Goal: Information Seeking & Learning: Learn about a topic

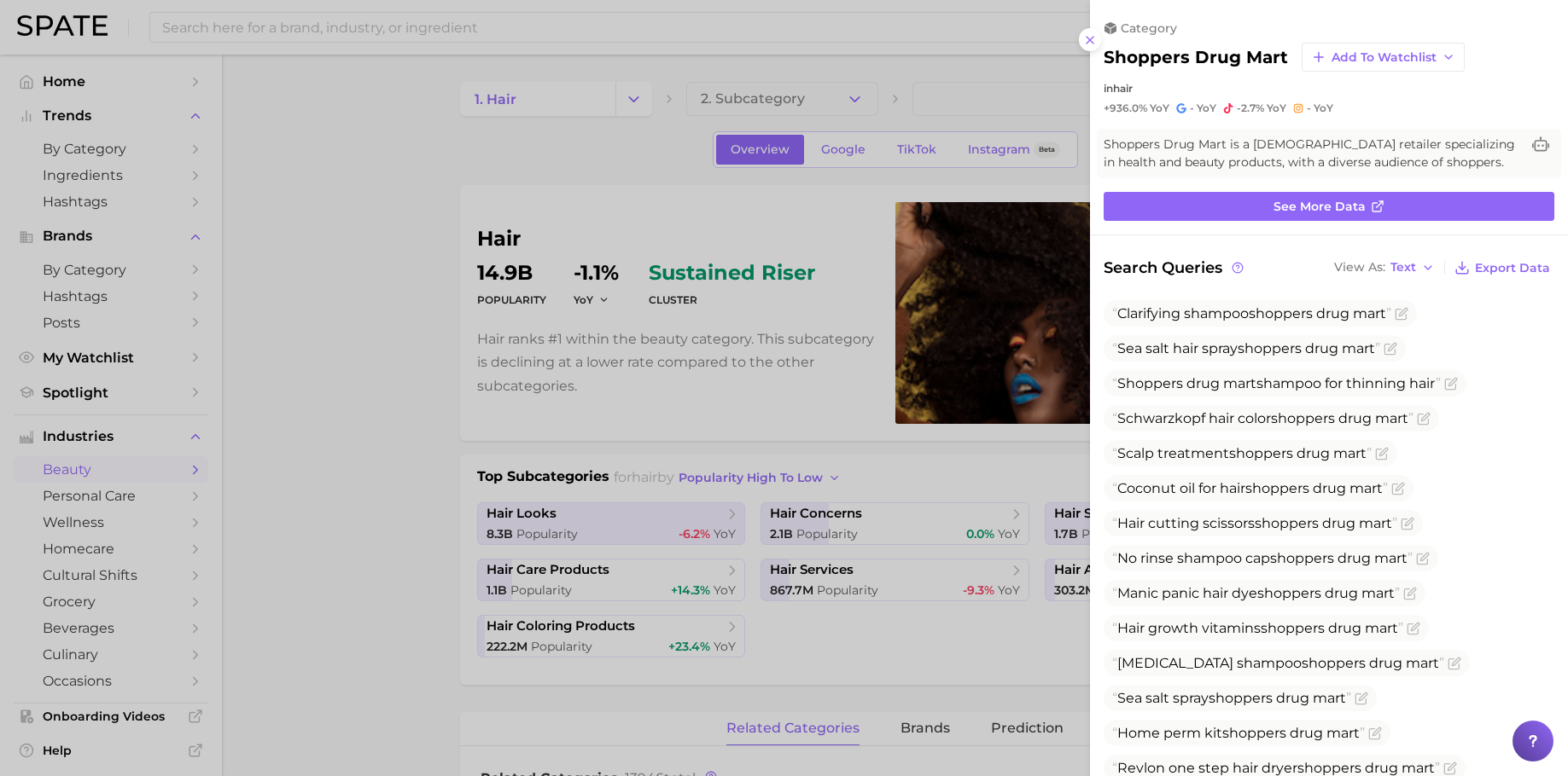
scroll to position [686, 0]
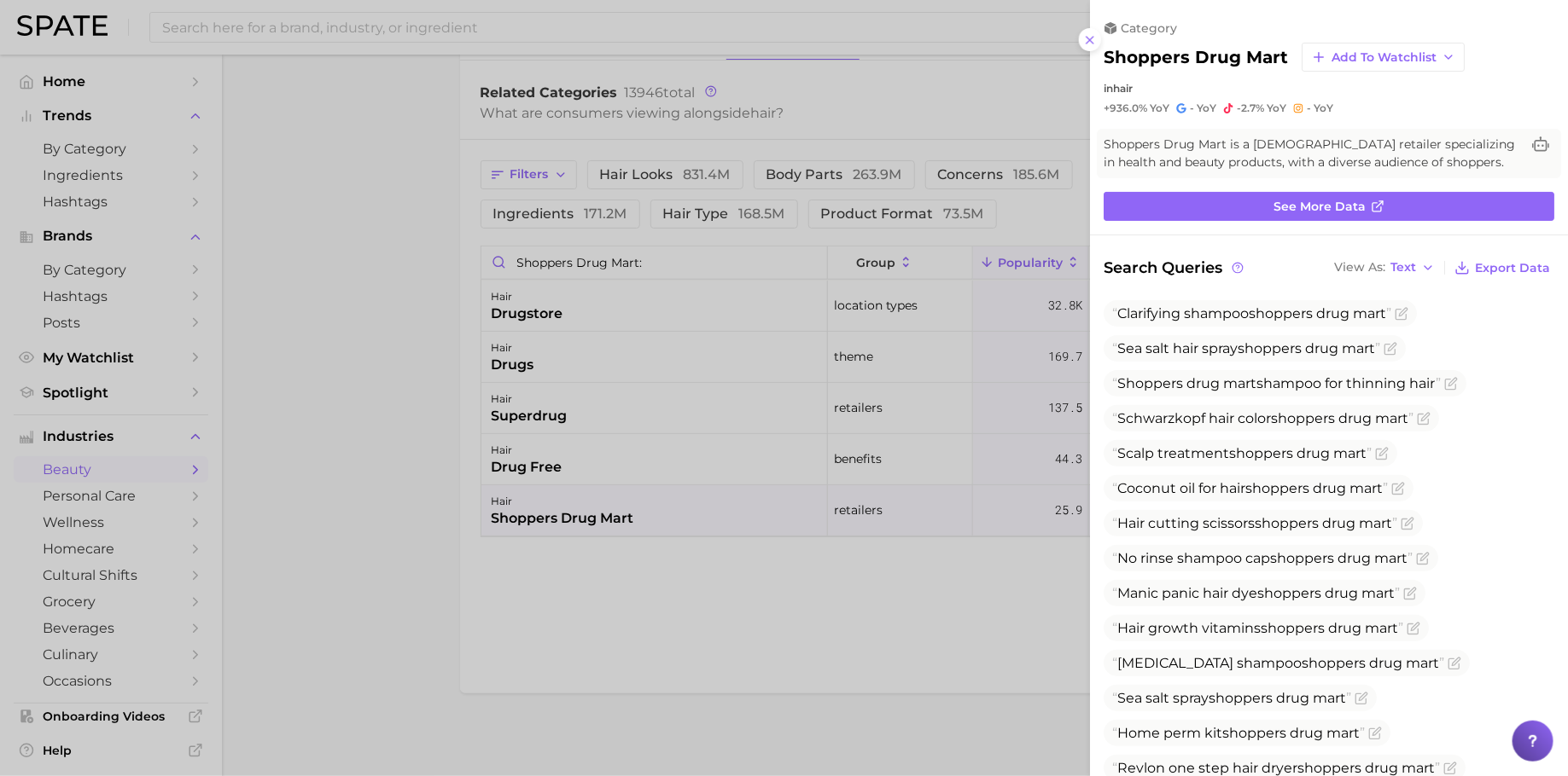
click at [380, 202] on div at bounding box center [784, 388] width 1568 height 776
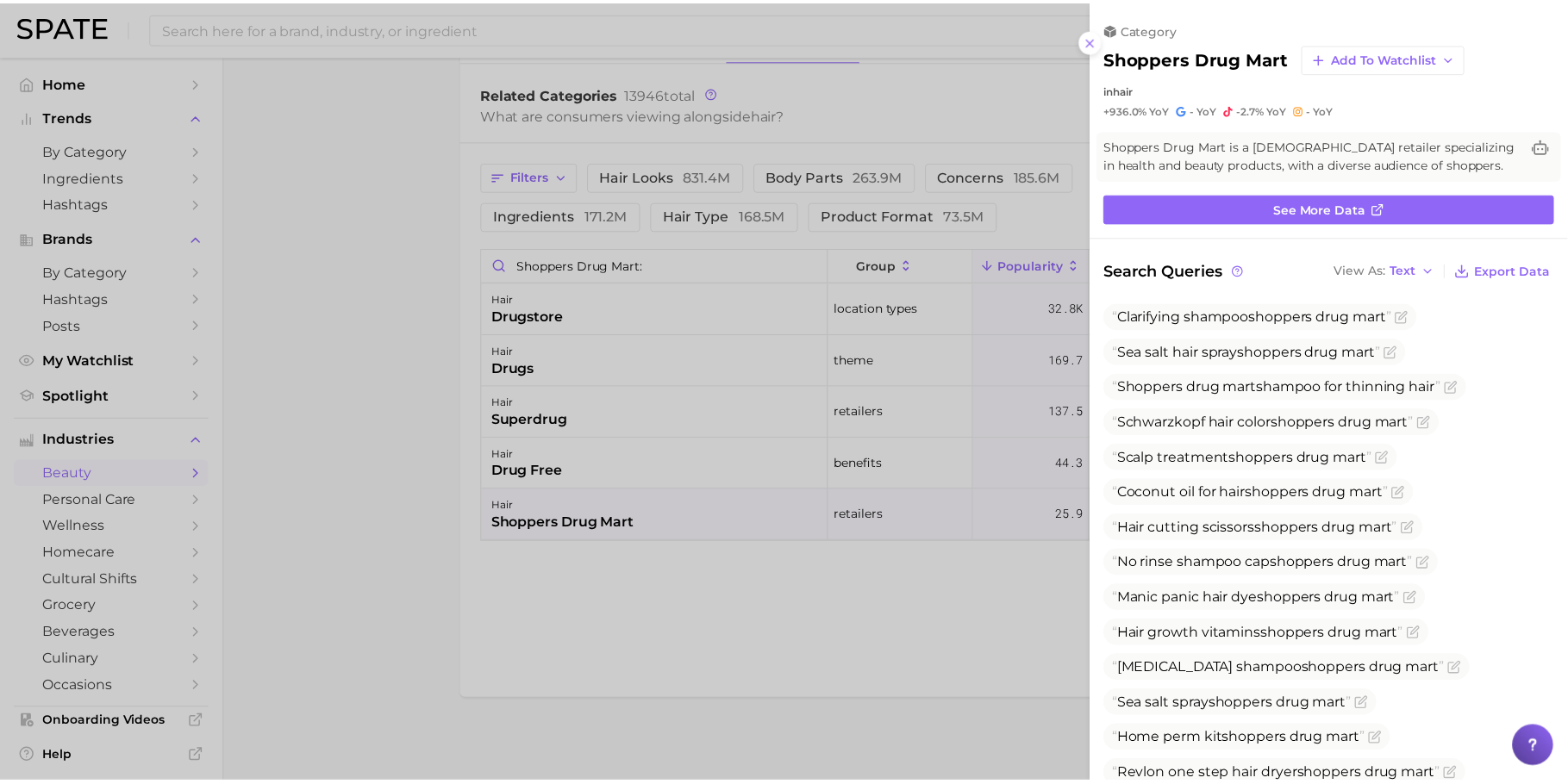
scroll to position [0, 0]
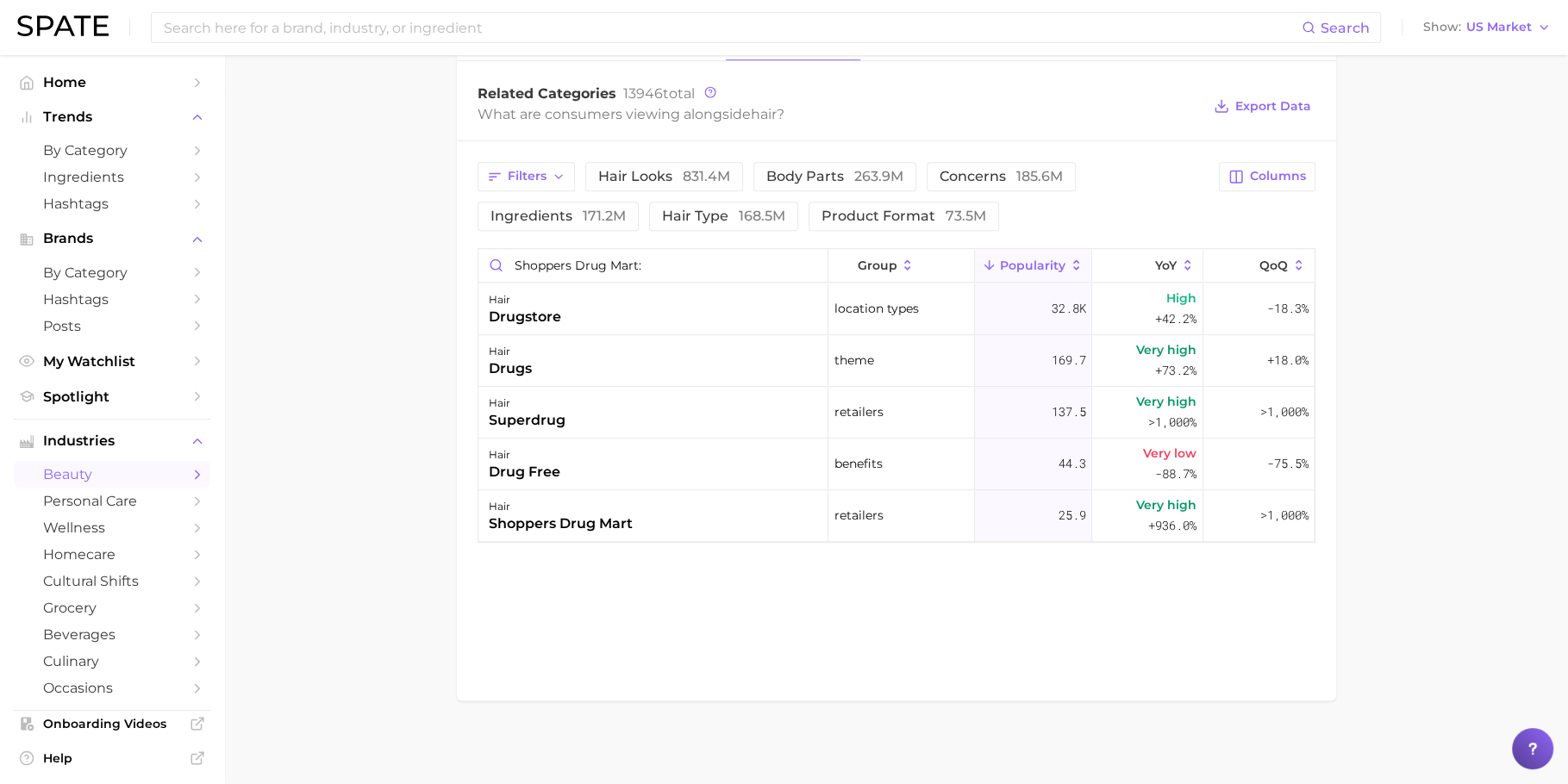
click at [71, 27] on img at bounding box center [63, 25] width 91 height 20
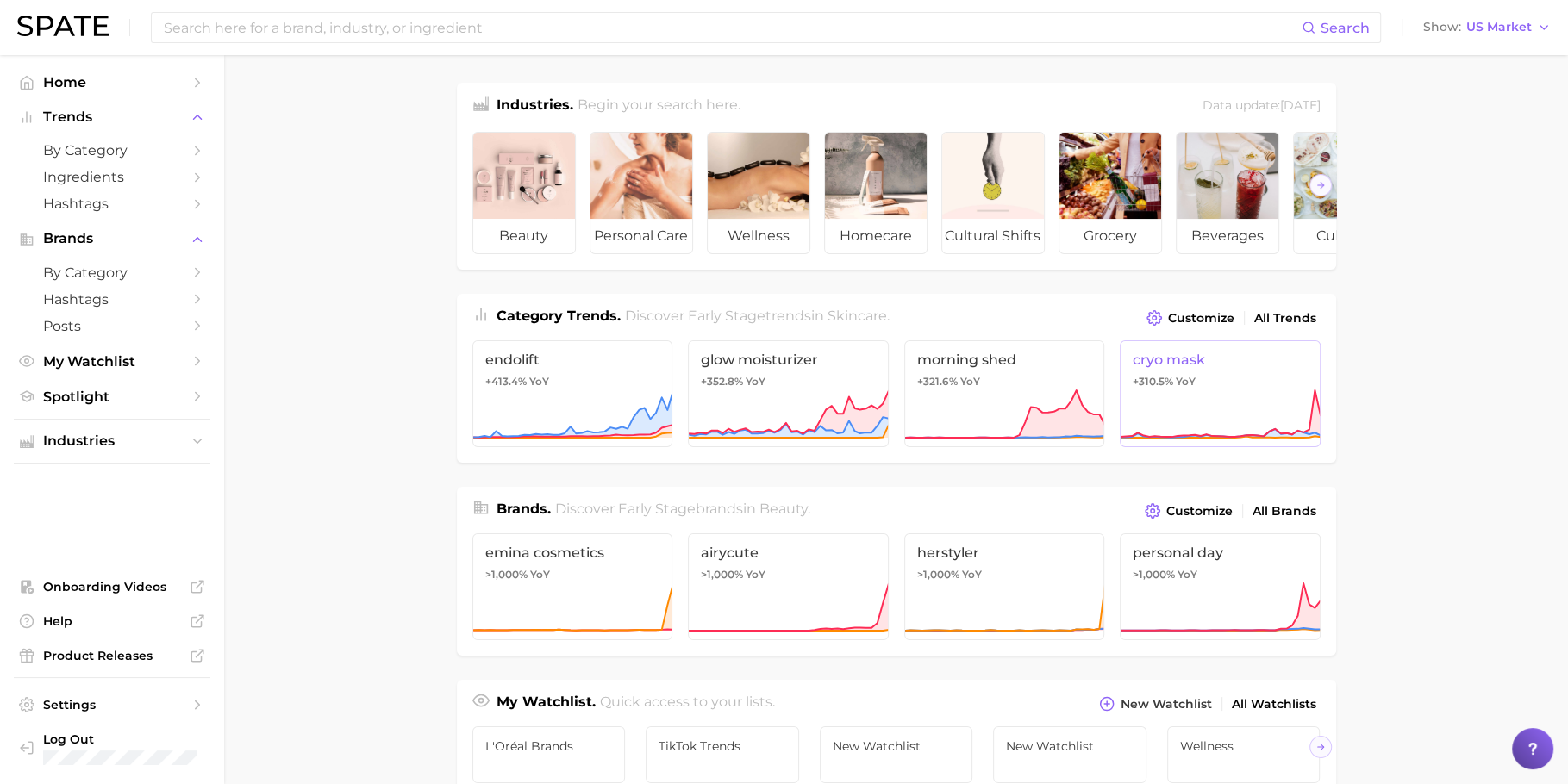
click at [1212, 418] on icon at bounding box center [1220, 414] width 201 height 51
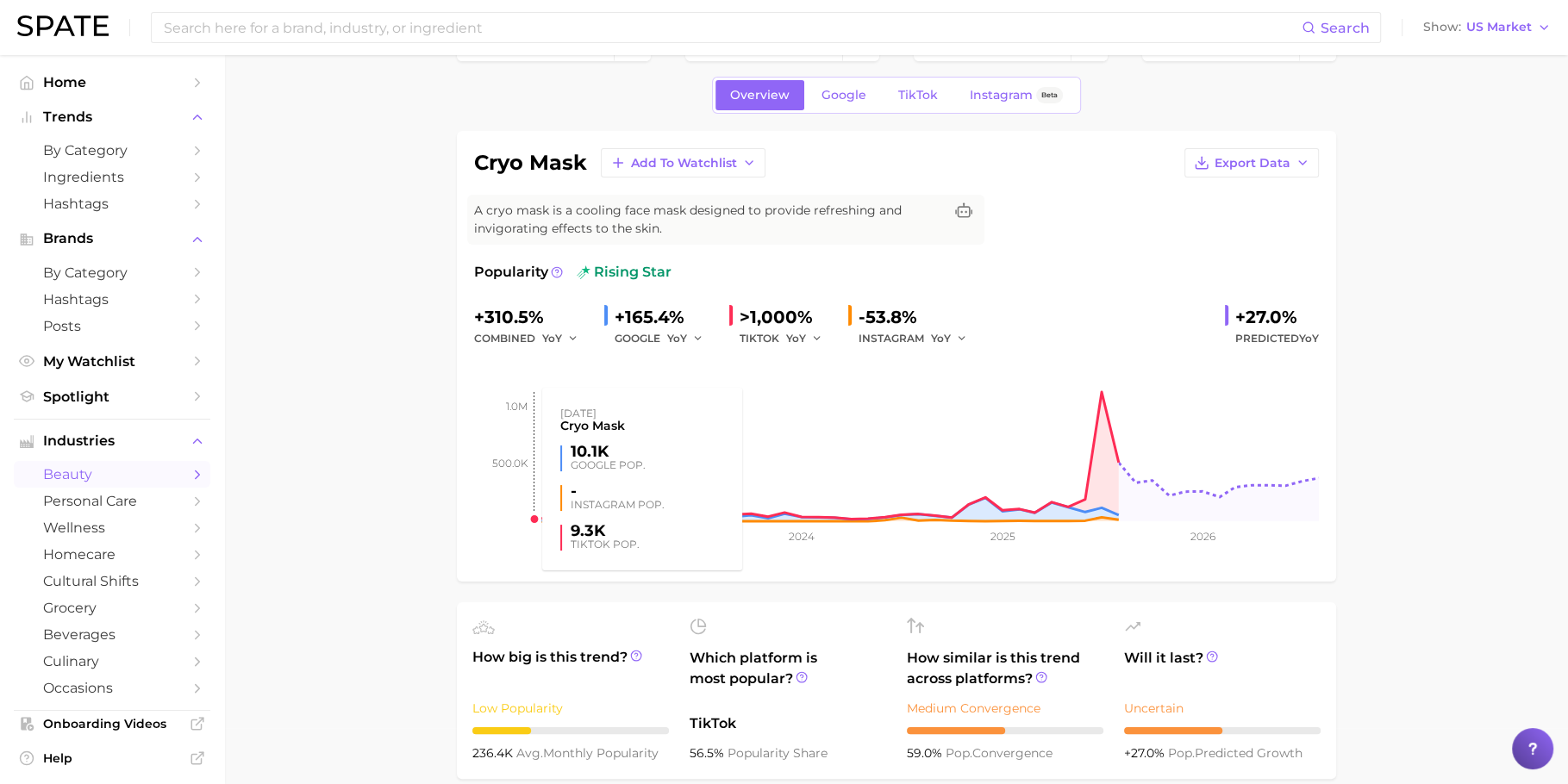
scroll to position [46, 0]
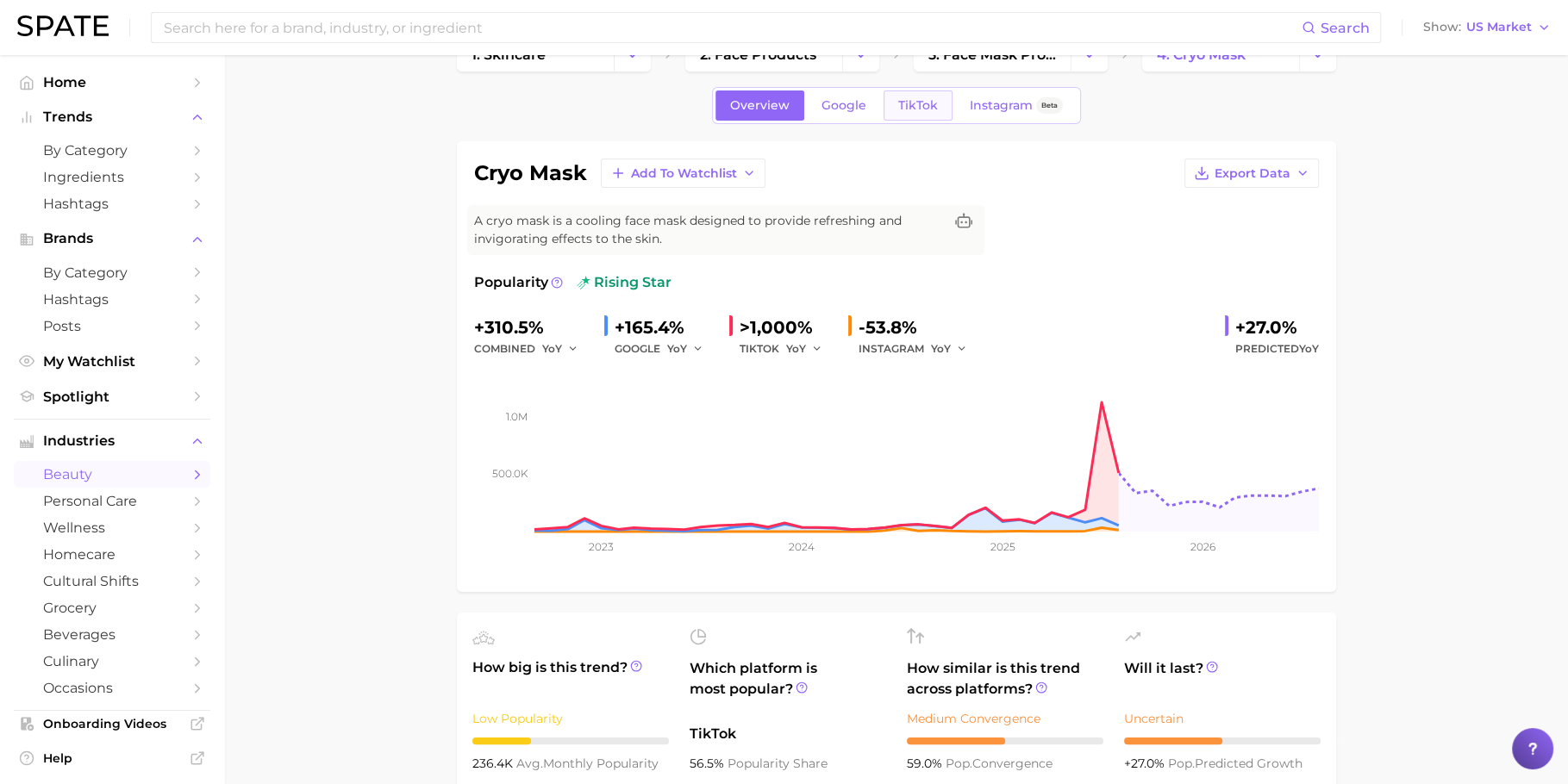
click at [909, 105] on span "TikTok" at bounding box center [918, 105] width 40 height 15
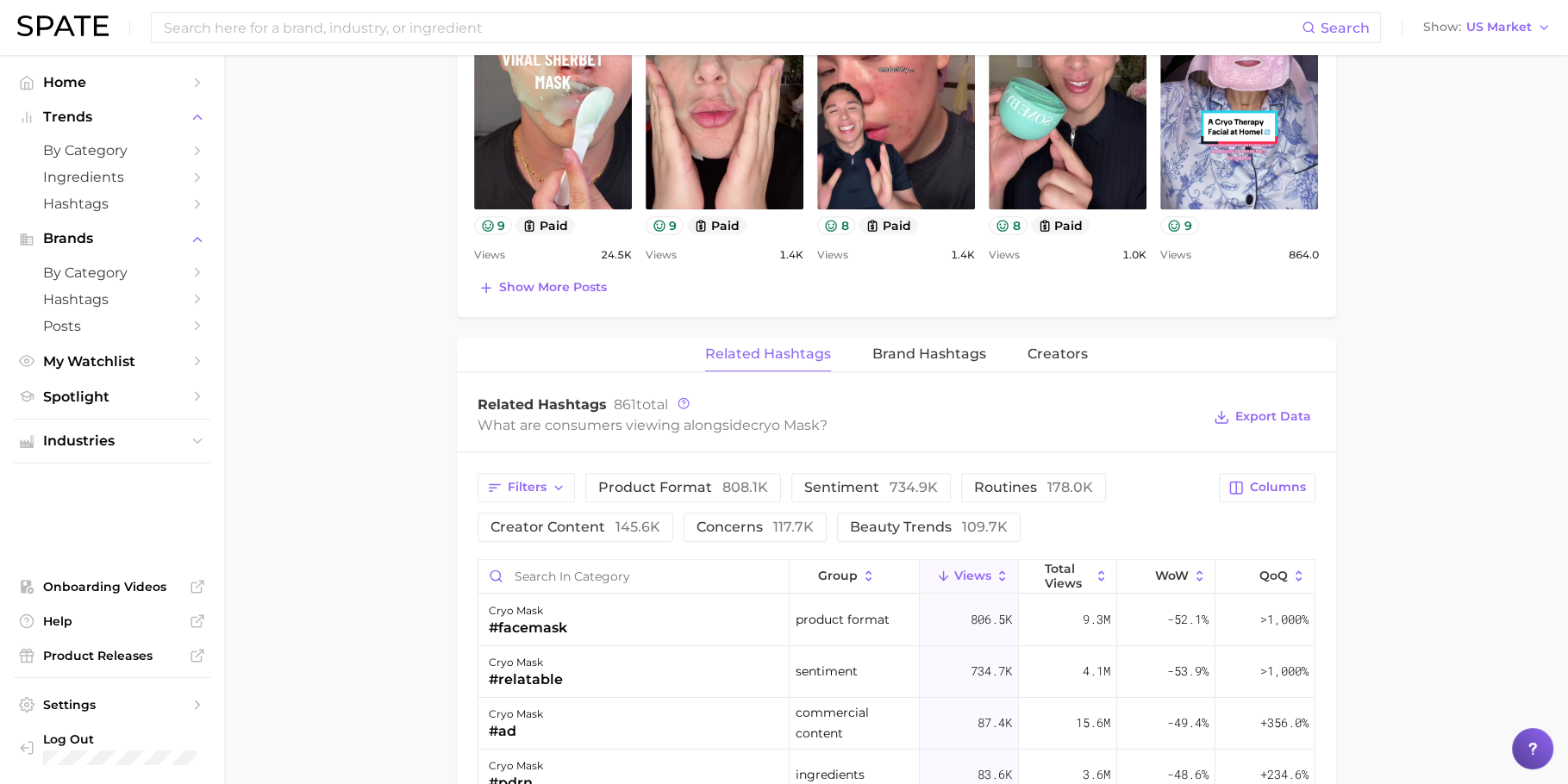
scroll to position [1014, 0]
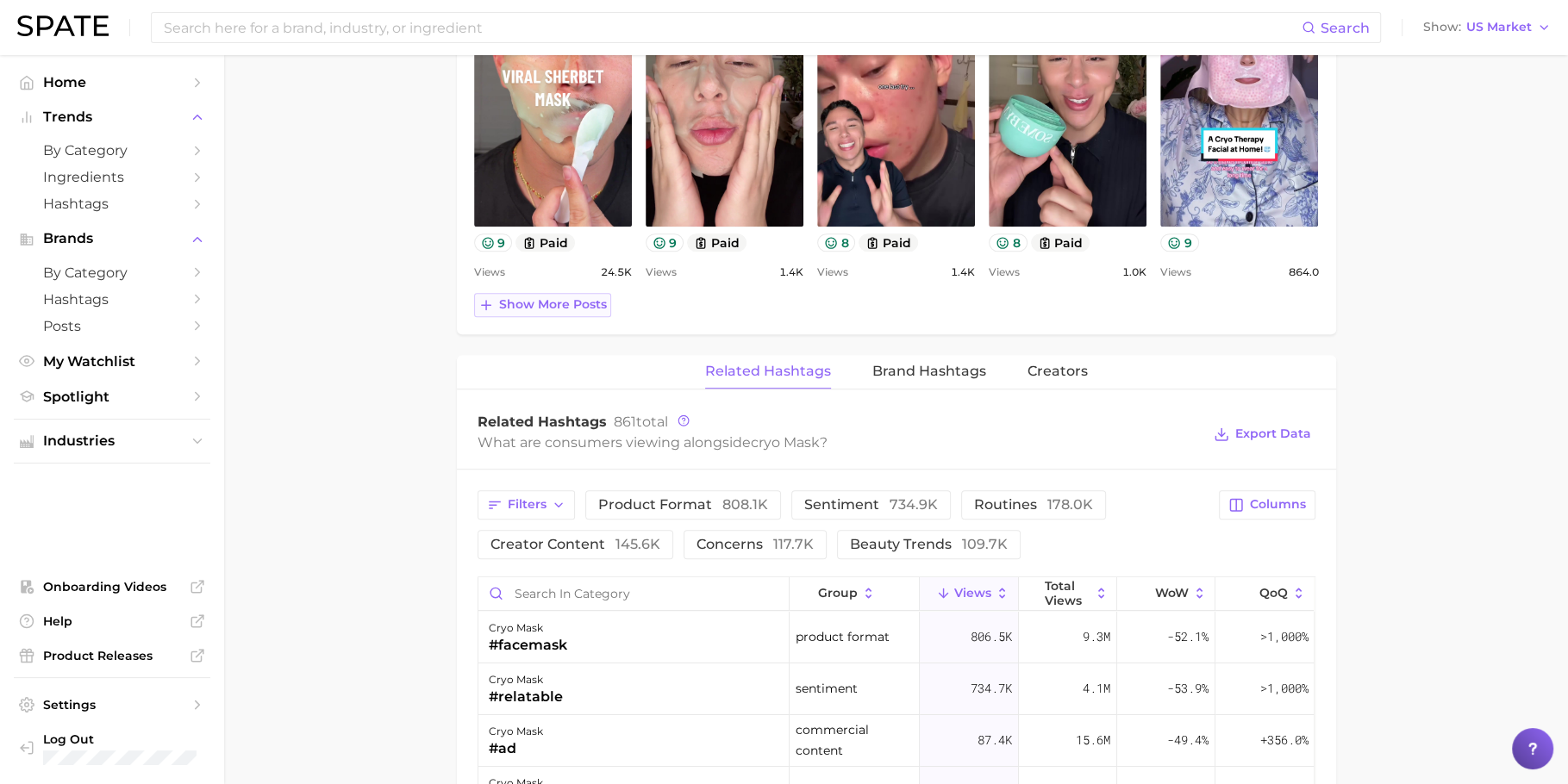
click at [553, 297] on span "Show more posts" at bounding box center [553, 304] width 108 height 15
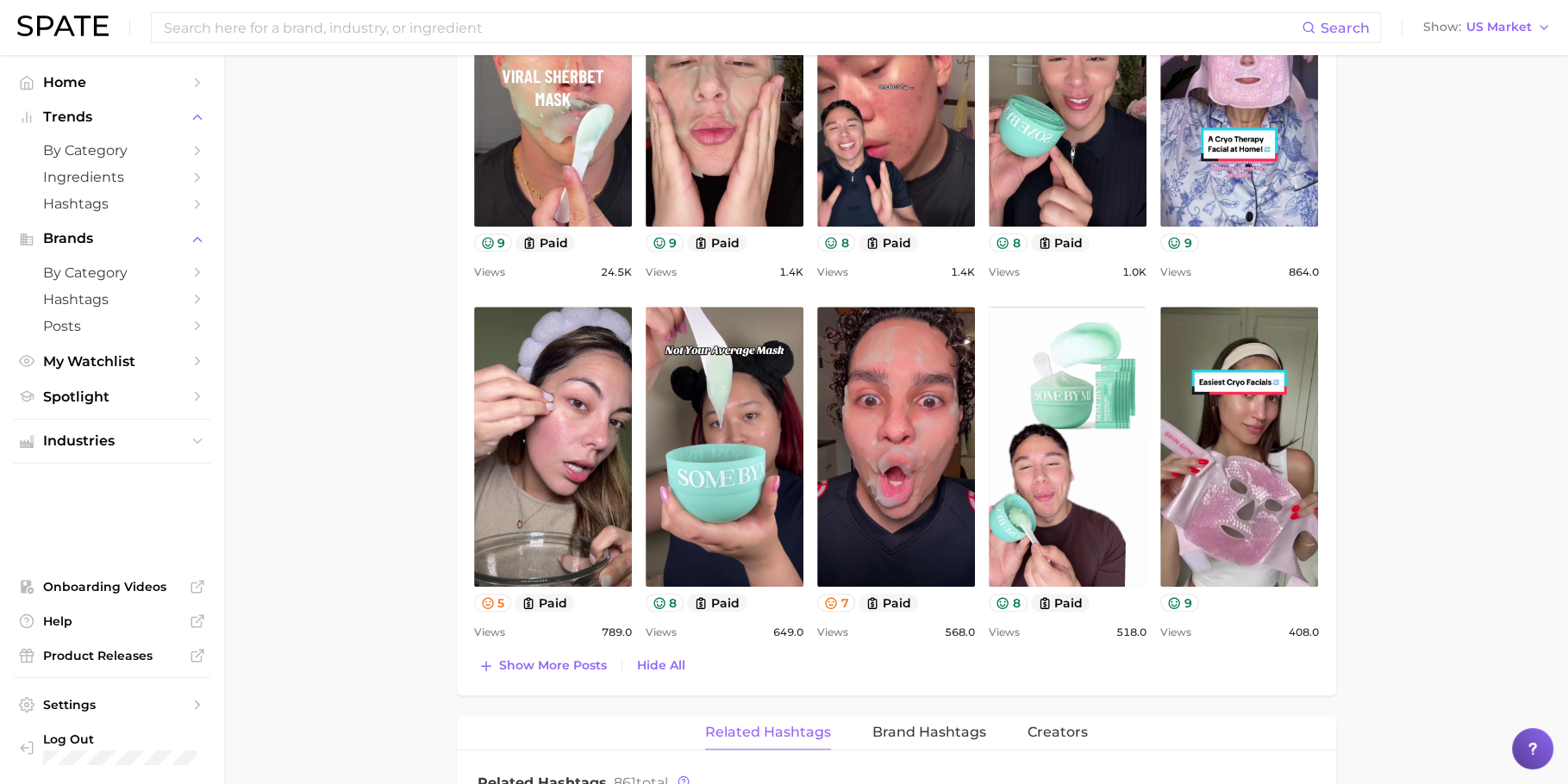
scroll to position [1043, 0]
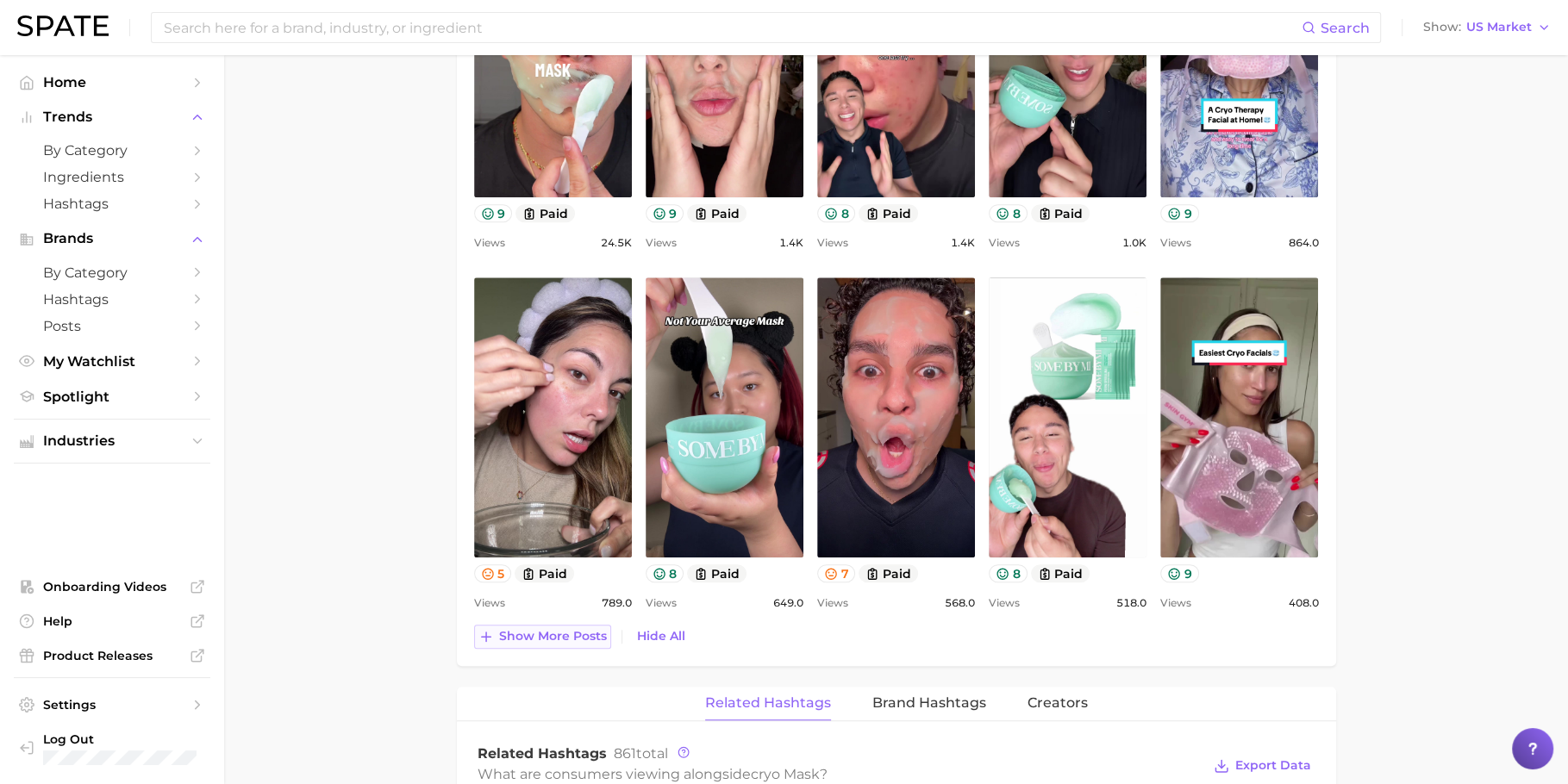
click at [583, 632] on span "Show more posts" at bounding box center [553, 636] width 108 height 15
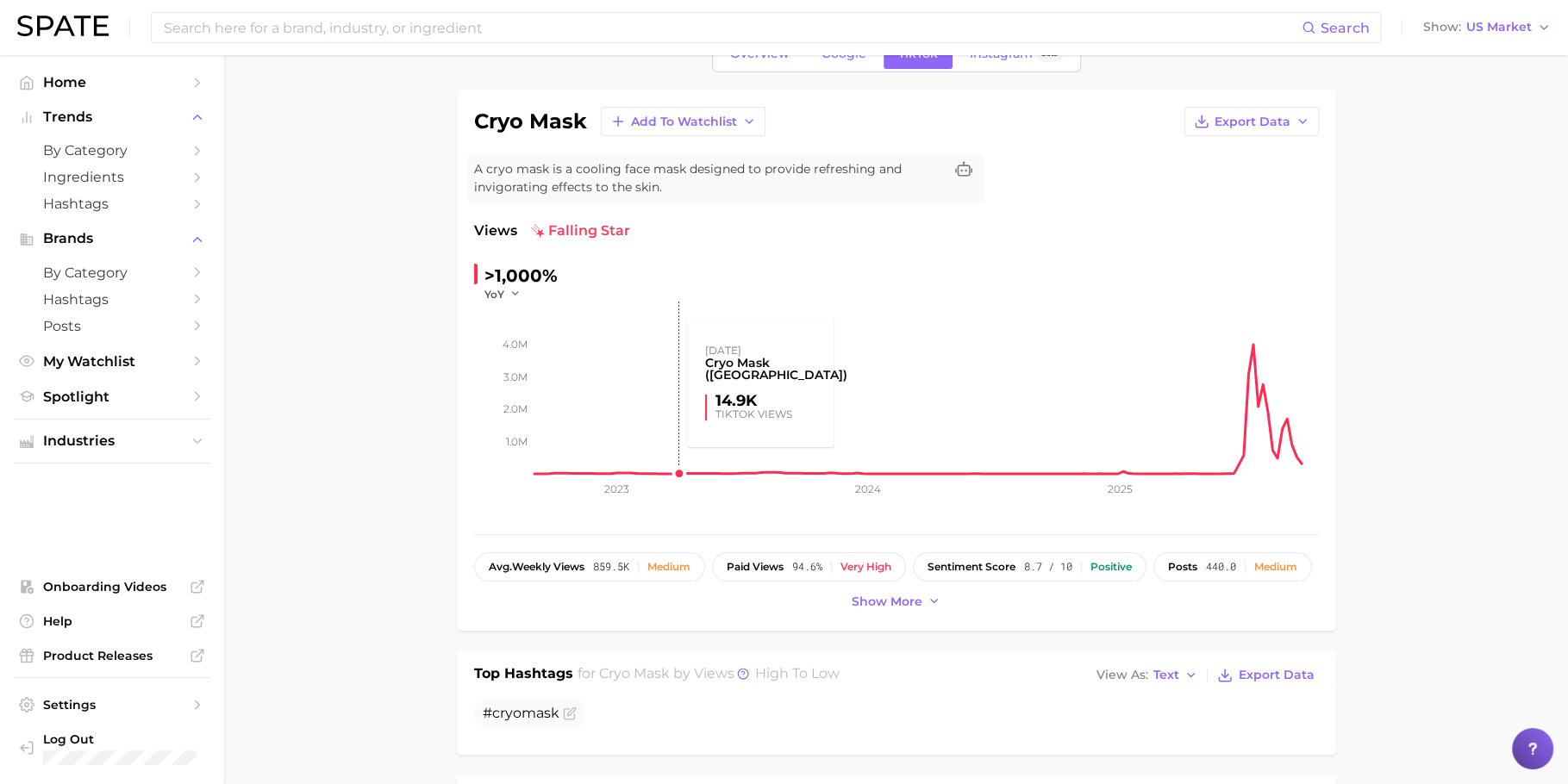
scroll to position [19, 0]
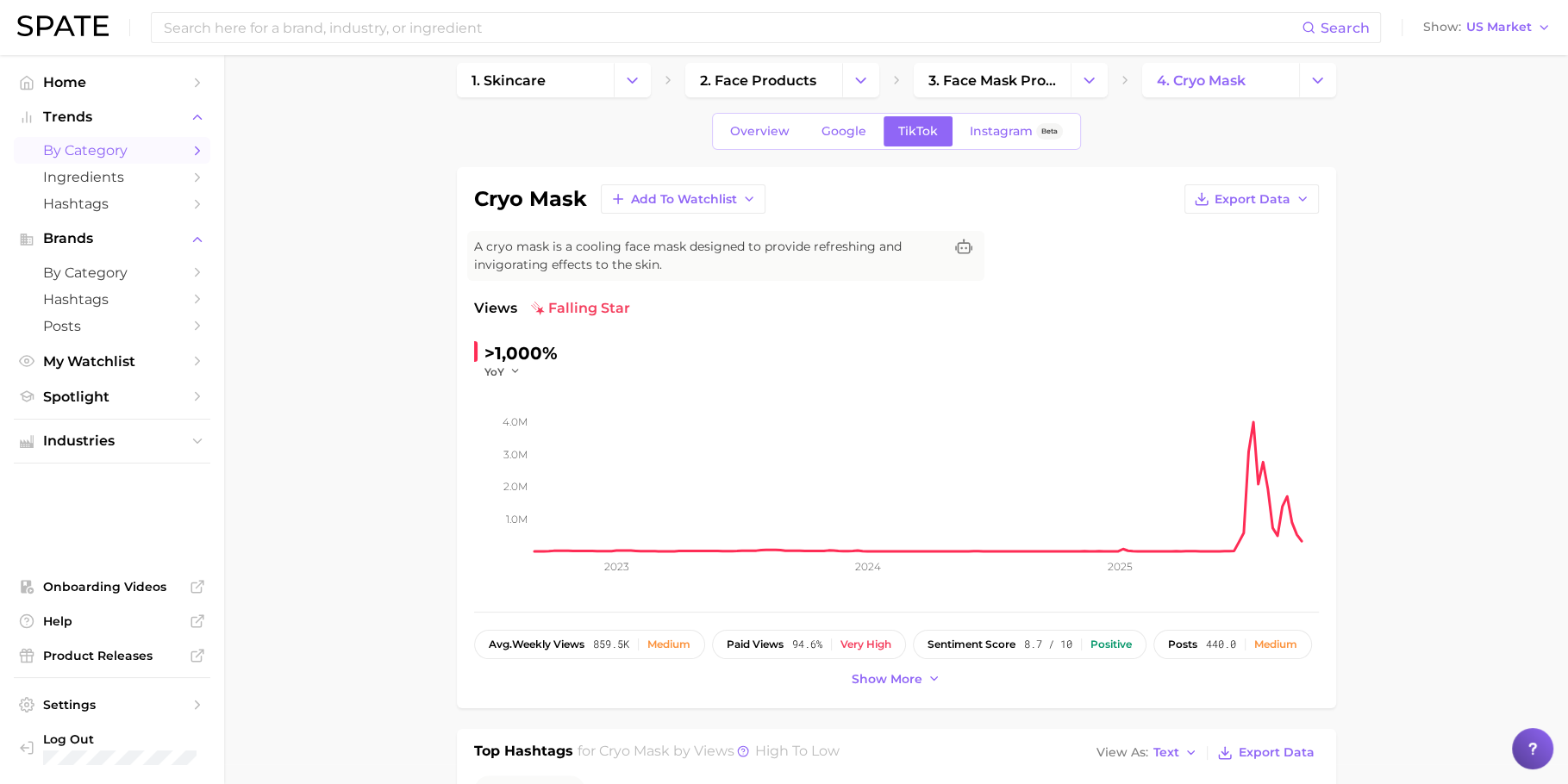
click at [138, 159] on link "by Category" at bounding box center [112, 151] width 196 height 27
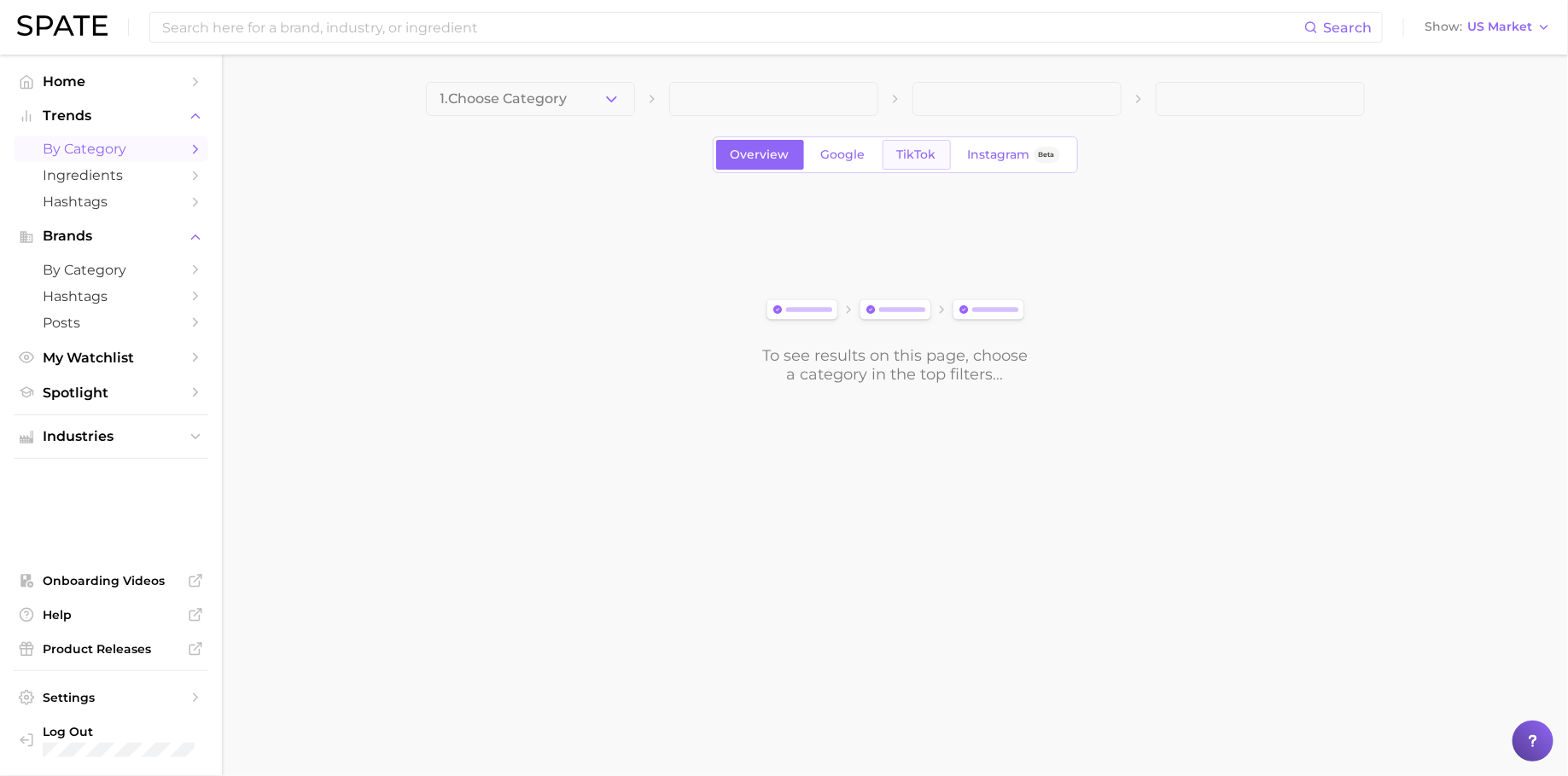
click at [928, 150] on span "TikTok" at bounding box center [916, 154] width 39 height 14
click at [555, 98] on span "1. Choose Category" at bounding box center [504, 99] width 127 height 15
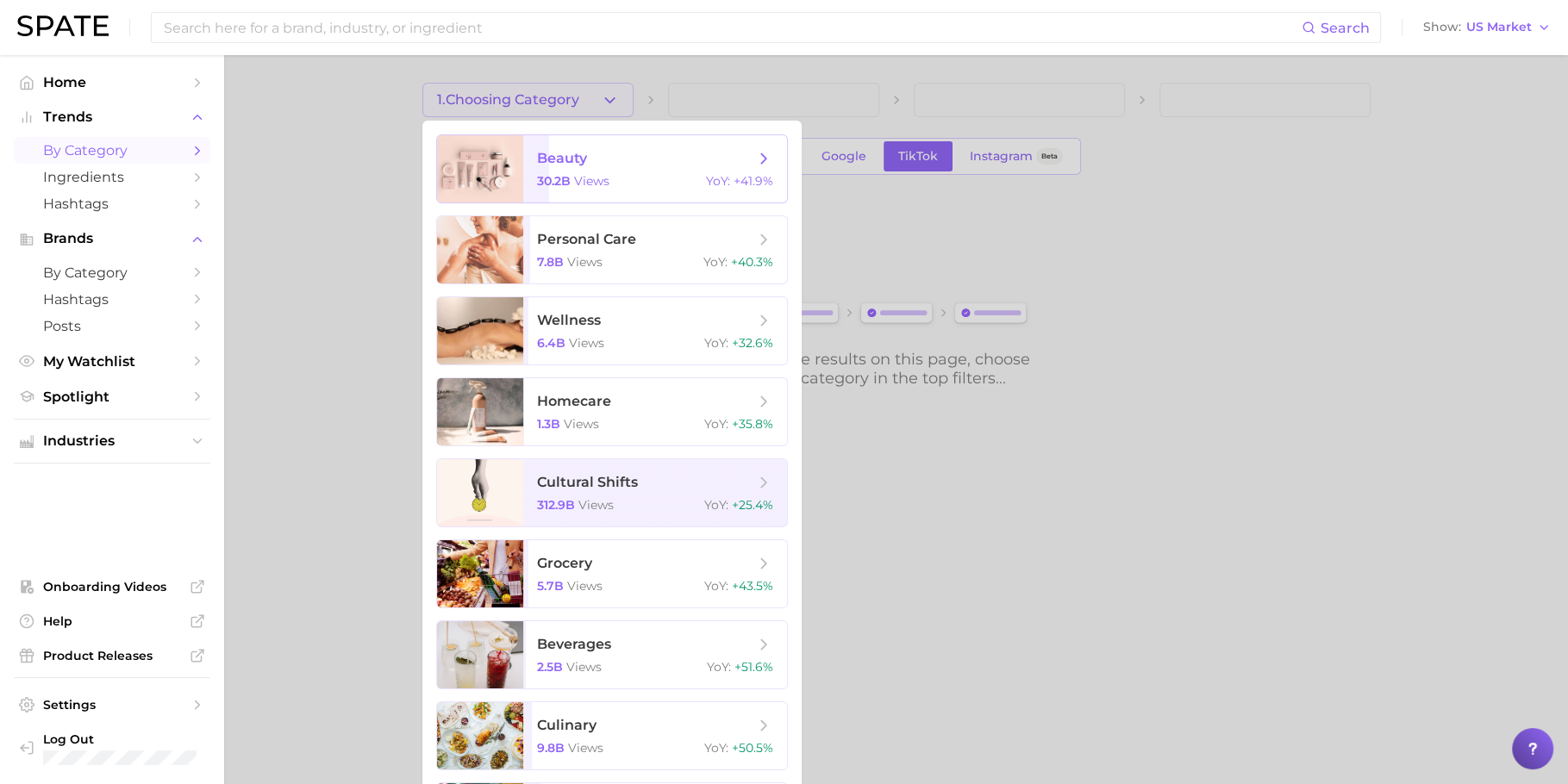
click at [628, 150] on span "beauty" at bounding box center [646, 158] width 218 height 19
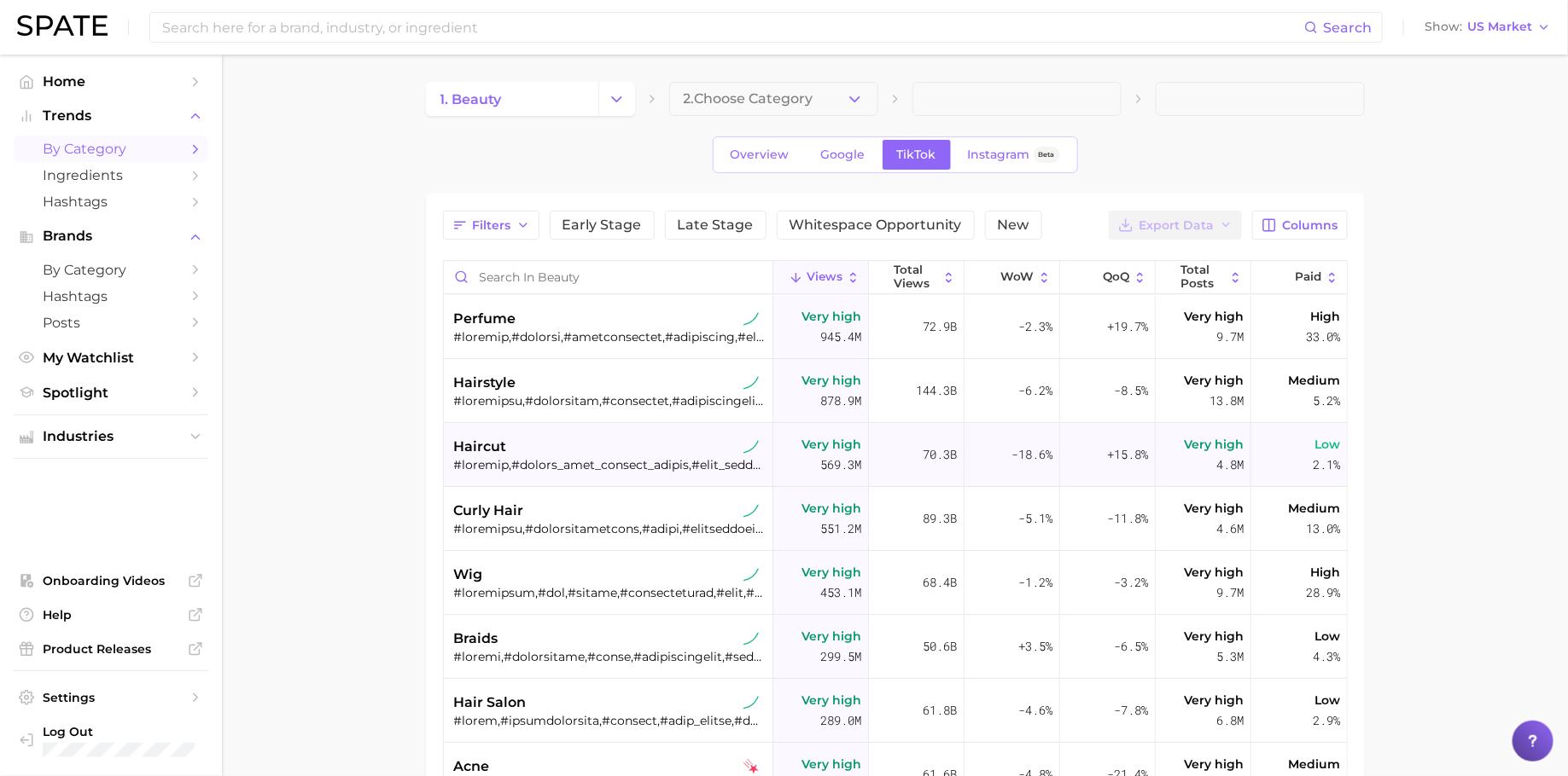
scroll to position [6, 0]
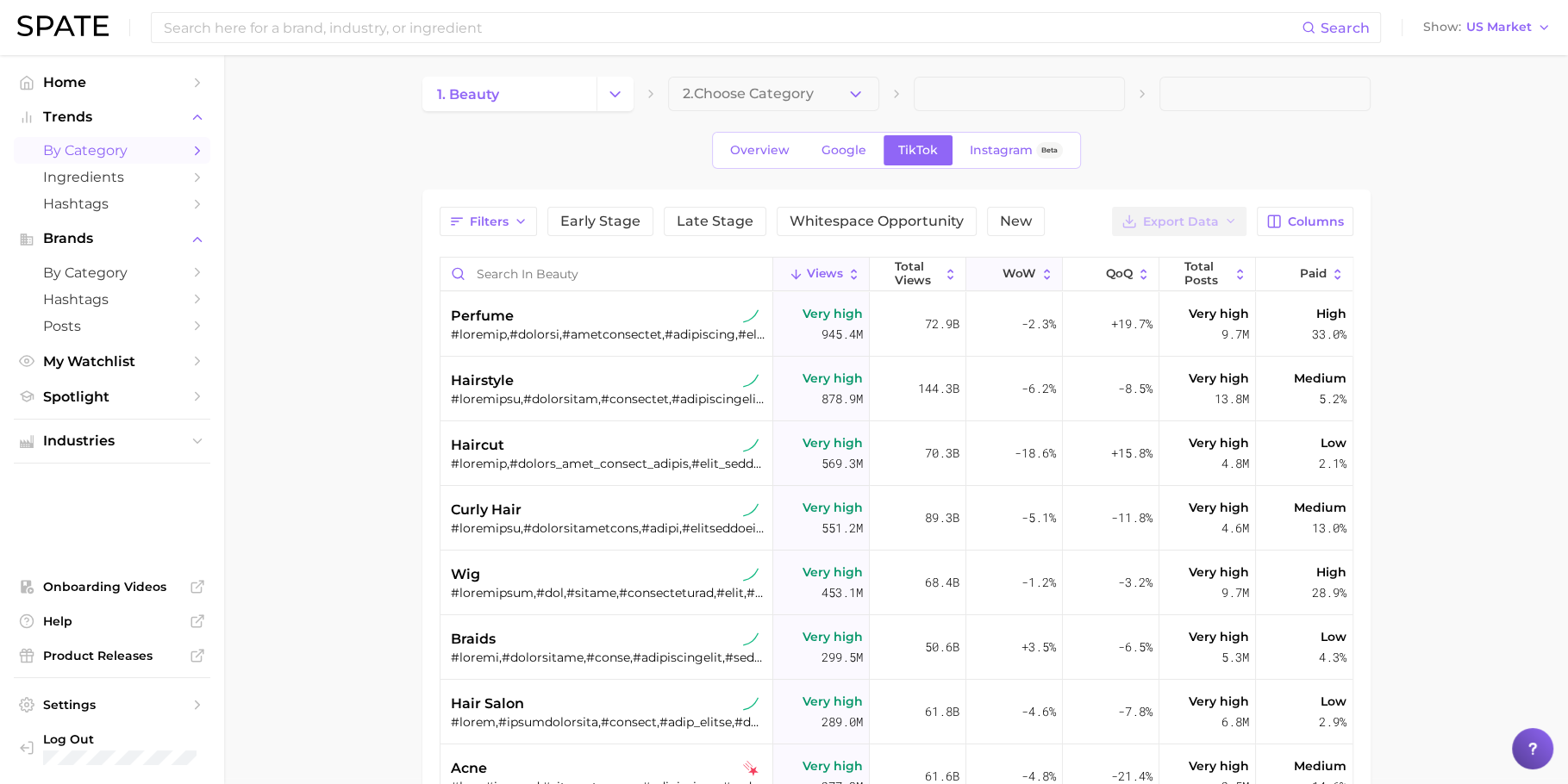
click at [1005, 287] on button "WoW" at bounding box center [1014, 274] width 96 height 34
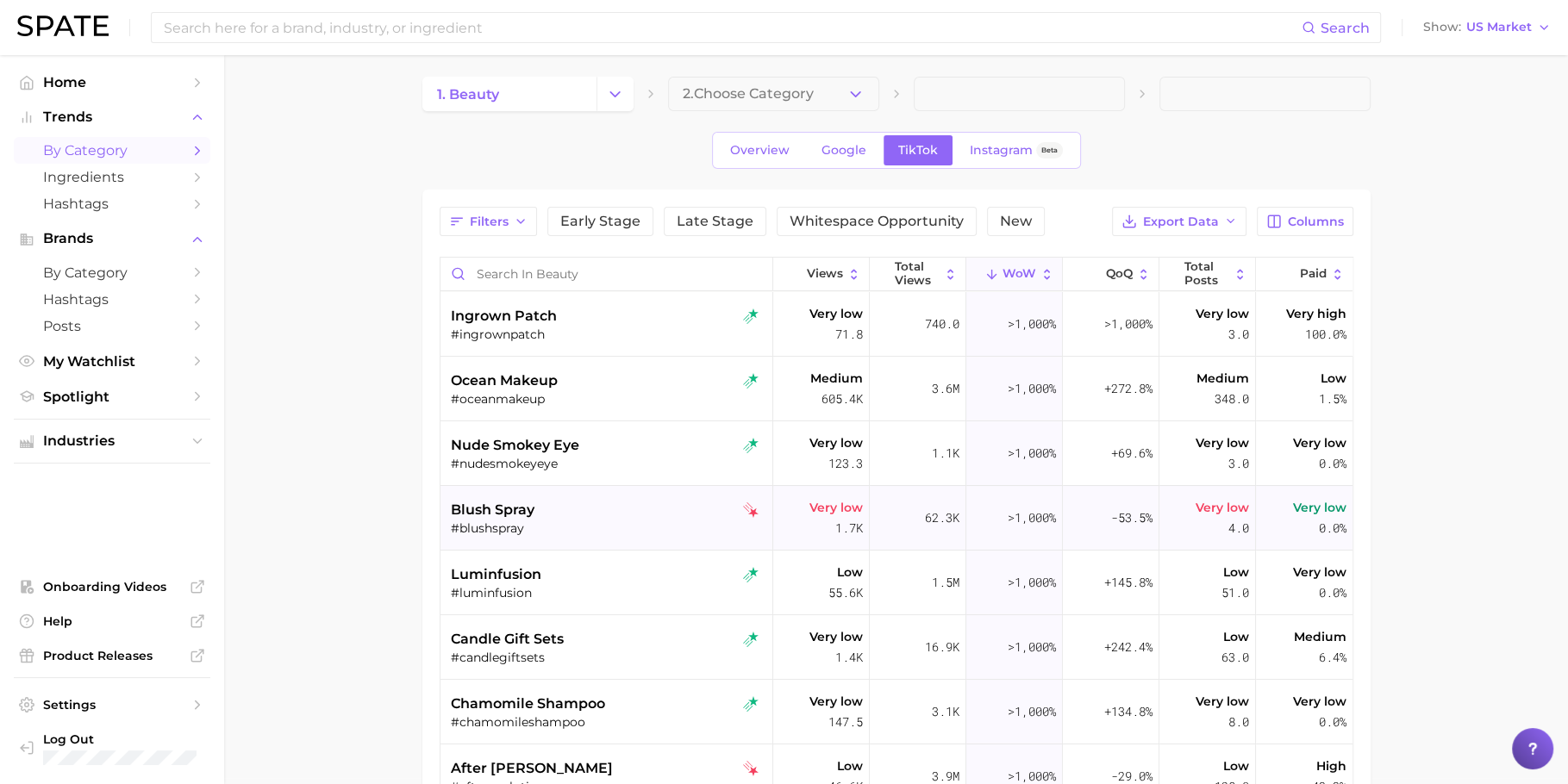
click at [594, 524] on div "#blushspray" at bounding box center [608, 528] width 316 height 16
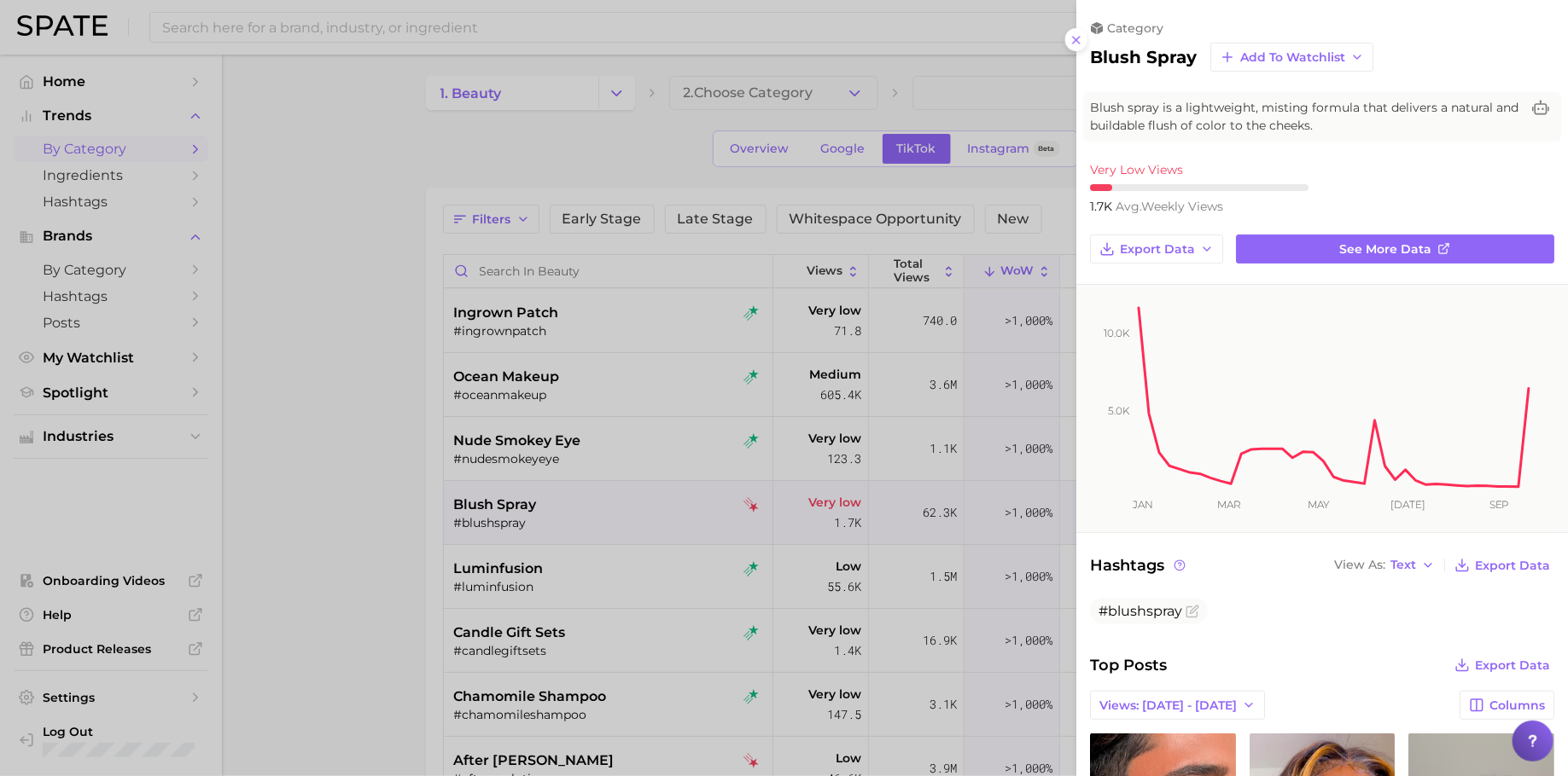
click at [682, 571] on div at bounding box center [784, 388] width 1568 height 776
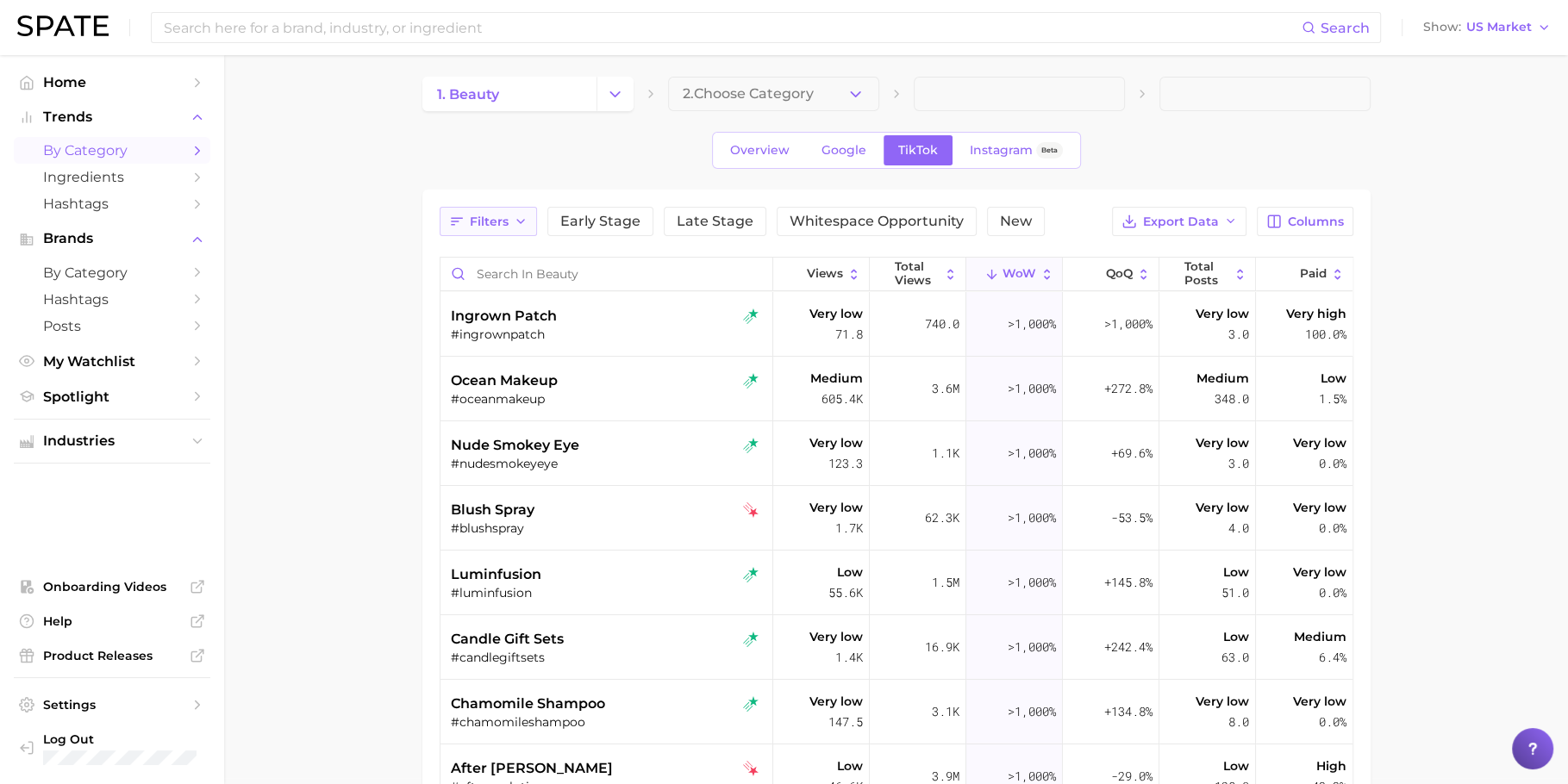
click at [515, 222] on icon "button" at bounding box center [521, 222] width 14 height 14
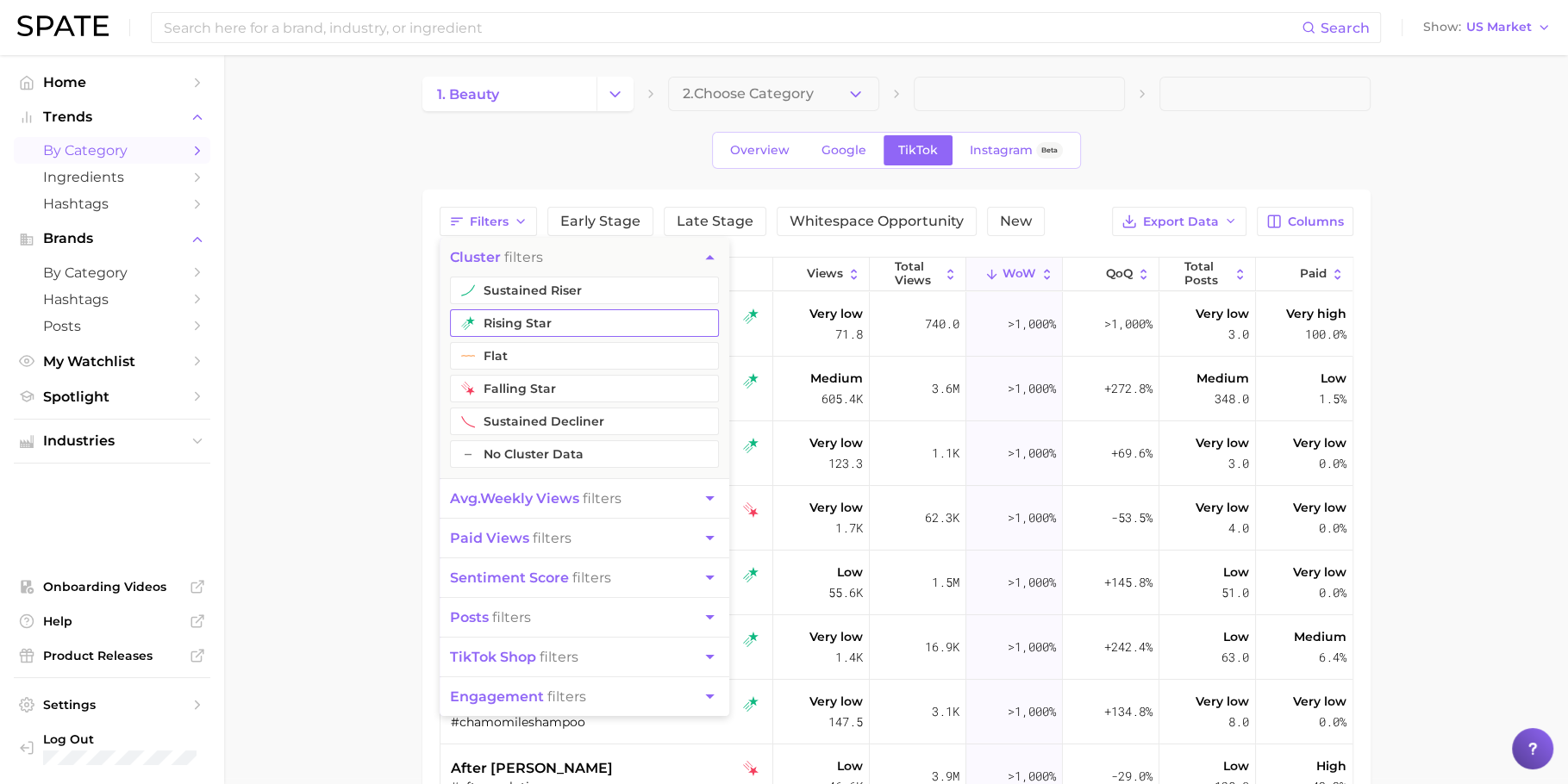
click at [534, 317] on button "rising star" at bounding box center [584, 324] width 269 height 27
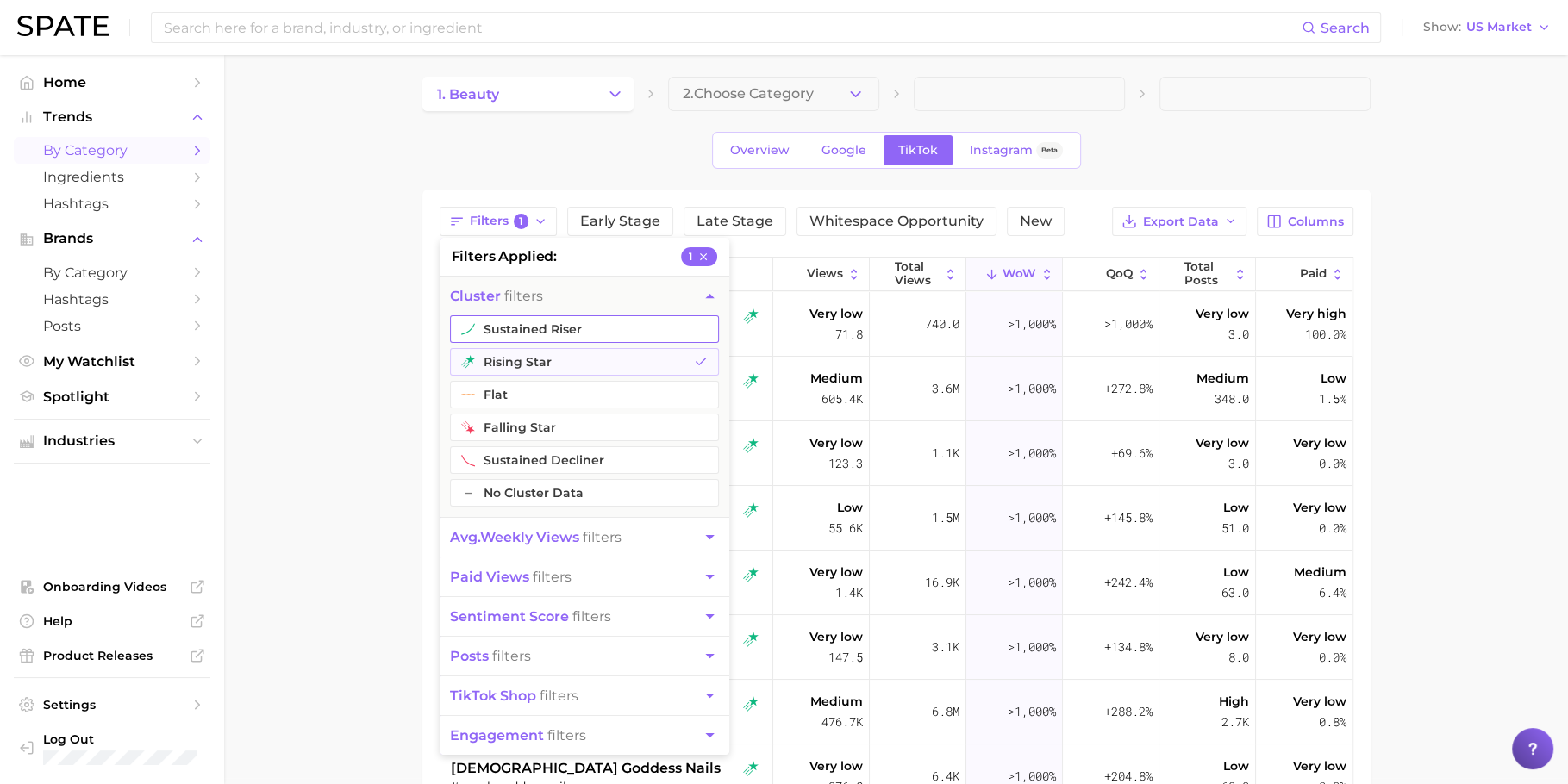
click at [541, 324] on button "sustained riser" at bounding box center [584, 329] width 269 height 27
click at [373, 330] on main "1. beauty 2. Choose Category Overview Google TikTok Instagram Beta Filters 2 fi…" at bounding box center [896, 597] width 1344 height 1096
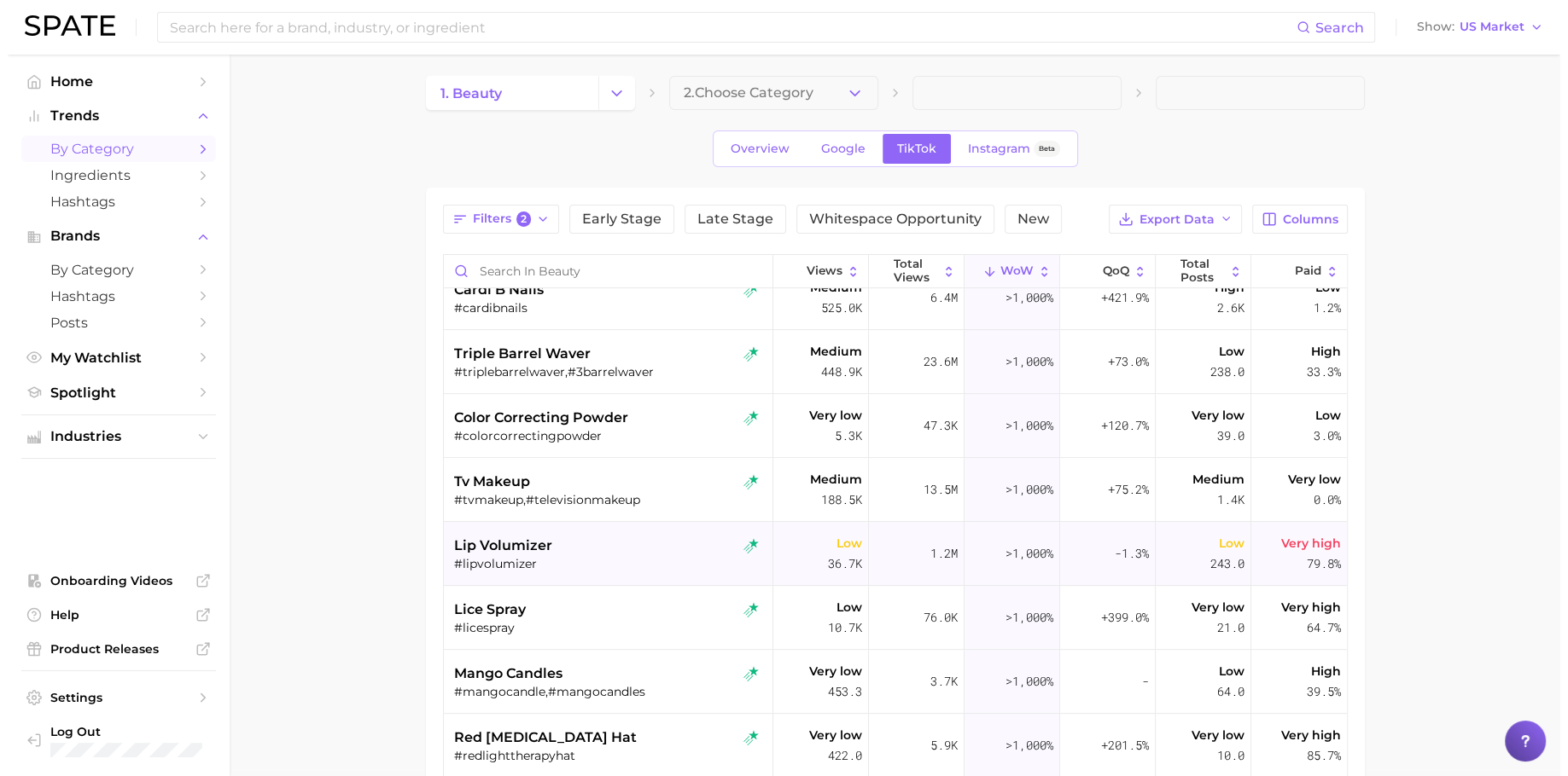
scroll to position [736, 0]
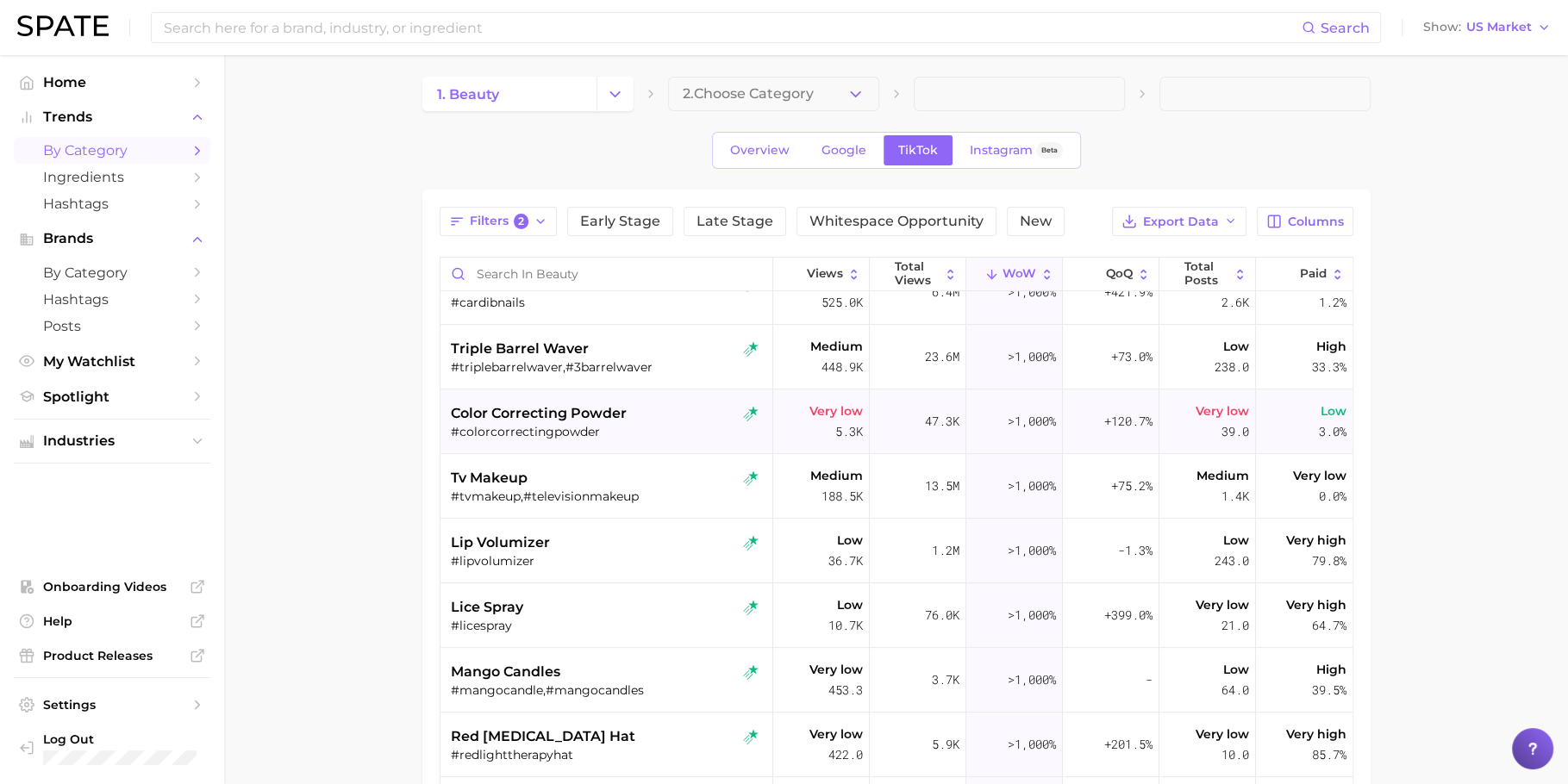
click at [609, 447] on div "color correcting powder #colorcorrectingpowder" at bounding box center [608, 422] width 316 height 65
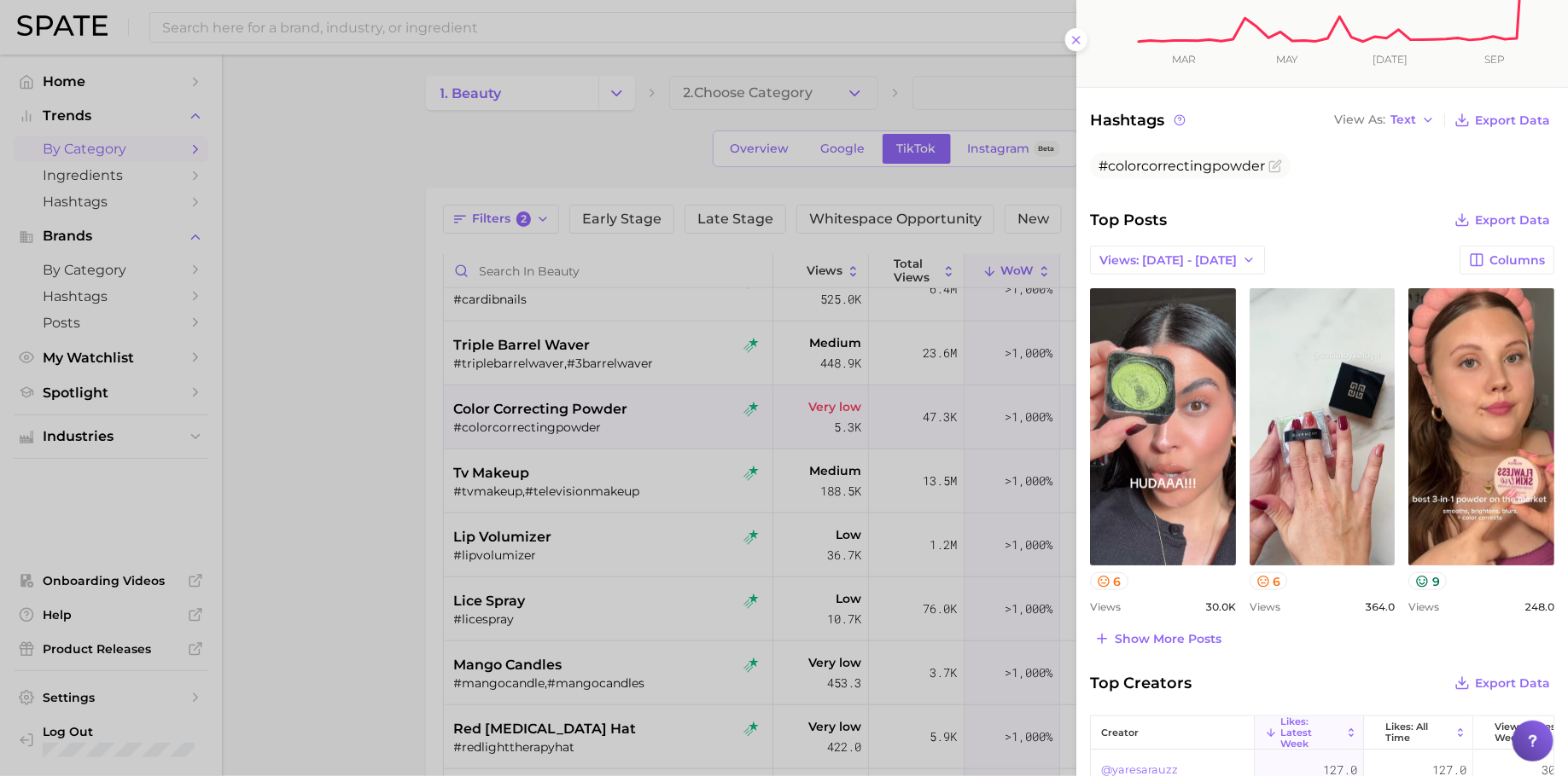
scroll to position [469, 0]
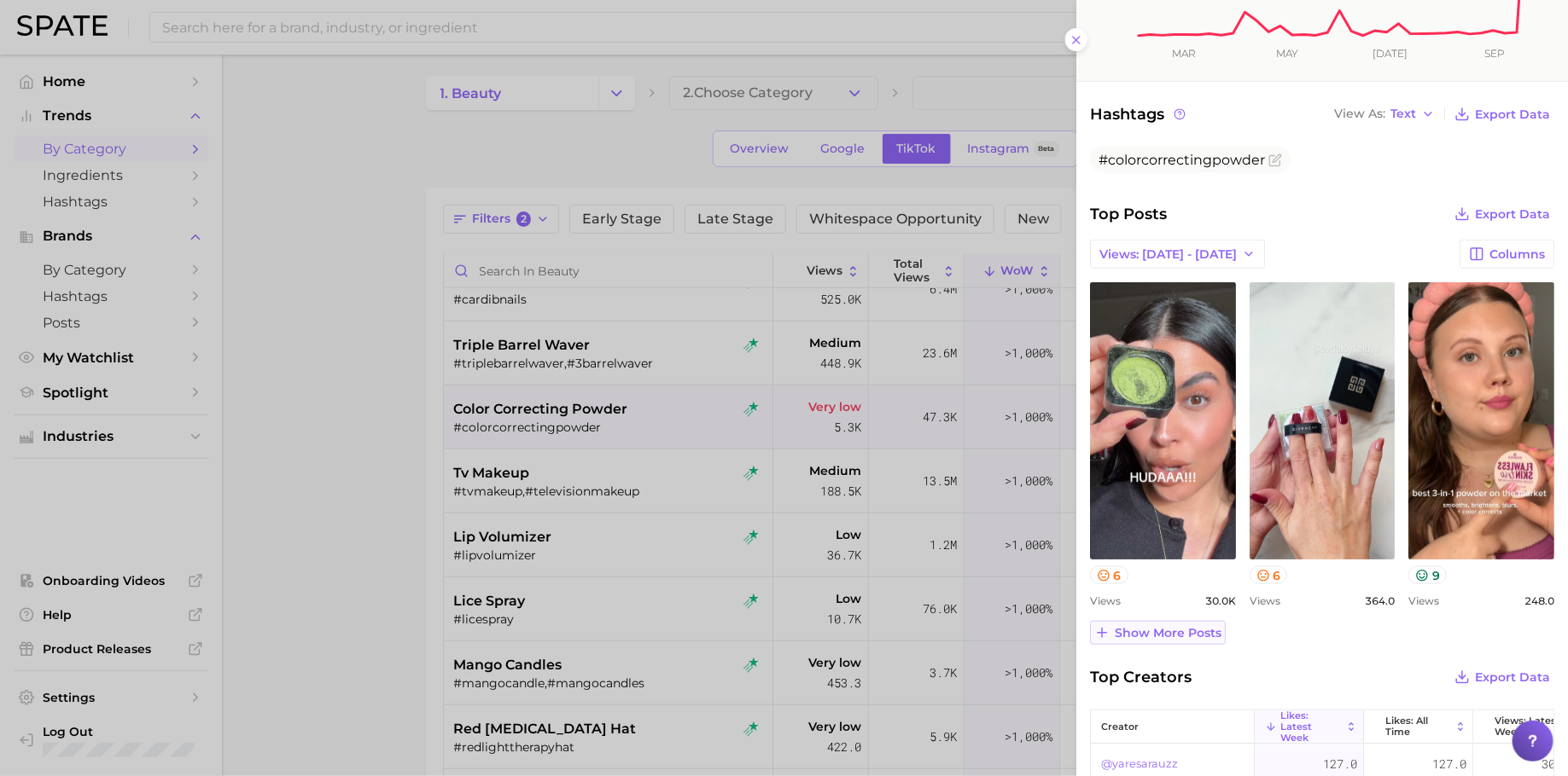
click at [1183, 636] on span "Show more posts" at bounding box center [1168, 633] width 107 height 14
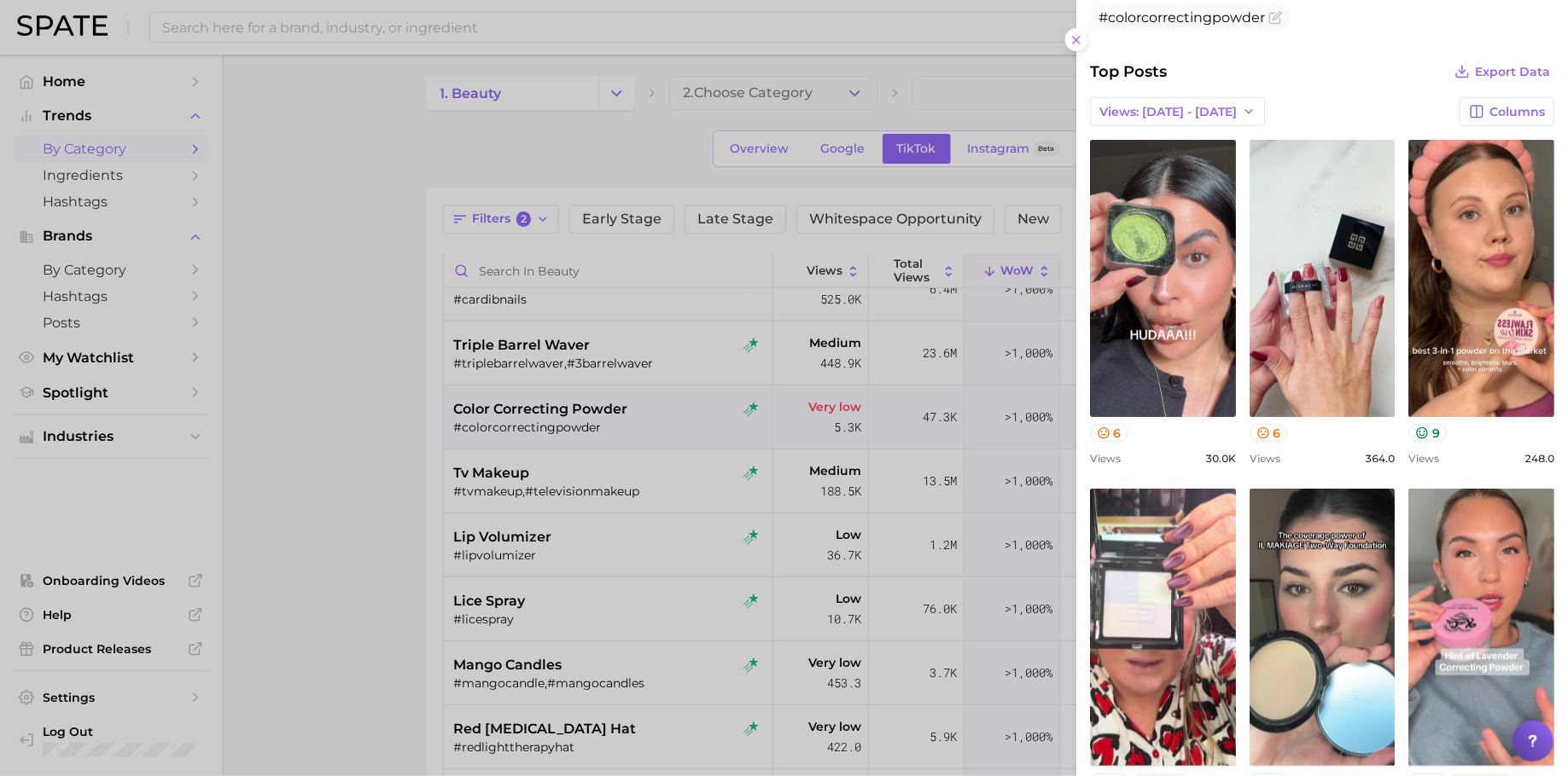
scroll to position [0, 0]
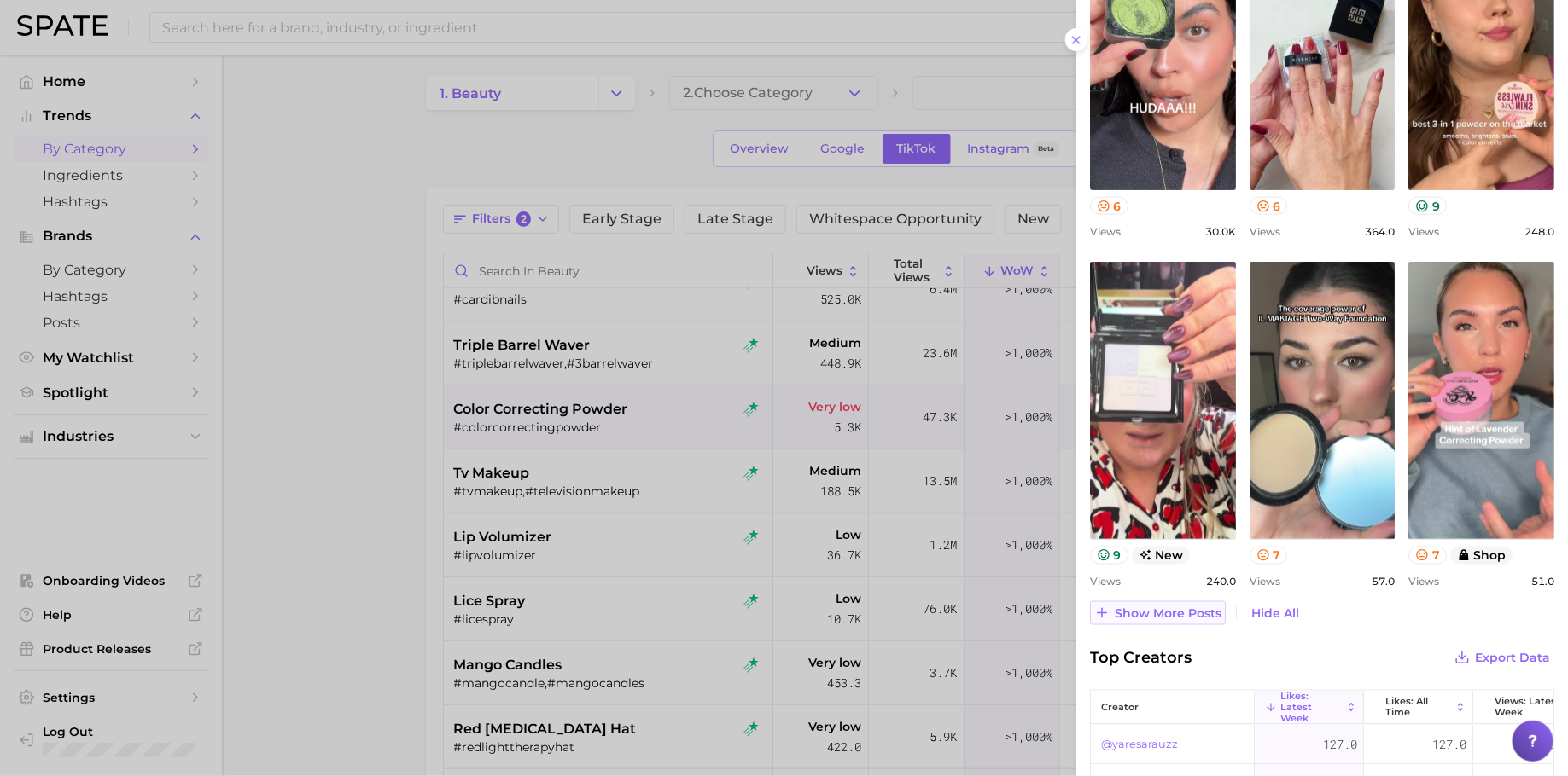
click at [1184, 609] on span "Show more posts" at bounding box center [1168, 613] width 107 height 14
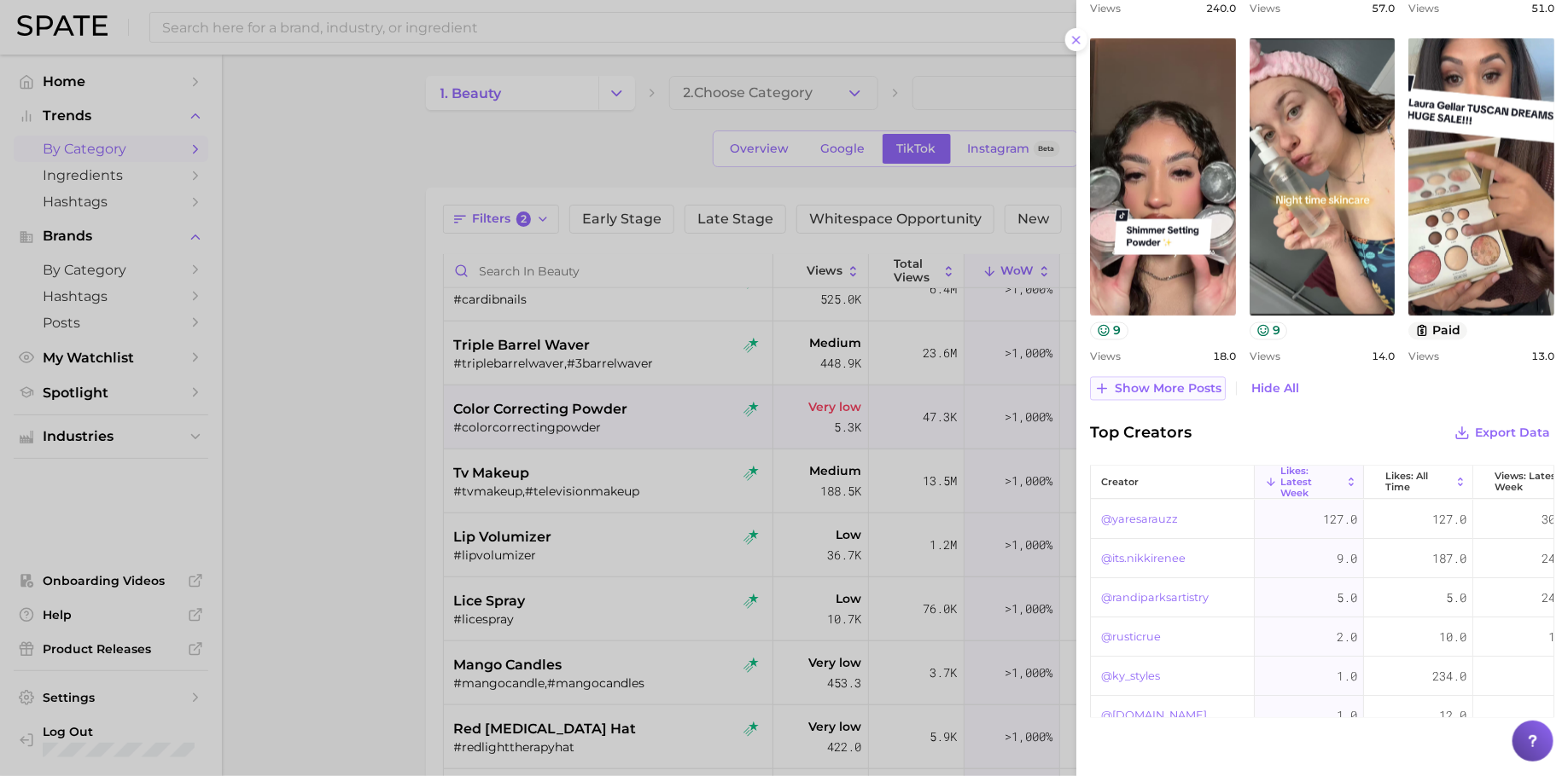
scroll to position [1446, 0]
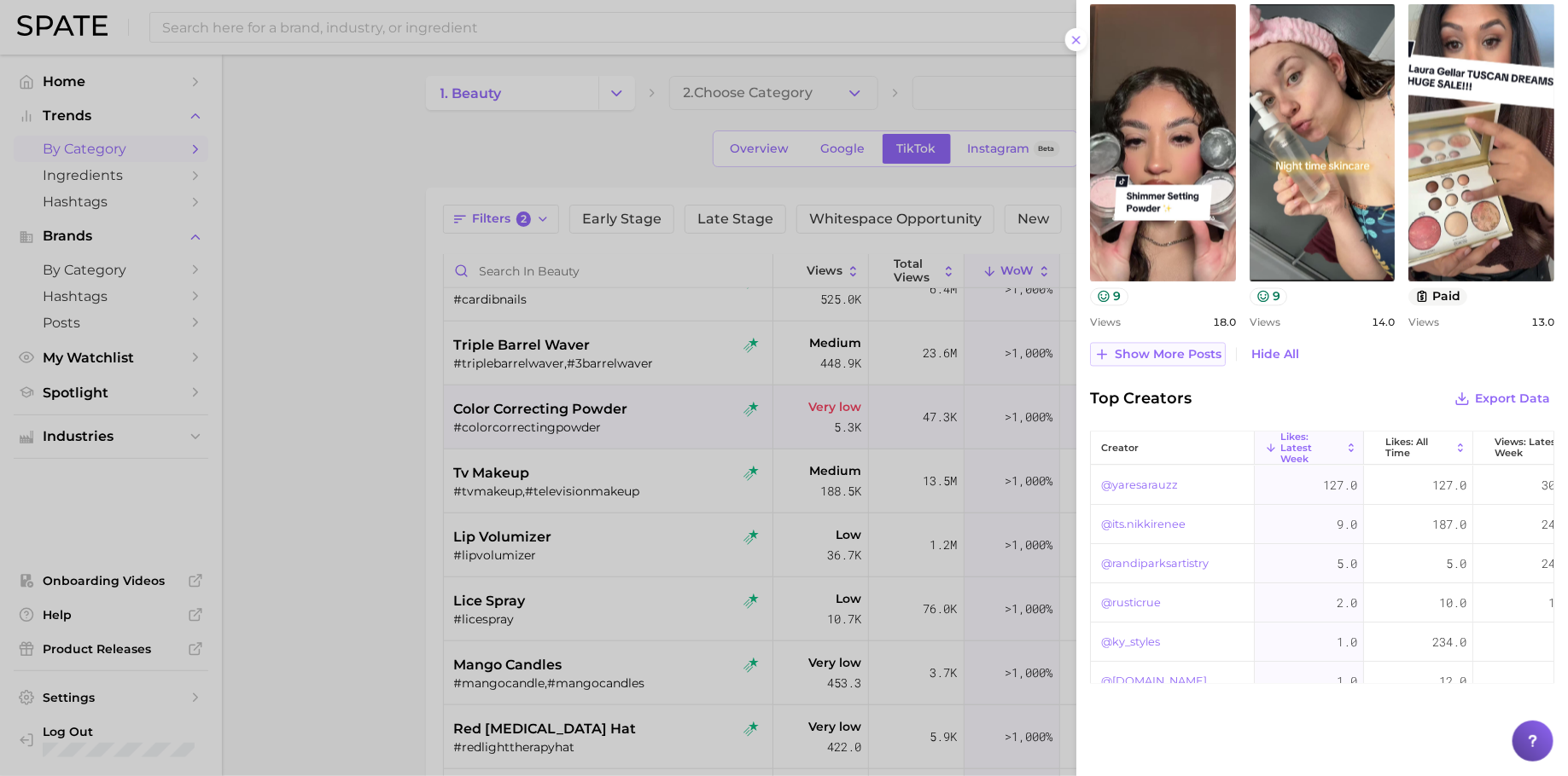
click at [1180, 355] on span "Show more posts" at bounding box center [1168, 355] width 107 height 14
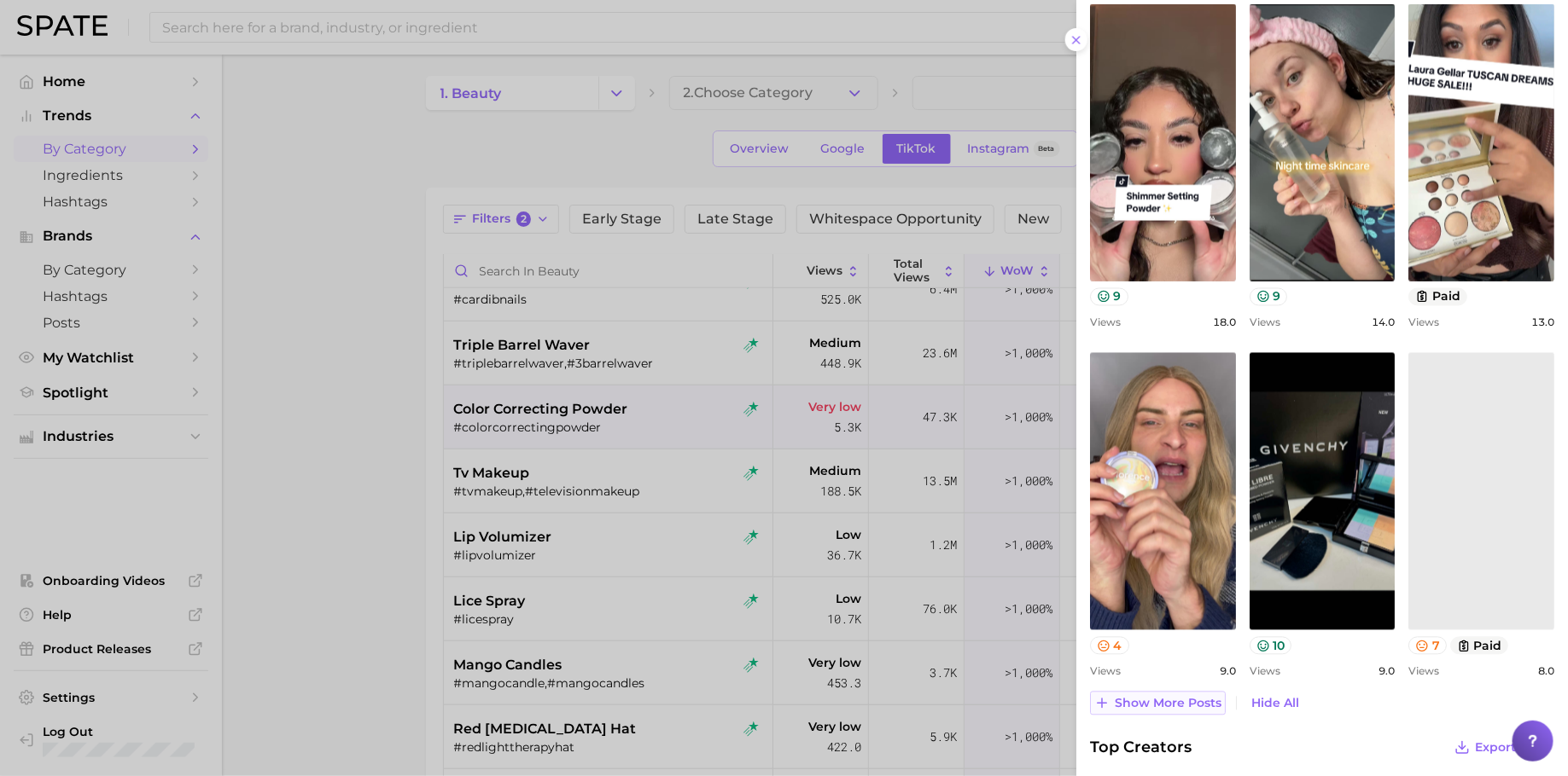
scroll to position [0, 0]
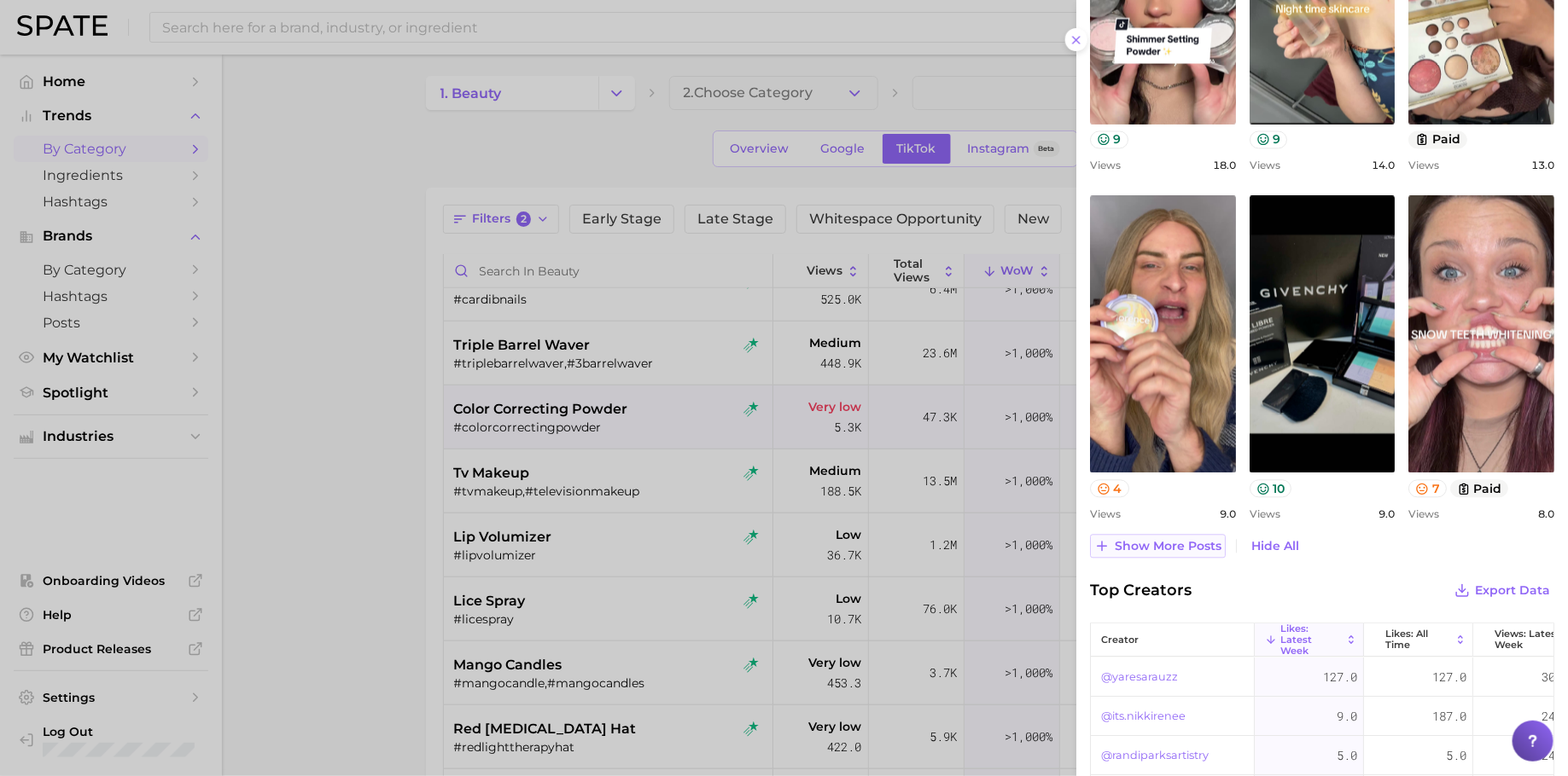
click at [1177, 543] on span "Show more posts" at bounding box center [1168, 546] width 107 height 14
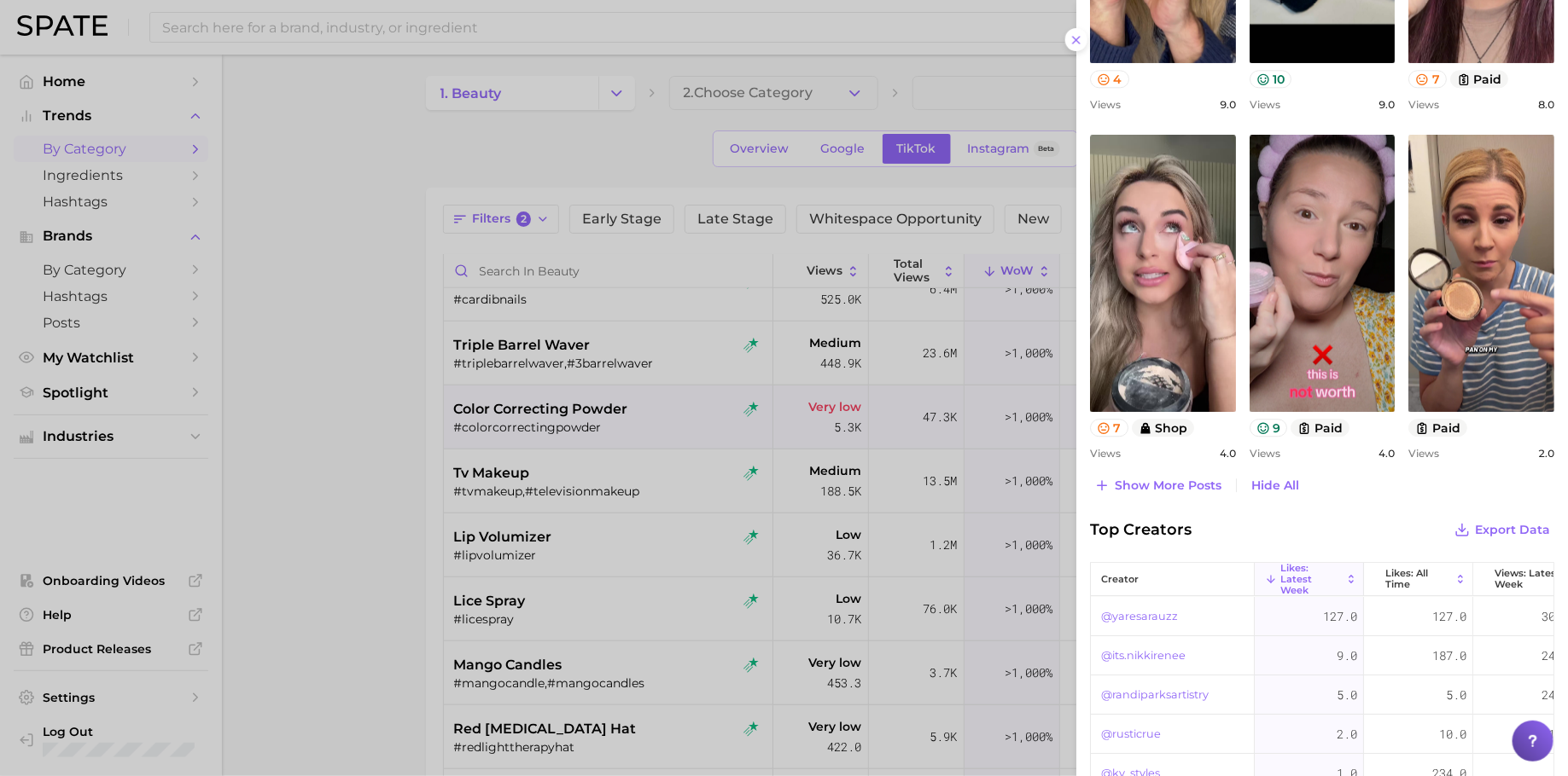
click at [892, 418] on div at bounding box center [784, 388] width 1568 height 776
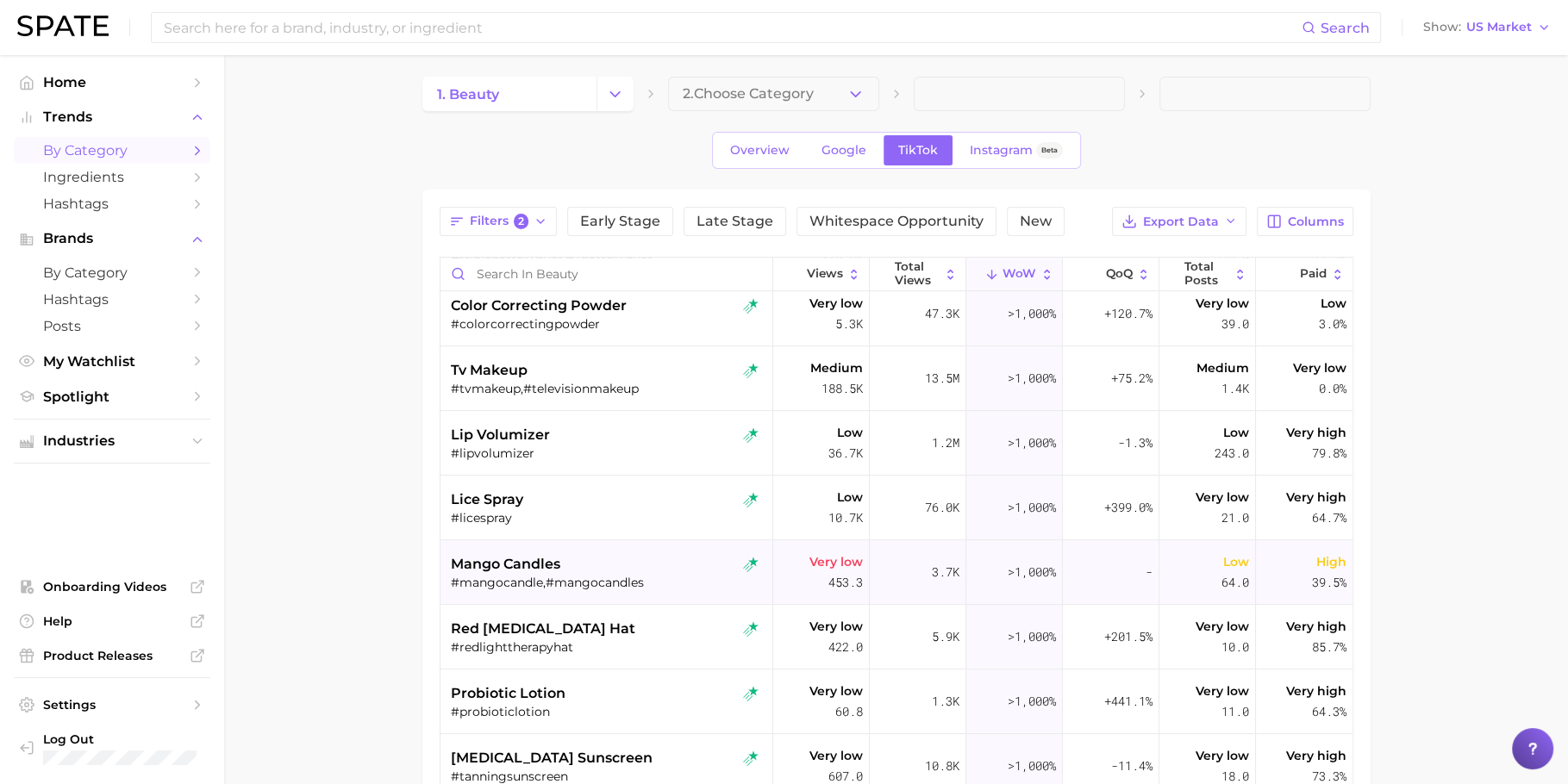
click at [647, 548] on div "mango candles #mangocandle,#mangocandles" at bounding box center [608, 572] width 316 height 65
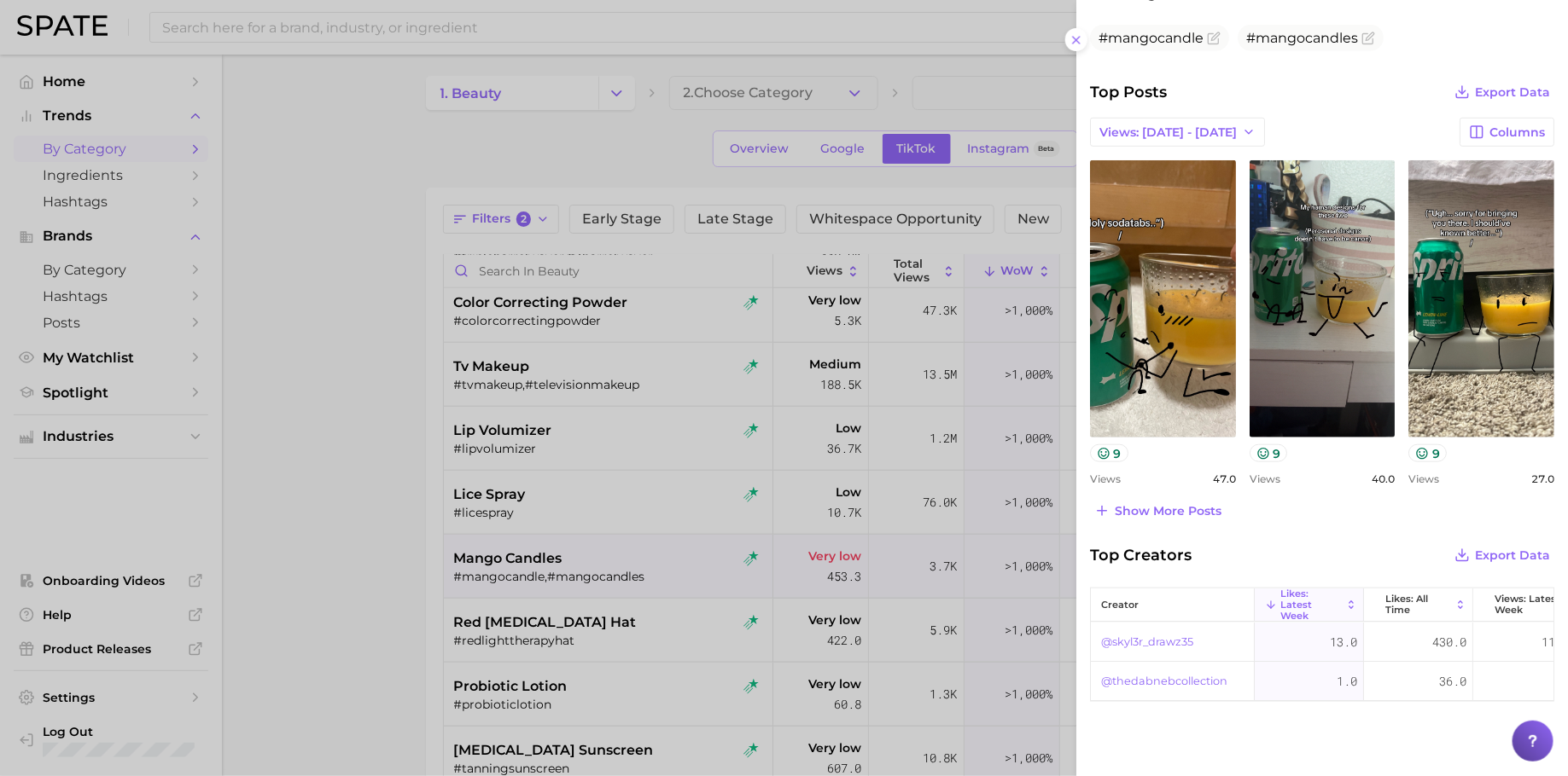
click at [763, 517] on div at bounding box center [784, 388] width 1568 height 776
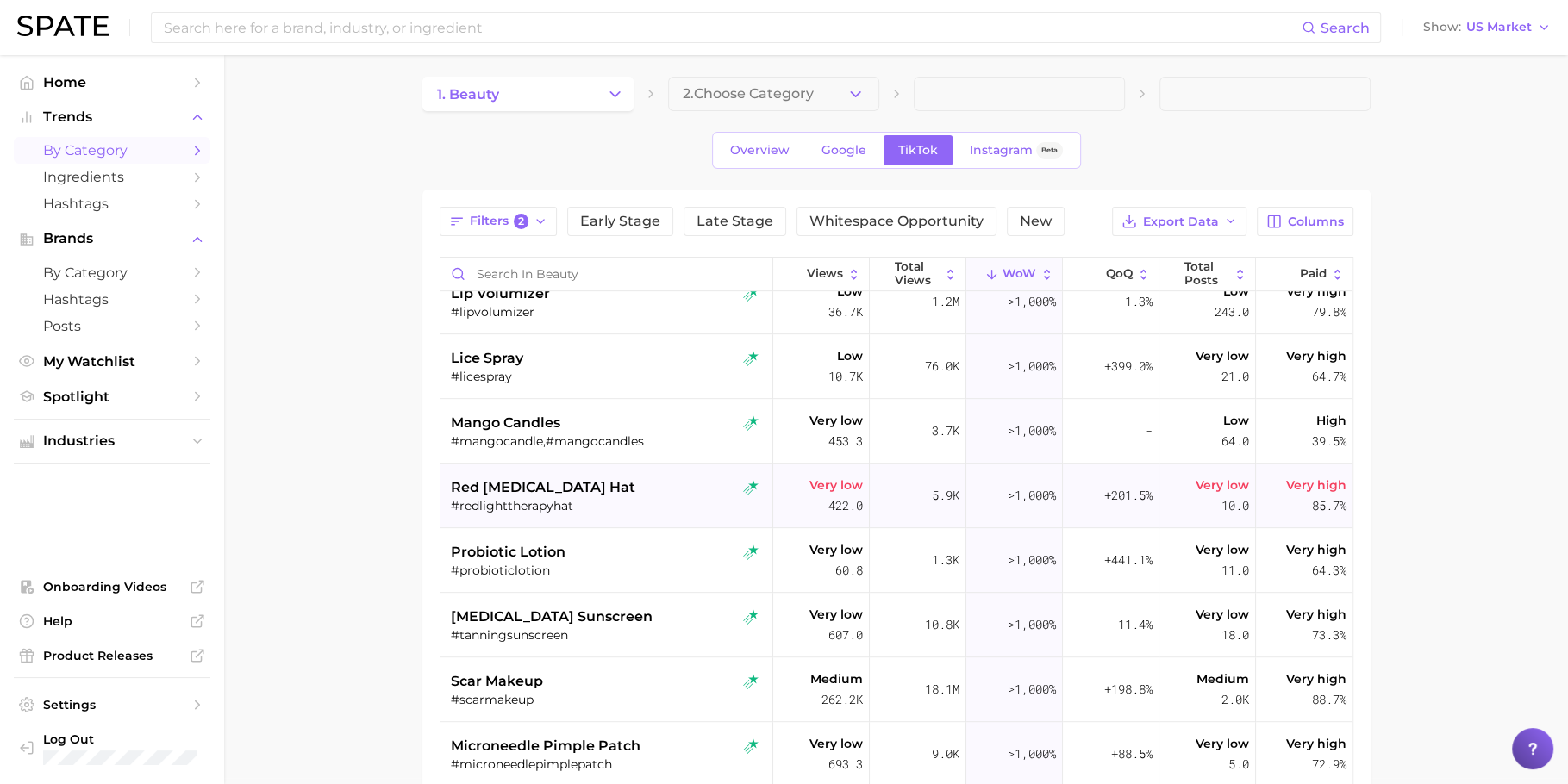
click at [627, 491] on div "red light therapy hat" at bounding box center [608, 488] width 316 height 20
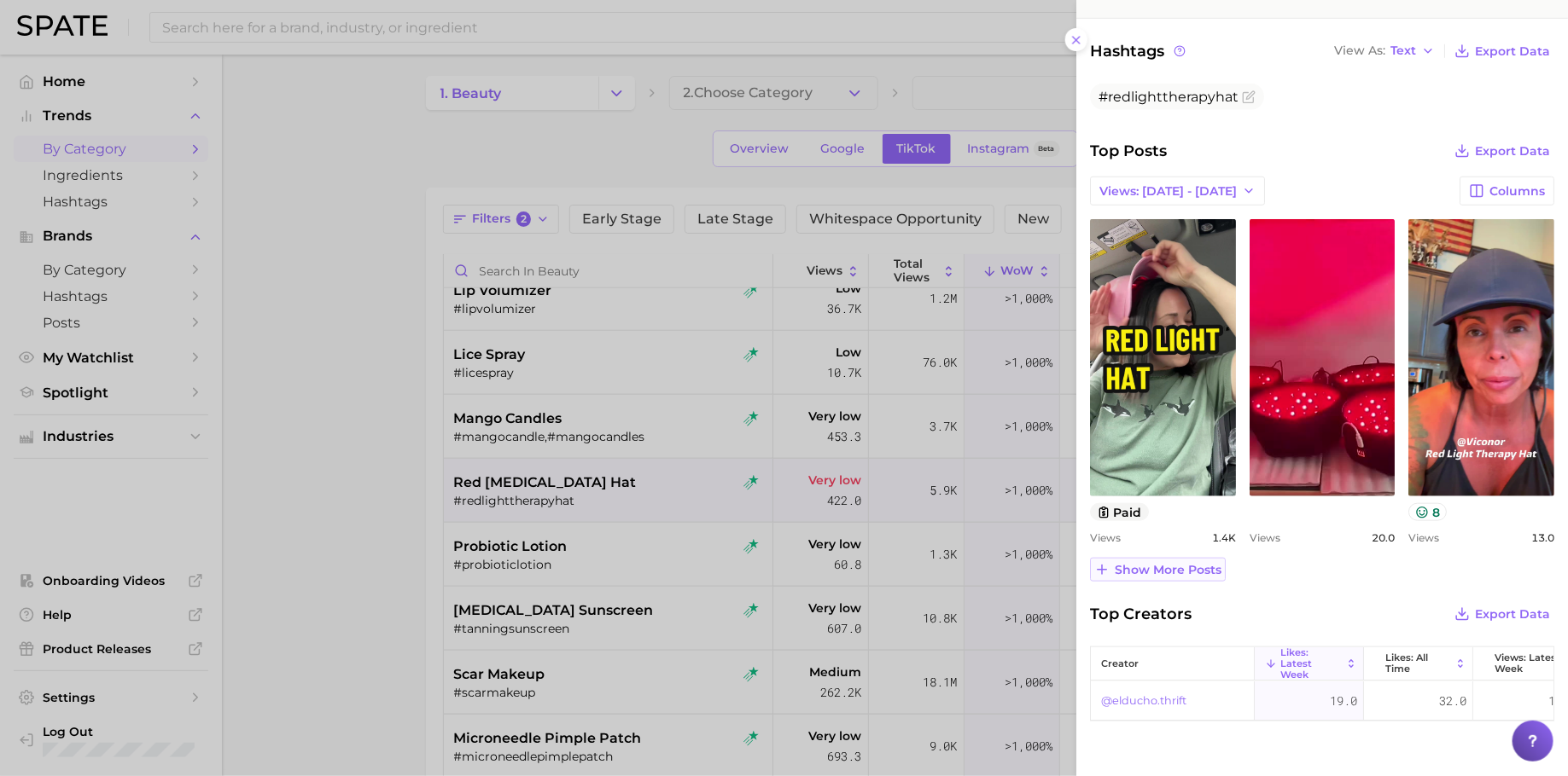
click at [1178, 571] on span "Show more posts" at bounding box center [1168, 570] width 107 height 14
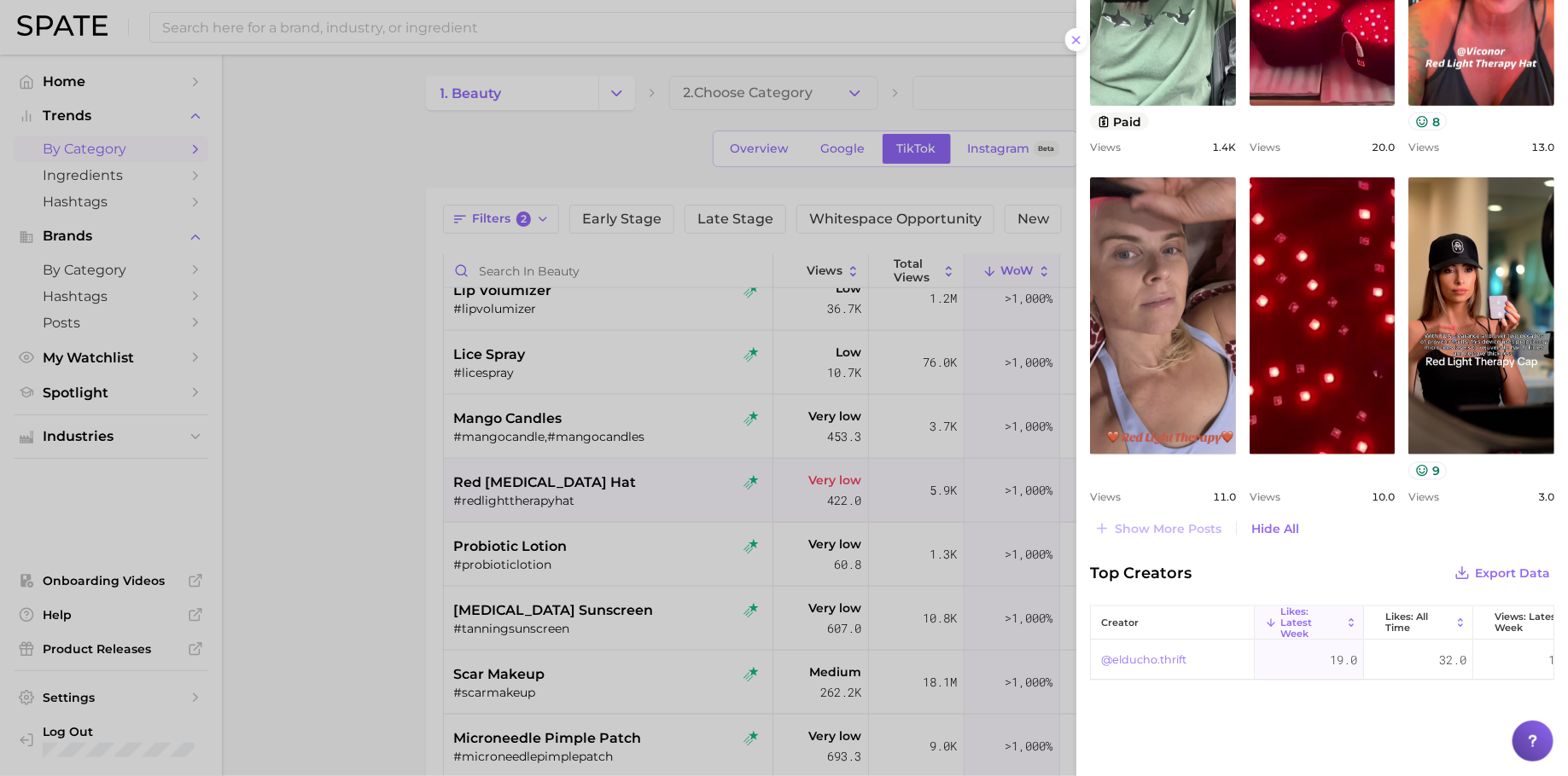
click at [738, 496] on div at bounding box center [784, 388] width 1568 height 776
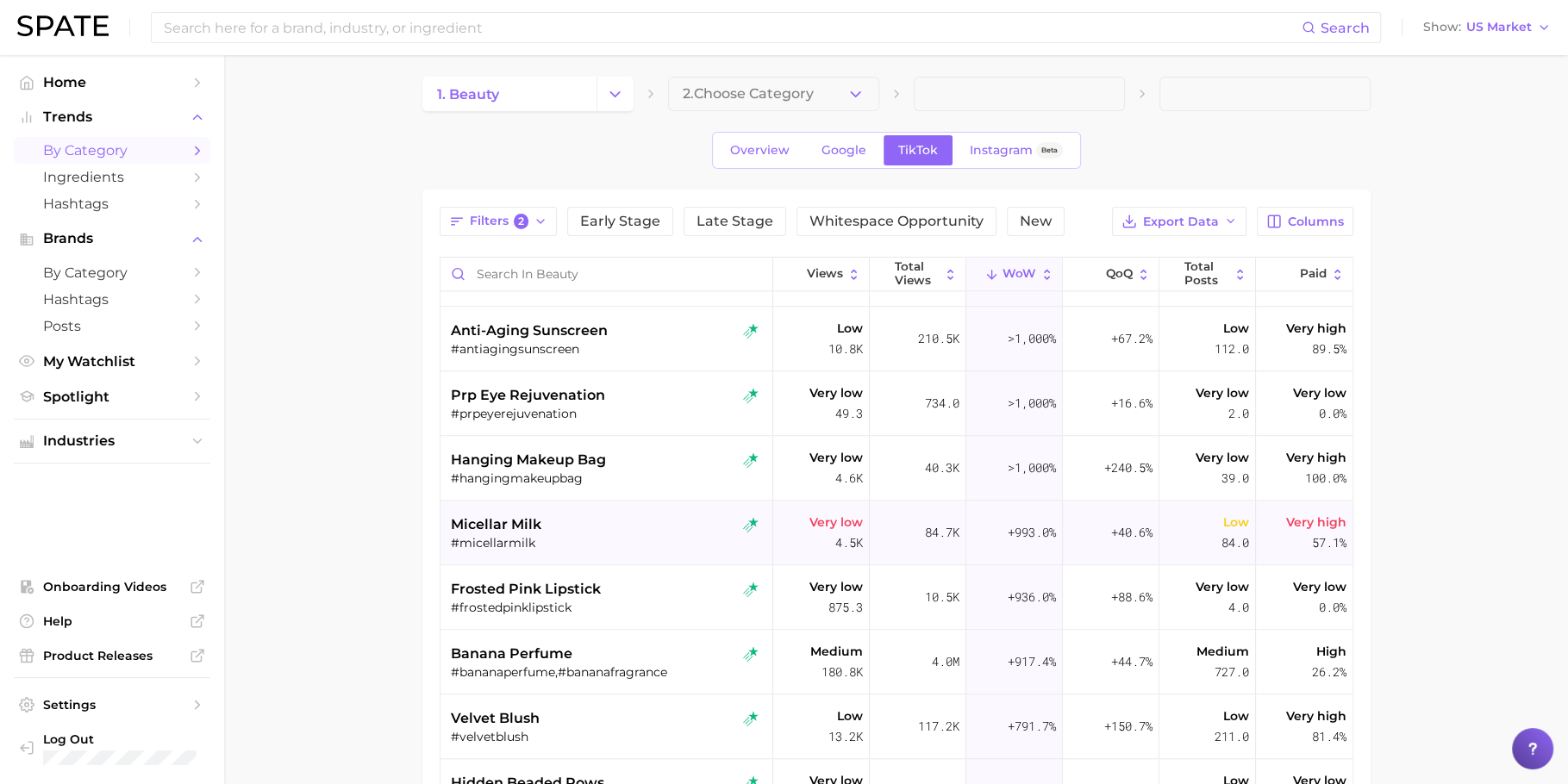
click at [662, 523] on div "micellar milk" at bounding box center [608, 525] width 316 height 20
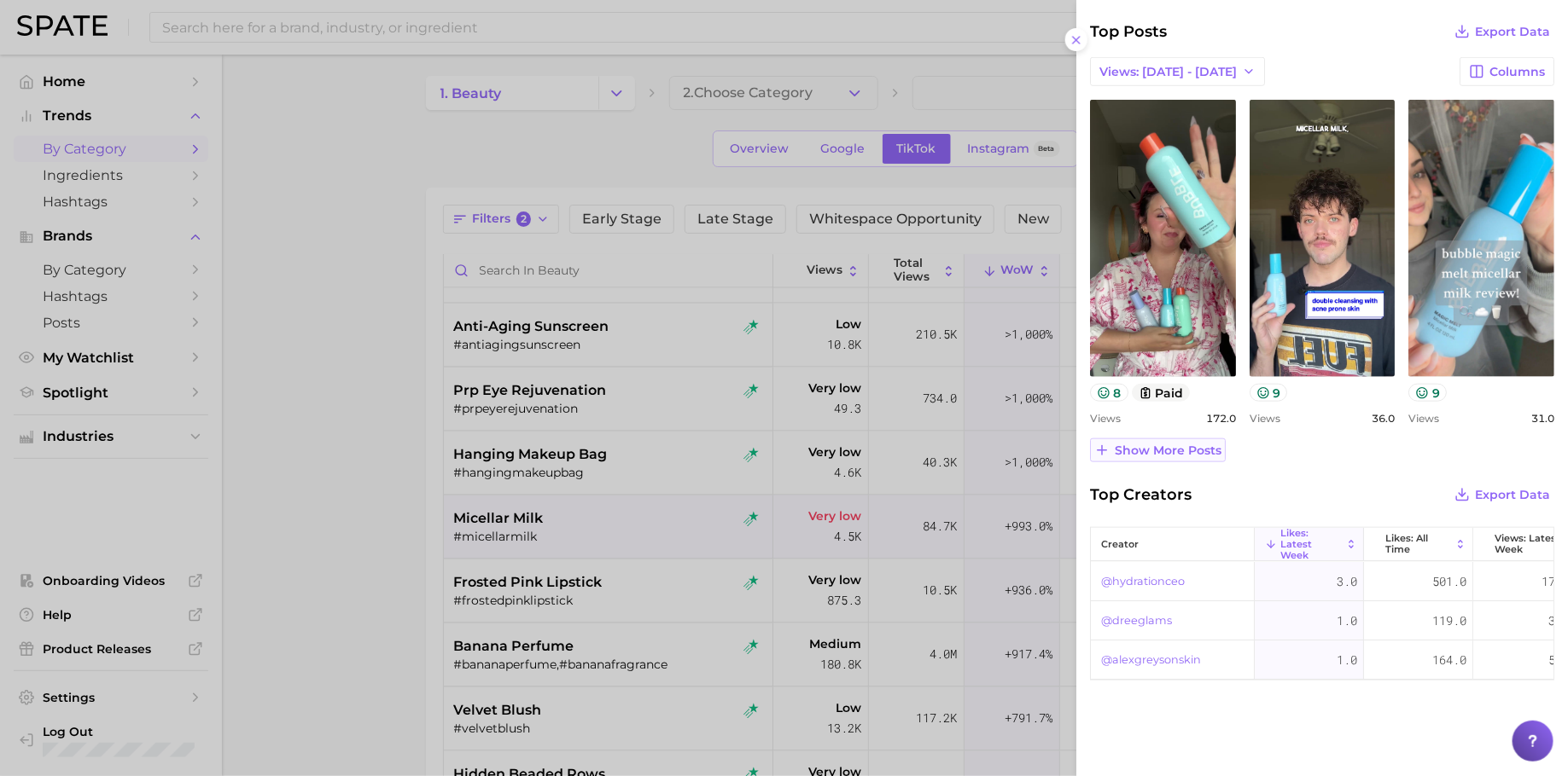
click at [1187, 443] on span "Show more posts" at bounding box center [1168, 450] width 107 height 14
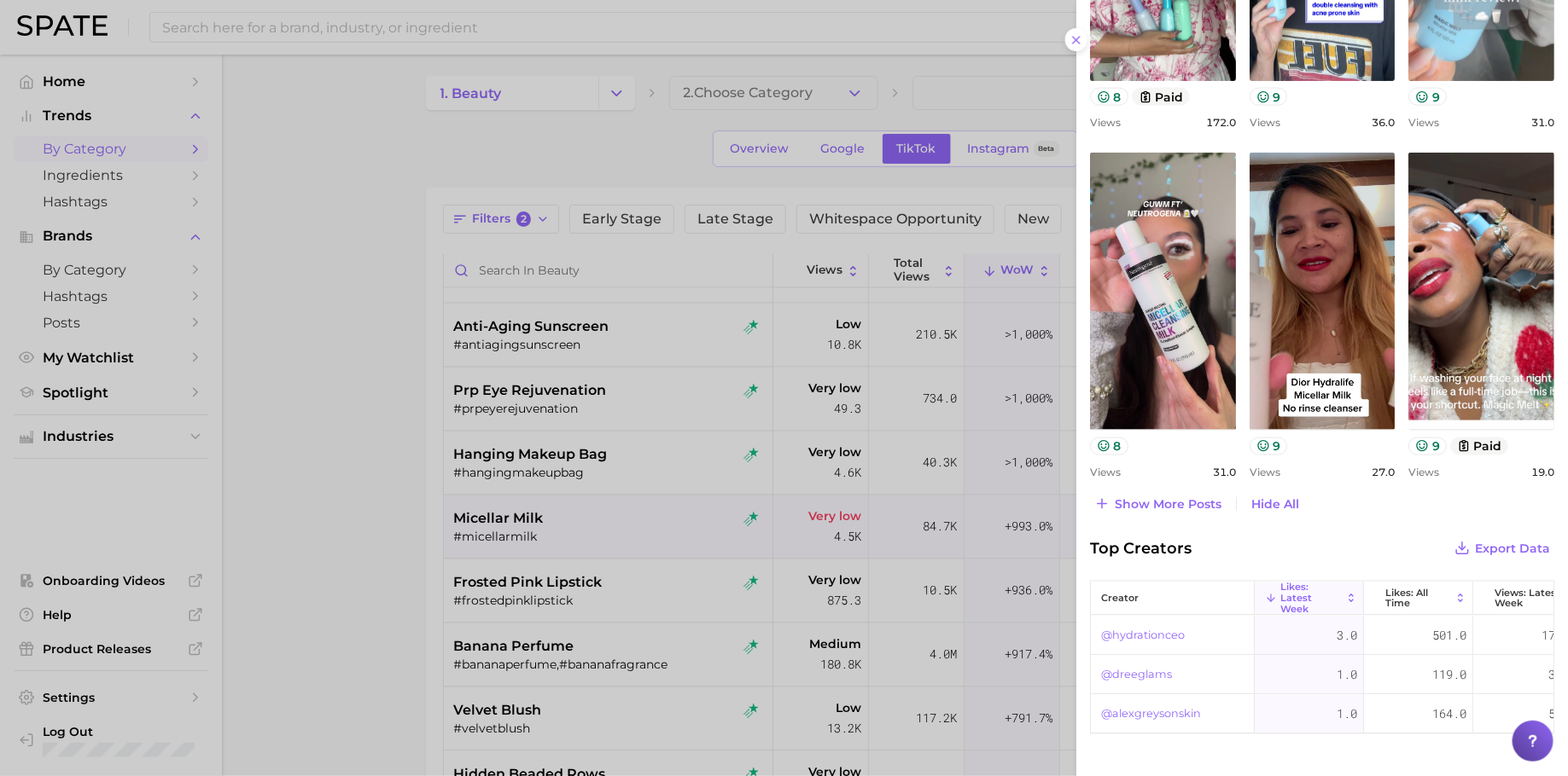
click at [684, 443] on div at bounding box center [784, 388] width 1568 height 776
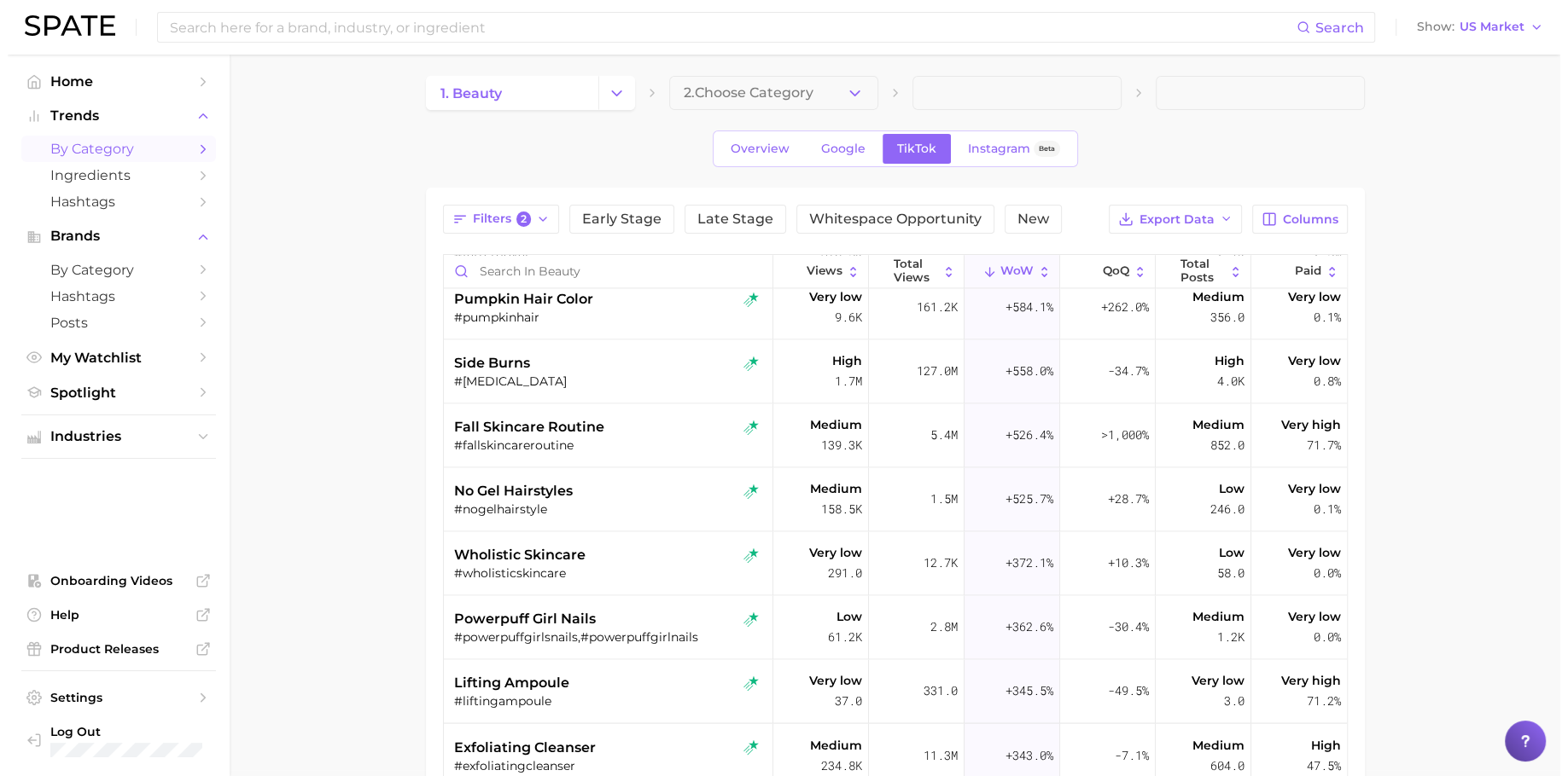
scroll to position [2654, 0]
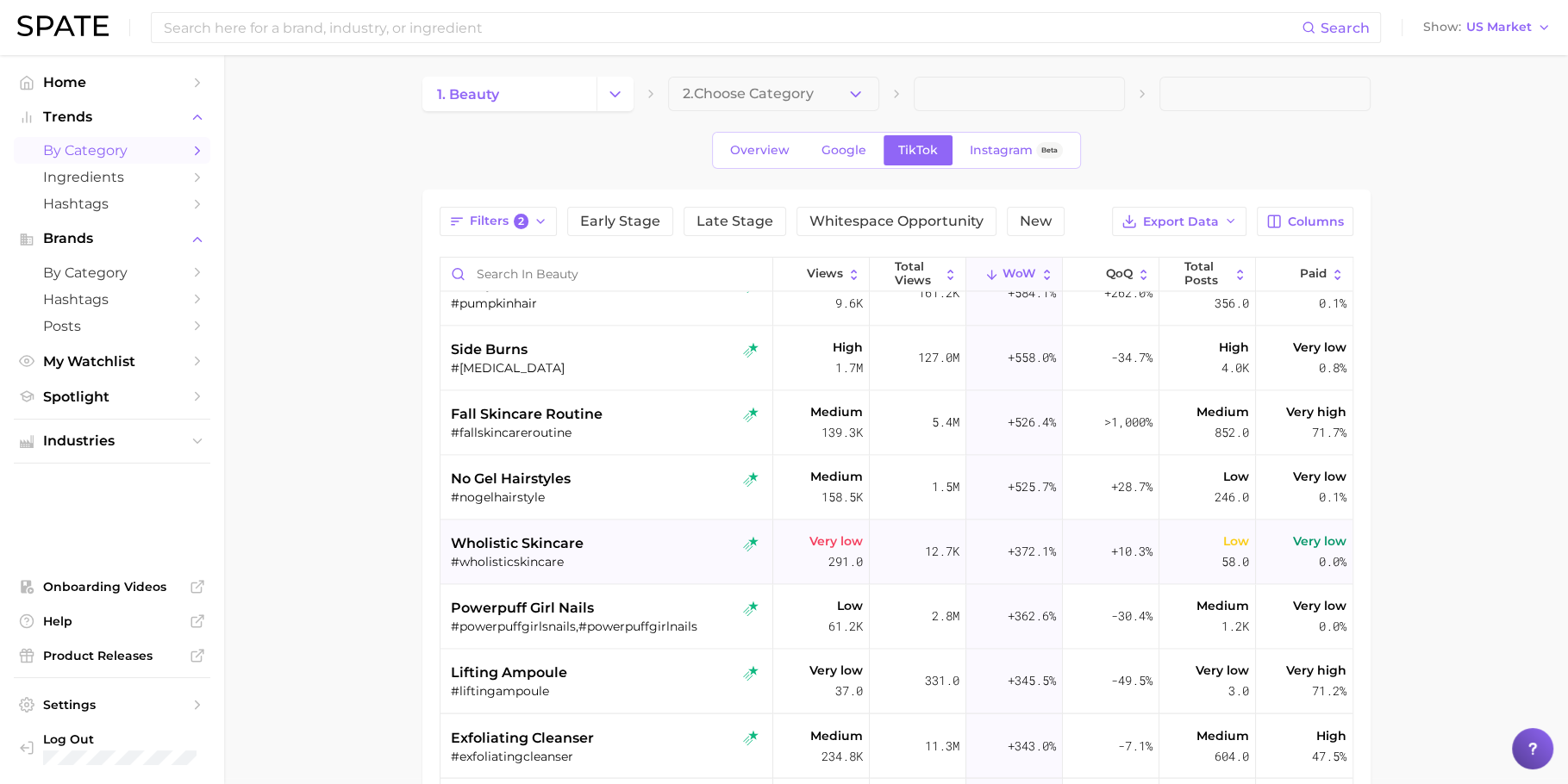
click at [667, 555] on div "#wholisticskincare" at bounding box center [608, 562] width 316 height 16
click at [667, 555] on body "Search Show US Market Home Trends by Category Ingredients Hashtags Brands by Ca…" at bounding box center [792, 386] width 1584 height 784
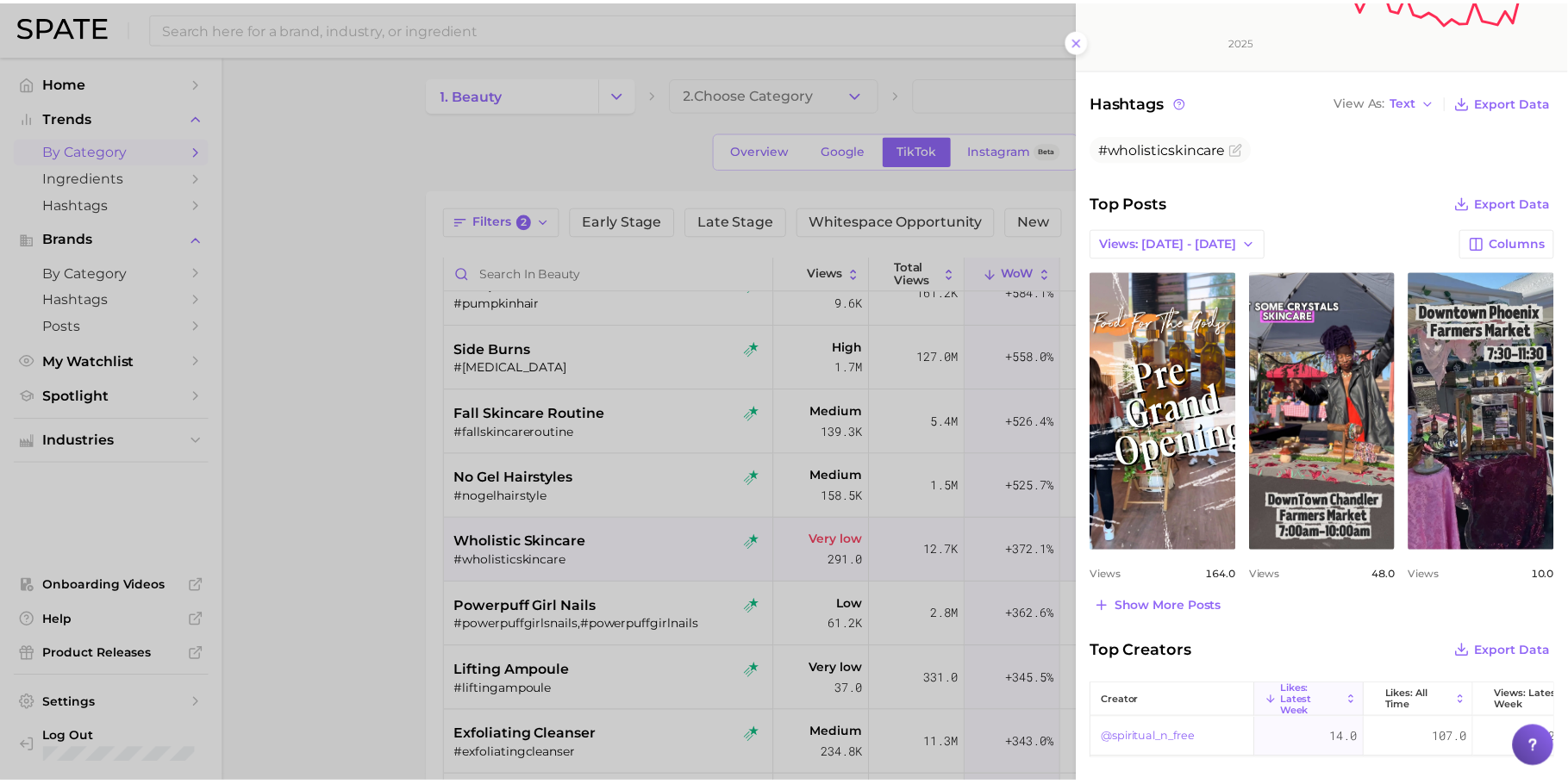
scroll to position [573, 0]
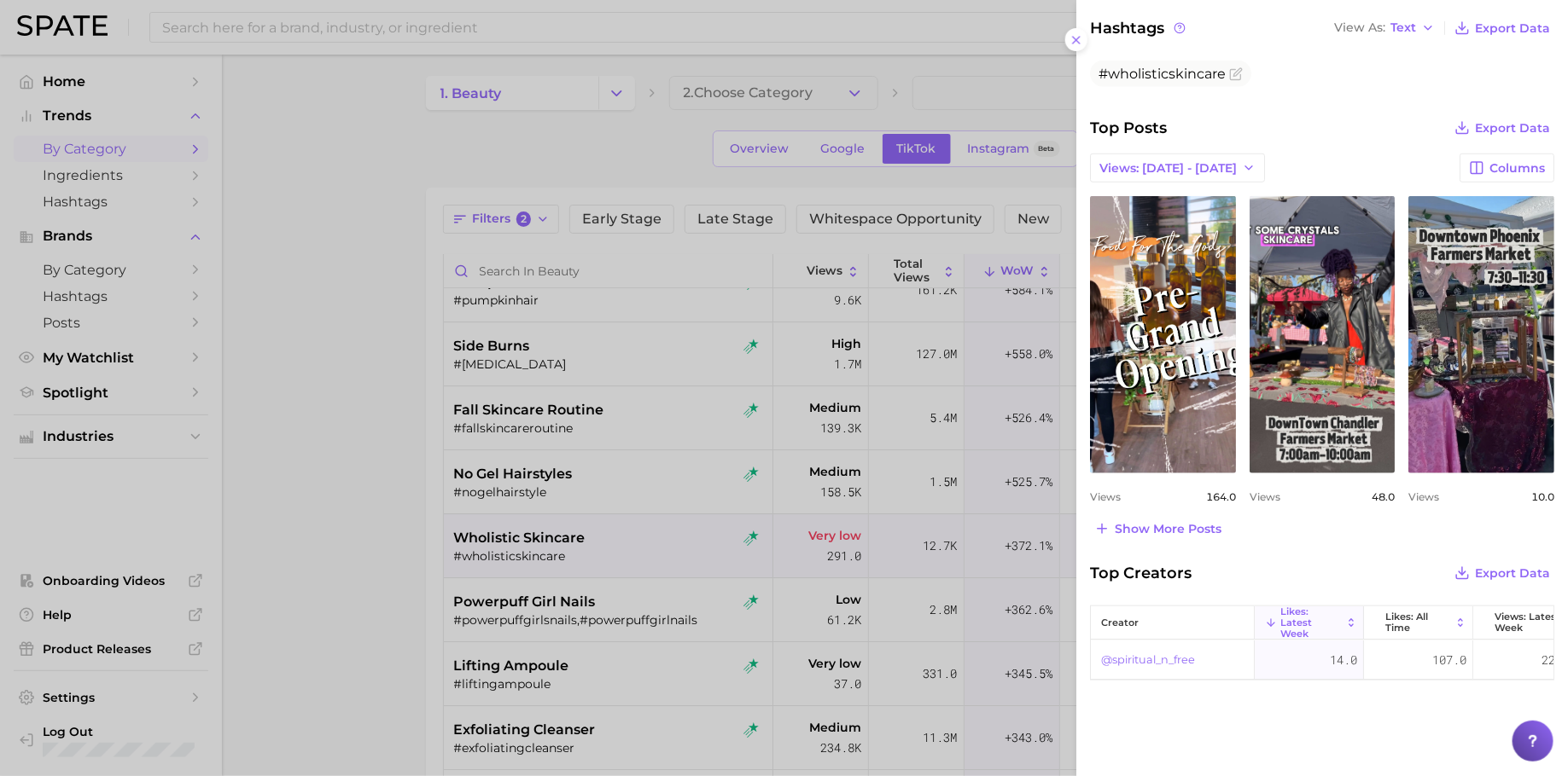
click at [697, 539] on div at bounding box center [784, 388] width 1568 height 776
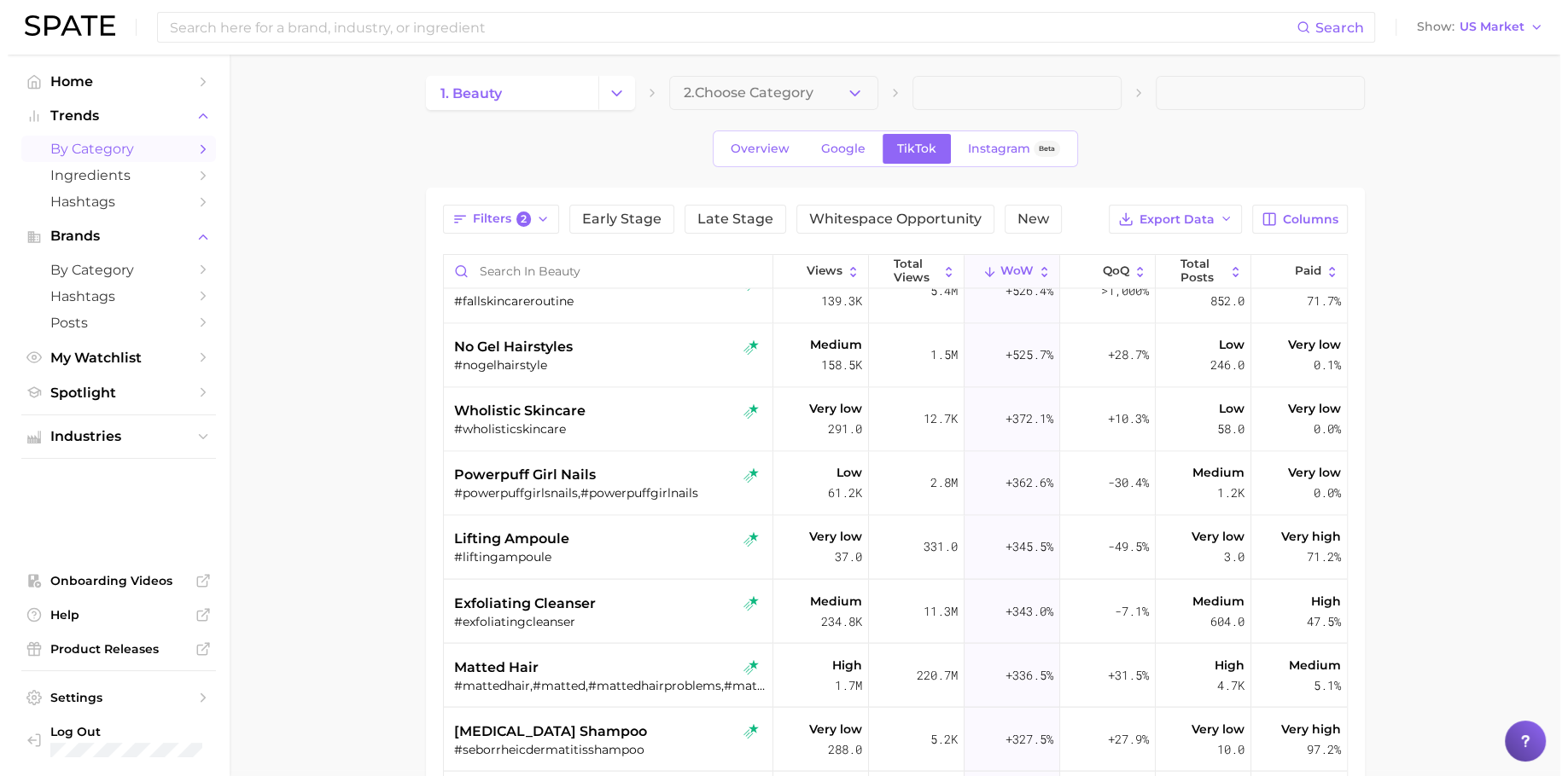
scroll to position [2791, 0]
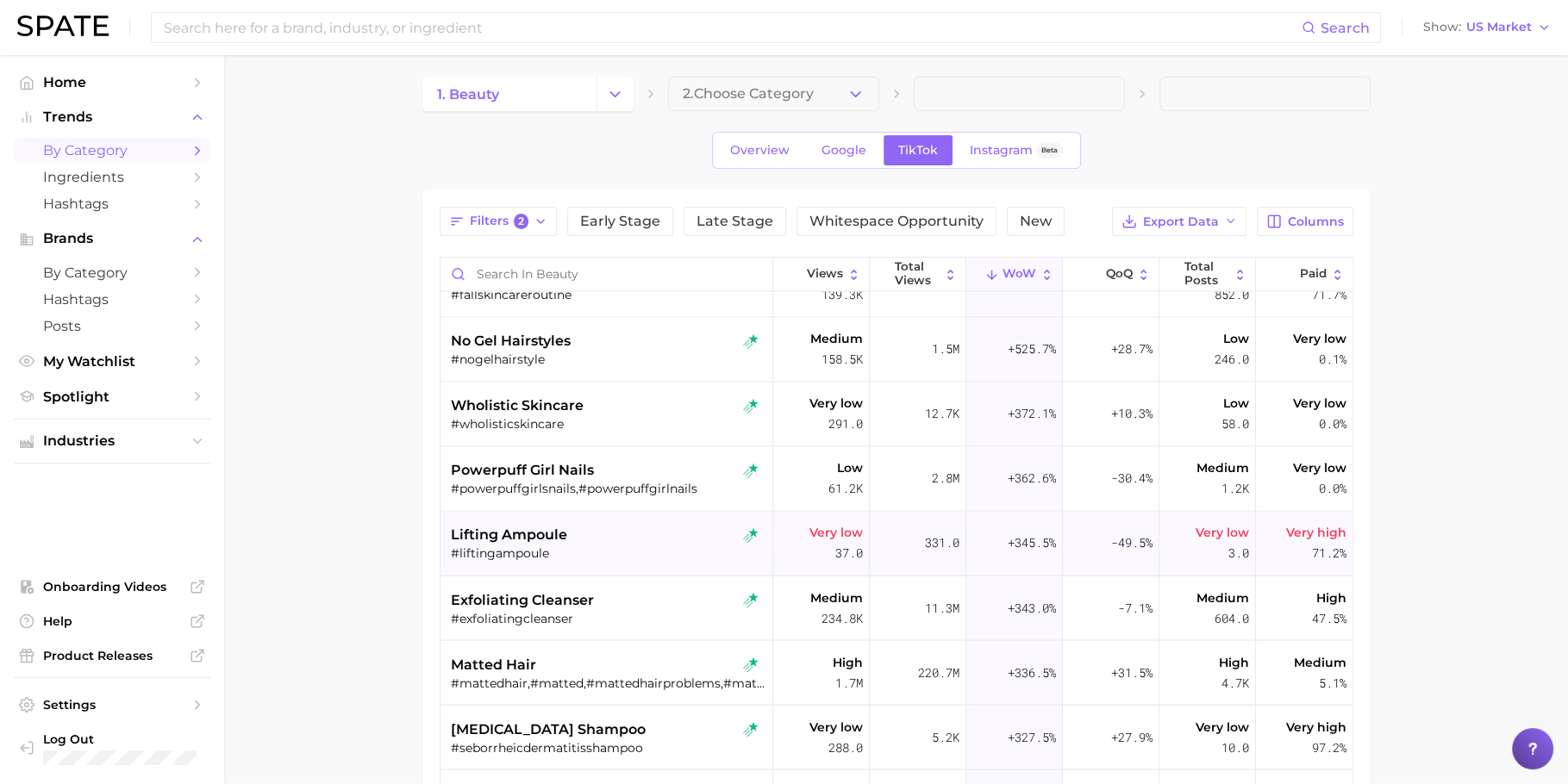
click at [689, 542] on div "lifting ampoule" at bounding box center [608, 534] width 316 height 20
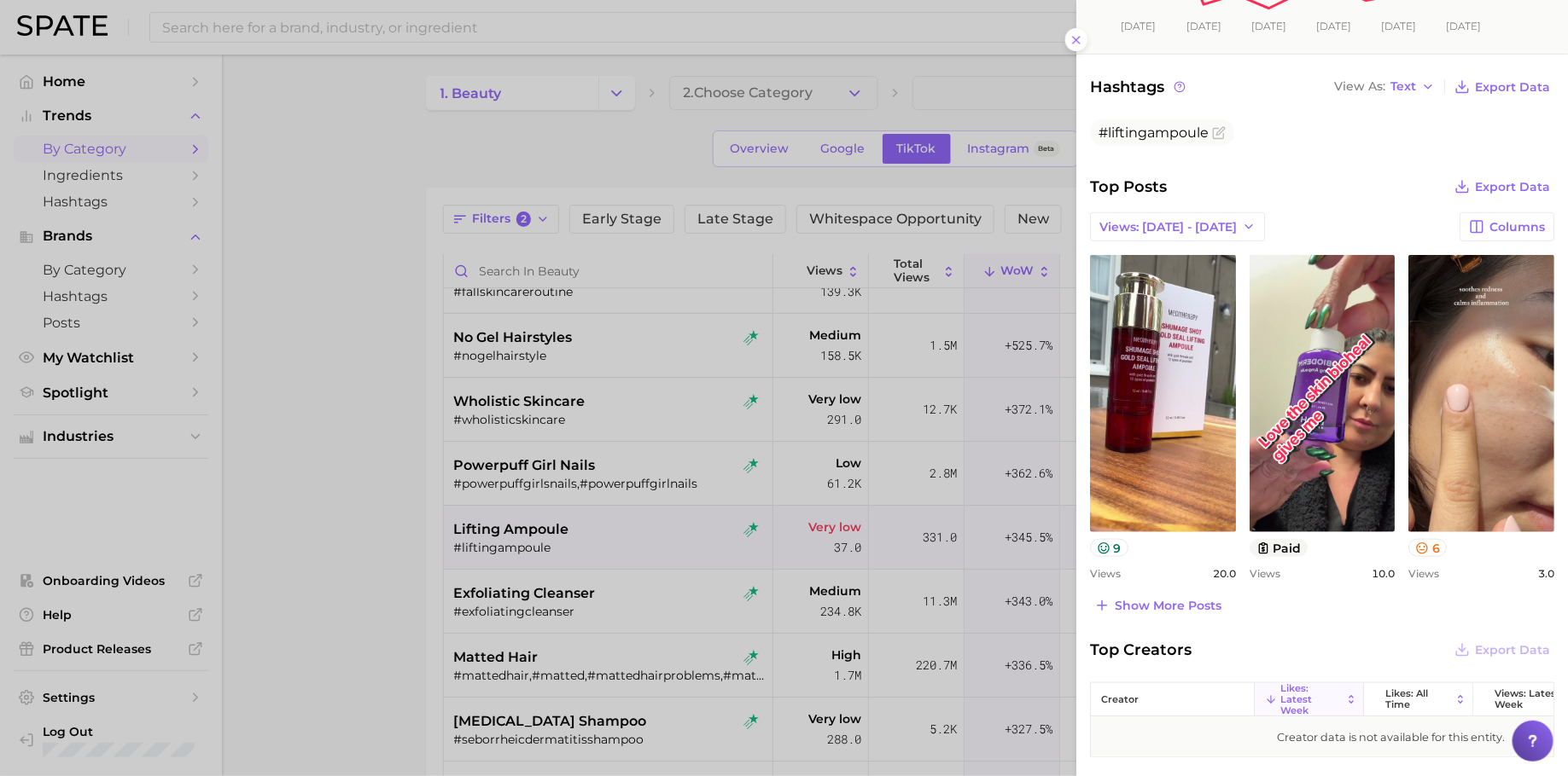
scroll to position [585, 0]
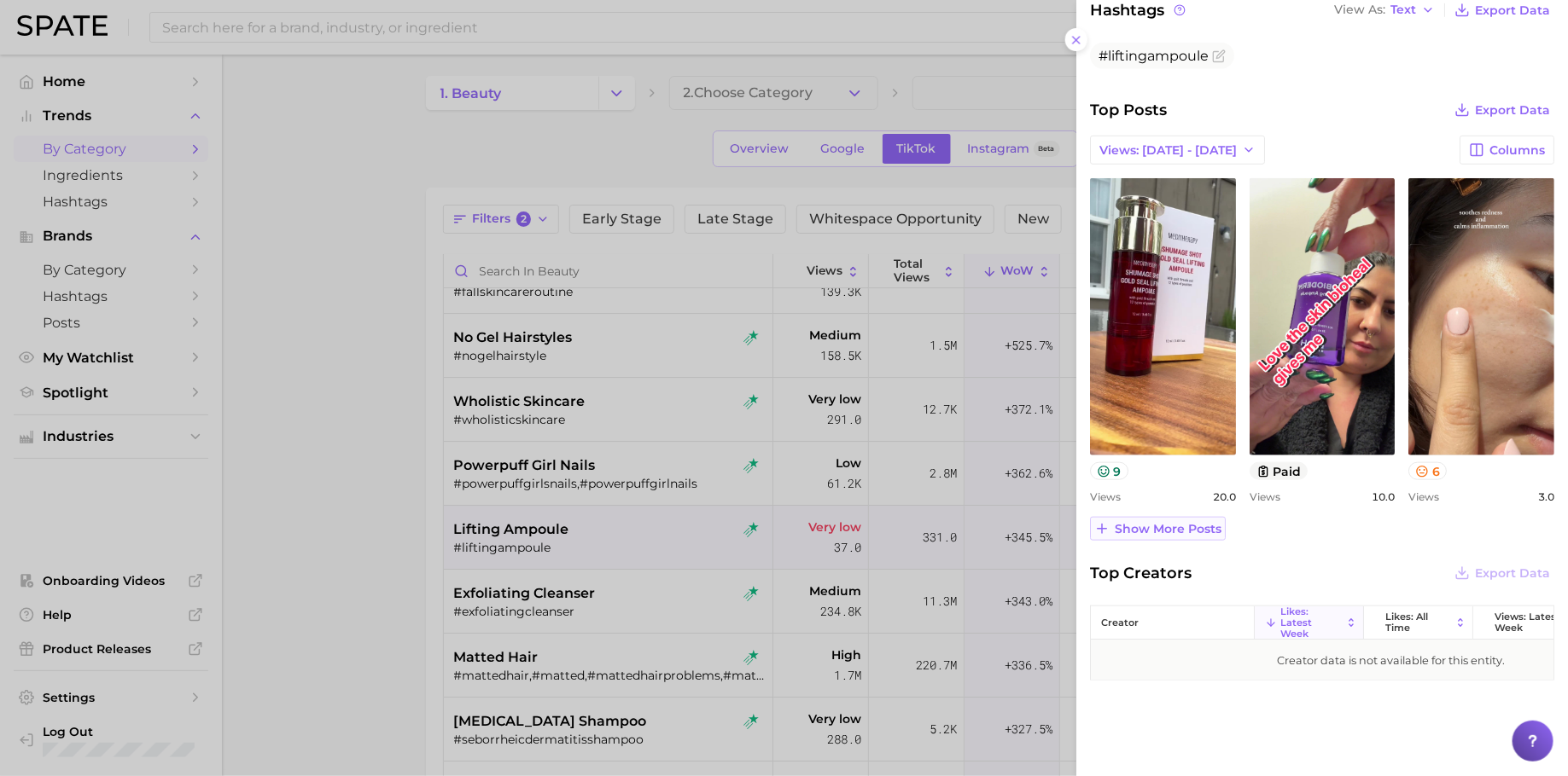
click at [1189, 517] on button "Show more posts" at bounding box center [1157, 529] width 136 height 24
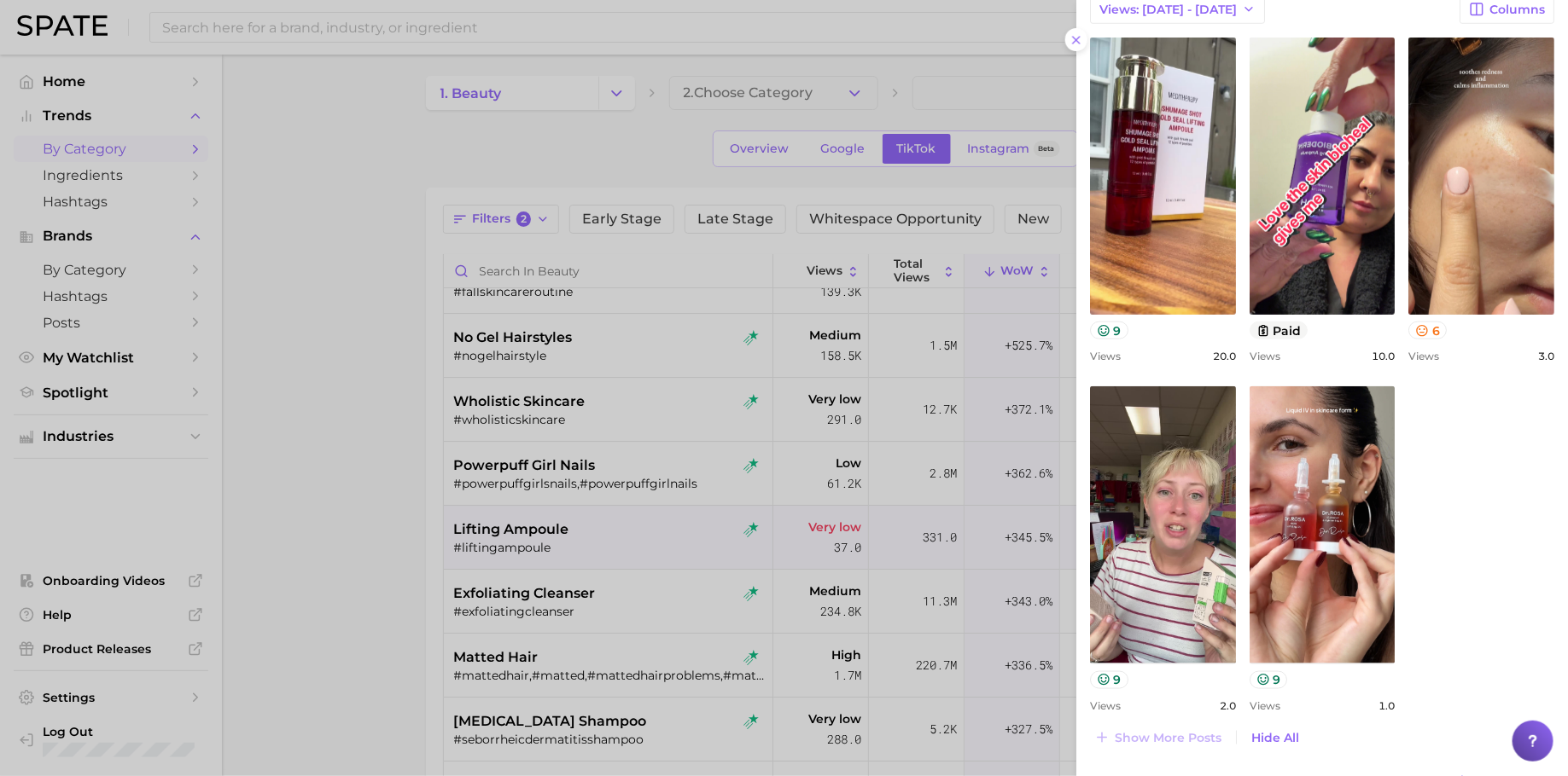
scroll to position [0, 0]
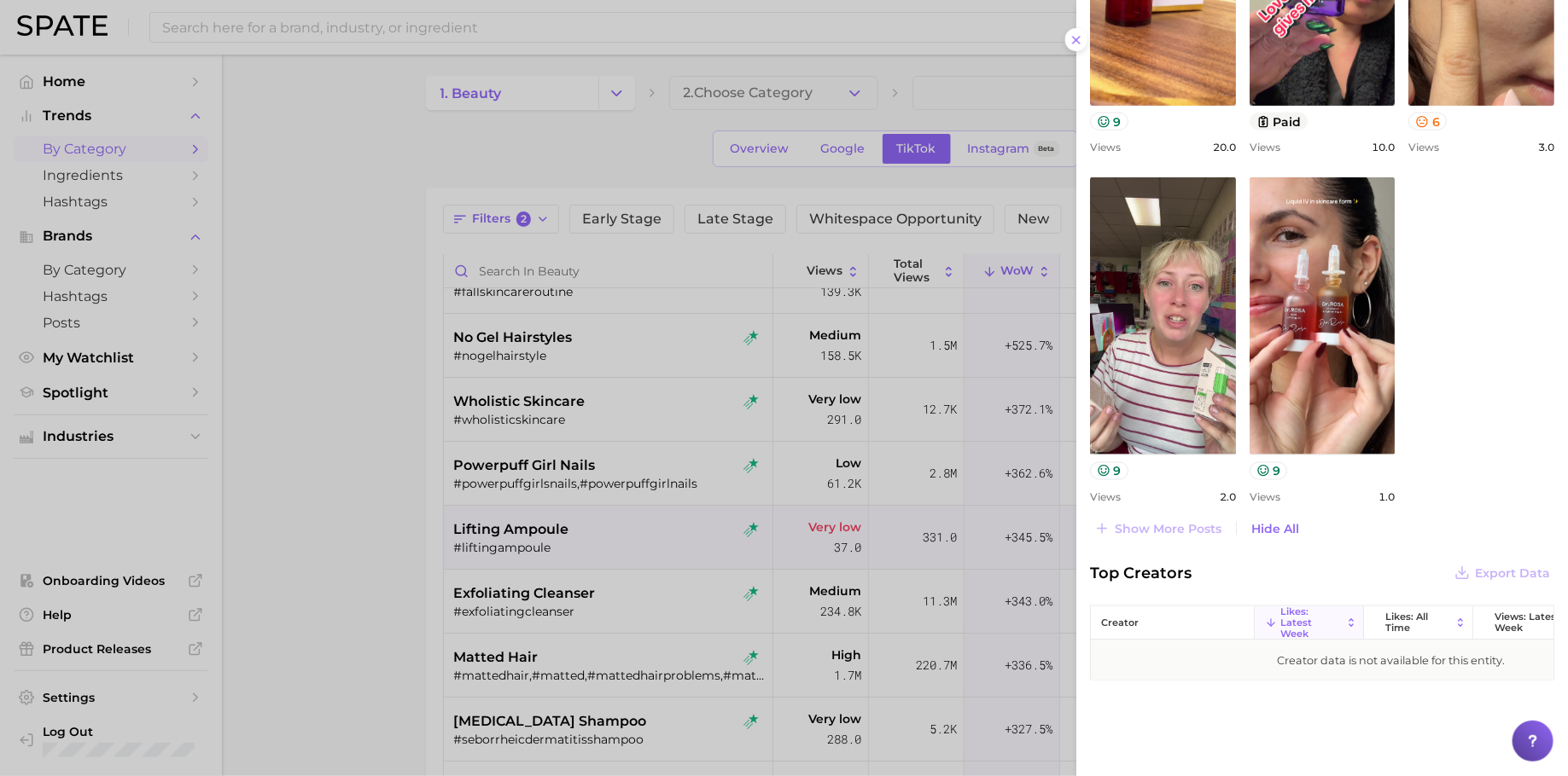
click at [780, 343] on div at bounding box center [784, 388] width 1568 height 776
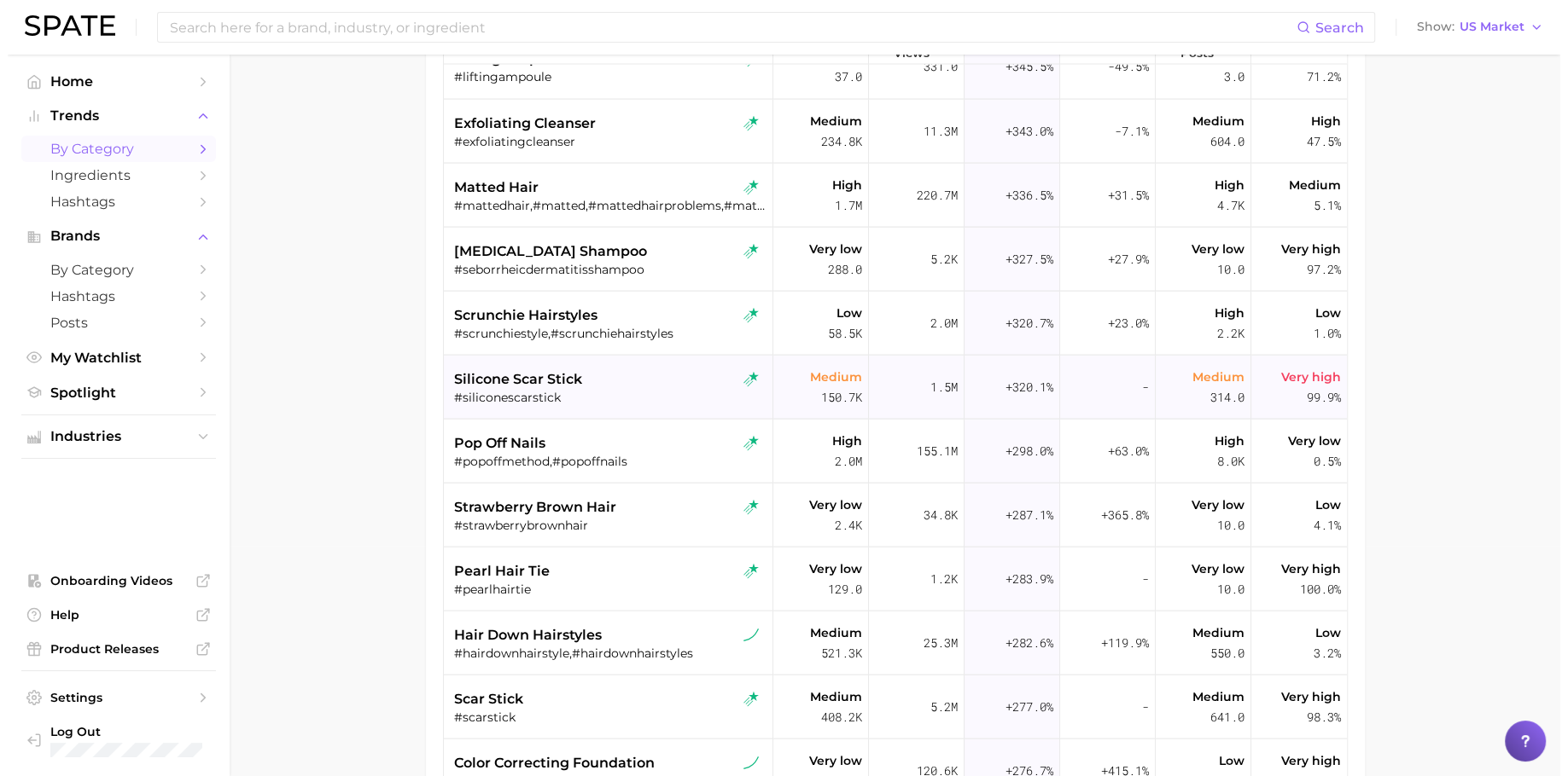
scroll to position [3041, 0]
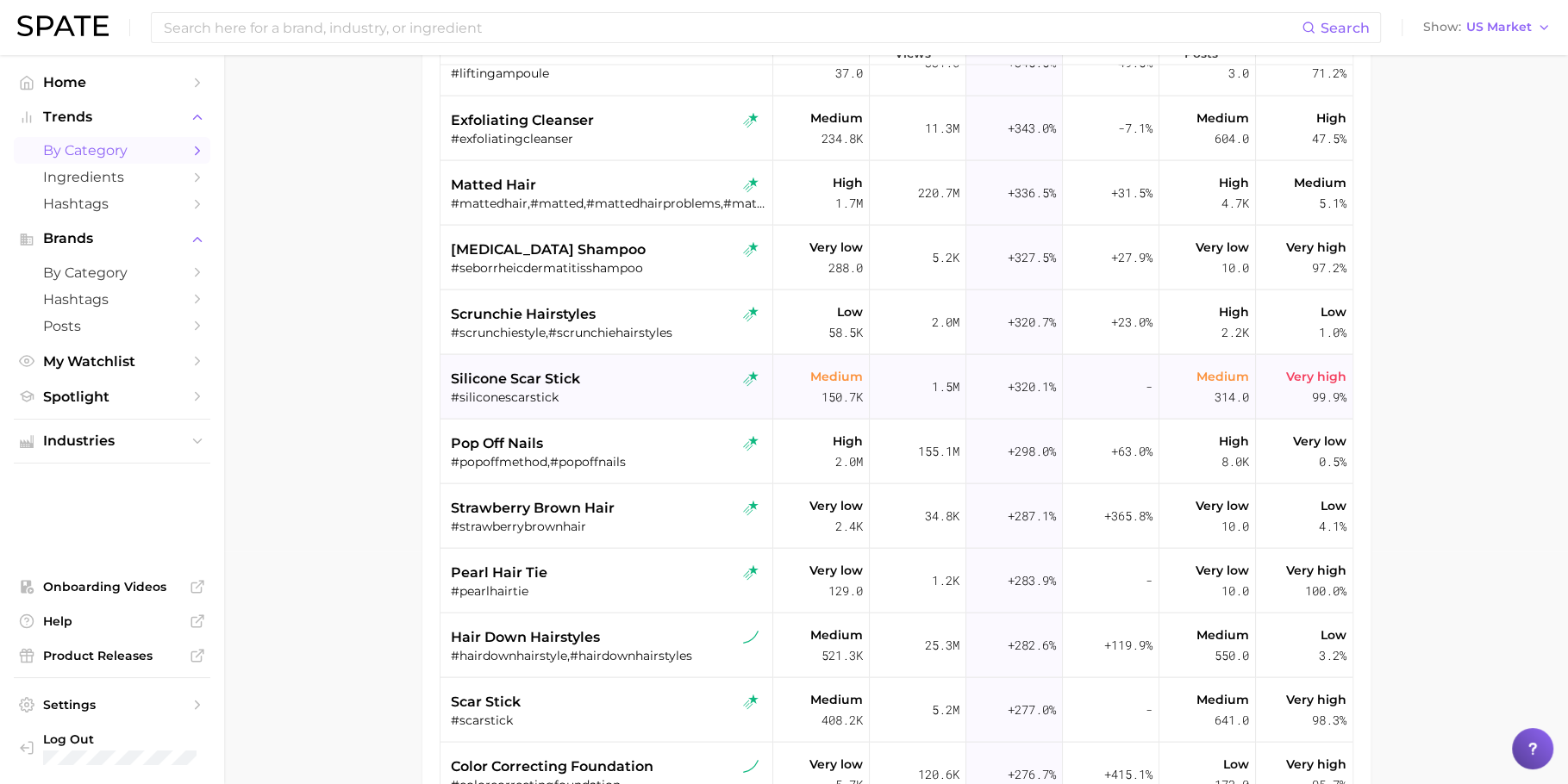
click at [607, 407] on div "silicone scar stick #siliconescarstick" at bounding box center [608, 387] width 316 height 65
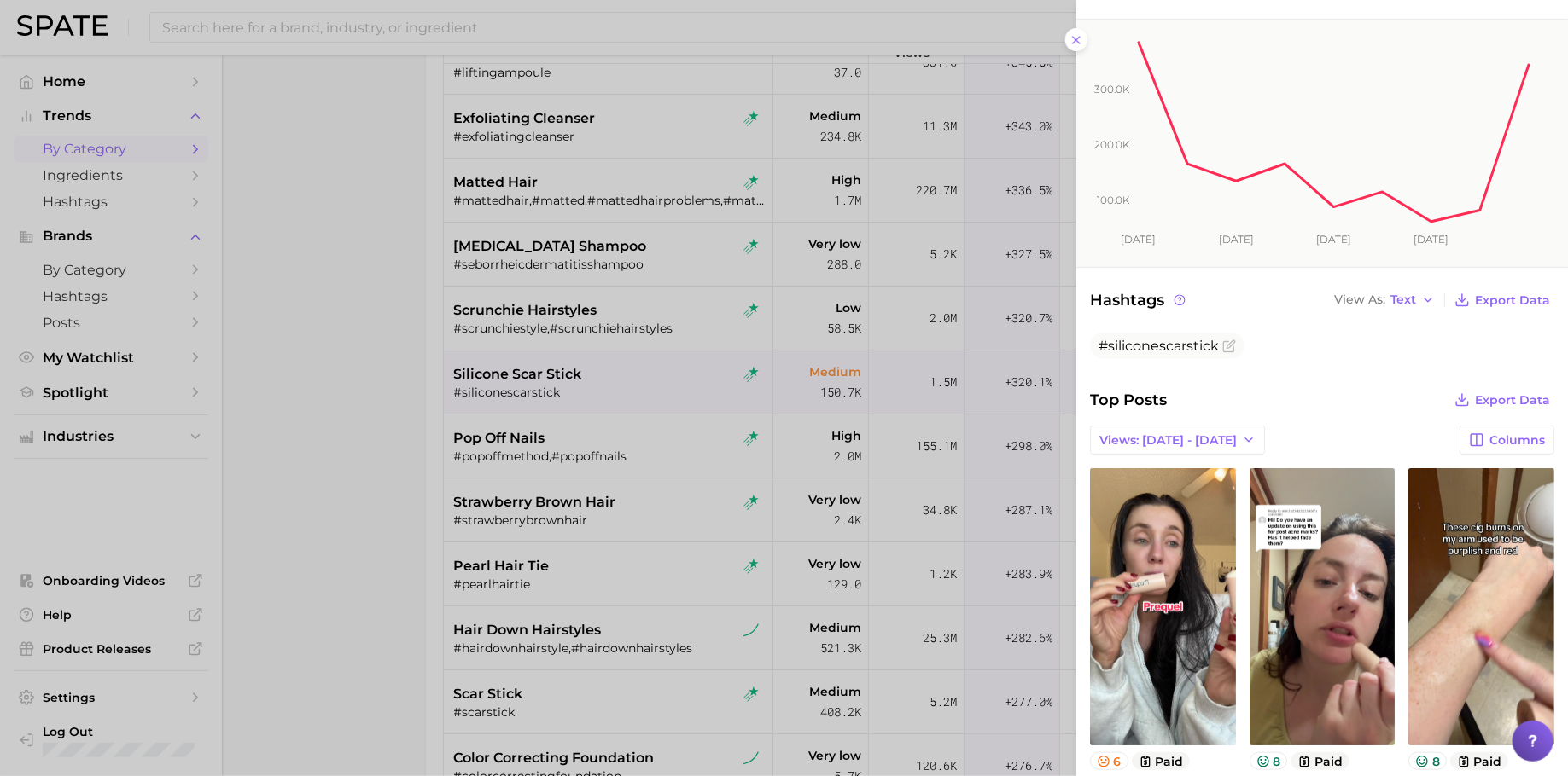
scroll to position [292, 0]
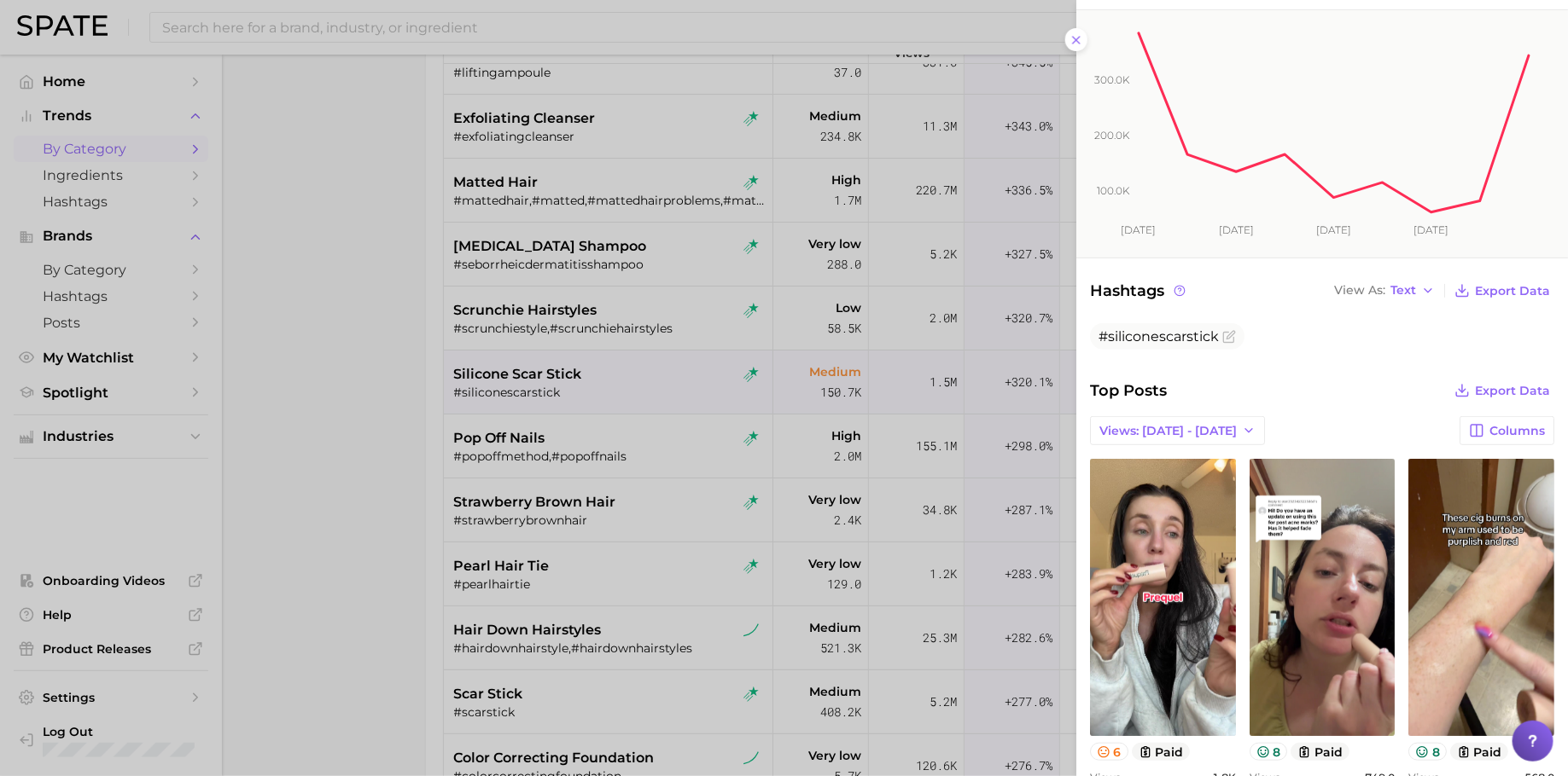
click at [871, 516] on div at bounding box center [784, 388] width 1568 height 776
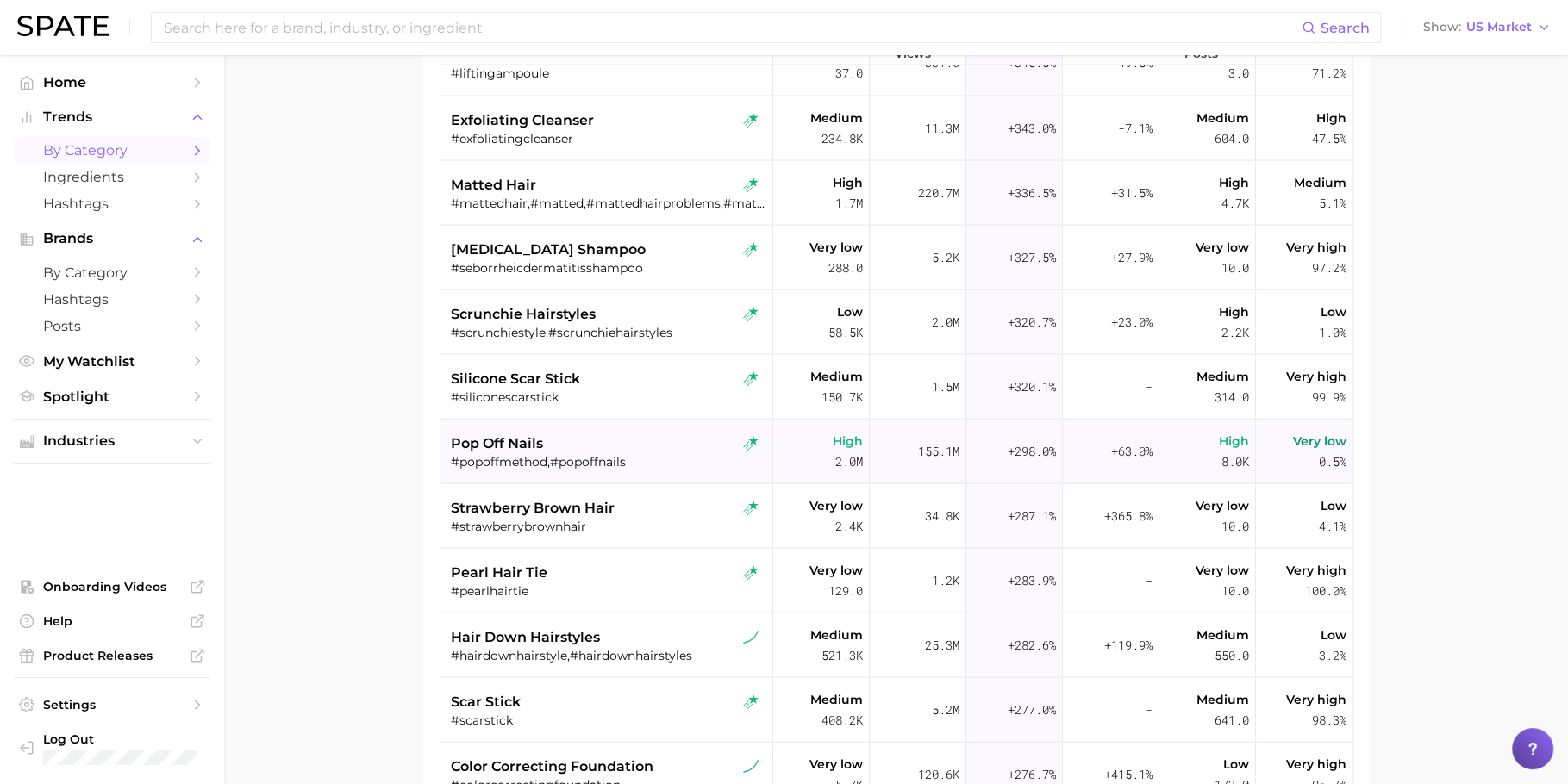
click at [684, 463] on div "#popoffmethod,#popoffnails" at bounding box center [608, 461] width 316 height 16
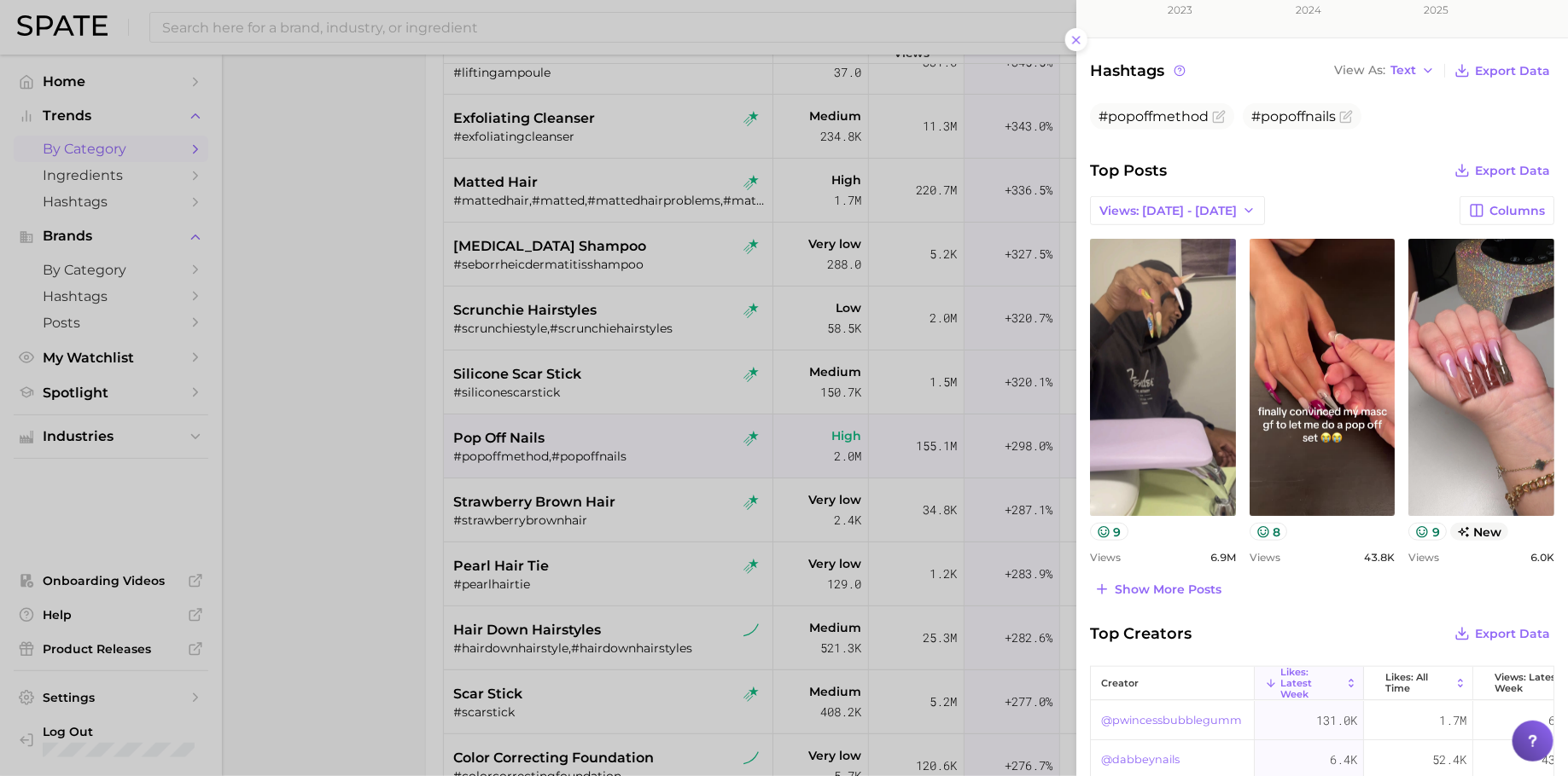
scroll to position [500, 0]
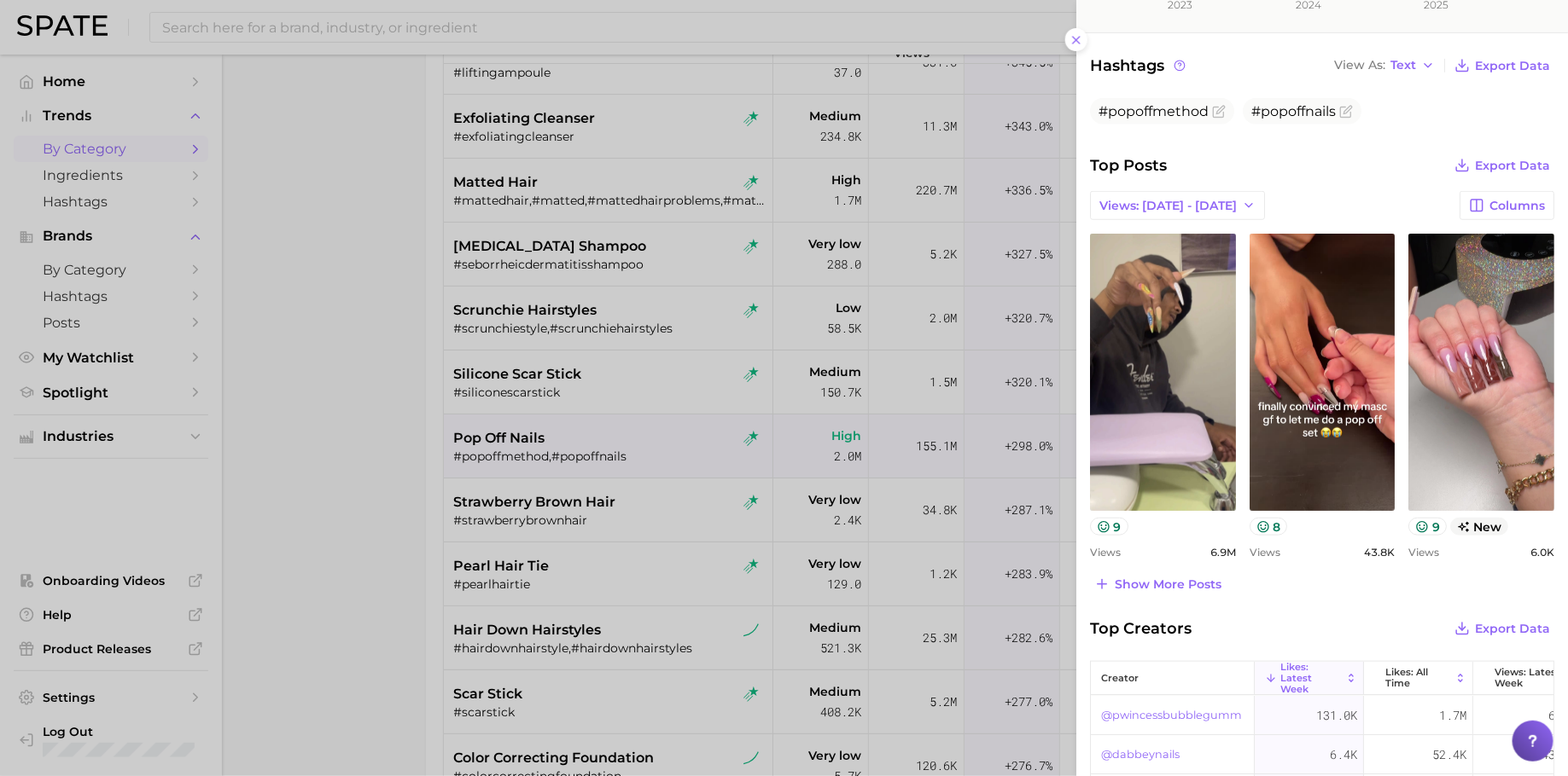
click at [1186, 568] on div "Top Posts Export Data Views: Sep 14 - 21 Columns view post on TikTok 9 Views 6.…" at bounding box center [1322, 375] width 465 height 442
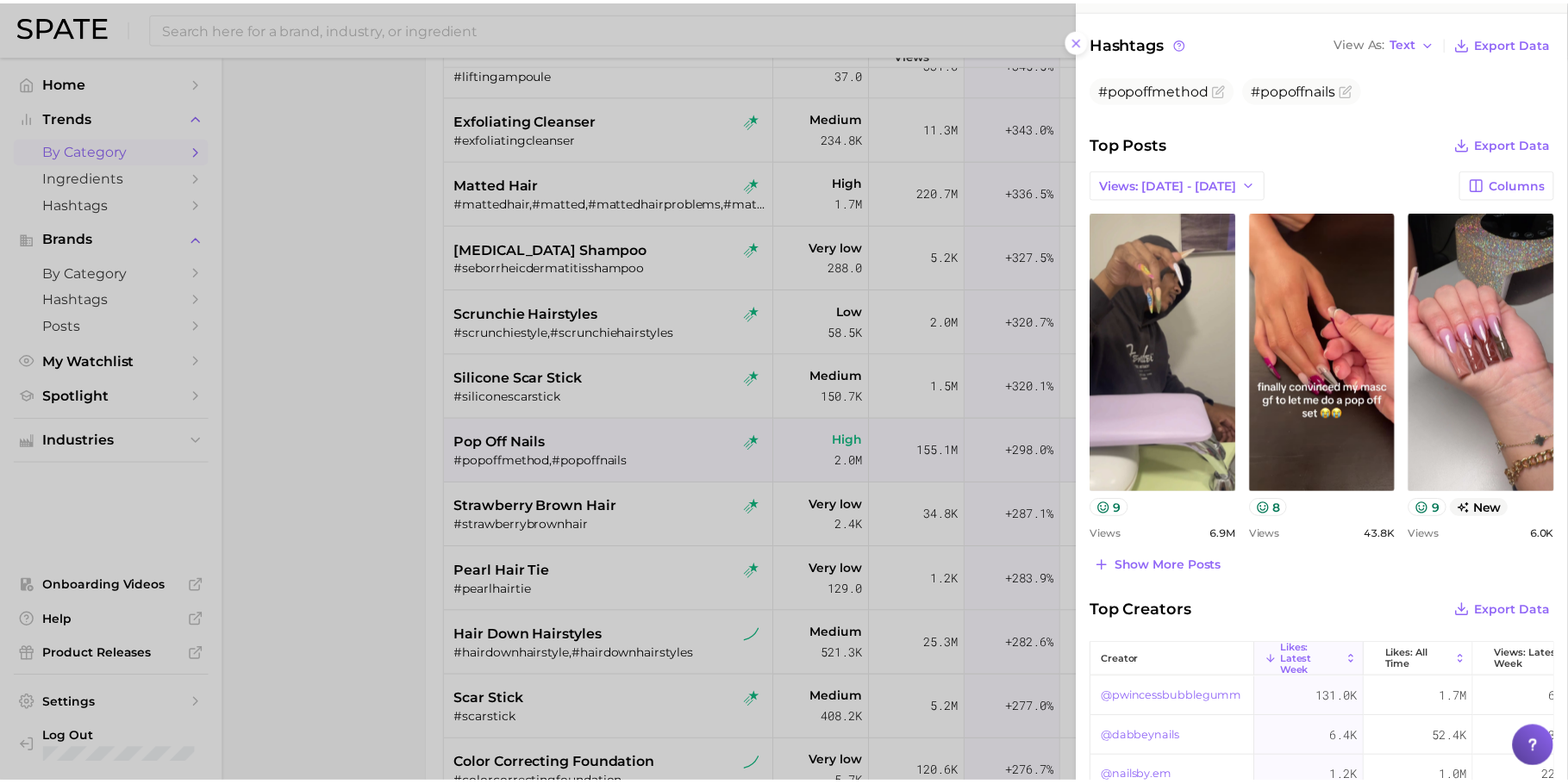
scroll to position [539, 0]
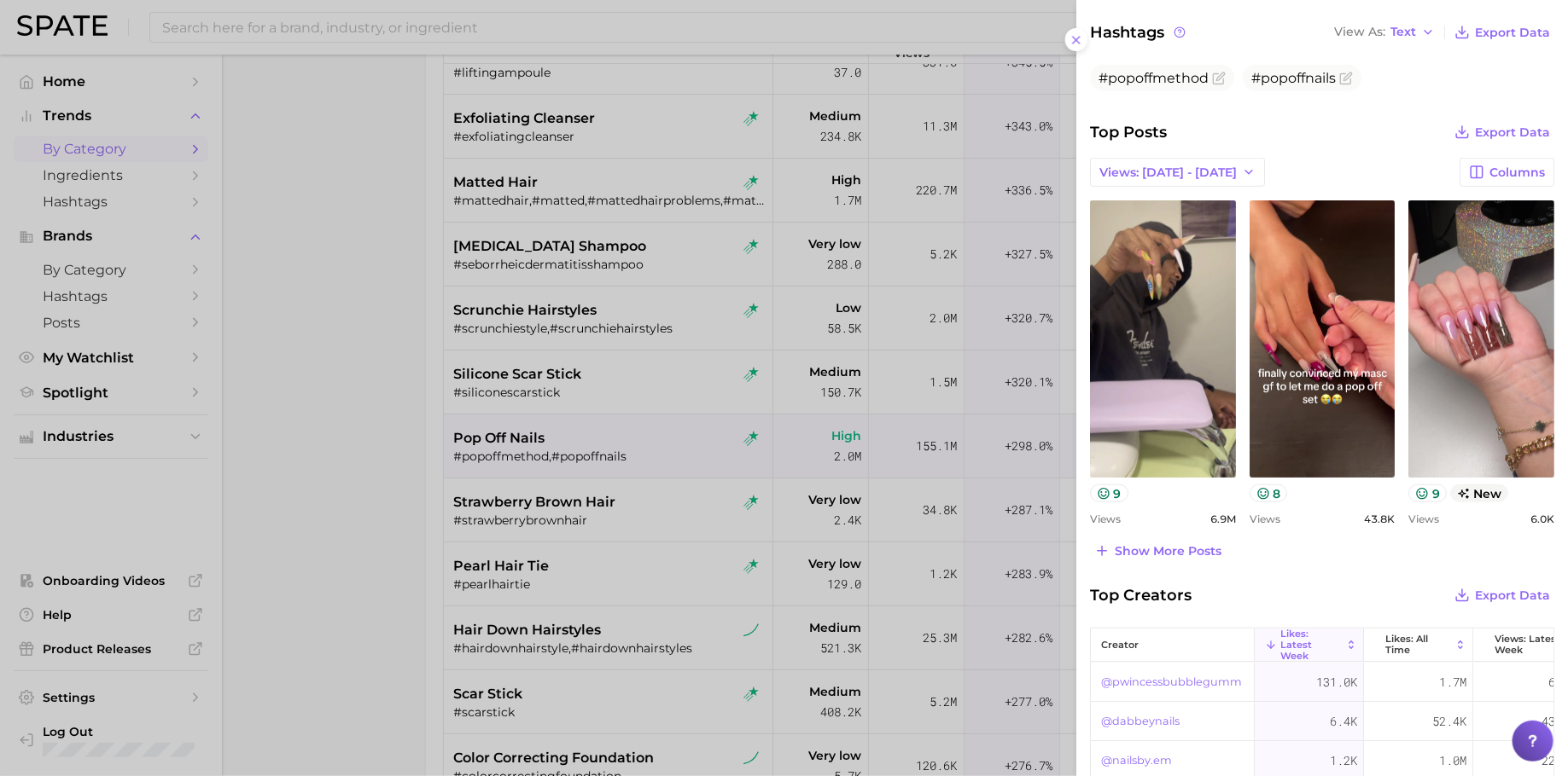
click at [741, 572] on div at bounding box center [784, 388] width 1568 height 776
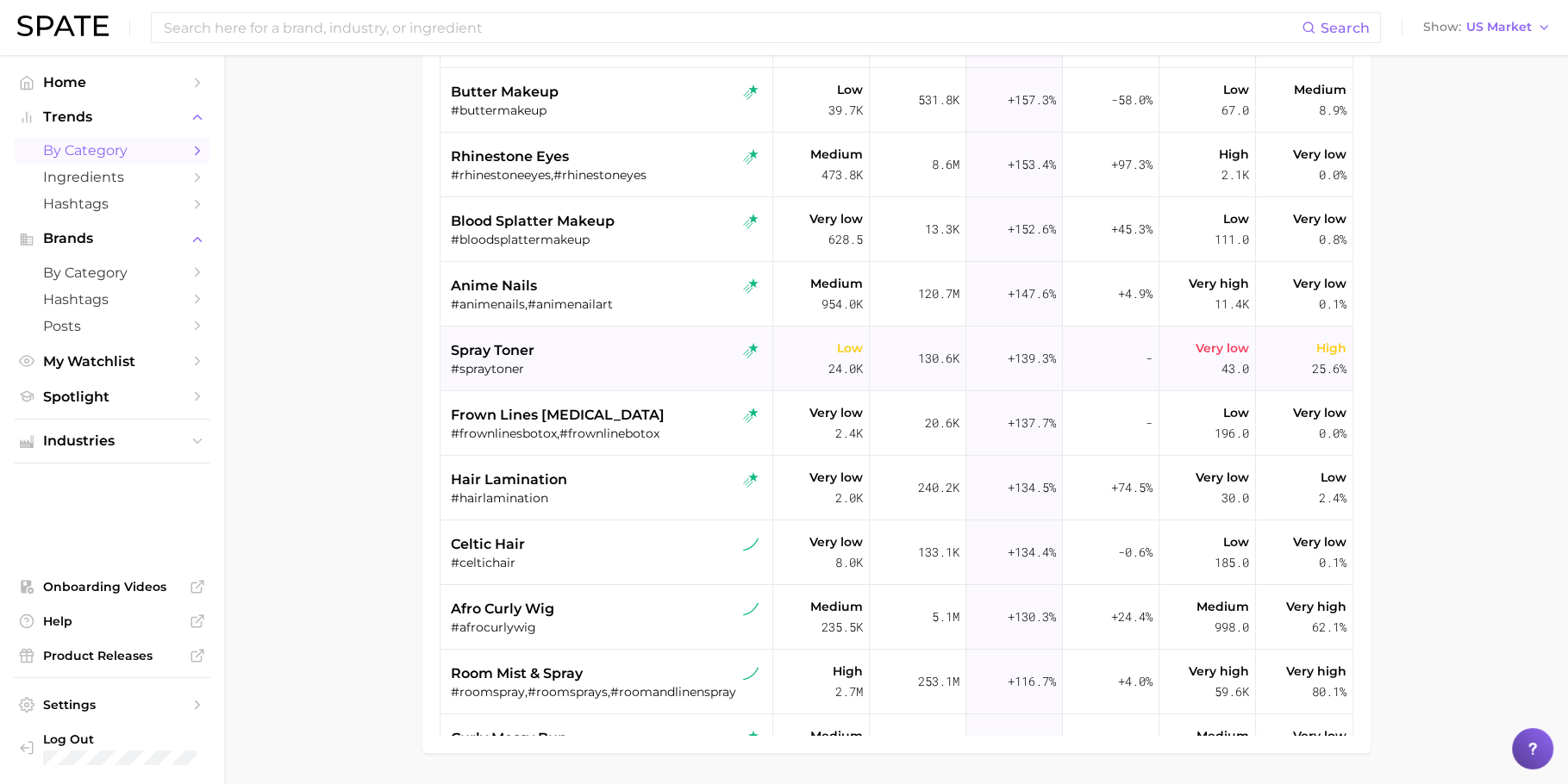
click at [584, 367] on div "#spraytoner" at bounding box center [608, 369] width 316 height 16
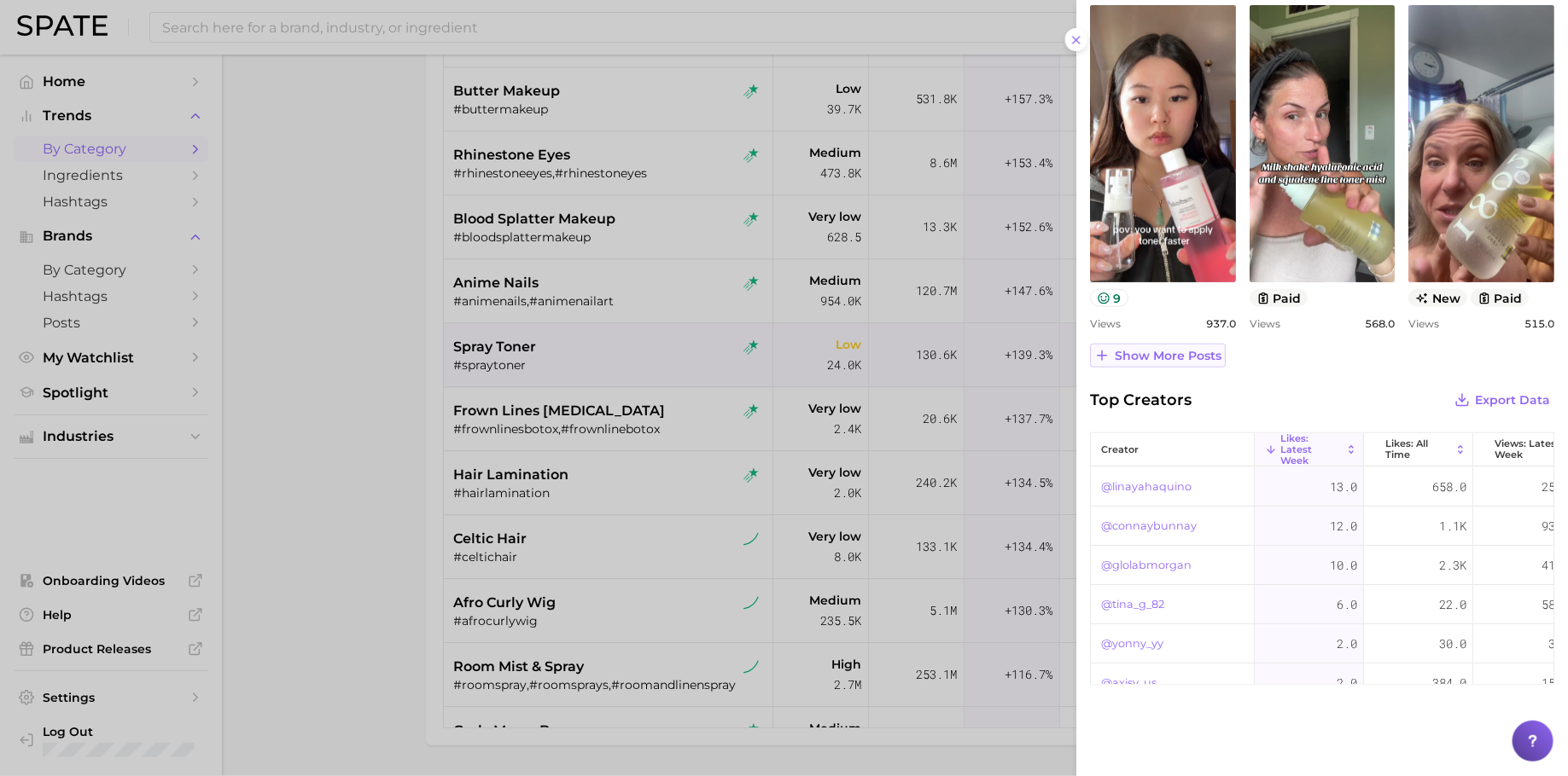
click at [1215, 360] on button "Show more posts" at bounding box center [1157, 356] width 136 height 24
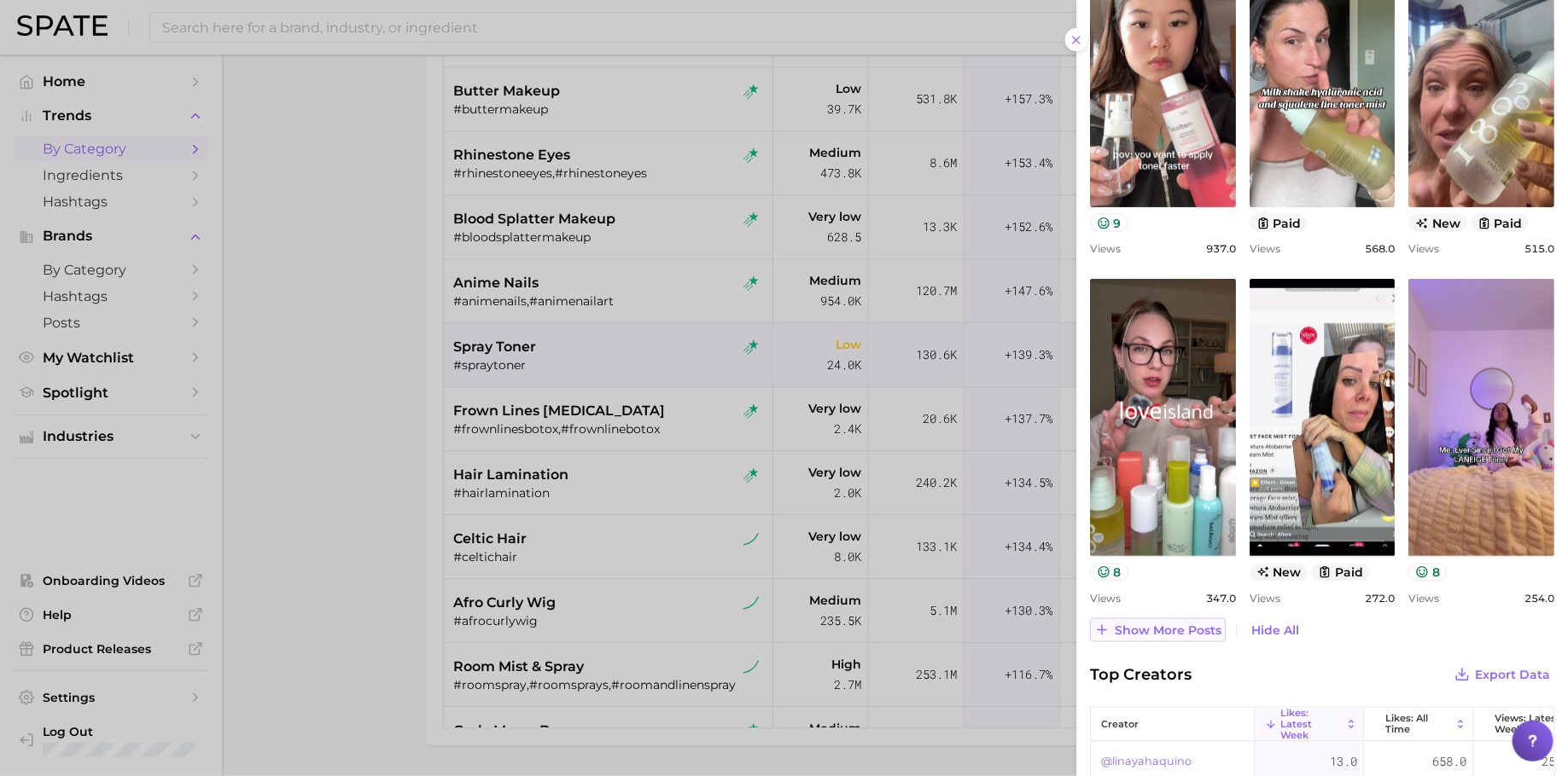
click at [1146, 624] on span "Show more posts" at bounding box center [1168, 631] width 107 height 14
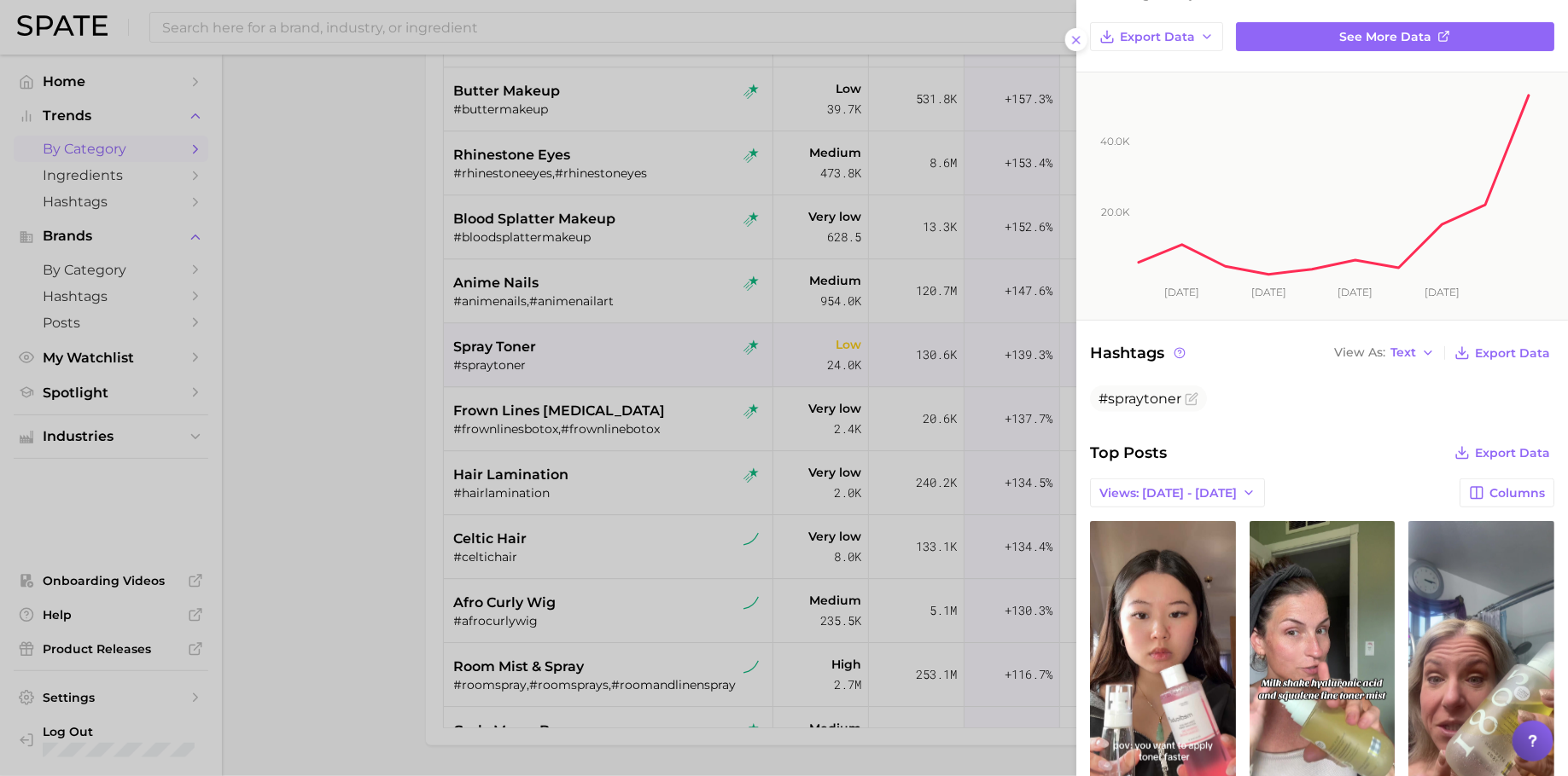
click at [782, 463] on div at bounding box center [784, 388] width 1568 height 776
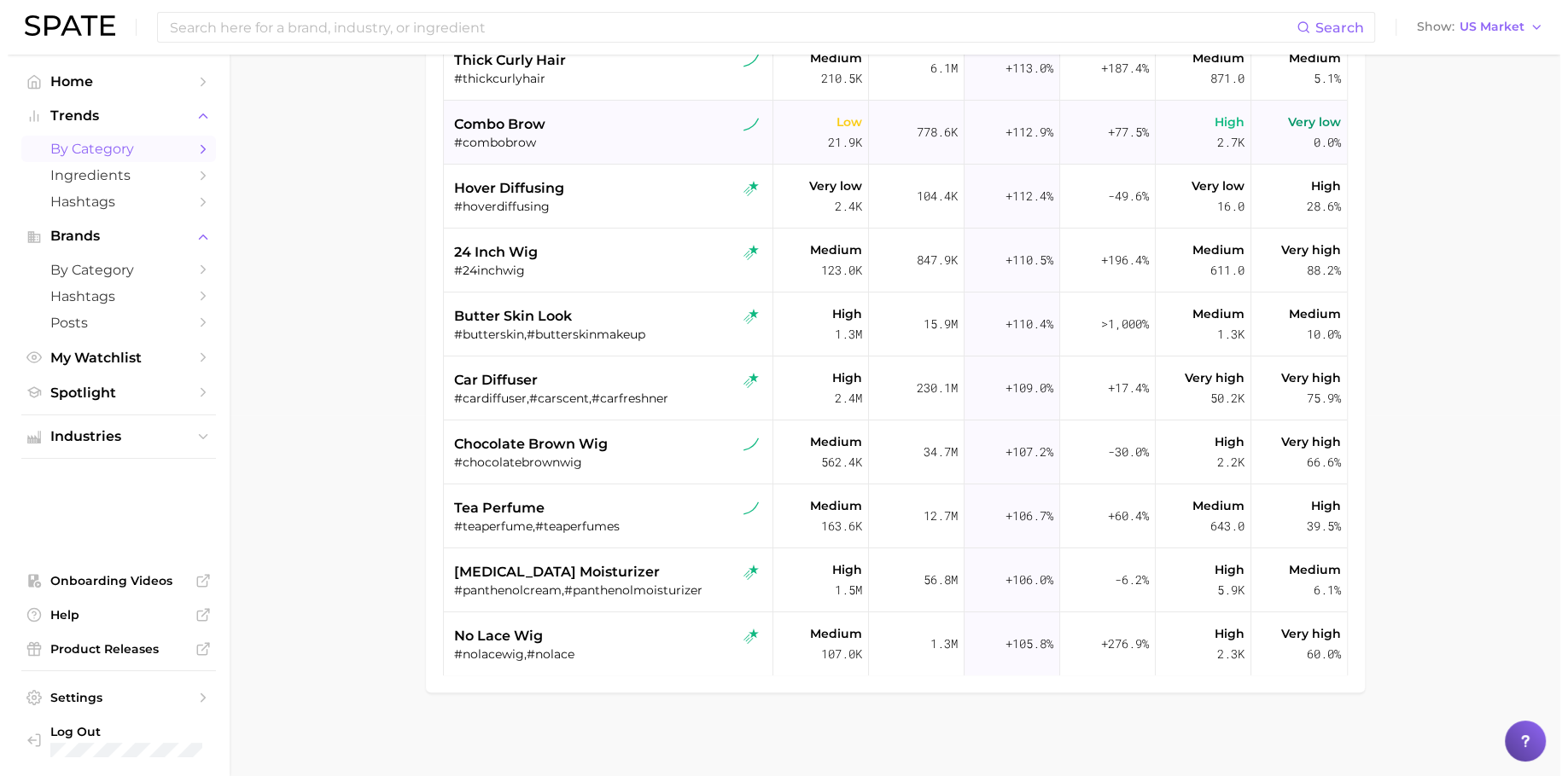
scroll to position [6006, 0]
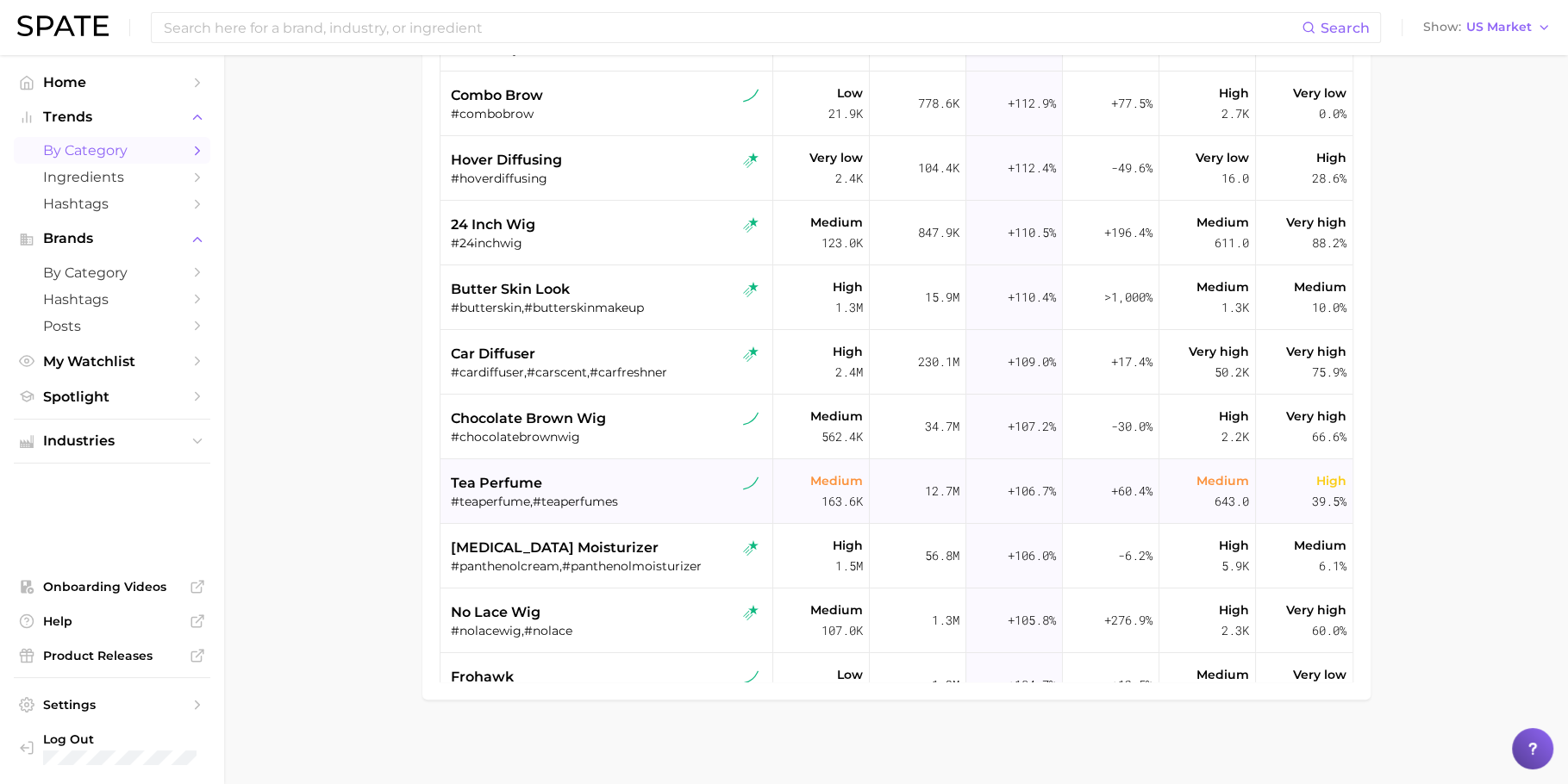
click at [603, 473] on div "tea perfume" at bounding box center [608, 483] width 316 height 20
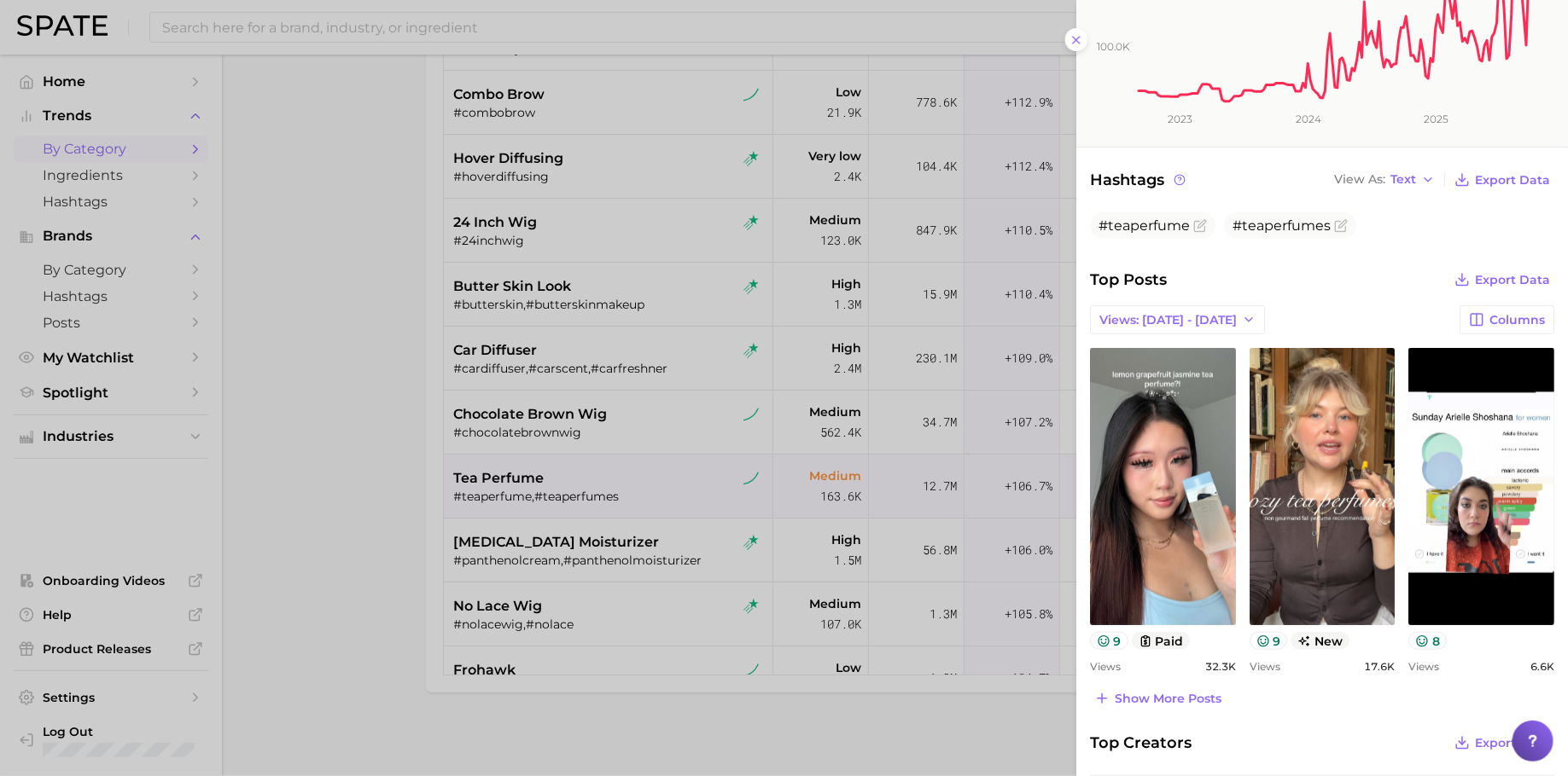
scroll to position [397, 0]
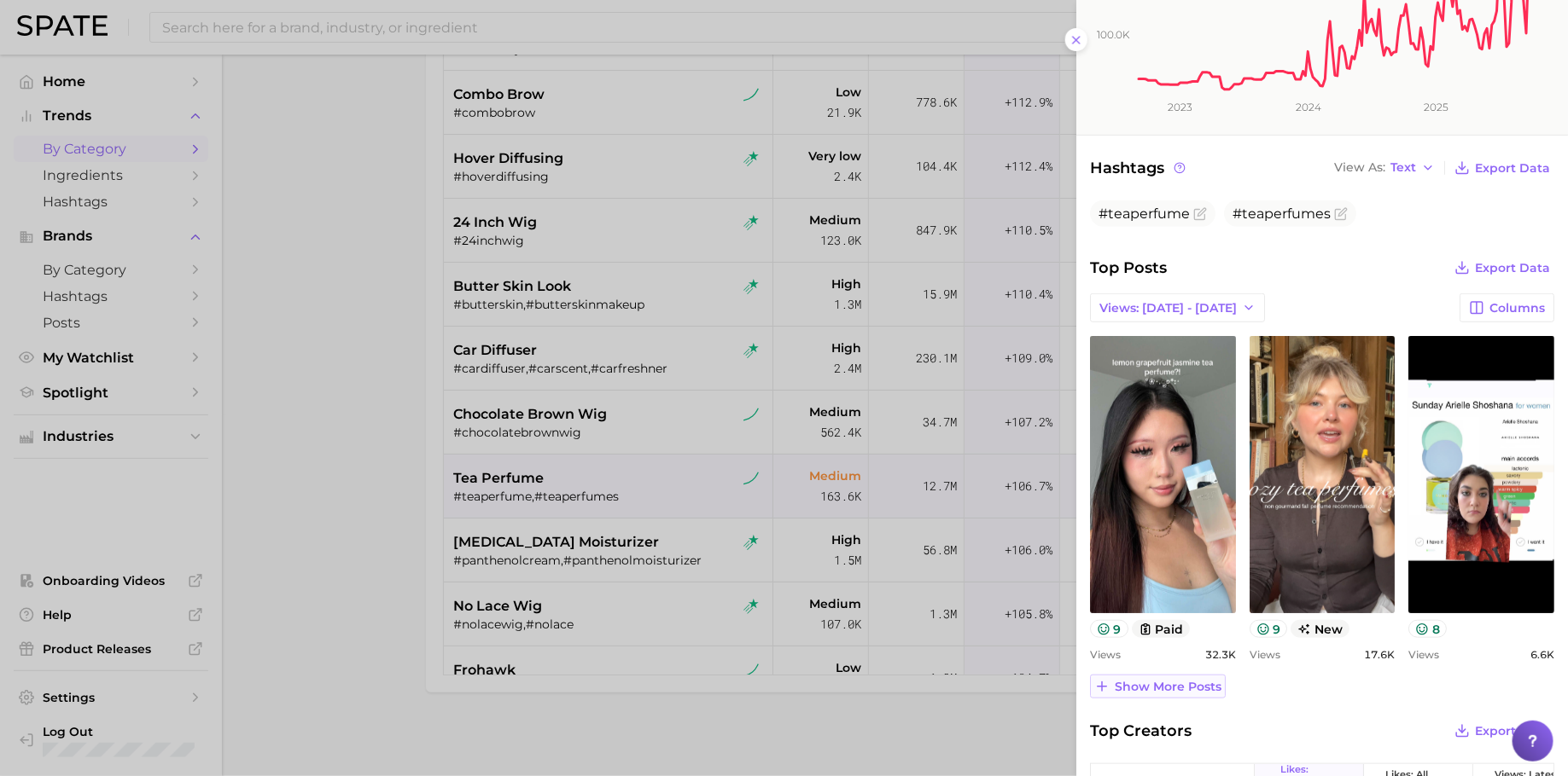
click at [1170, 693] on button "Show more posts" at bounding box center [1157, 687] width 136 height 24
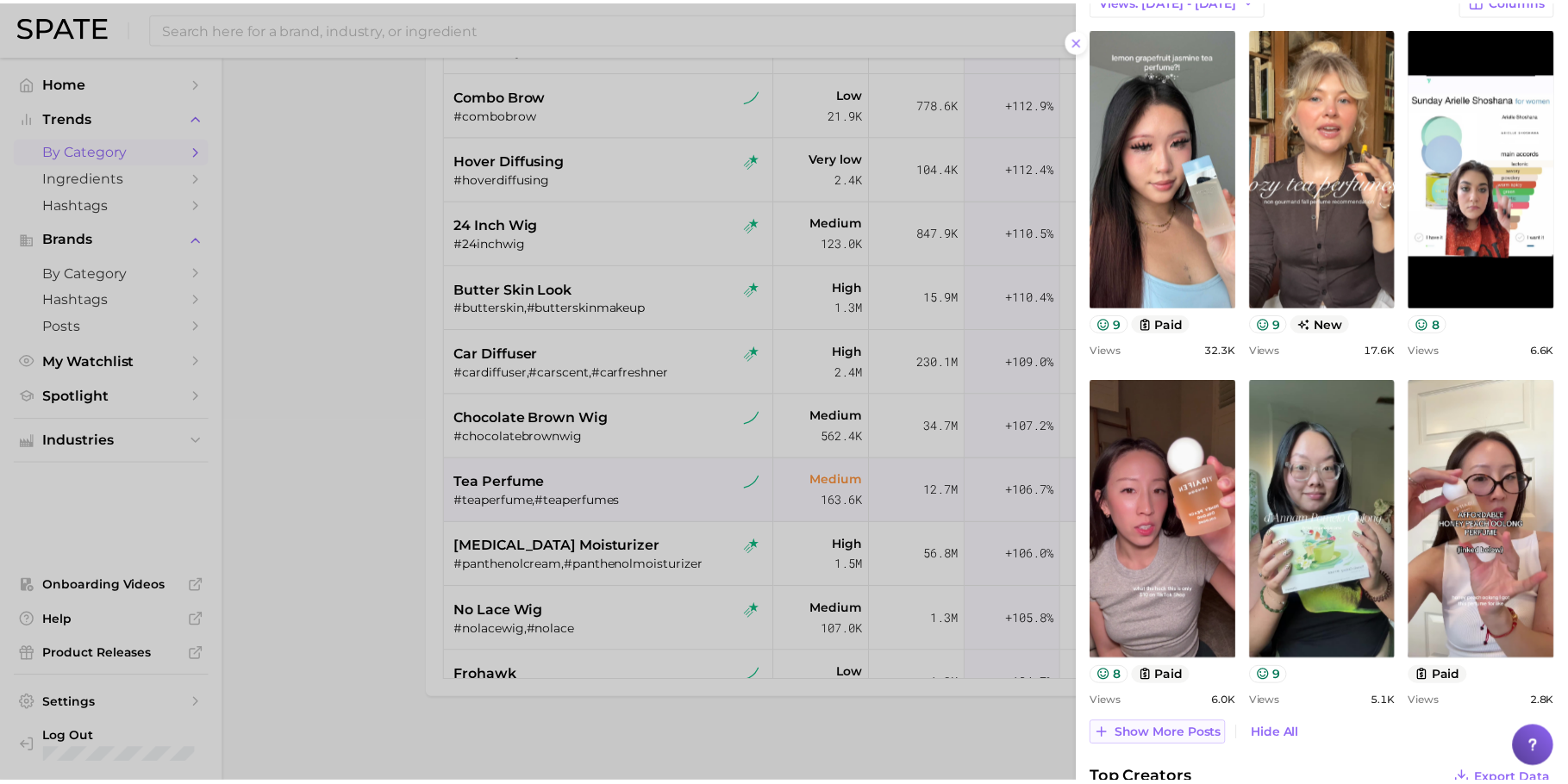
scroll to position [745, 0]
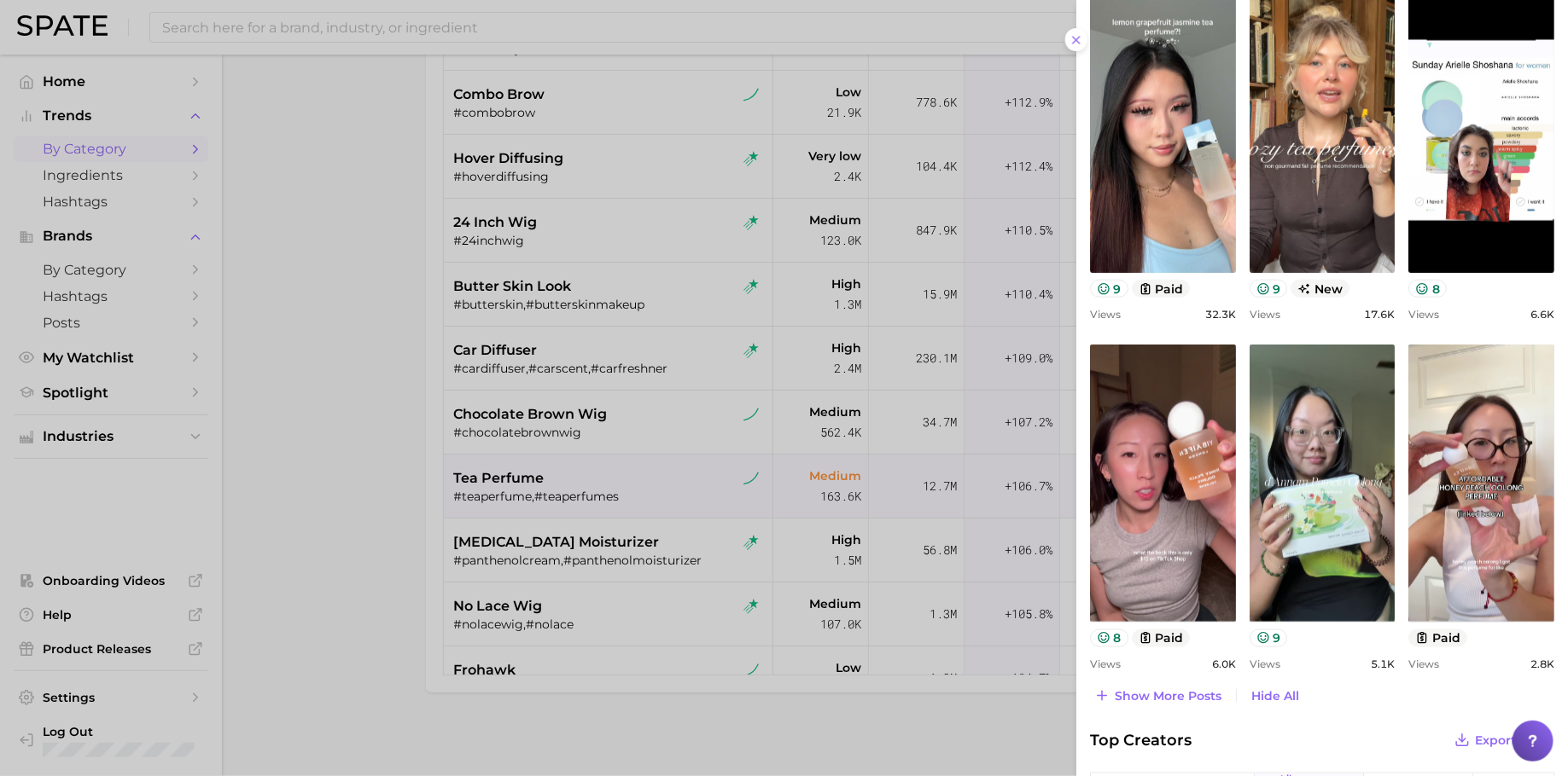
click at [841, 424] on div at bounding box center [784, 388] width 1568 height 776
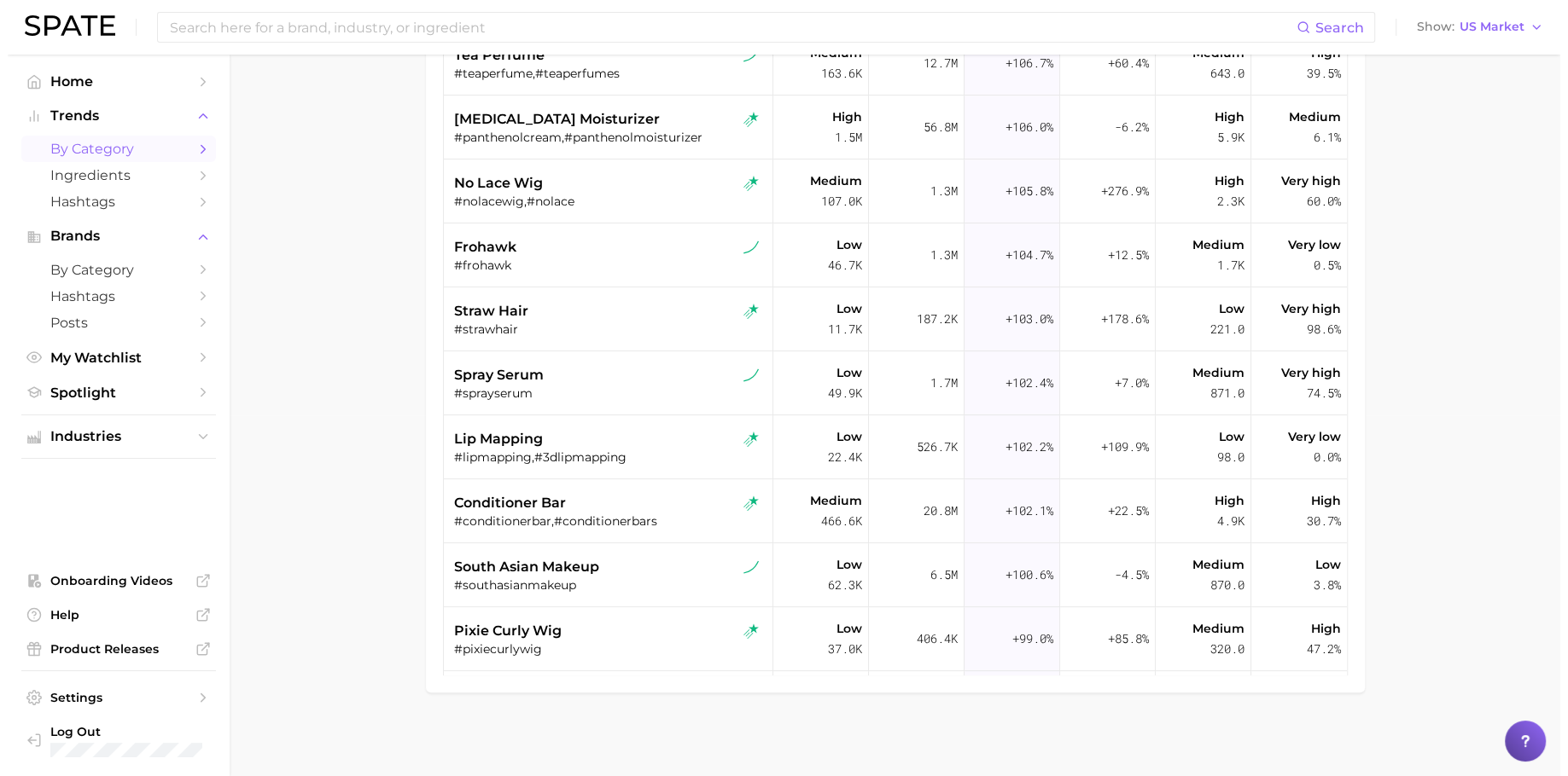
scroll to position [6433, 0]
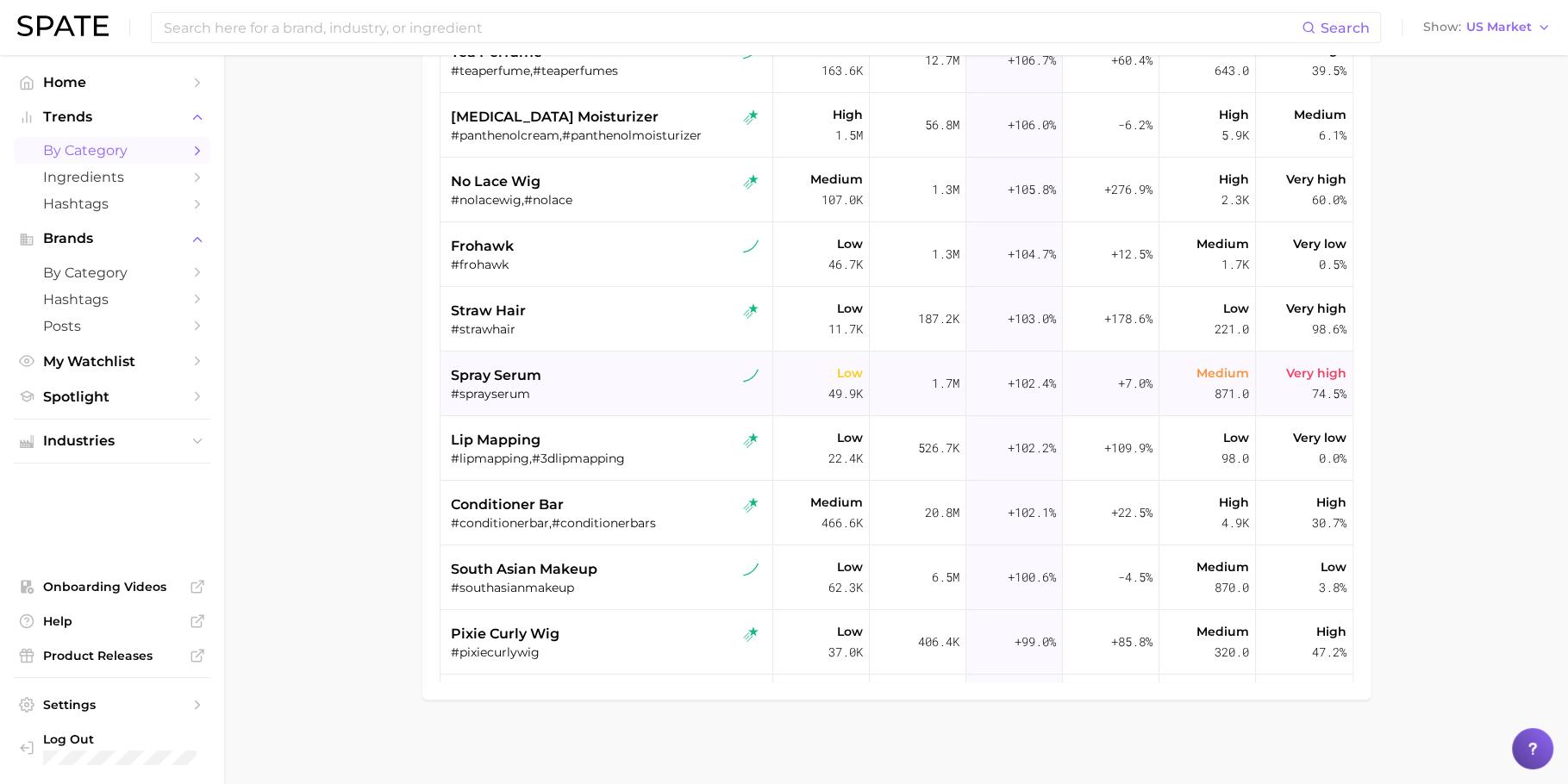
click at [658, 378] on div "spray serum" at bounding box center [608, 375] width 316 height 20
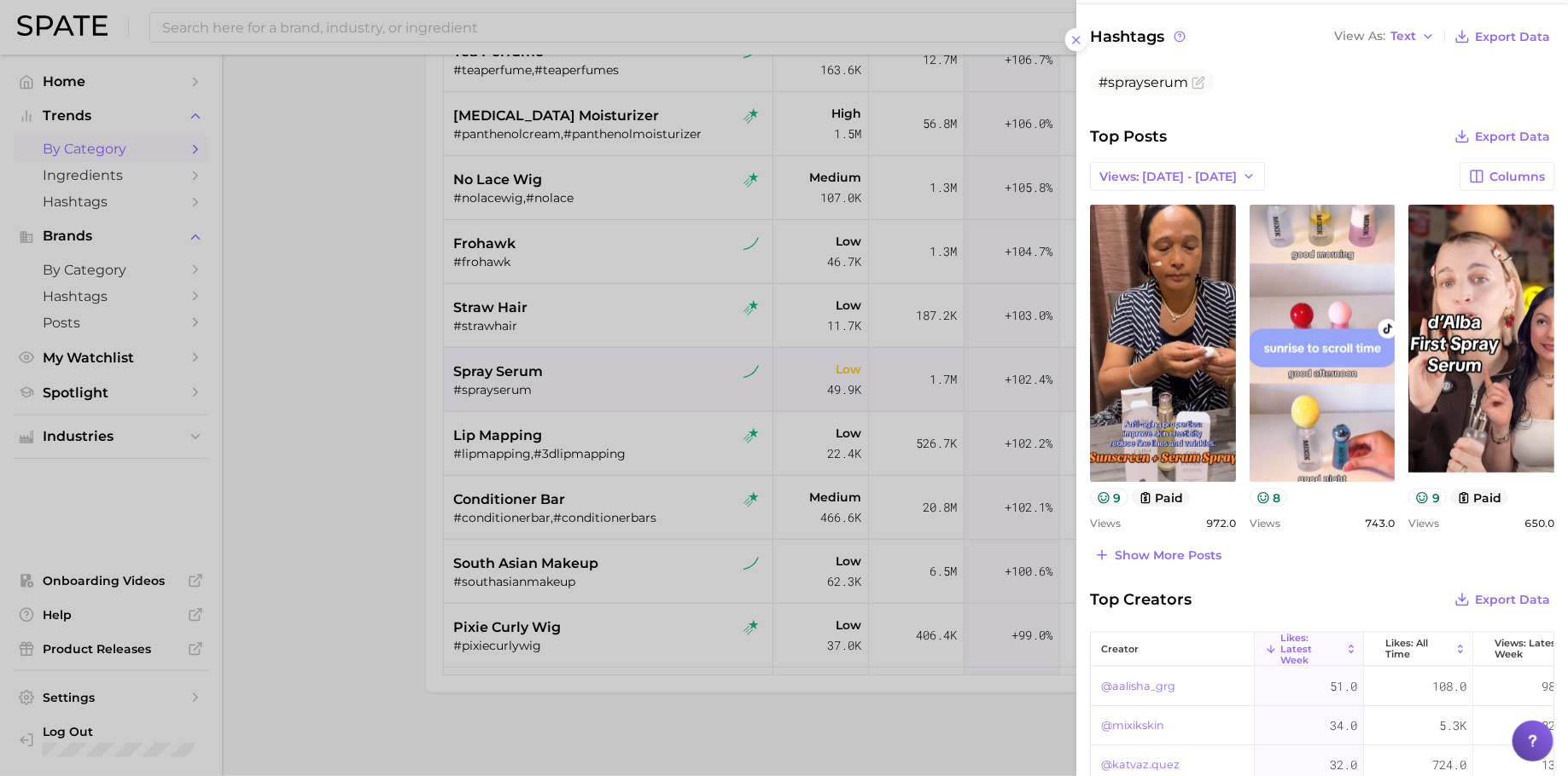
scroll to position [526, 0]
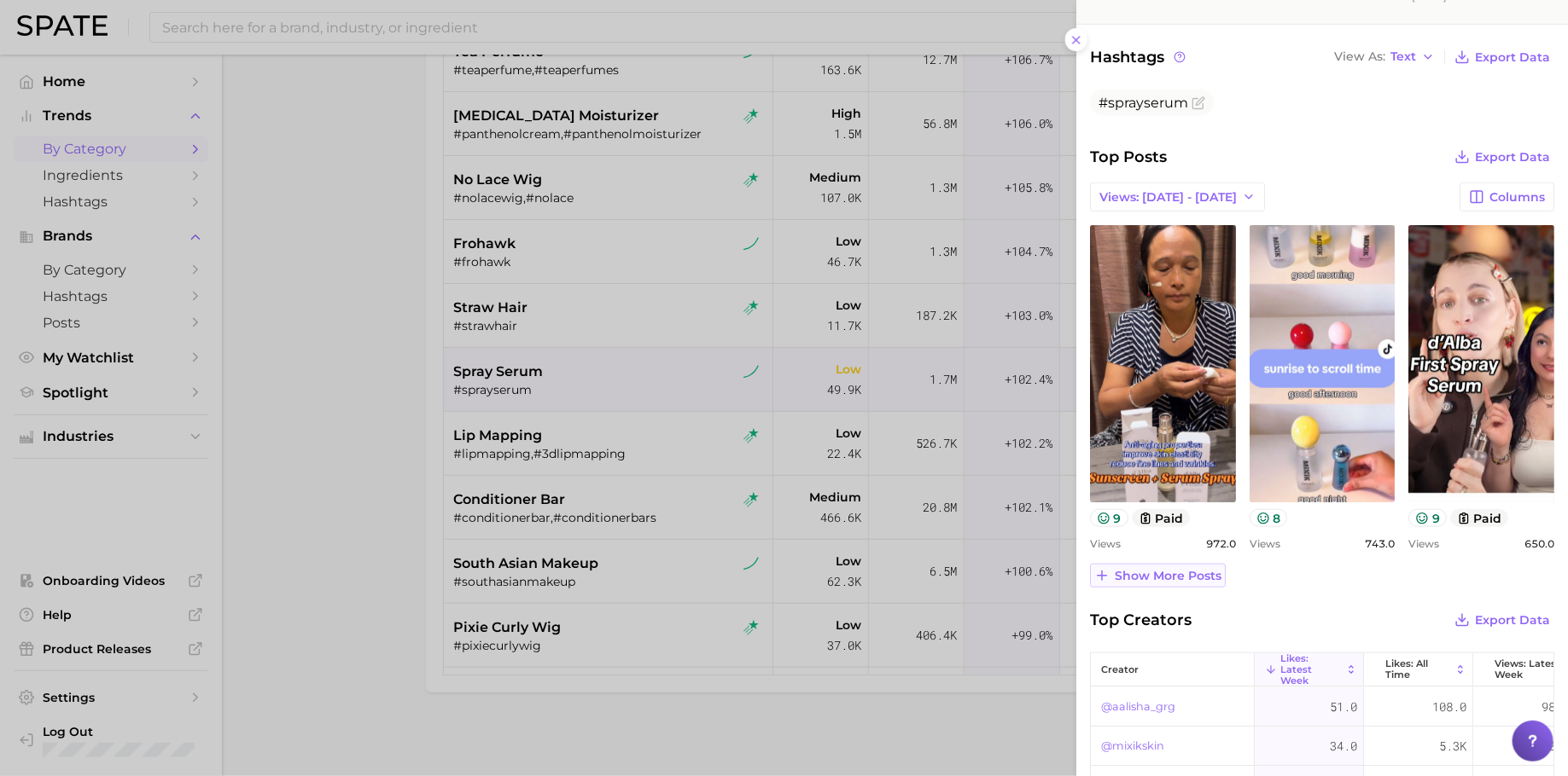
click at [1162, 563] on button "Show more posts" at bounding box center [1157, 575] width 136 height 24
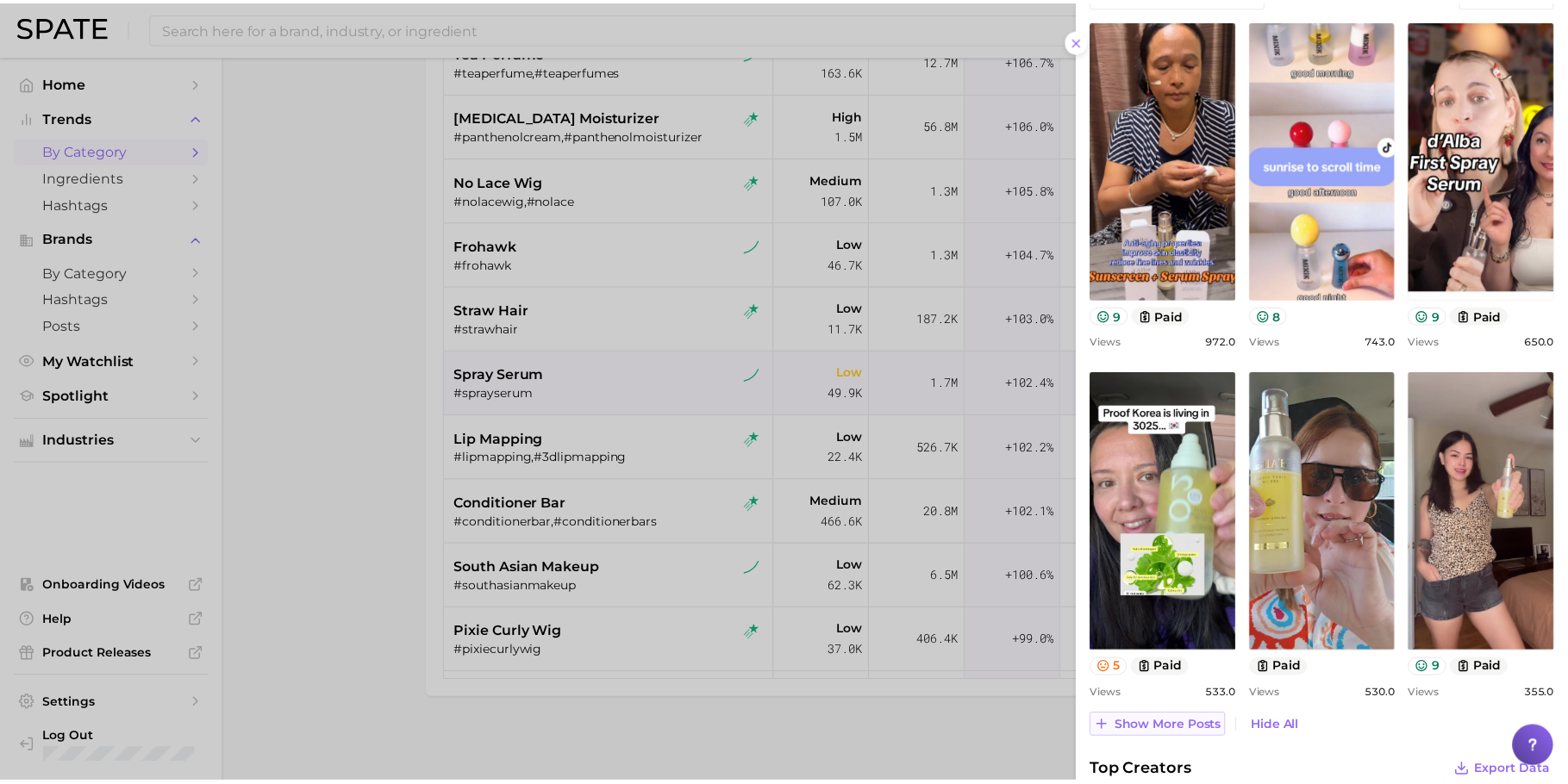
scroll to position [743, 0]
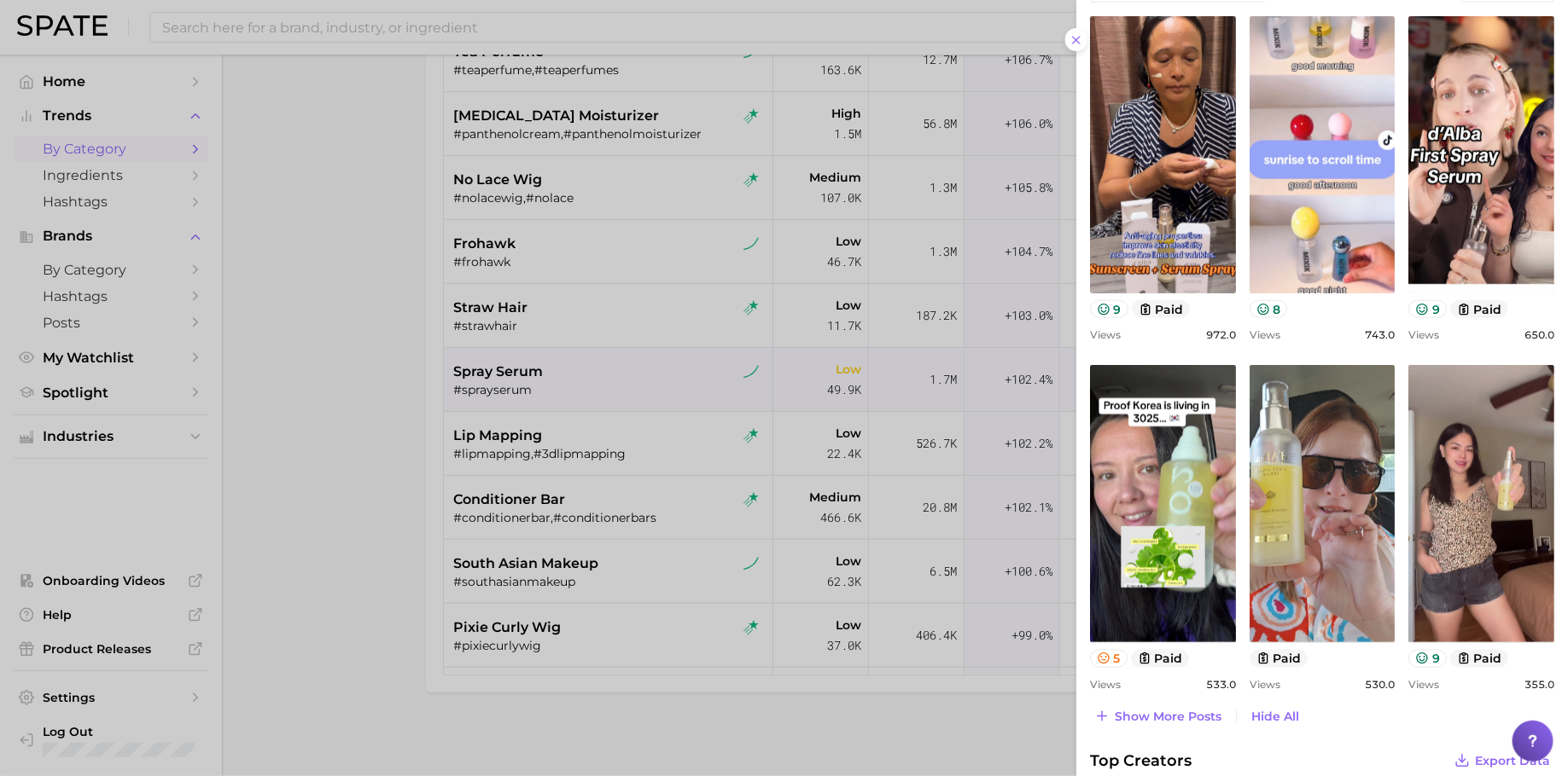
click at [743, 314] on div at bounding box center [784, 388] width 1568 height 776
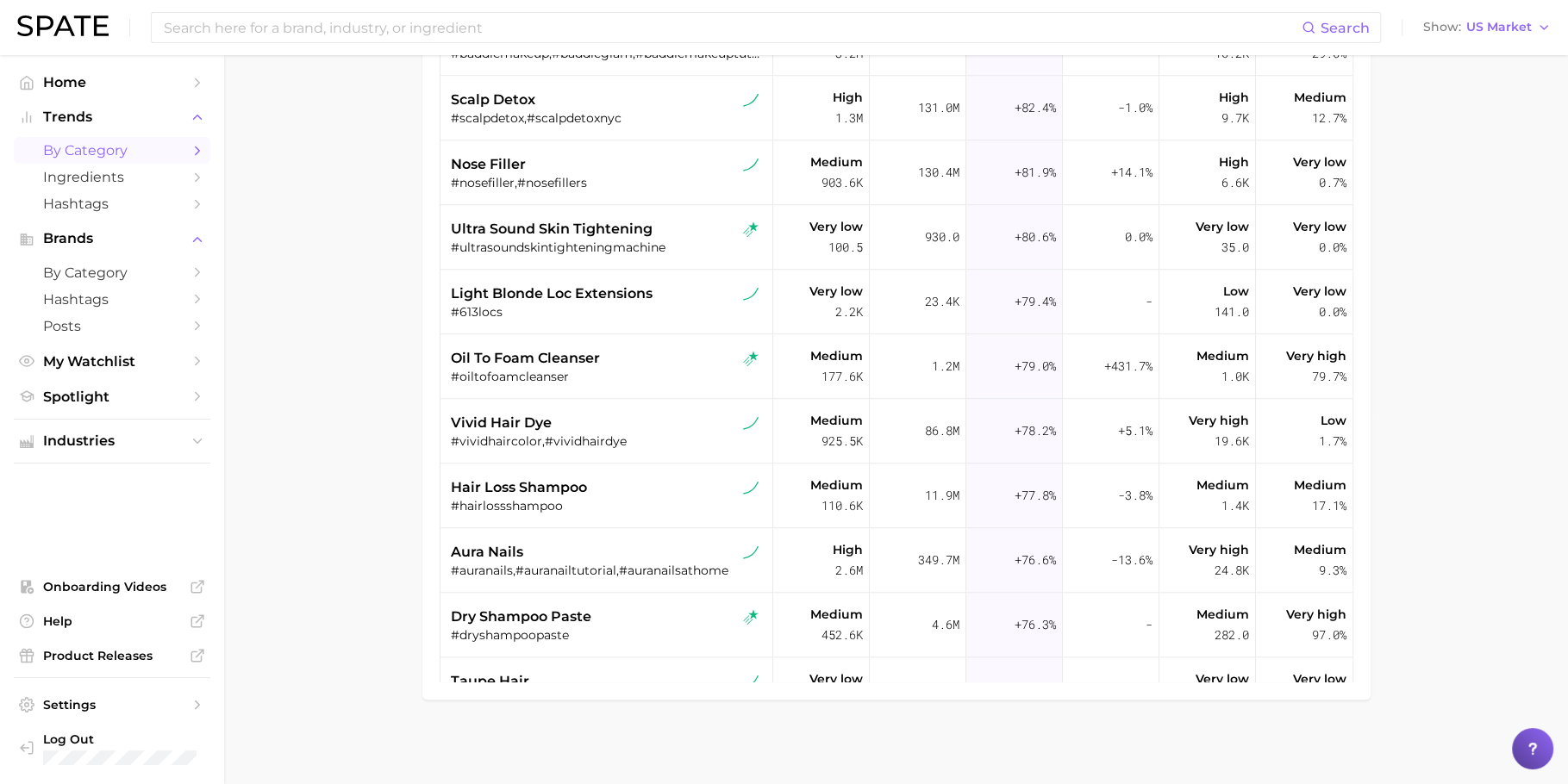
scroll to position [0, 0]
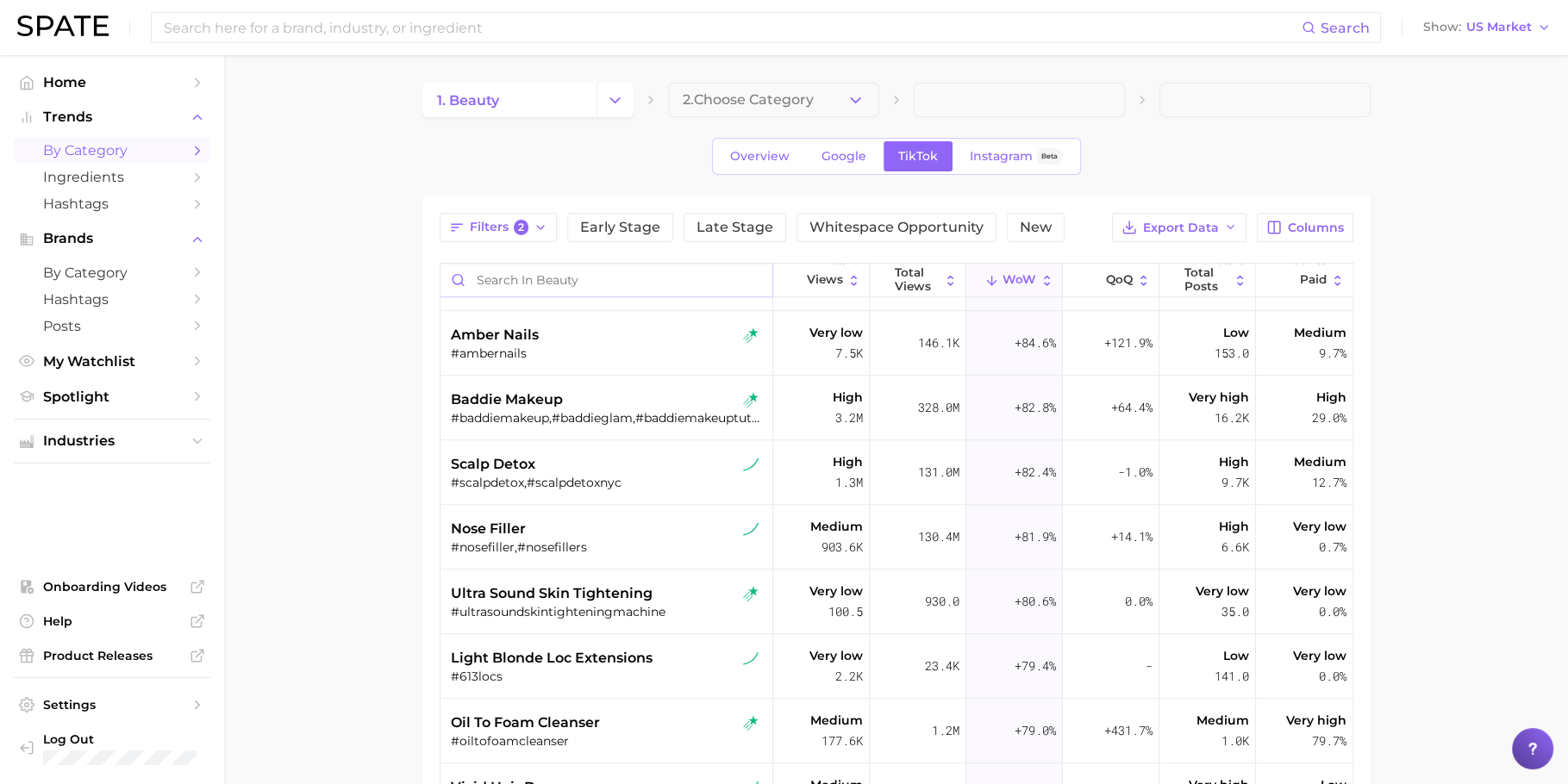
click at [553, 275] on input "Search in beauty" at bounding box center [606, 280] width 332 height 33
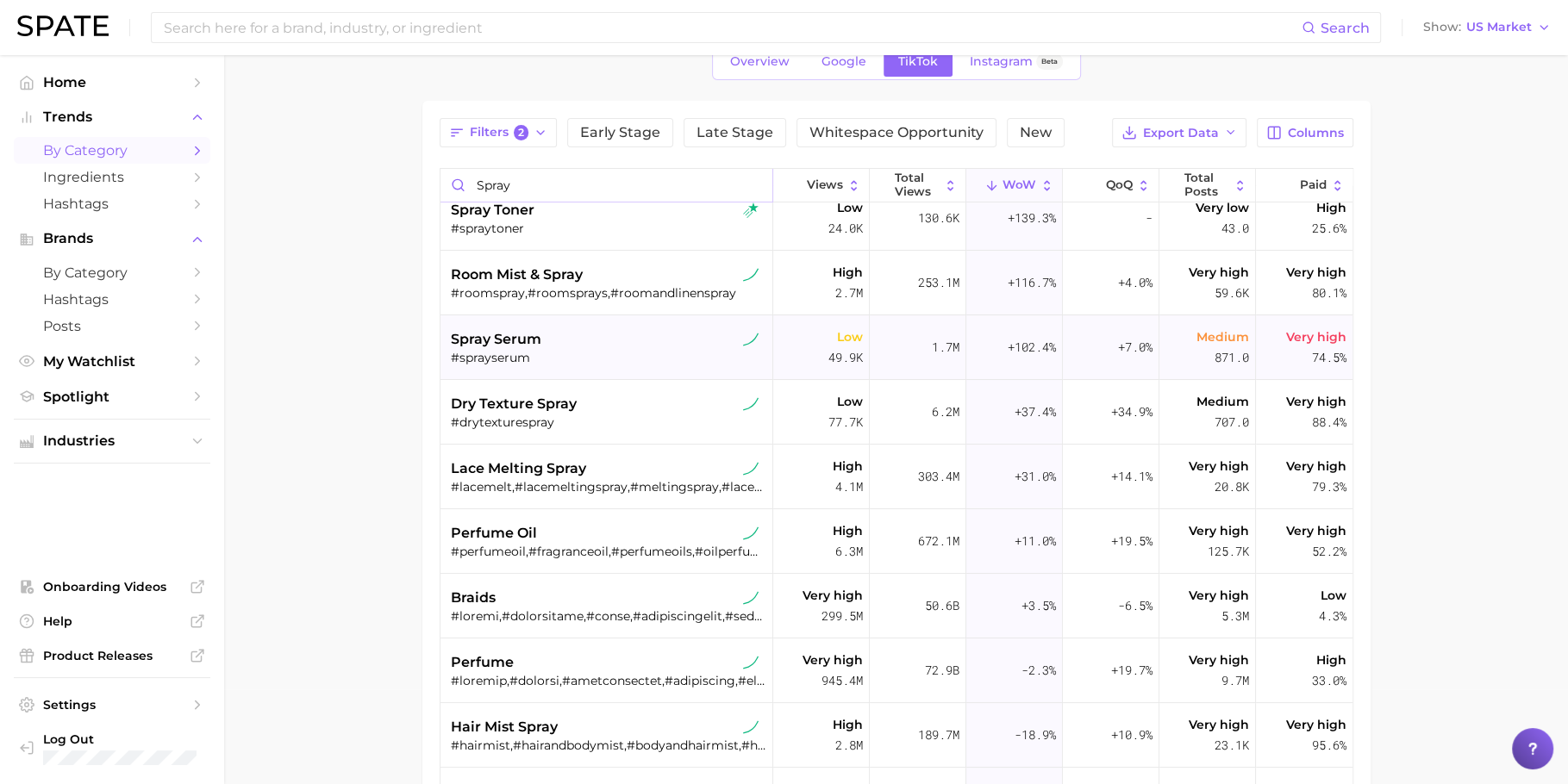
scroll to position [93, 0]
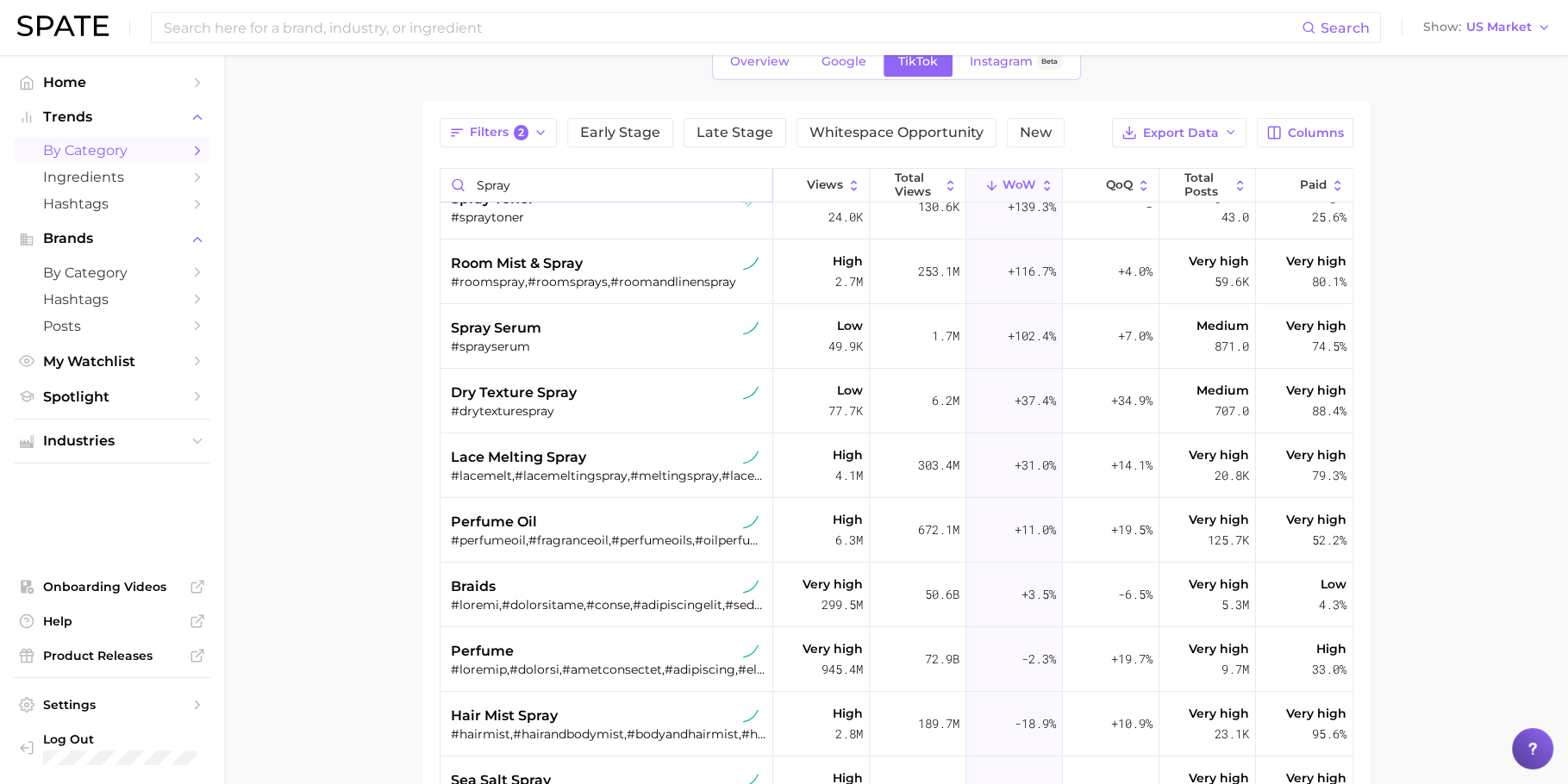
type input "spray"
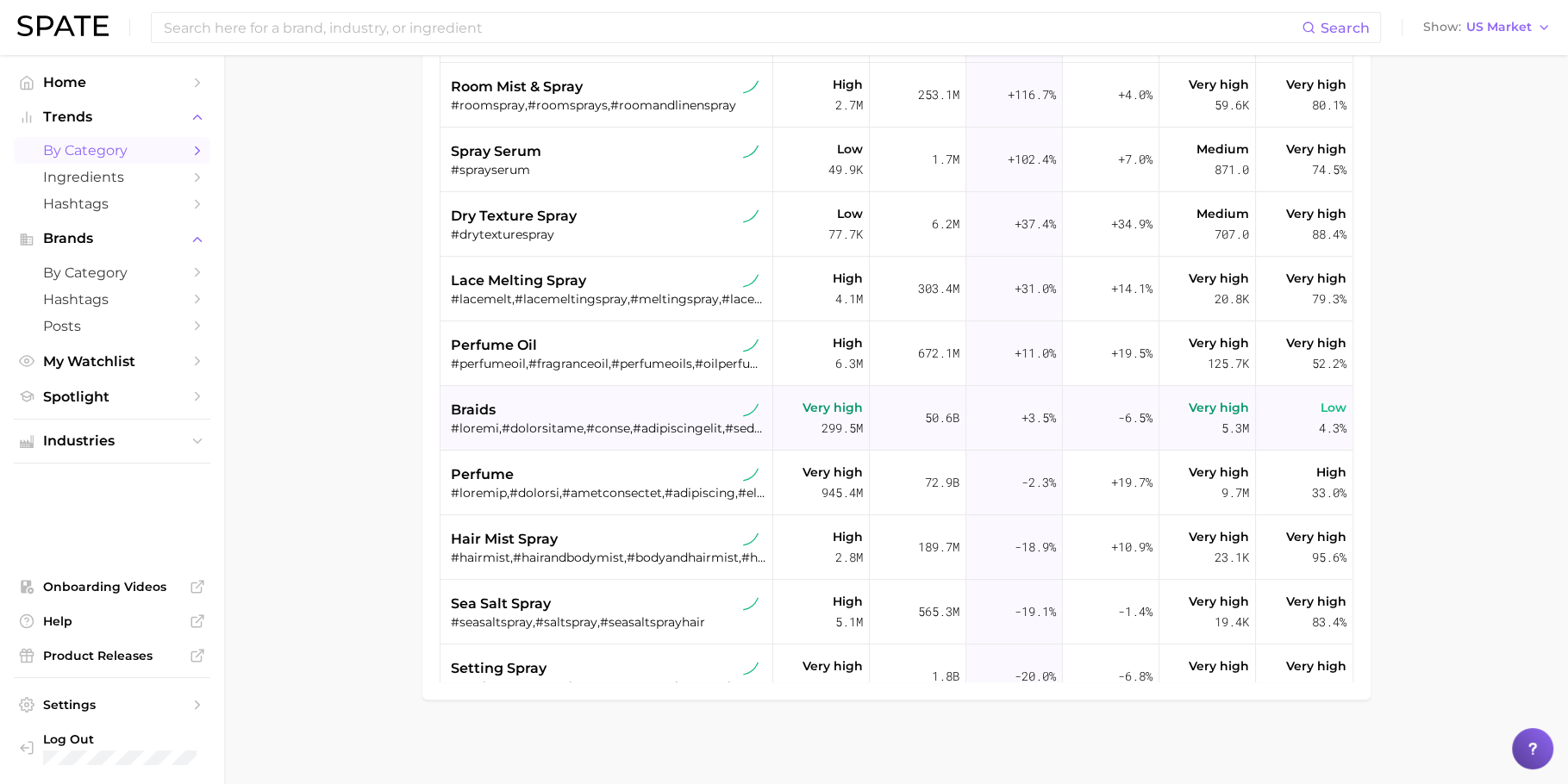
scroll to position [0, 0]
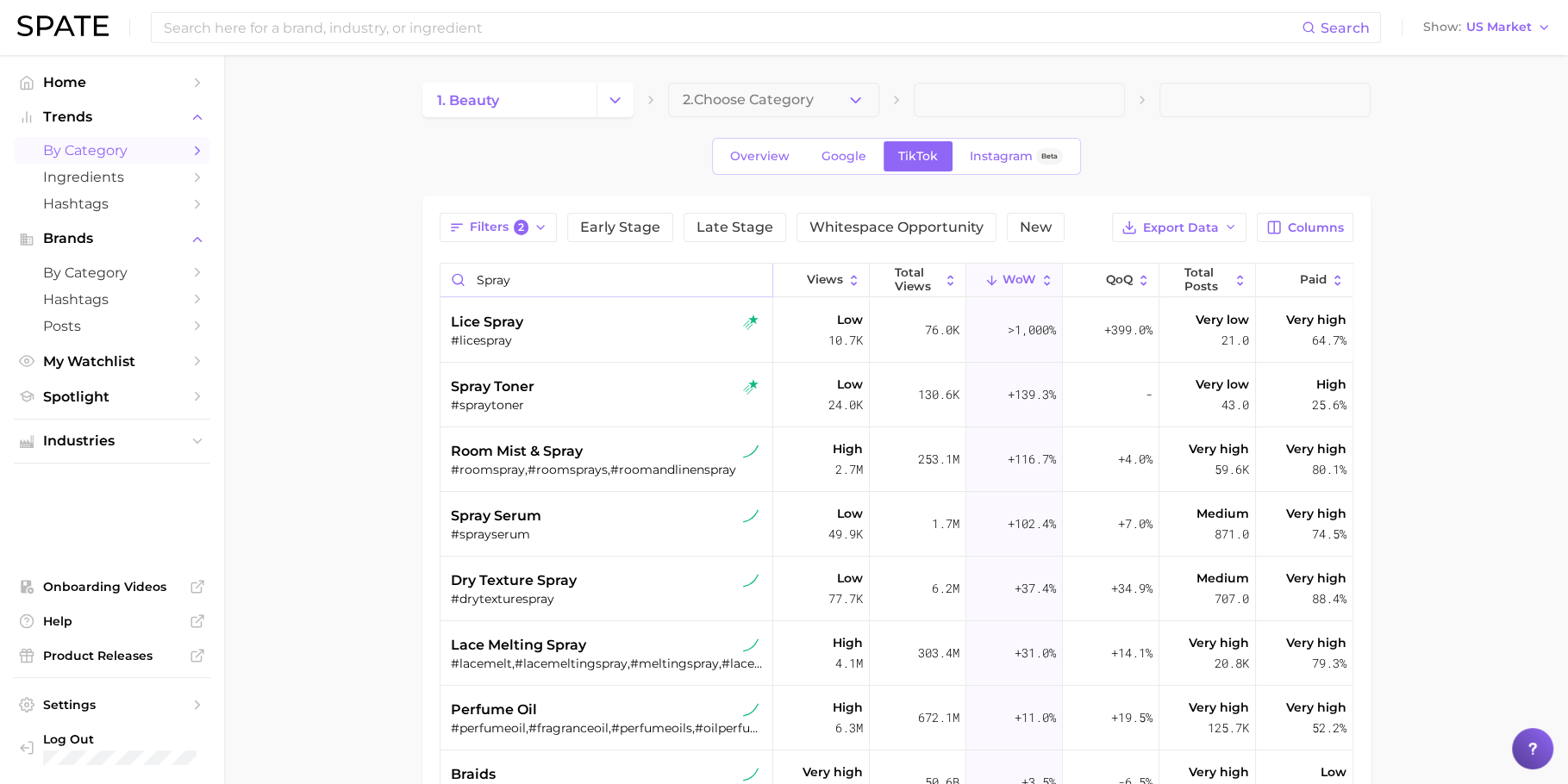
click at [748, 272] on input "spray" at bounding box center [606, 280] width 332 height 33
click at [743, 269] on input "spray" at bounding box center [606, 280] width 332 height 33
click at [746, 278] on input "spray" at bounding box center [606, 280] width 332 height 33
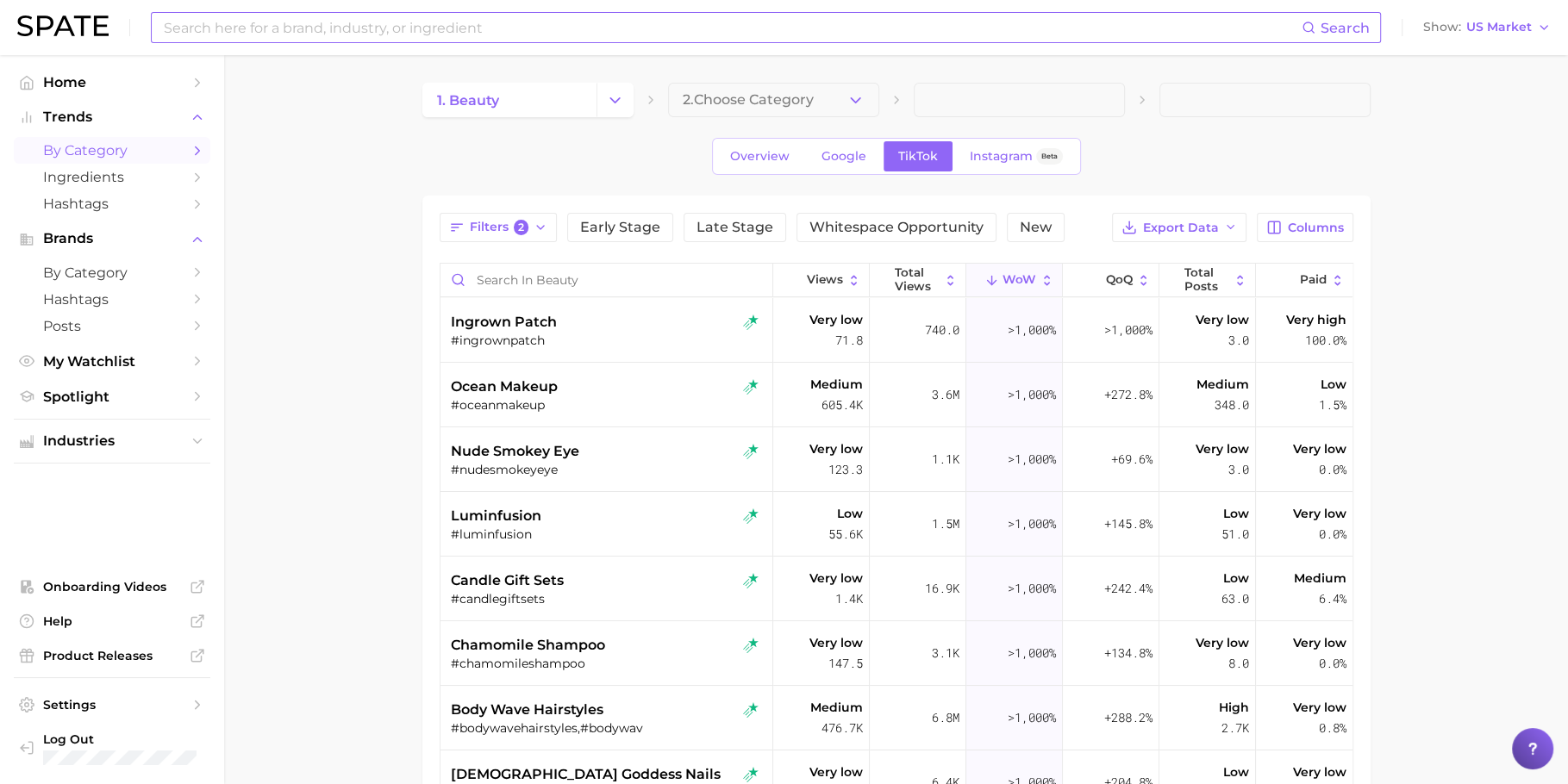
click at [496, 25] on input at bounding box center [732, 27] width 1140 height 29
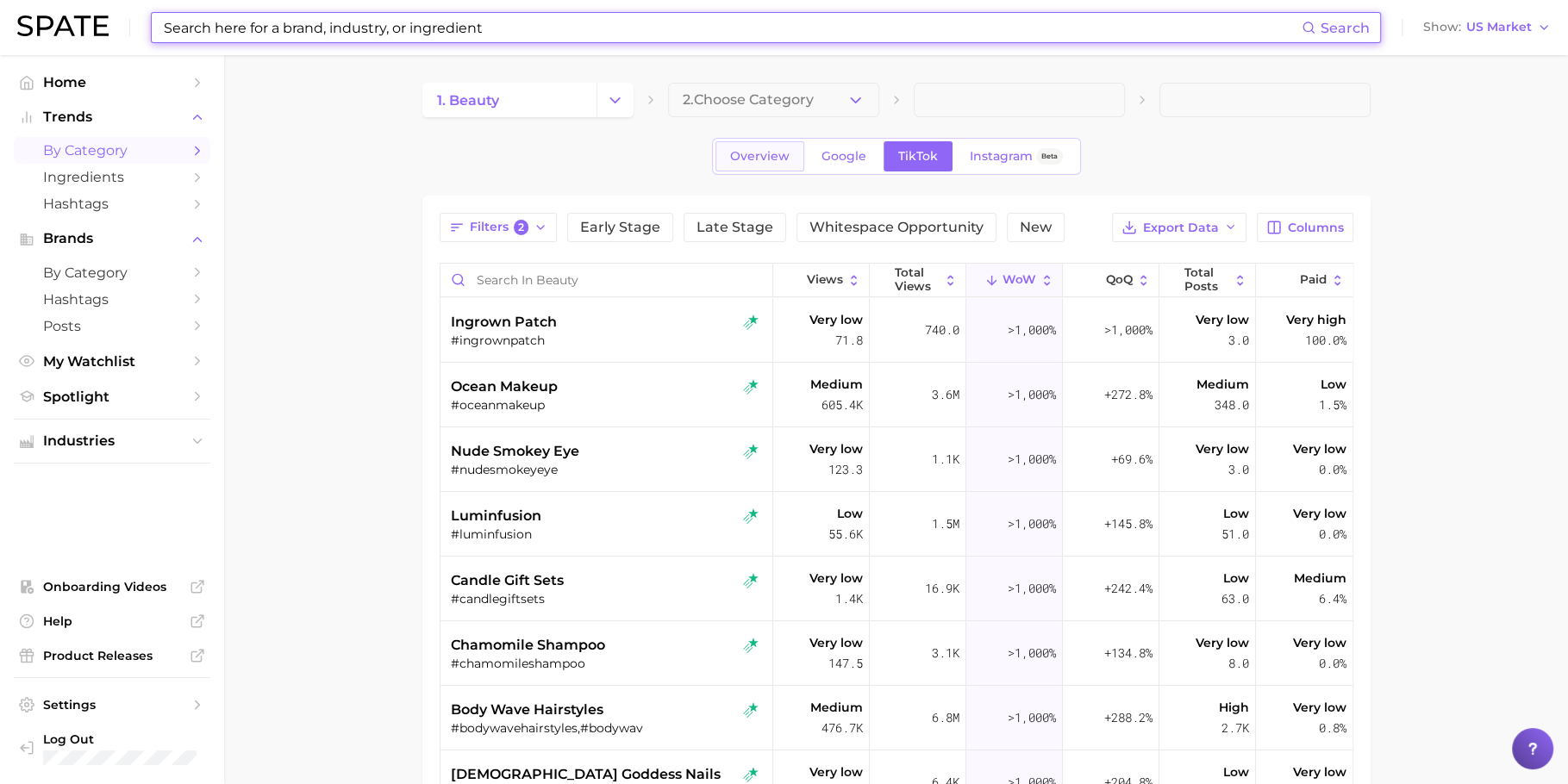
click at [752, 163] on link "Overview" at bounding box center [759, 156] width 88 height 30
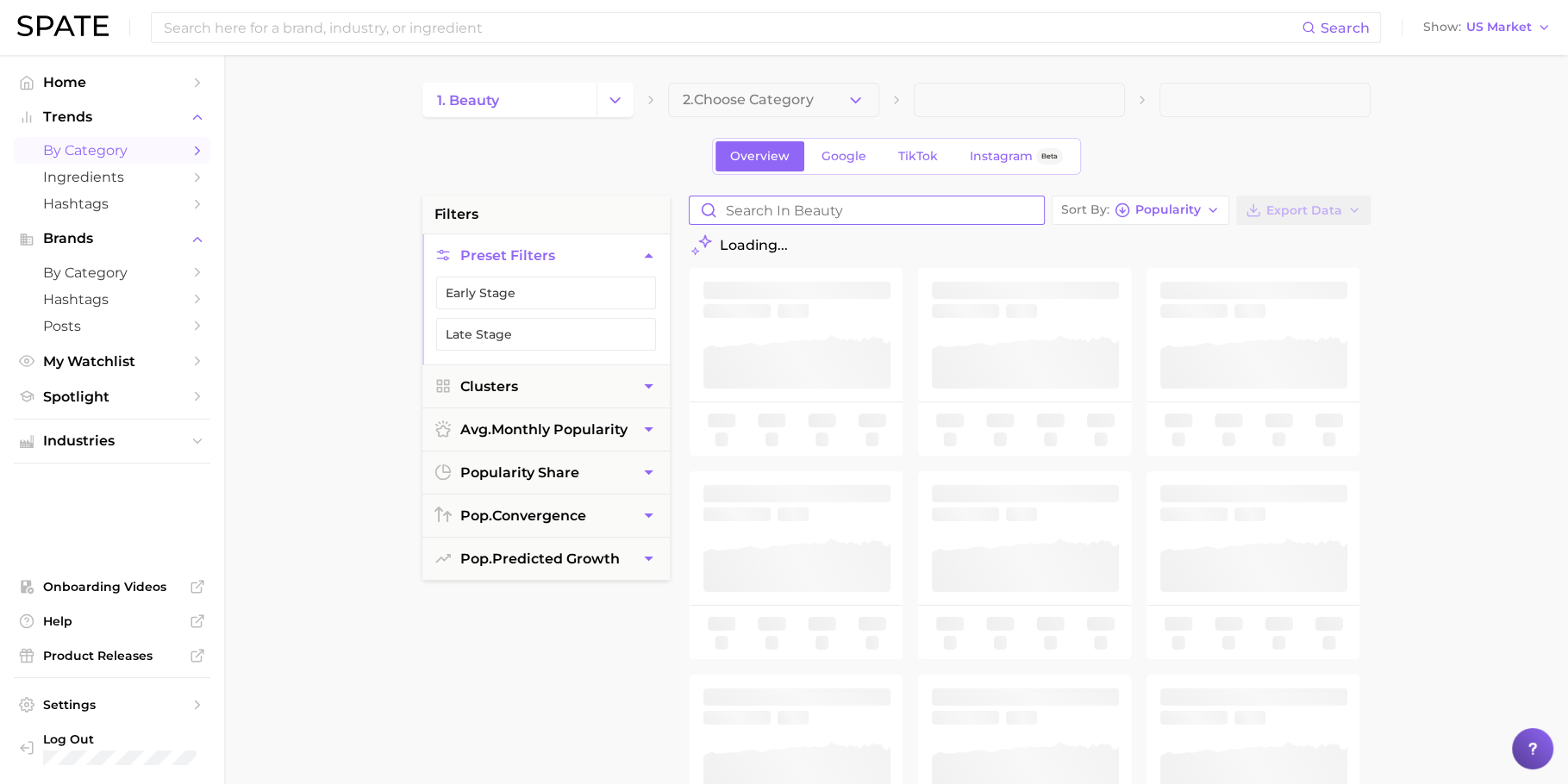
click at [791, 218] on input "Search in beauty" at bounding box center [867, 210] width 355 height 27
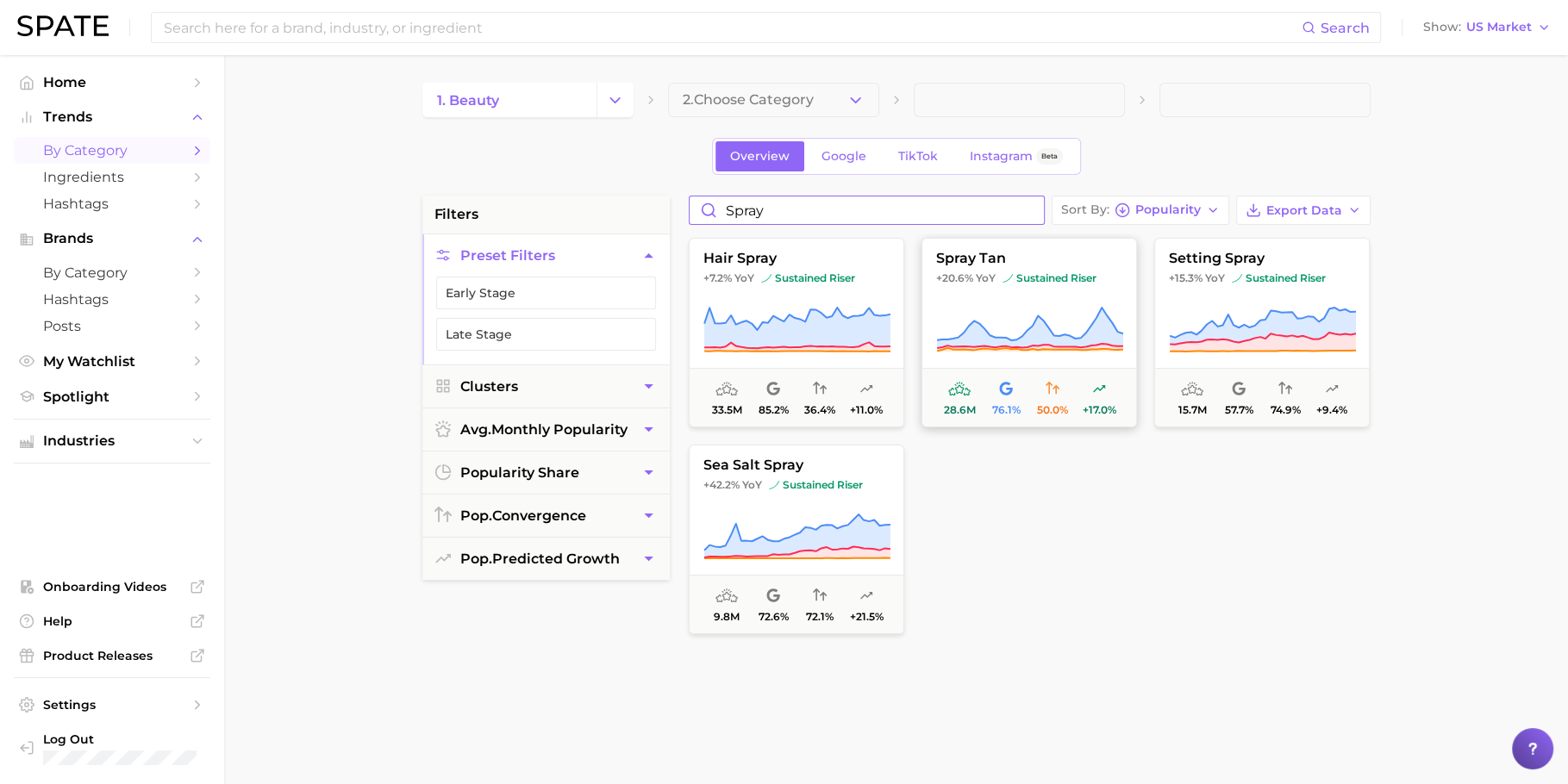
type input "spray"
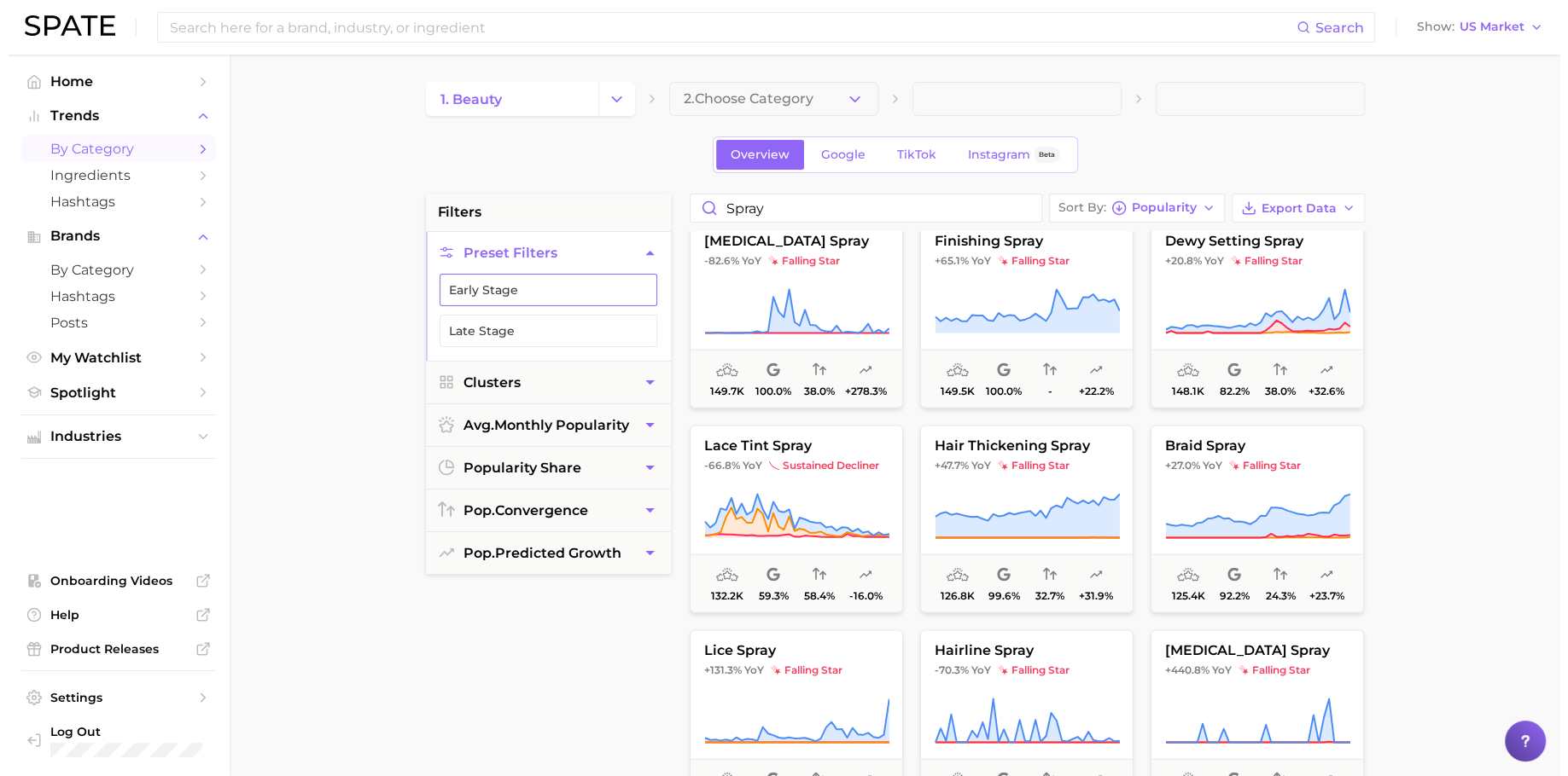
scroll to position [3295, 0]
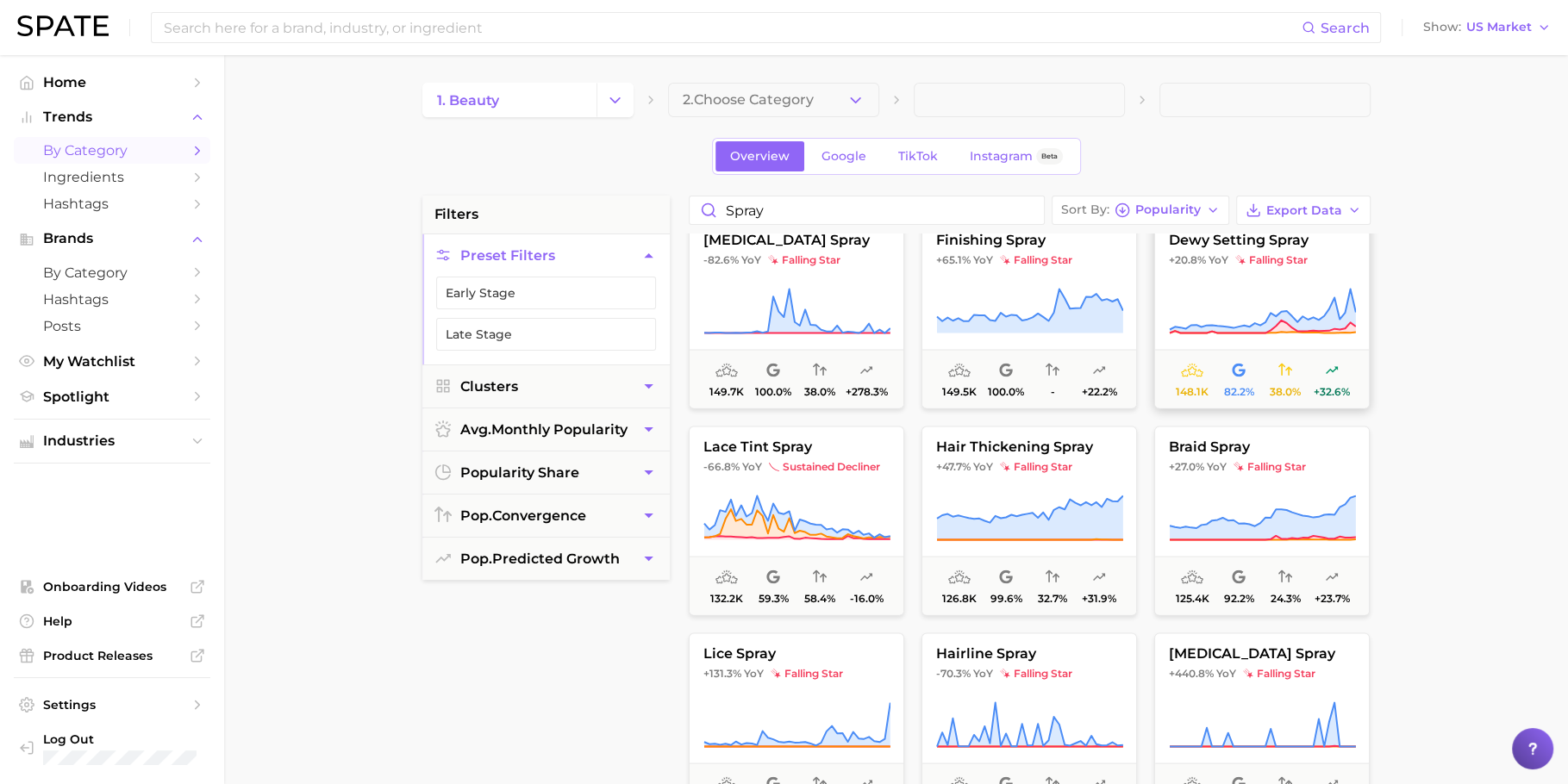
click at [1243, 304] on icon at bounding box center [1262, 311] width 187 height 49
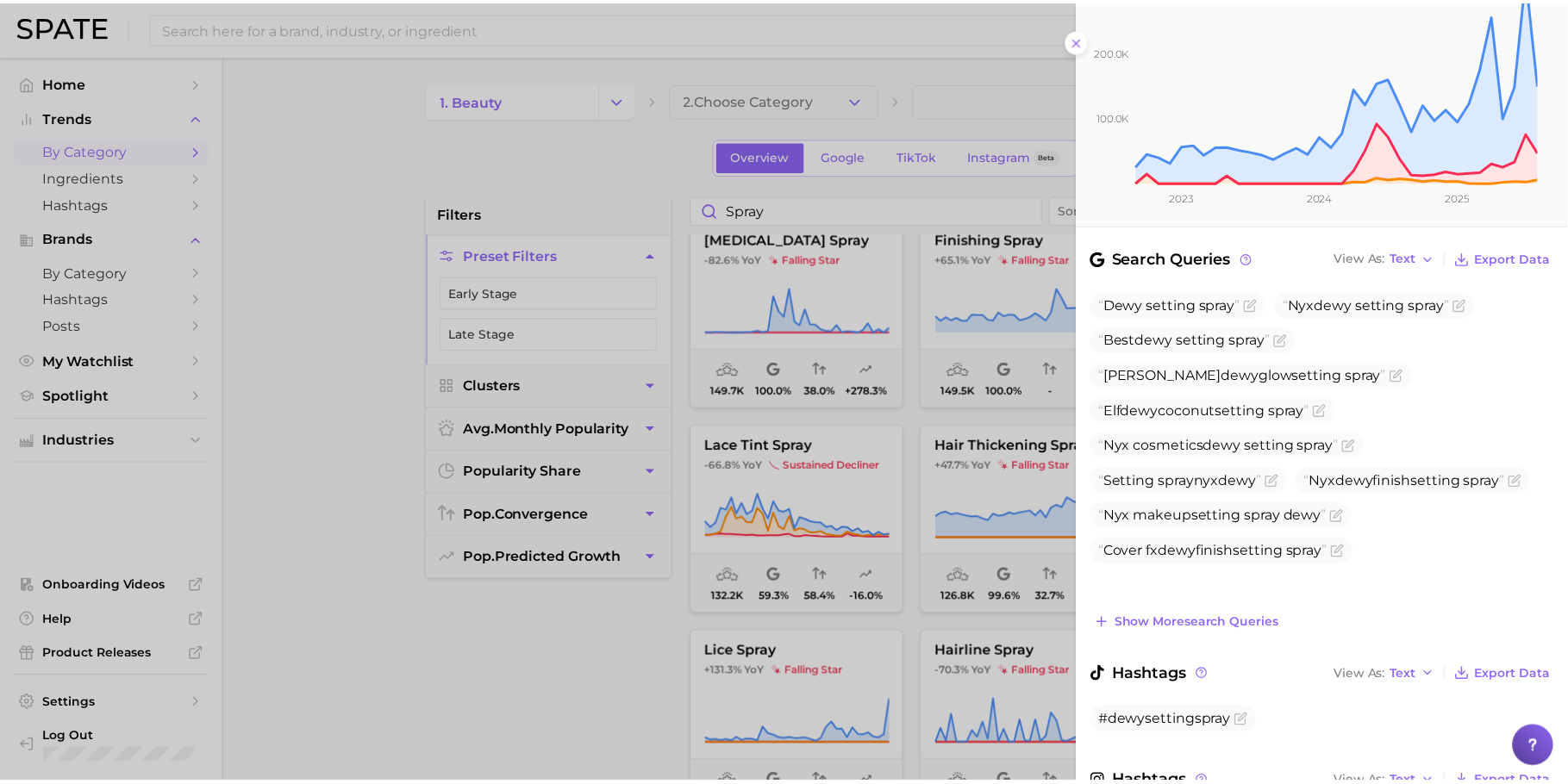
scroll to position [526, 0]
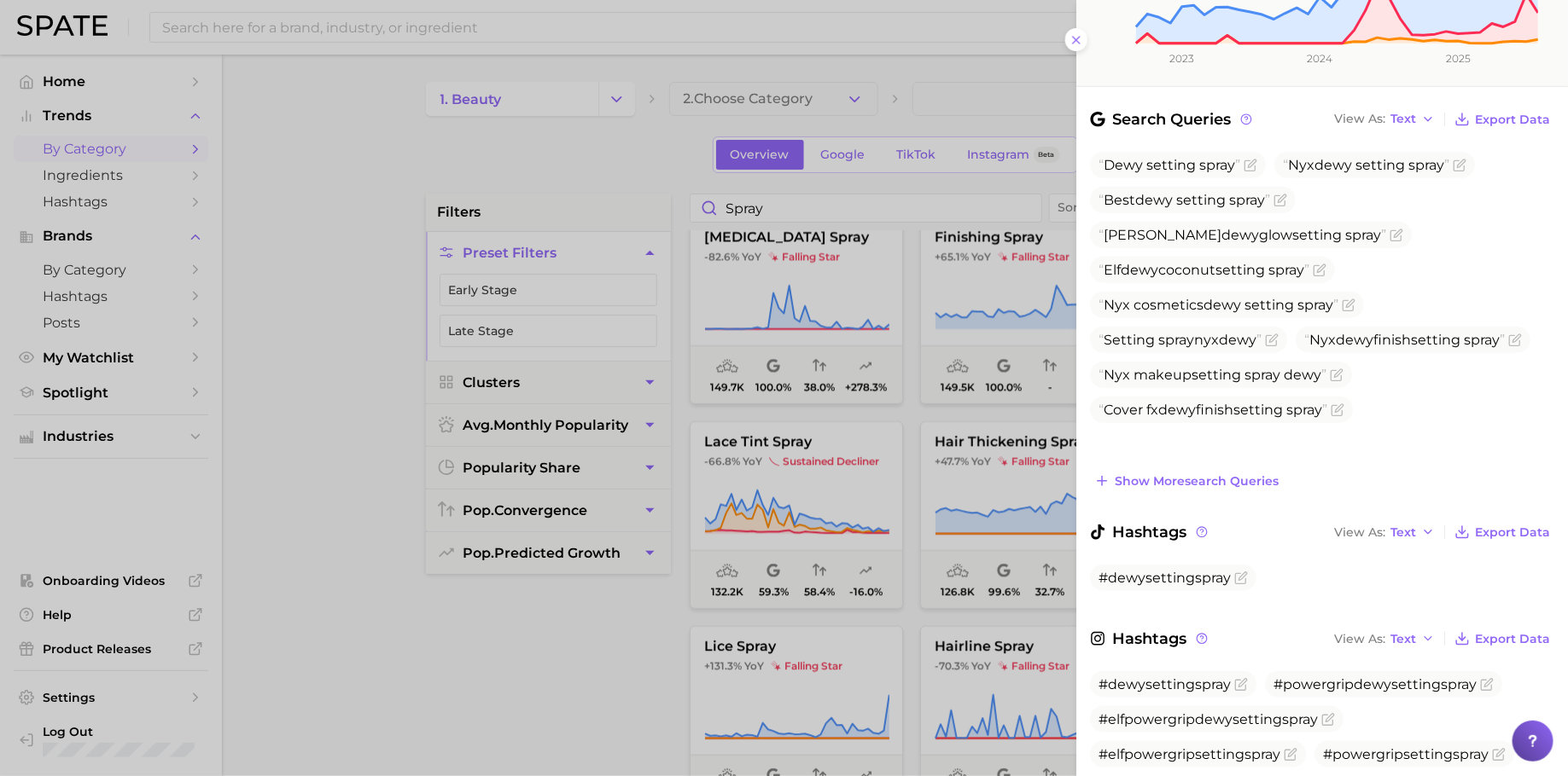
click at [887, 408] on div at bounding box center [784, 388] width 1568 height 776
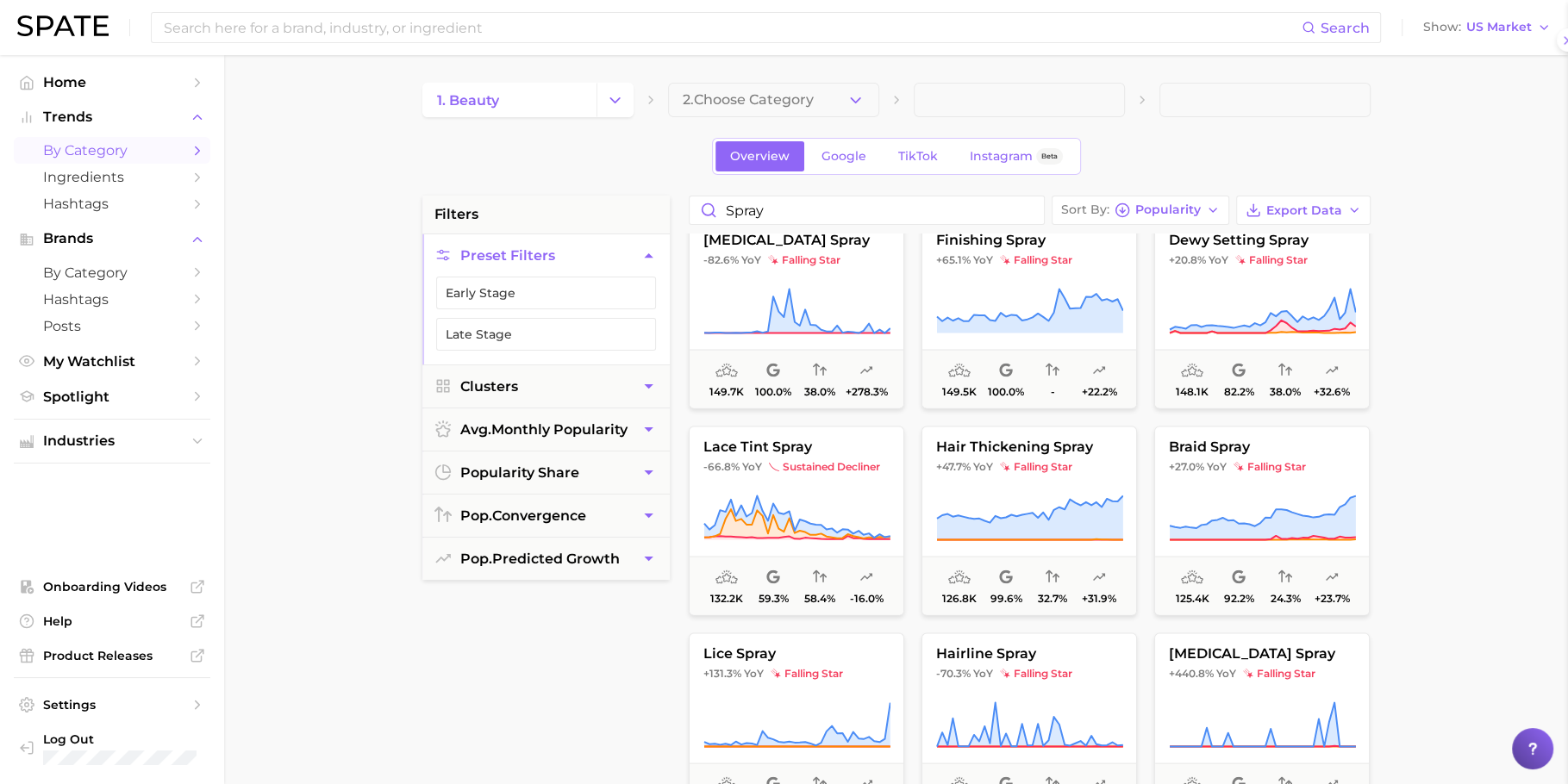
scroll to position [0, 0]
click at [795, 32] on input at bounding box center [732, 27] width 1140 height 29
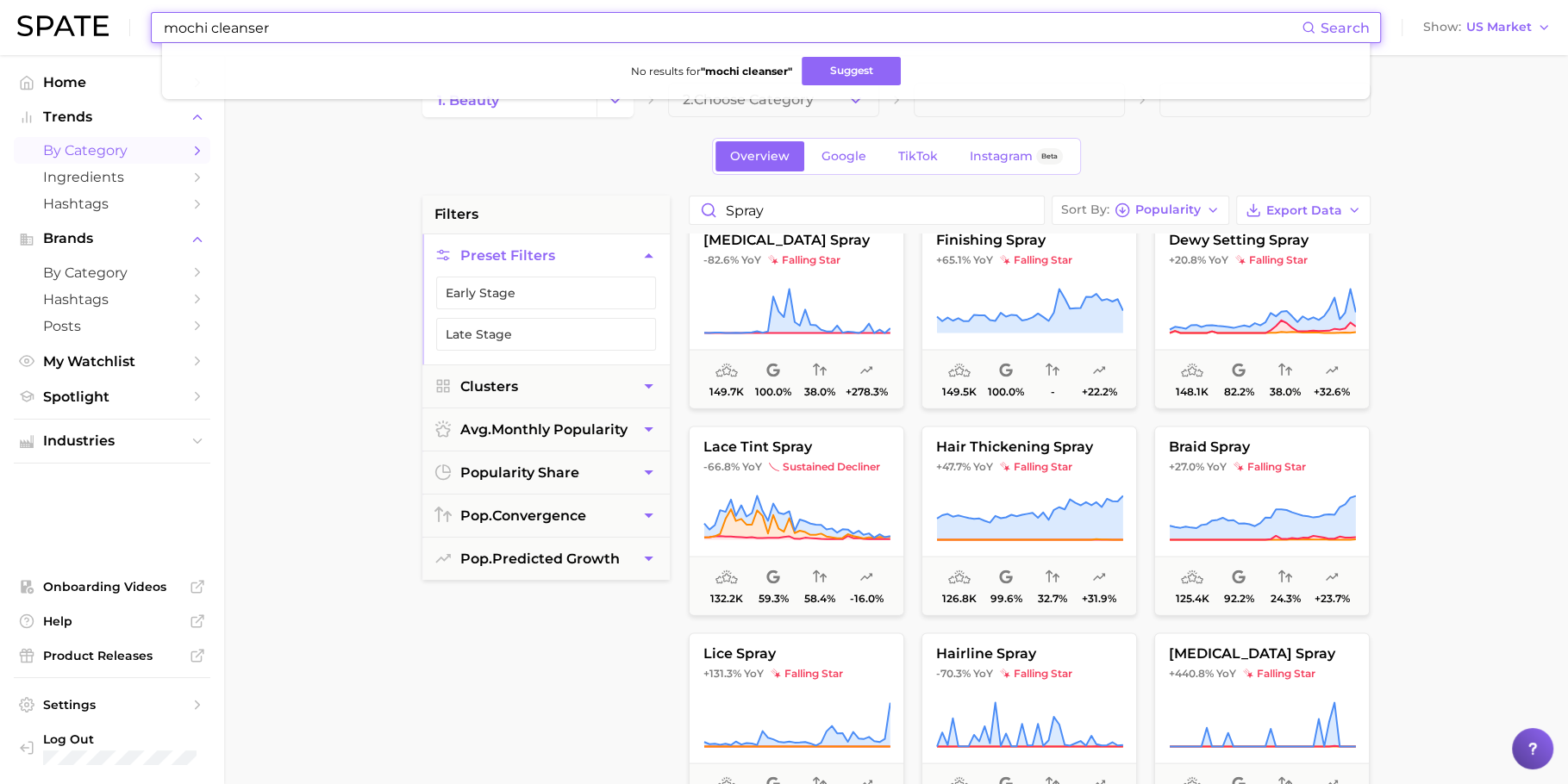
click at [520, 34] on input "mochi cleanser" at bounding box center [732, 27] width 1140 height 29
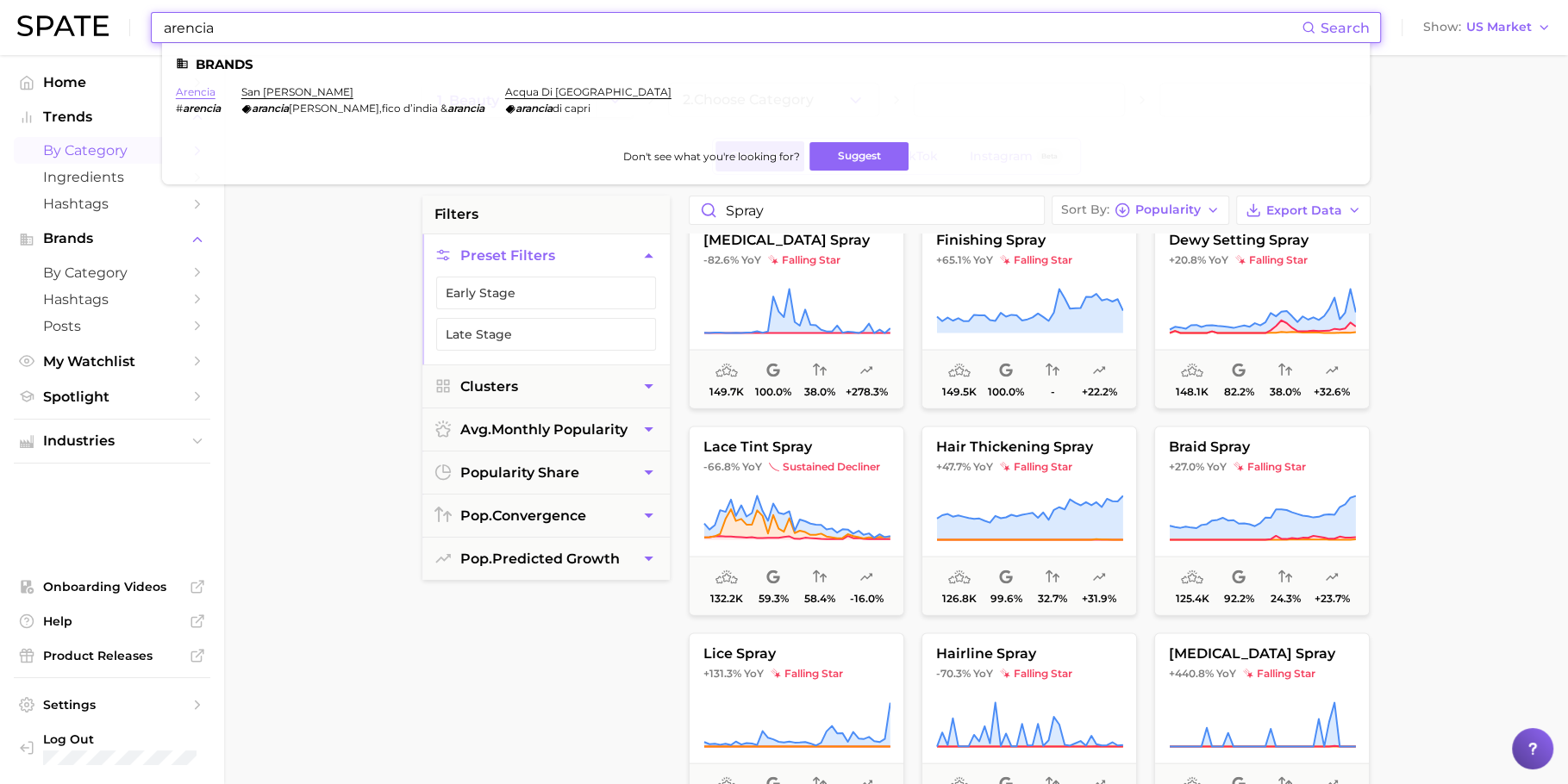
type input "arencia"
click at [199, 92] on link "arencia" at bounding box center [195, 91] width 40 height 13
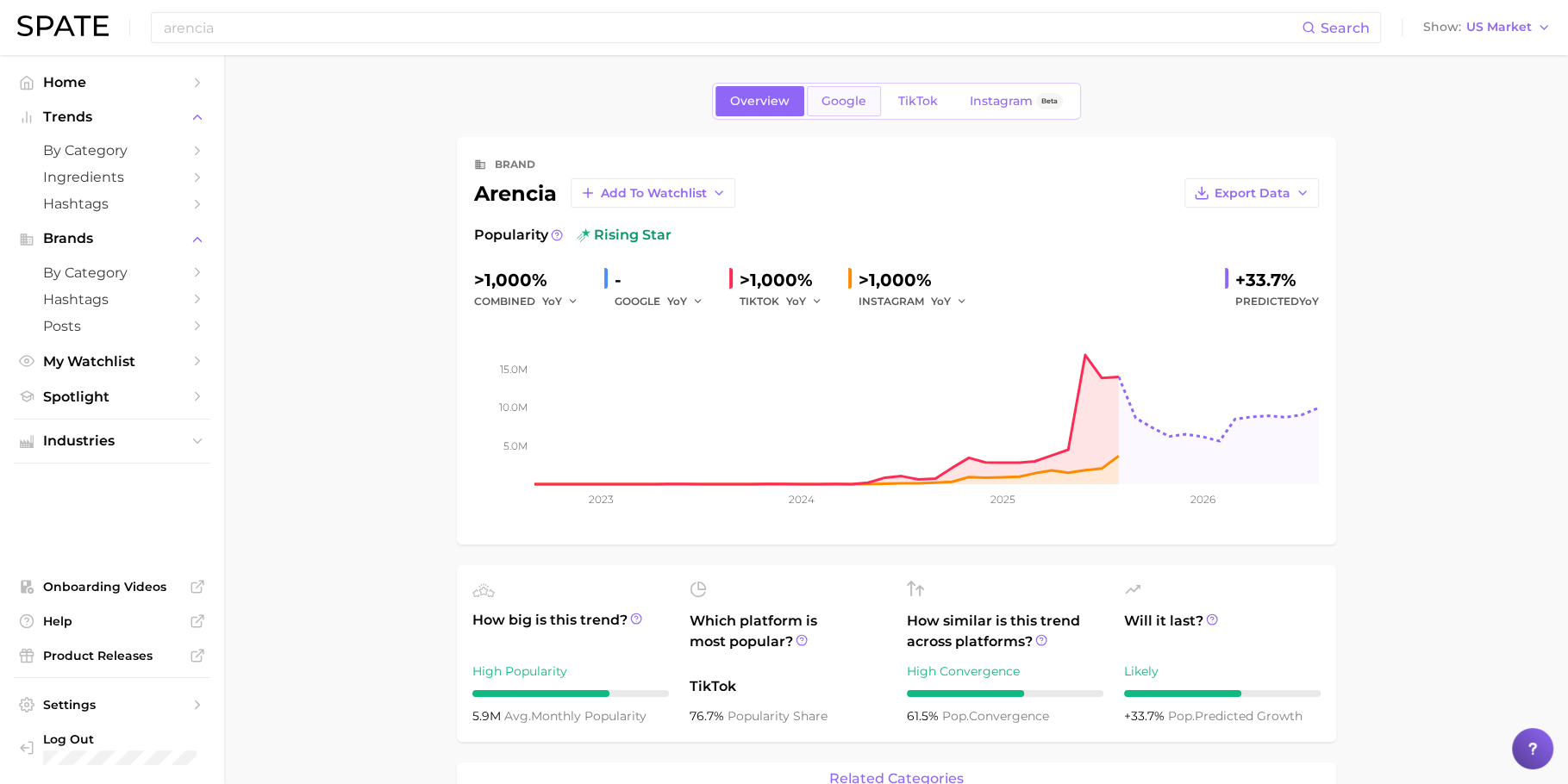
click at [852, 101] on span "Google" at bounding box center [844, 101] width 45 height 15
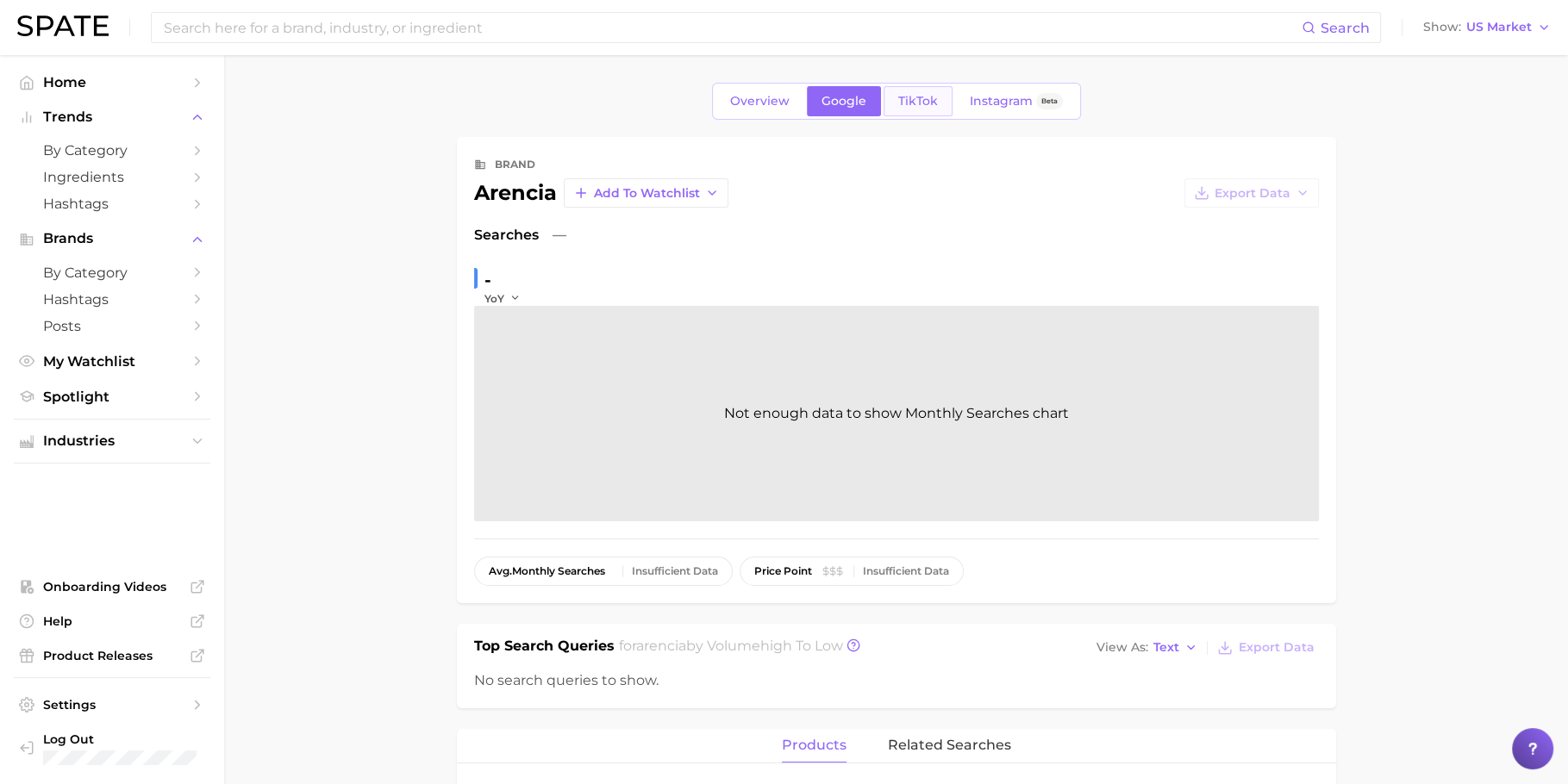
click at [913, 101] on span "TikTok" at bounding box center [918, 101] width 40 height 15
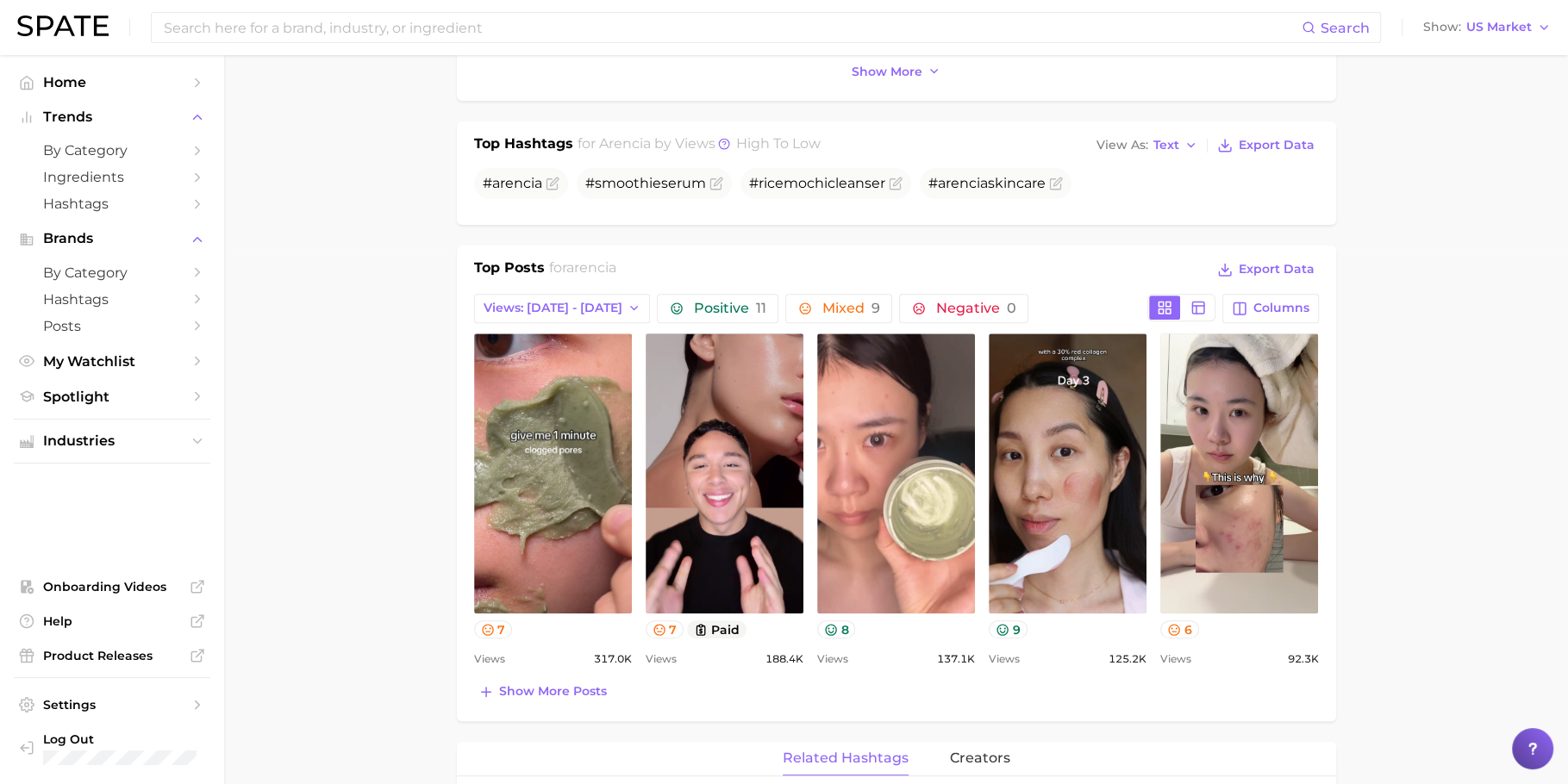
scroll to position [535, 0]
click at [547, 684] on span "Show more posts" at bounding box center [553, 691] width 108 height 15
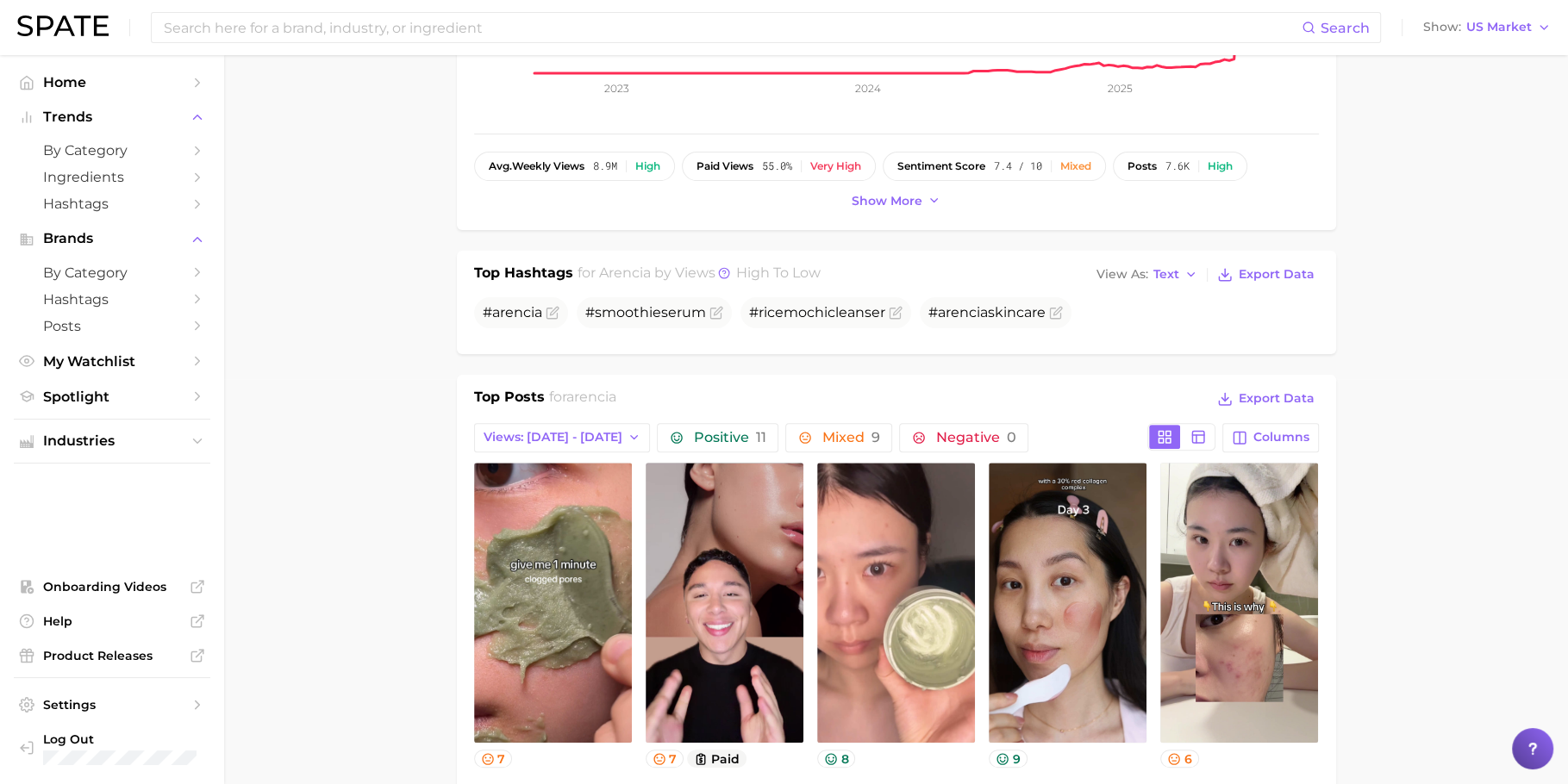
scroll to position [406, 0]
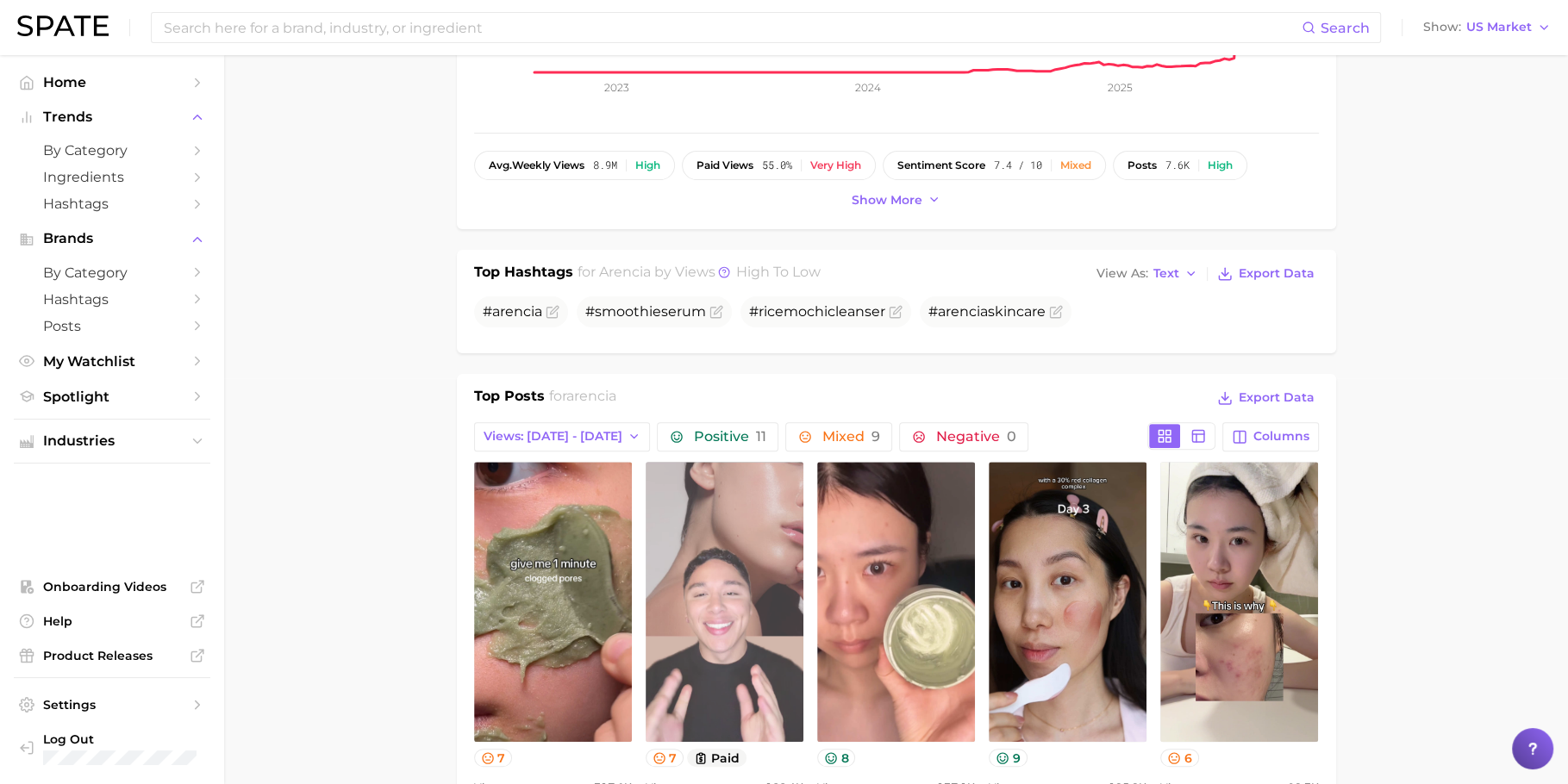
click at [753, 573] on link "view post on TikTok" at bounding box center [725, 602] width 157 height 280
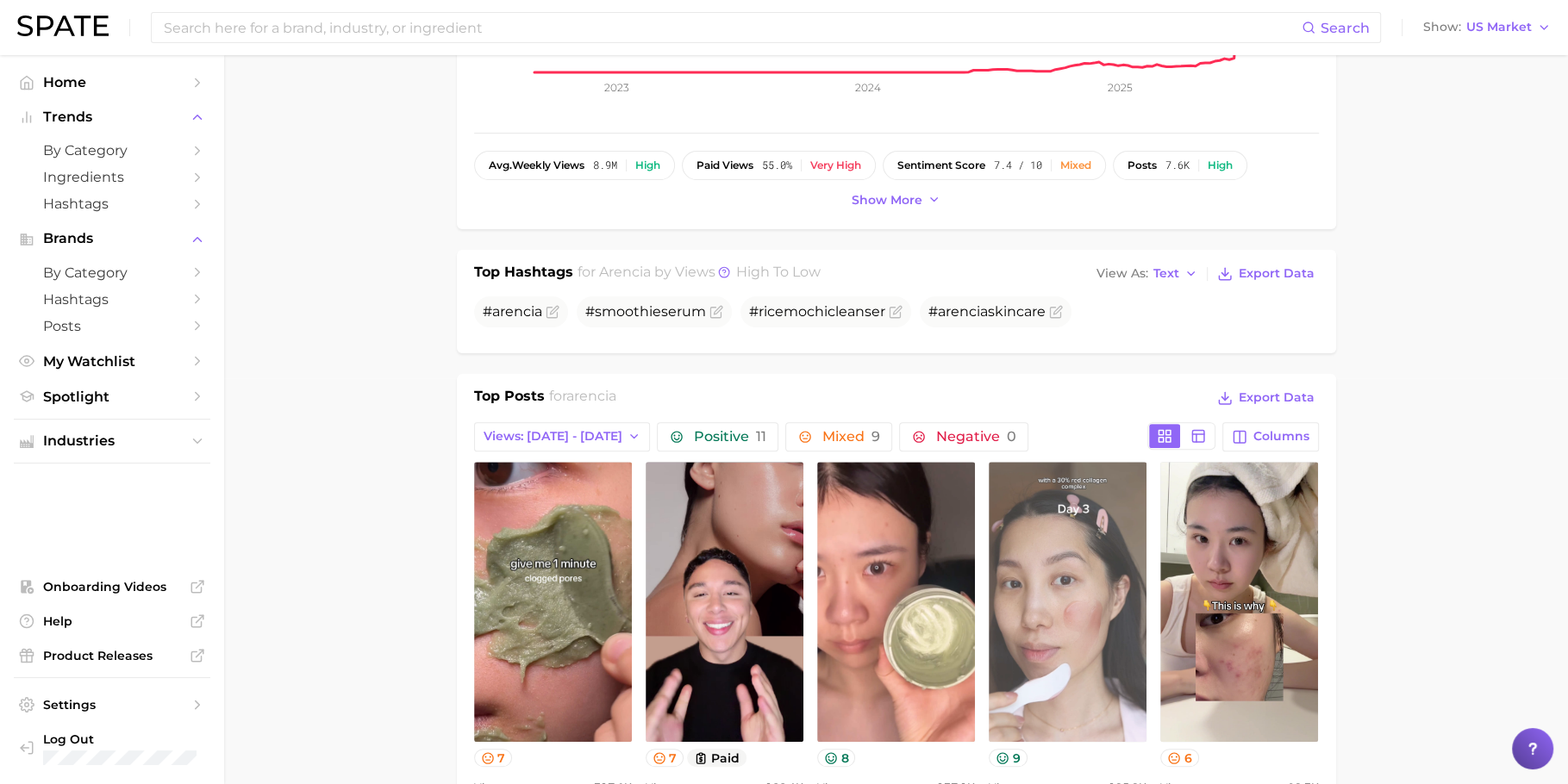
click at [1037, 598] on link "view post on TikTok" at bounding box center [1068, 602] width 157 height 280
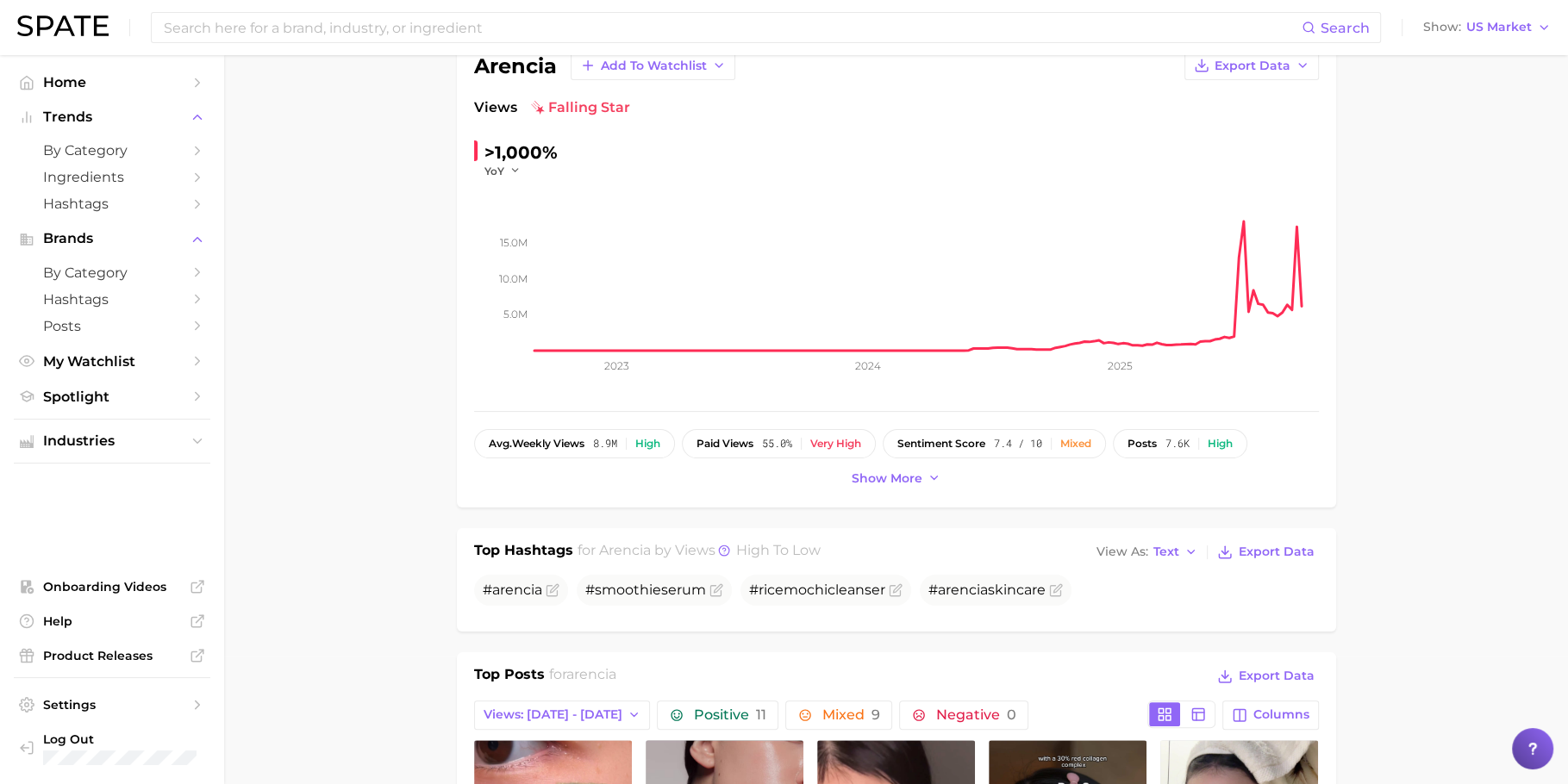
scroll to position [0, 0]
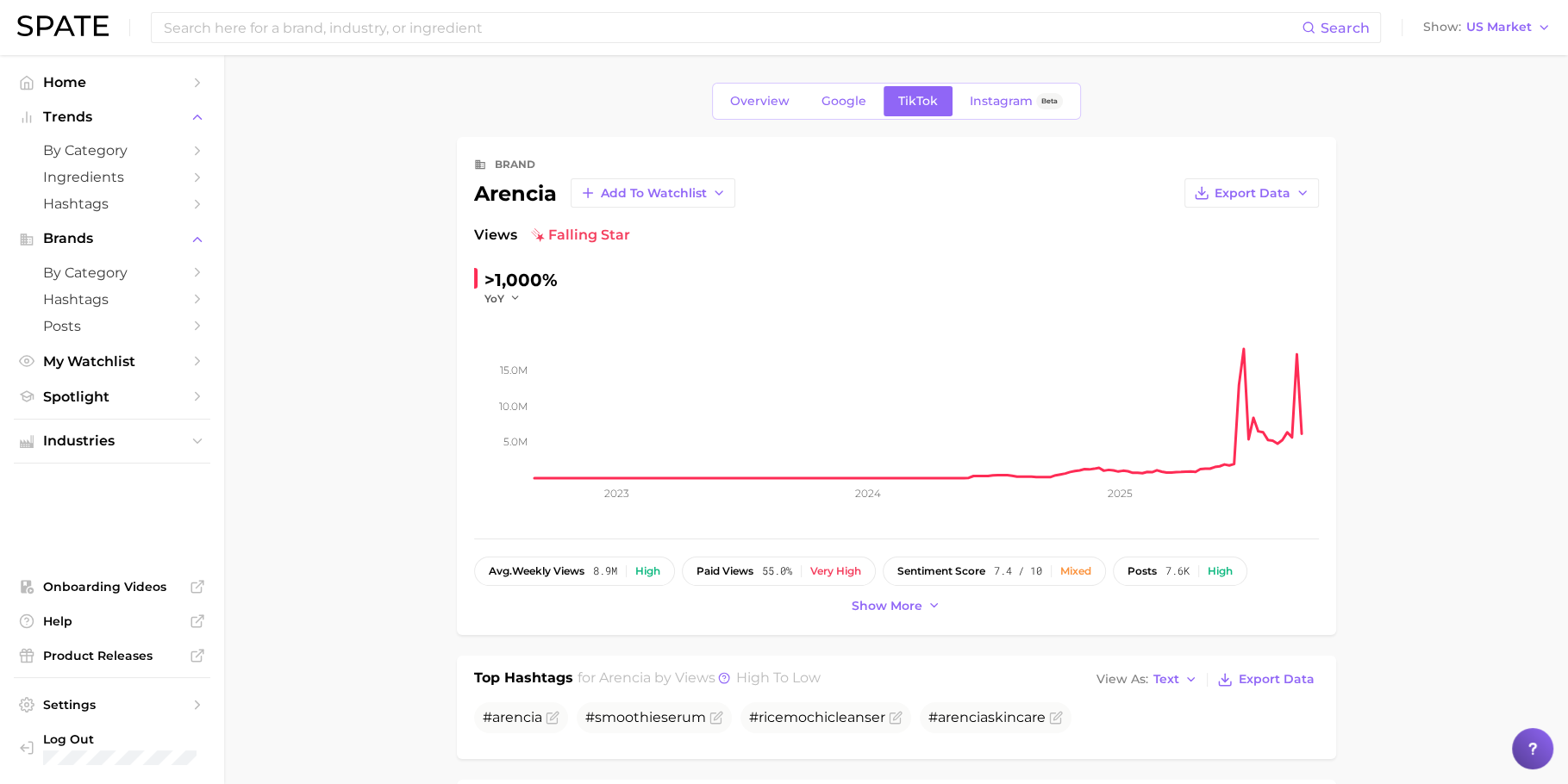
click at [739, 94] on span "Overview" at bounding box center [760, 101] width 59 height 15
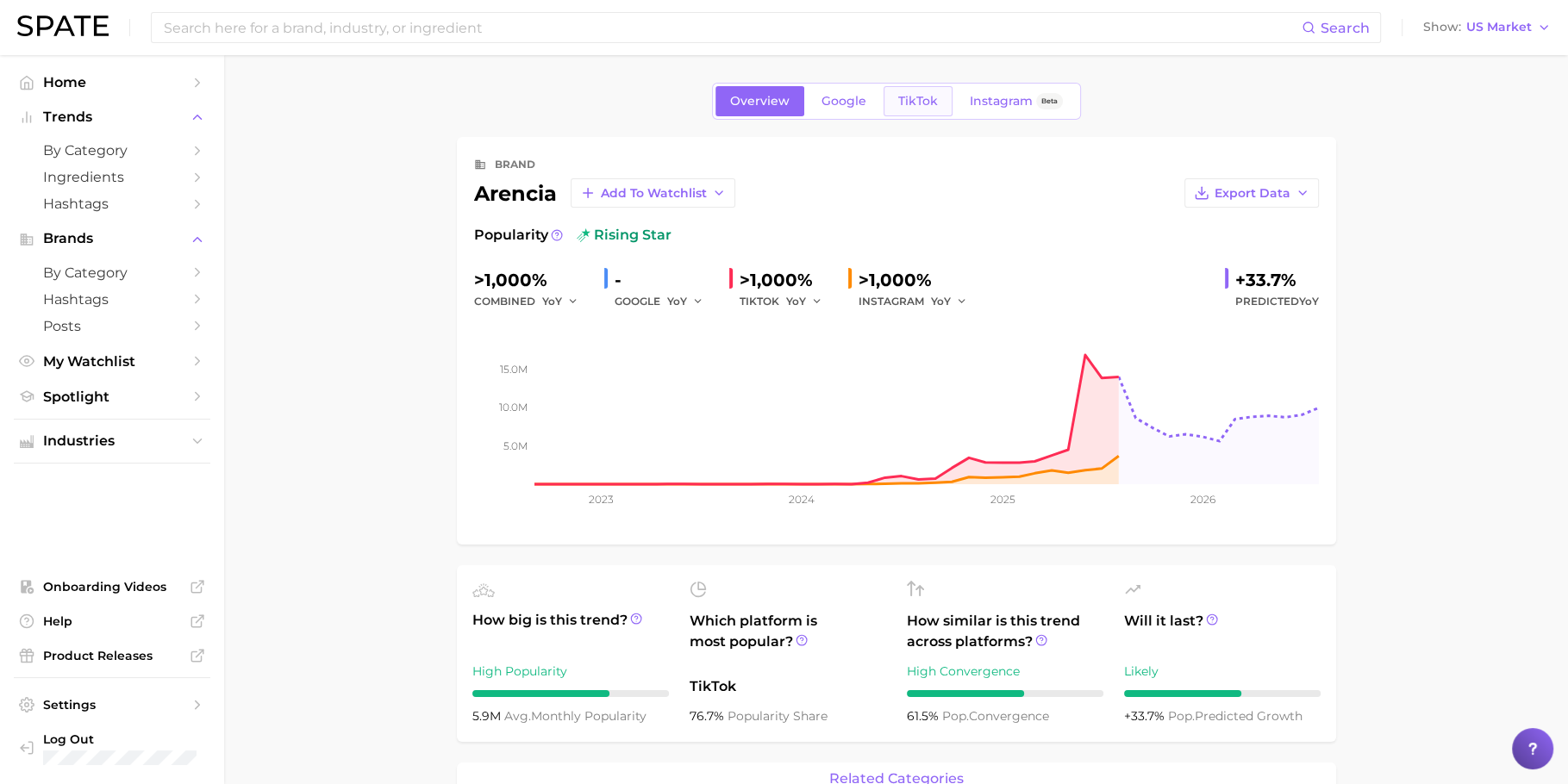
click at [907, 91] on link "TikTok" at bounding box center [917, 101] width 69 height 30
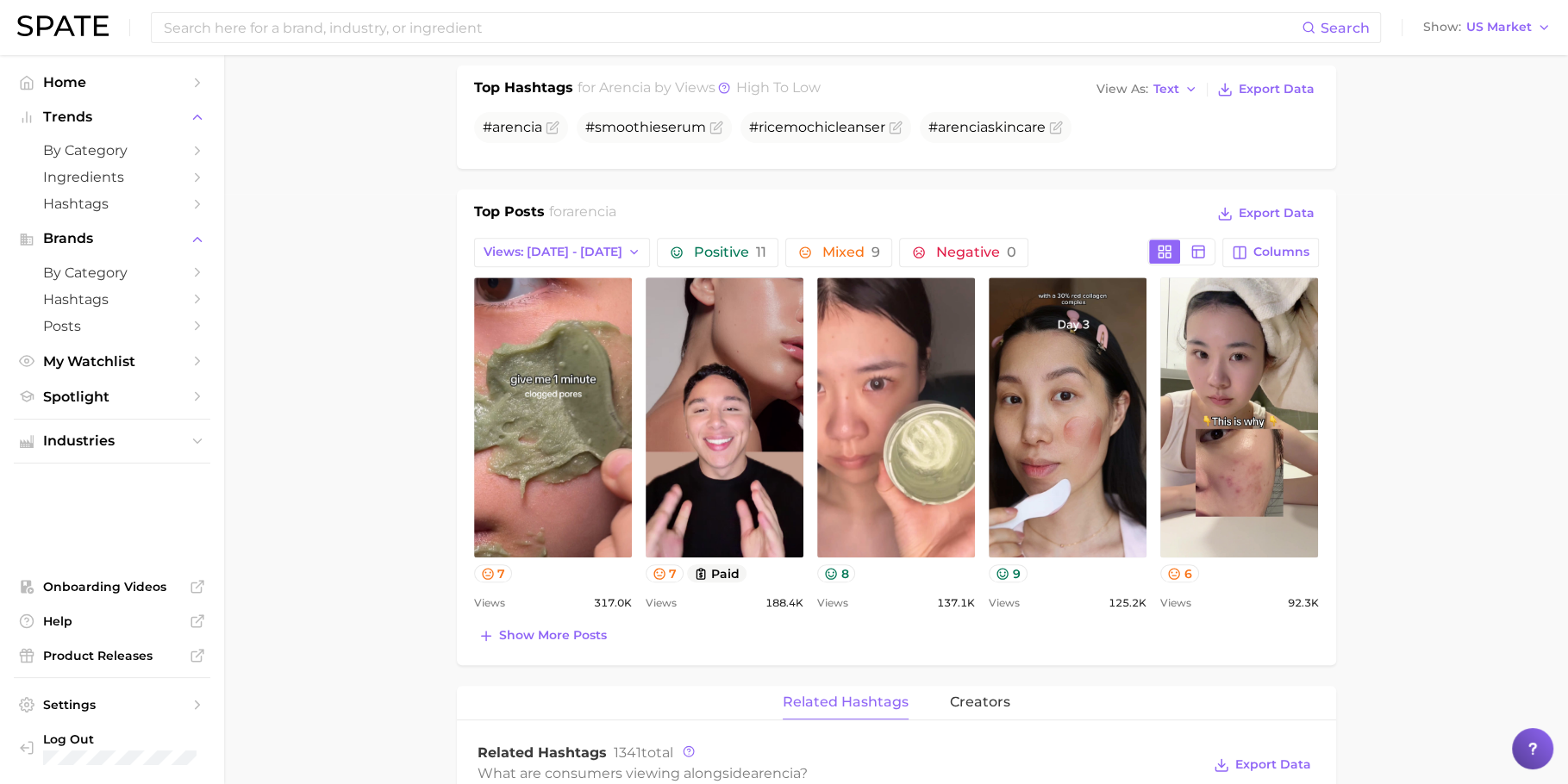
scroll to position [588, 0]
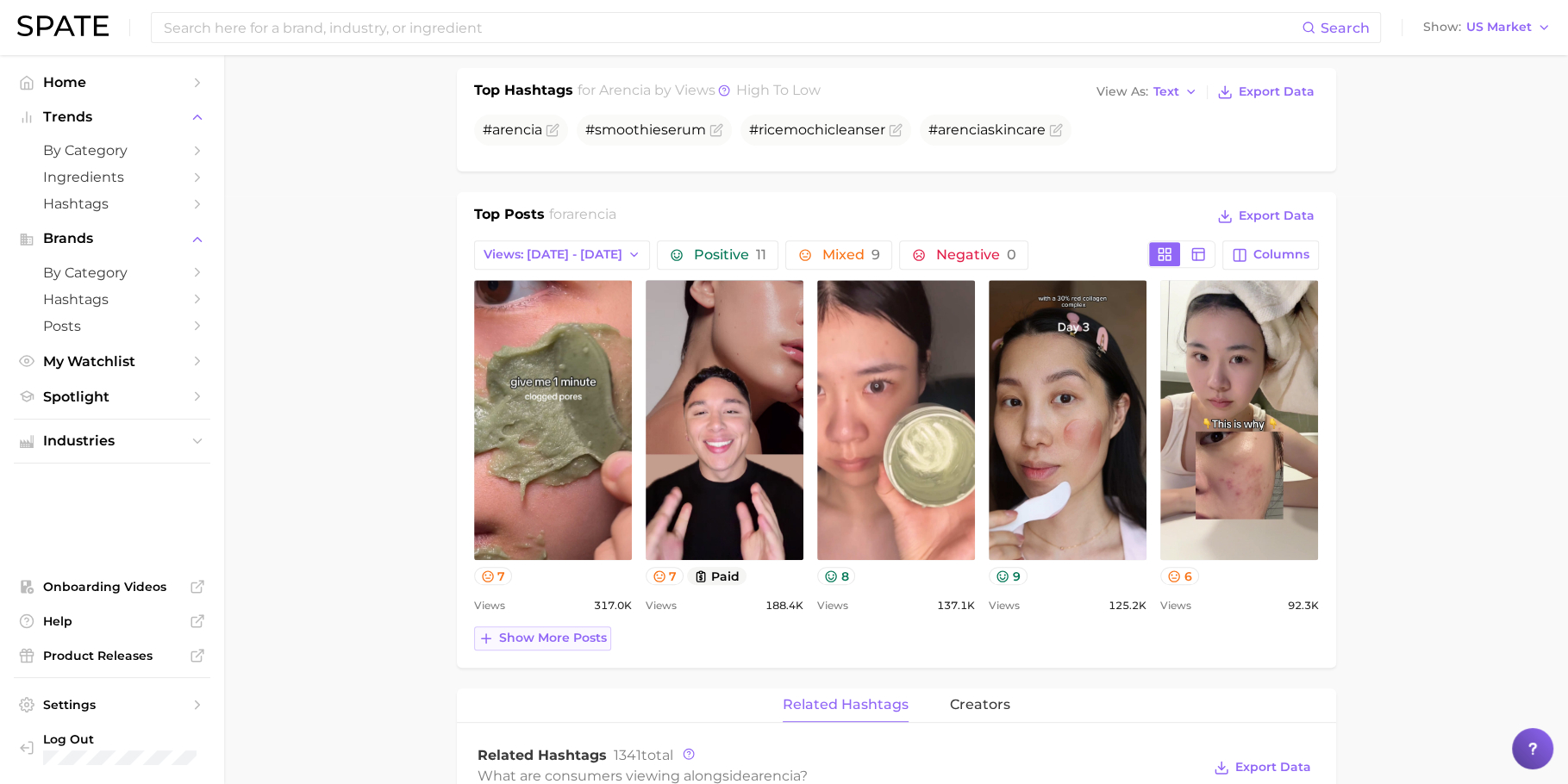
click at [579, 640] on span "Show more posts" at bounding box center [553, 637] width 108 height 15
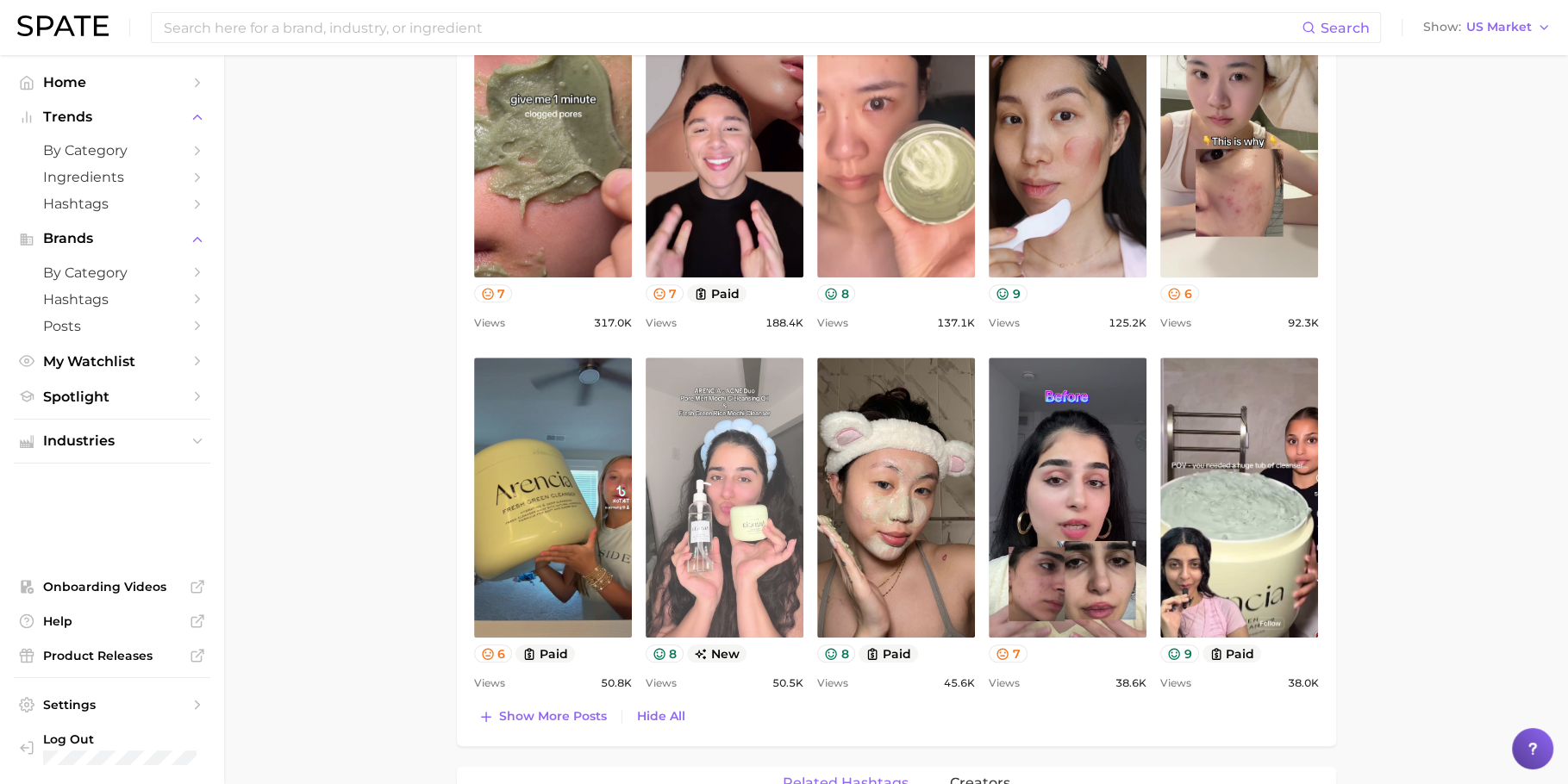
scroll to position [872, 0]
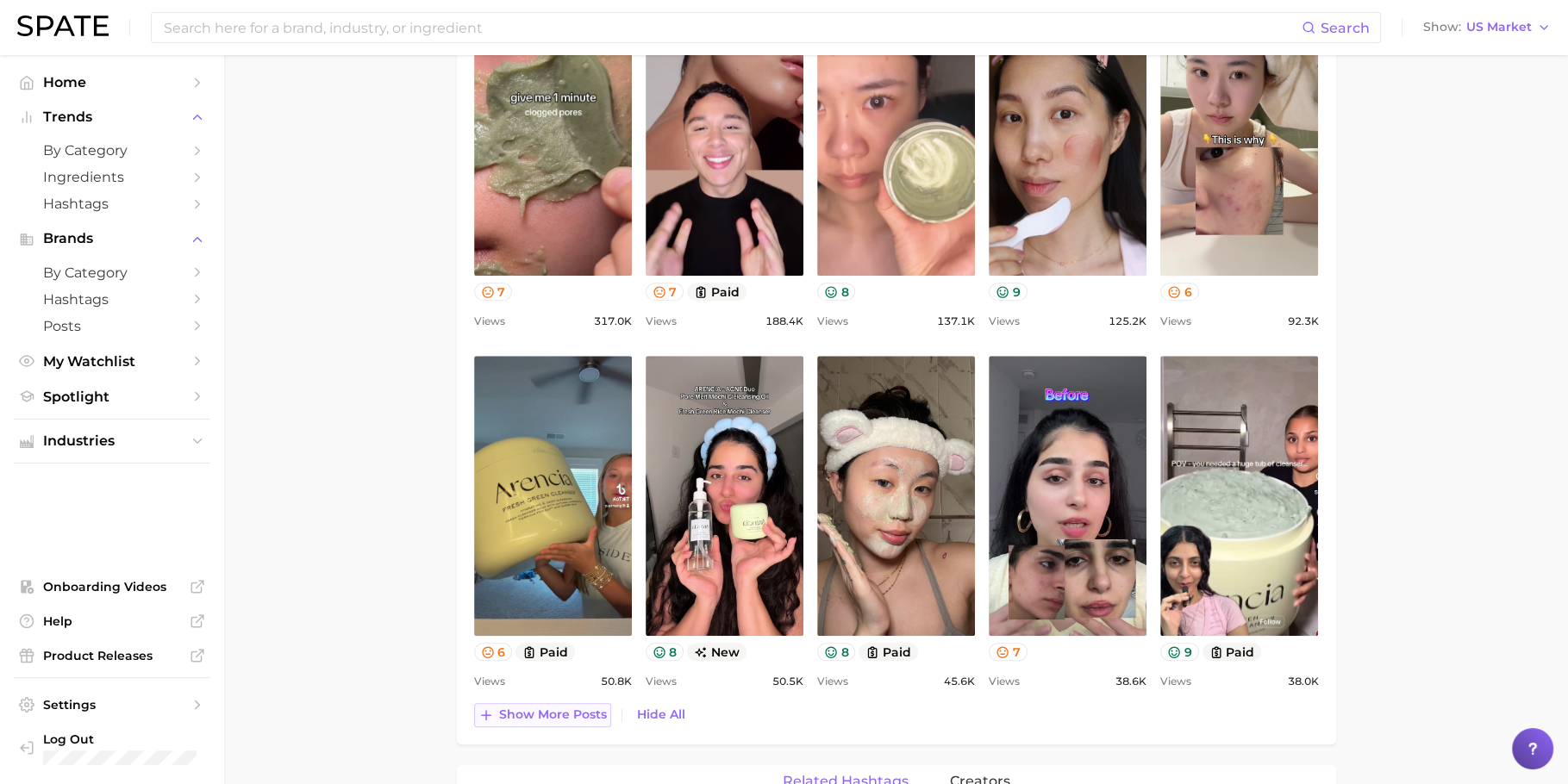
click at [590, 721] on button "Show more posts" at bounding box center [542, 715] width 137 height 24
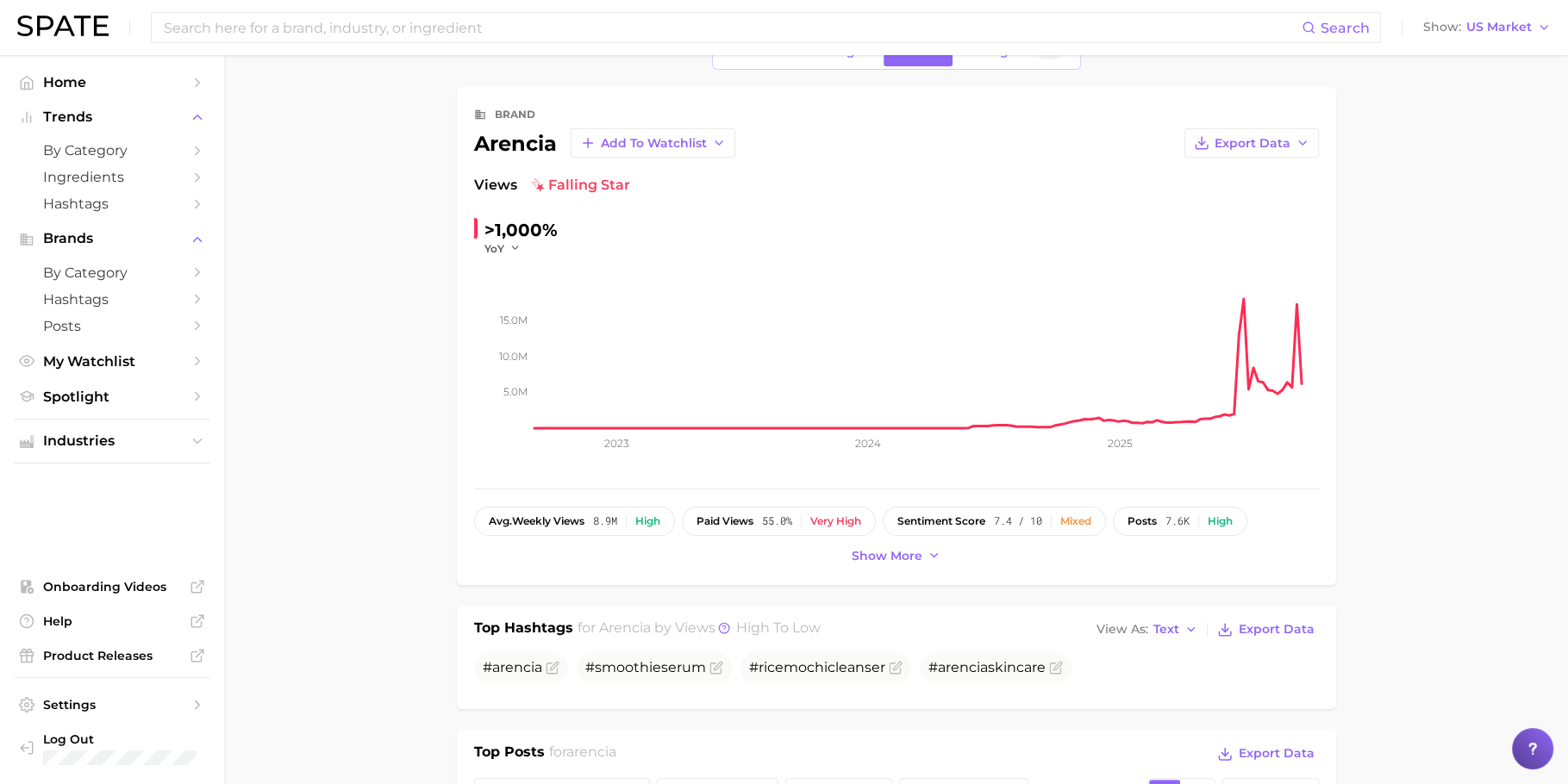
scroll to position [0, 0]
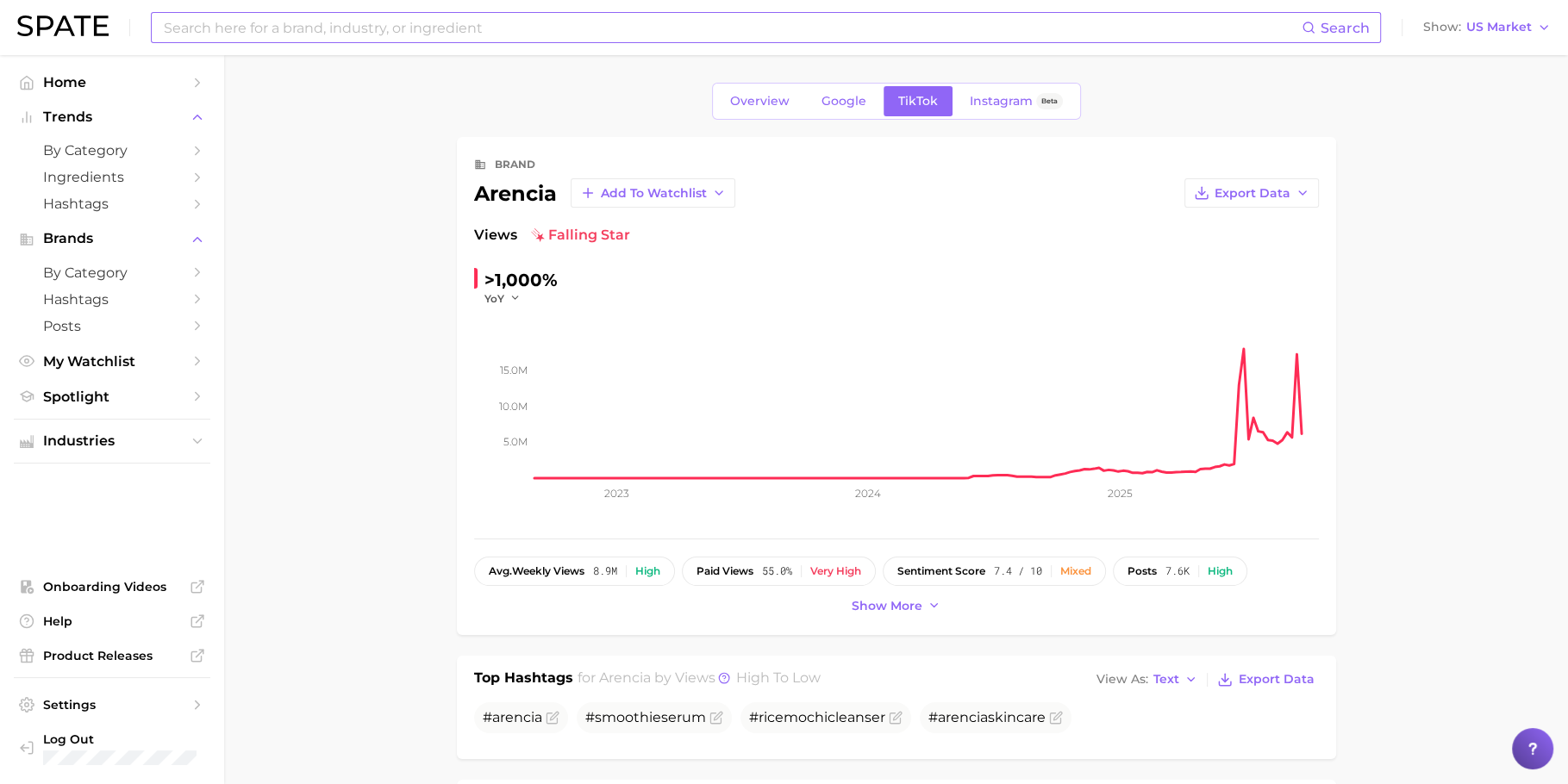
click at [531, 26] on input at bounding box center [732, 27] width 1140 height 29
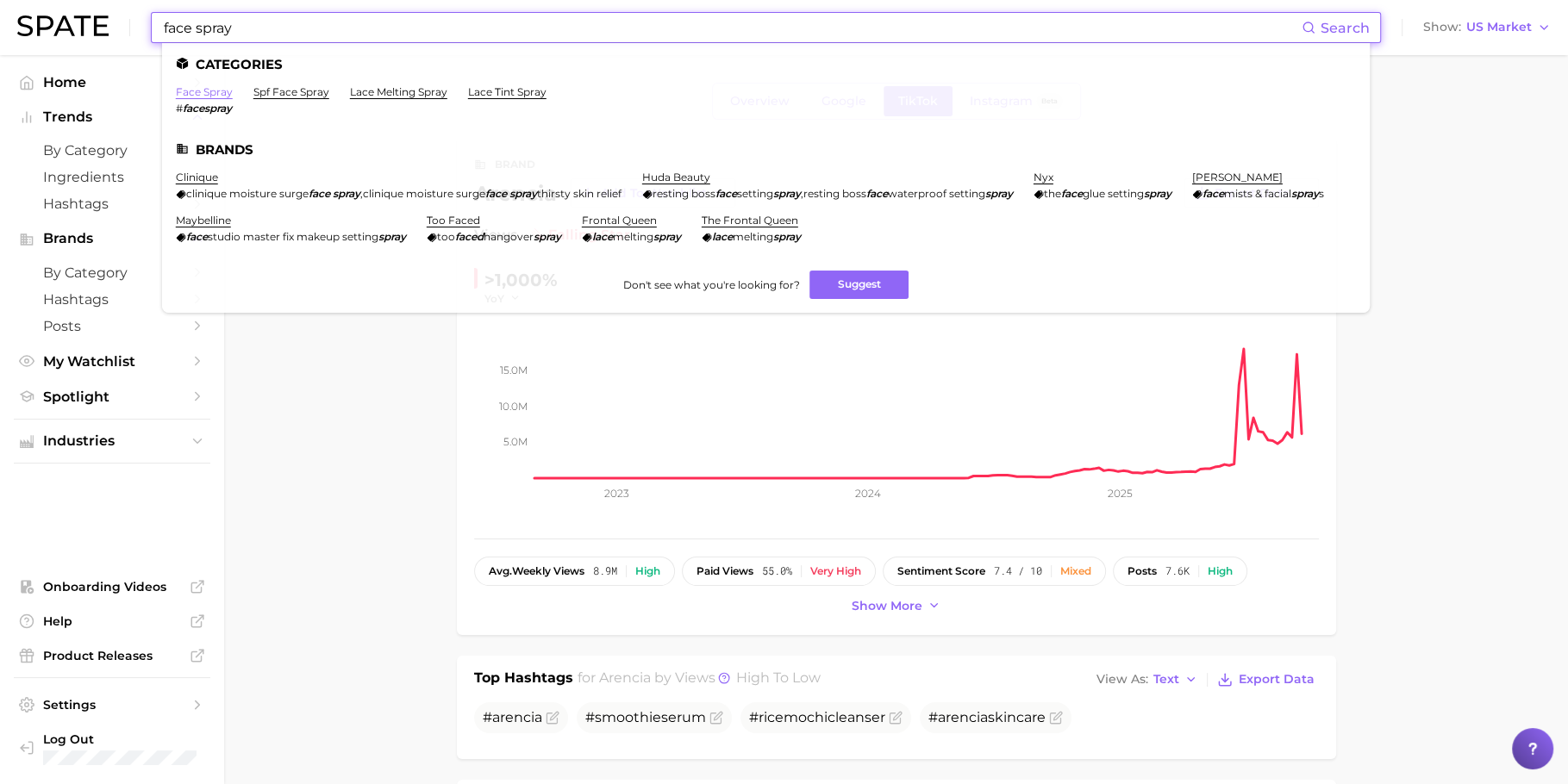
type input "face spray"
click at [217, 93] on link "face spray" at bounding box center [204, 91] width 57 height 13
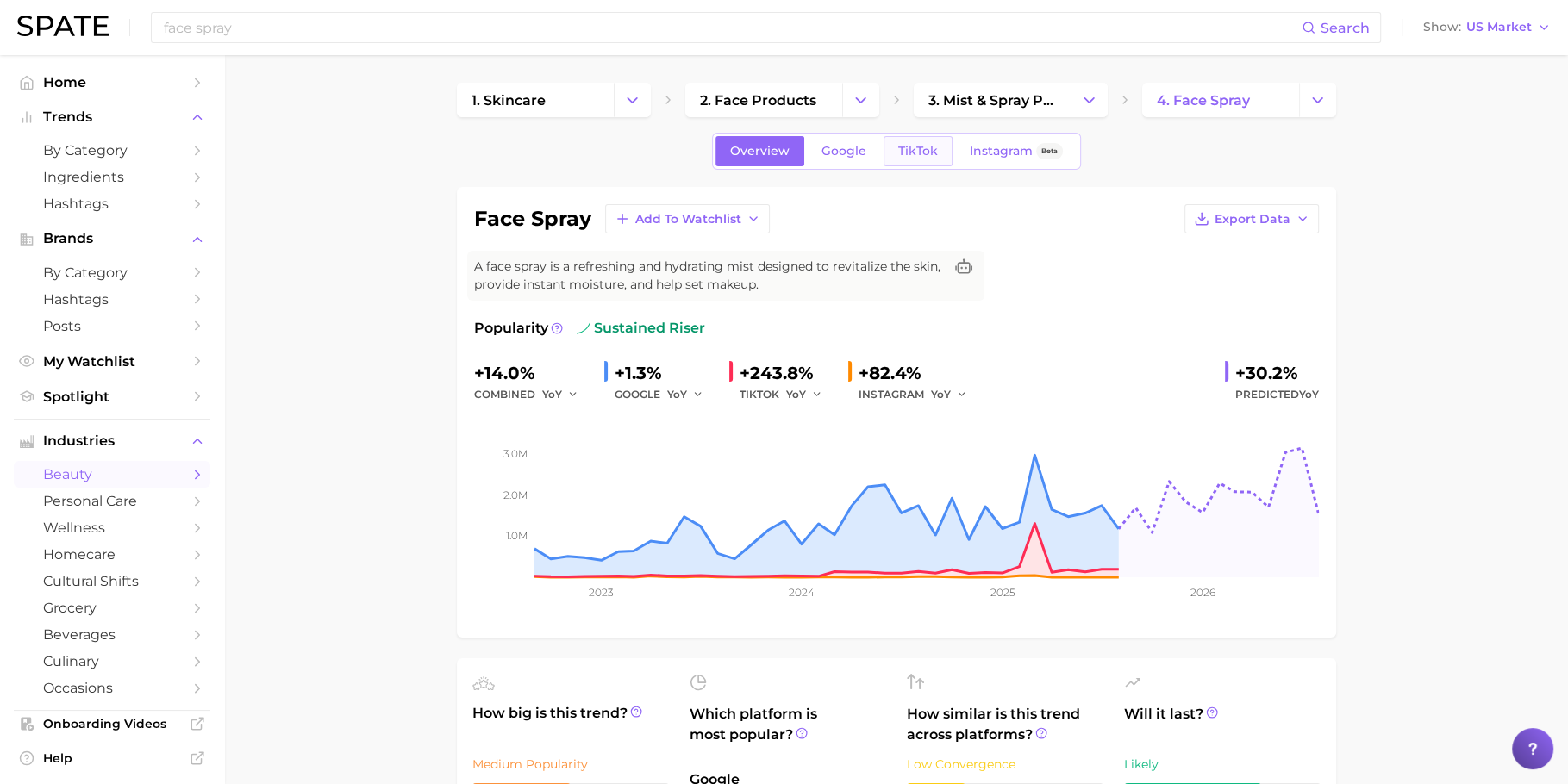
click at [914, 139] on link "TikTok" at bounding box center [917, 151] width 69 height 30
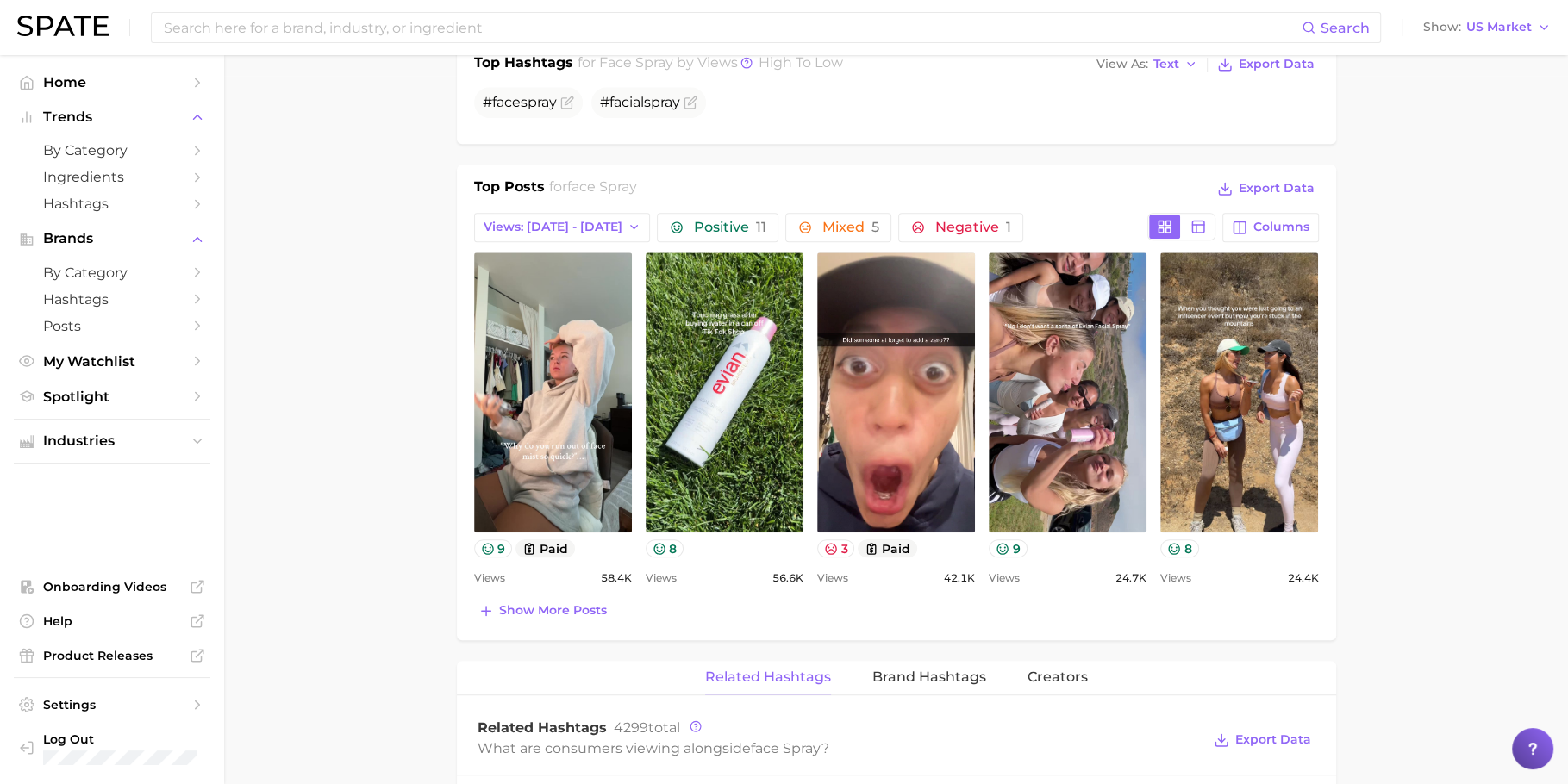
scroll to position [744, 0]
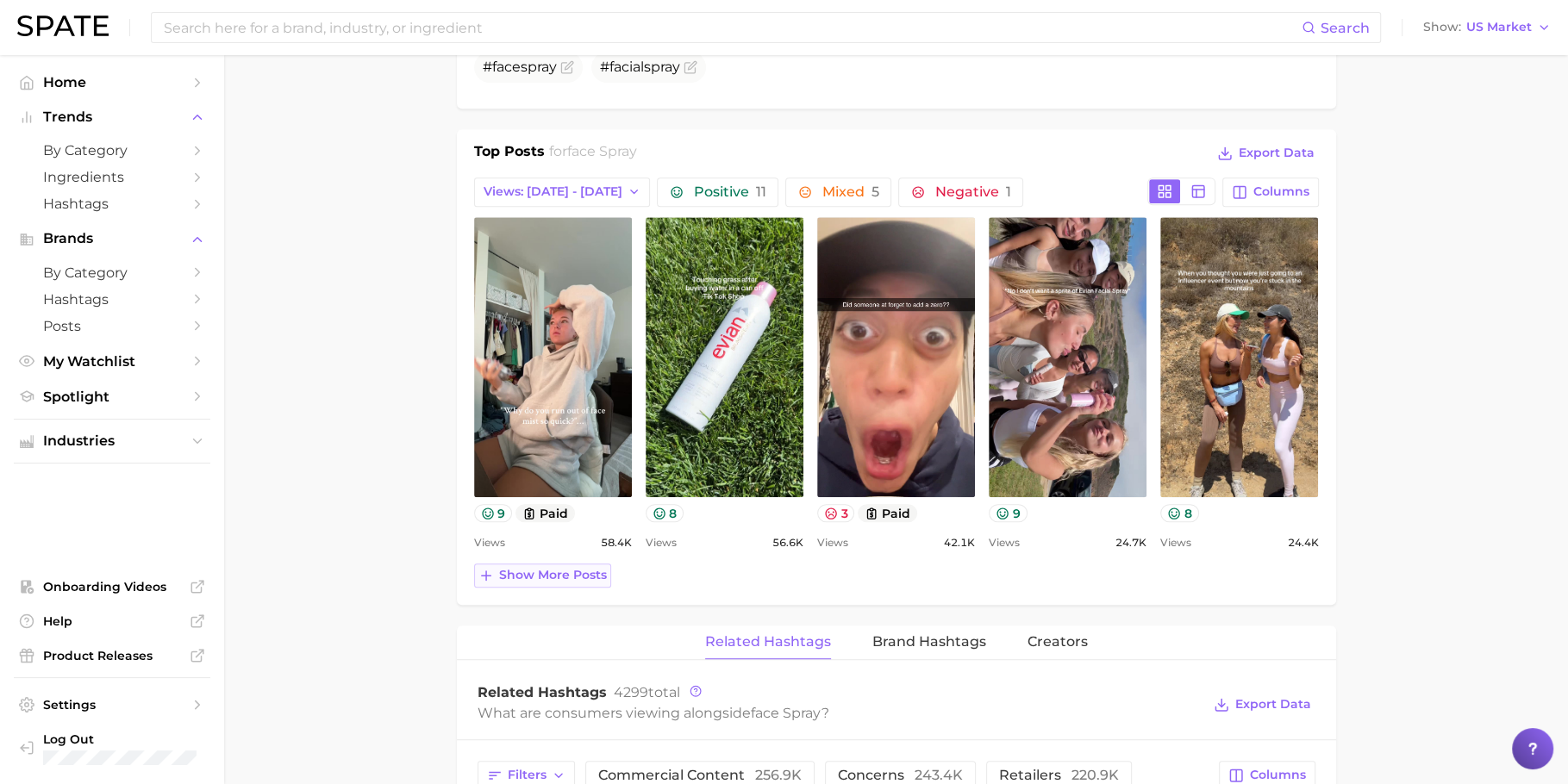
click at [524, 569] on span "Show more posts" at bounding box center [553, 575] width 108 height 15
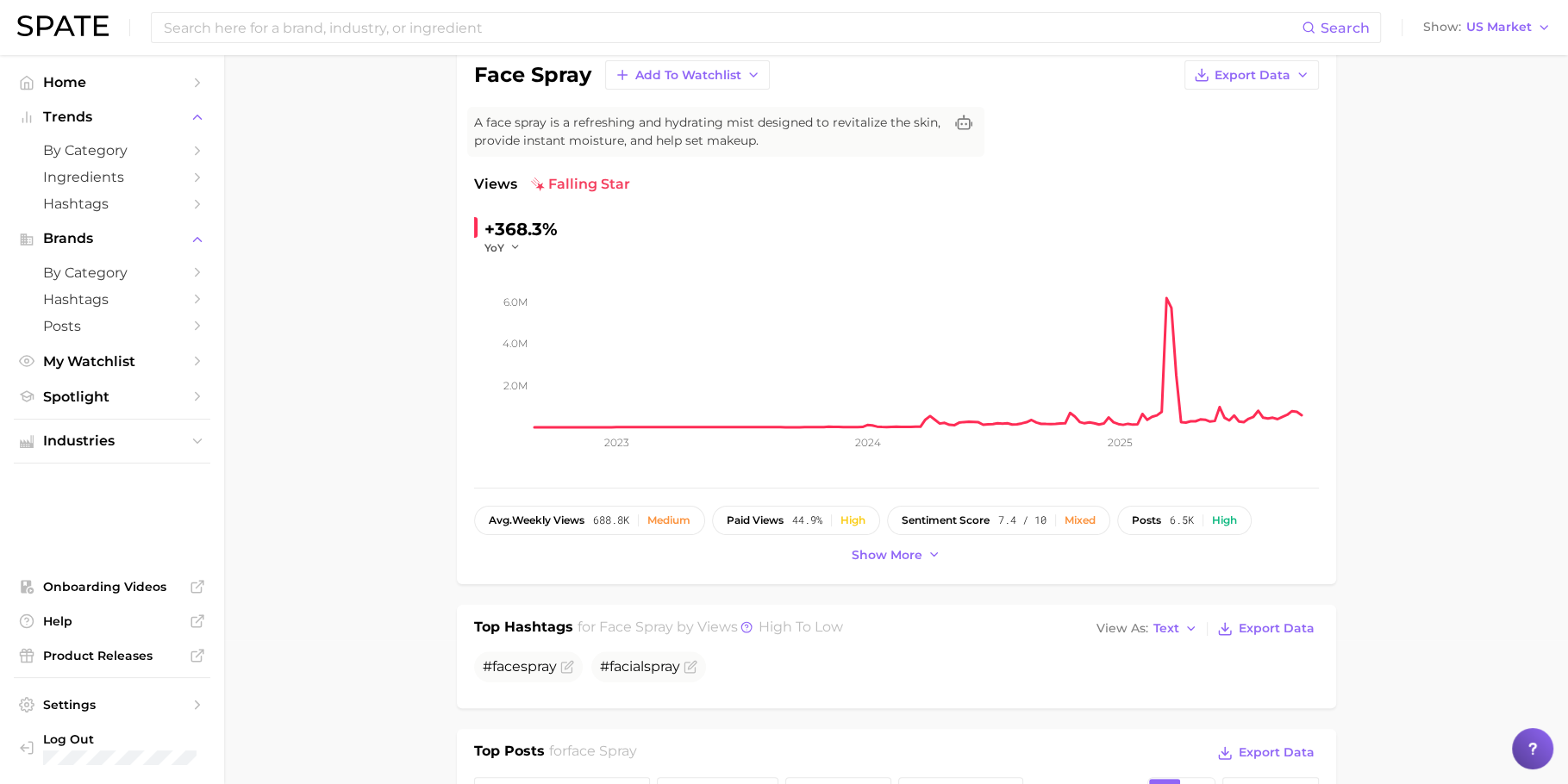
scroll to position [0, 0]
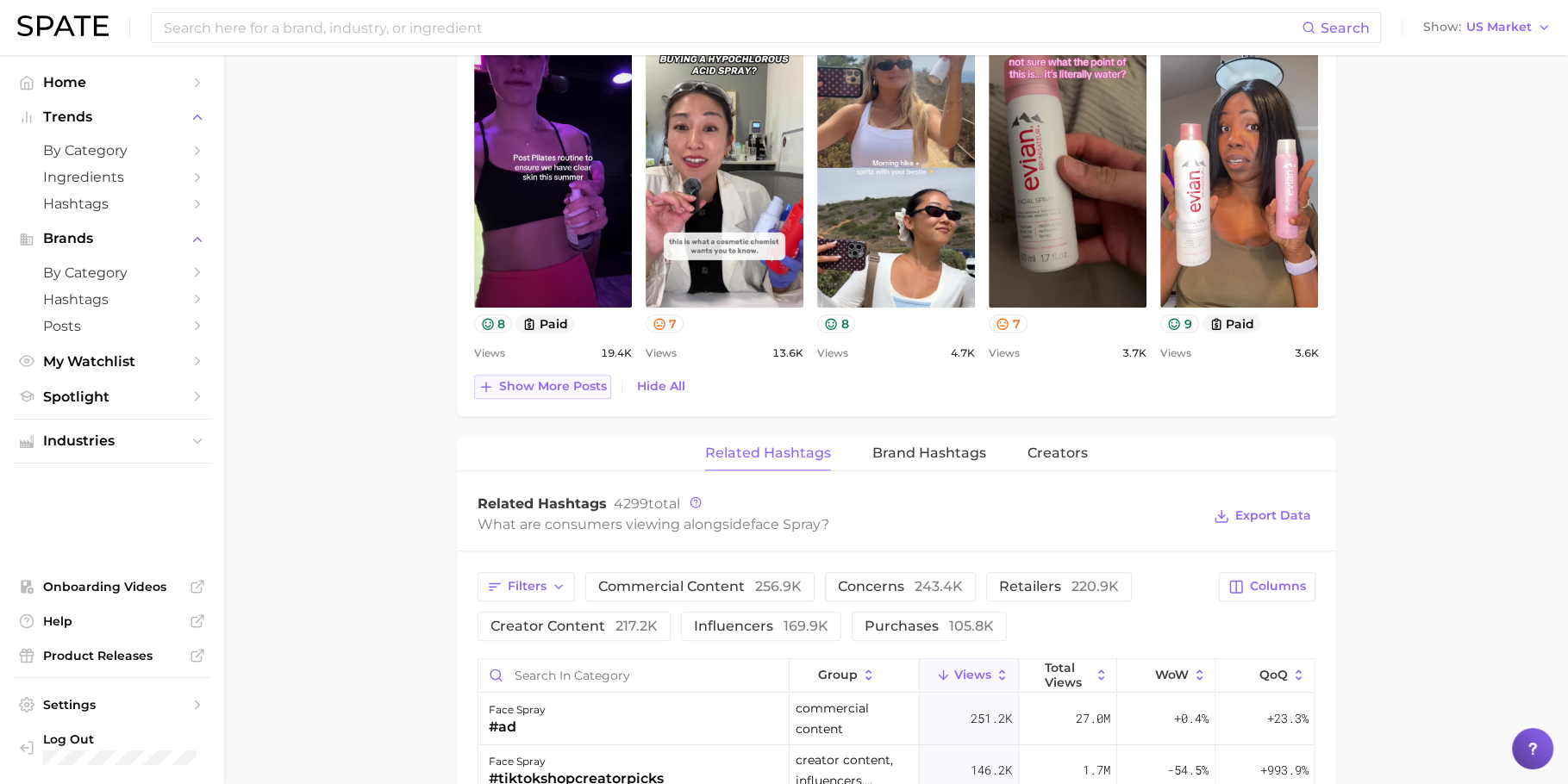
click at [576, 383] on span "Show more posts" at bounding box center [553, 386] width 108 height 15
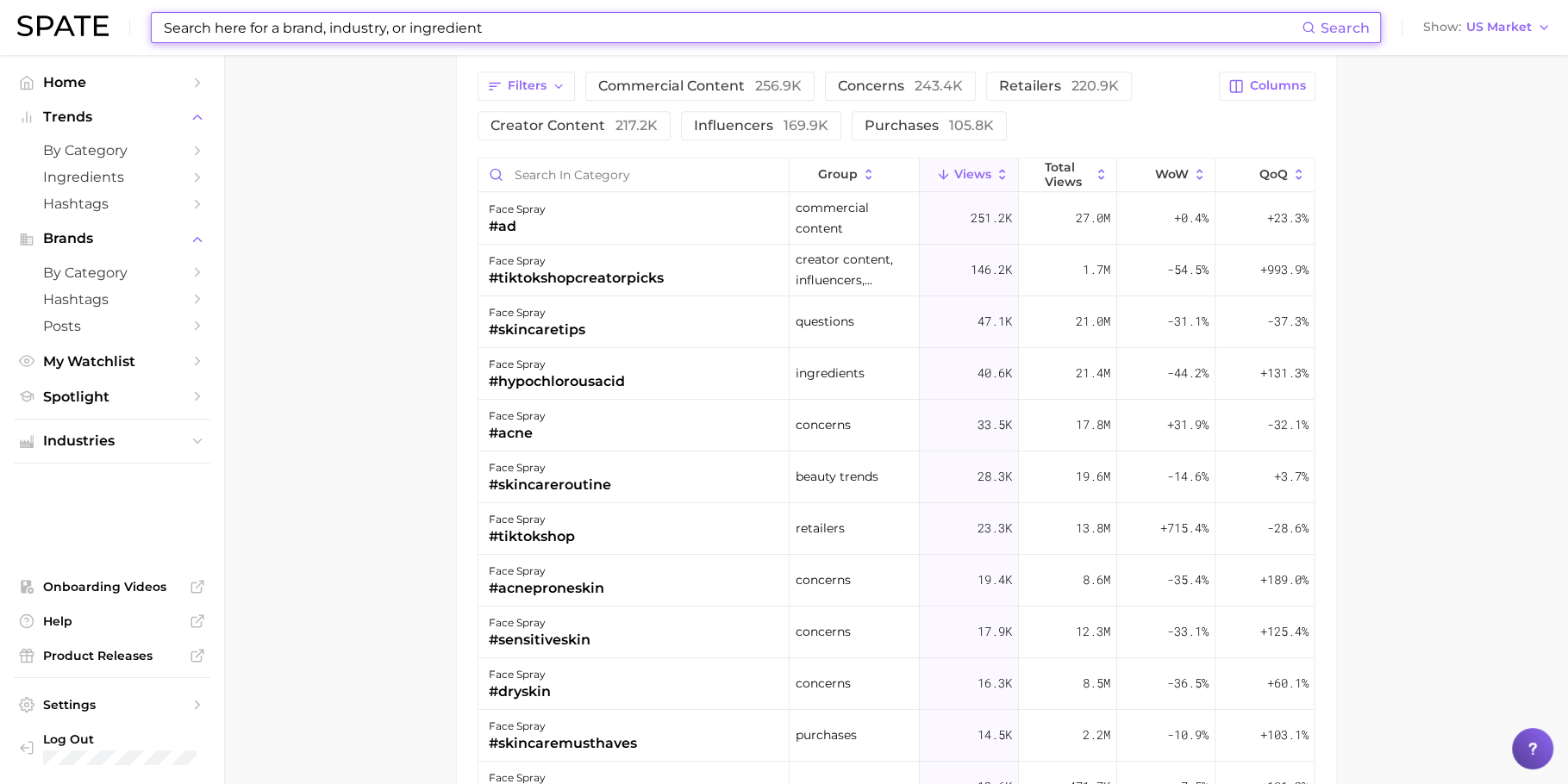
click at [525, 26] on input at bounding box center [732, 27] width 1140 height 29
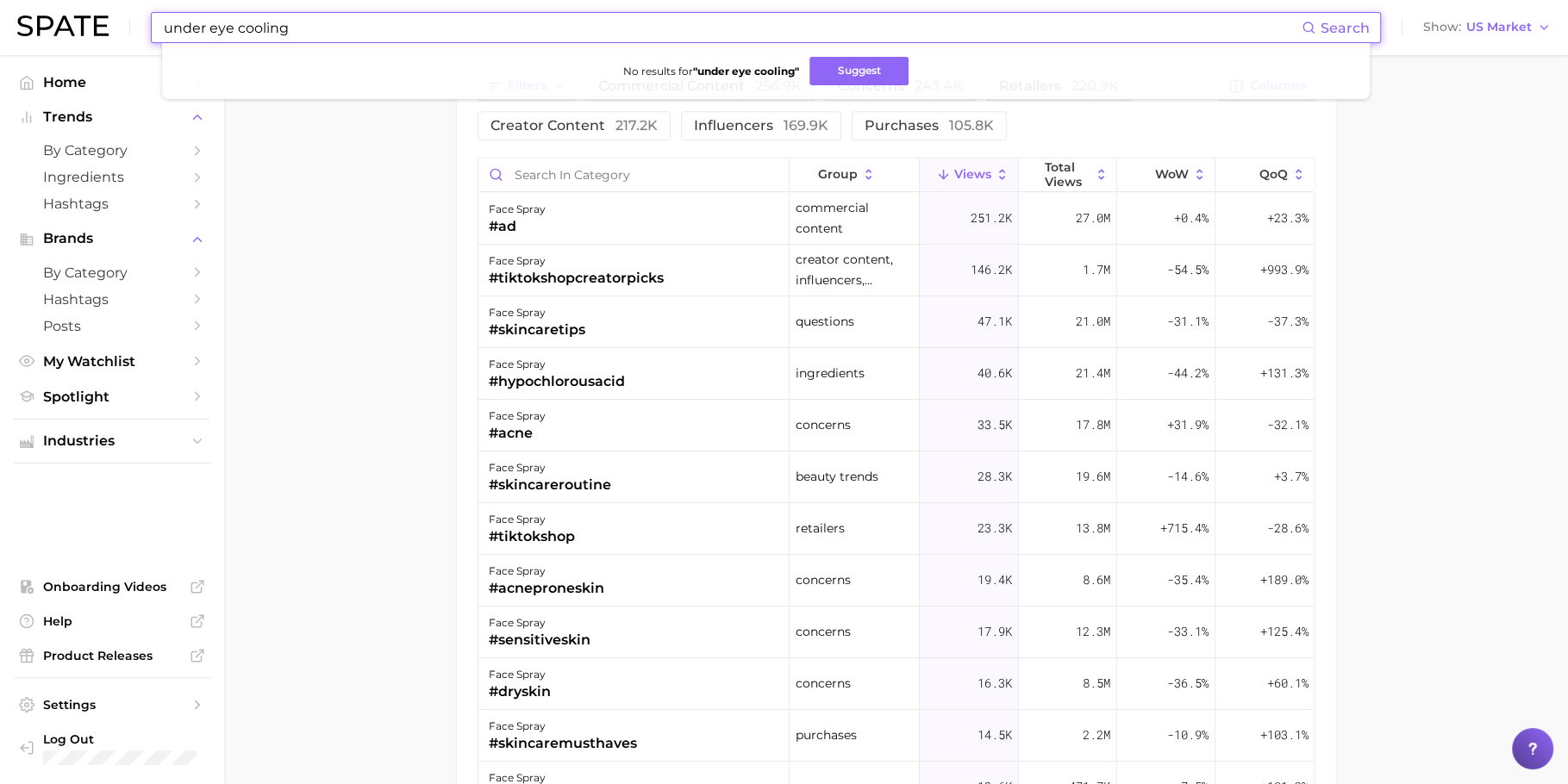
click at [470, 29] on input "under eye cooling" at bounding box center [732, 27] width 1140 height 29
drag, startPoint x: 237, startPoint y: 29, endPoint x: 374, endPoint y: 38, distance: 137.3
click at [374, 38] on input "under eye cooling" at bounding box center [732, 27] width 1140 height 29
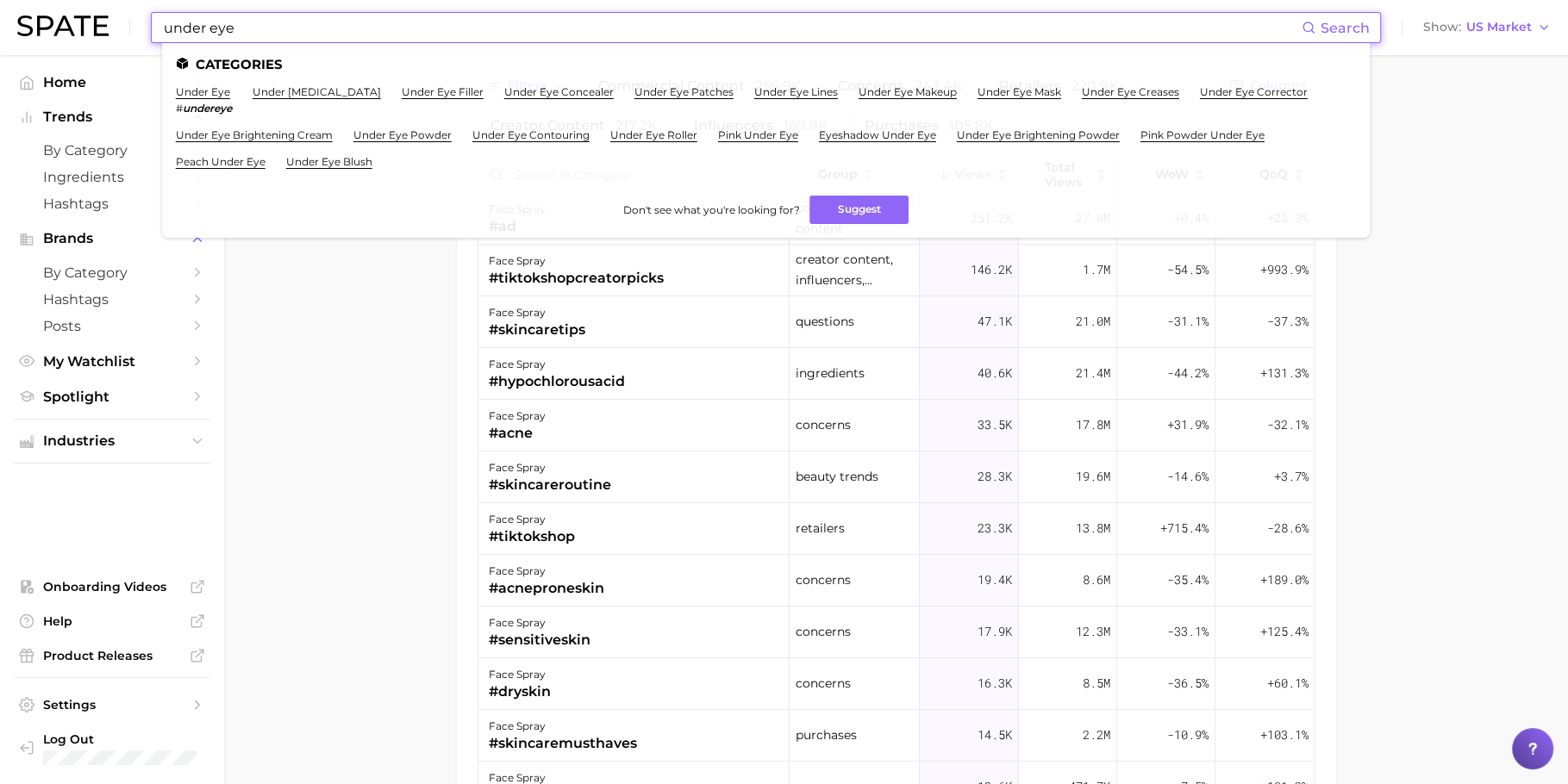
type input "under eye"
click at [638, 93] on link "under eye patches" at bounding box center [684, 91] width 99 height 13
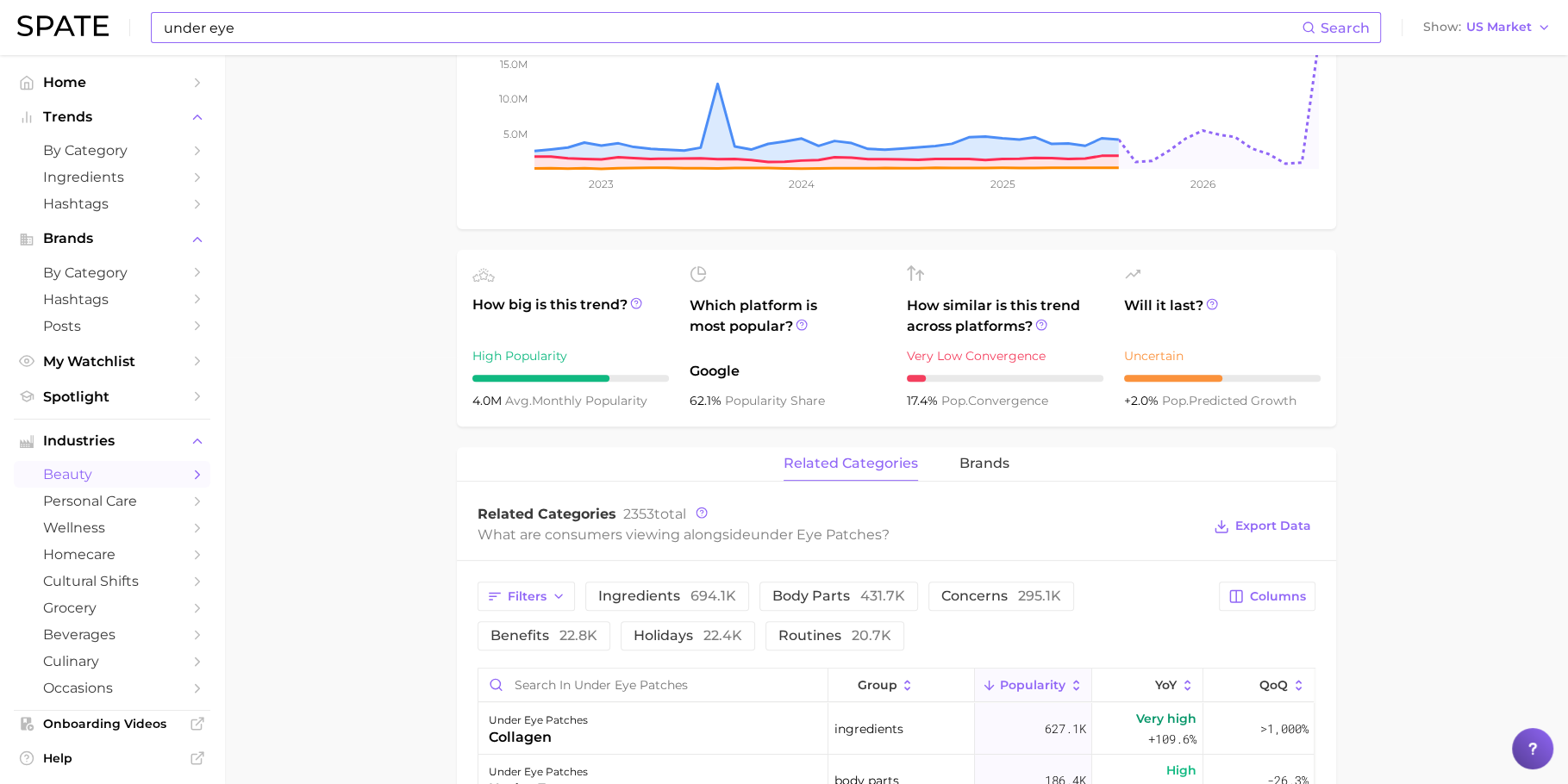
scroll to position [417, 0]
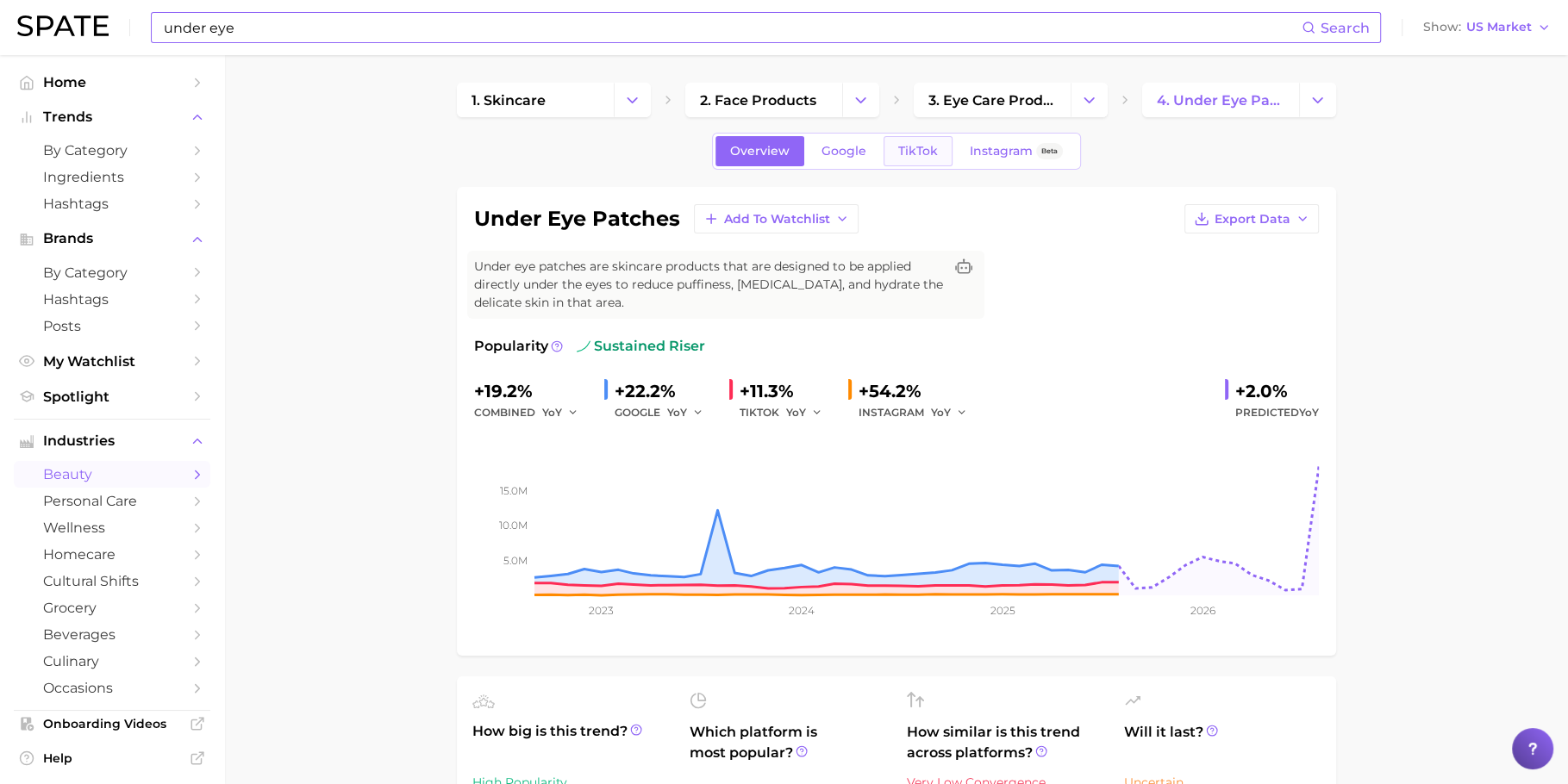
click at [913, 162] on link "TikTok" at bounding box center [917, 151] width 69 height 30
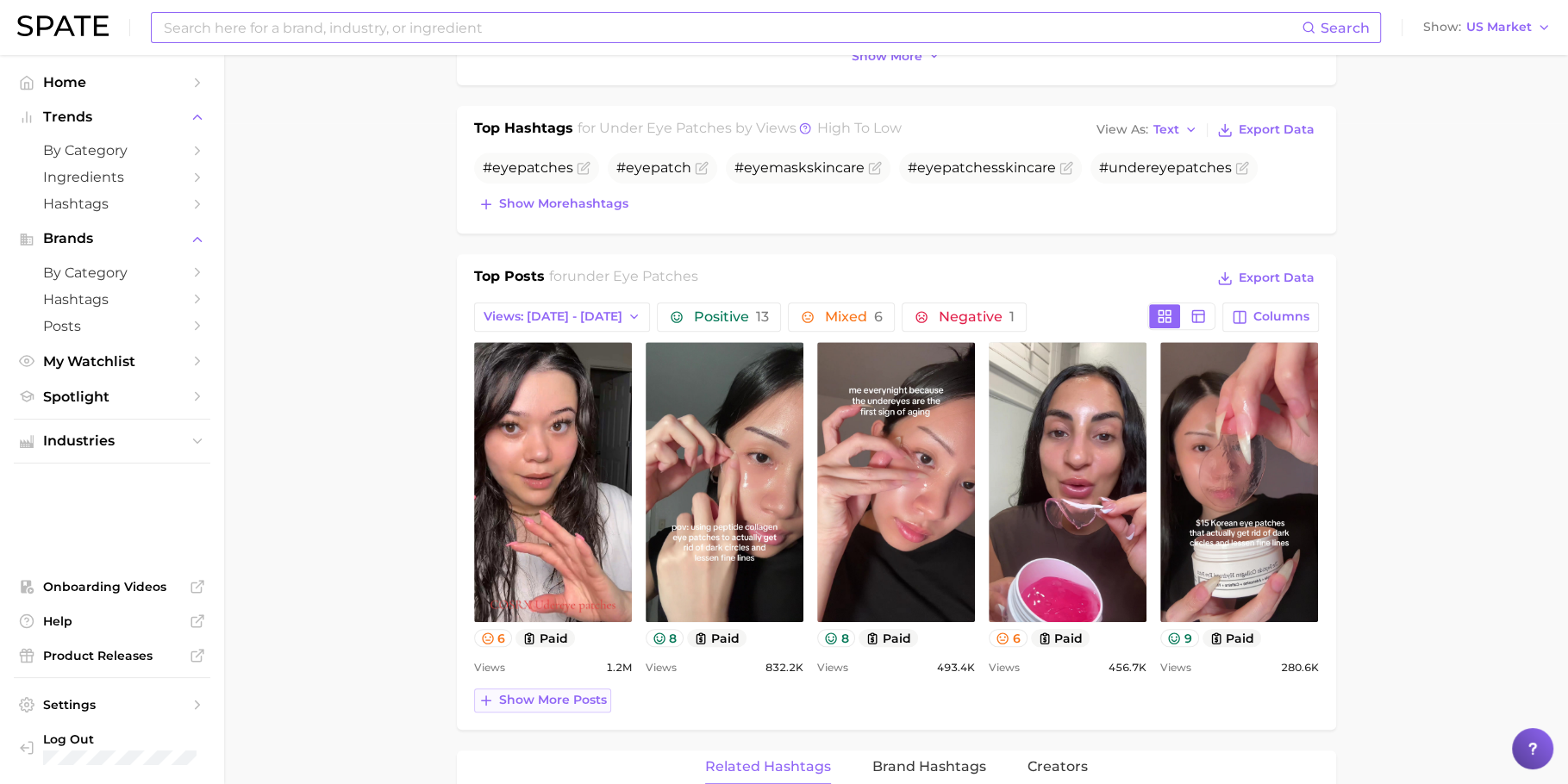
click at [556, 689] on button "Show more posts" at bounding box center [542, 700] width 137 height 24
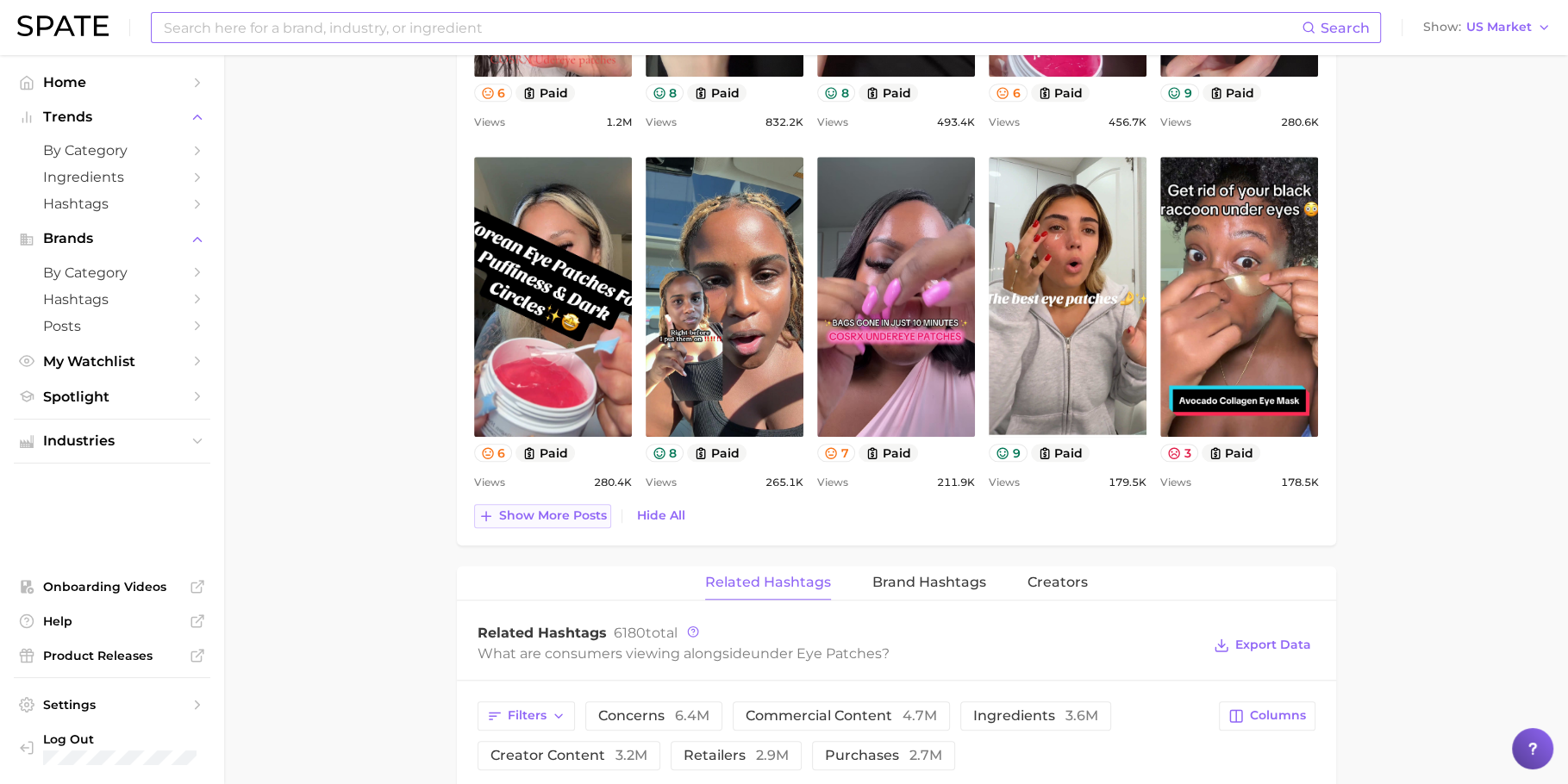
click at [563, 517] on span "Show more posts" at bounding box center [553, 515] width 108 height 15
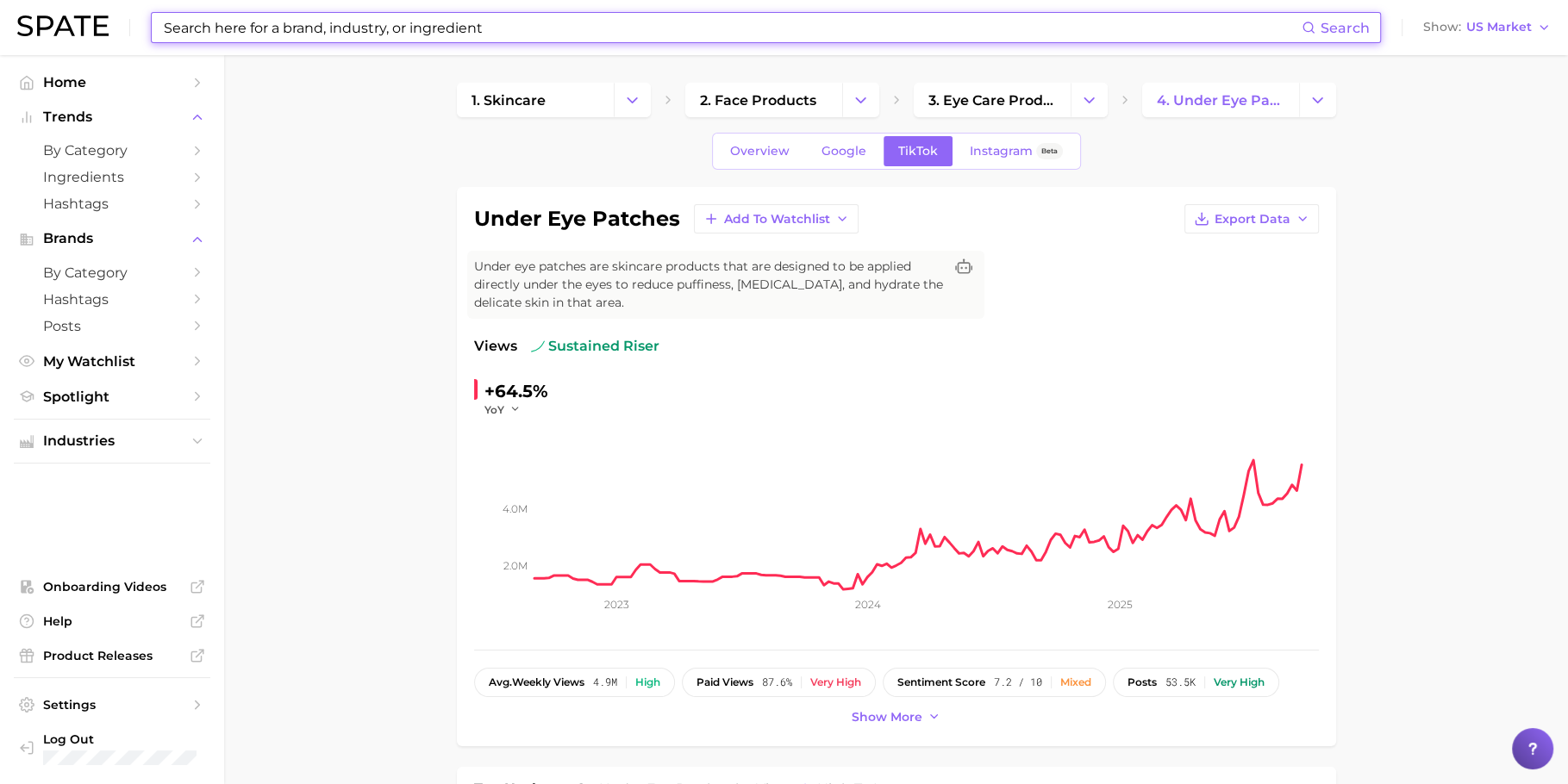
click at [345, 37] on input at bounding box center [732, 27] width 1140 height 29
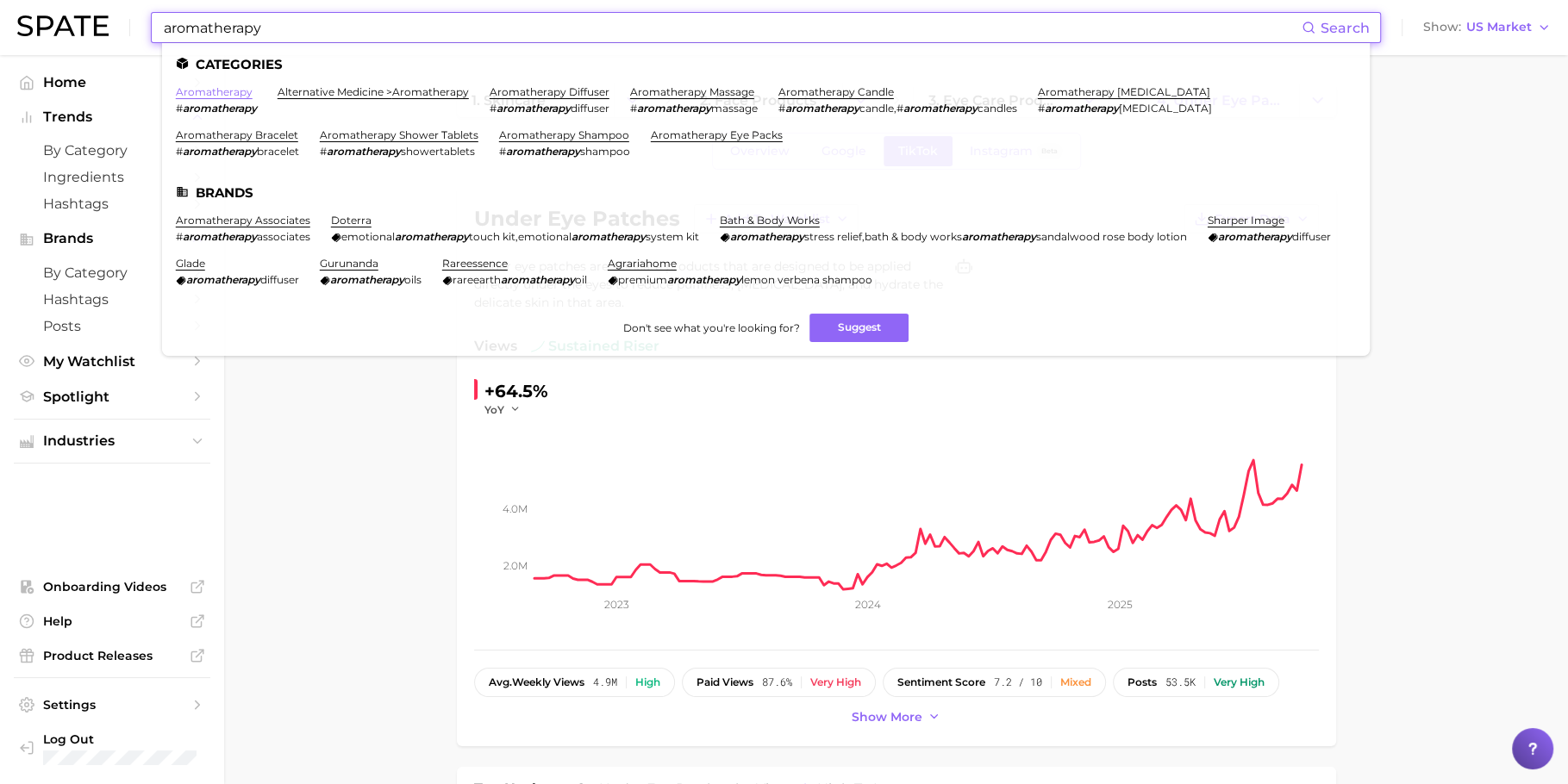
type input "aromatherapy"
click at [234, 92] on link "aromatherapy" at bounding box center [214, 91] width 77 height 13
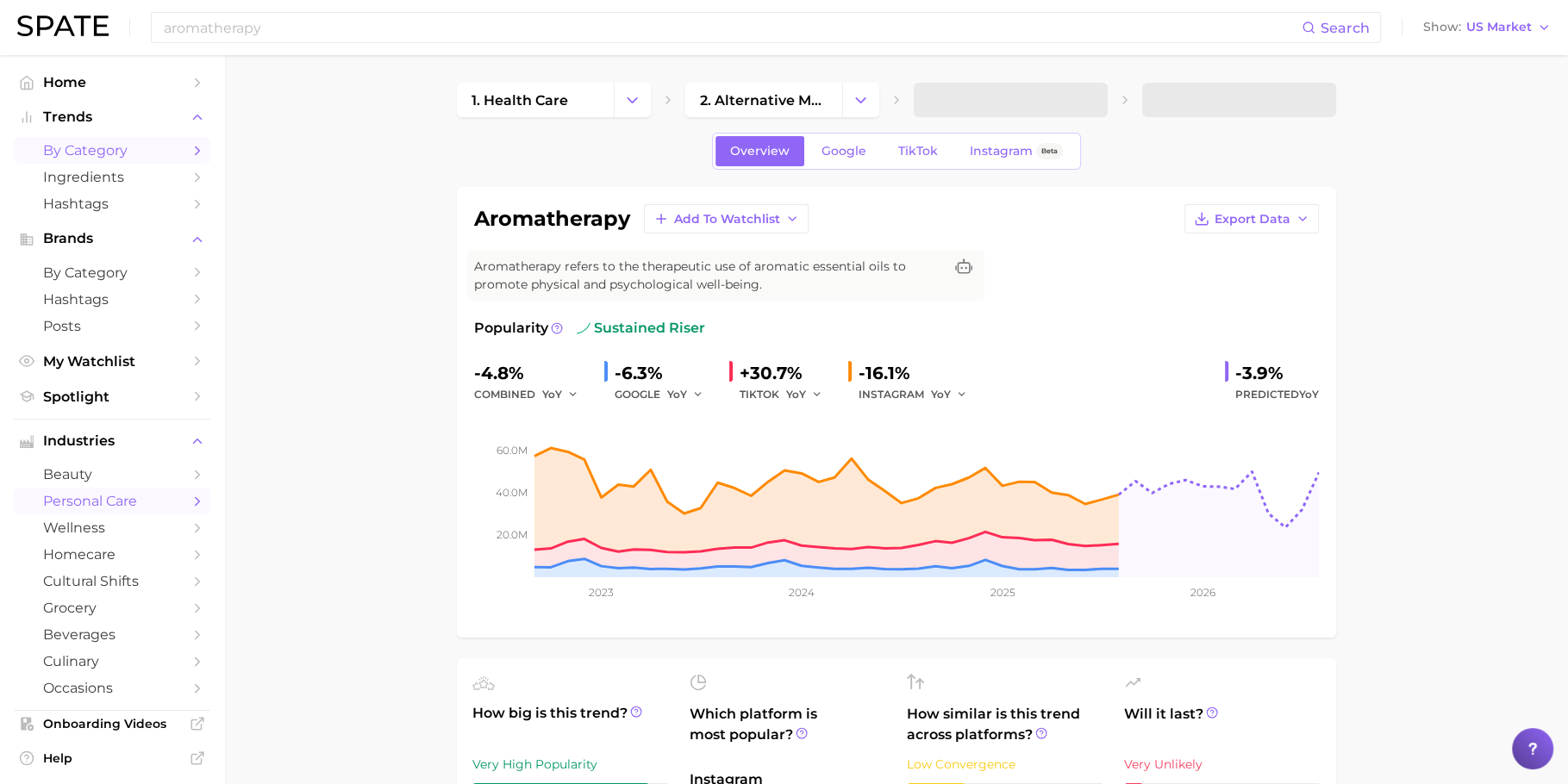
click at [119, 153] on span "by Category" at bounding box center [112, 150] width 138 height 17
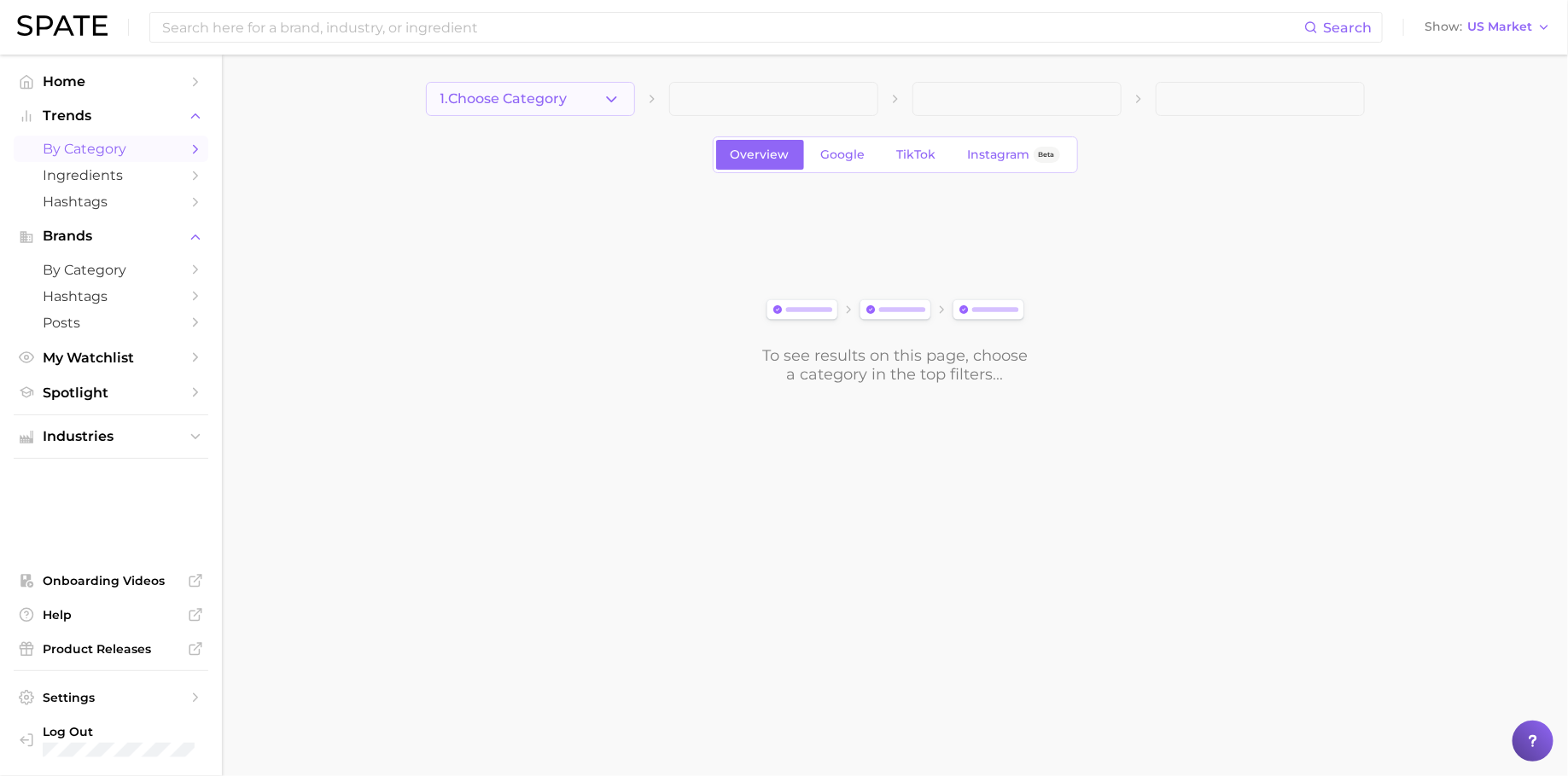
click at [608, 101] on icon "button" at bounding box center [611, 99] width 18 height 18
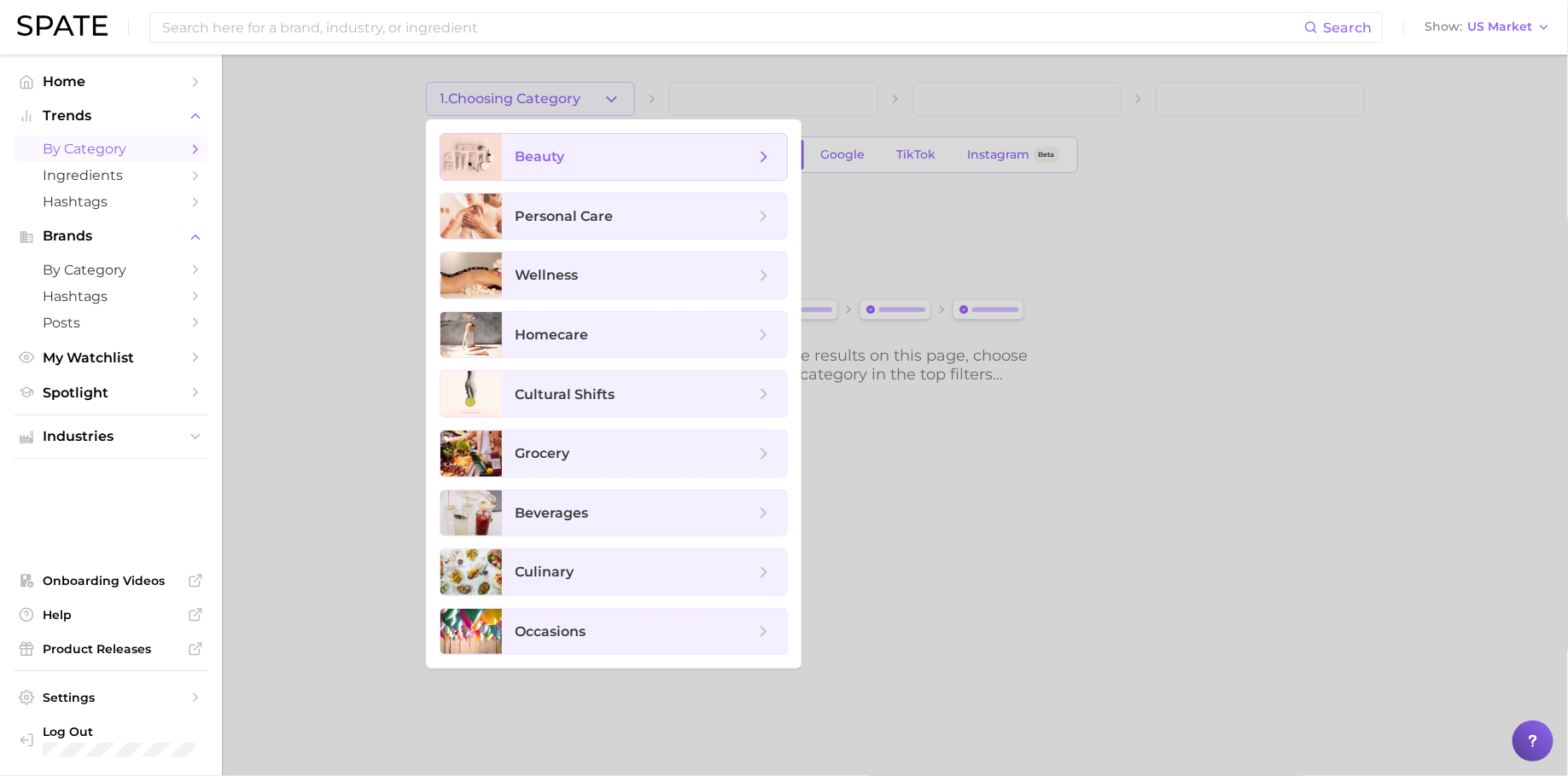
click at [664, 151] on span "beauty" at bounding box center [635, 157] width 239 height 19
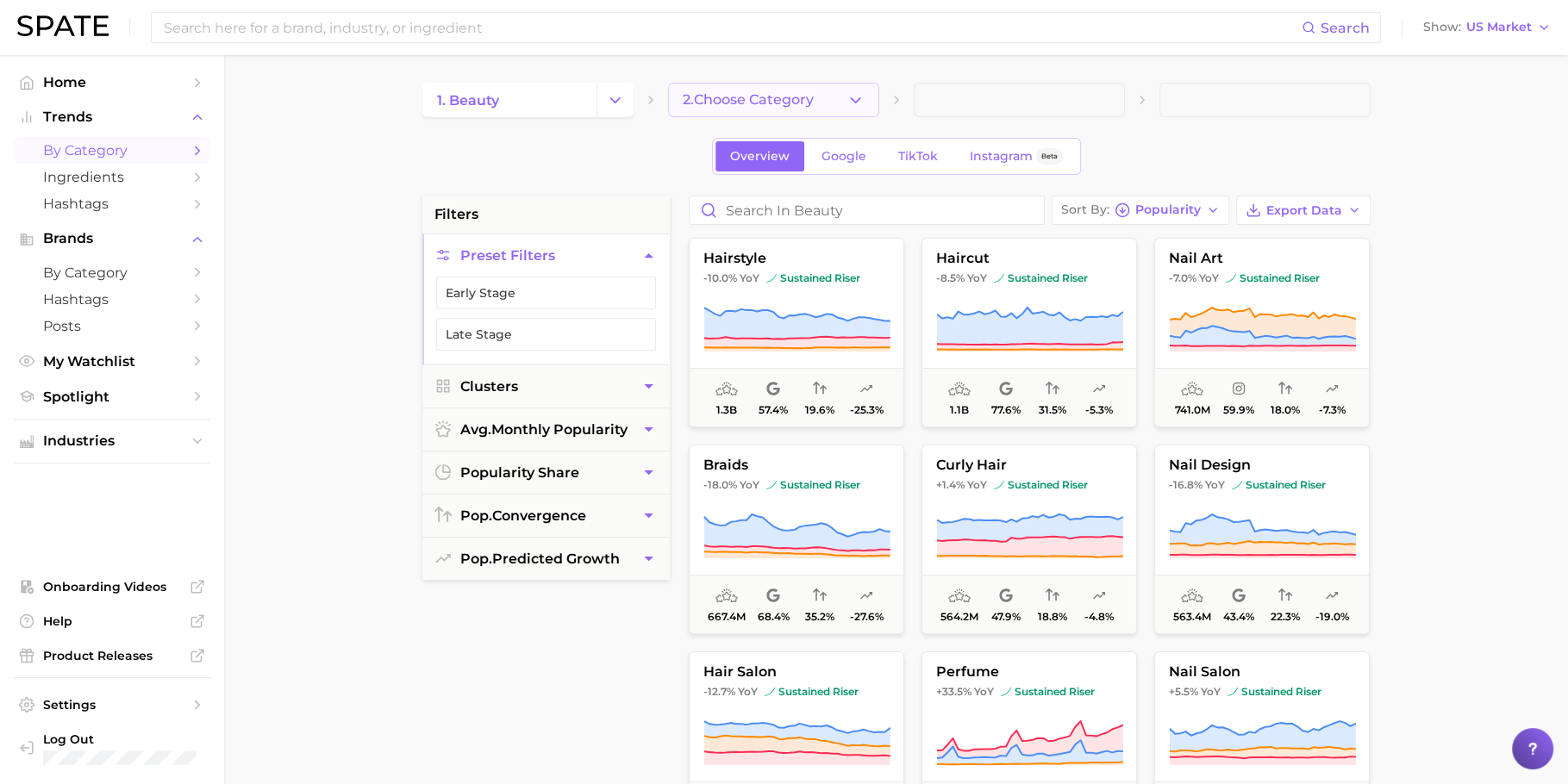
click at [822, 98] on button "2. Choose Category" at bounding box center [773, 99] width 211 height 34
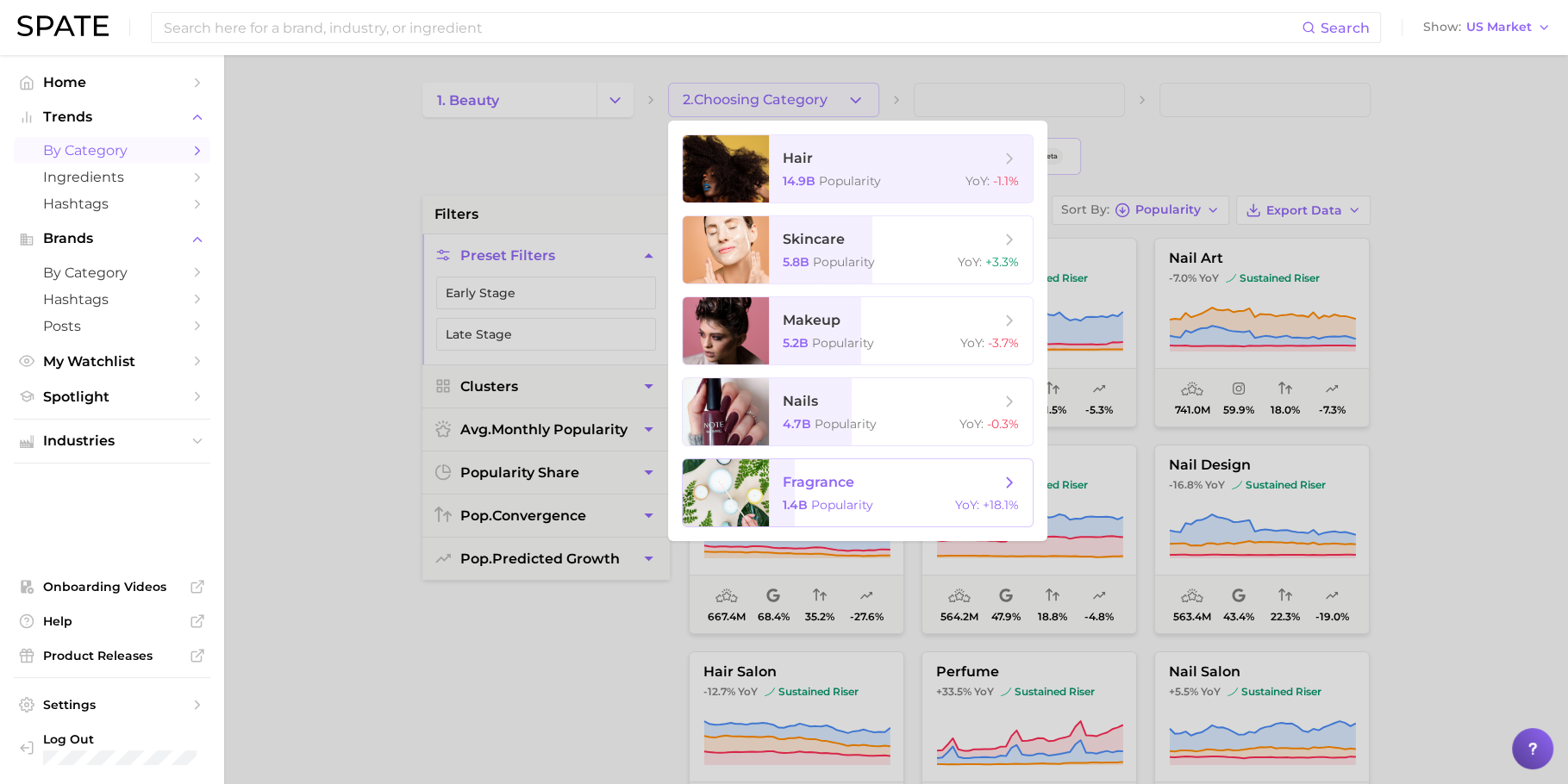
click at [859, 502] on span "Popularity" at bounding box center [842, 505] width 62 height 16
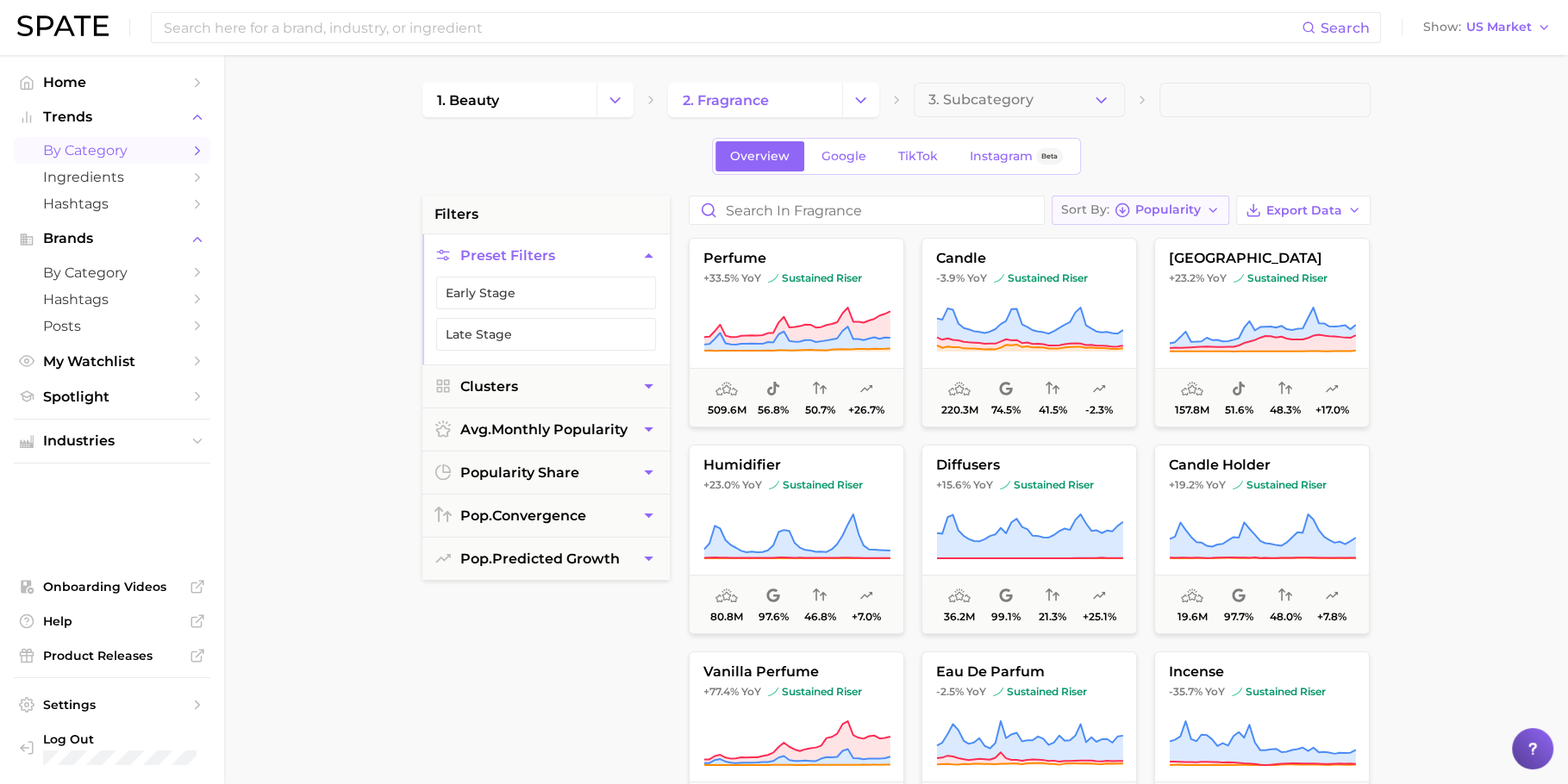
click at [1184, 217] on button "Sort By Popularity" at bounding box center [1140, 210] width 178 height 29
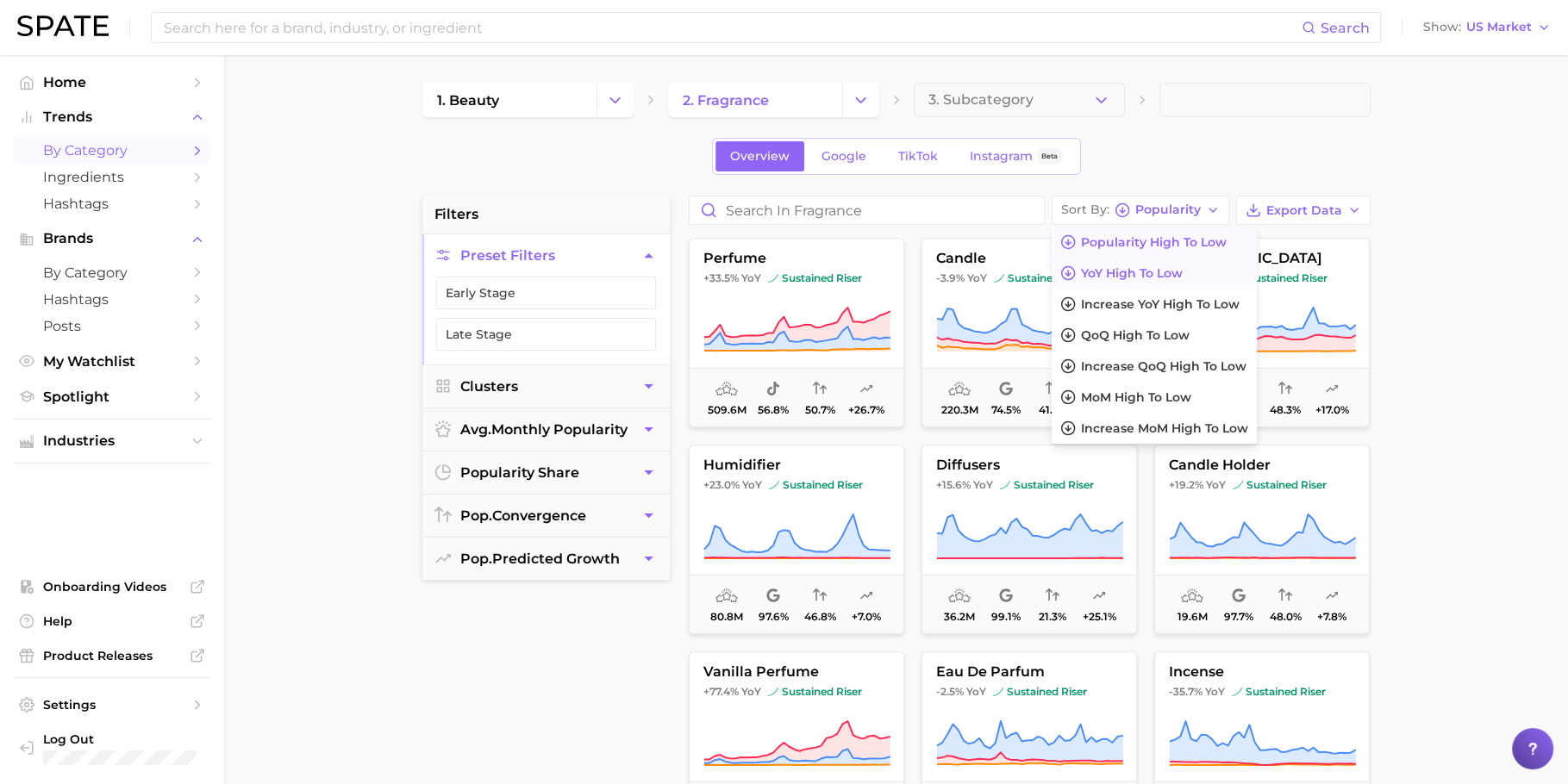
click at [1180, 281] on button "YoY high to low" at bounding box center [1153, 273] width 205 height 31
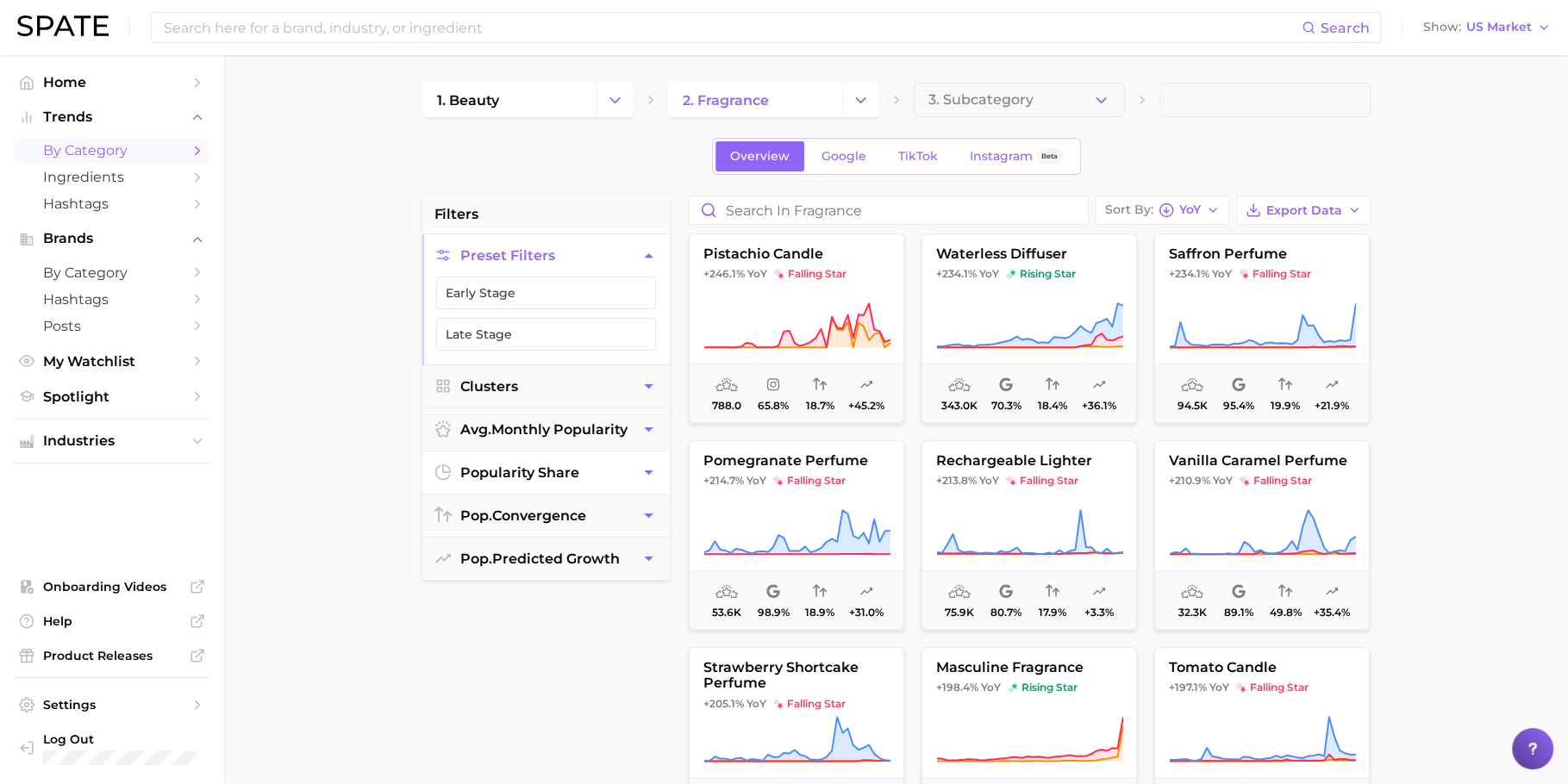
scroll to position [1876, 0]
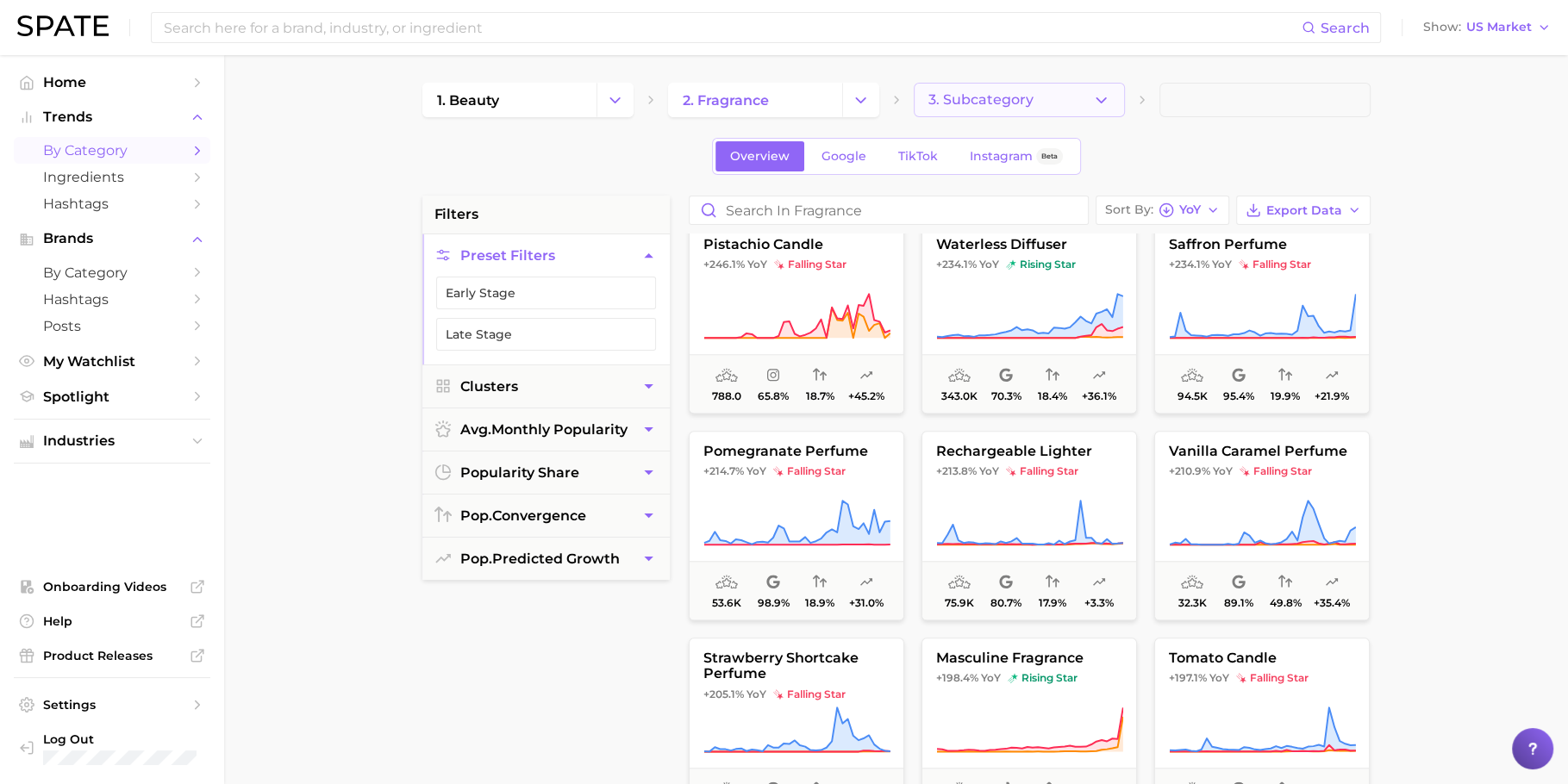
click at [1039, 101] on button "3. Subcategory" at bounding box center [1018, 99] width 211 height 34
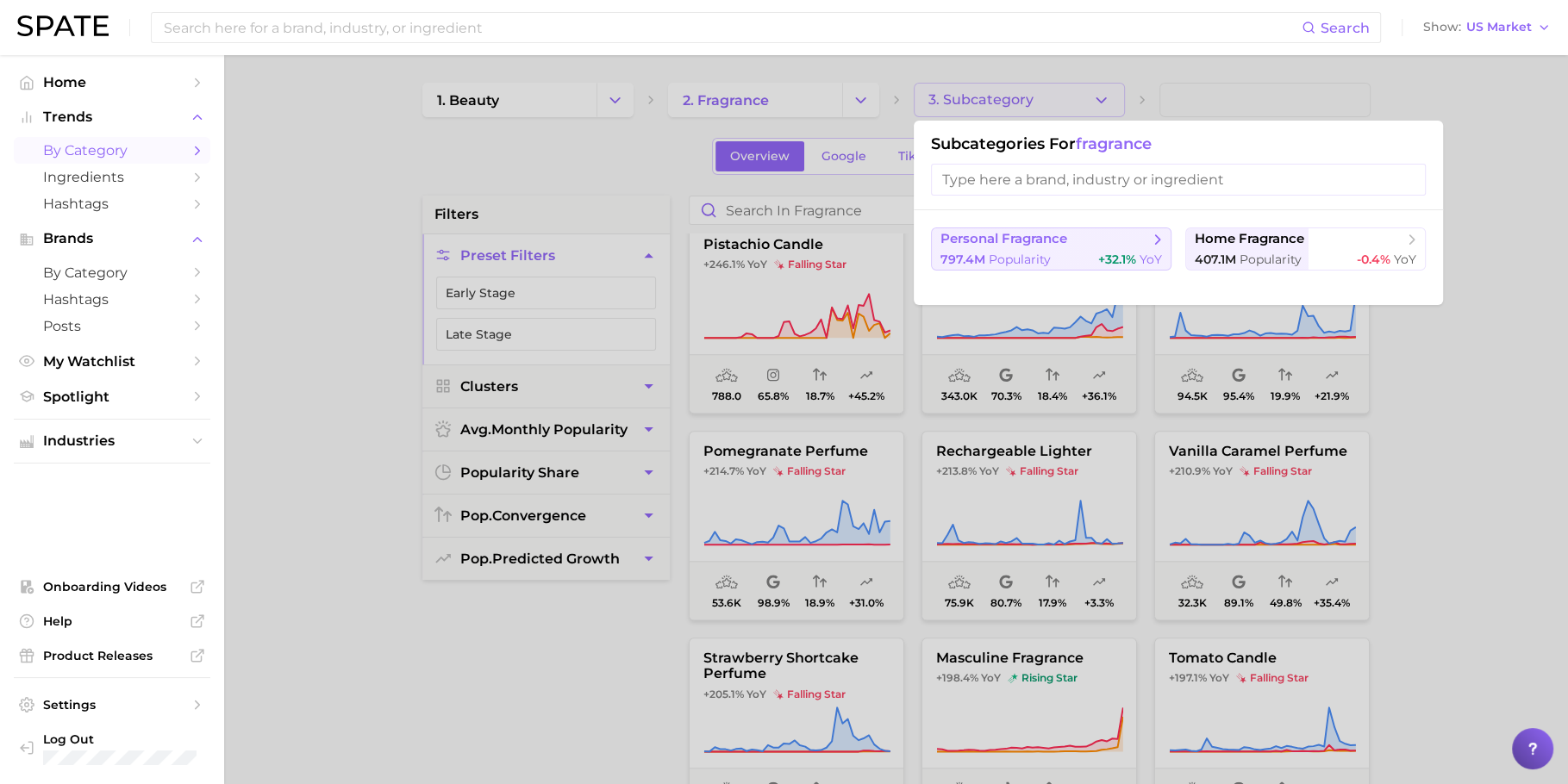
click at [1112, 240] on span "personal fragrance" at bounding box center [1045, 240] width 210 height 17
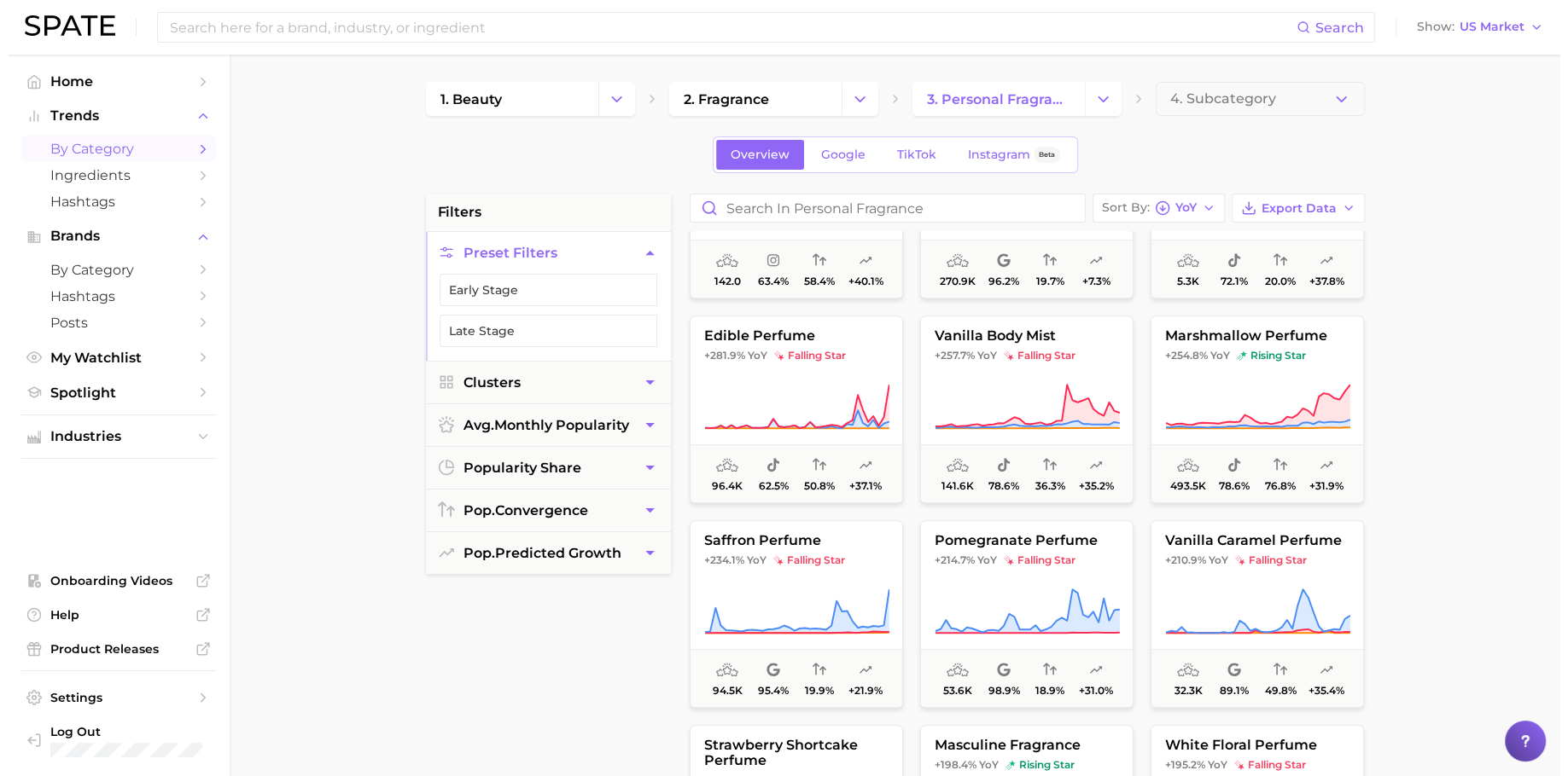
scroll to position [1156, 0]
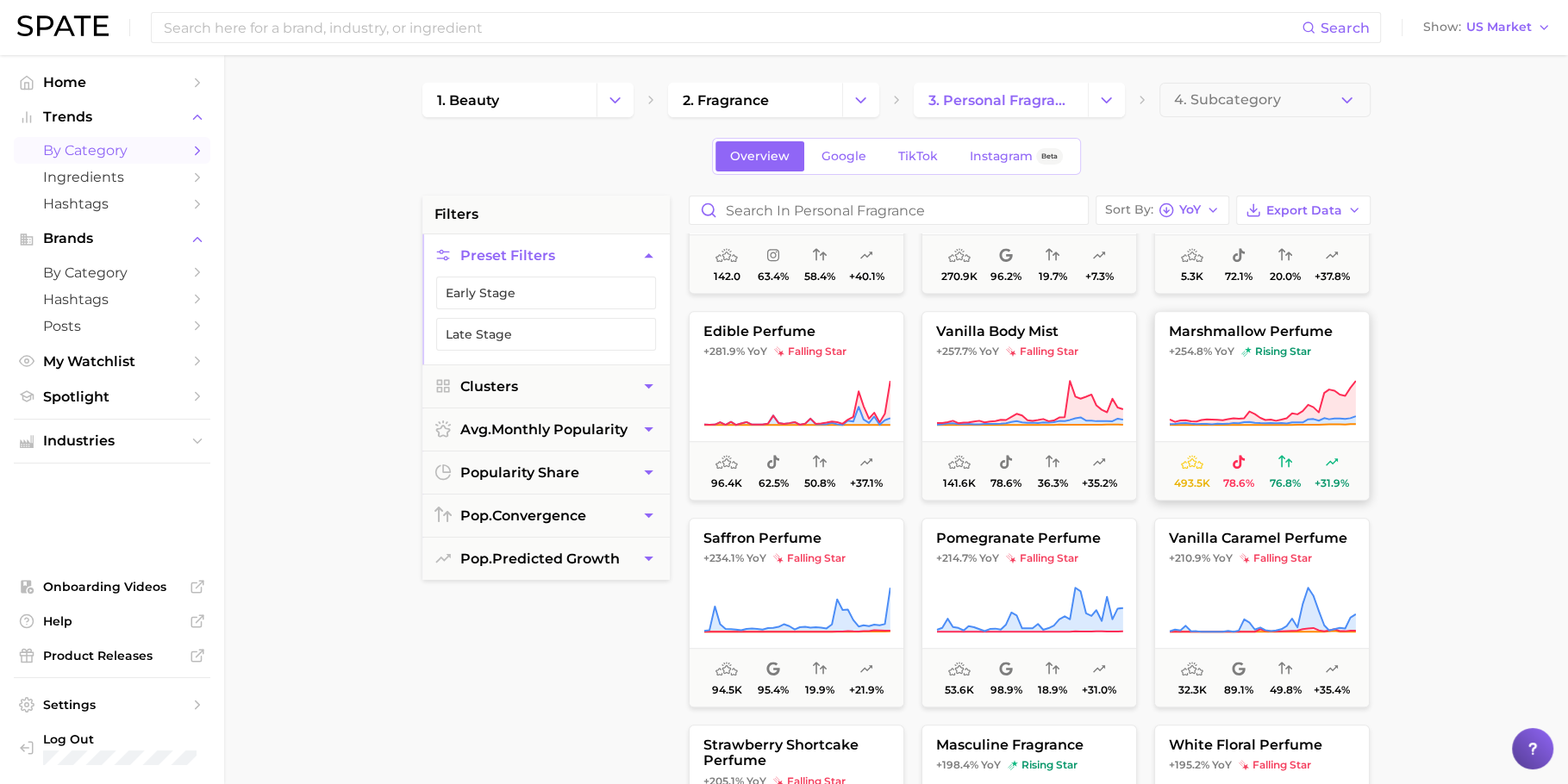
click at [1221, 350] on span "YoY" at bounding box center [1224, 352] width 19 height 14
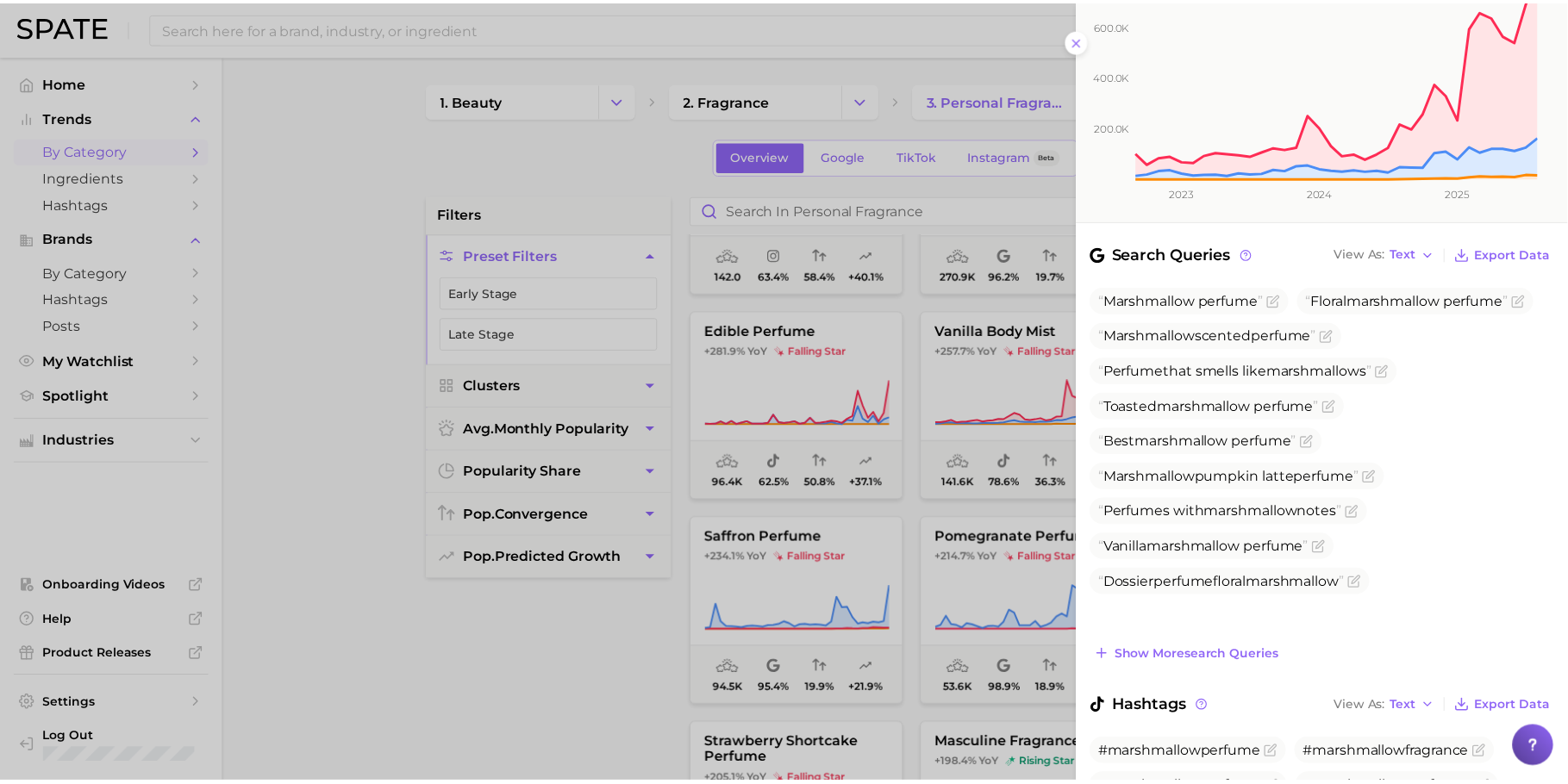
scroll to position [428, 0]
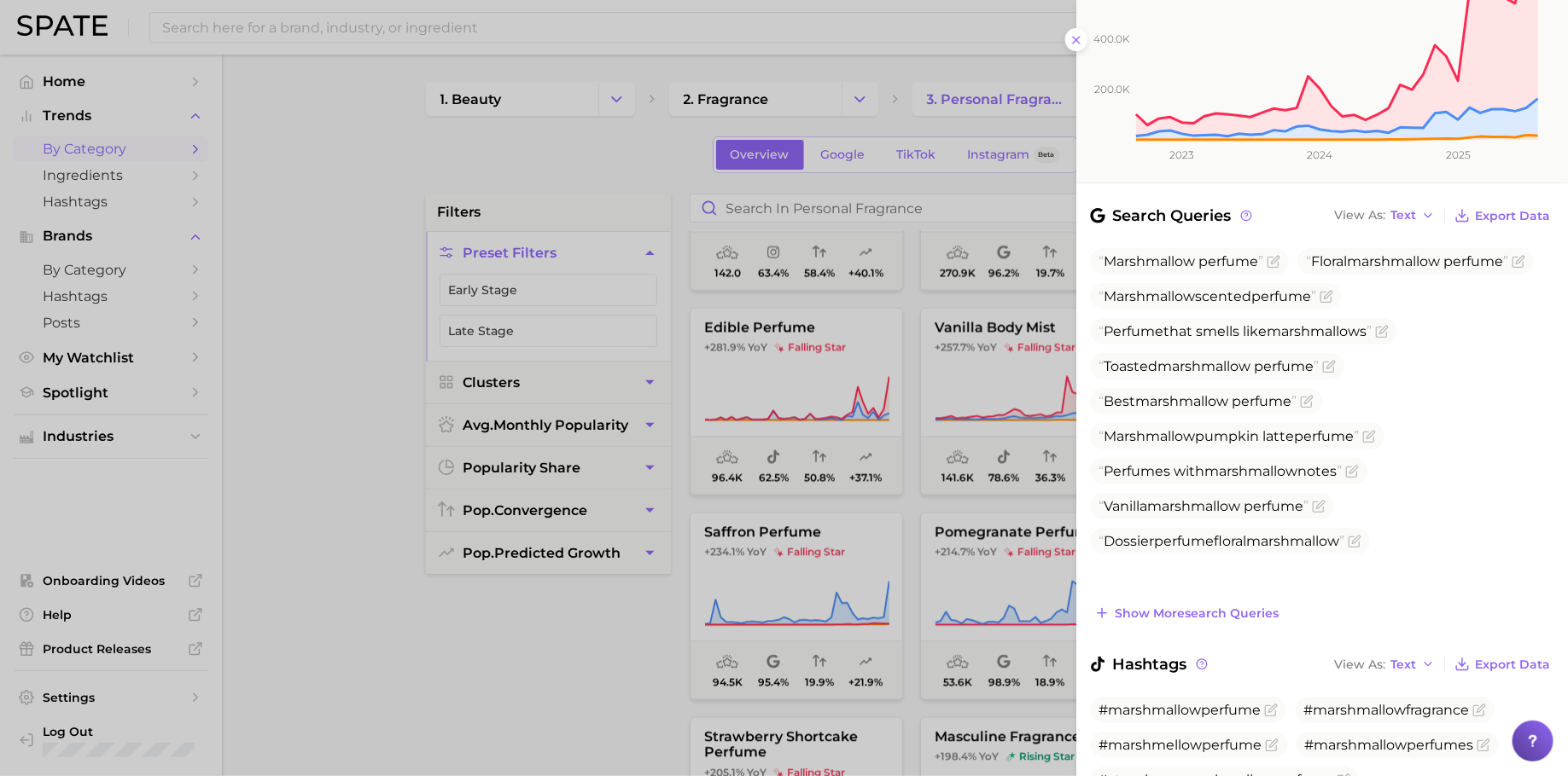
click at [892, 435] on div at bounding box center [784, 388] width 1568 height 776
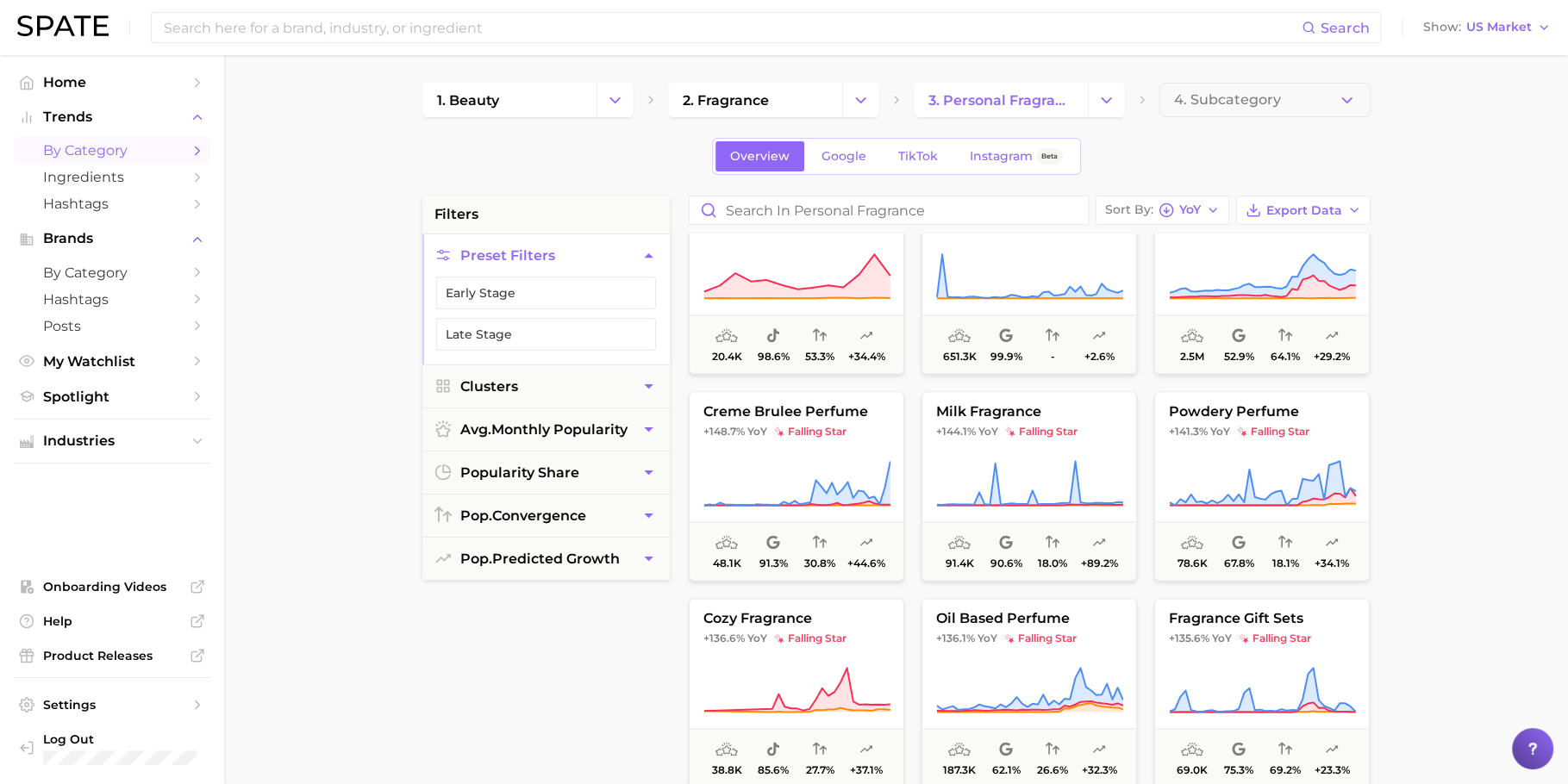
scroll to position [2136, 0]
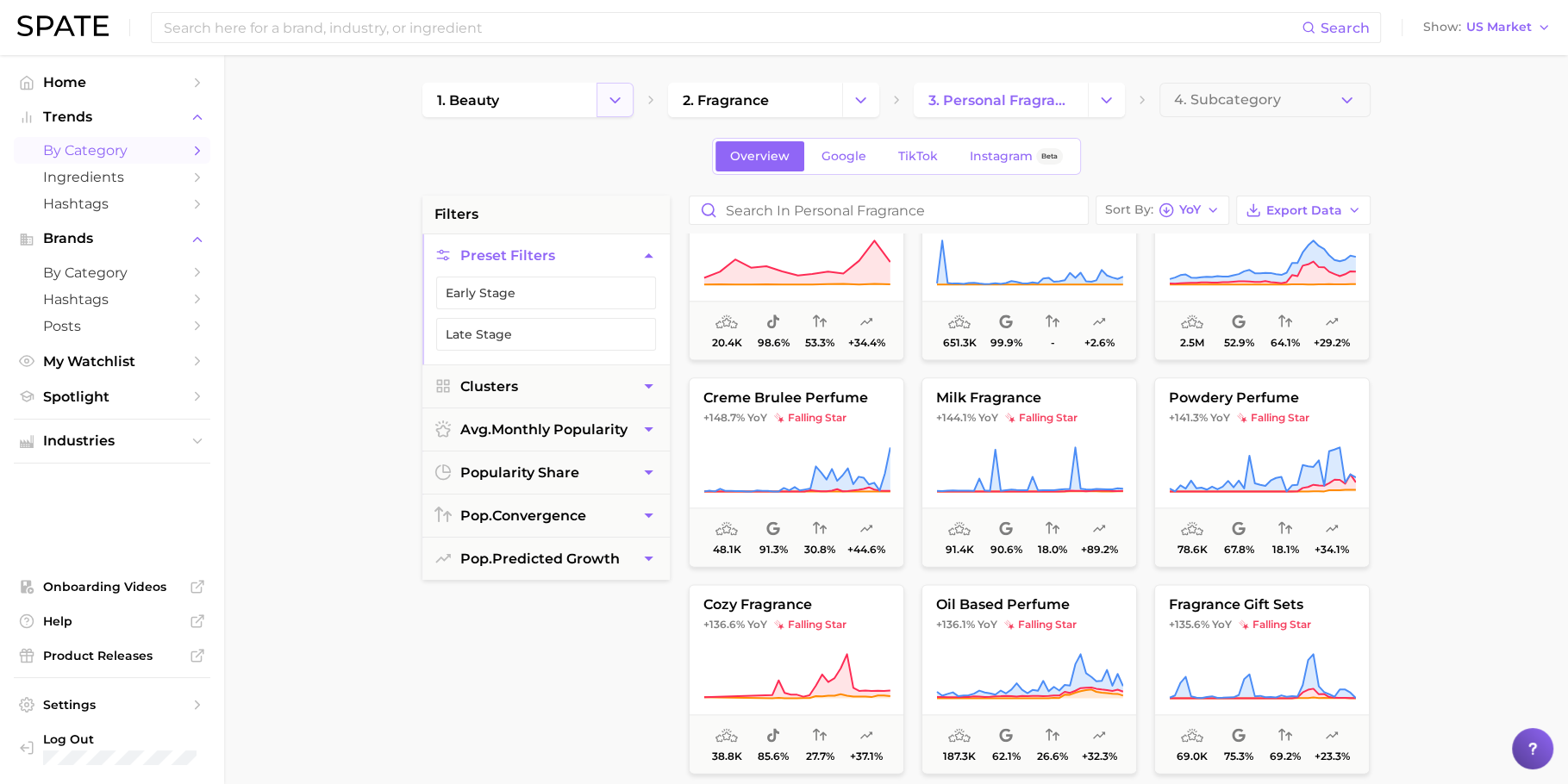
click at [615, 113] on button "Change Category" at bounding box center [615, 99] width 37 height 34
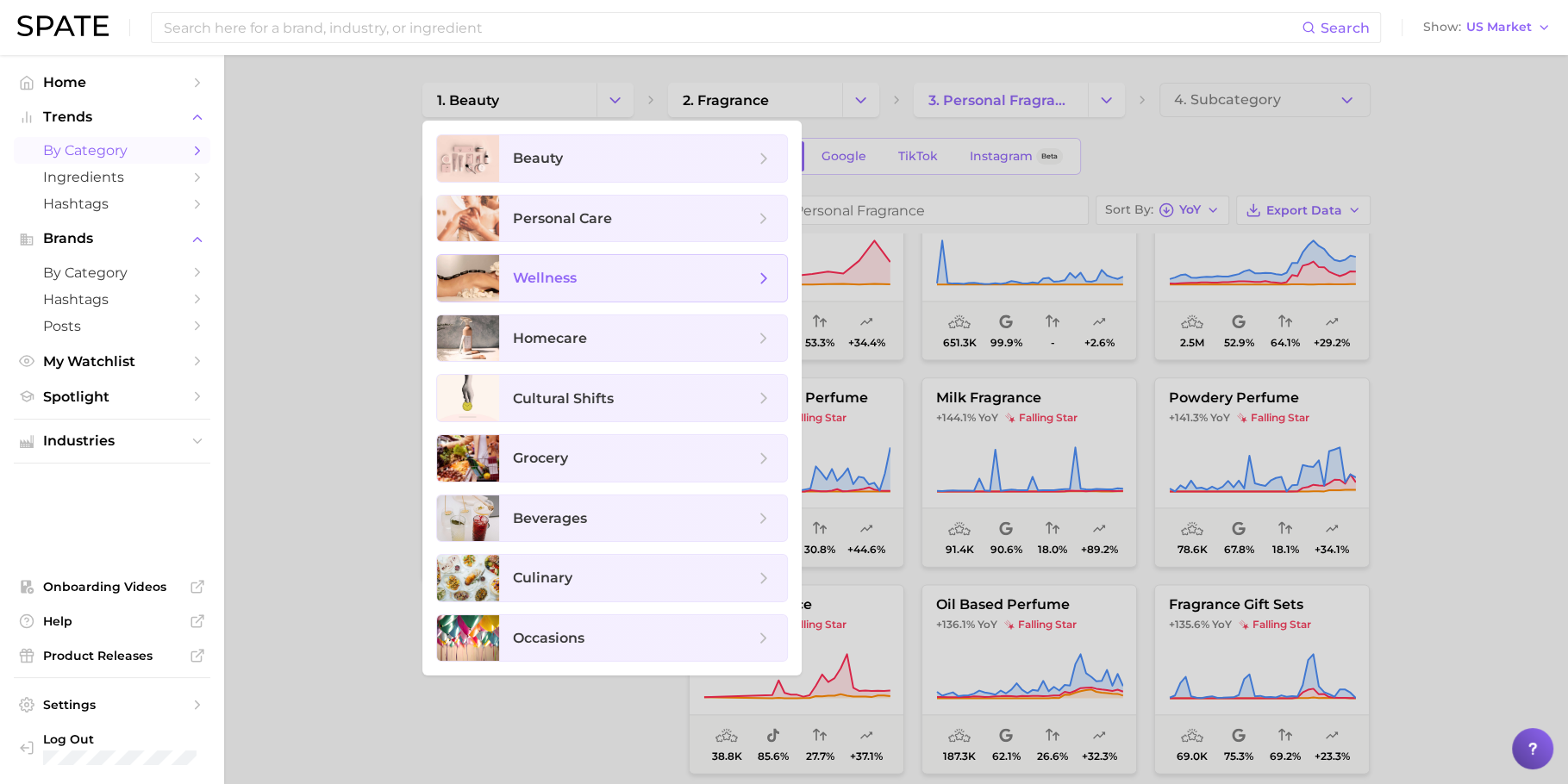
click at [587, 269] on span "wellness" at bounding box center [633, 279] width 241 height 19
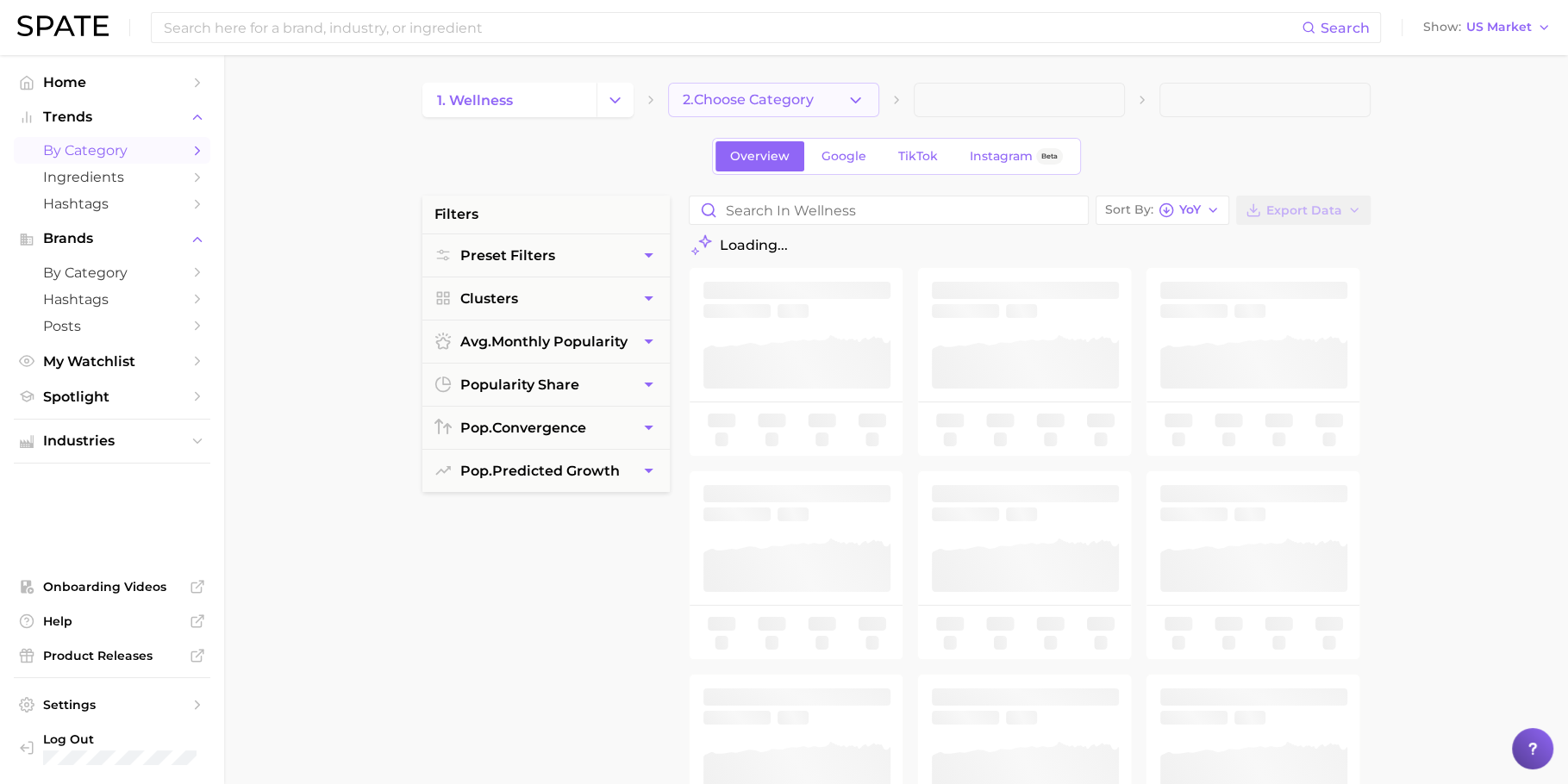
click at [835, 87] on button "2. Choose Category" at bounding box center [773, 99] width 211 height 34
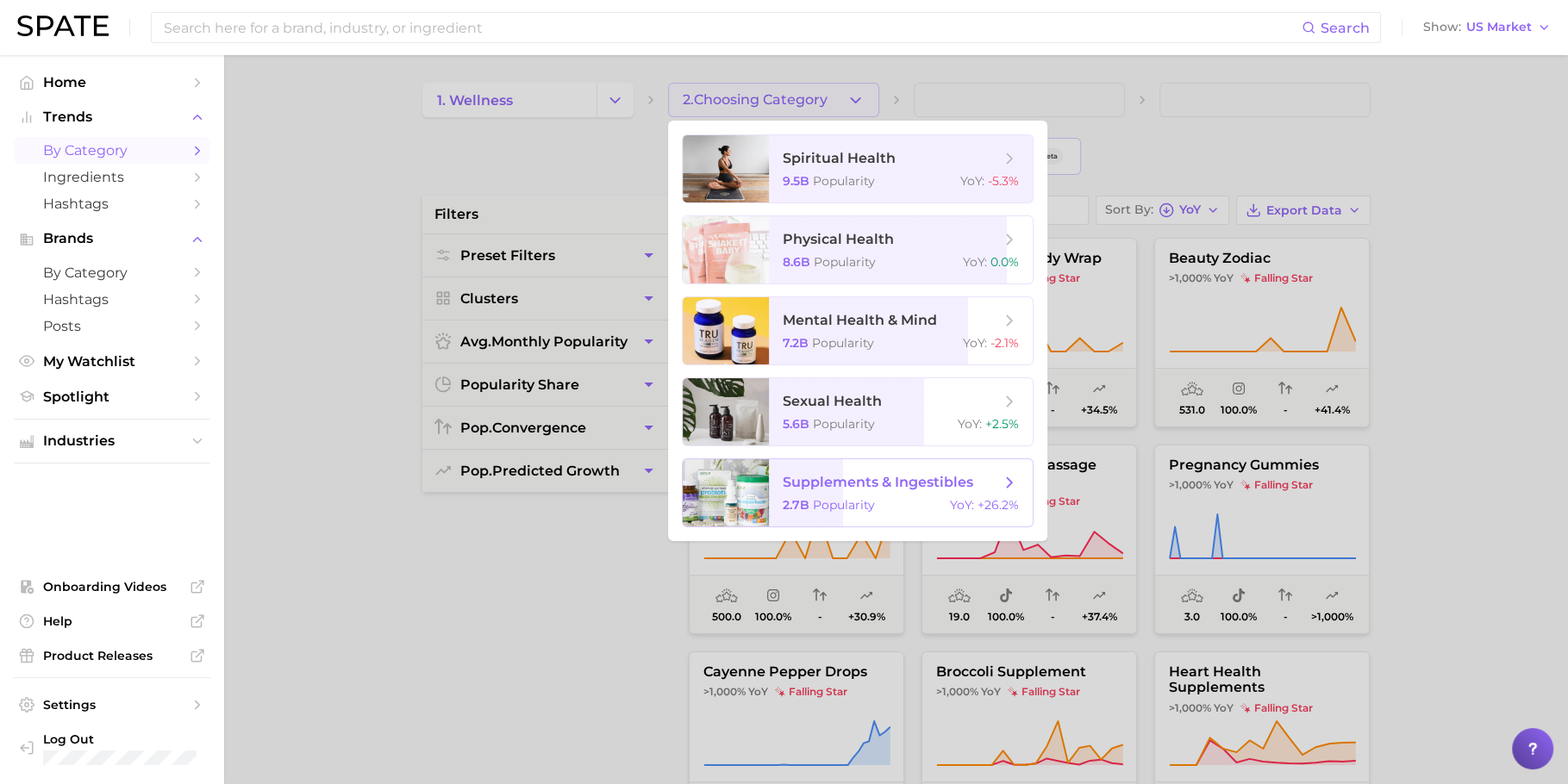
click at [857, 508] on span "Popularity" at bounding box center [844, 505] width 62 height 16
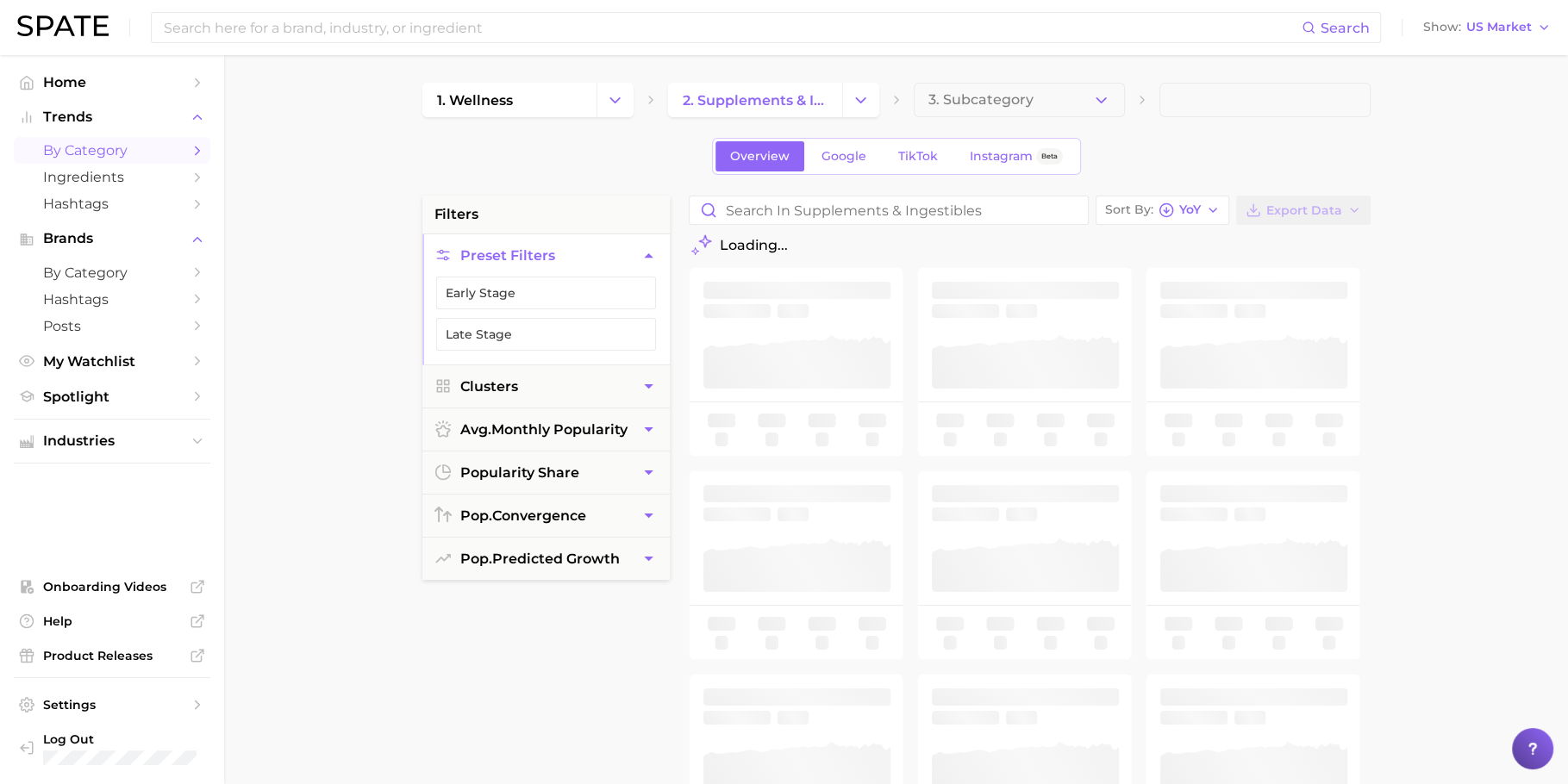
click at [623, 599] on div "filters Preset Filters Early Stage Late Stage Clusters avg. monthly popularity …" at bounding box center [546, 632] width 248 height 874
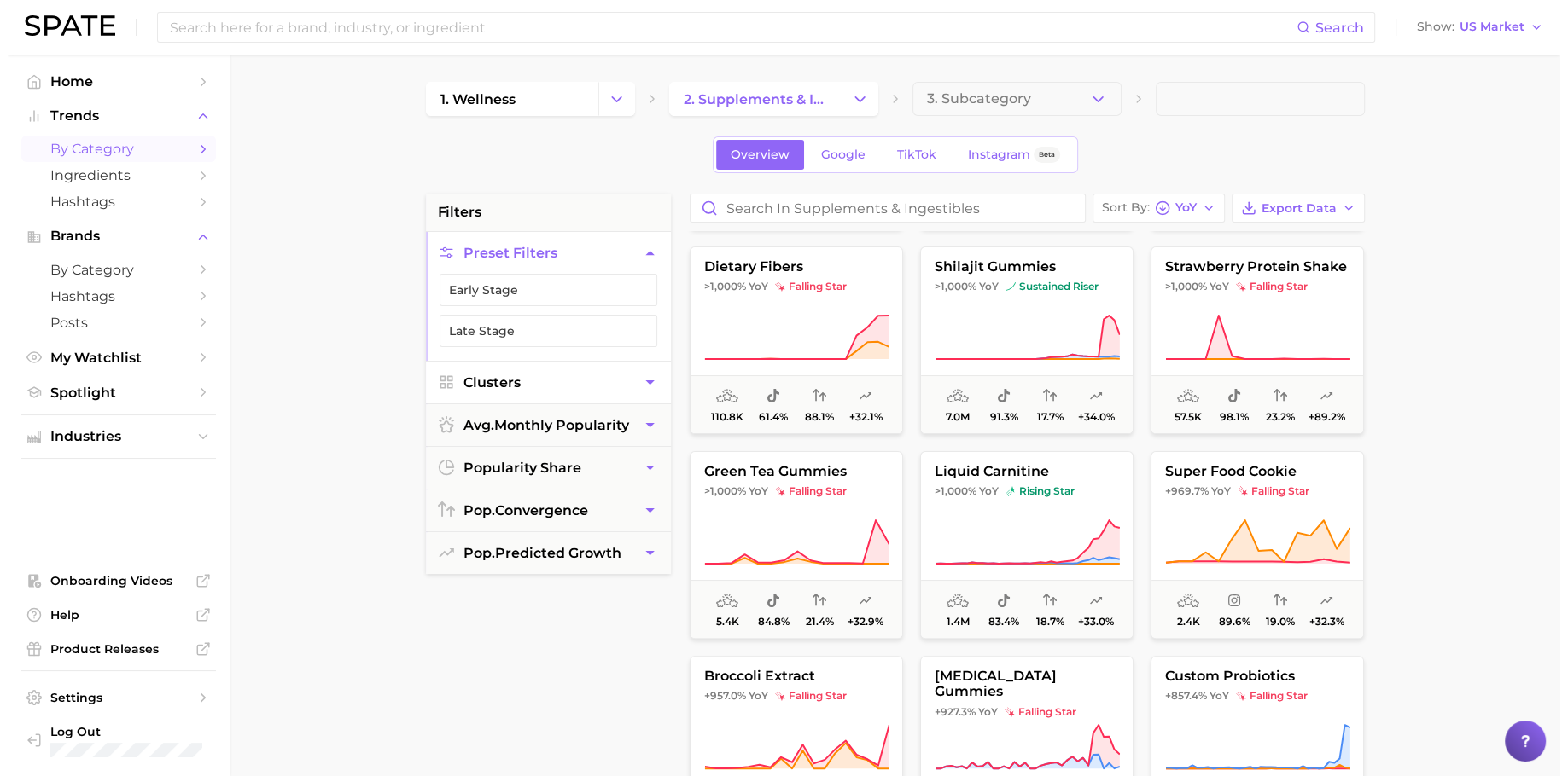
scroll to position [404, 0]
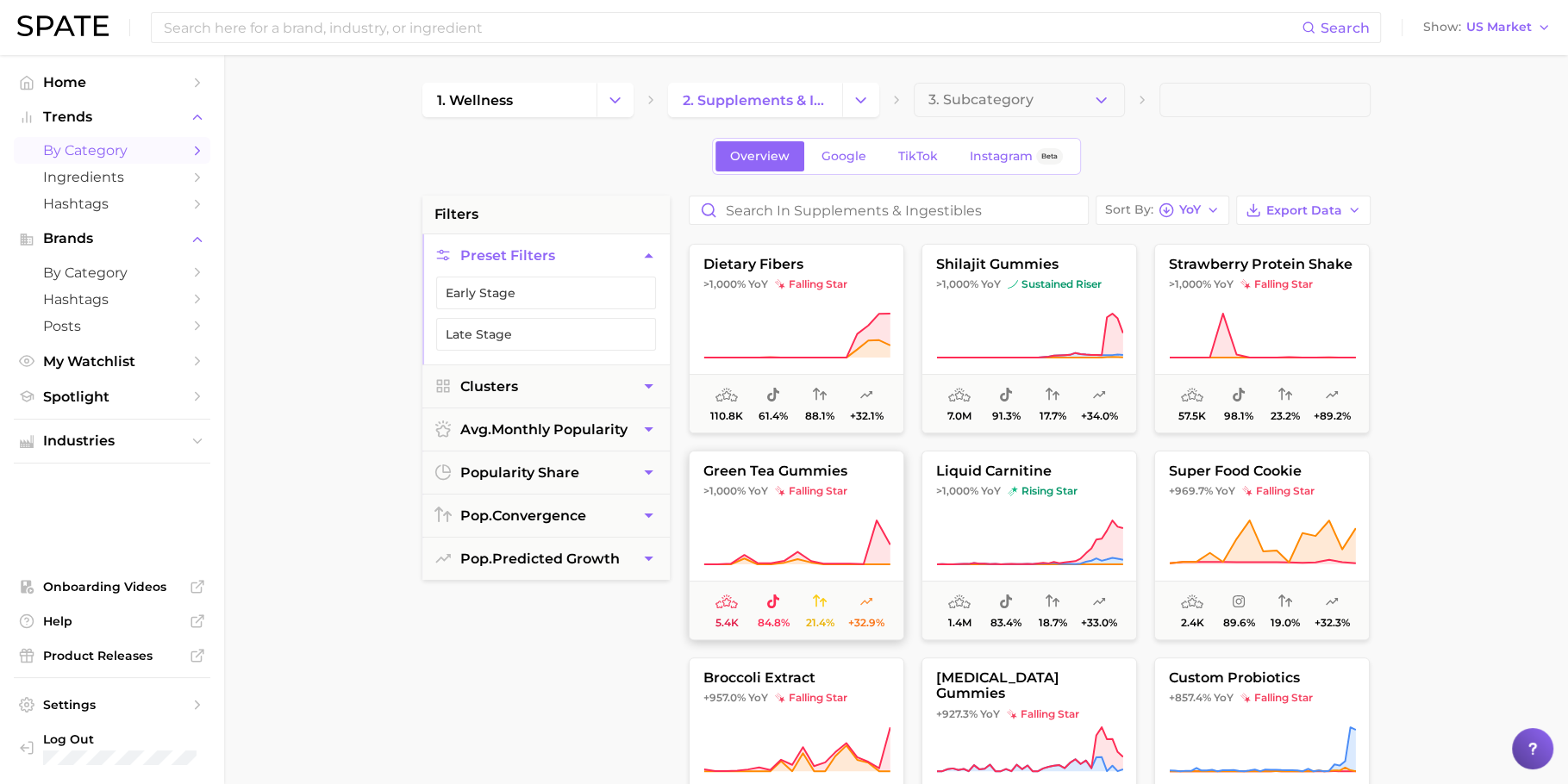
click at [820, 502] on button "green tea gummies >1,000% YoY falling star 5.4k 84.8% 21.4% +32.9%" at bounding box center [797, 545] width 216 height 189
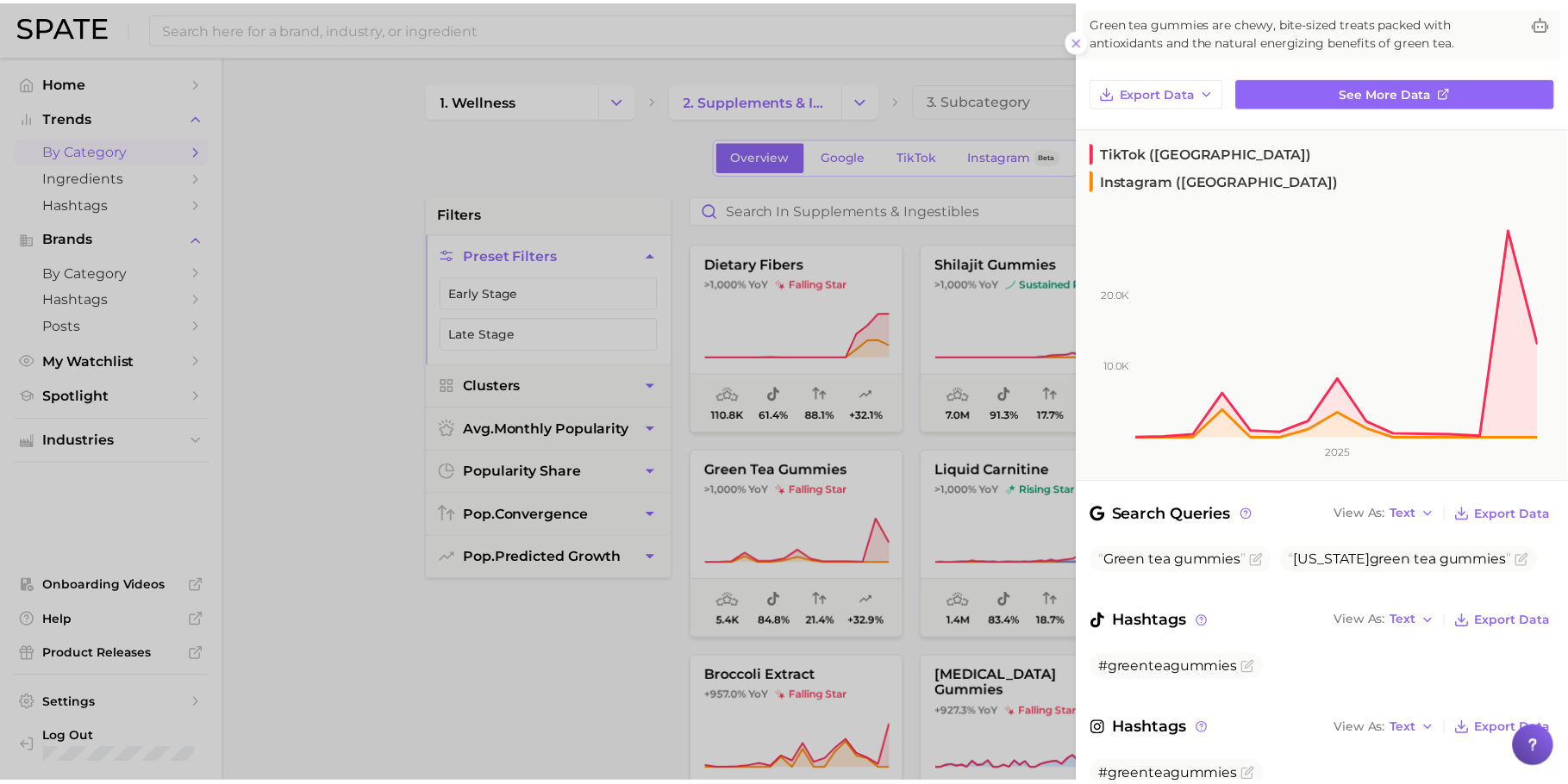
scroll to position [146, 0]
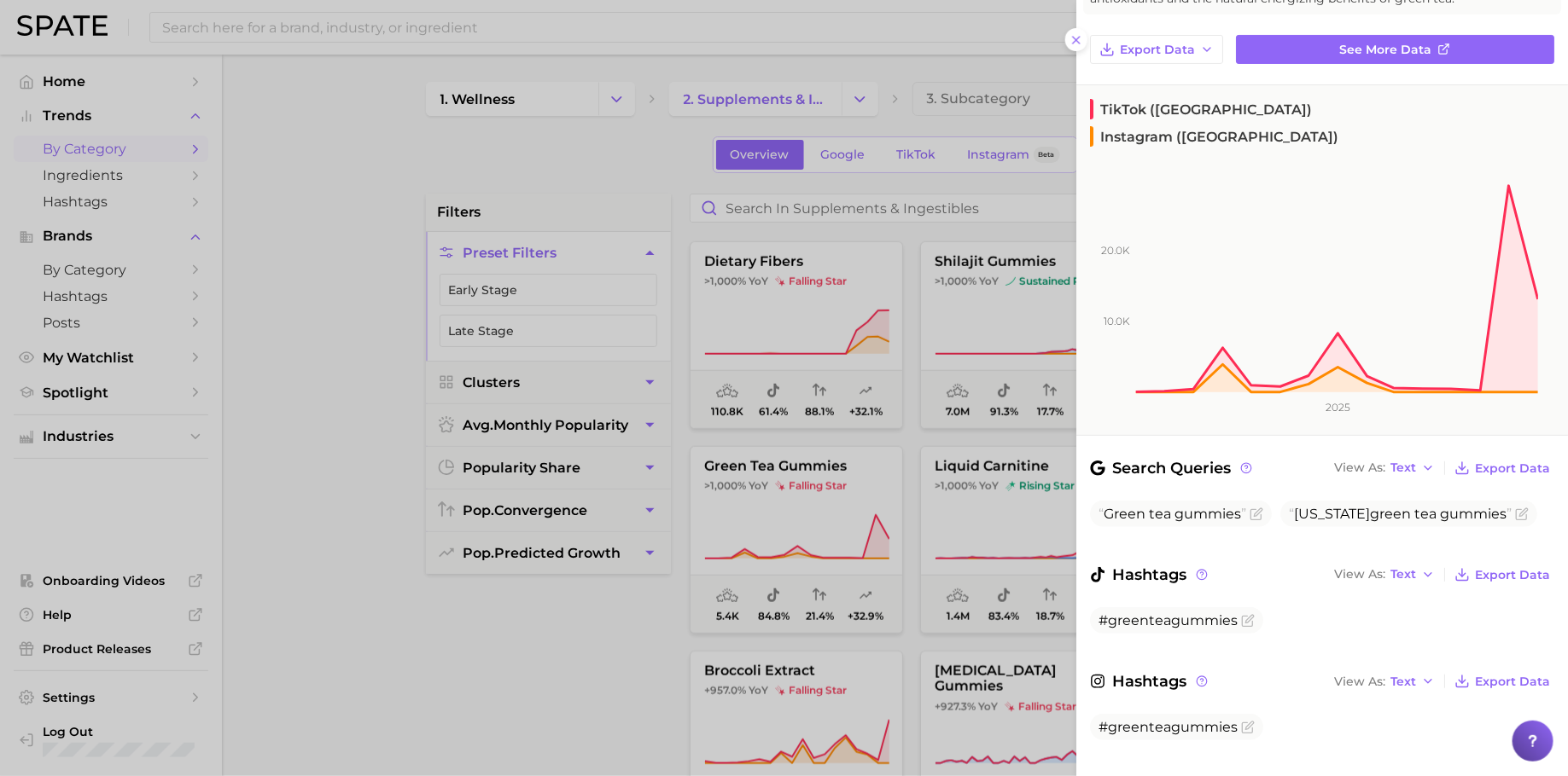
click at [924, 456] on div at bounding box center [784, 388] width 1568 height 776
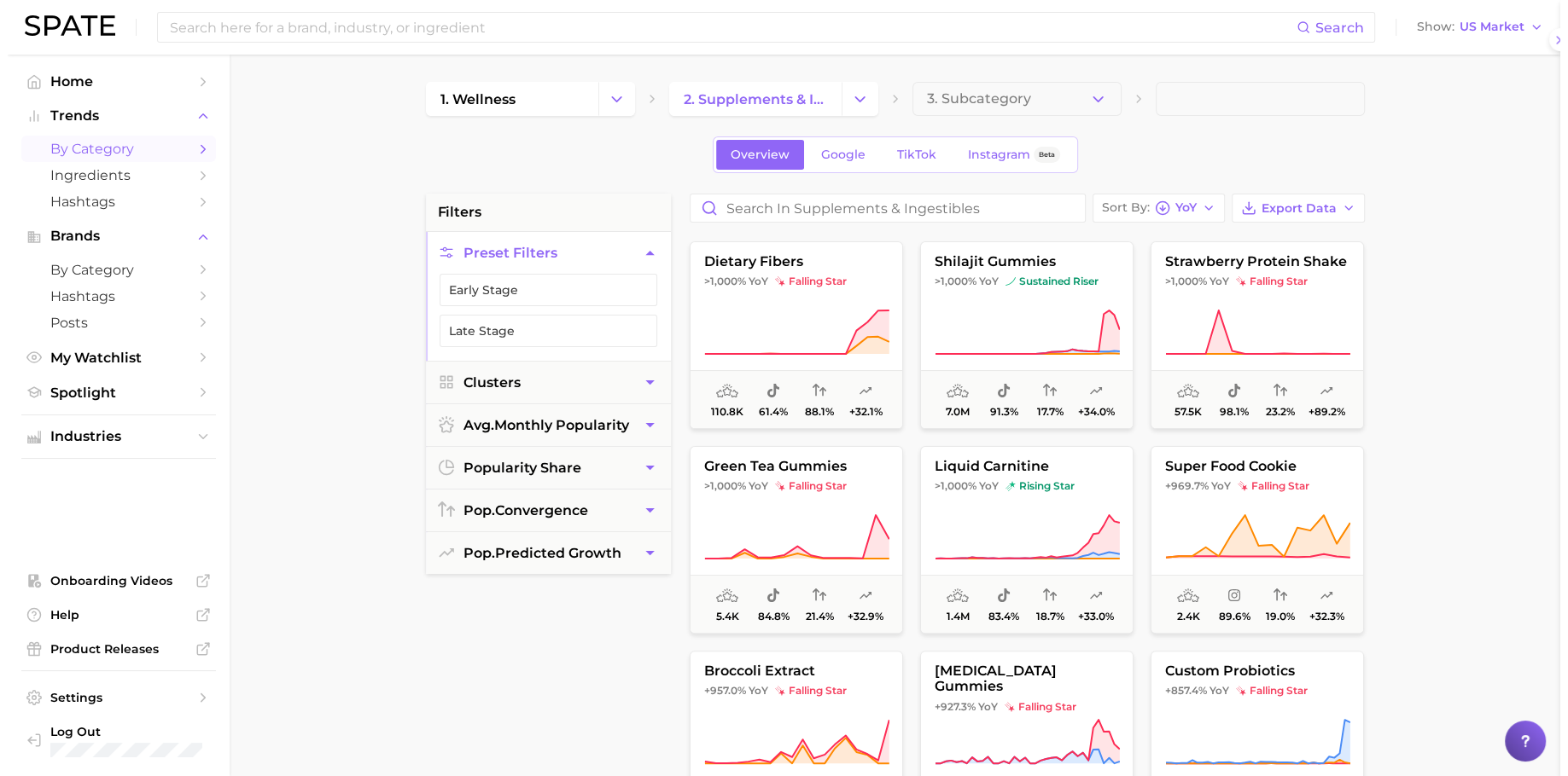
scroll to position [0, 0]
click at [771, 560] on button "green tea gummies >1,000% YoY falling star 5.4k 84.8% 21.4% +32.9%" at bounding box center [789, 539] width 214 height 188
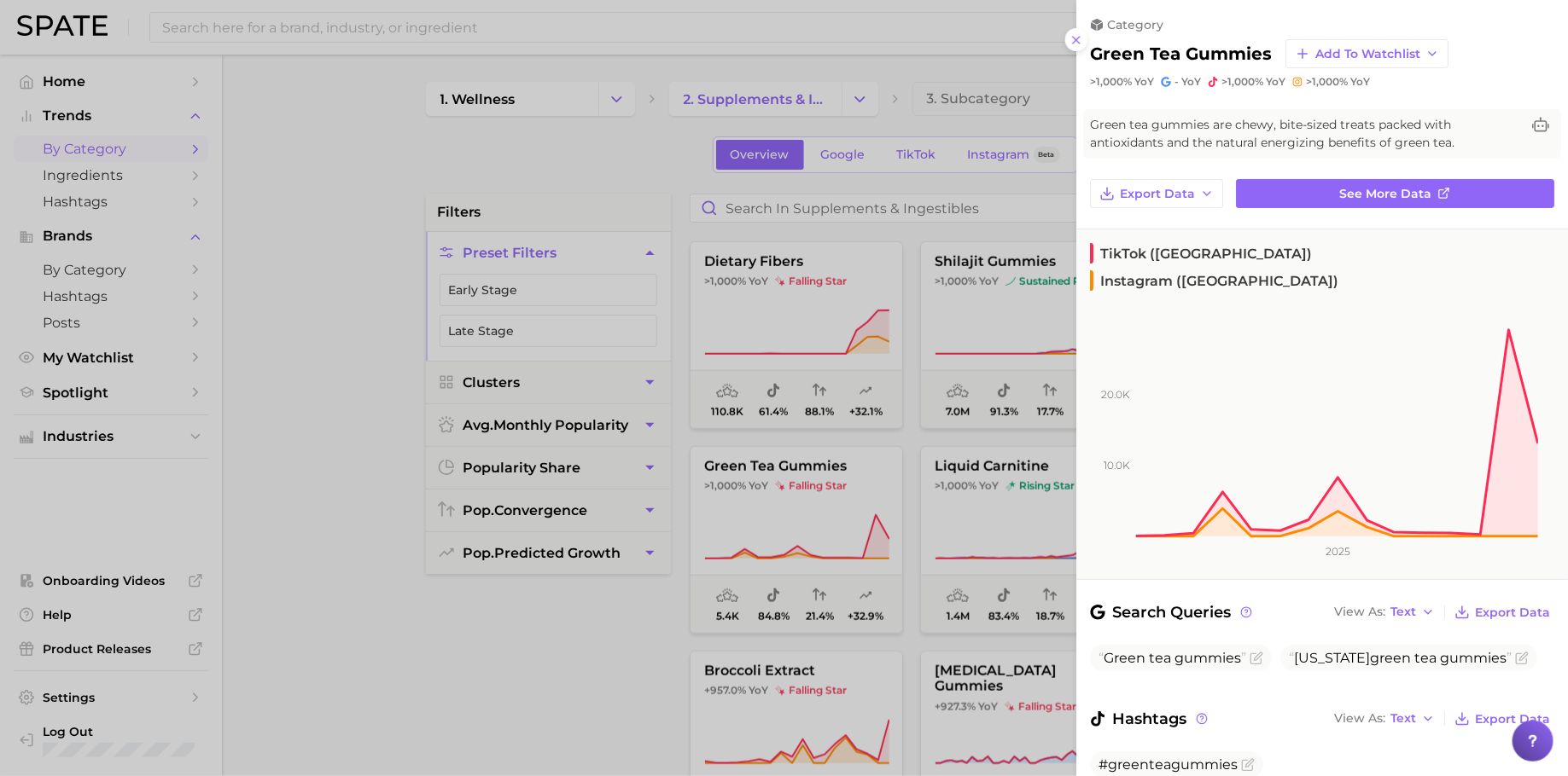
click at [960, 502] on div at bounding box center [784, 388] width 1568 height 776
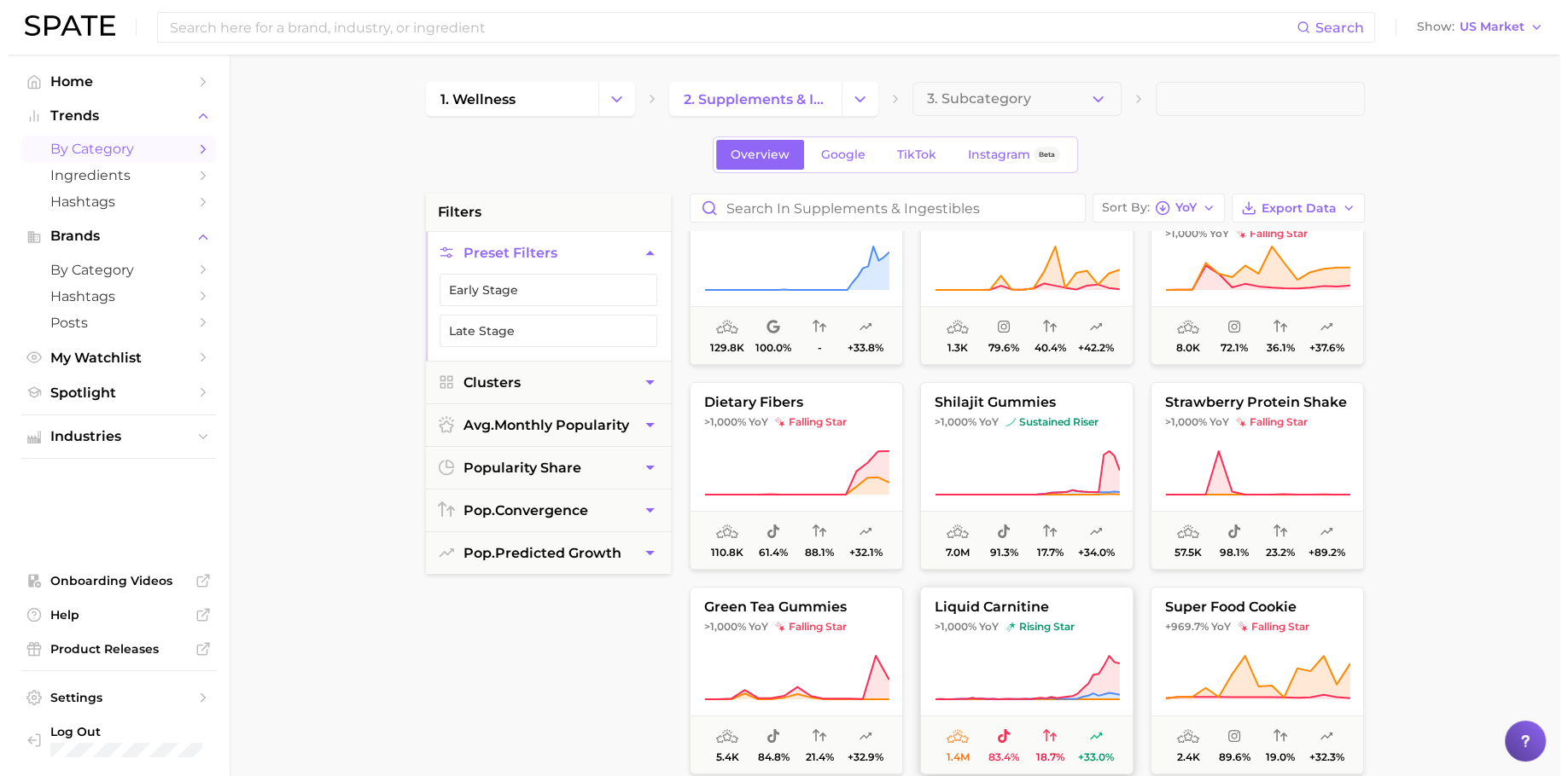
scroll to position [261, 0]
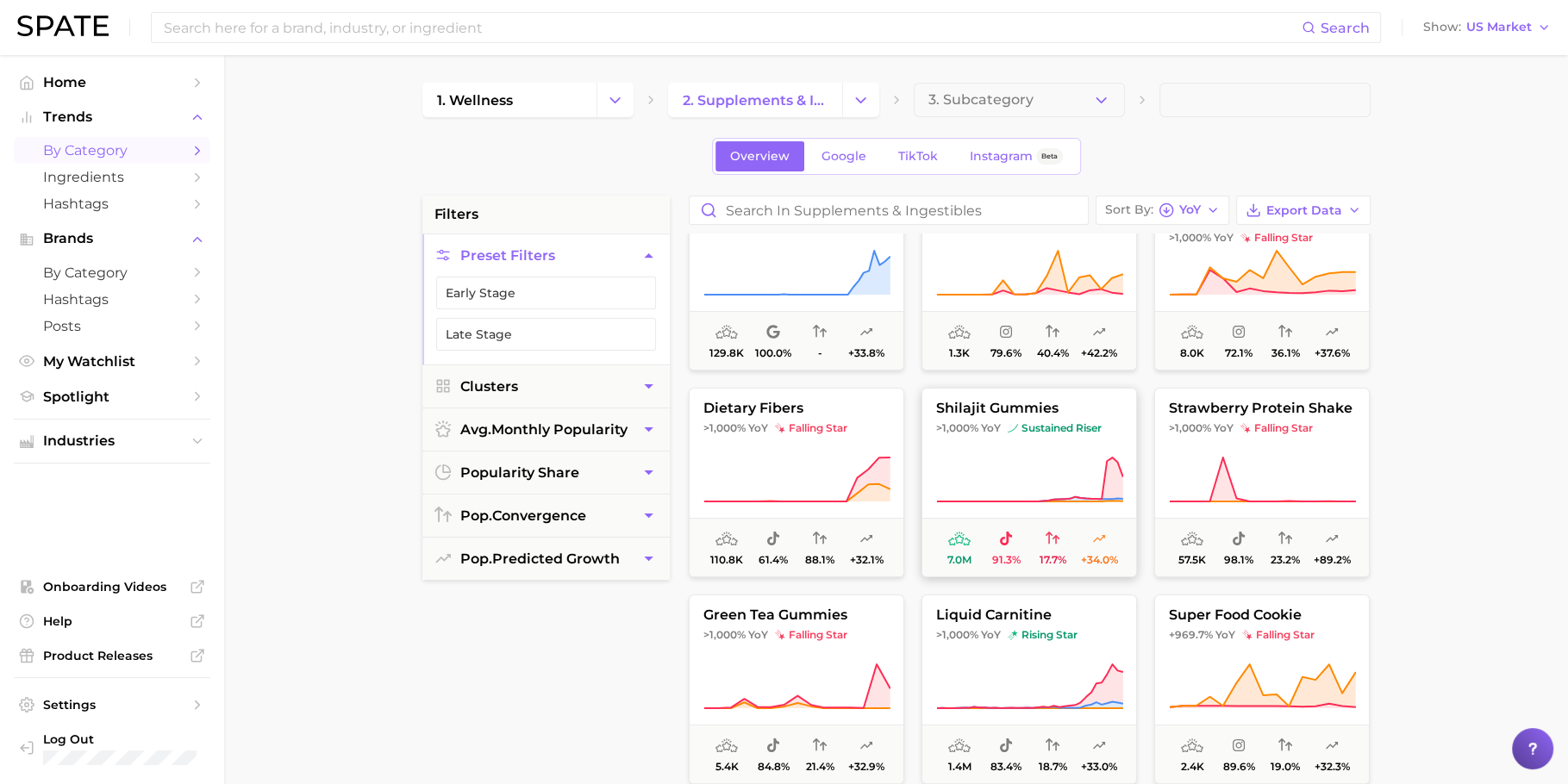
click at [1003, 431] on span ">1,000% YoY sustained riser" at bounding box center [1029, 428] width 214 height 14
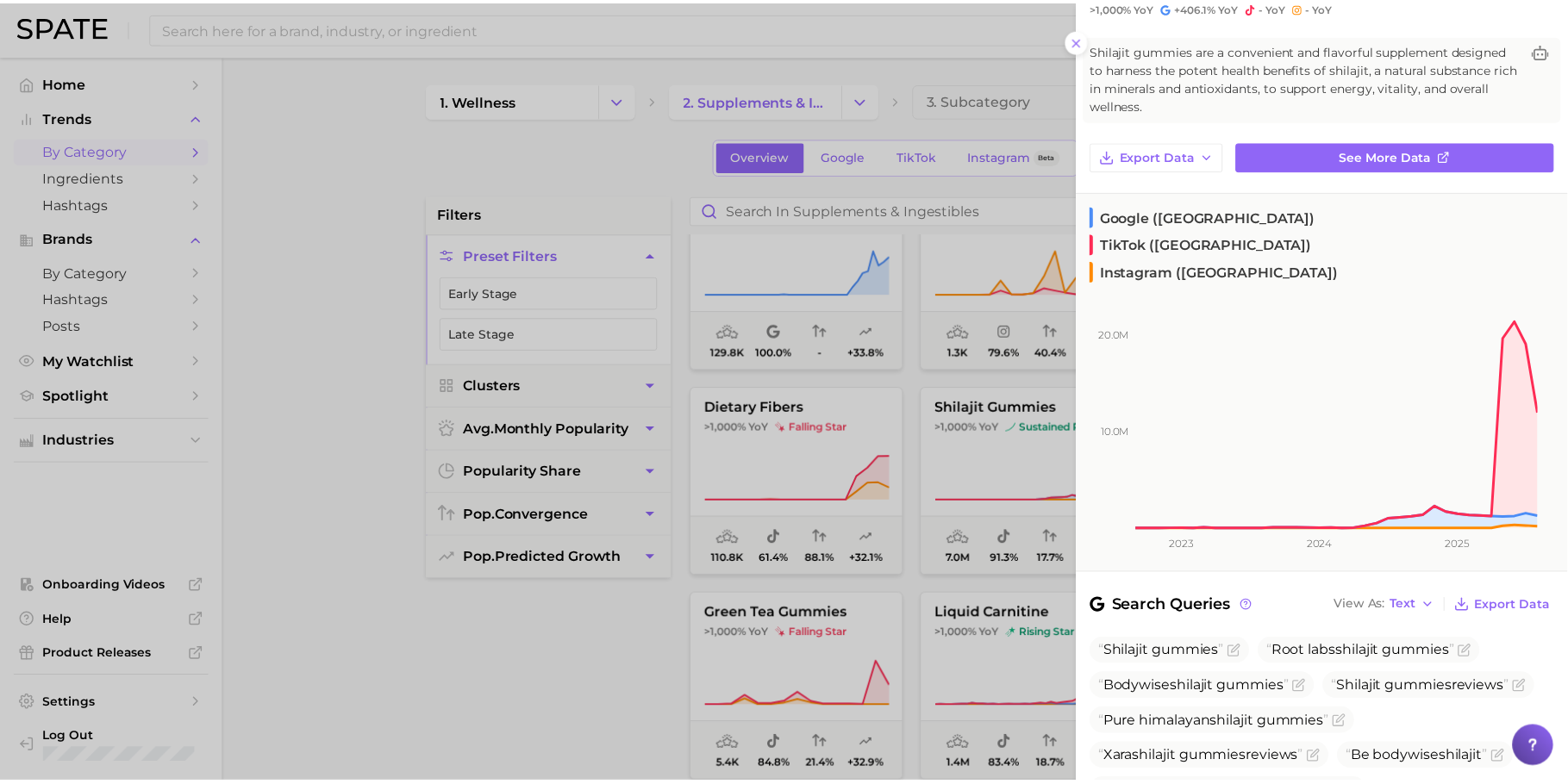
scroll to position [0, 0]
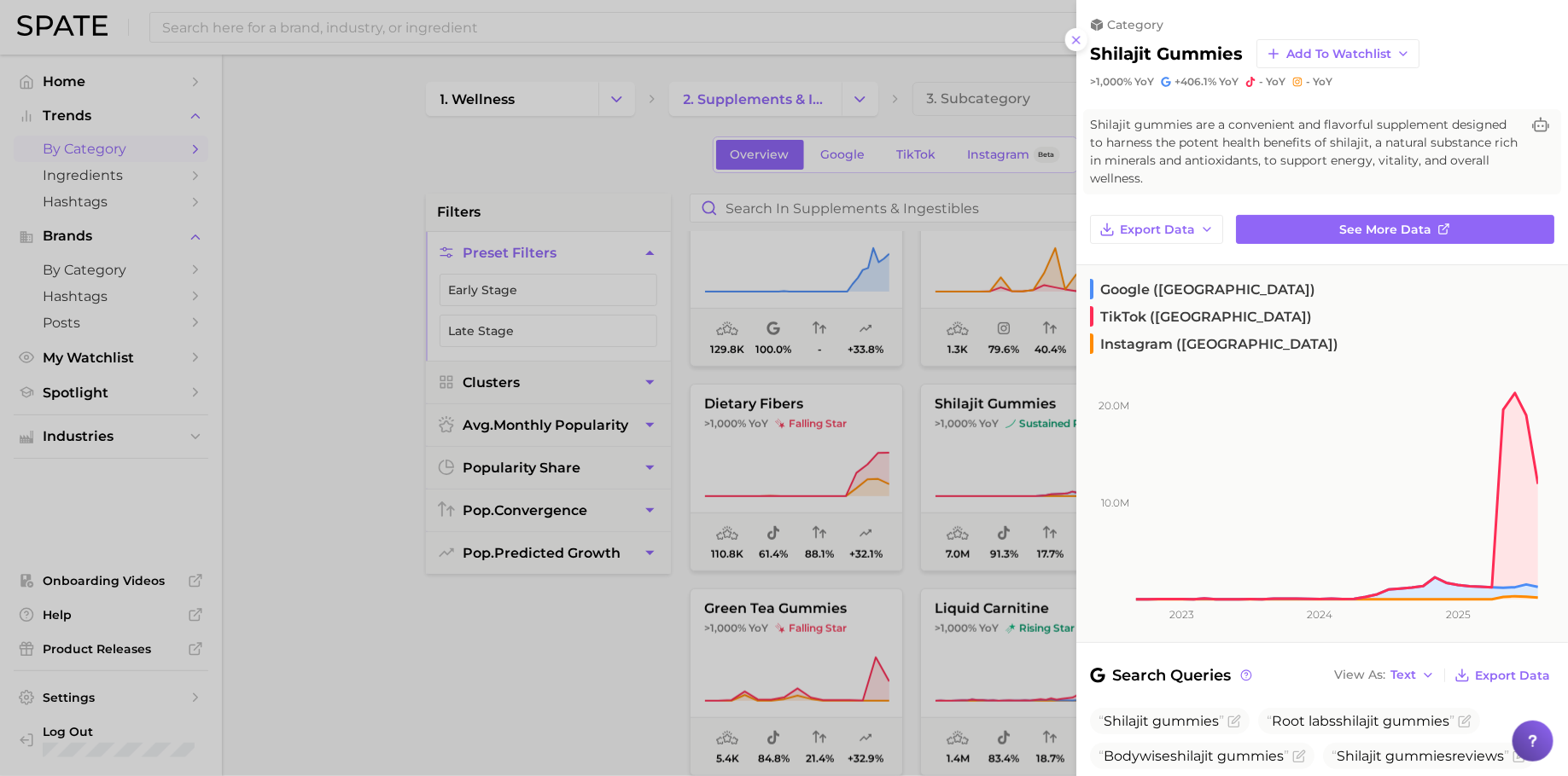
click at [896, 512] on div at bounding box center [784, 388] width 1568 height 776
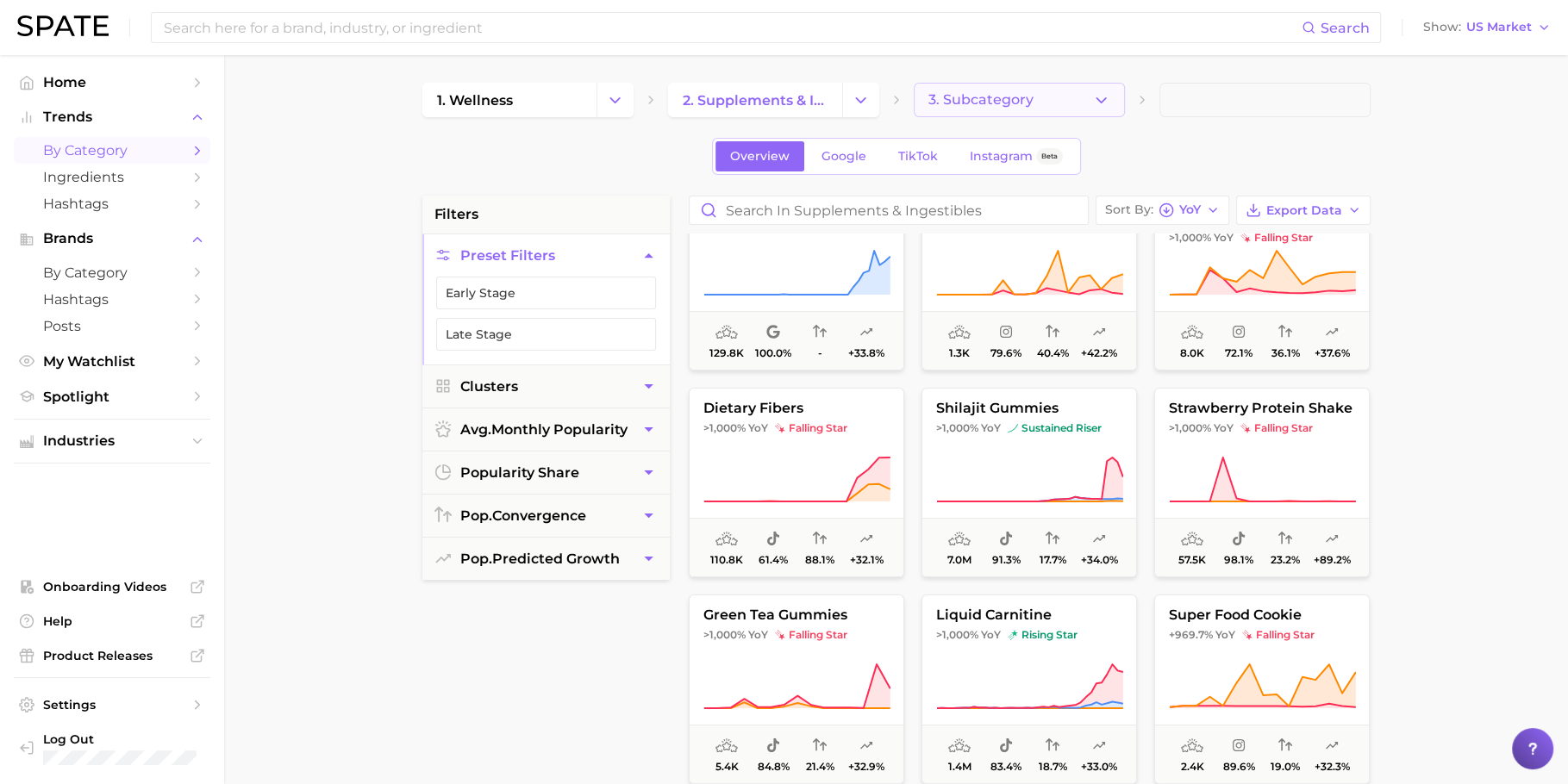
click at [990, 102] on span "3. Subcategory" at bounding box center [981, 100] width 105 height 16
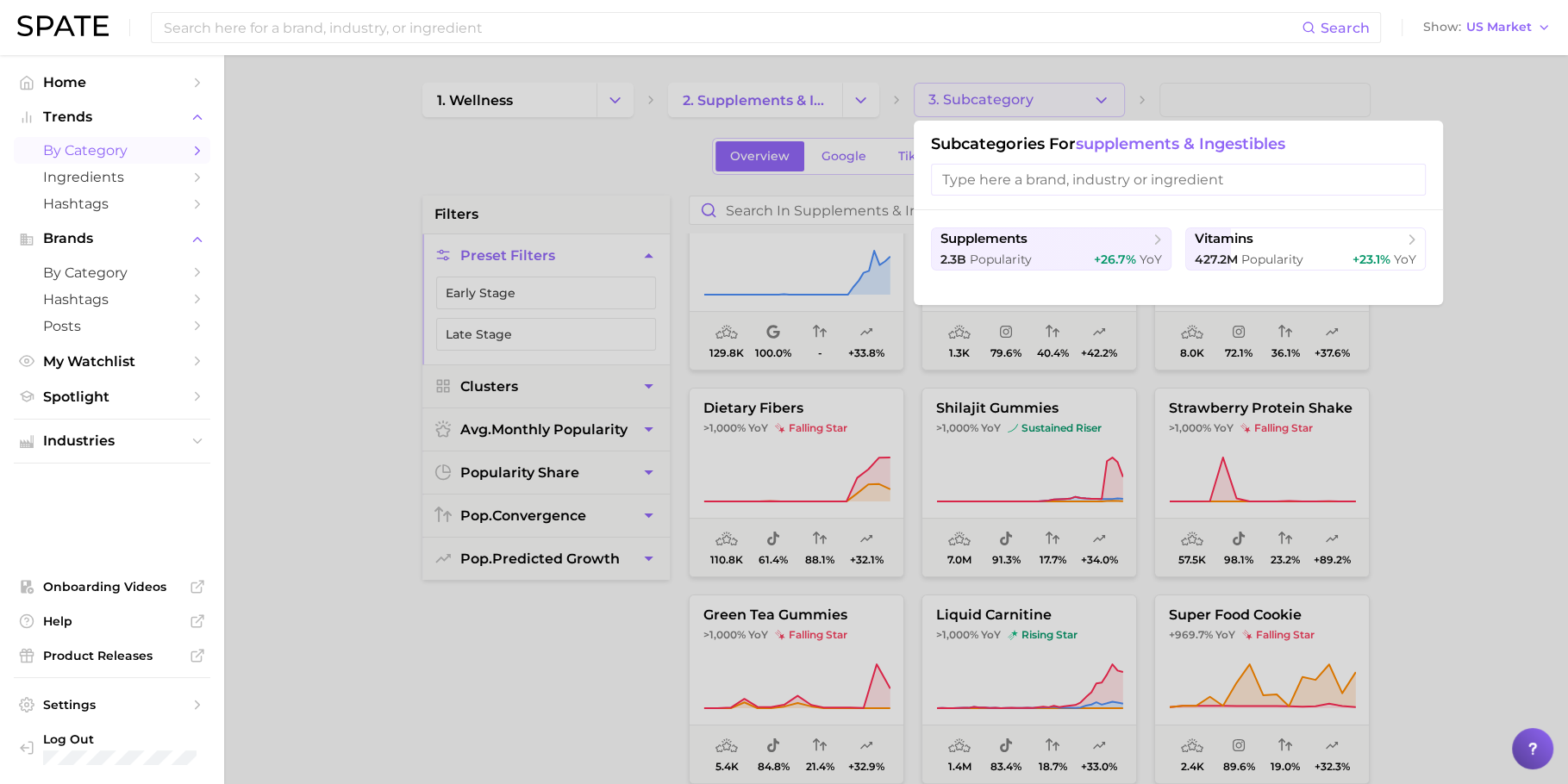
click at [990, 102] on div at bounding box center [784, 392] width 1568 height 784
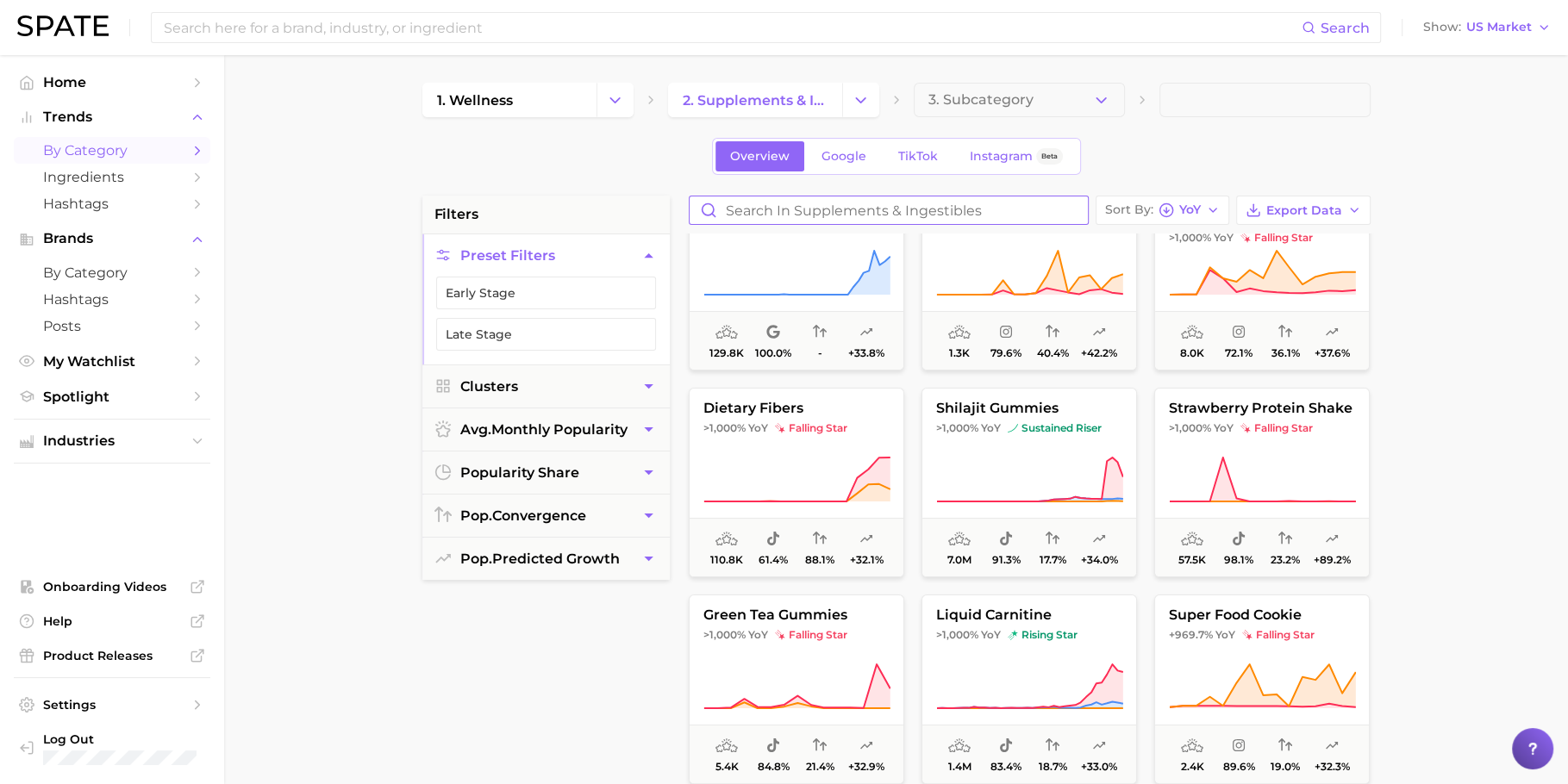
click at [831, 206] on input "Search in supplements & ingestibles" at bounding box center [889, 210] width 398 height 27
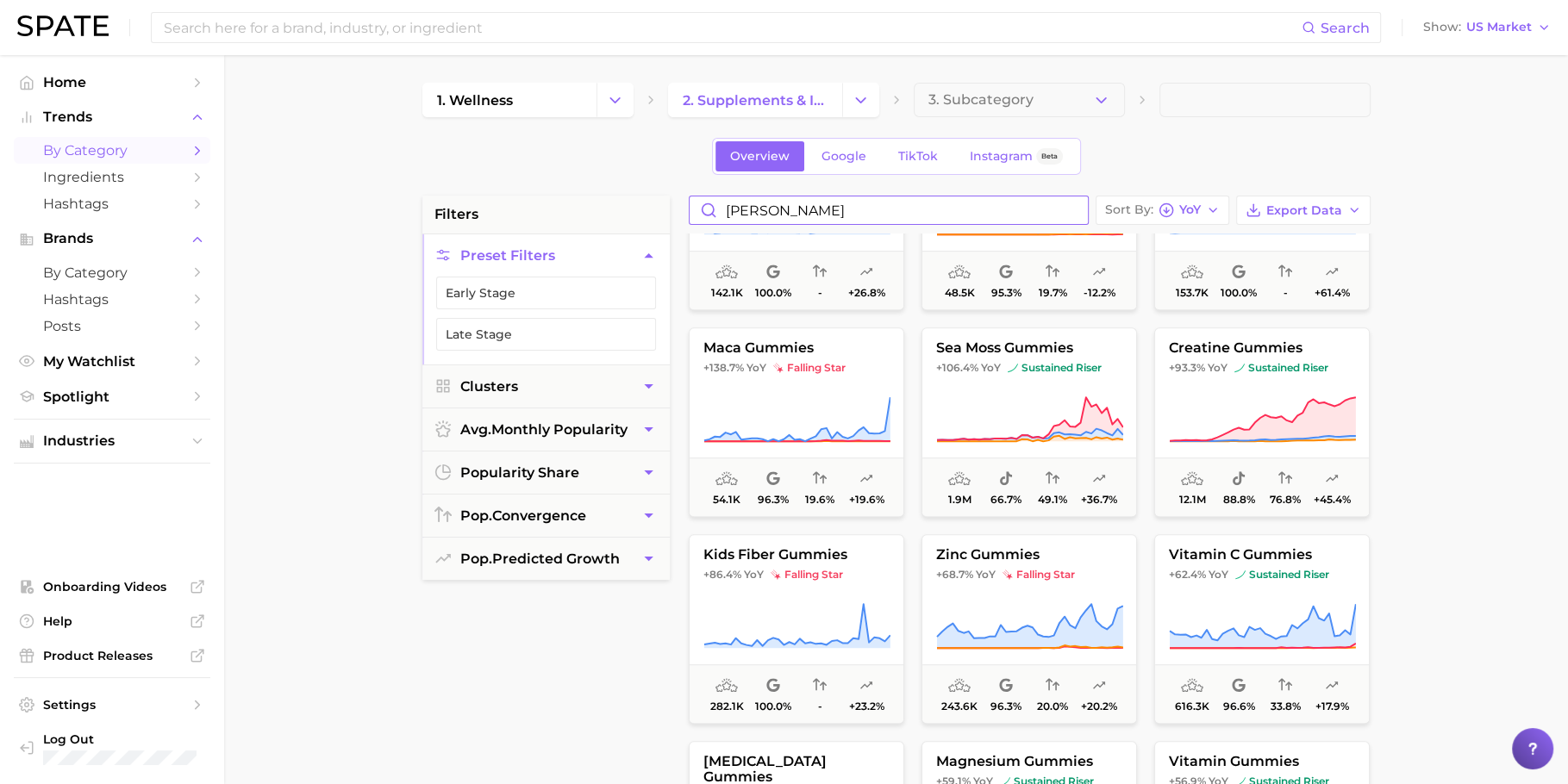
scroll to position [957, 0]
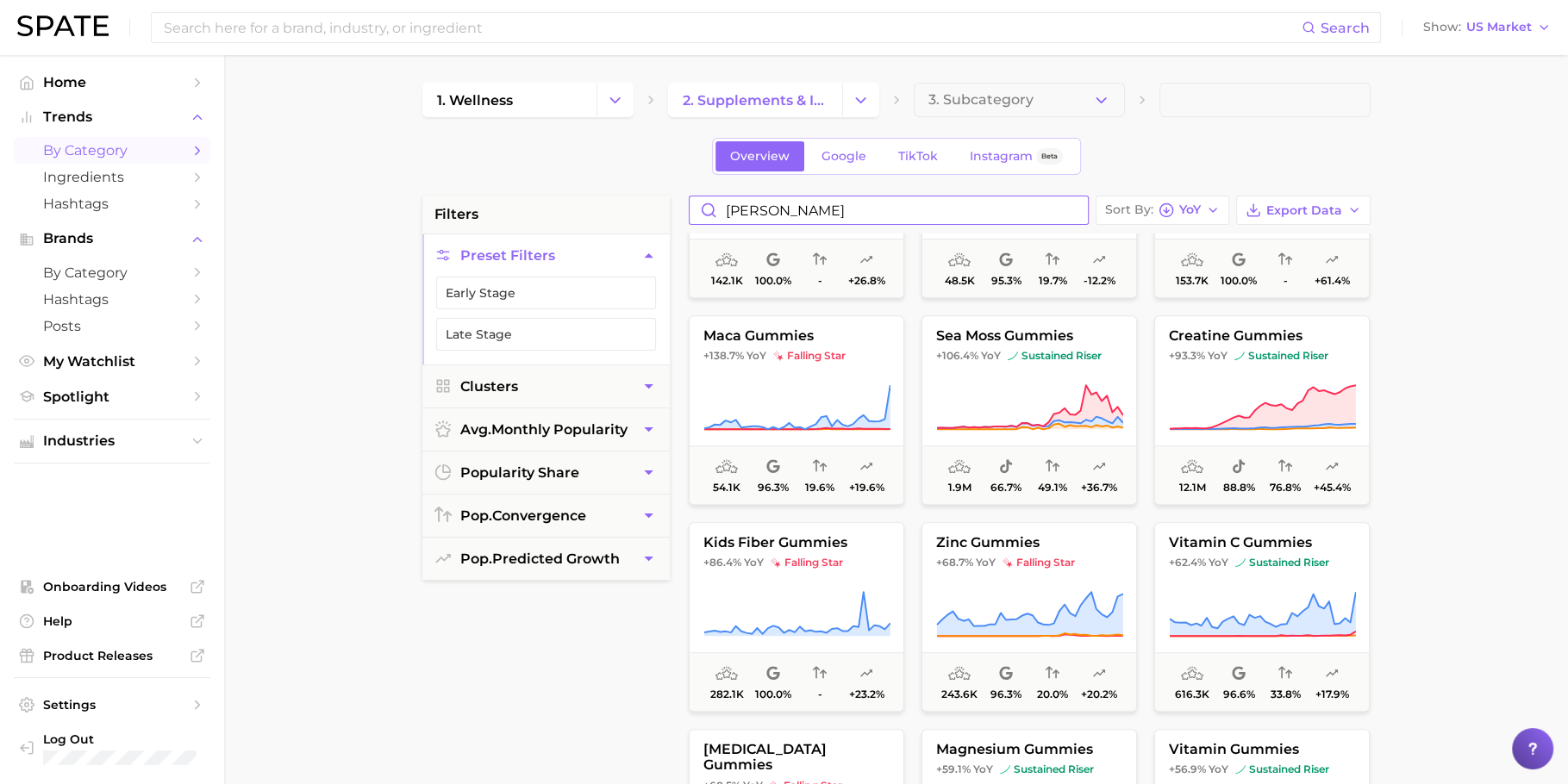
type input "gumm"
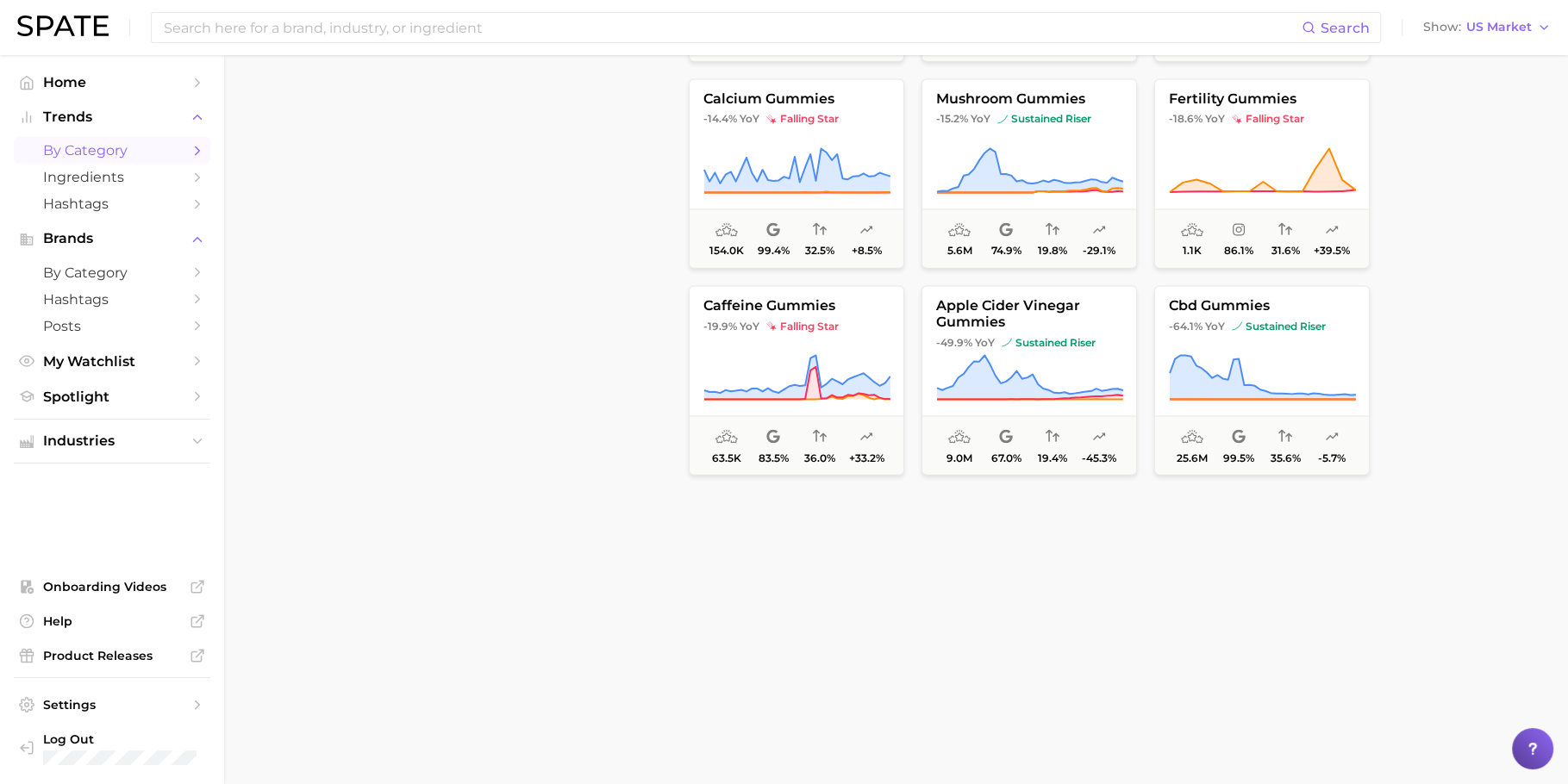
scroll to position [549, 0]
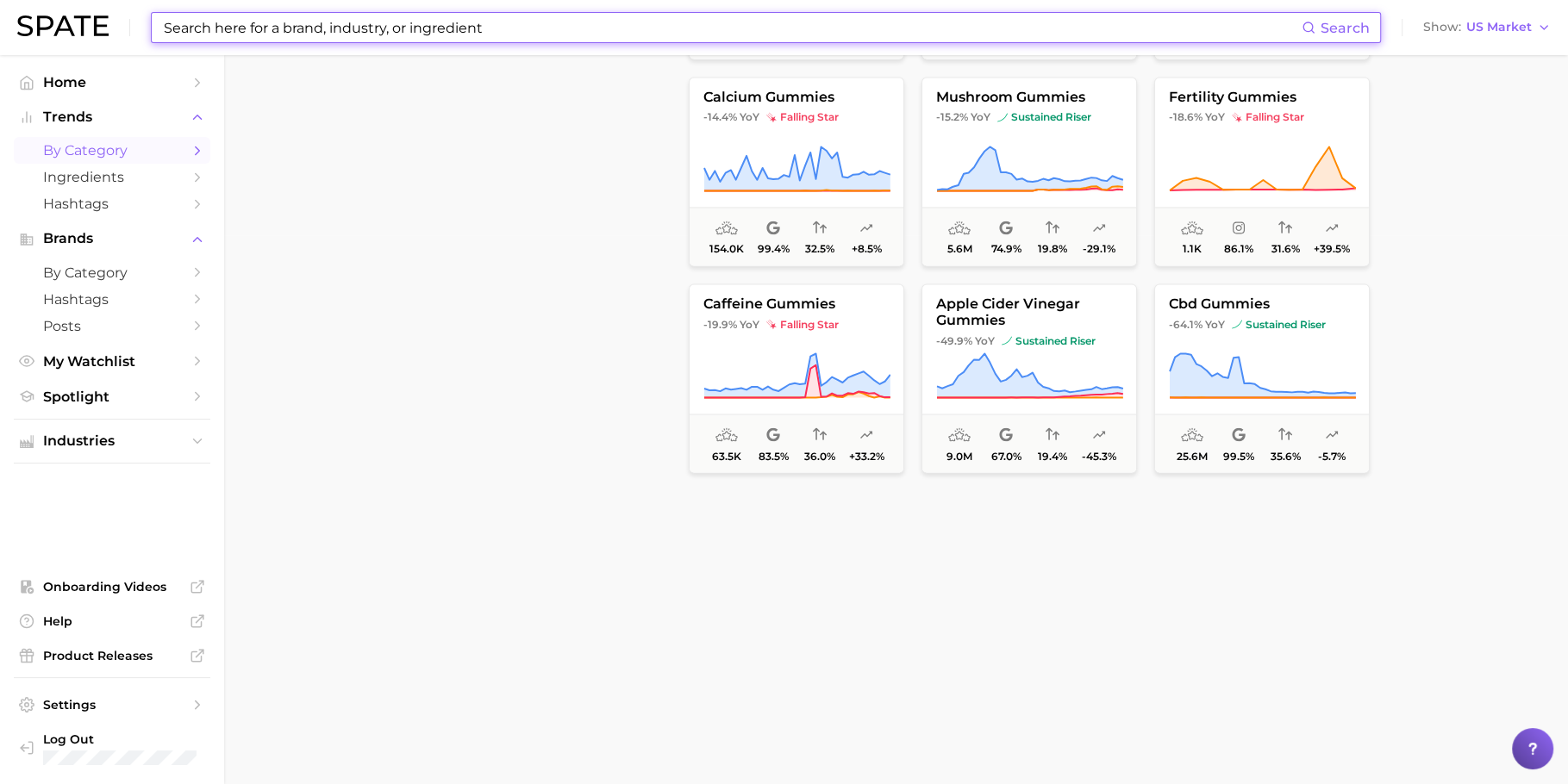
click at [494, 32] on input at bounding box center [732, 27] width 1140 height 29
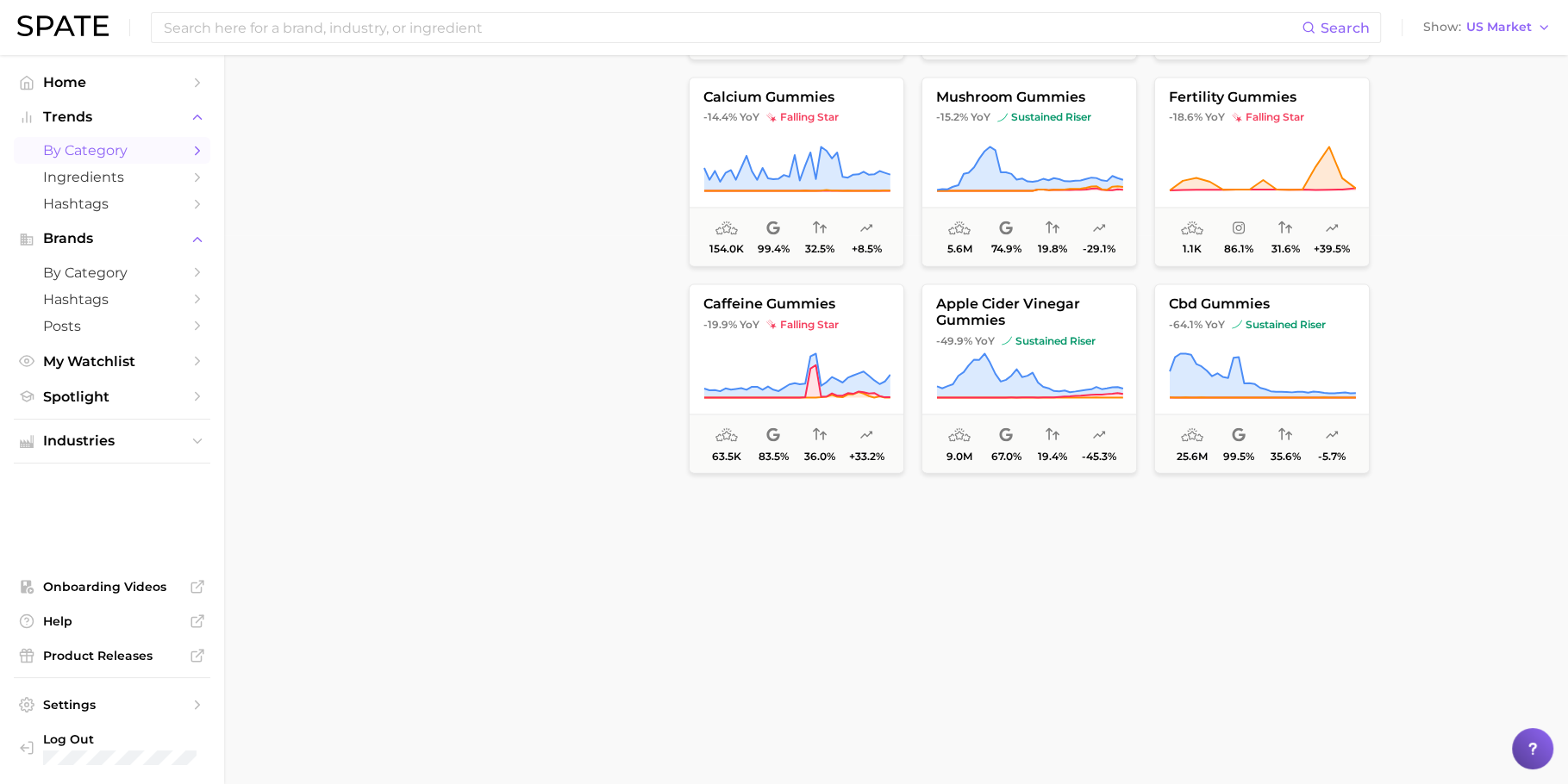
click at [599, 115] on div "filters Preset Filters Early Stage Late Stage Clusters avg. monthly popularity …" at bounding box center [546, 84] width 248 height 874
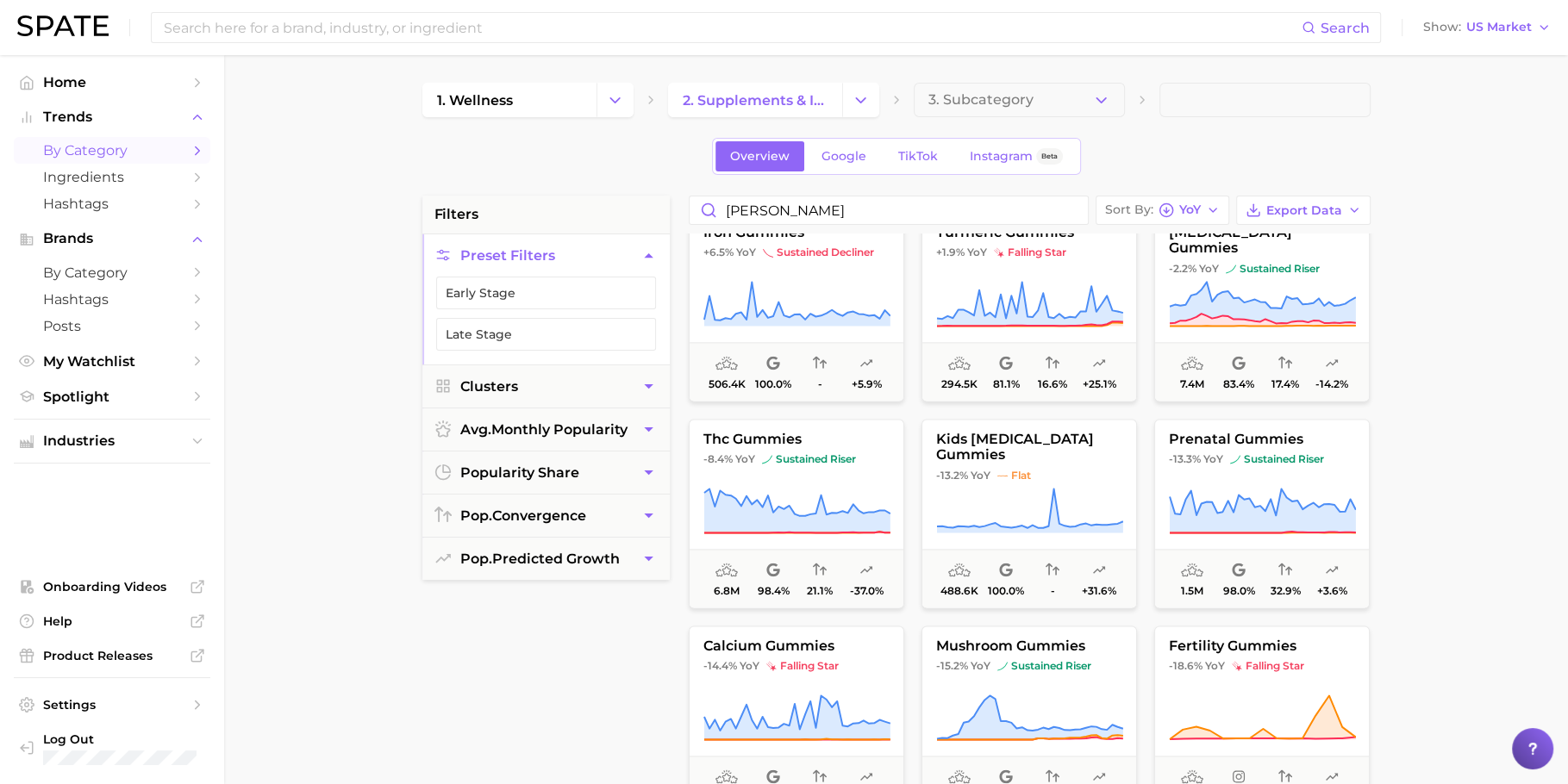
click at [646, 93] on icon at bounding box center [651, 100] width 14 height 14
click at [604, 93] on button "Change Category" at bounding box center [615, 99] width 37 height 34
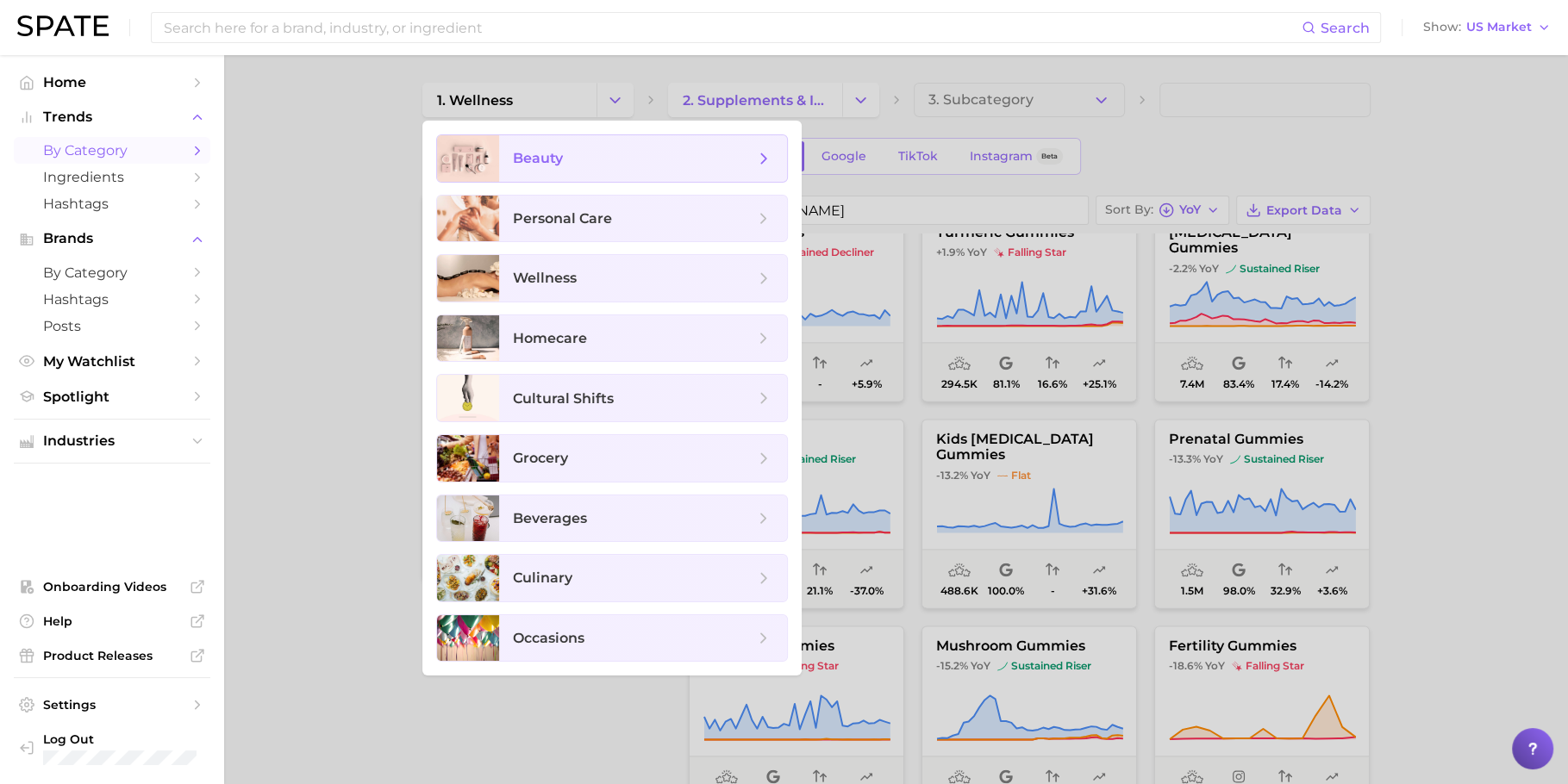
click at [604, 150] on span "beauty" at bounding box center [633, 158] width 241 height 19
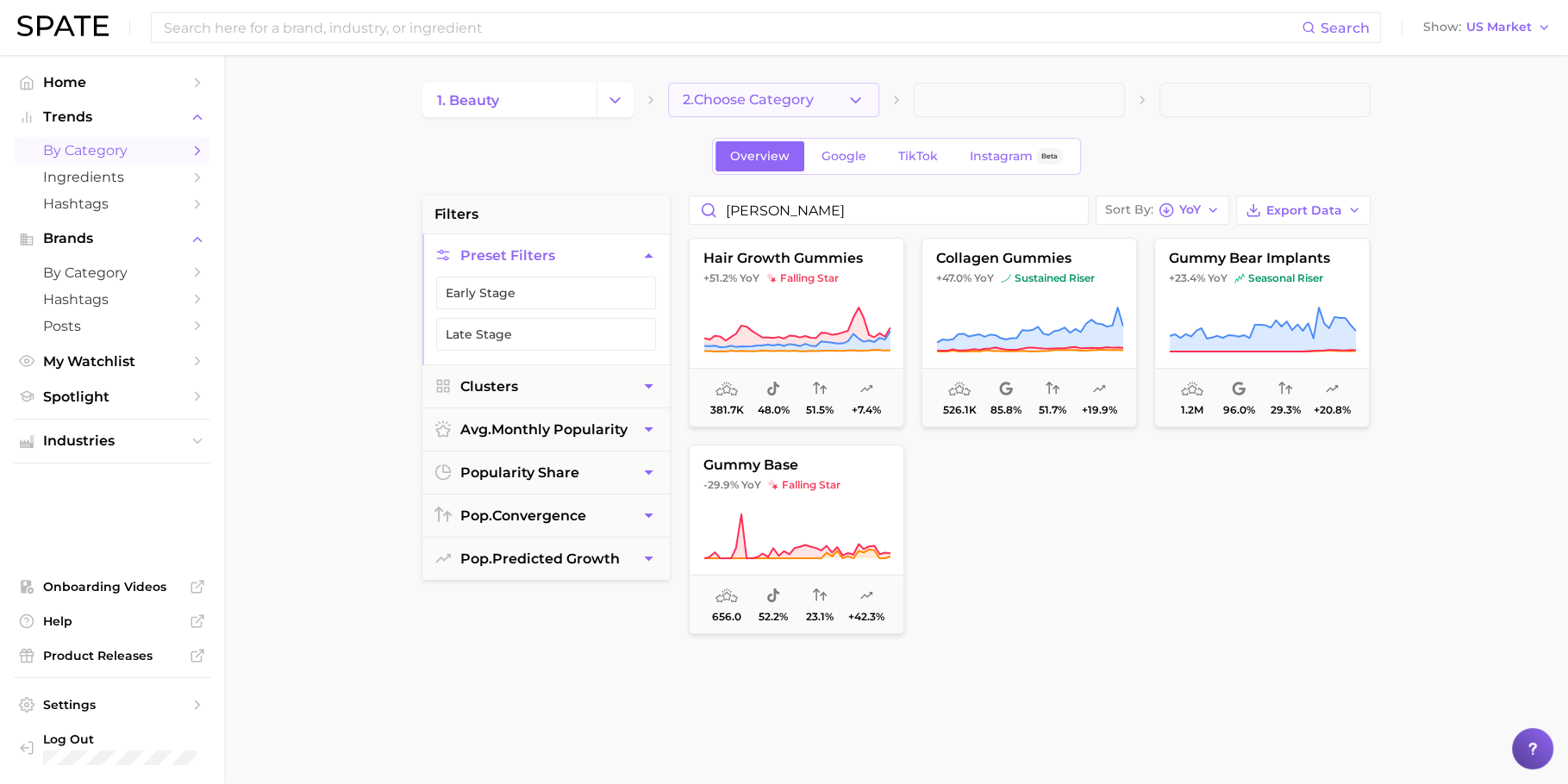
click at [846, 93] on icon "button" at bounding box center [855, 100] width 18 height 18
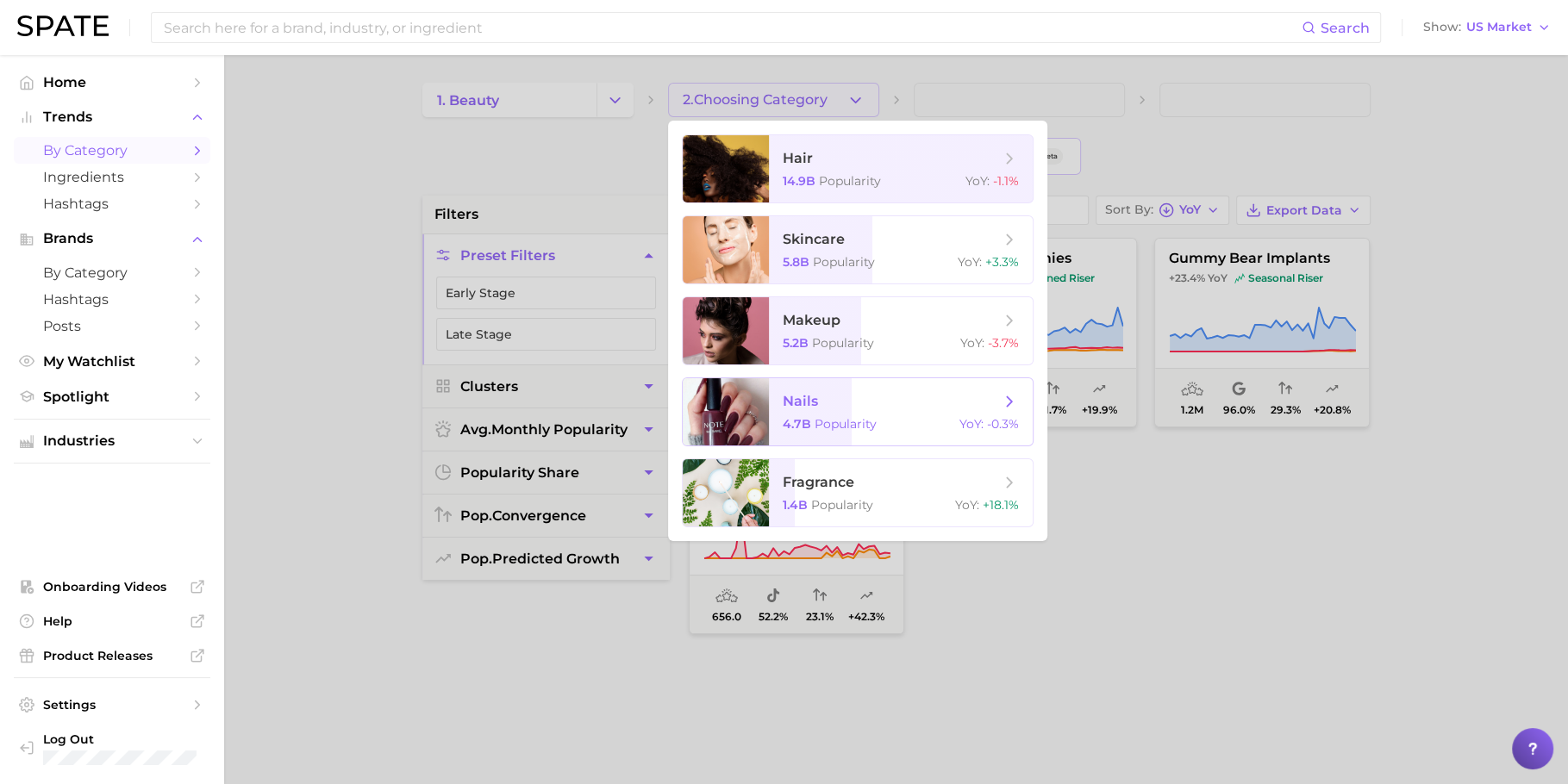
click at [905, 401] on span "nails" at bounding box center [892, 402] width 218 height 19
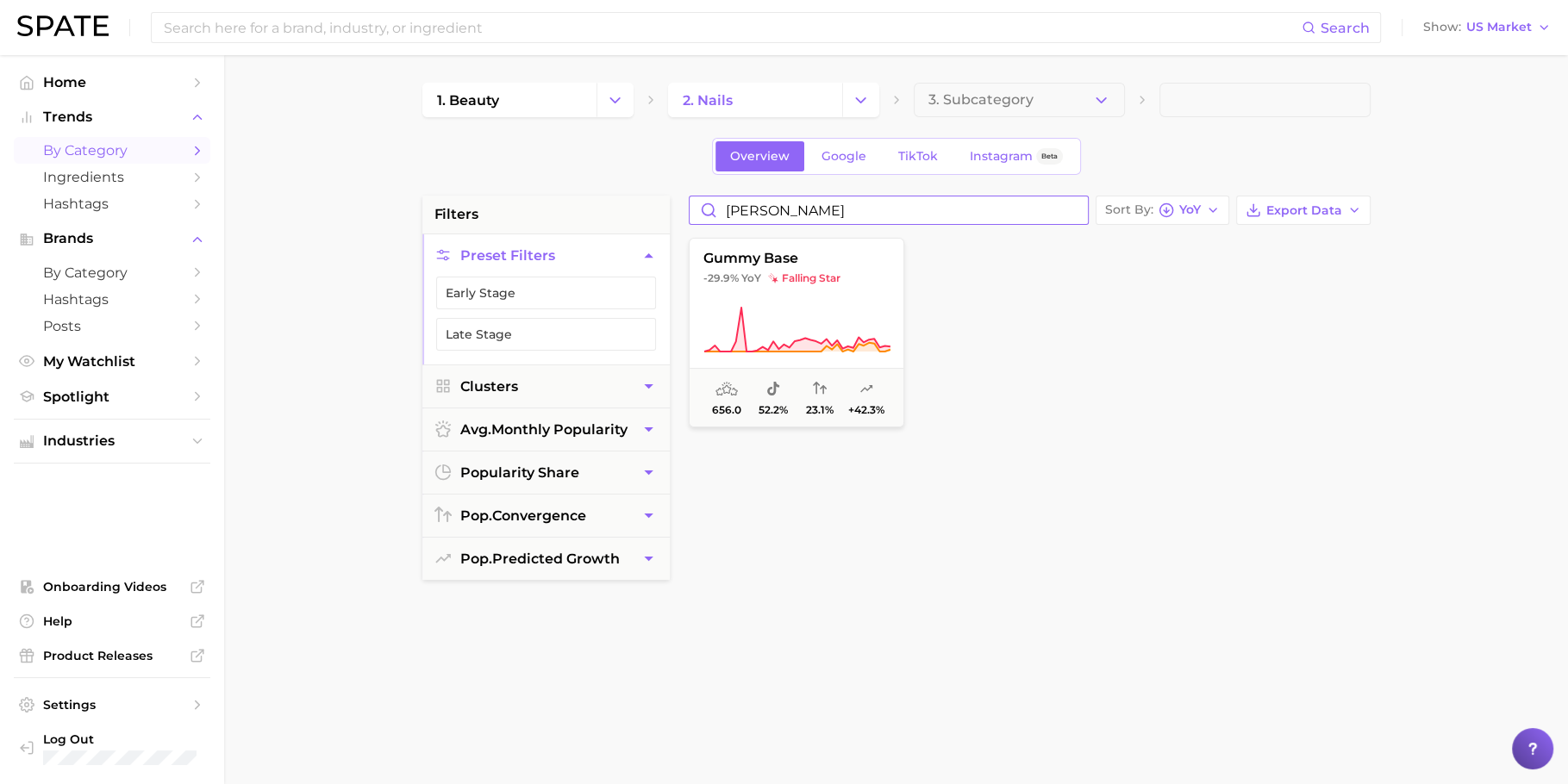
click at [1074, 201] on input "gumm" at bounding box center [889, 210] width 398 height 27
click at [1072, 210] on input "gumm" at bounding box center [889, 210] width 398 height 27
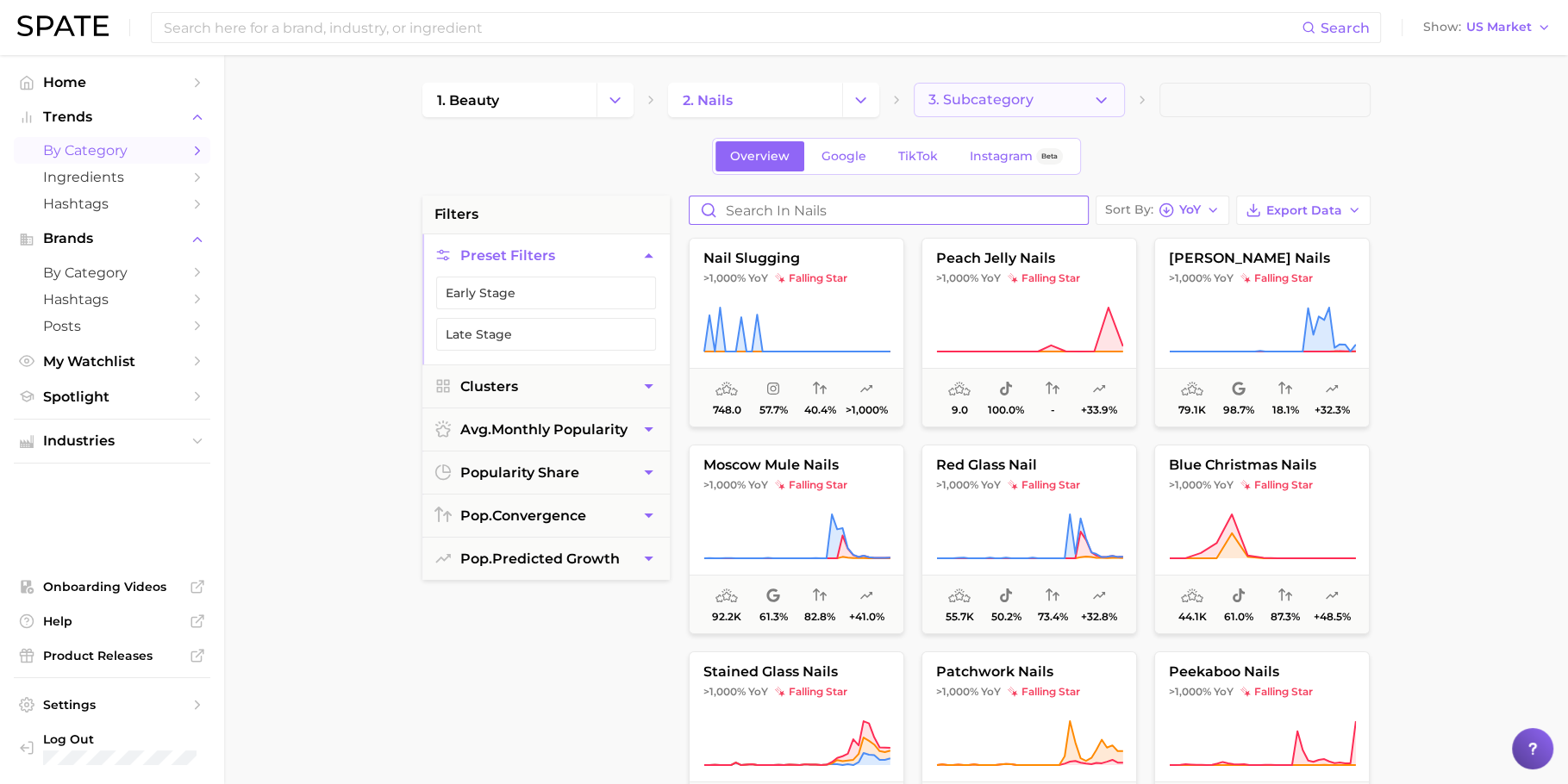
click at [967, 85] on button "3. Subcategory" at bounding box center [1018, 99] width 211 height 34
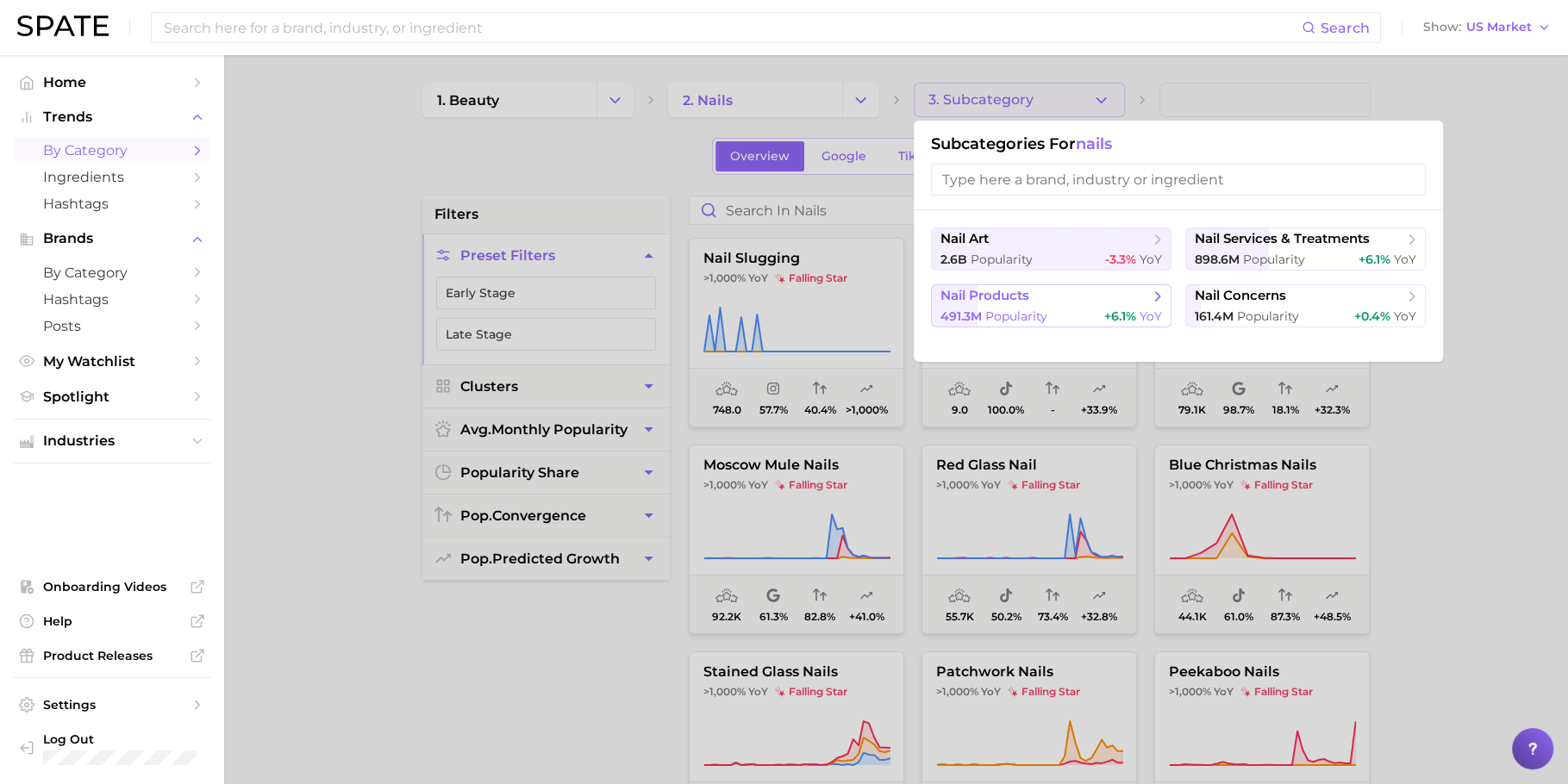
click at [1022, 309] on span "Popularity" at bounding box center [1016, 317] width 62 height 16
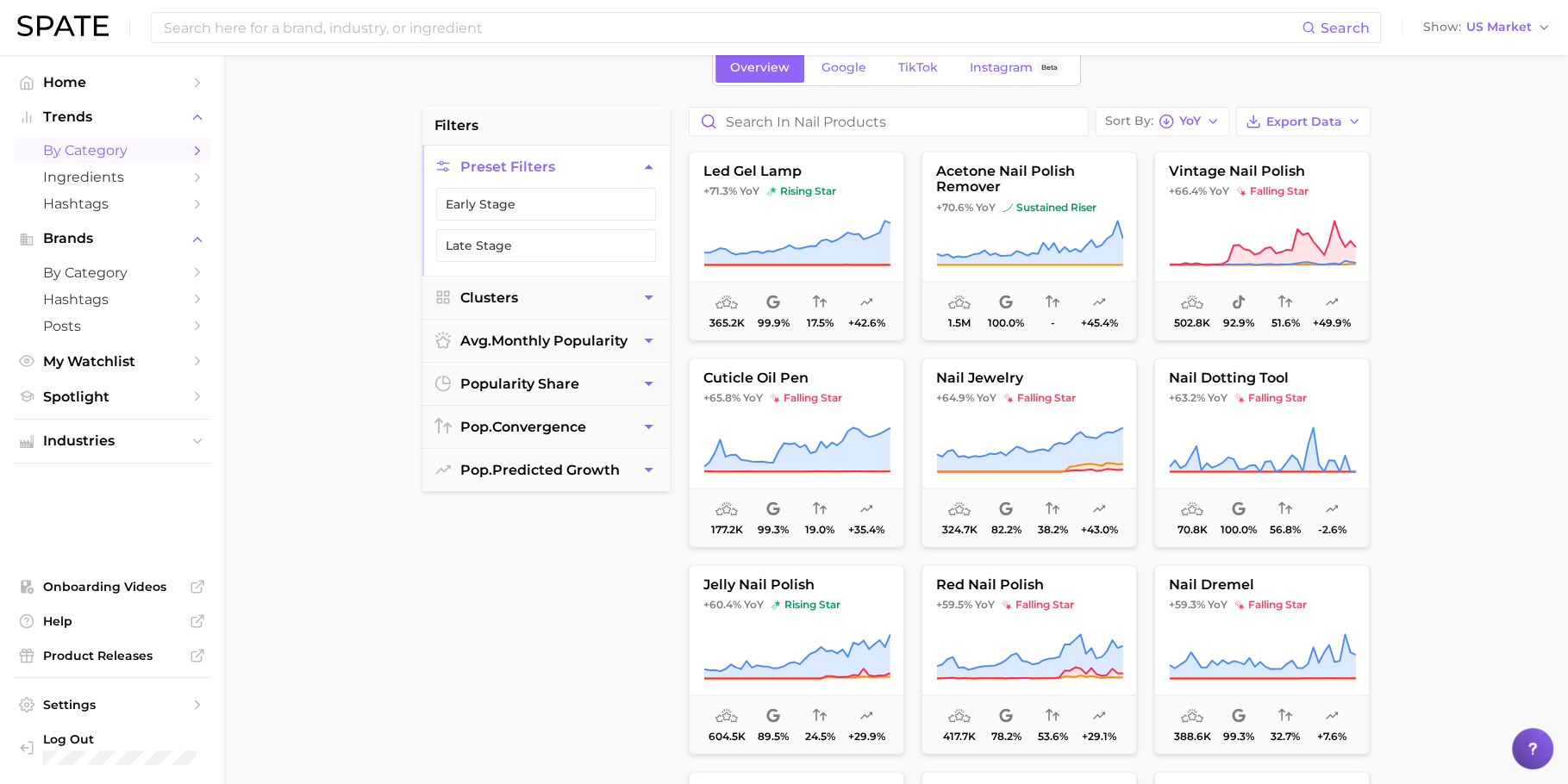
scroll to position [2488, 0]
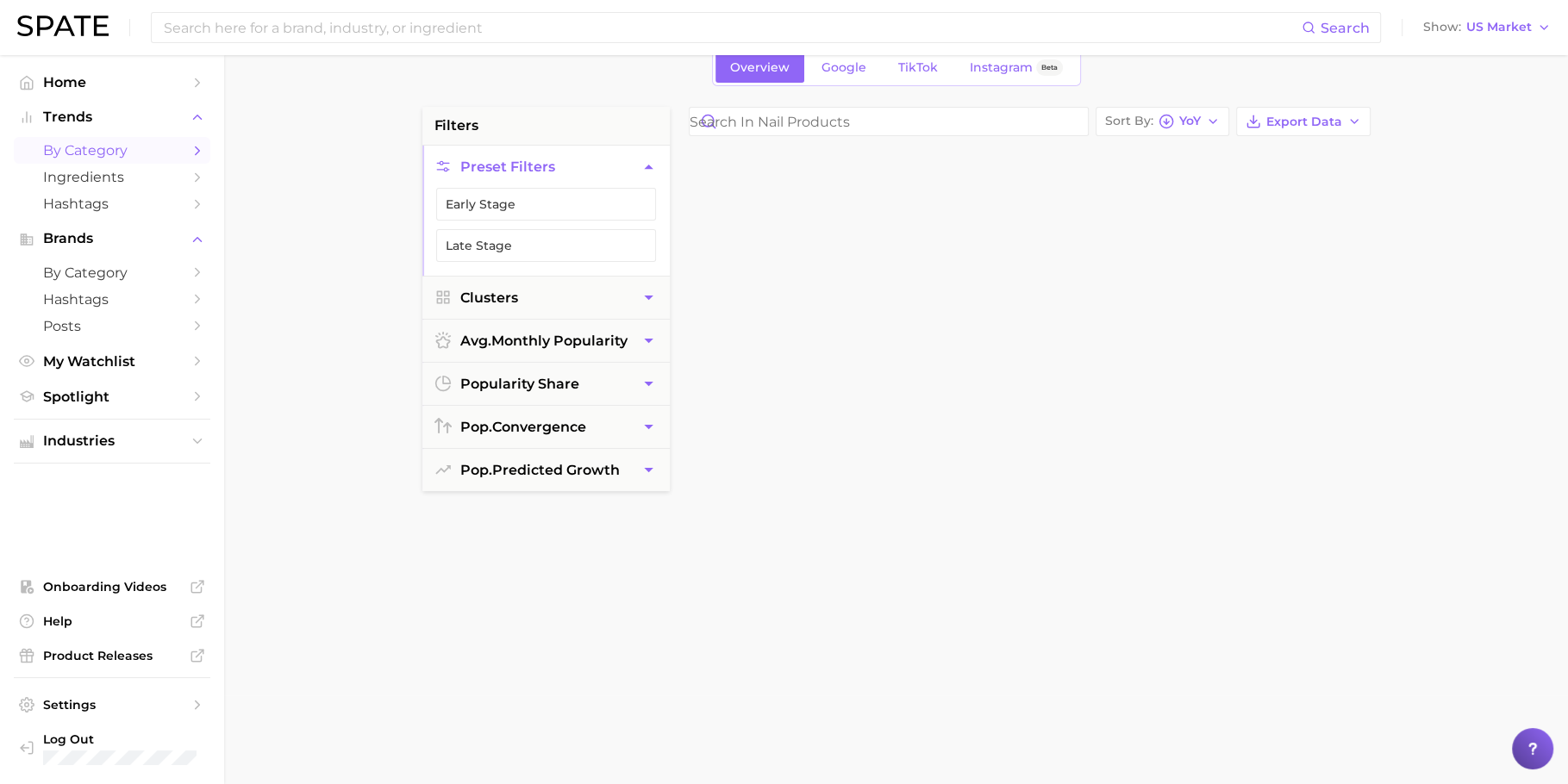
scroll to position [2488, 0]
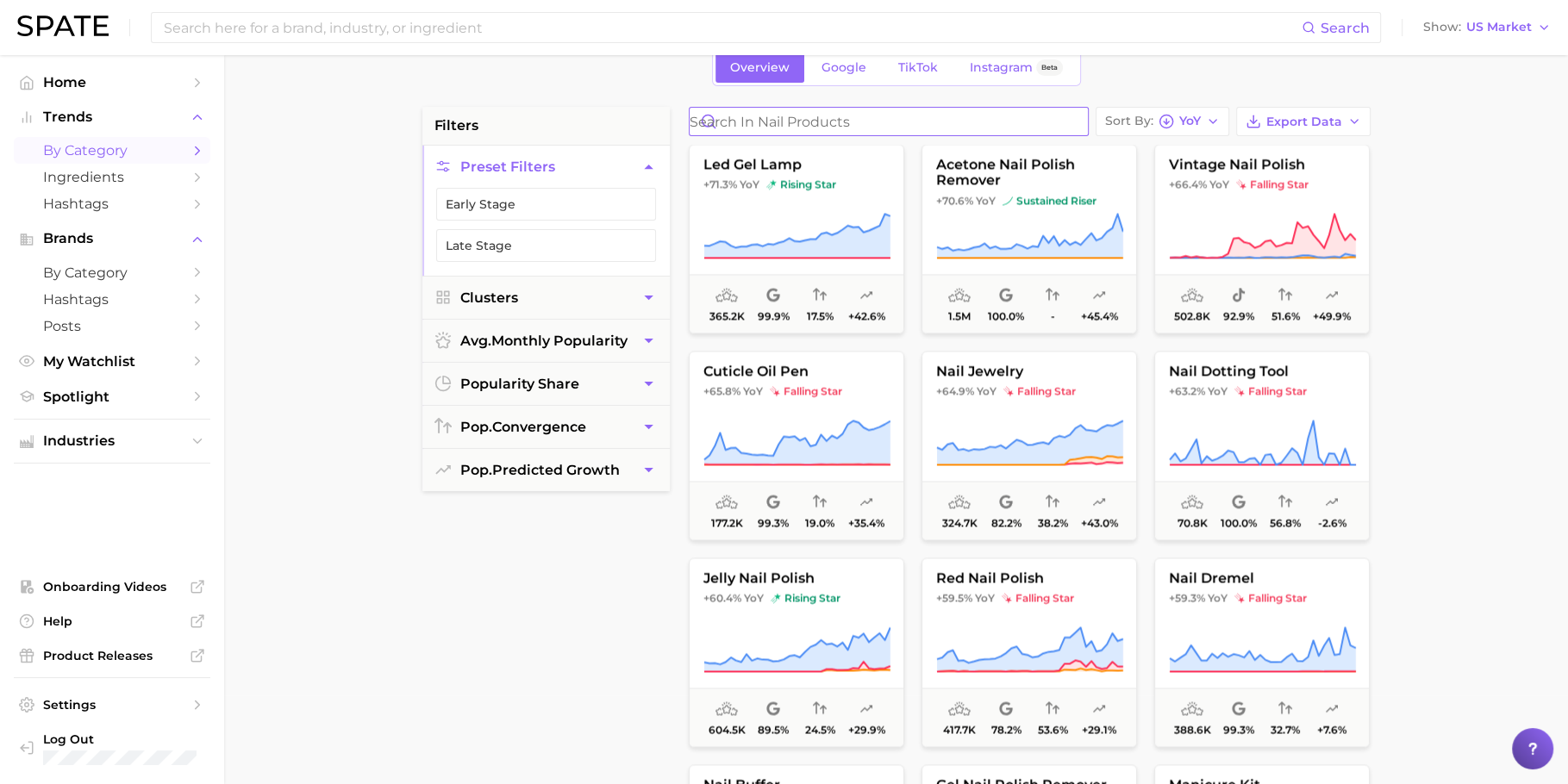
click at [852, 125] on input "Search in nail products" at bounding box center [889, 121] width 398 height 27
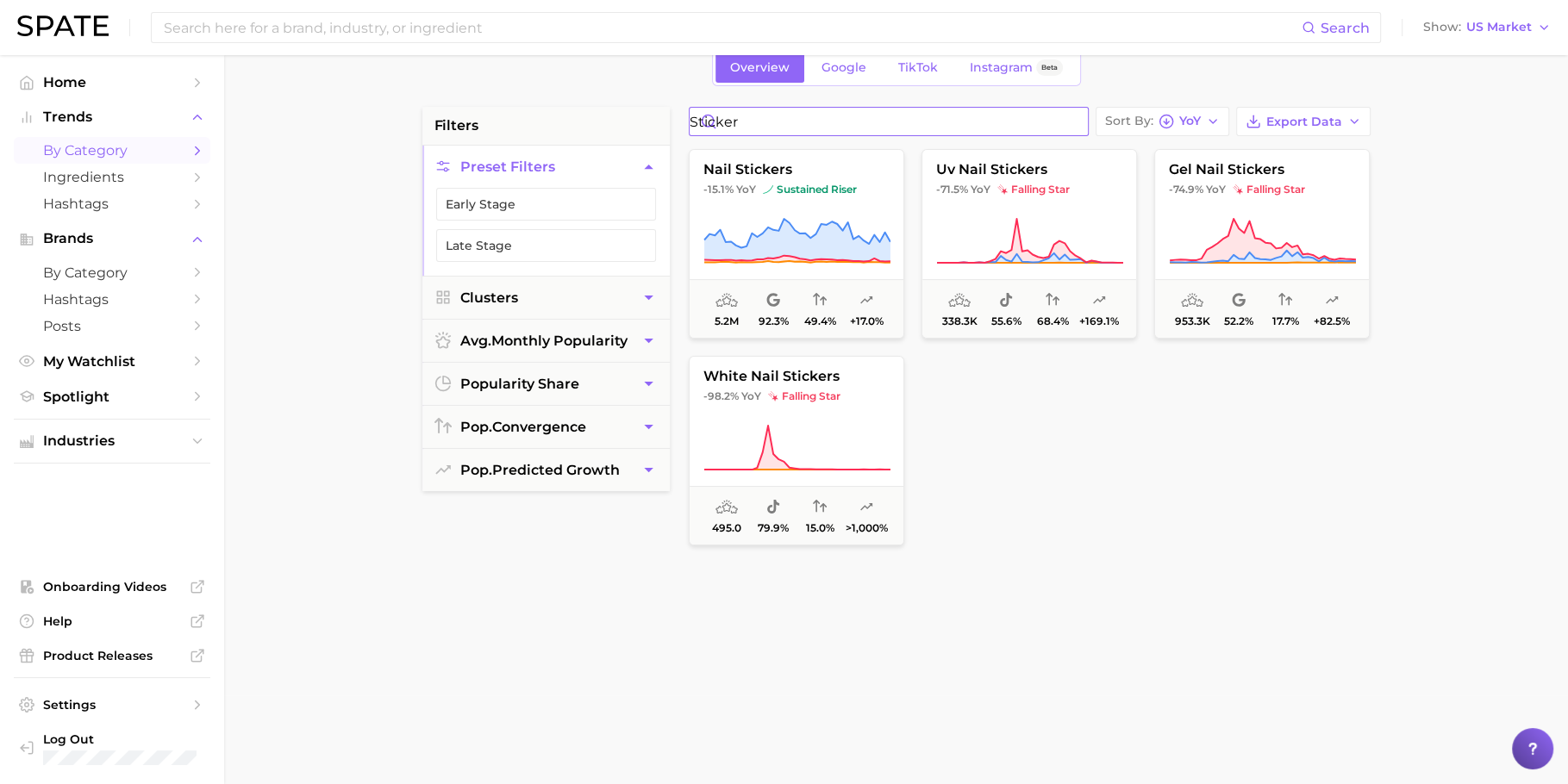
type input "sticker"
click at [1066, 118] on input "sticker" at bounding box center [889, 121] width 398 height 27
click at [1074, 118] on input "sticker" at bounding box center [889, 121] width 398 height 27
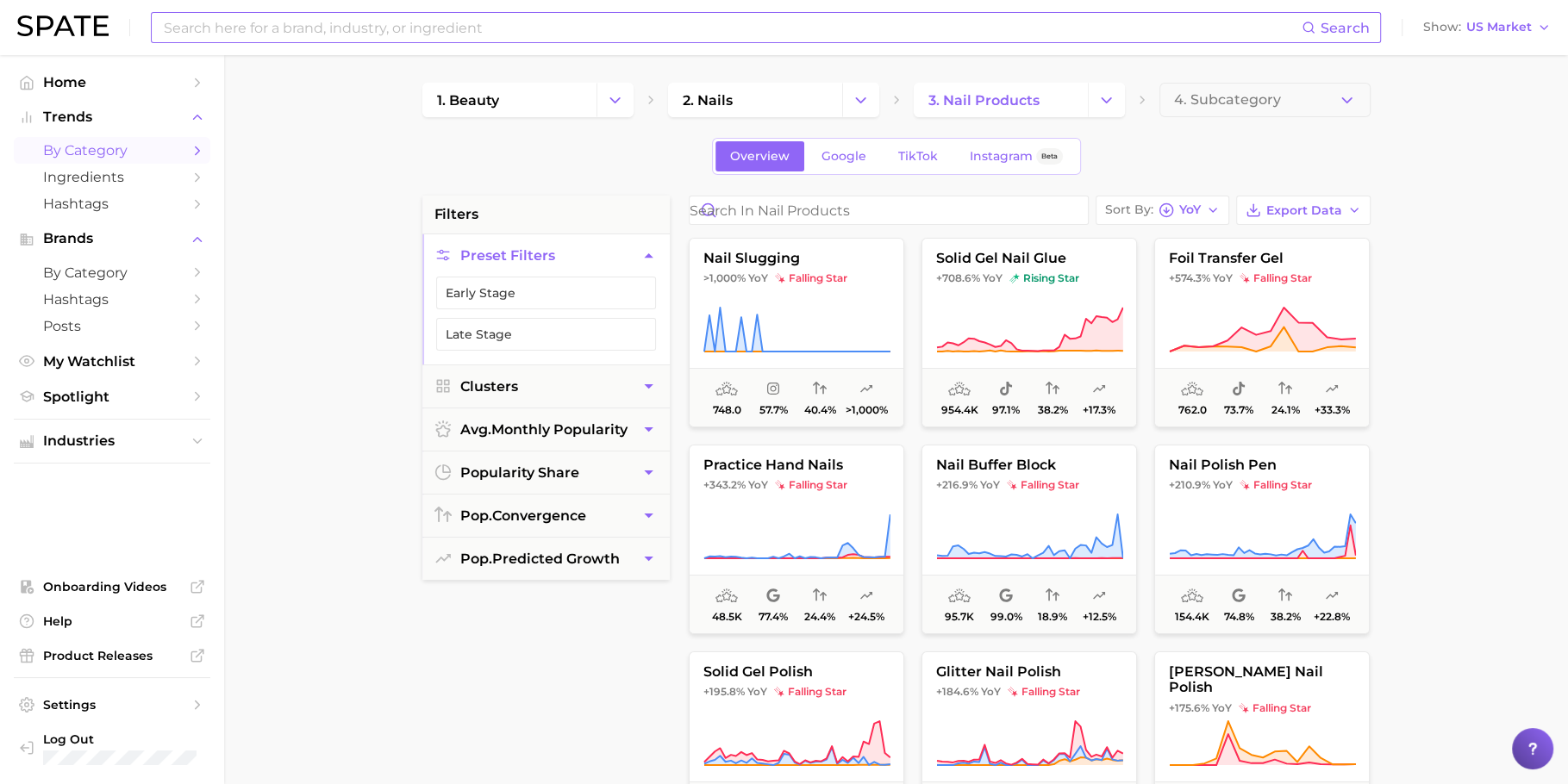
click at [384, 37] on input at bounding box center [732, 27] width 1140 height 29
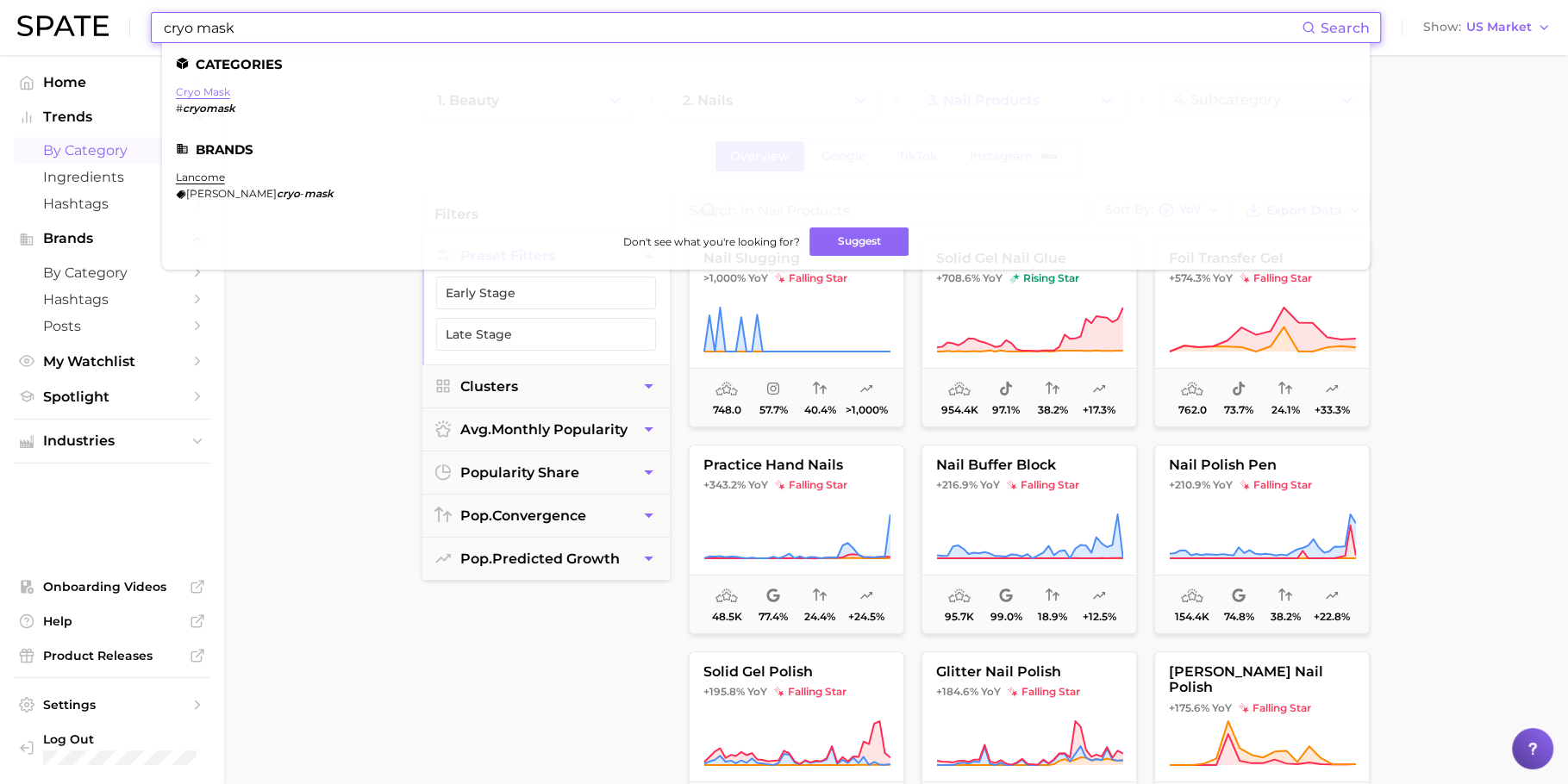
type input "cryo mask"
click at [215, 93] on link "cryo mask" at bounding box center [203, 91] width 54 height 13
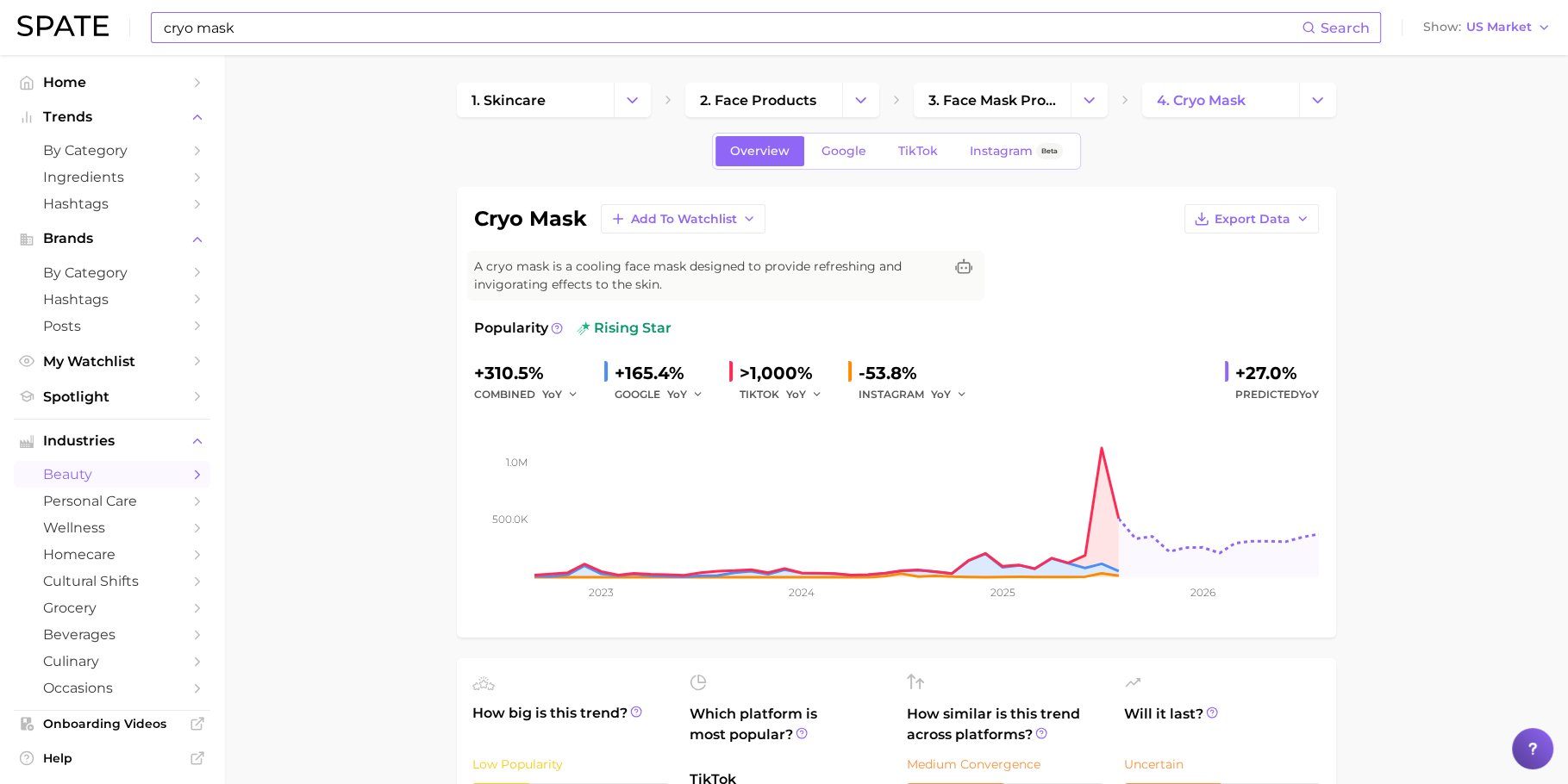
click at [666, 19] on input "cryo mask" at bounding box center [732, 27] width 1140 height 29
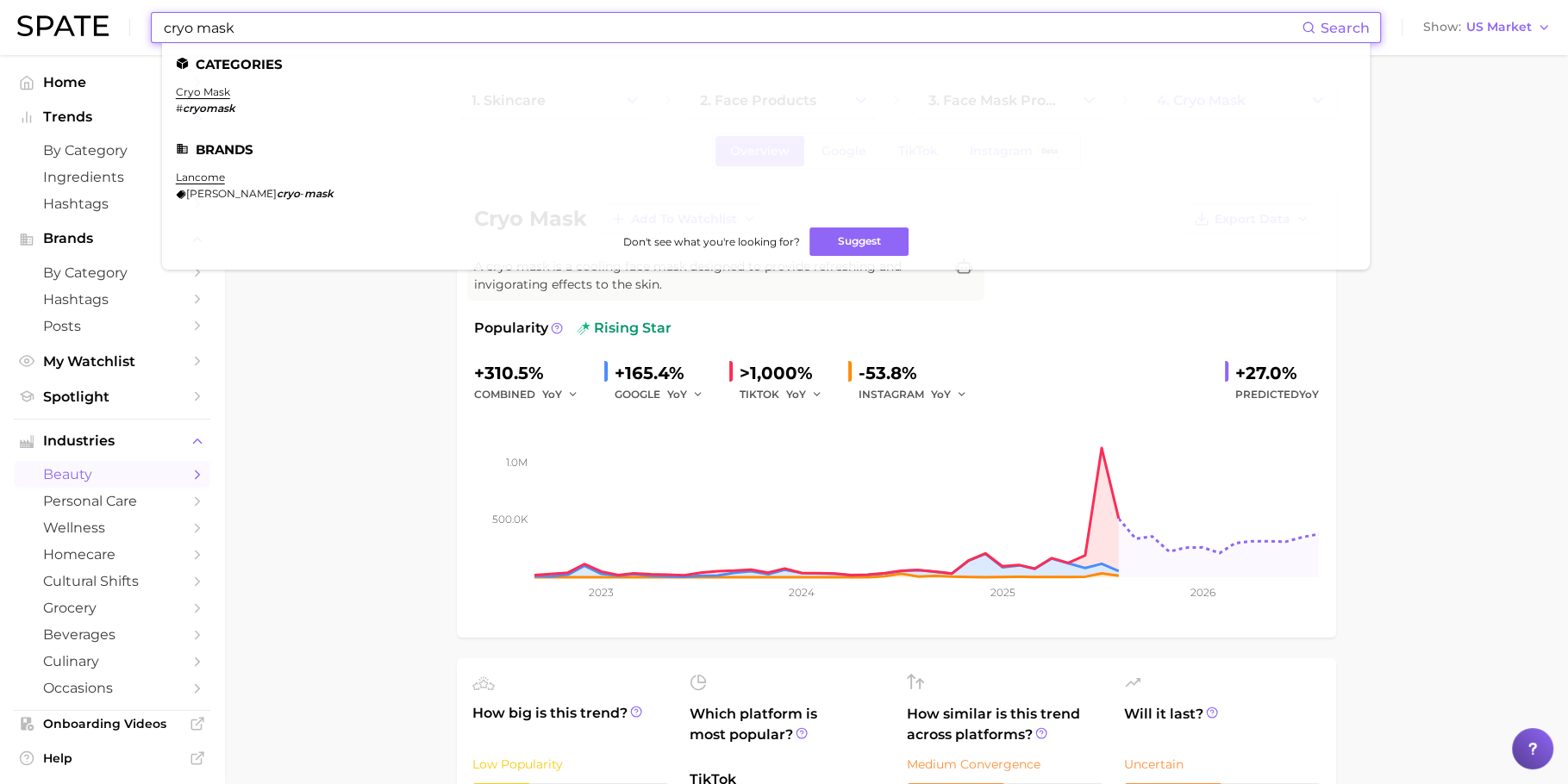
click at [666, 19] on input "cryo mask" at bounding box center [732, 27] width 1140 height 29
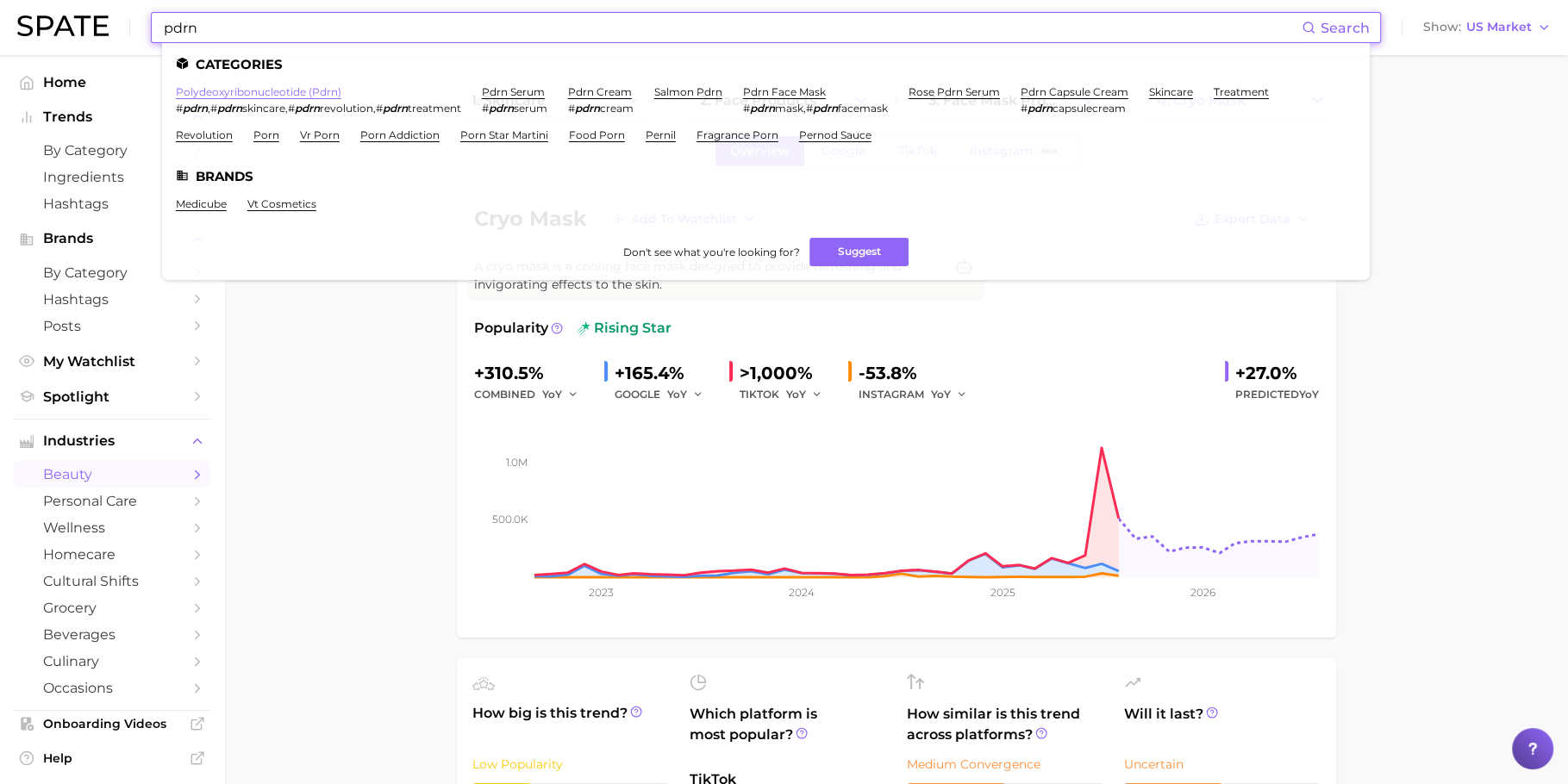
click at [323, 86] on link "polydeoxyribonucleotide (pdrn)" at bounding box center [258, 91] width 165 height 13
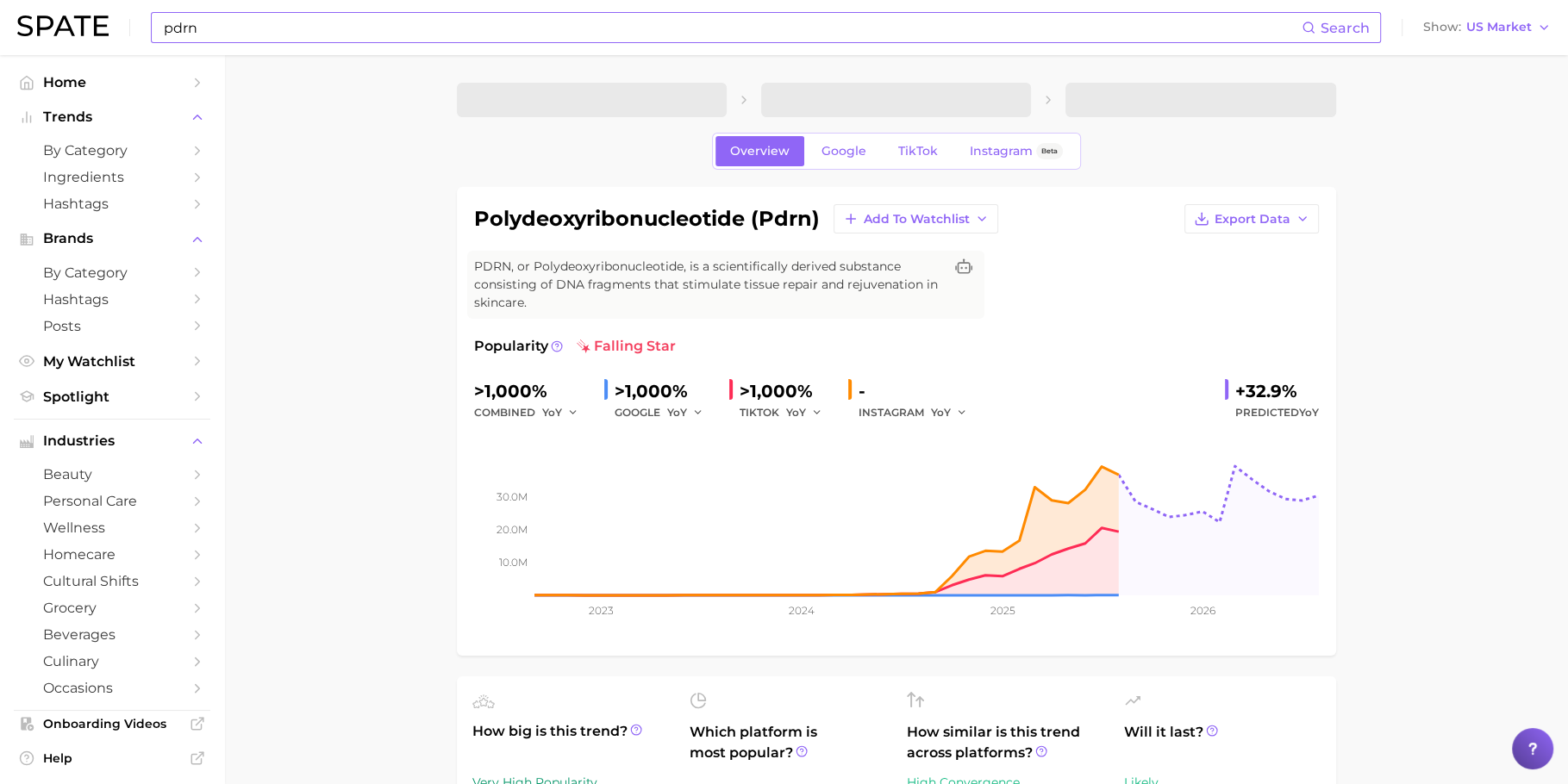
scroll to position [7, 0]
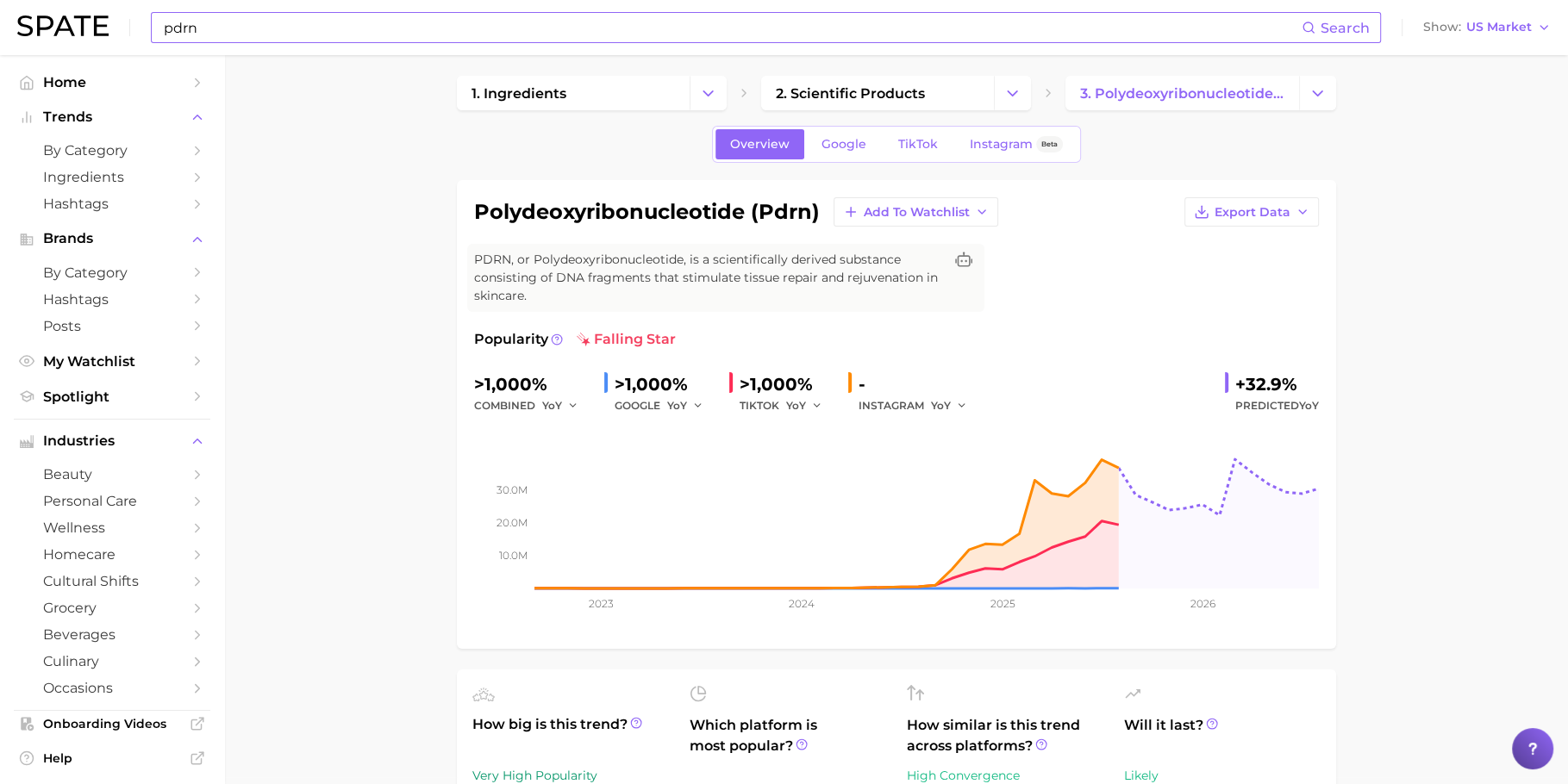
click at [531, 33] on input "pdrn" at bounding box center [732, 27] width 1140 height 29
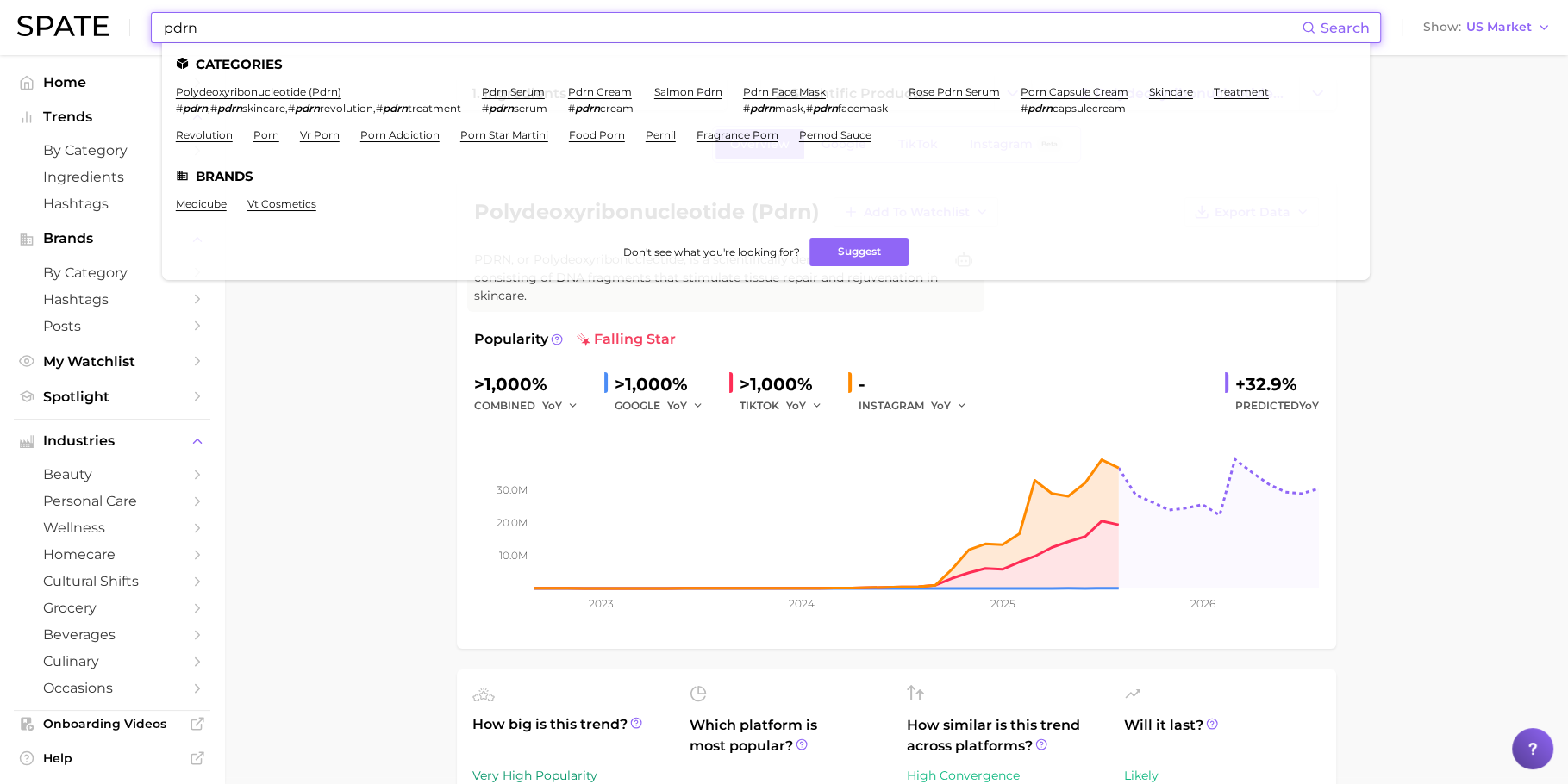
click at [531, 33] on input "pdrn" at bounding box center [732, 27] width 1140 height 29
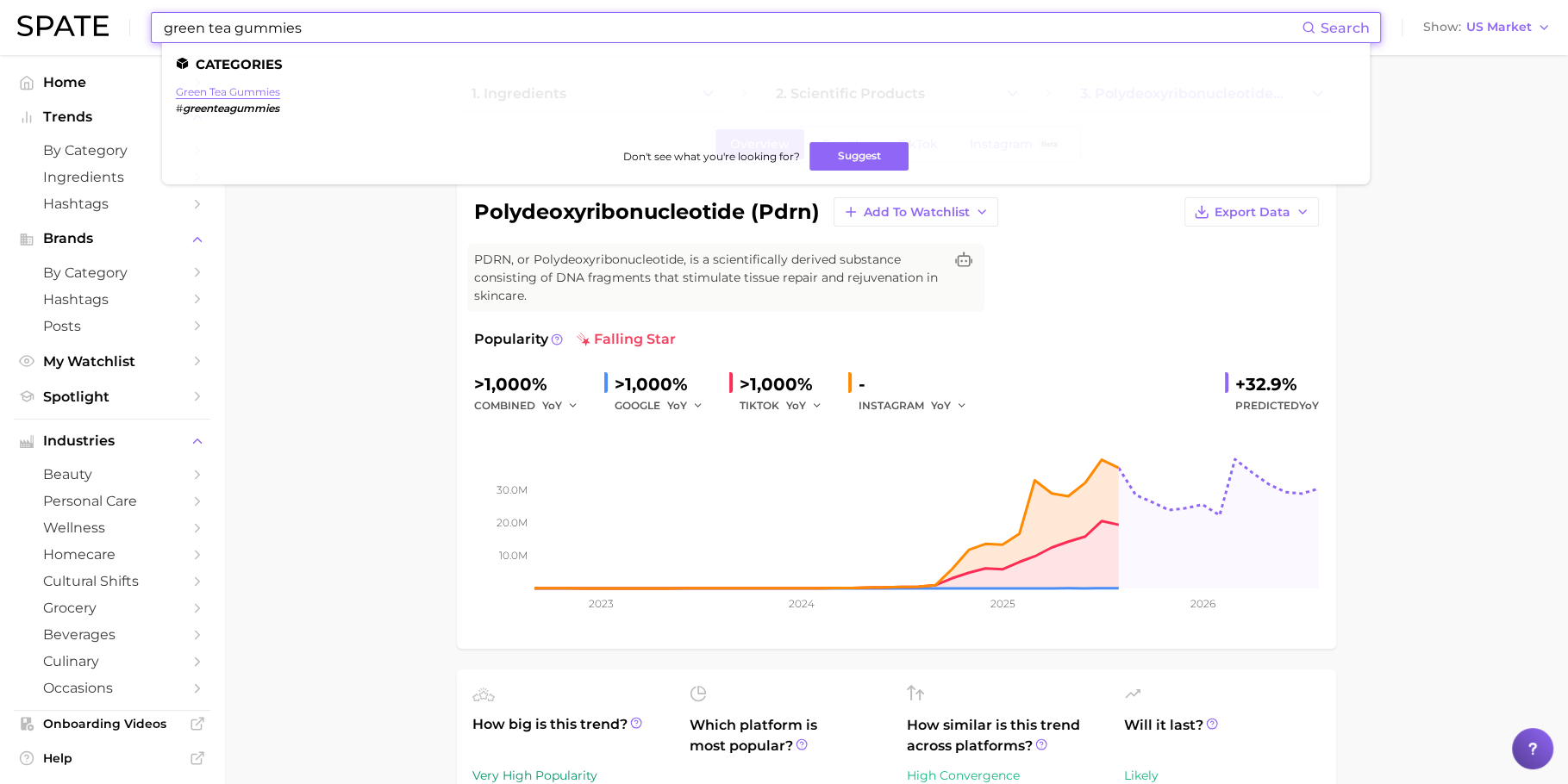
type input "green tea gummies"
click at [262, 85] on link "green tea gummies" at bounding box center [227, 91] width 104 height 13
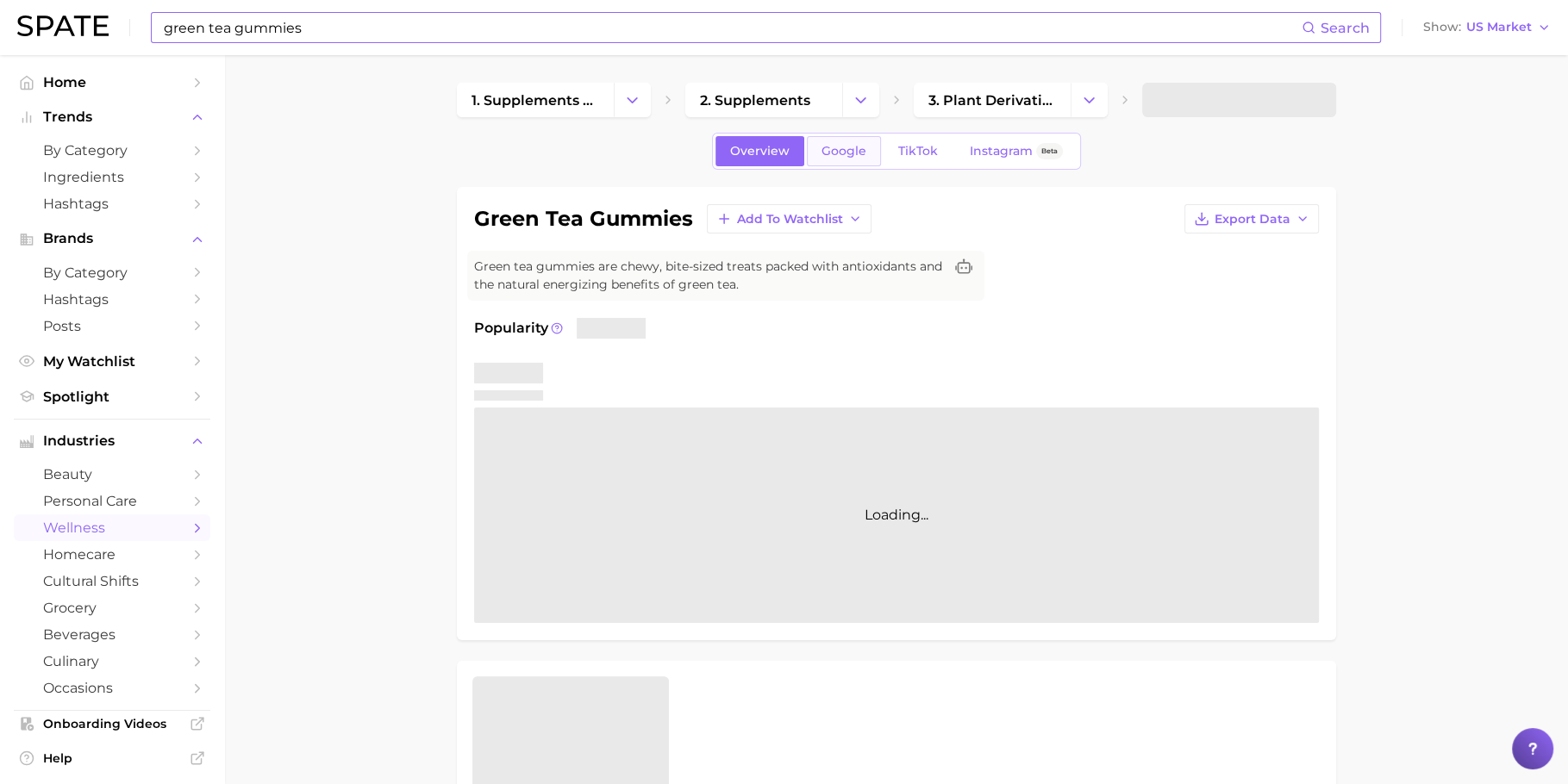
click at [832, 154] on span "Google" at bounding box center [844, 151] width 45 height 15
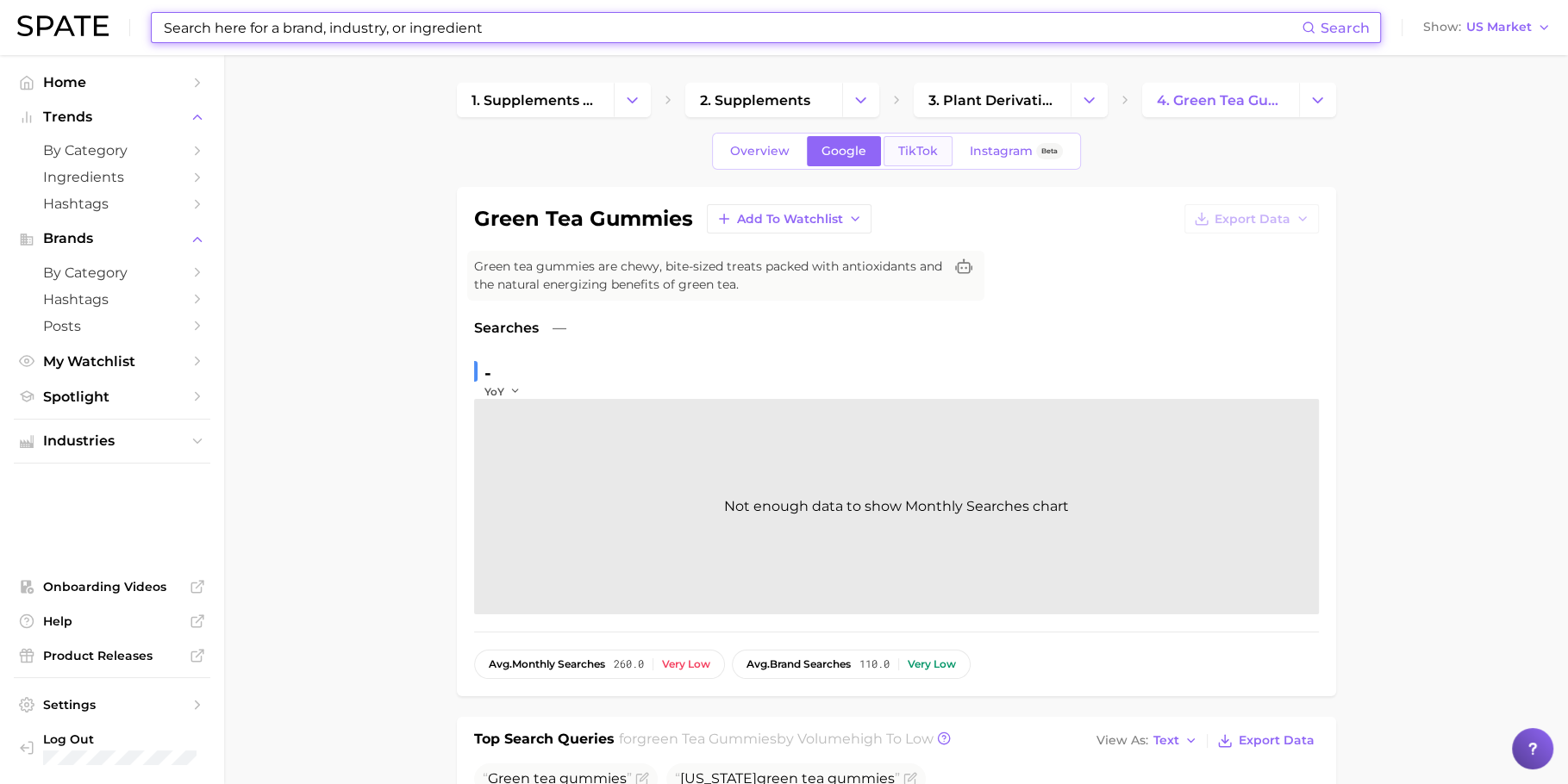
click at [905, 147] on span "TikTok" at bounding box center [918, 151] width 40 height 15
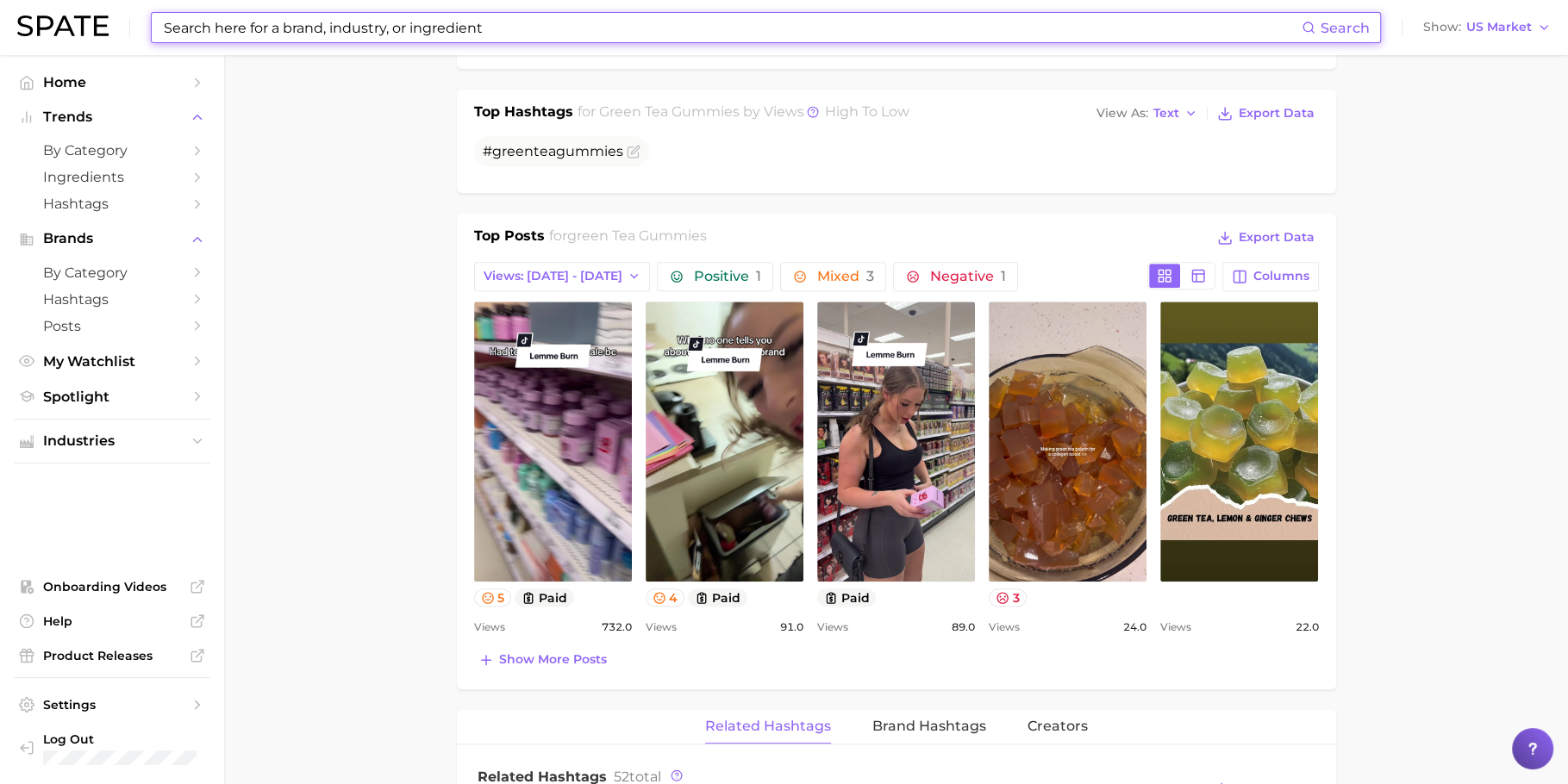
scroll to position [752, 0]
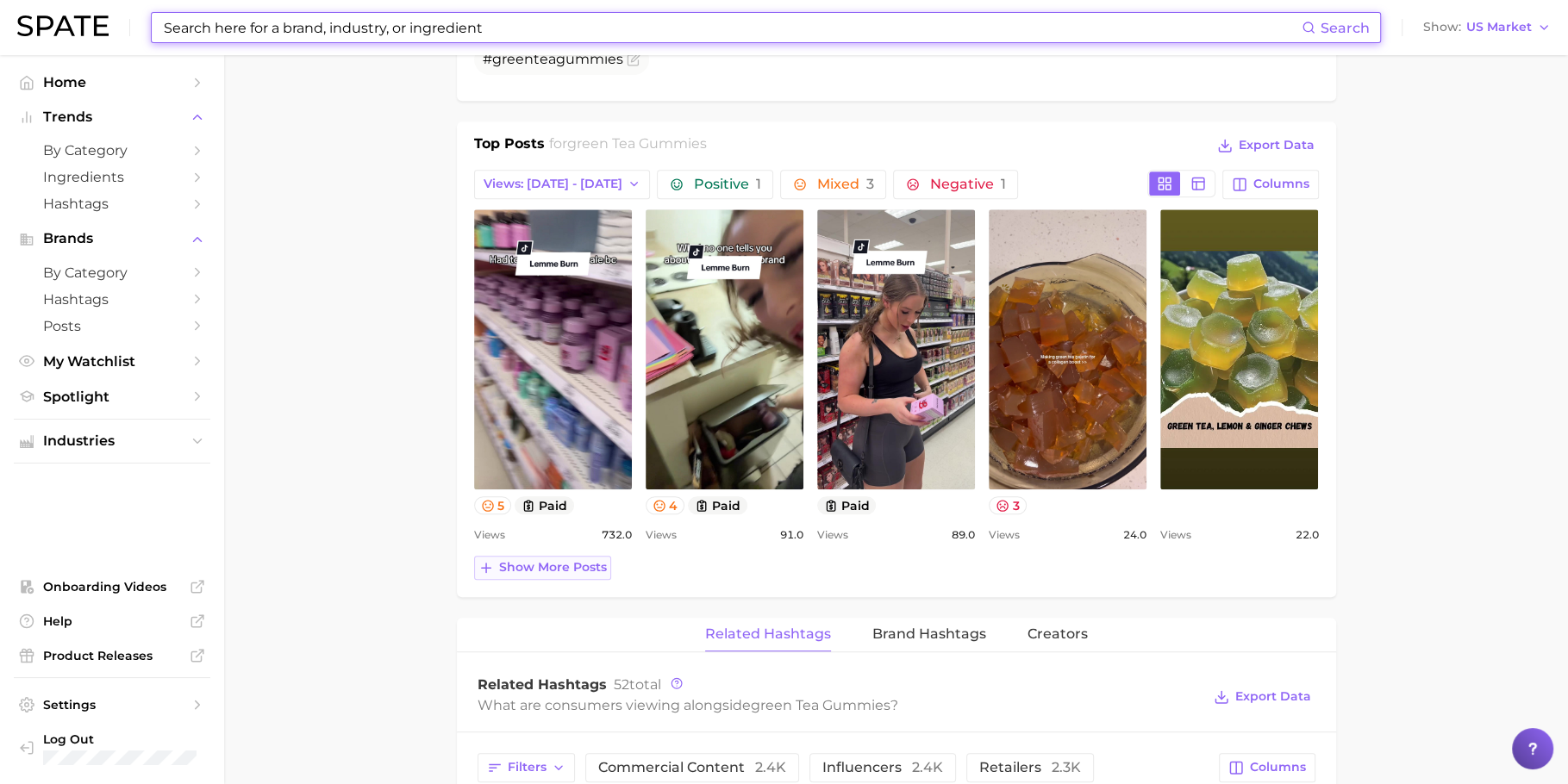
click at [560, 567] on span "Show more posts" at bounding box center [553, 567] width 108 height 15
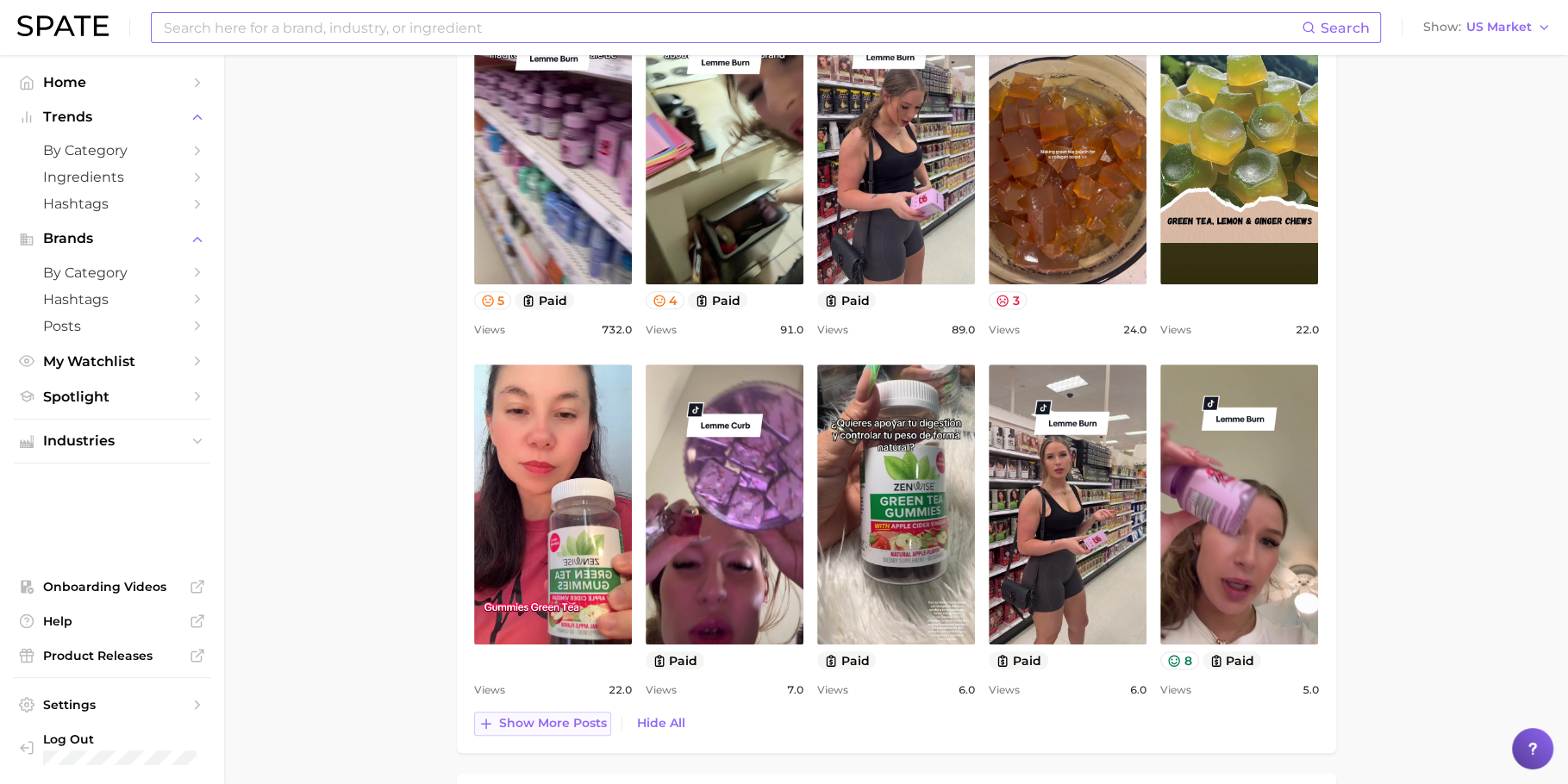
scroll to position [962, 0]
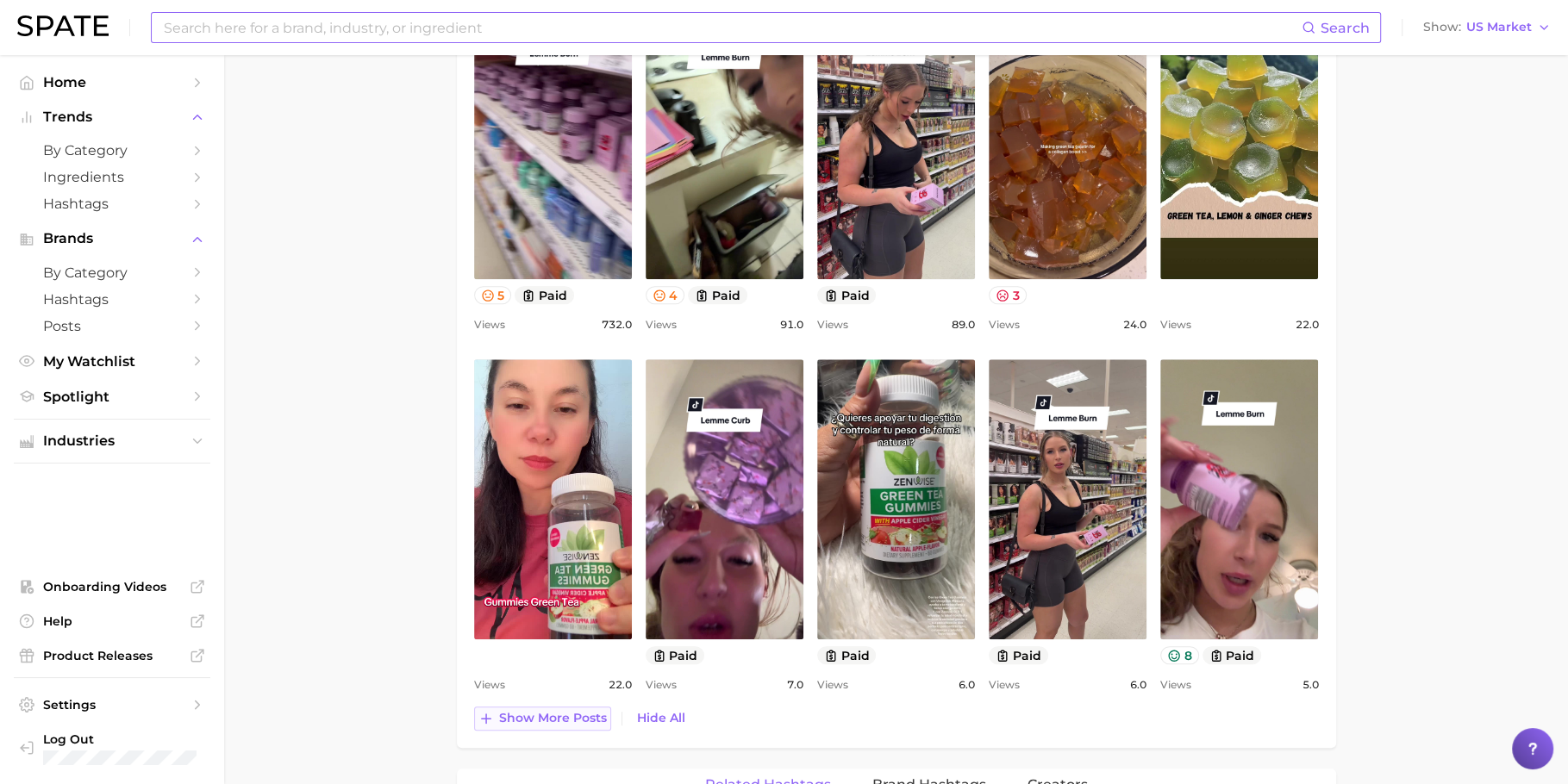
click at [547, 716] on span "Show more posts" at bounding box center [553, 718] width 108 height 15
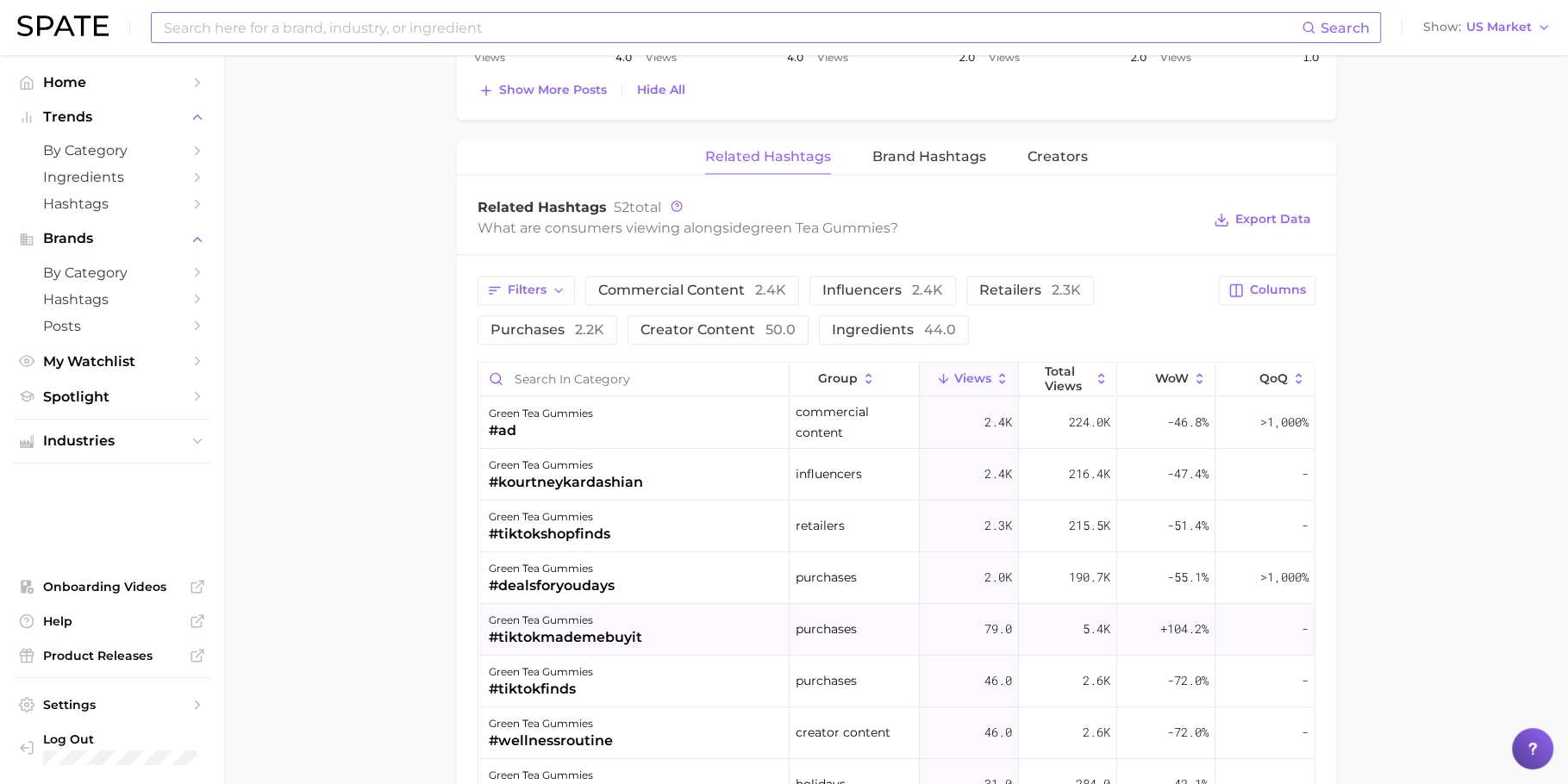
scroll to position [2014, 0]
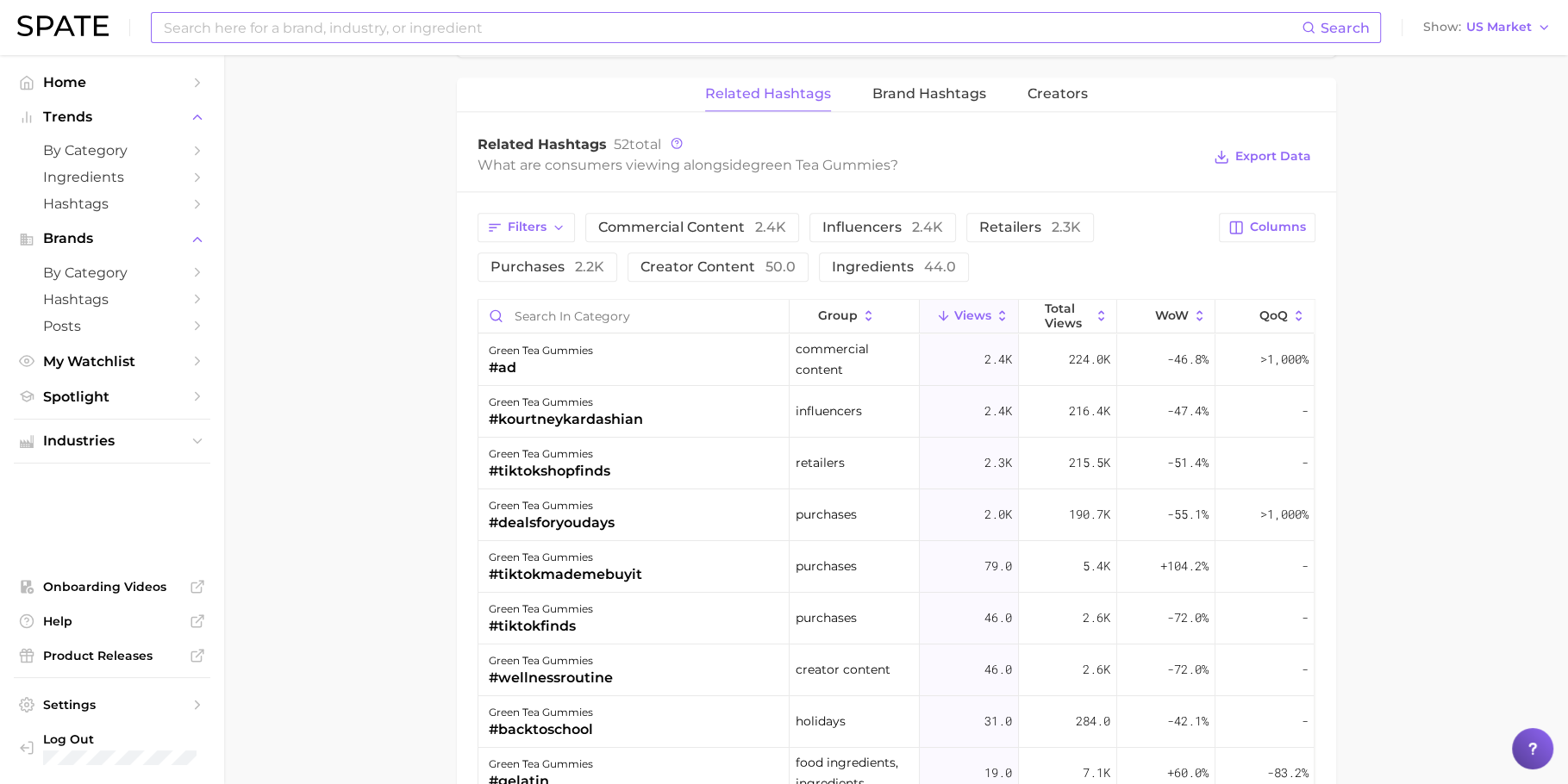
click at [539, 13] on input at bounding box center [732, 27] width 1140 height 29
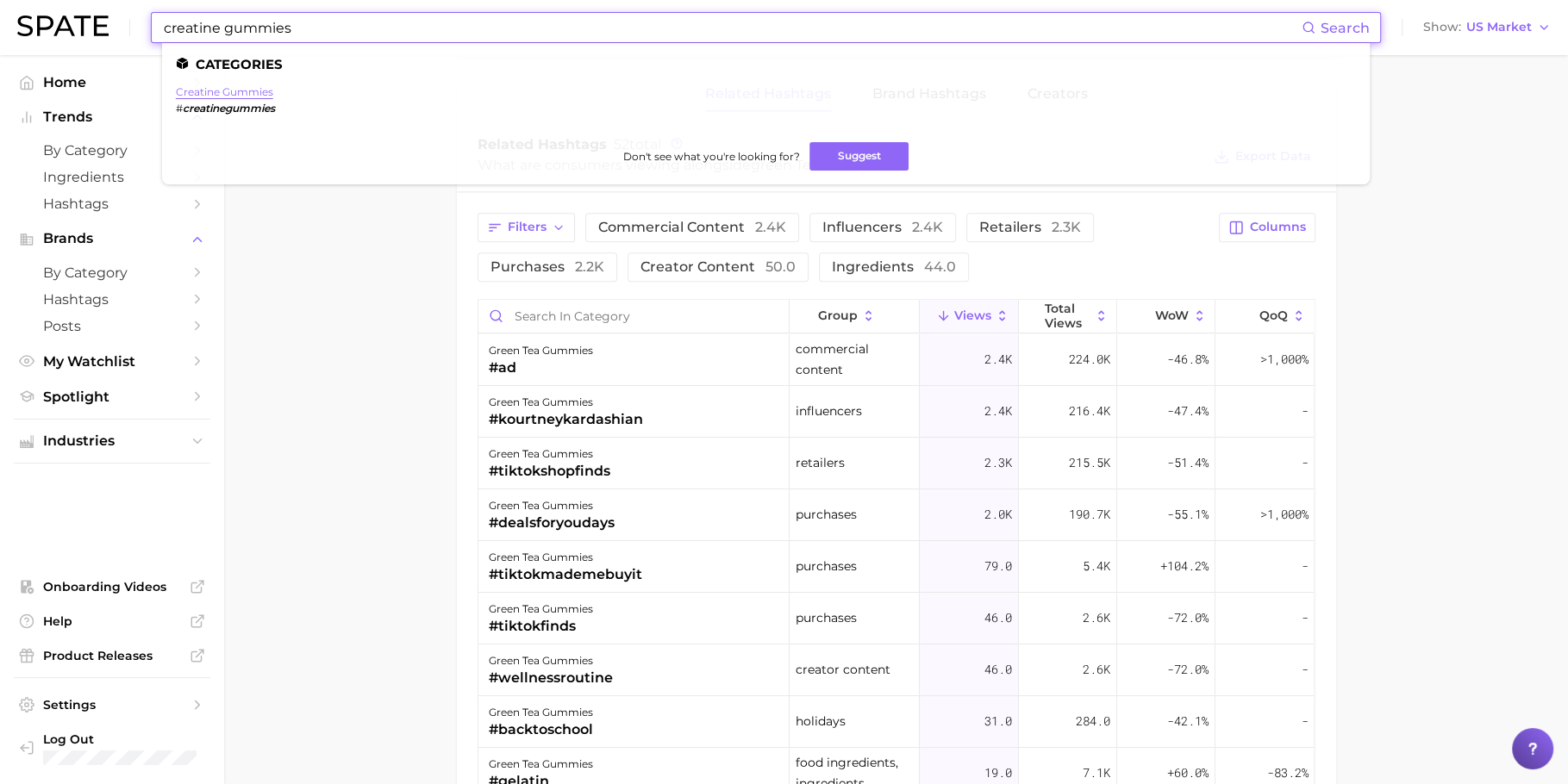
click at [228, 89] on link "creatine gummies" at bounding box center [224, 91] width 97 height 13
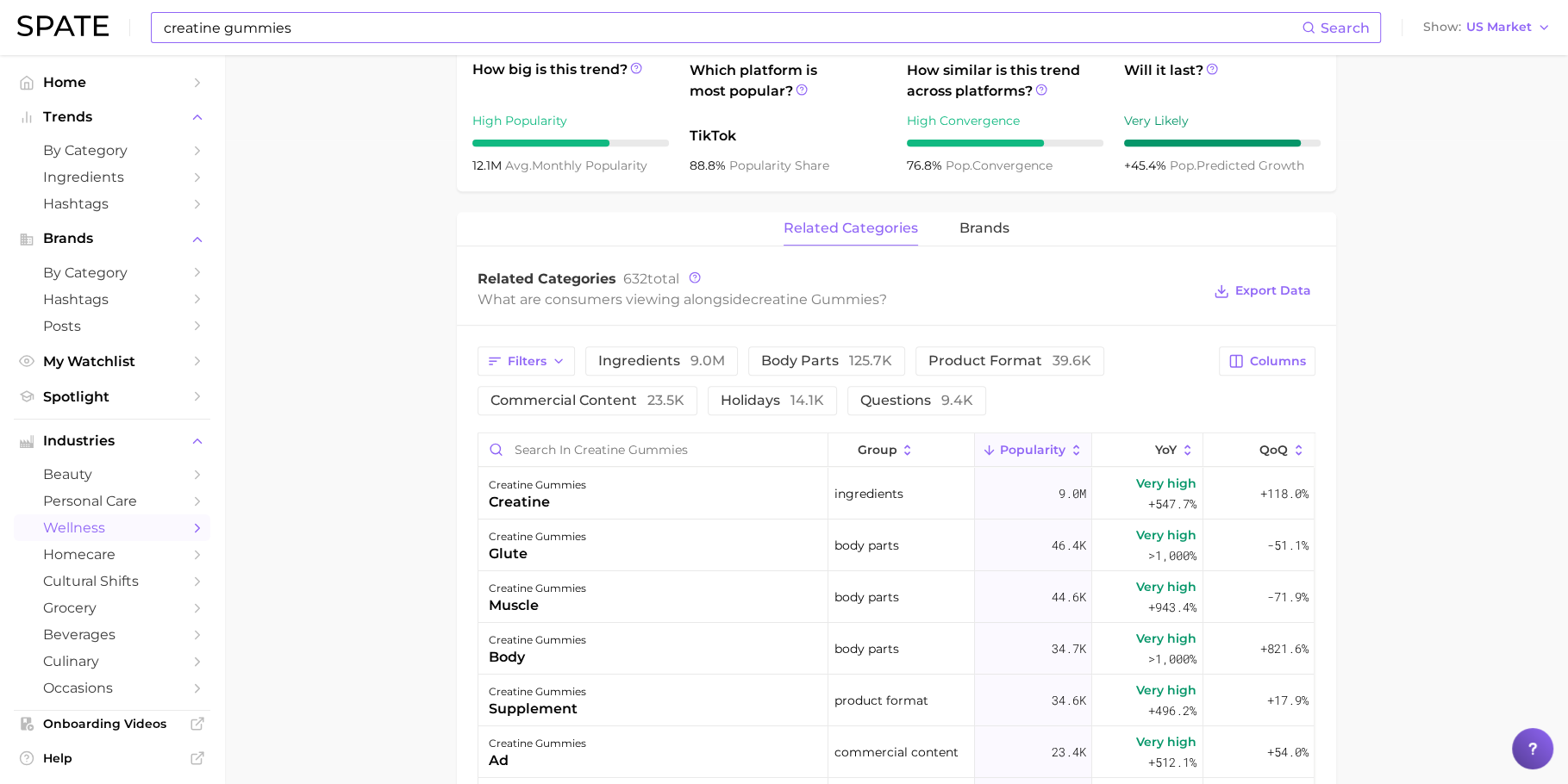
scroll to position [653, 0]
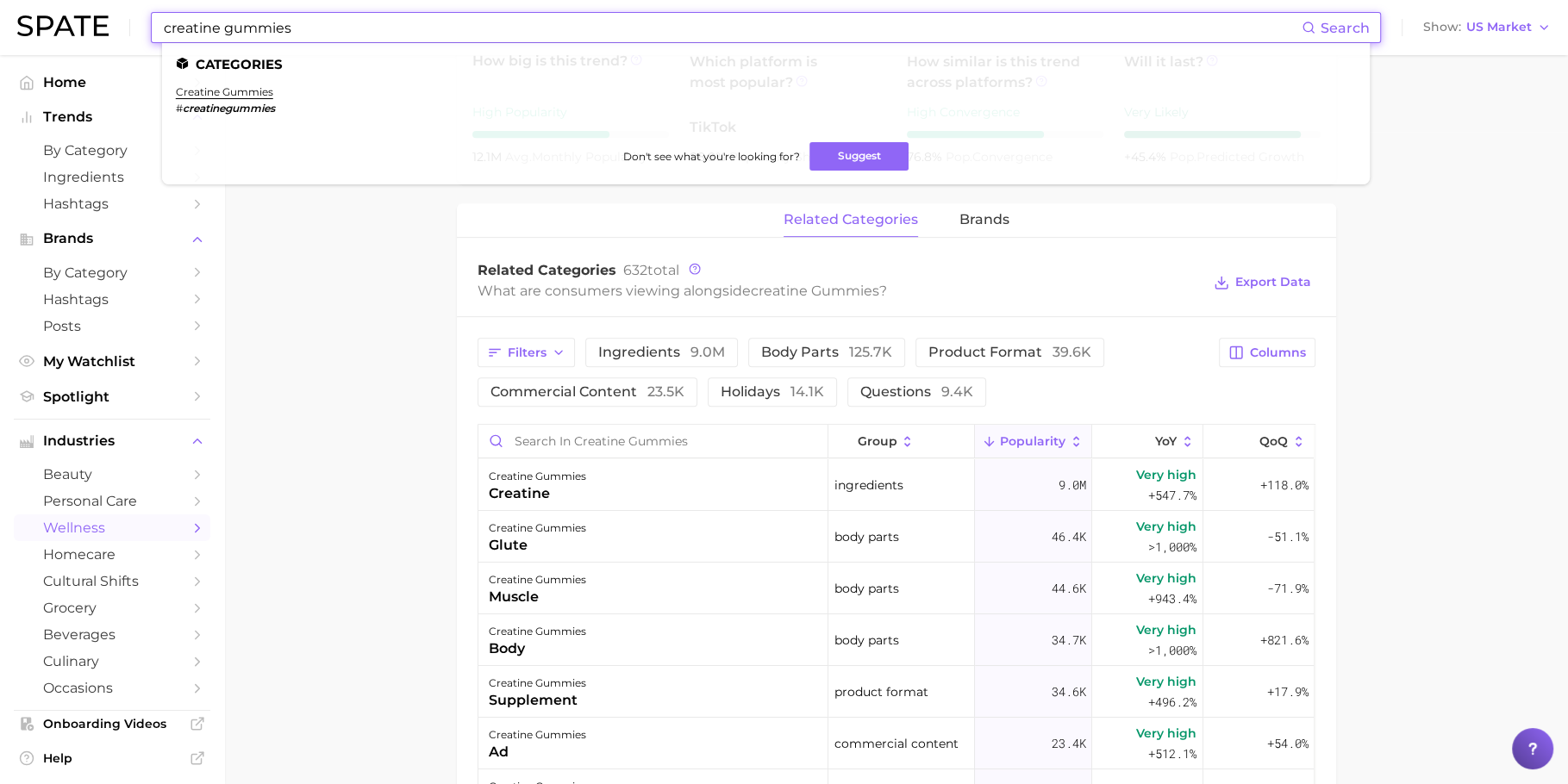
click at [439, 30] on input "creatine gummies" at bounding box center [732, 27] width 1140 height 29
type input "matcha [PERSON_NAME]"
click at [86, 29] on img at bounding box center [63, 25] width 91 height 20
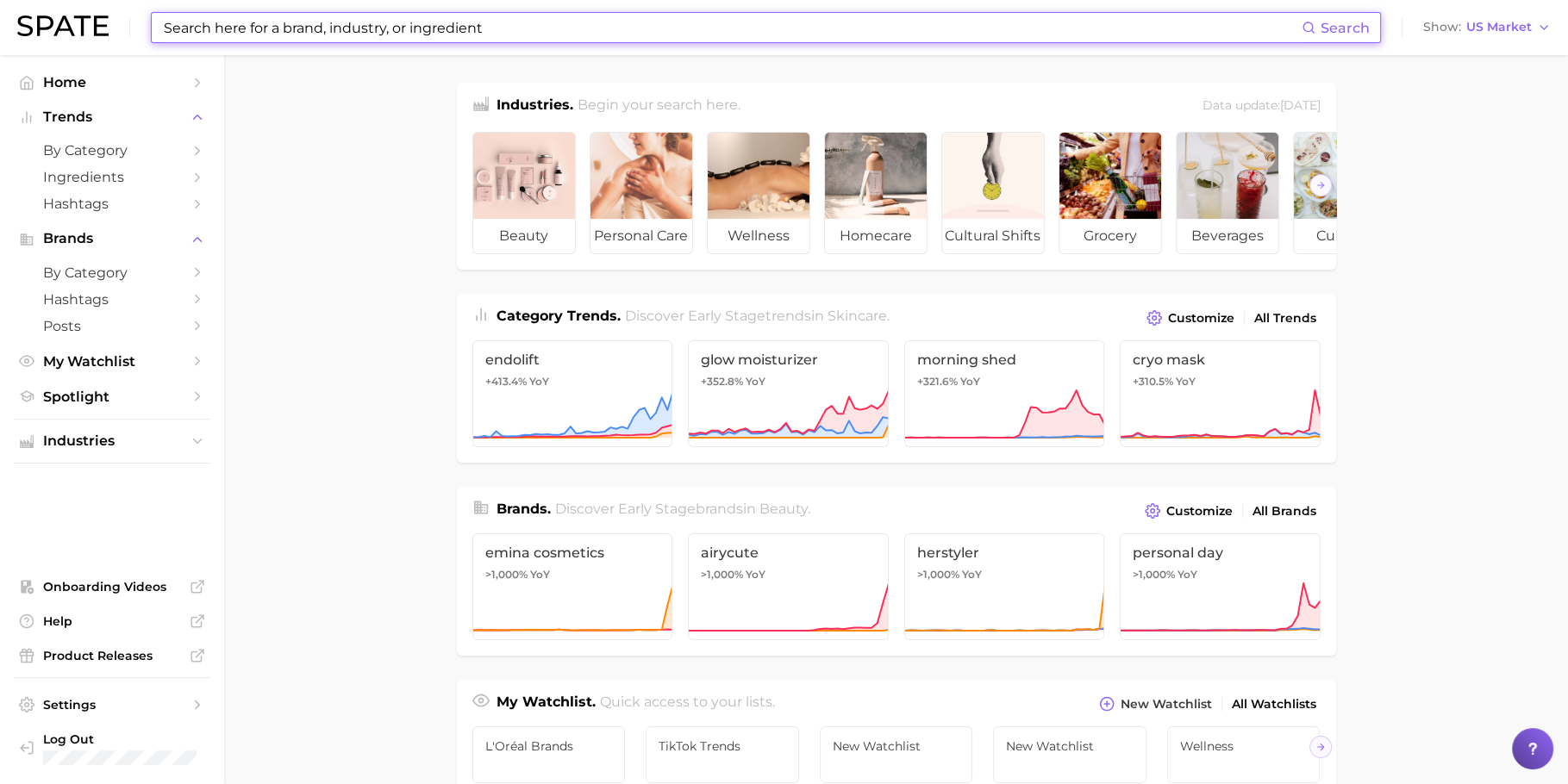
click at [471, 19] on input at bounding box center [732, 27] width 1140 height 29
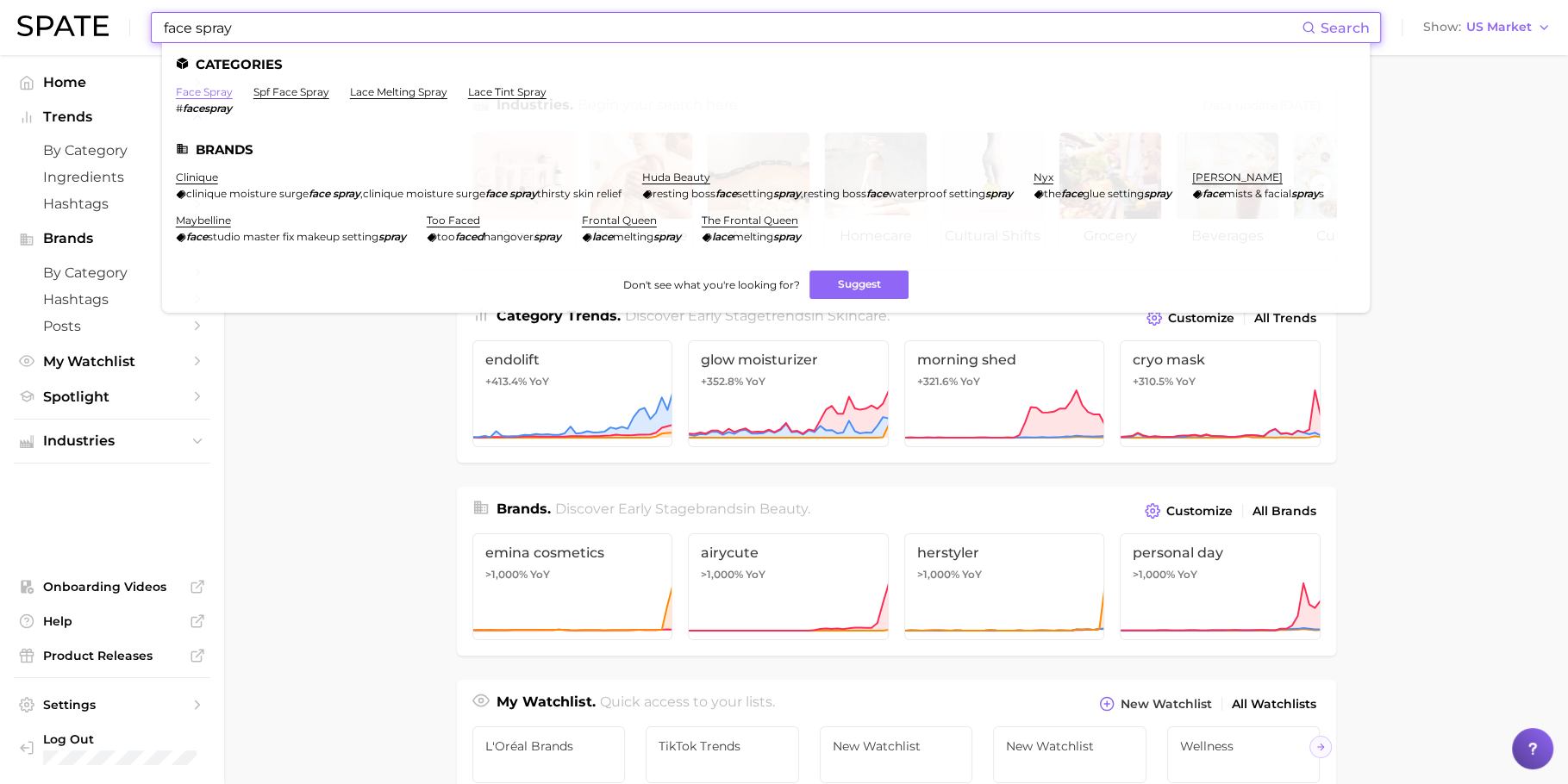
type input "face spray"
click at [217, 95] on link "face spray" at bounding box center [204, 91] width 57 height 13
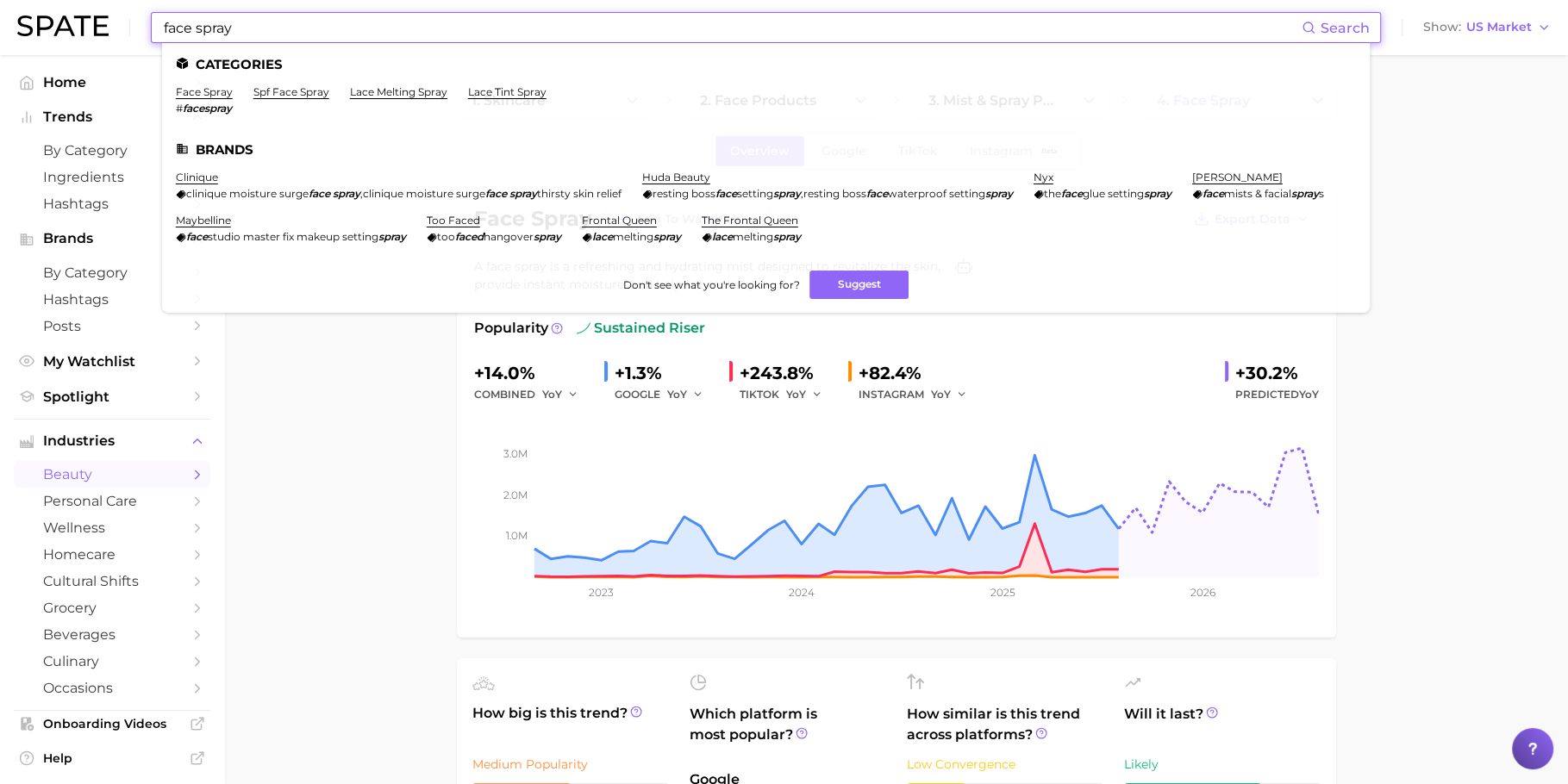
click at [546, 23] on input "face spray" at bounding box center [732, 27] width 1140 height 29
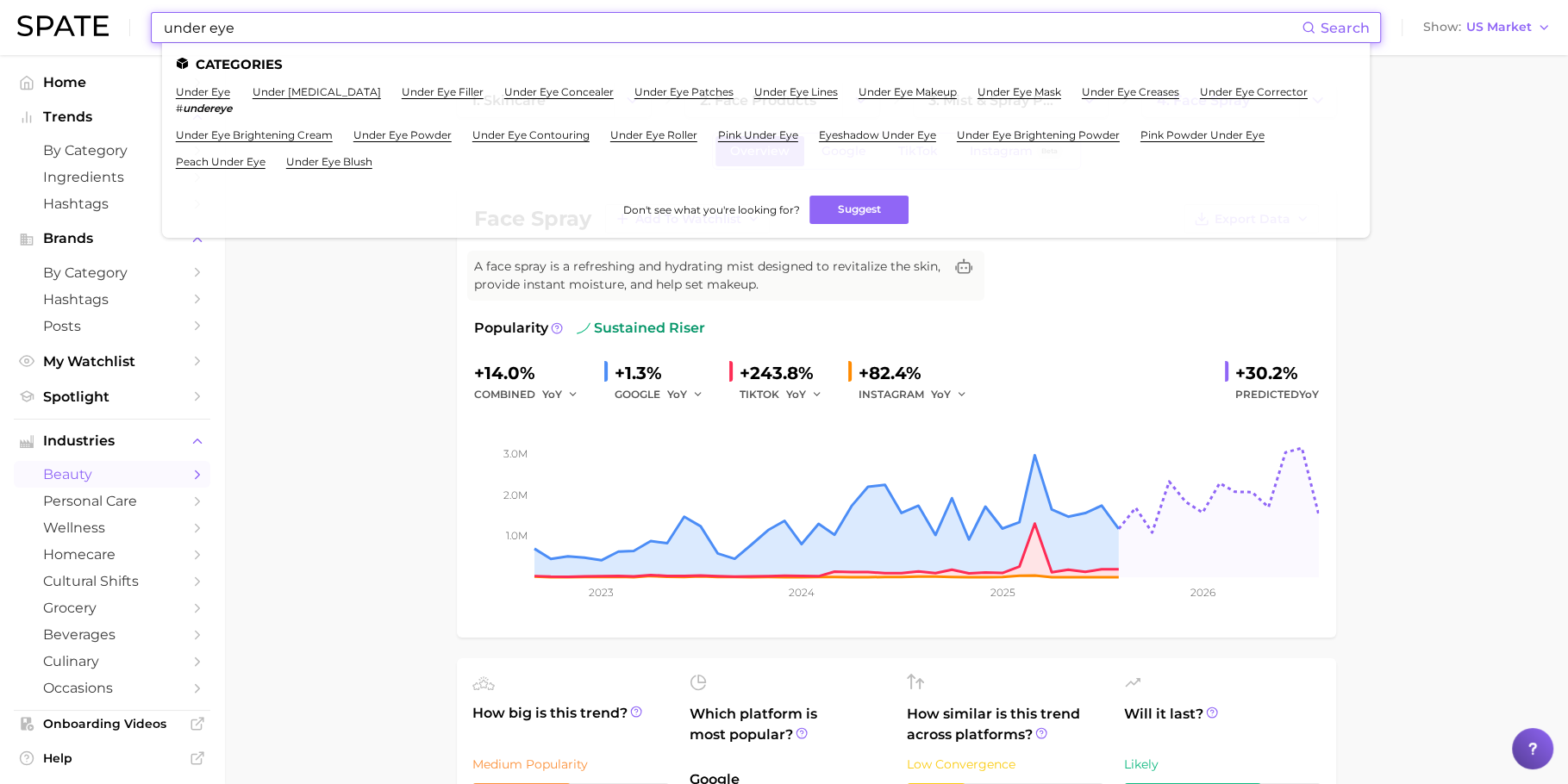
click at [539, 41] on input "under eye" at bounding box center [732, 27] width 1140 height 29
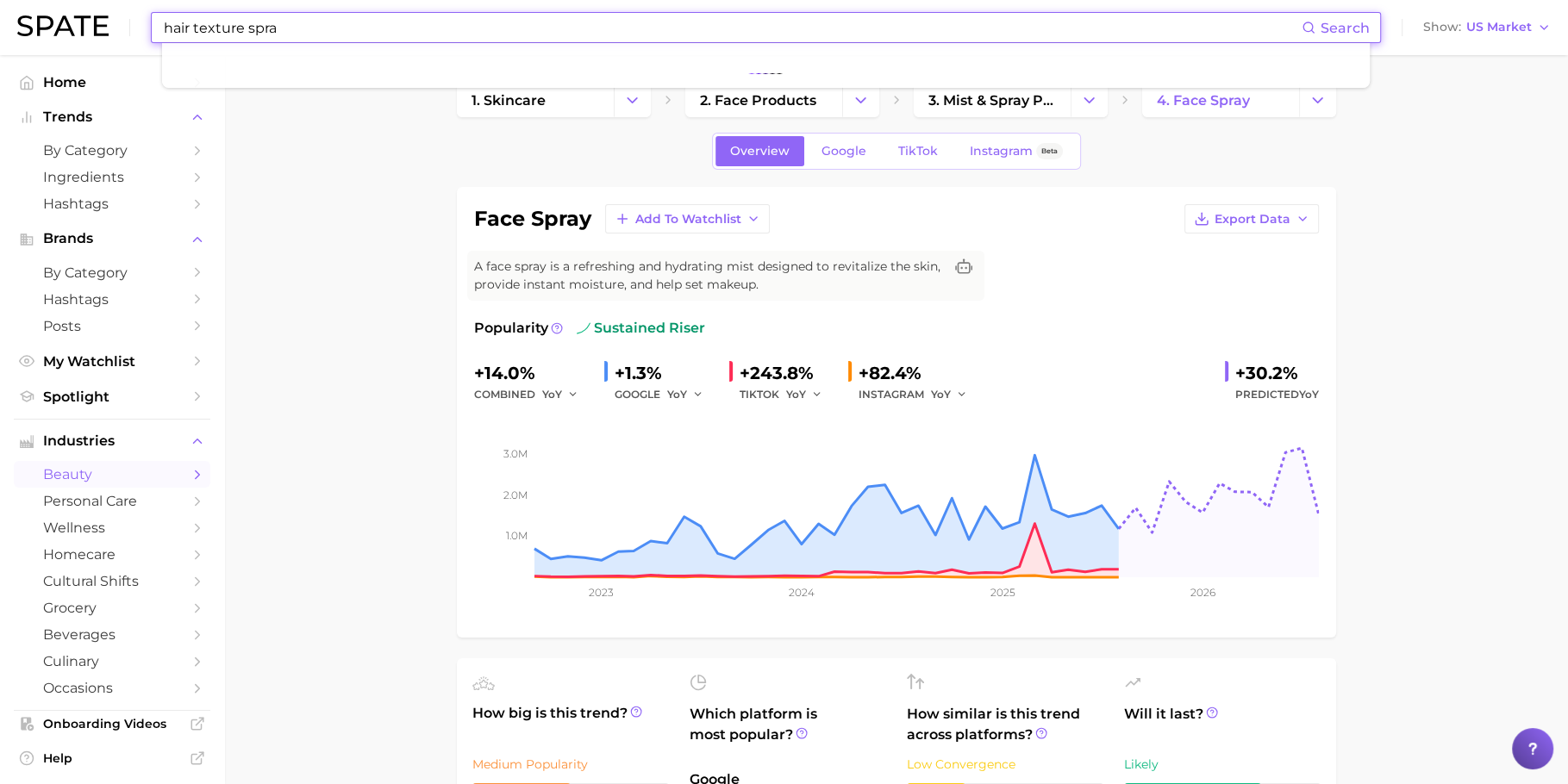
type input "hair texture spray"
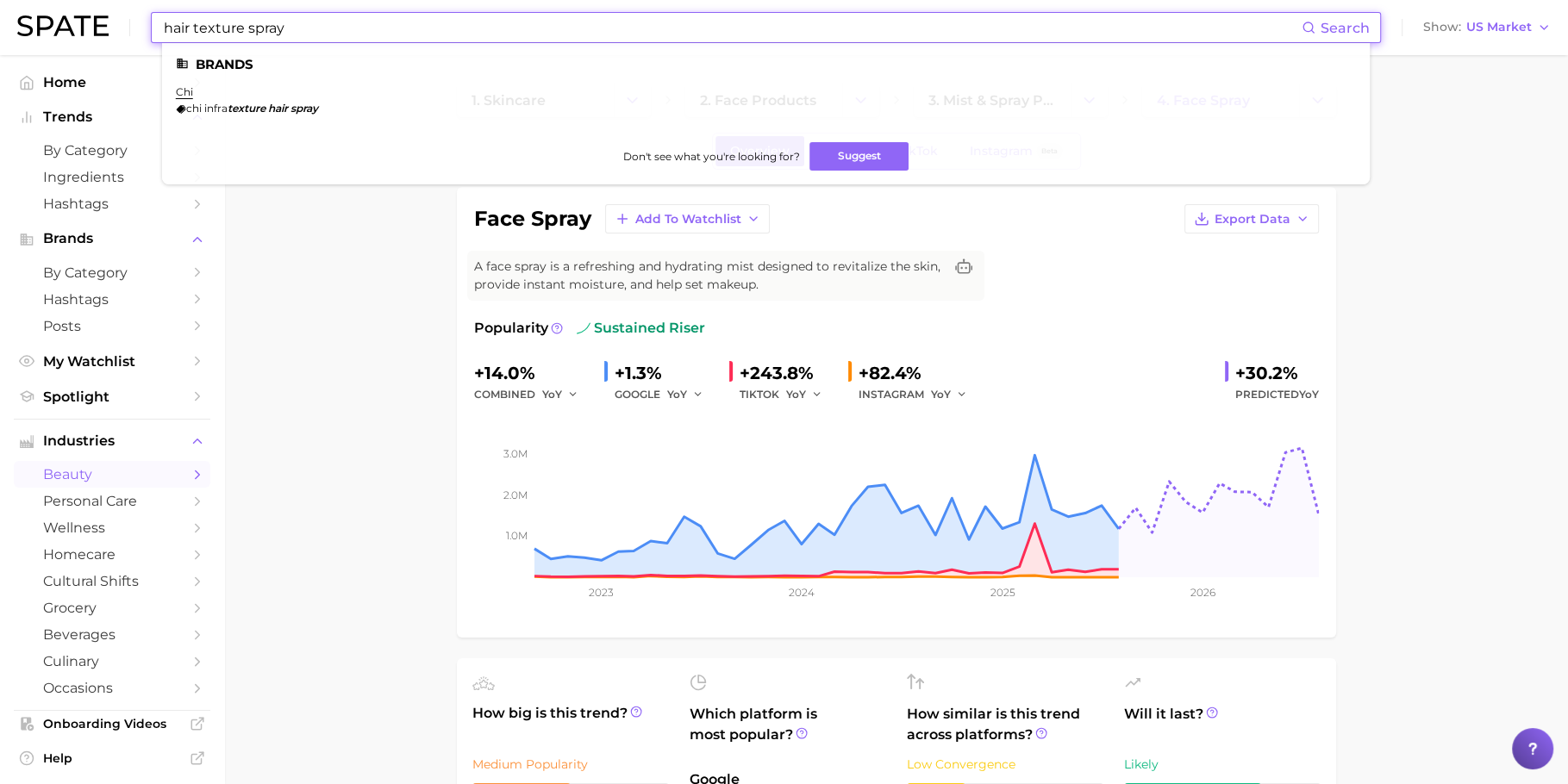
click at [307, 20] on input "hair texture spray" at bounding box center [732, 27] width 1140 height 29
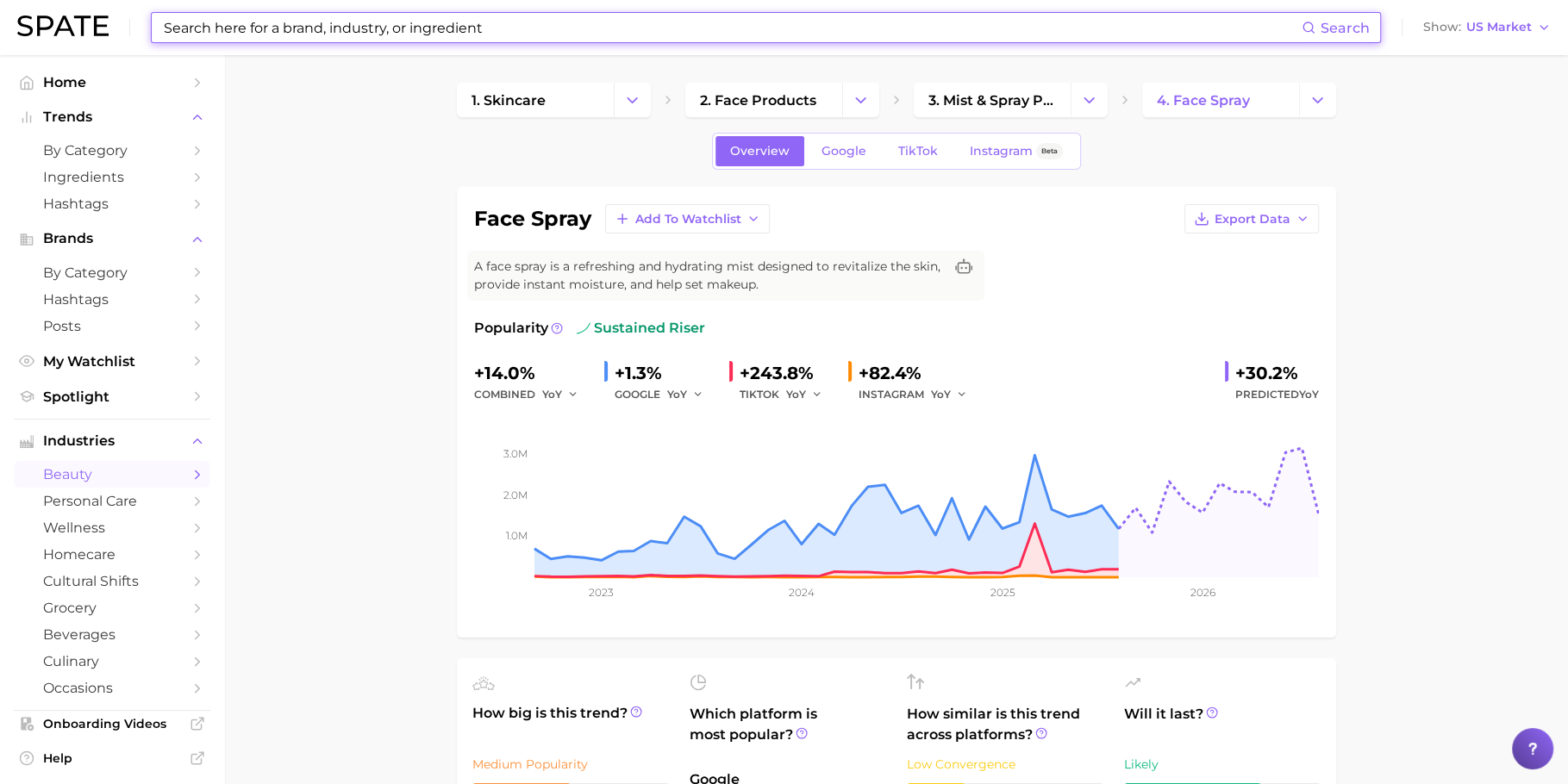
click at [328, 18] on input at bounding box center [732, 27] width 1140 height 29
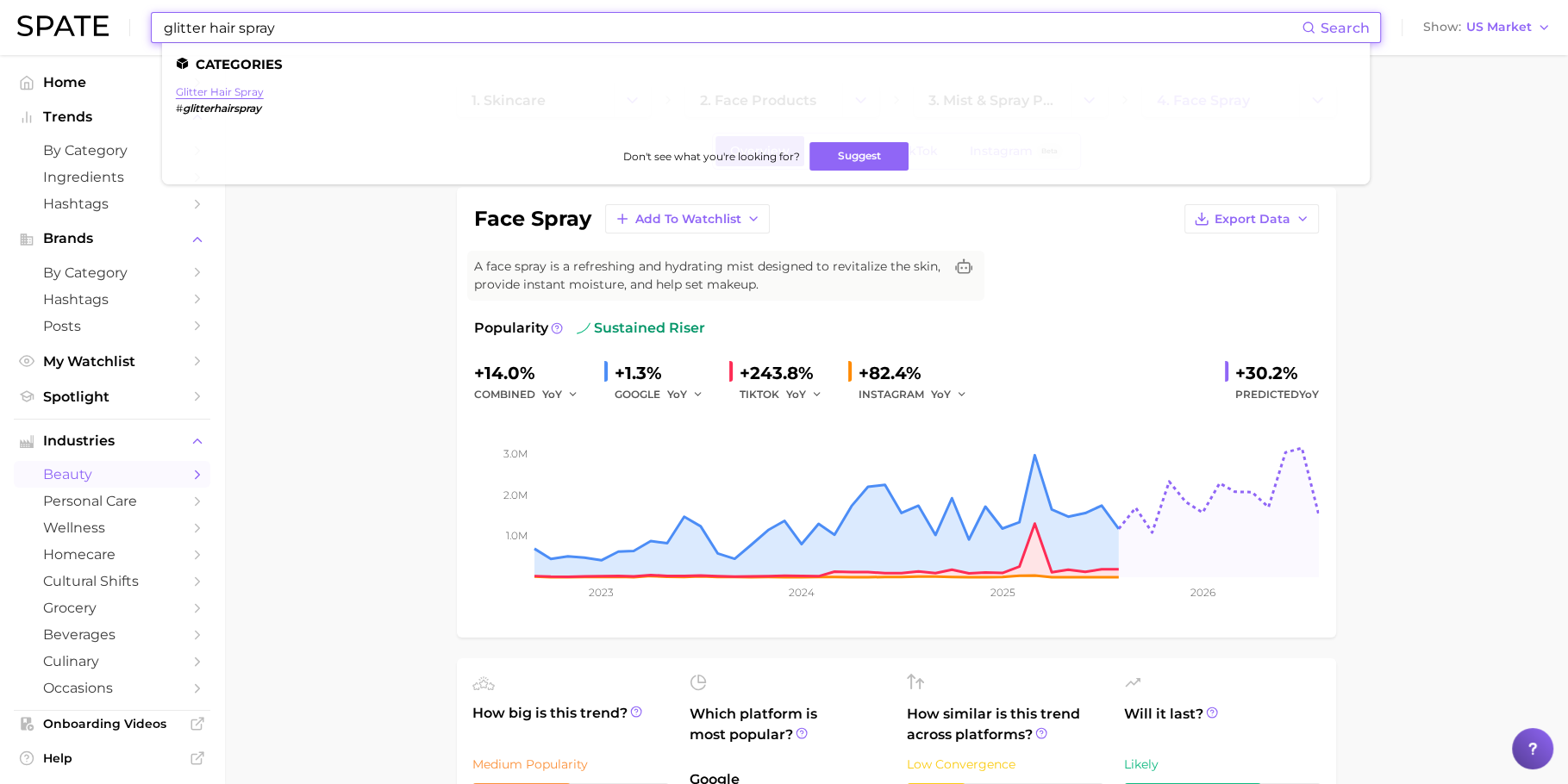
type input "glitter hair spray"
click at [213, 87] on link "glitter hair spray" at bounding box center [220, 91] width 87 height 13
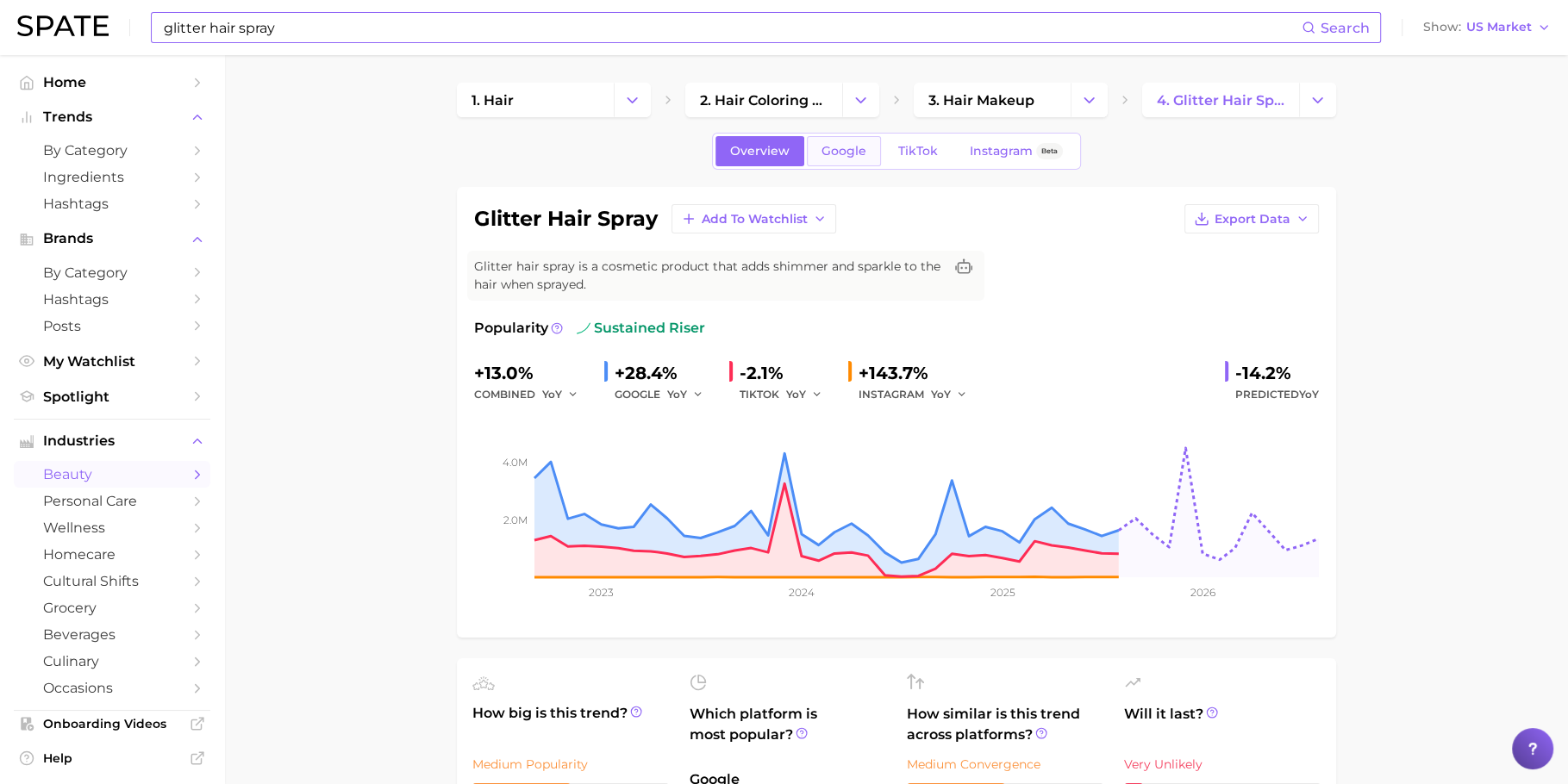
scroll to position [74, 0]
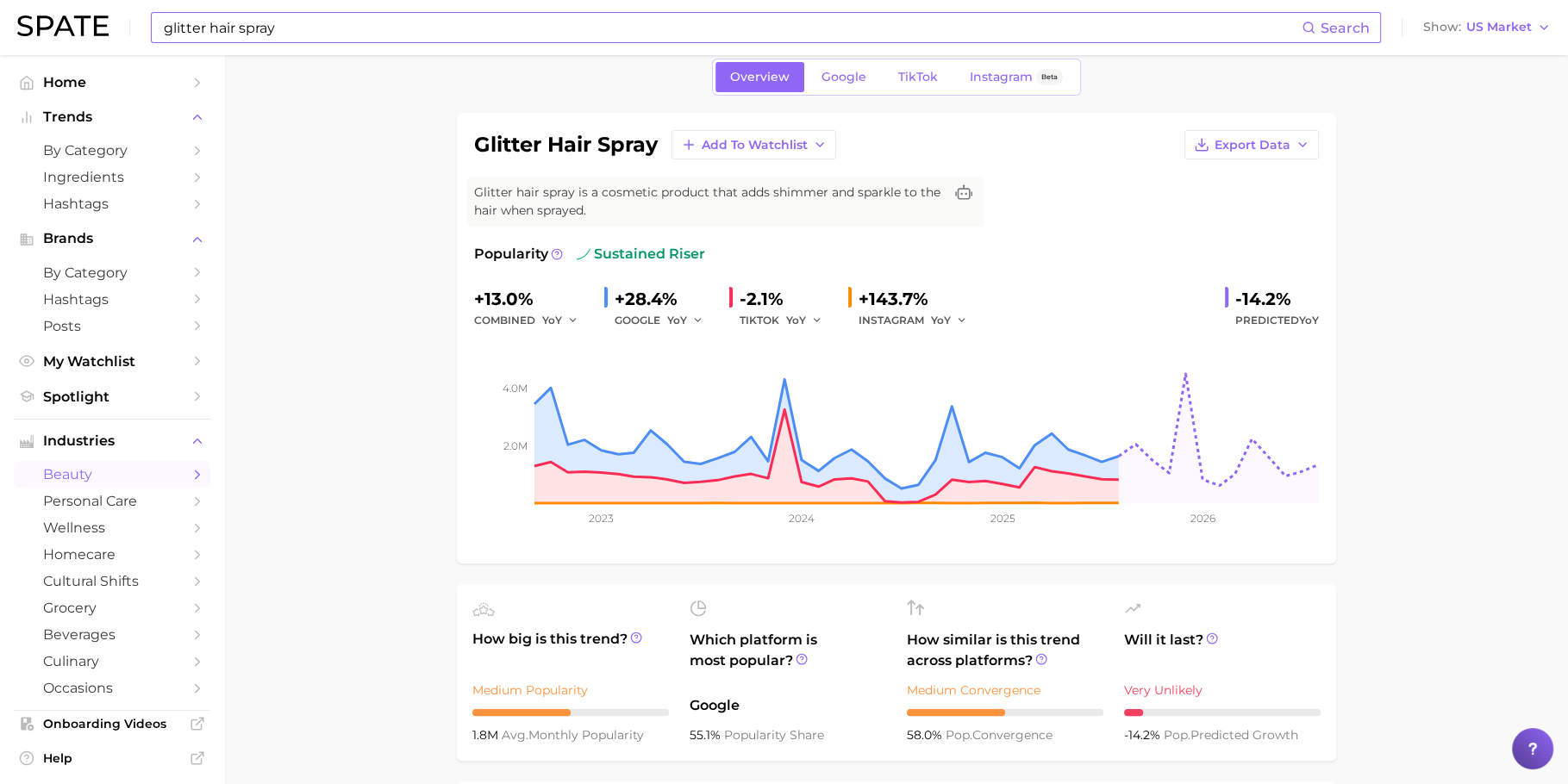
click at [836, 59] on div "Overview Google TikTok Instagram Beta" at bounding box center [897, 77] width 369 height 37
click at [836, 70] on span "Google" at bounding box center [844, 77] width 45 height 15
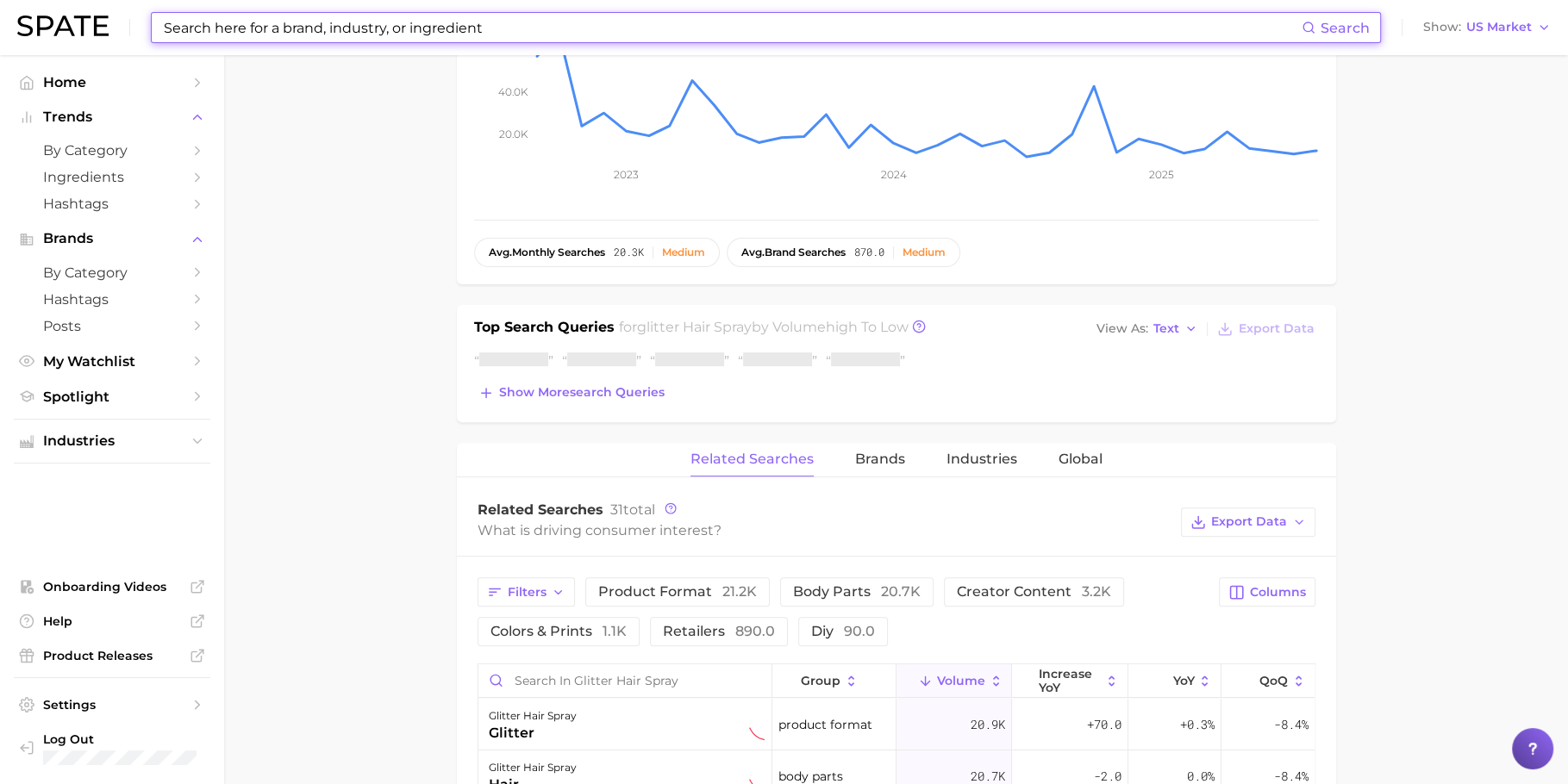
scroll to position [432, 0]
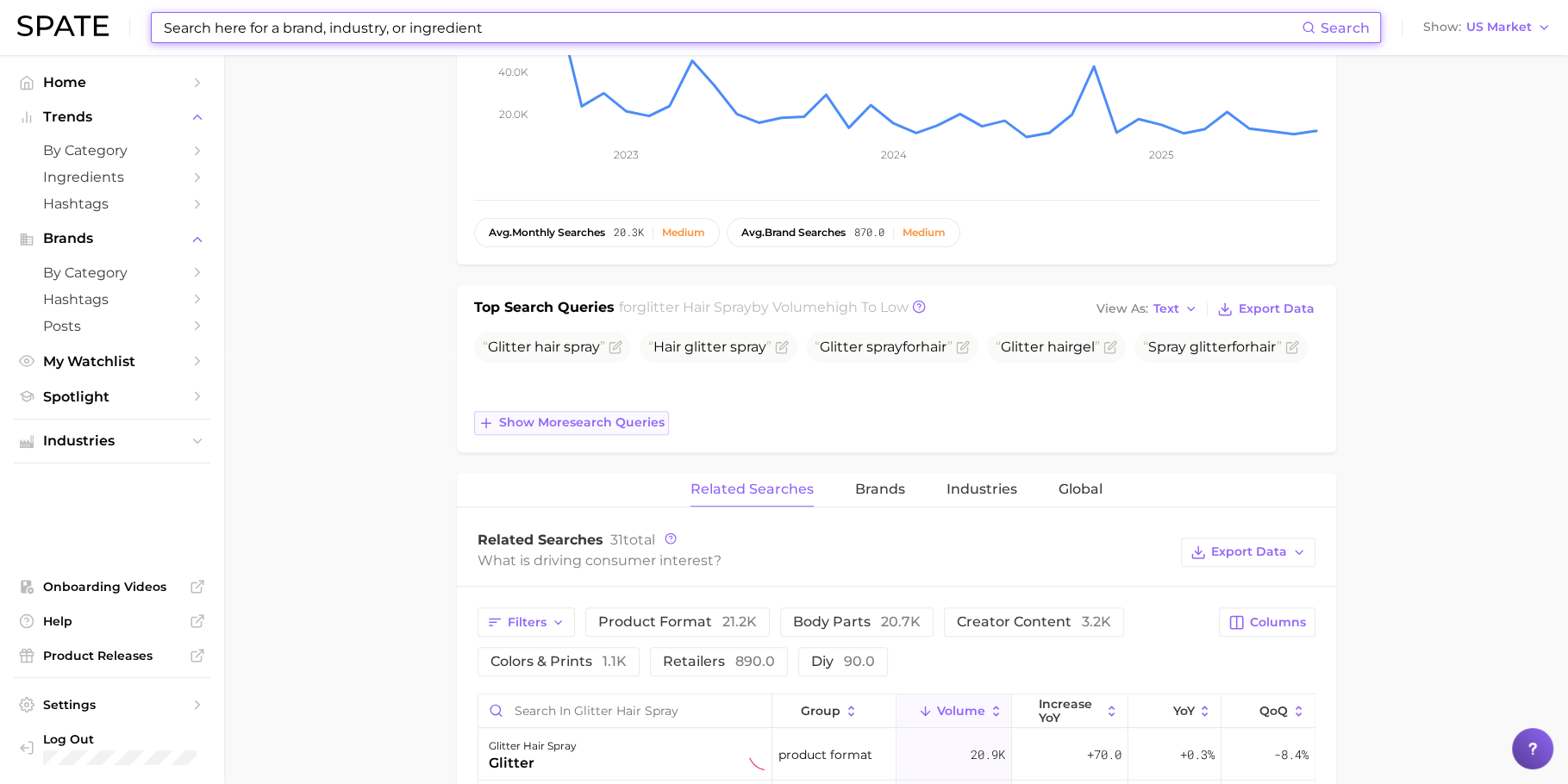
click at [558, 426] on span "Show more search queries" at bounding box center [582, 423] width 165 height 15
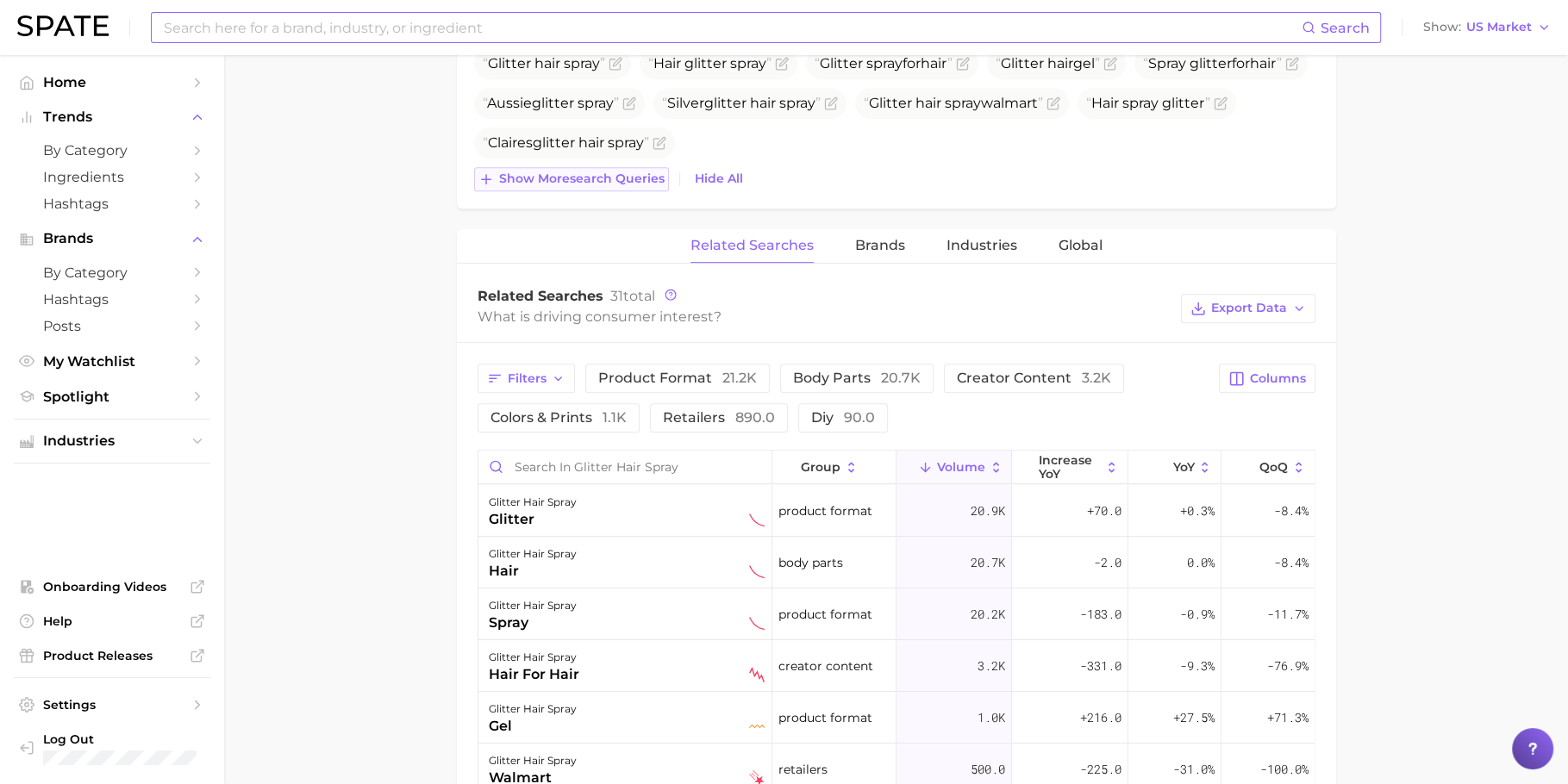
scroll to position [718, 0]
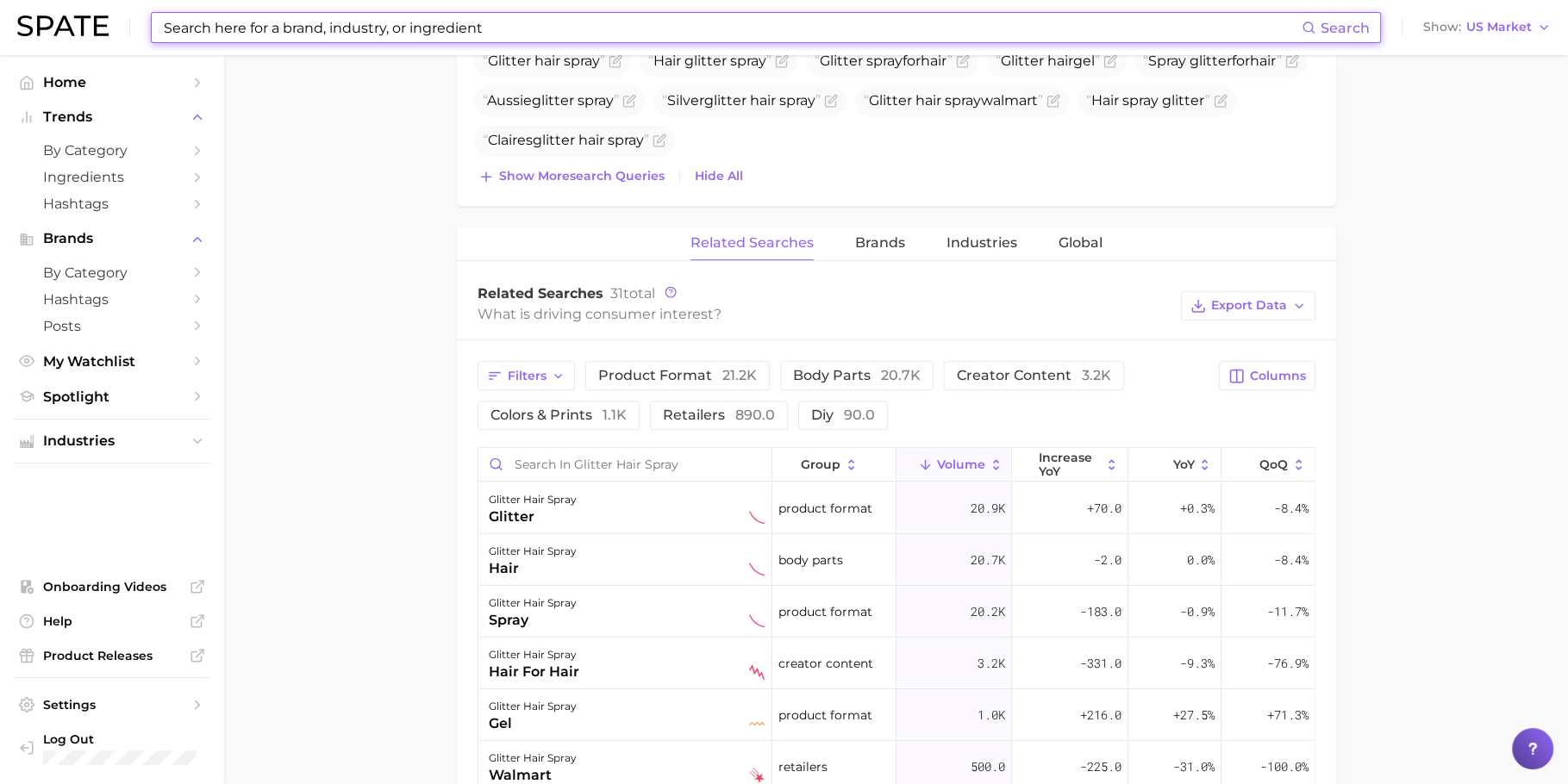
click at [548, 20] on input at bounding box center [732, 27] width 1140 height 29
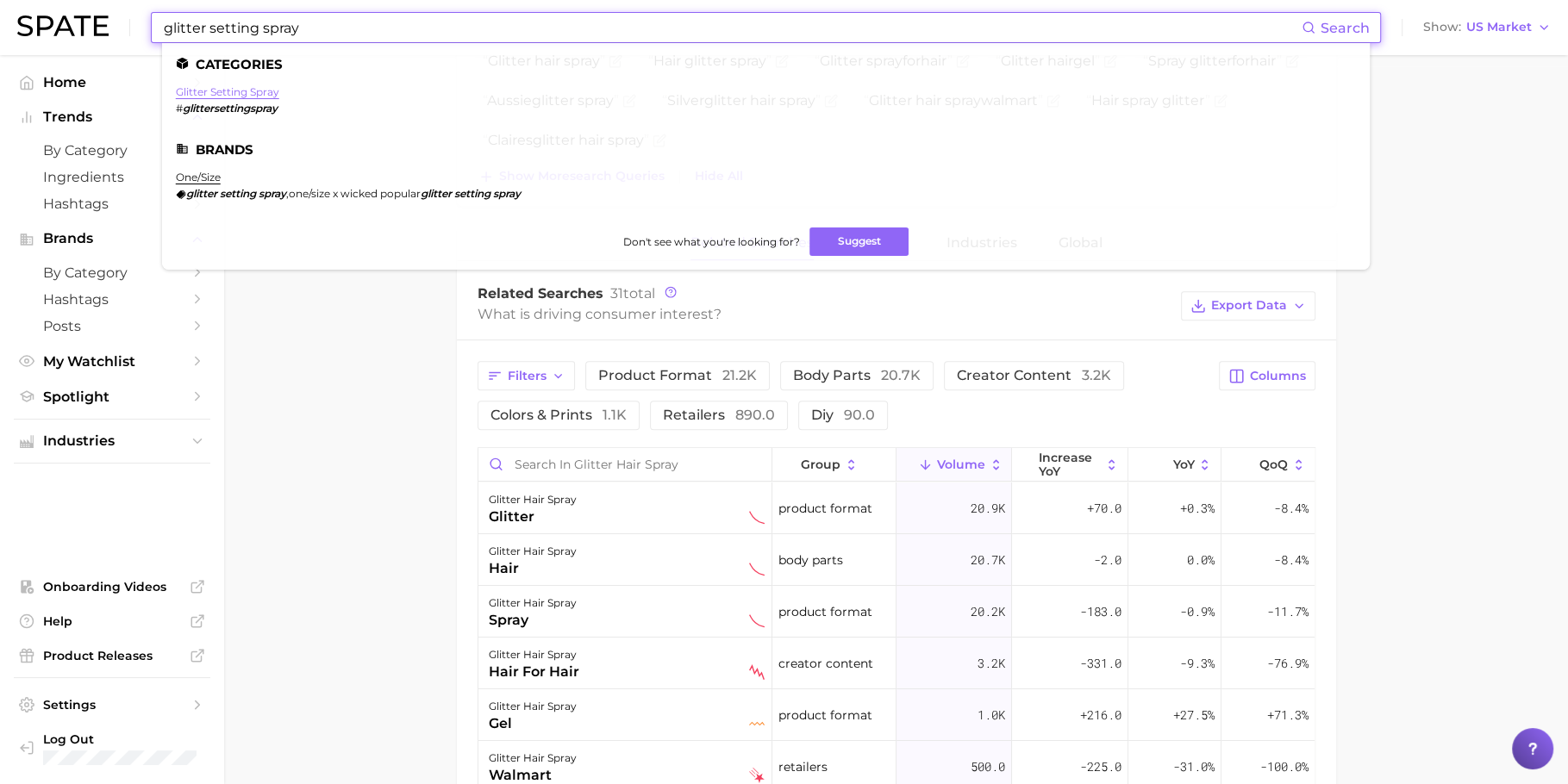
type input "glitter setting spray"
click at [241, 95] on link "glitter setting spray" at bounding box center [227, 91] width 103 height 13
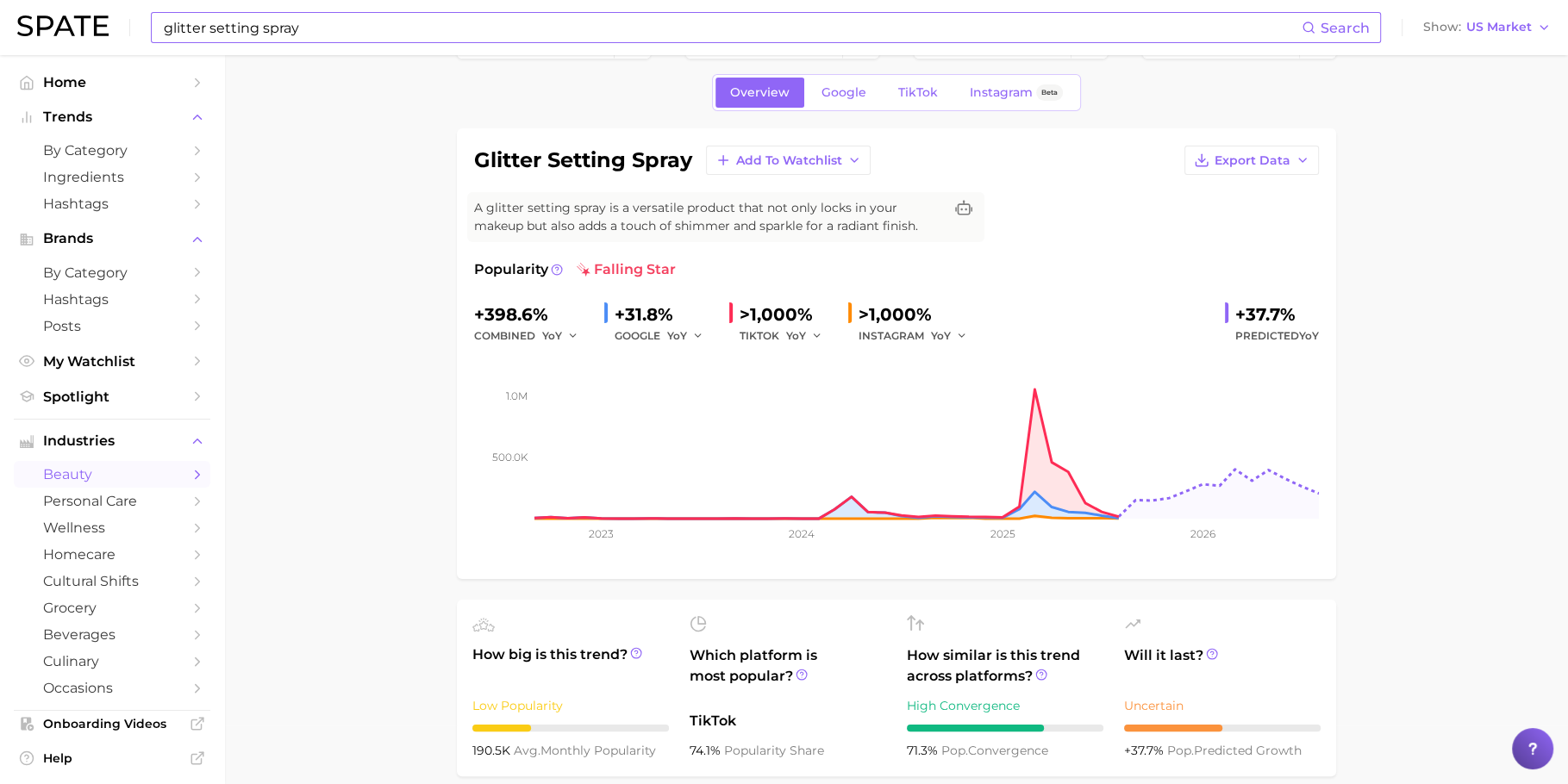
scroll to position [57, 0]
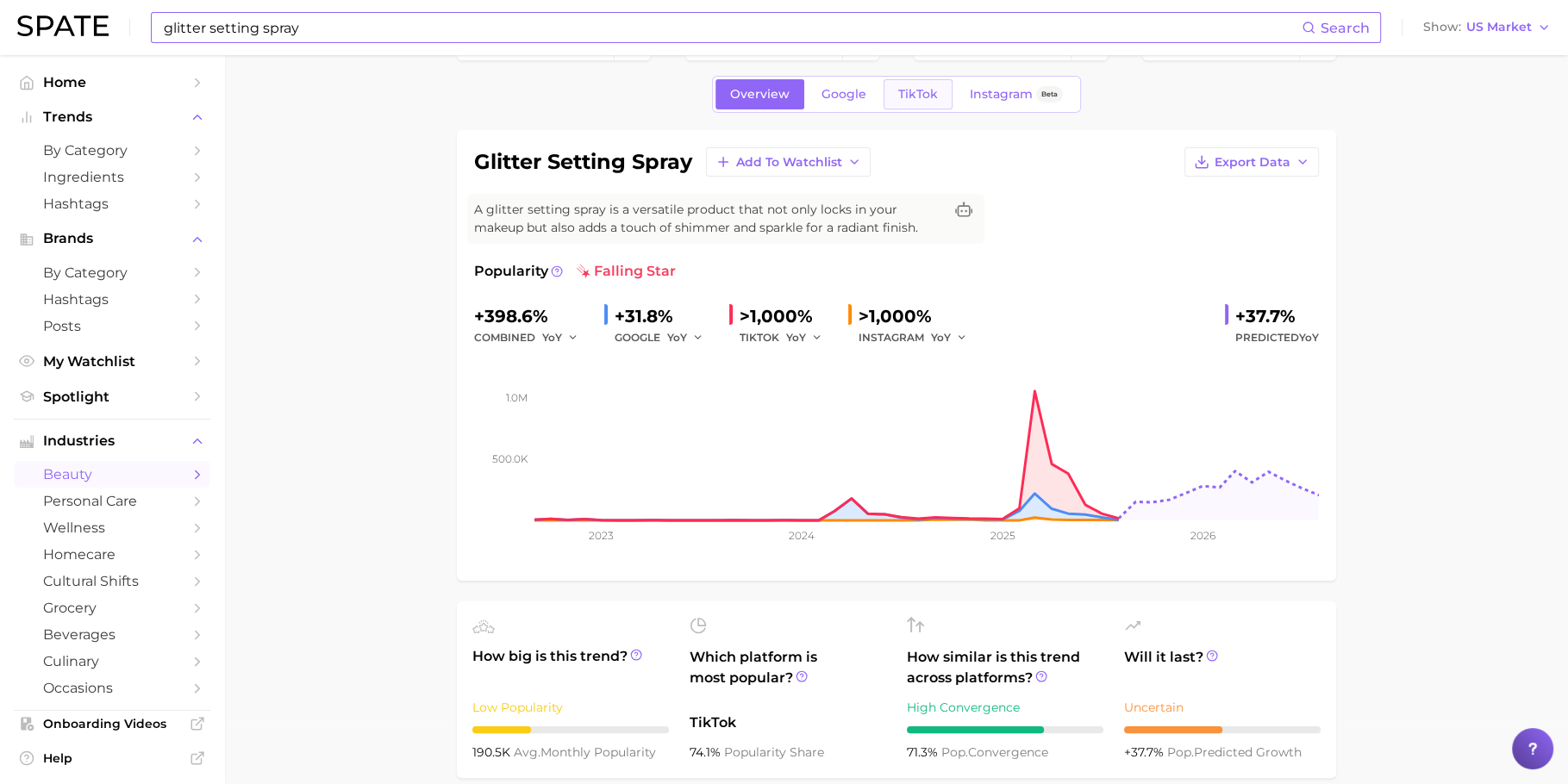
click at [910, 107] on link "TikTok" at bounding box center [917, 94] width 69 height 30
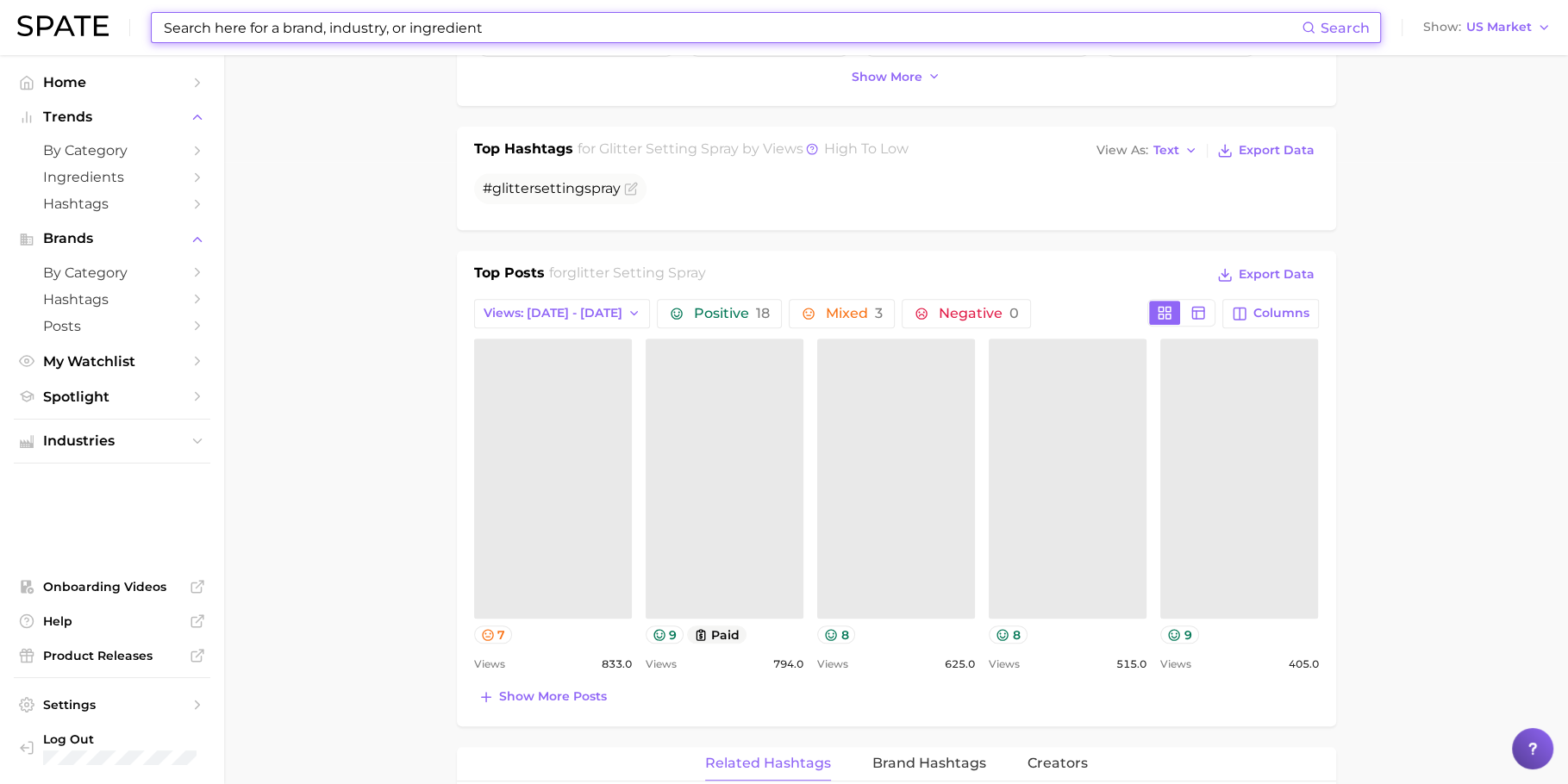
scroll to position [675, 0]
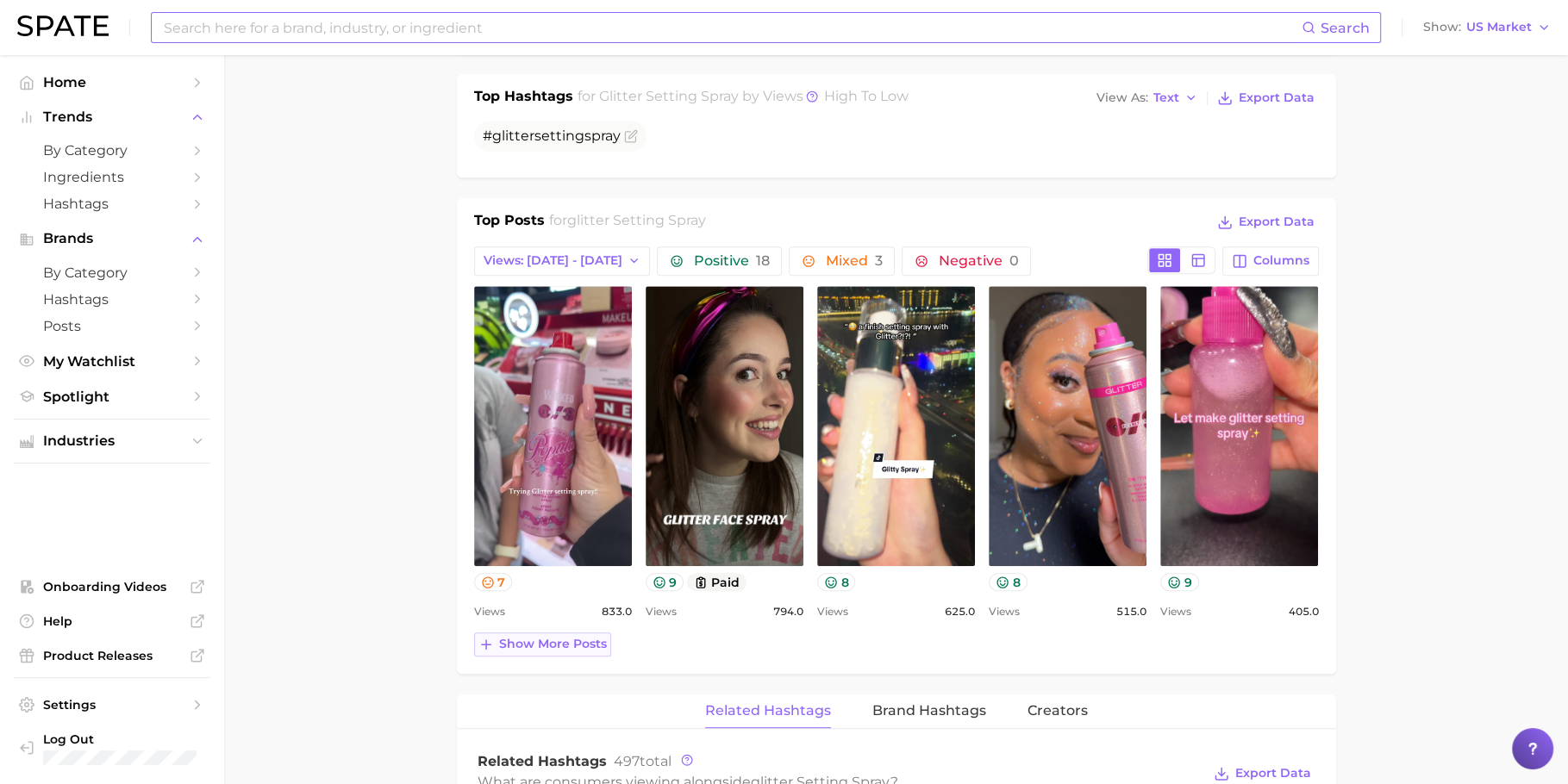
click at [547, 632] on button "Show more posts" at bounding box center [542, 644] width 137 height 24
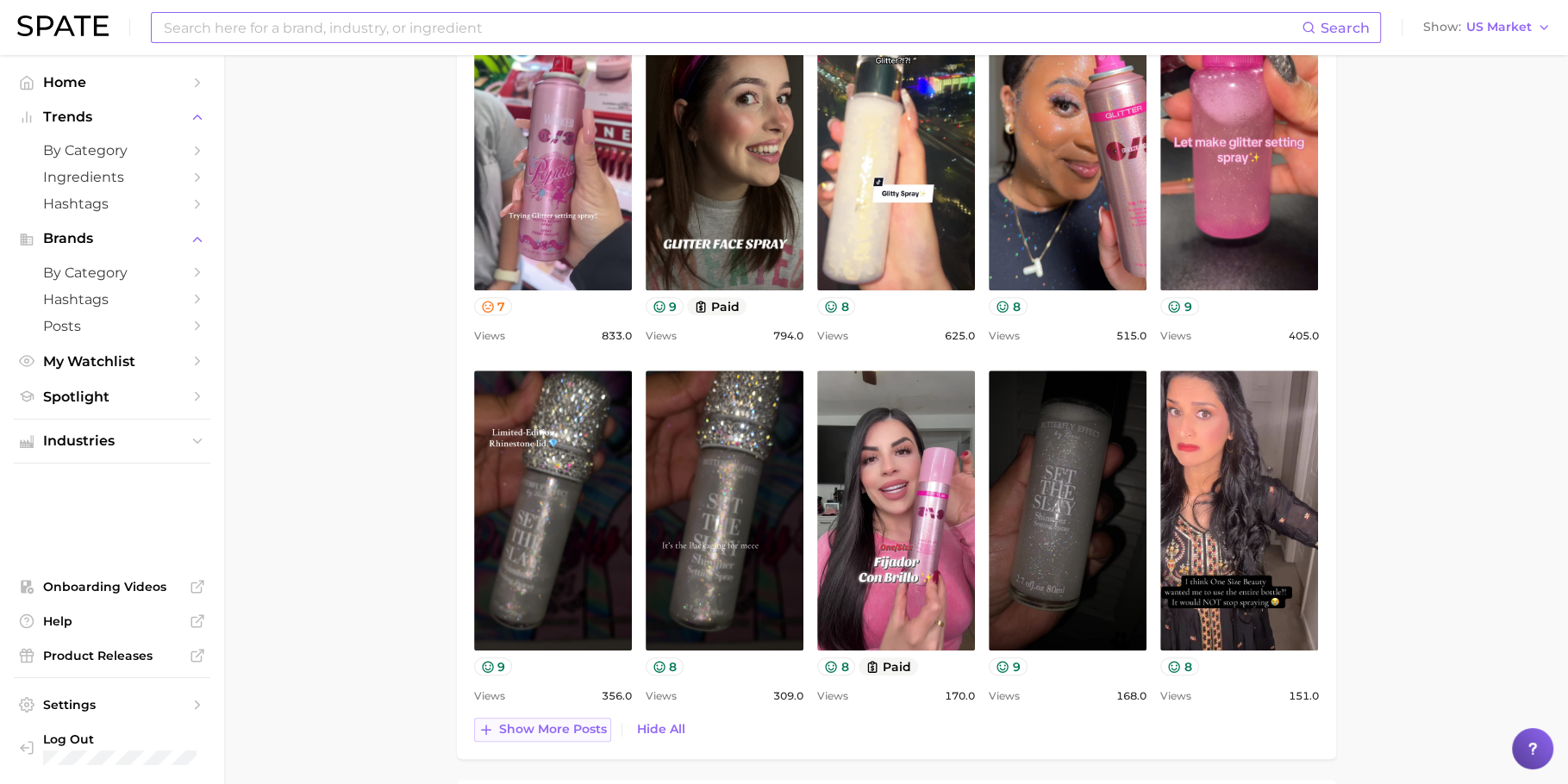
scroll to position [974, 0]
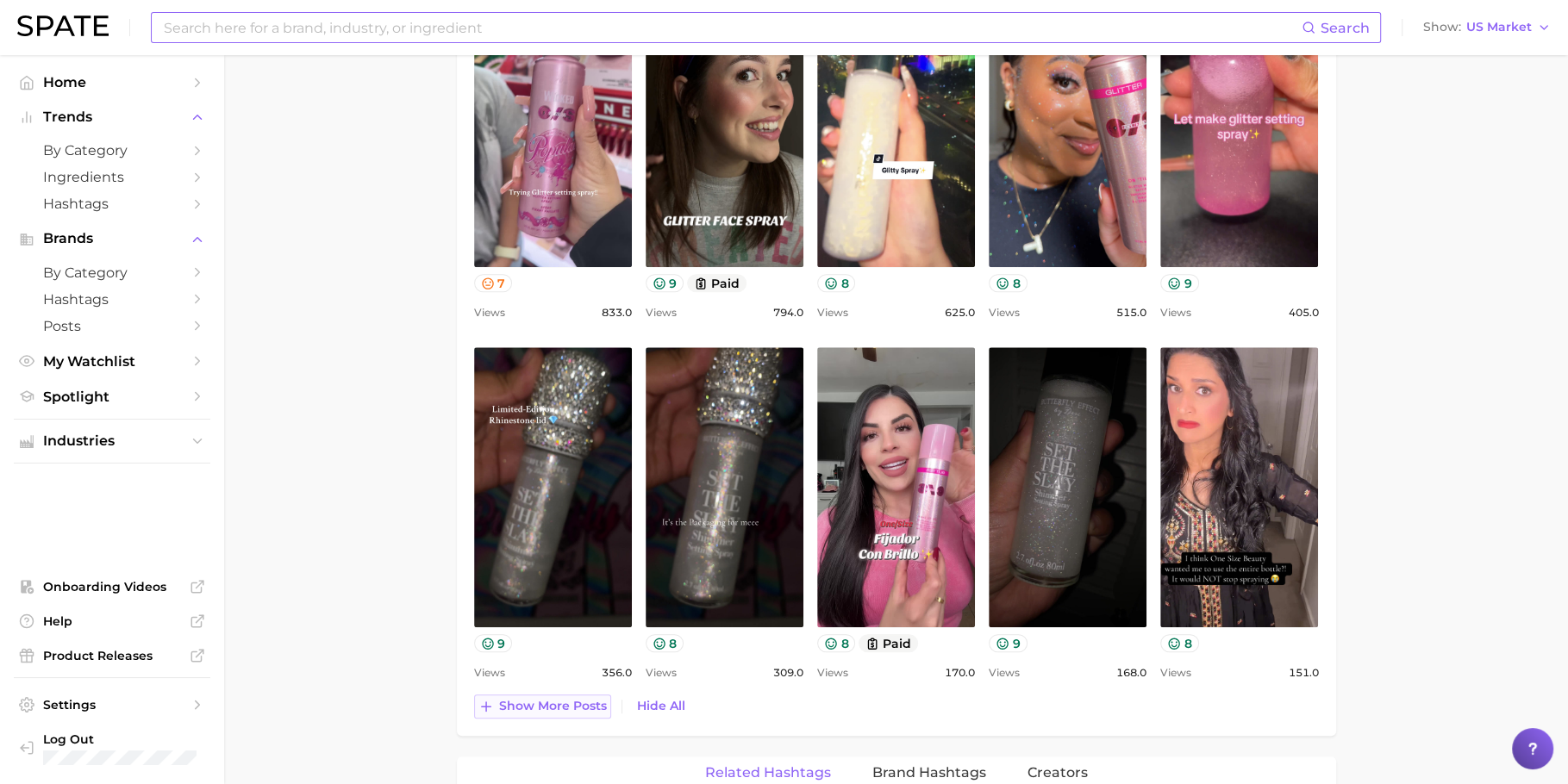
click at [542, 699] on span "Show more posts" at bounding box center [553, 706] width 108 height 15
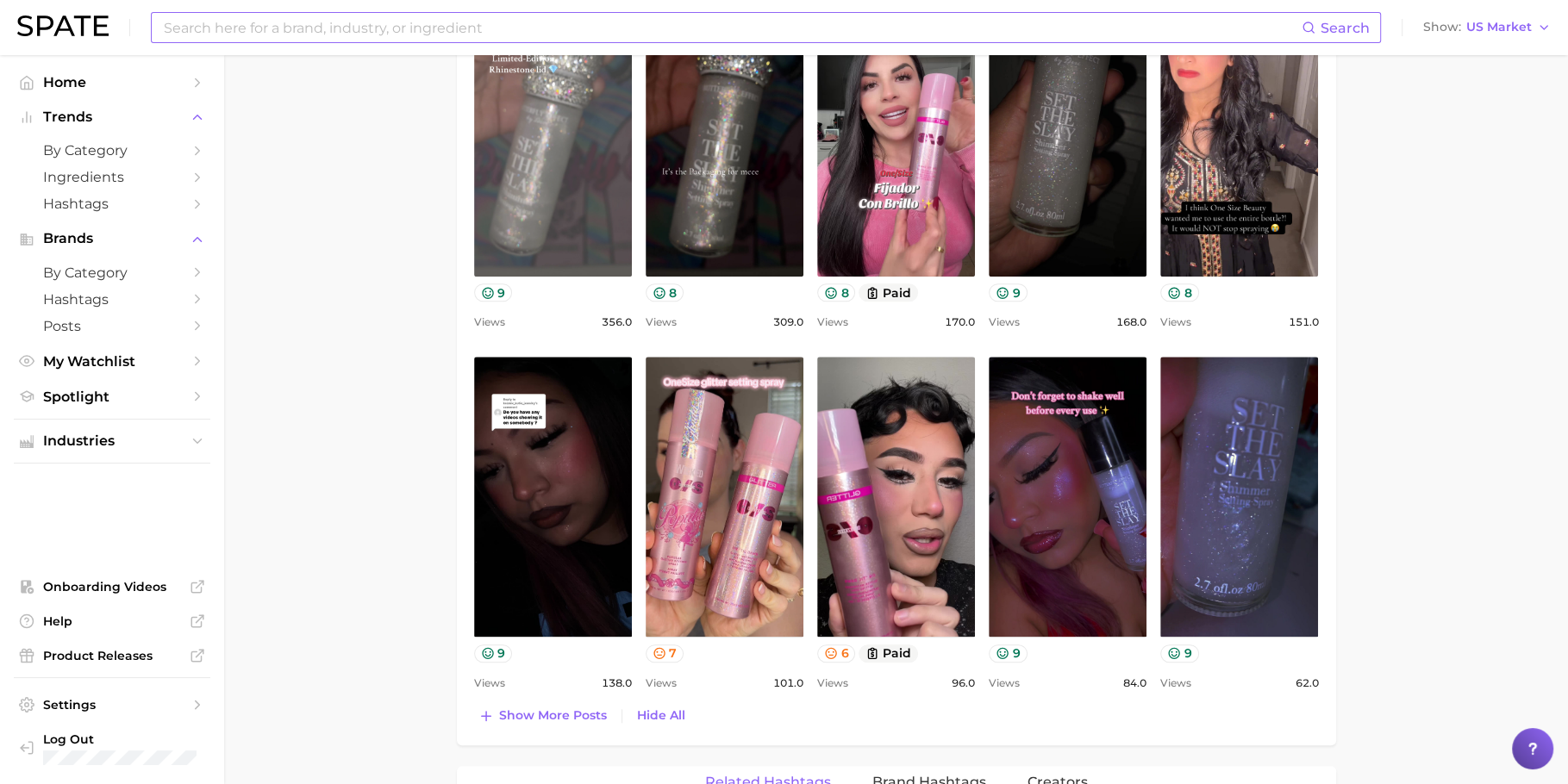
scroll to position [1381, 0]
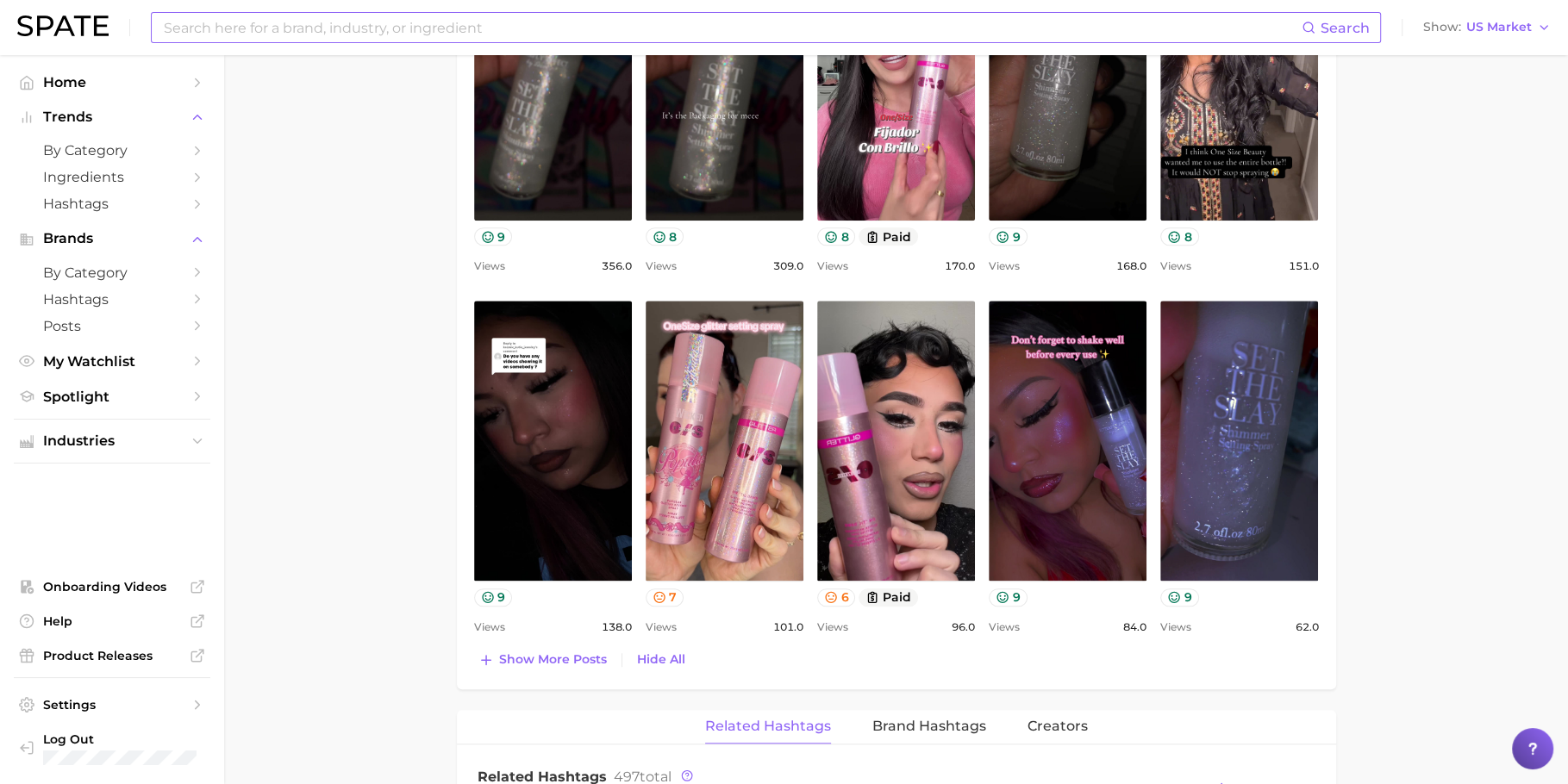
click at [432, 23] on input at bounding box center [732, 27] width 1140 height 29
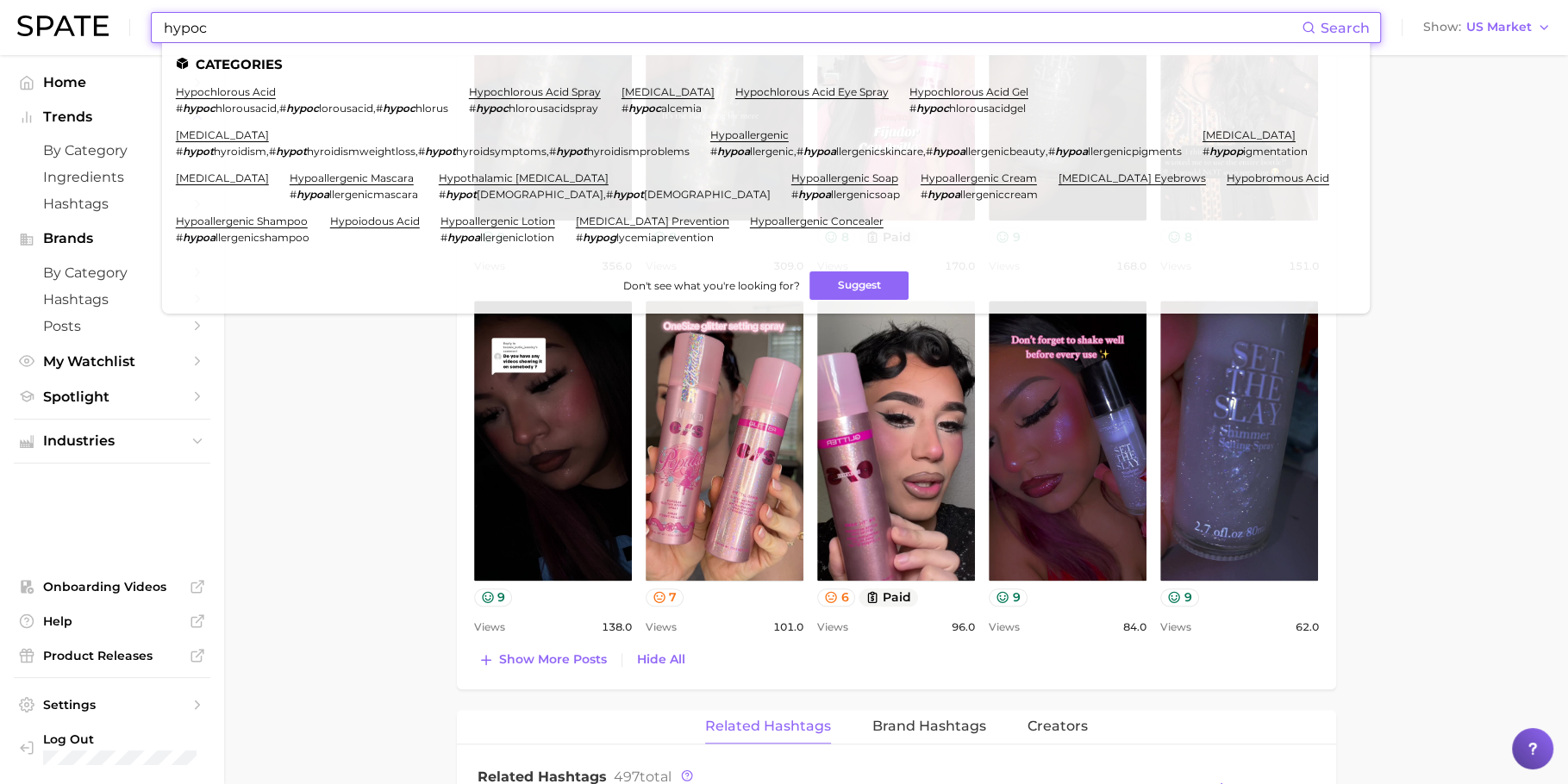
type input "hypoc"
click at [535, 100] on li "hypochlorous acid spray # hypoc hlorousacidspray" at bounding box center [535, 100] width 132 height 29
click at [535, 97] on link "hypochlorous acid spray" at bounding box center [535, 91] width 132 height 13
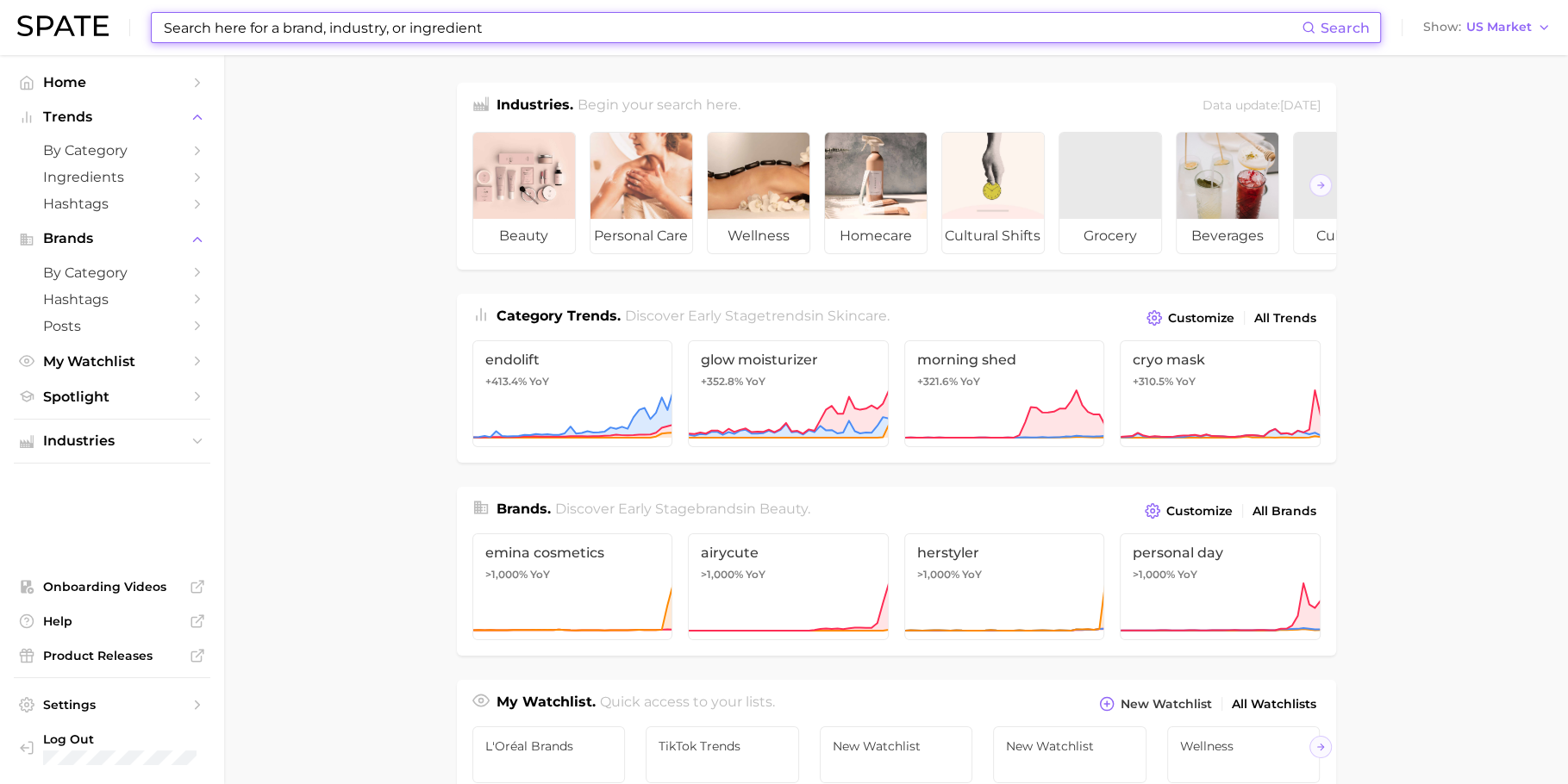
click at [443, 29] on input at bounding box center [732, 27] width 1140 height 29
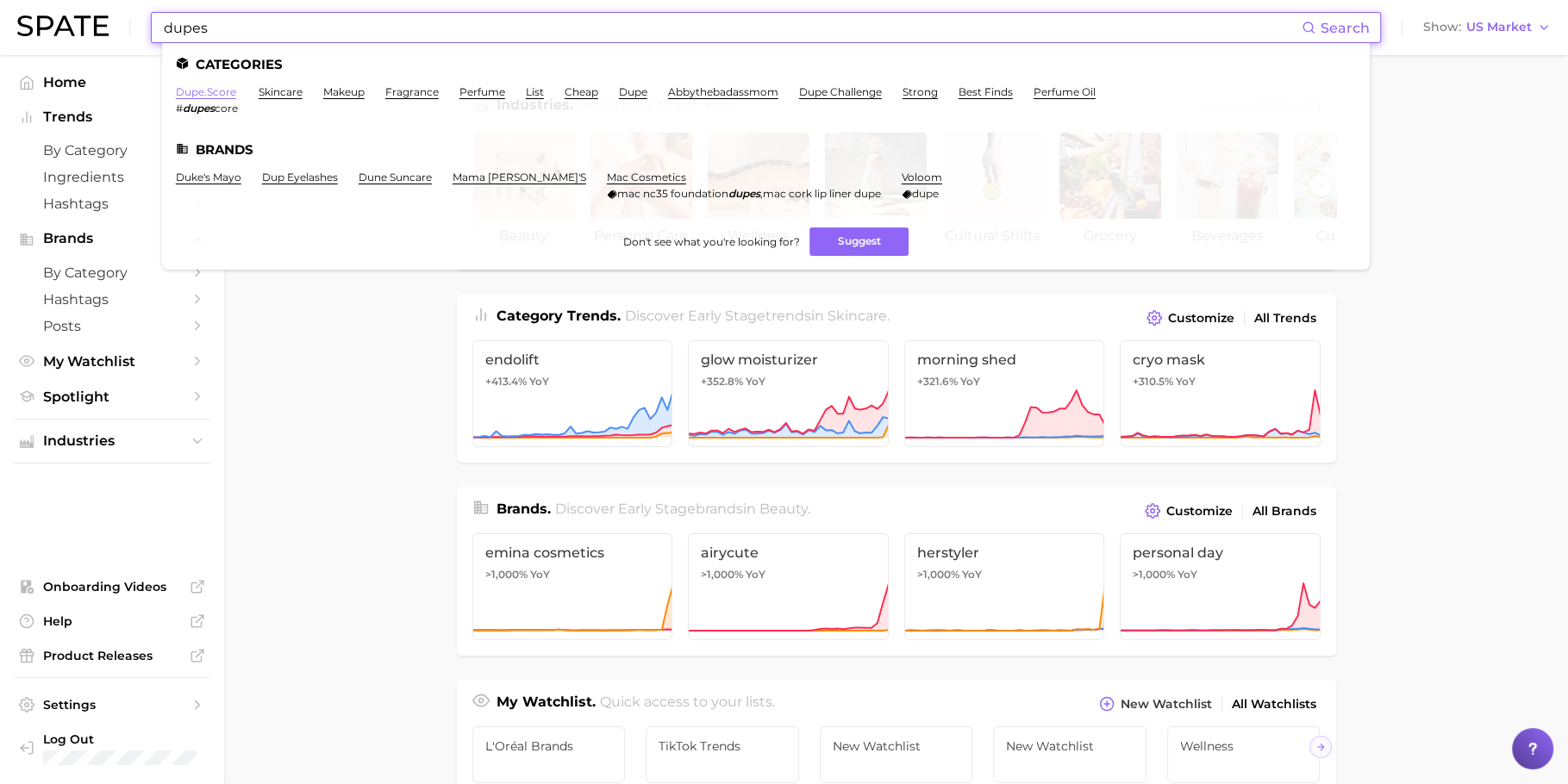
type input "dupes"
click at [215, 92] on link "dupe.score" at bounding box center [206, 91] width 60 height 13
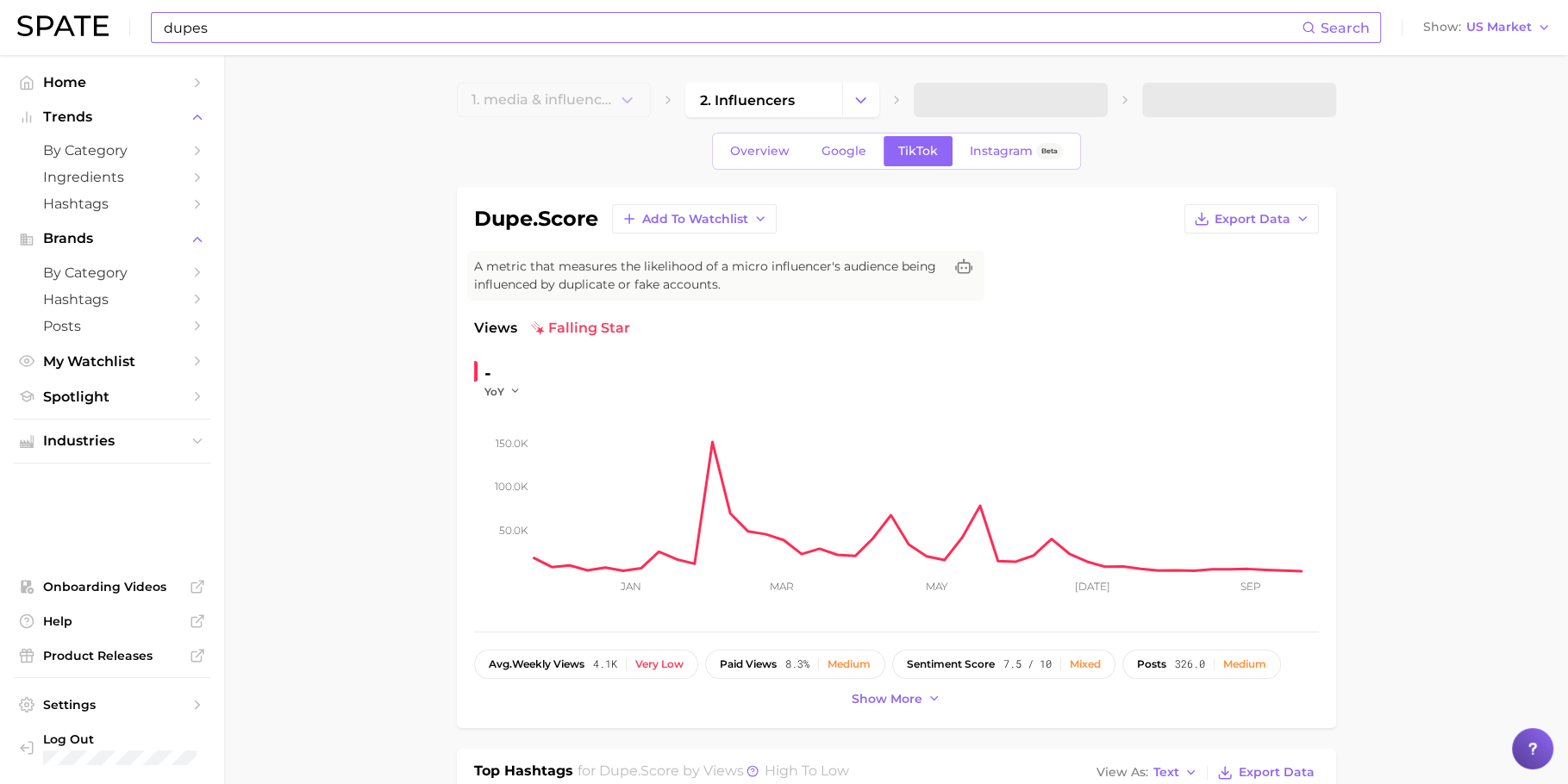
click at [272, 15] on input "dupes" at bounding box center [732, 27] width 1140 height 29
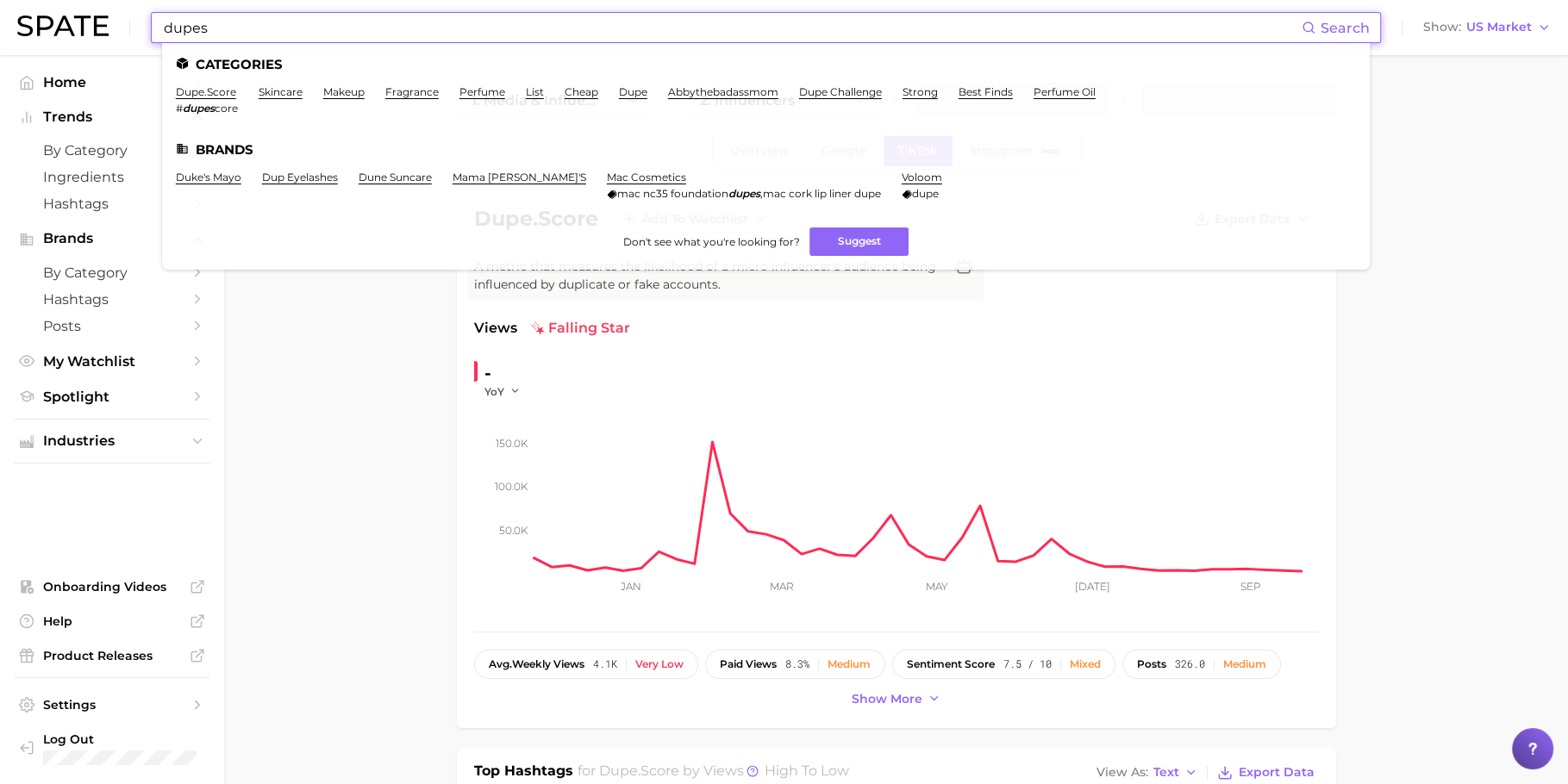
click at [358, 30] on input "dupes" at bounding box center [732, 27] width 1140 height 29
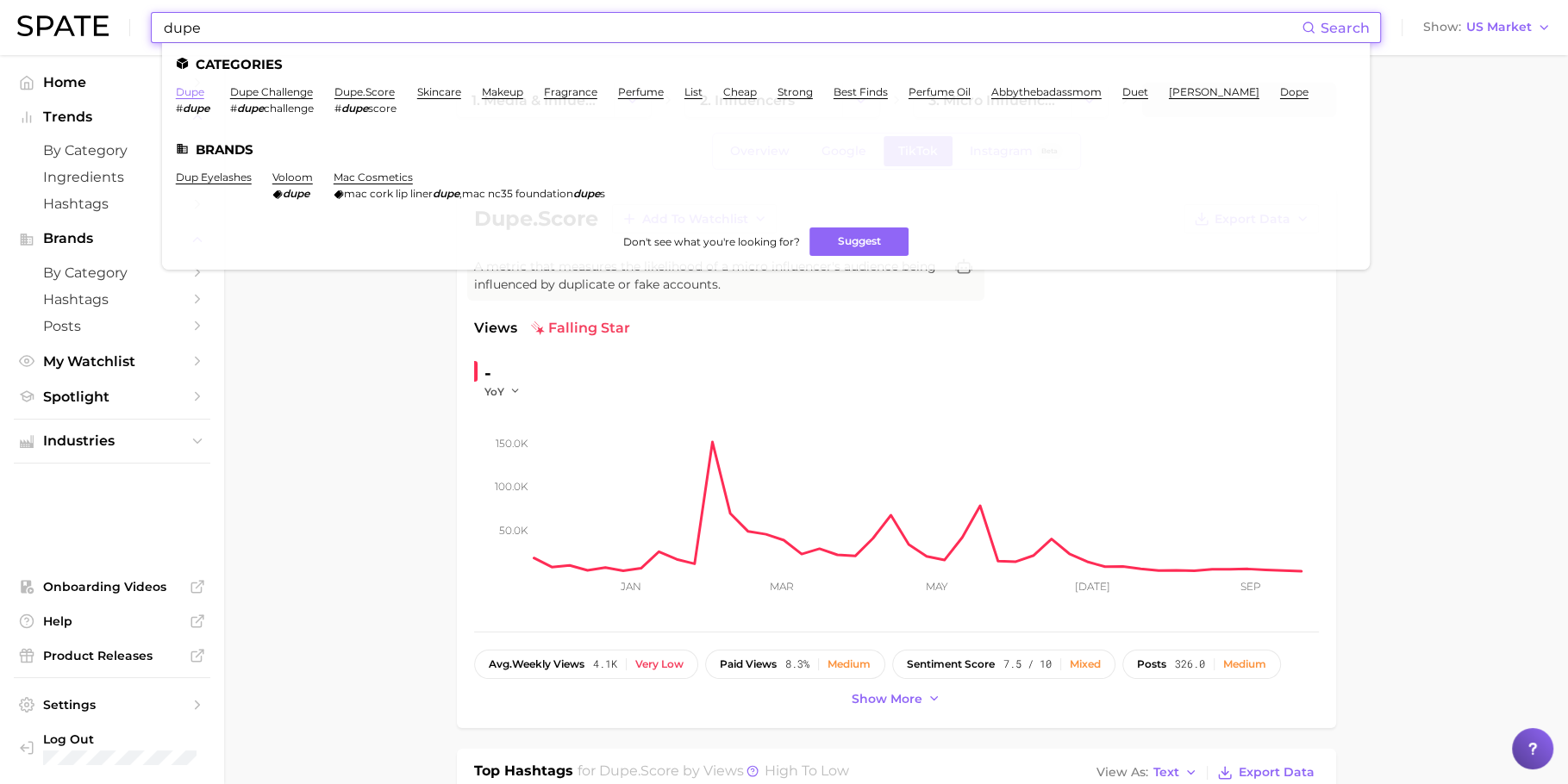
type input "dupe"
click at [189, 94] on link "dupe" at bounding box center [189, 91] width 28 height 13
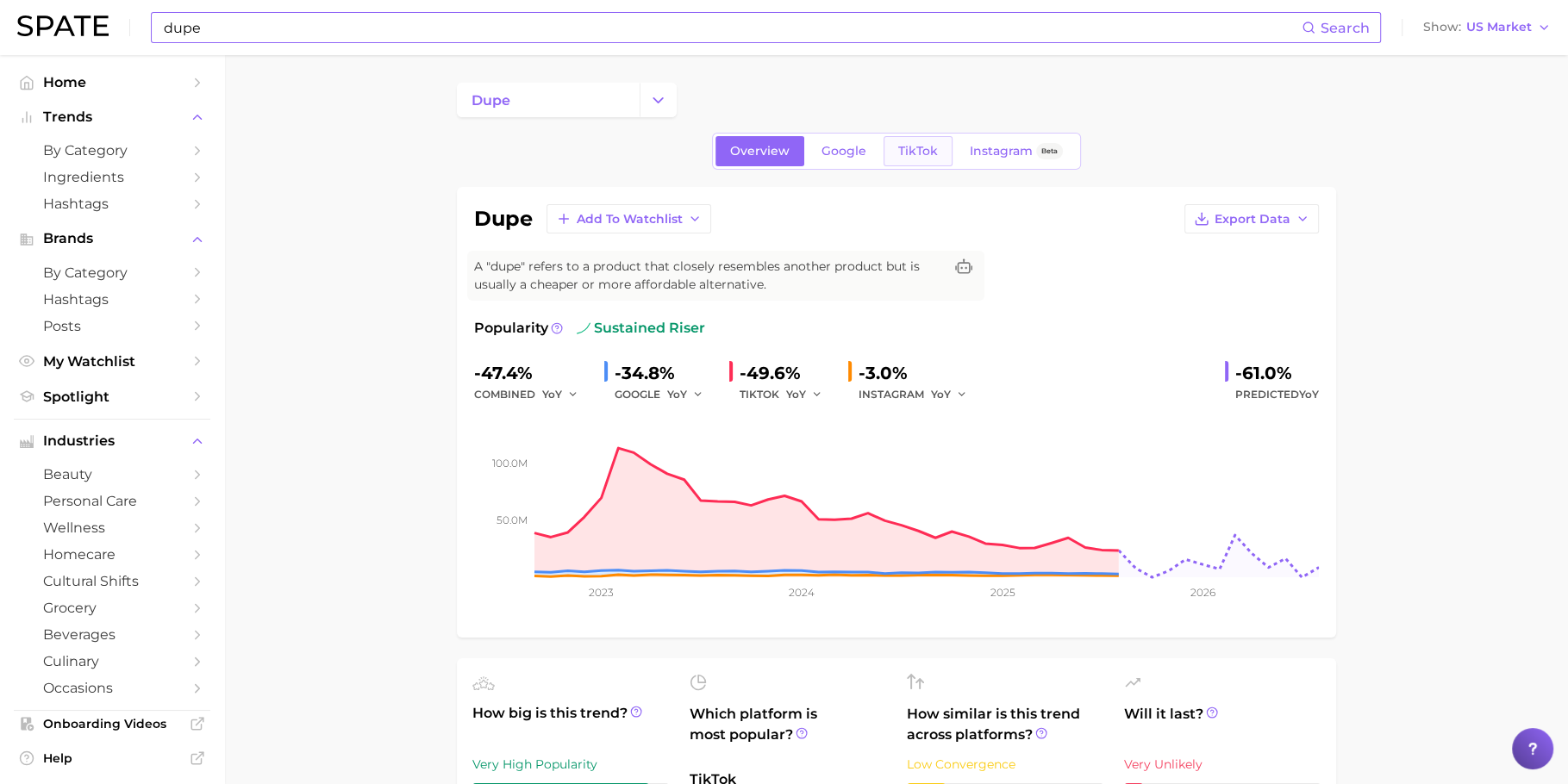
click at [917, 157] on link "TikTok" at bounding box center [917, 151] width 69 height 30
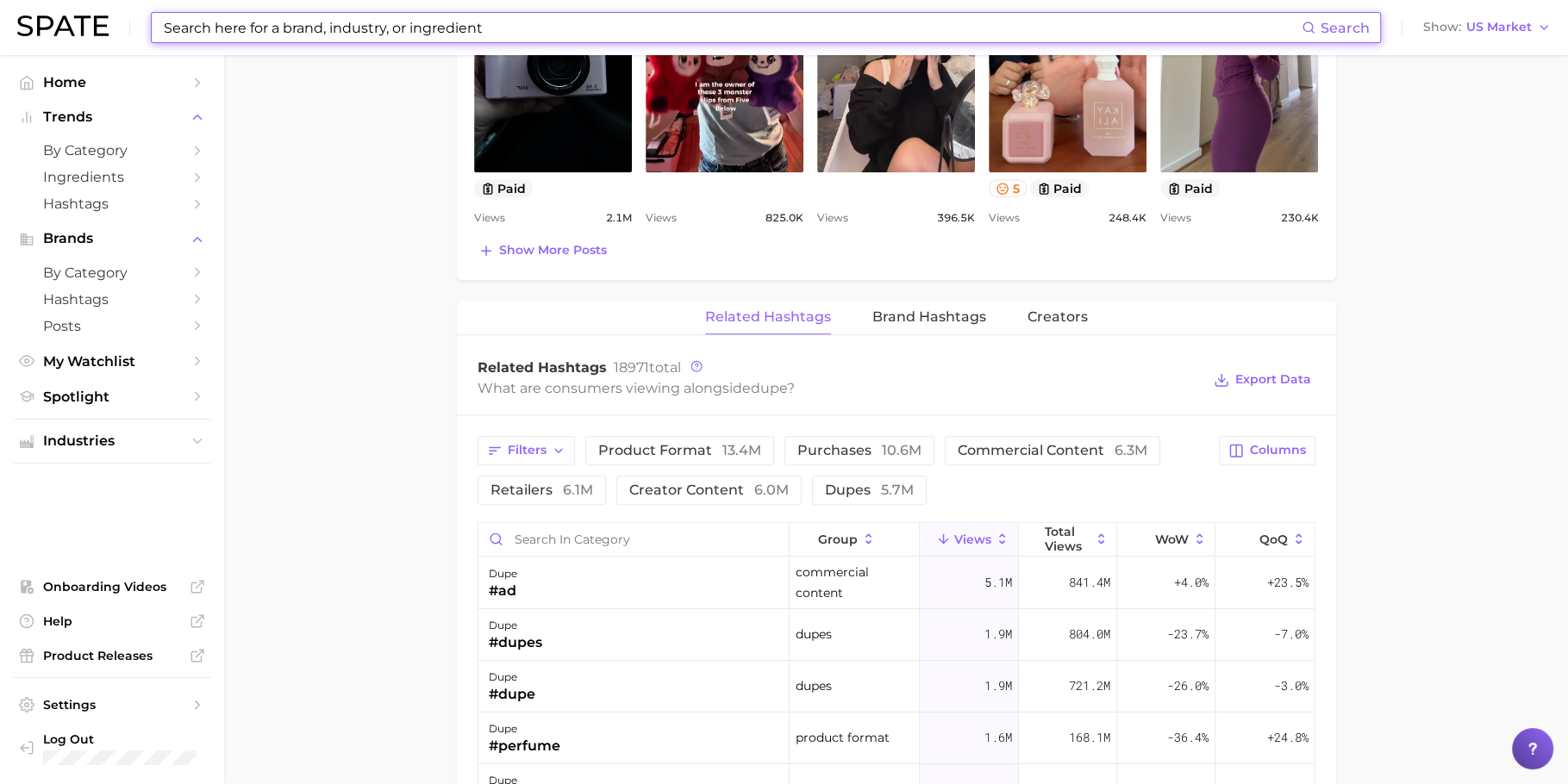
scroll to position [1126, 0]
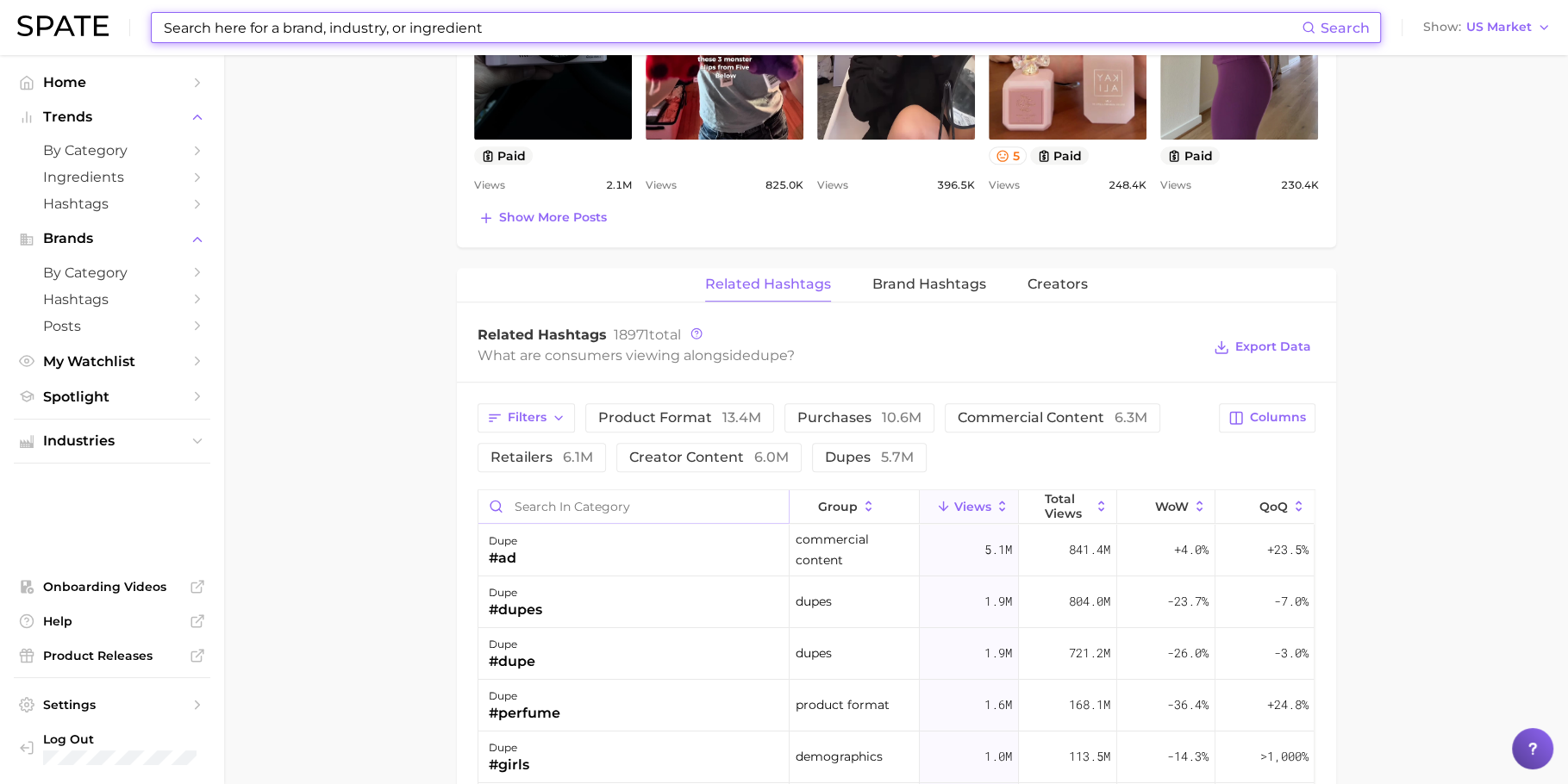
click at [570, 499] on input "Search in category" at bounding box center [632, 507] width 310 height 33
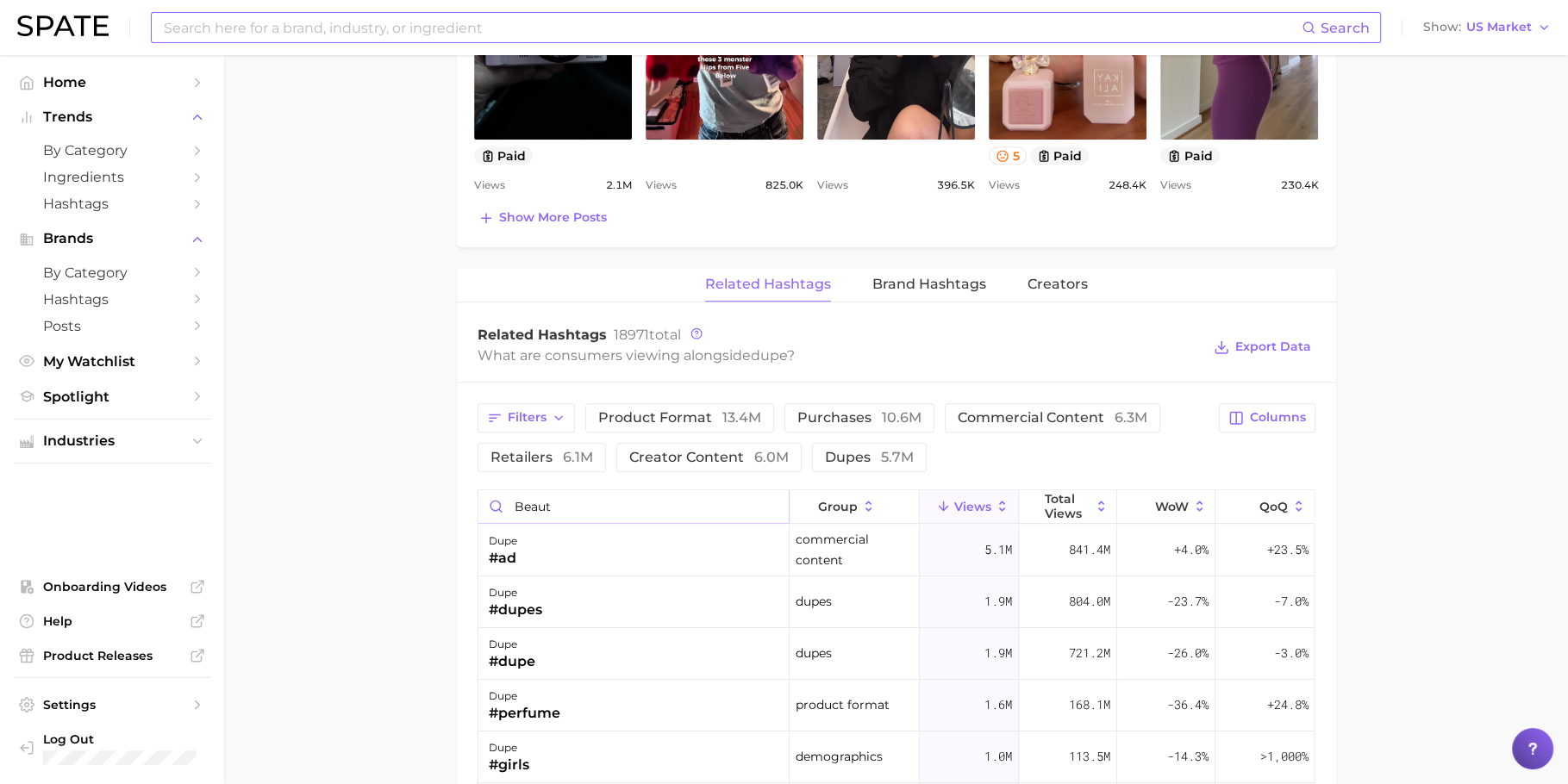
type input "beauty"
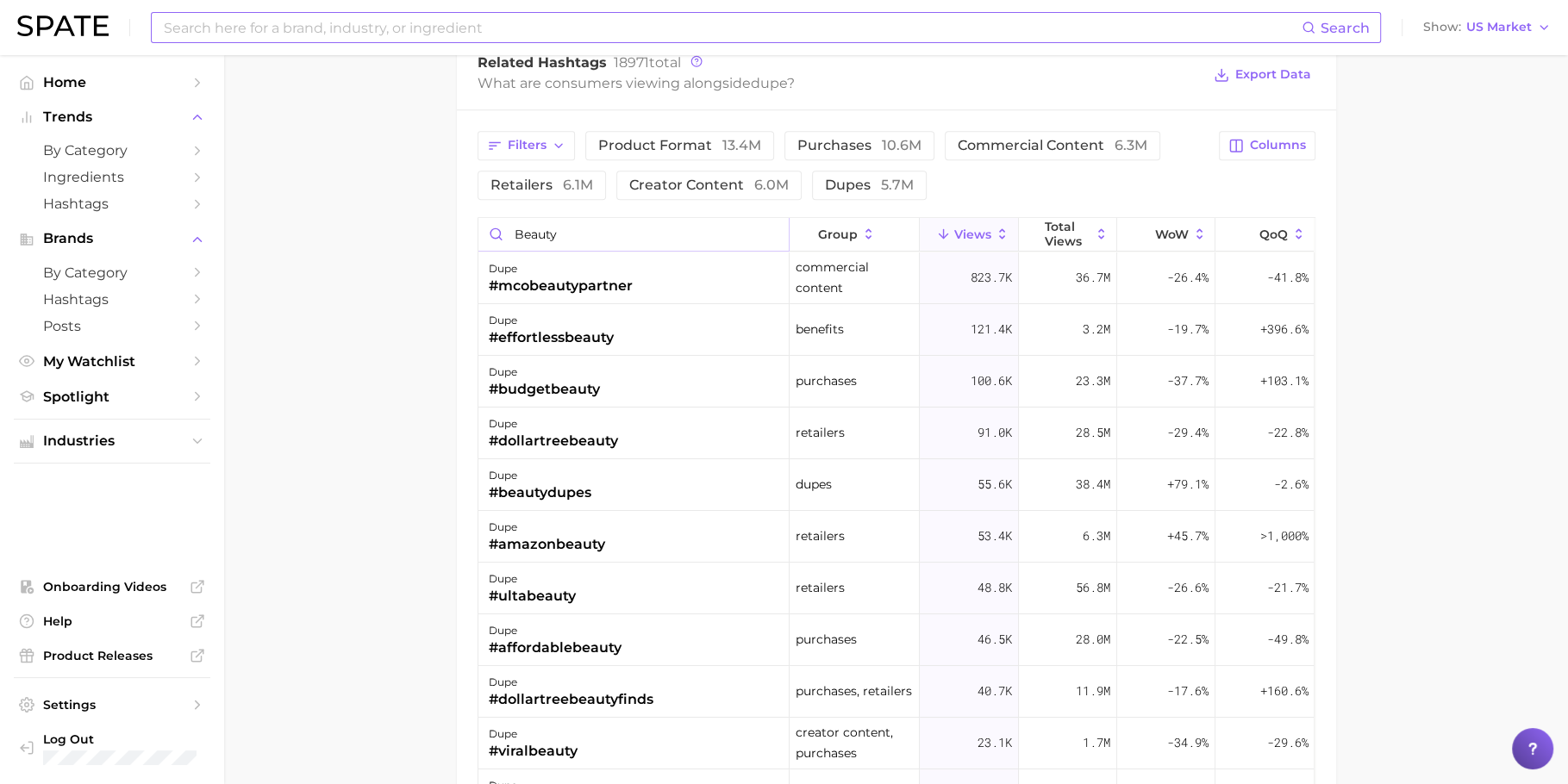
scroll to position [1412, 0]
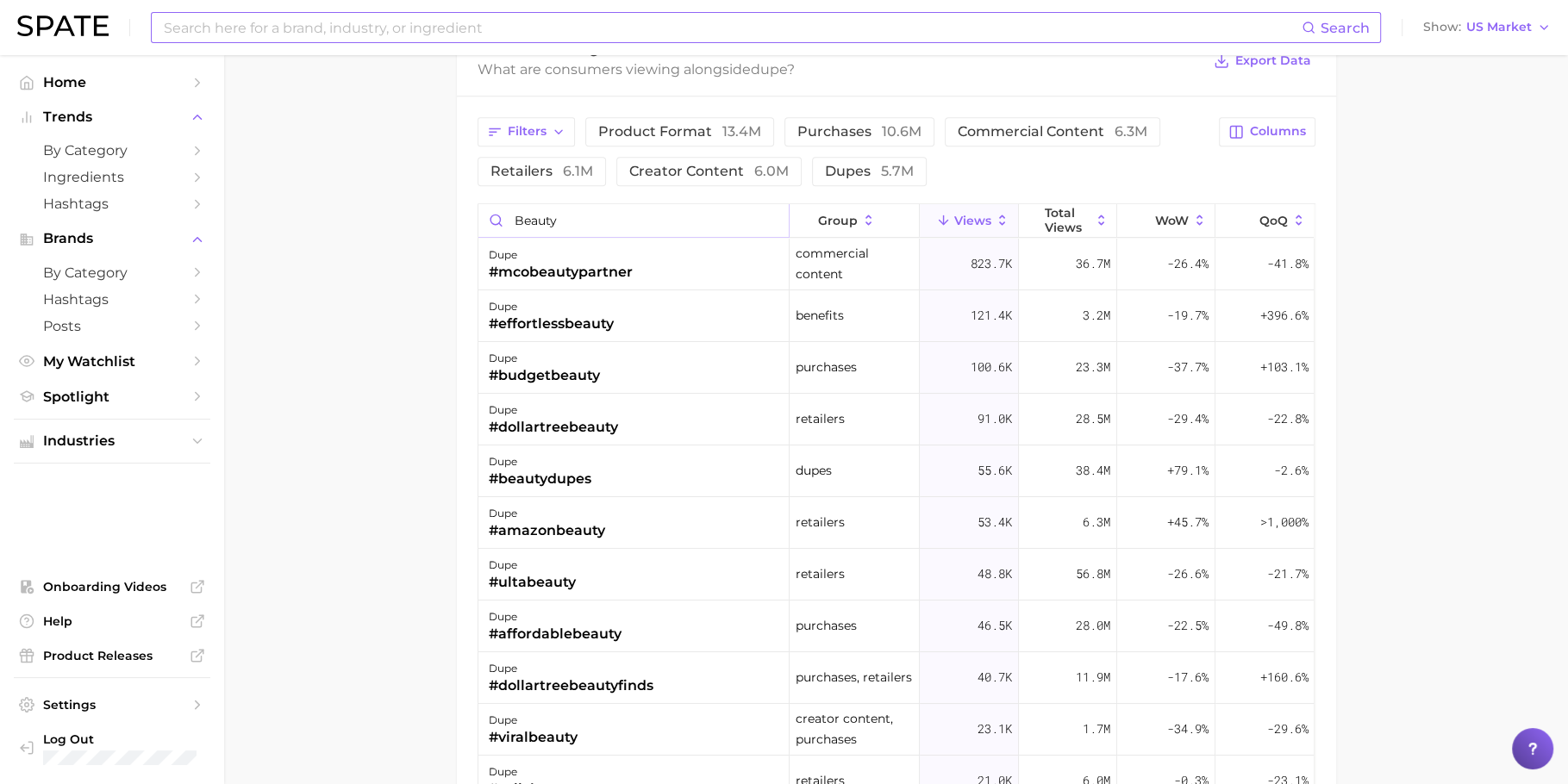
click at [764, 210] on input "beauty" at bounding box center [632, 221] width 310 height 33
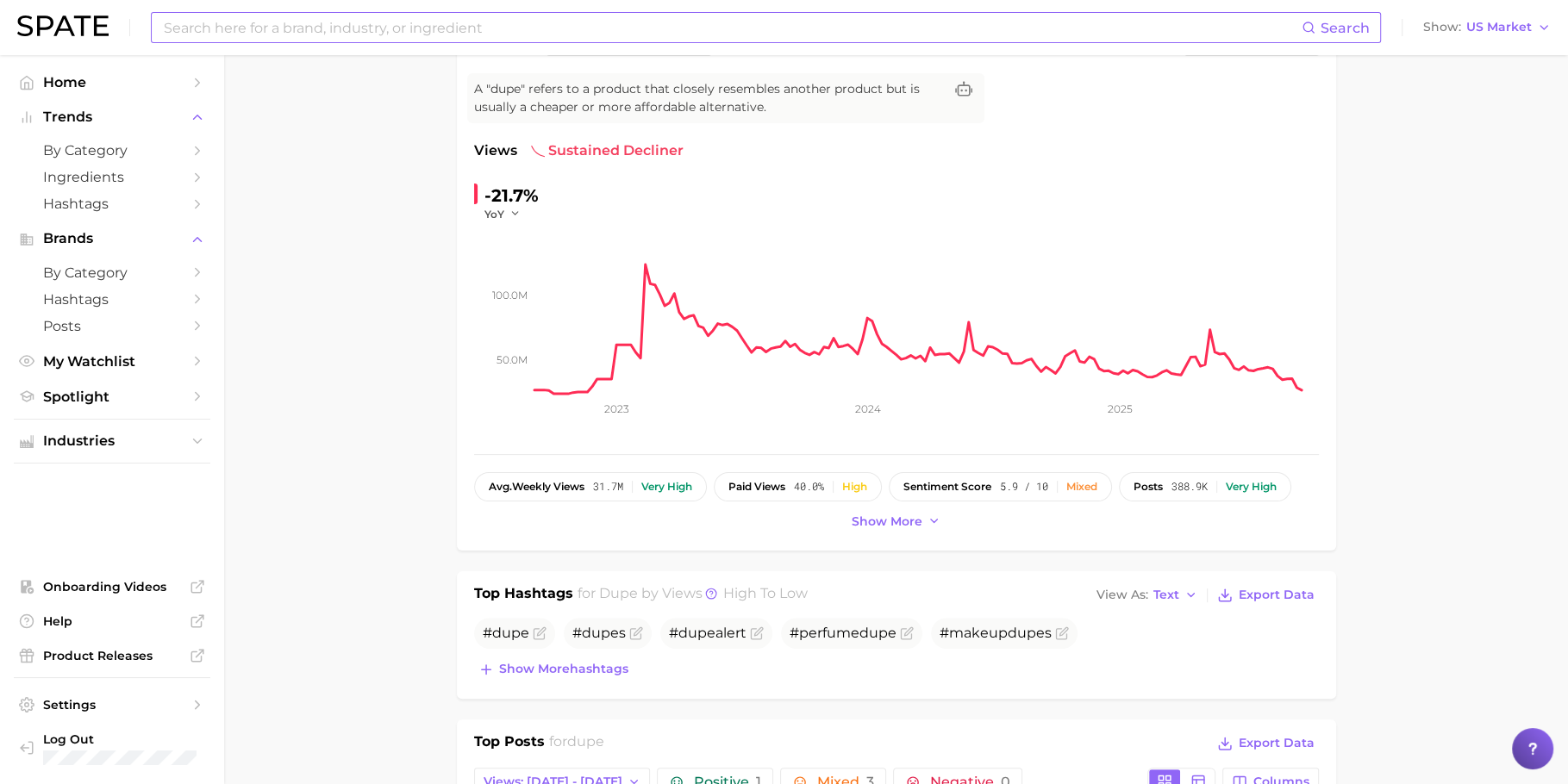
scroll to position [0, 0]
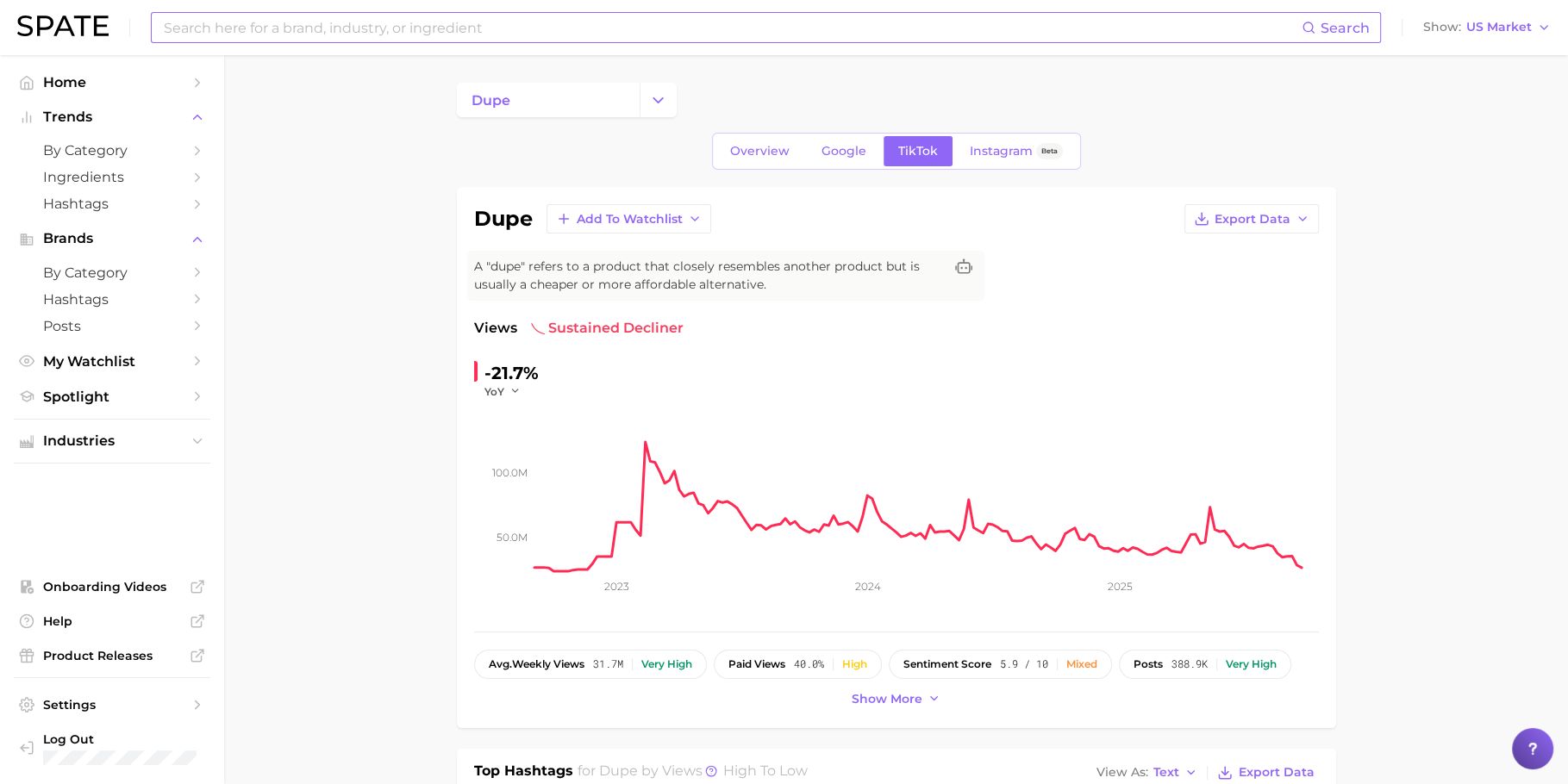
click at [413, 21] on input at bounding box center [732, 27] width 1140 height 29
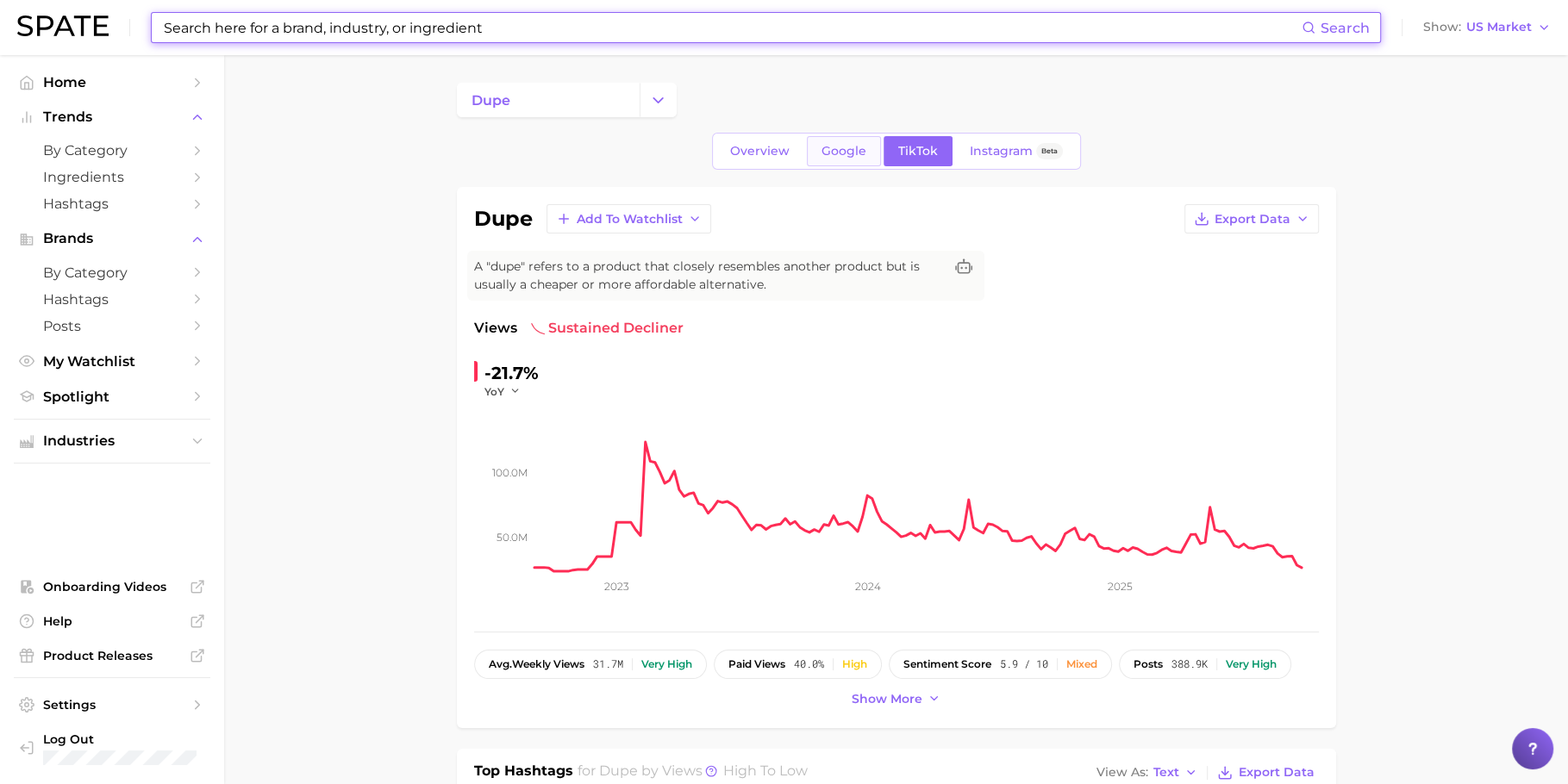
click at [864, 141] on link "Google" at bounding box center [843, 151] width 74 height 30
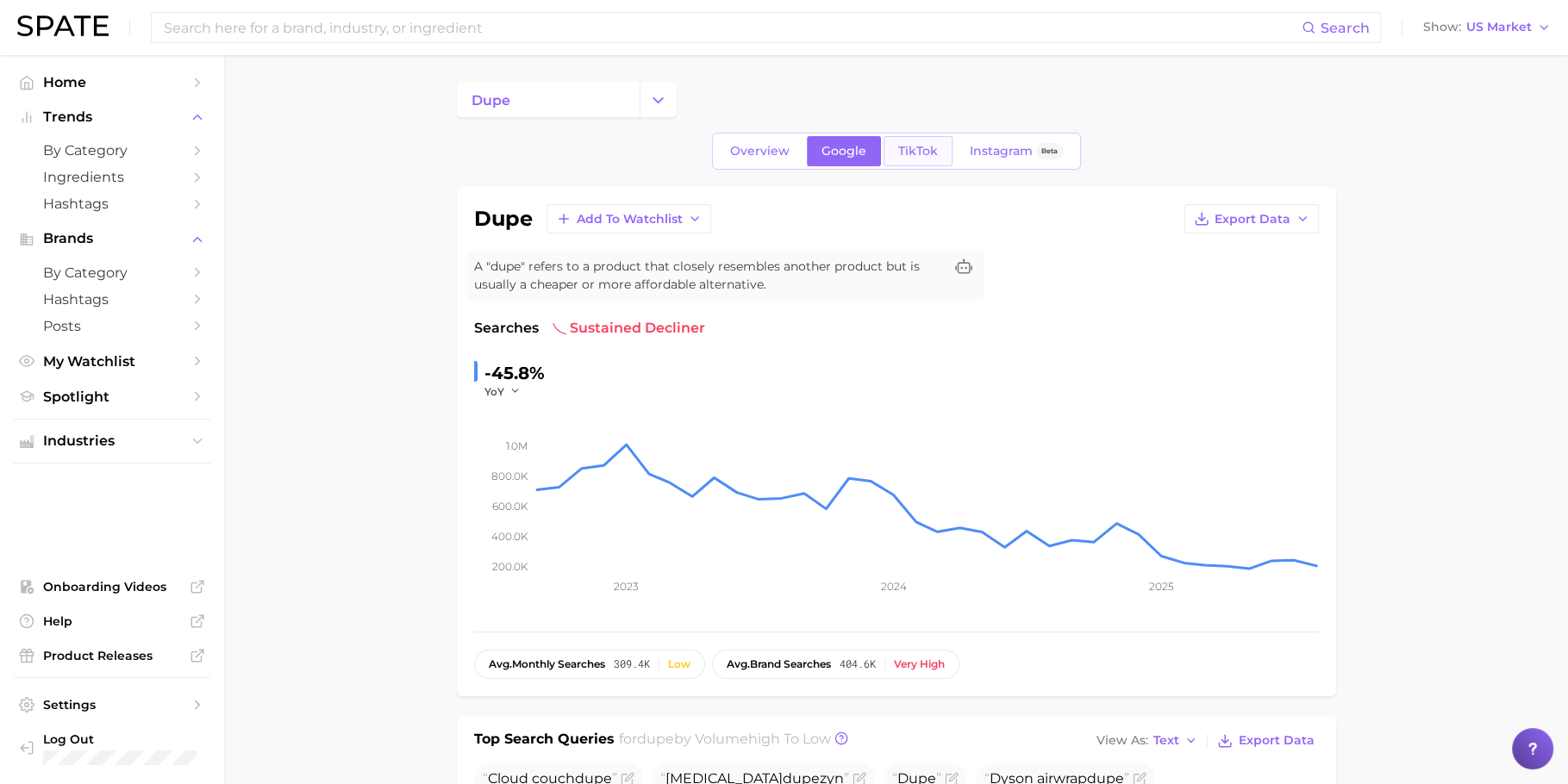
click at [918, 147] on span "TikTok" at bounding box center [918, 151] width 40 height 15
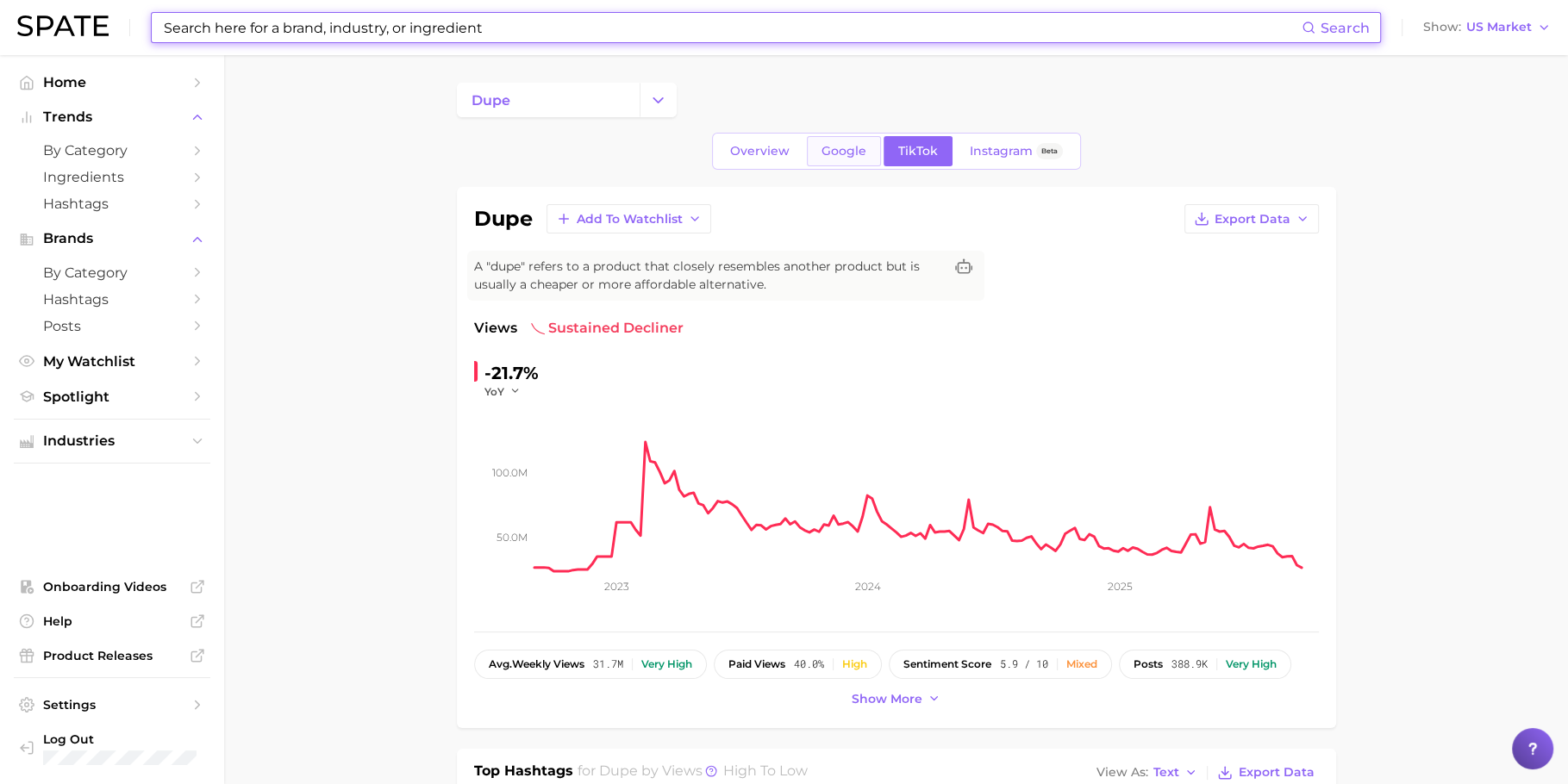
click at [860, 153] on span "Google" at bounding box center [844, 151] width 45 height 15
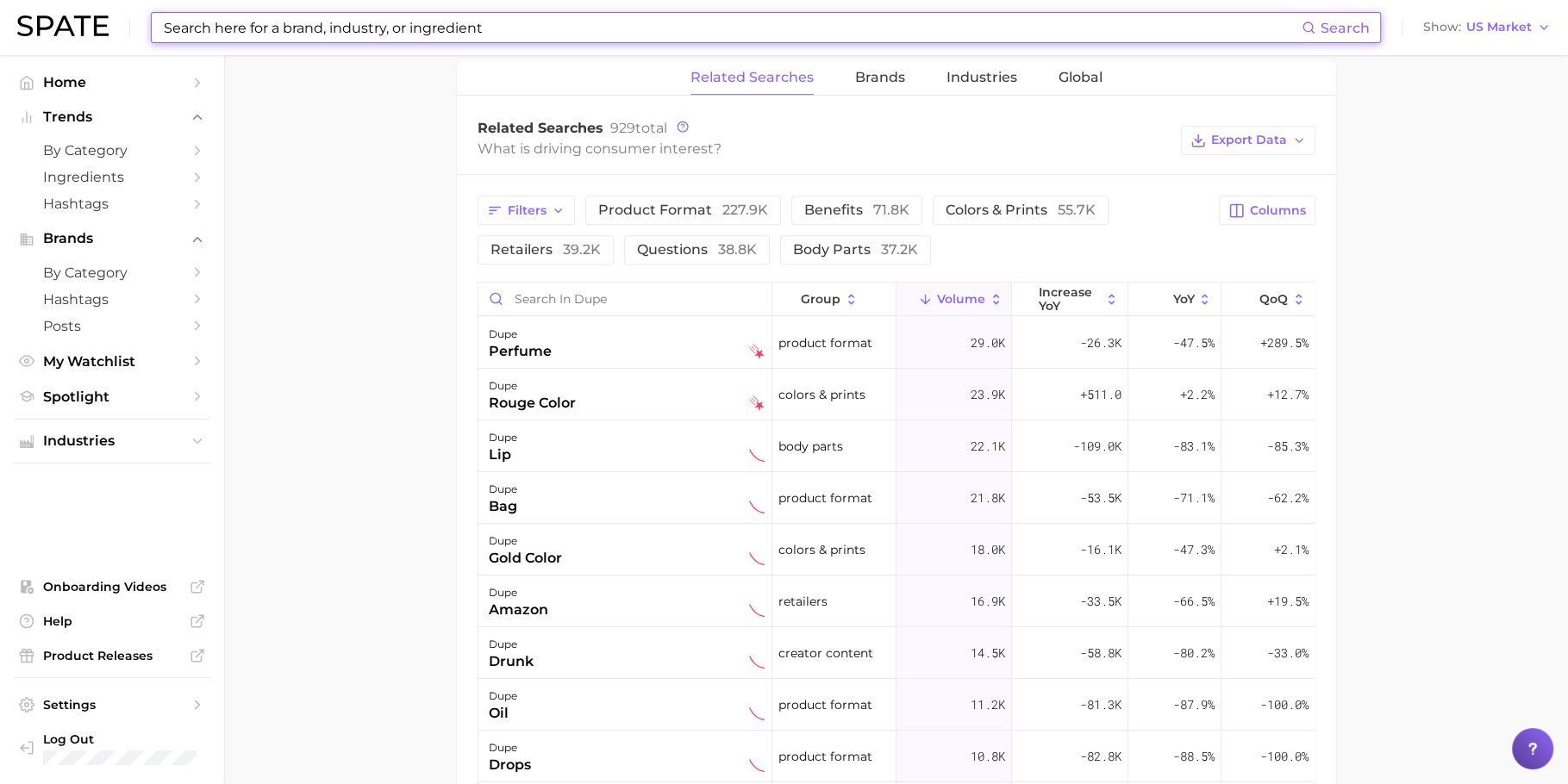
scroll to position [789, 0]
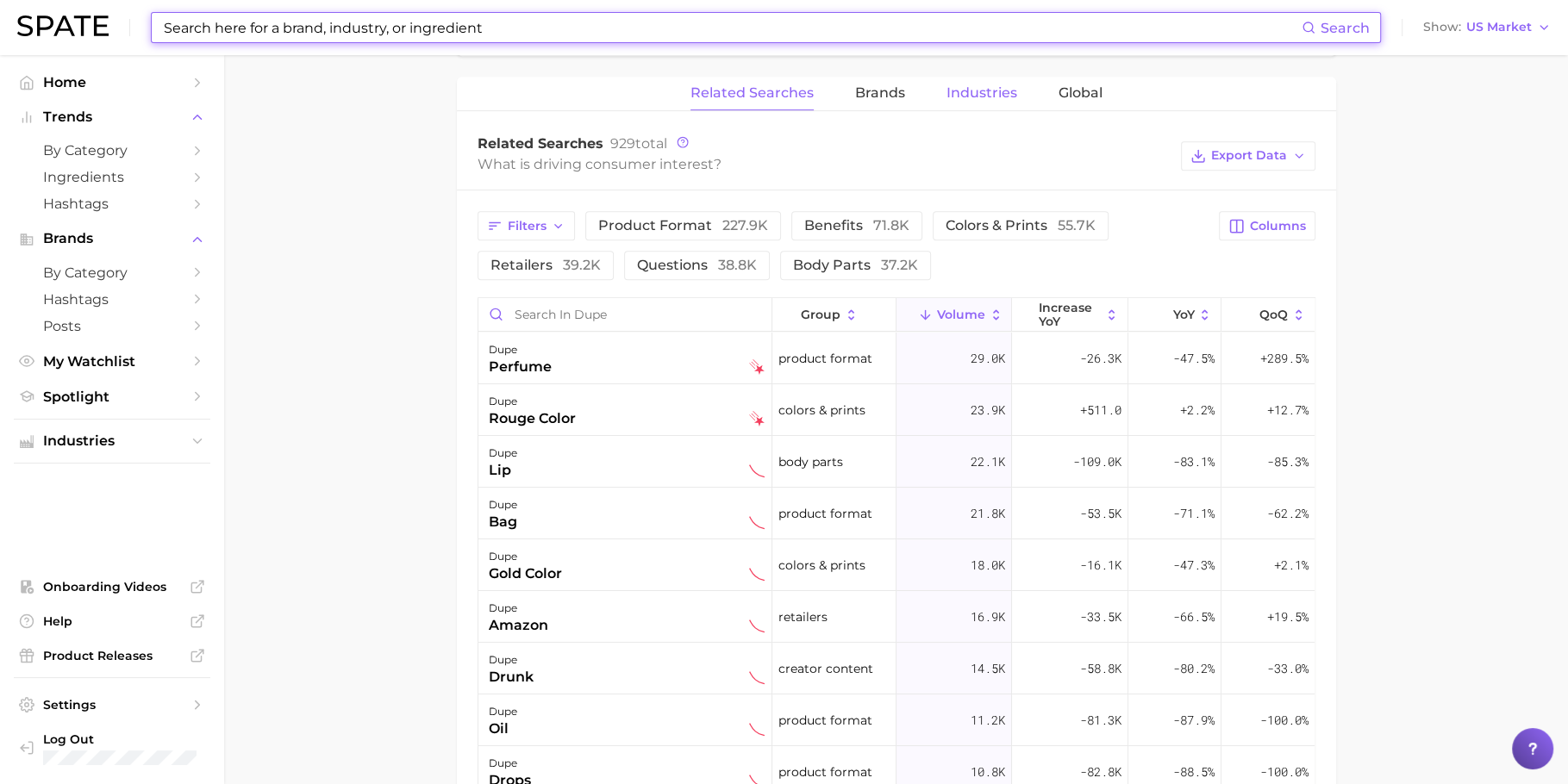
click at [964, 95] on span "Industries" at bounding box center [981, 93] width 71 height 16
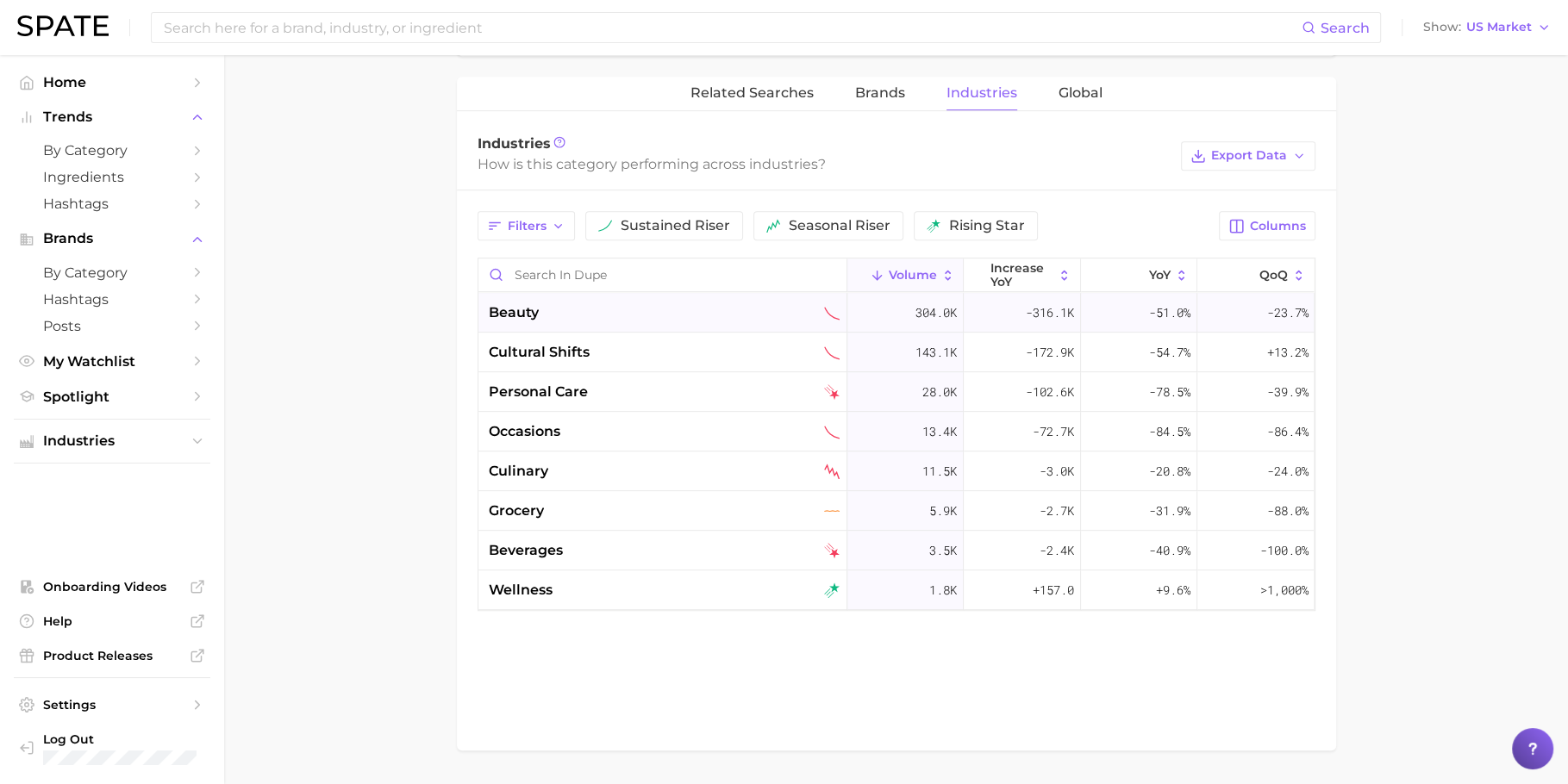
click at [654, 310] on div "beauty" at bounding box center [664, 312] width 351 height 20
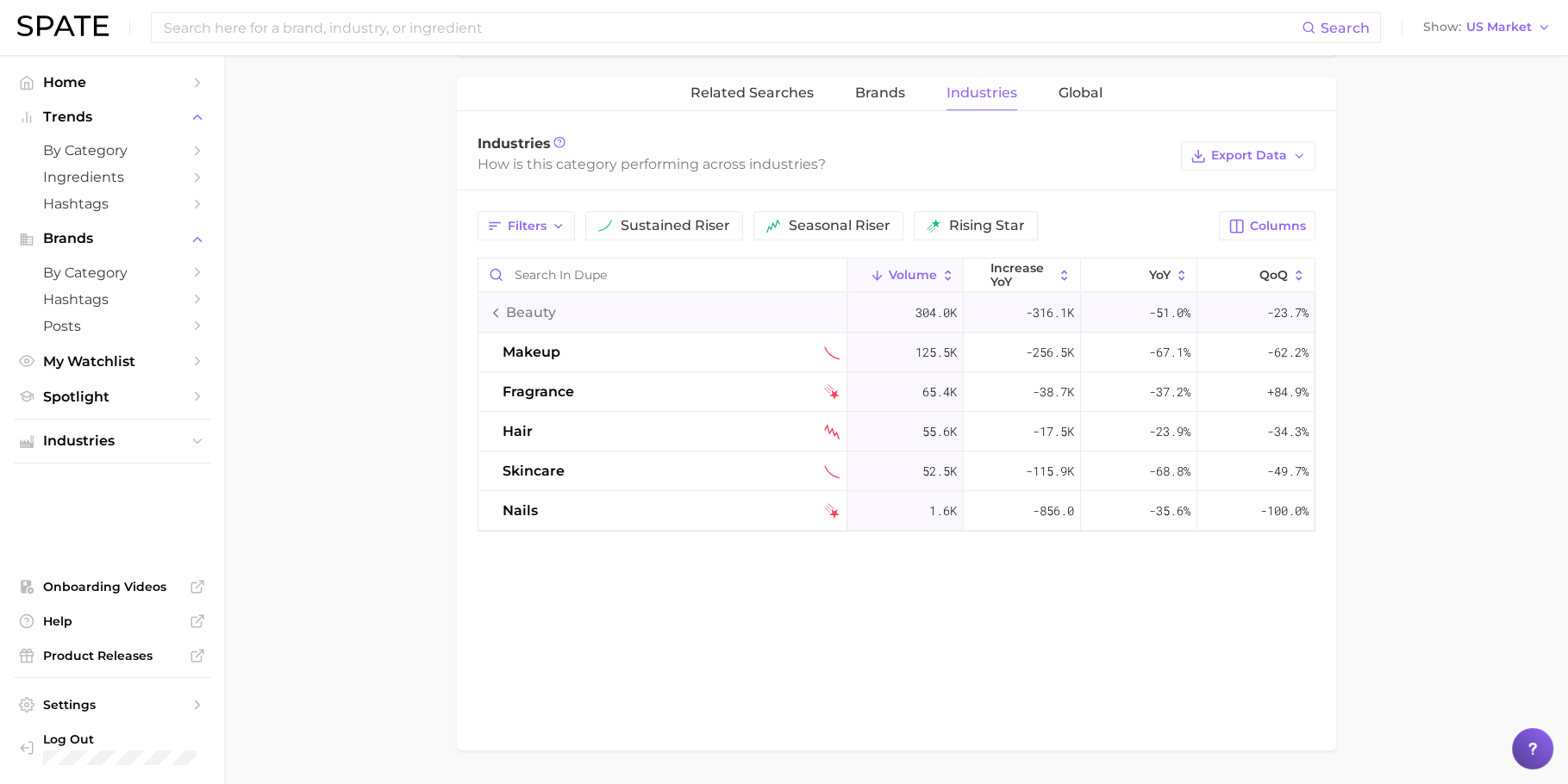
click at [630, 301] on div "beauty" at bounding box center [663, 313] width 369 height 40
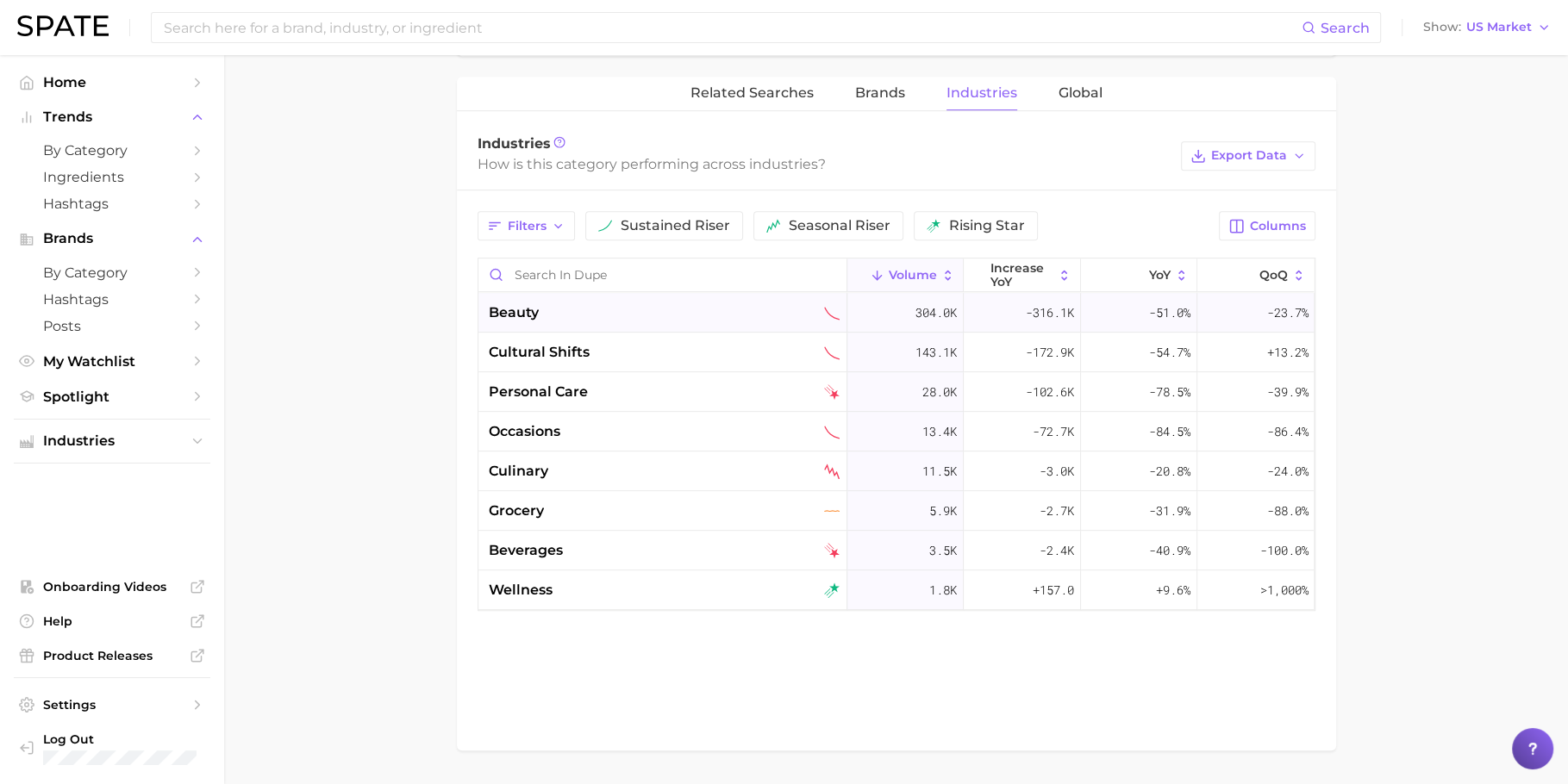
click at [630, 302] on div "beauty" at bounding box center [664, 312] width 351 height 20
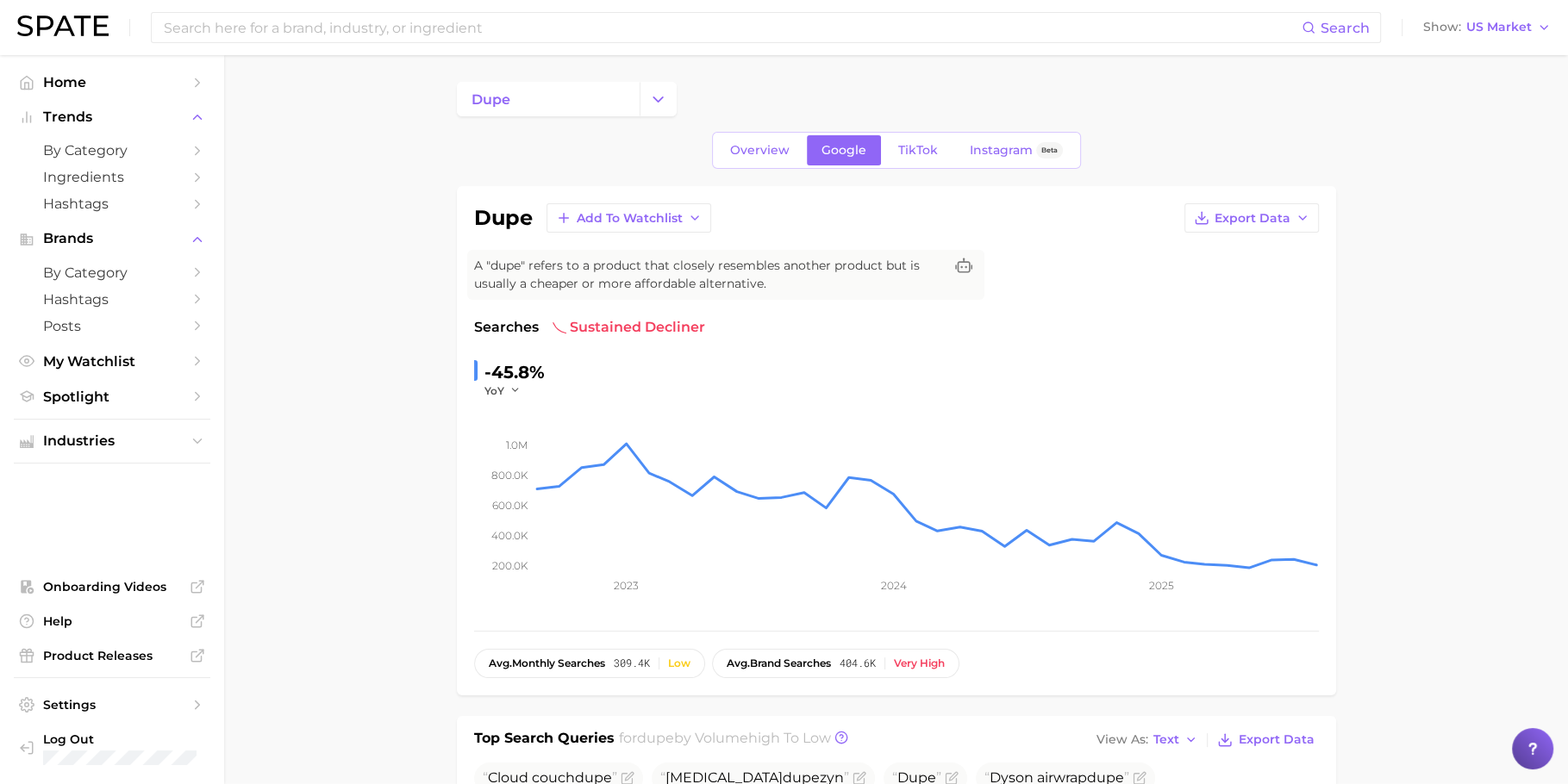
scroll to position [0, 0]
click at [901, 152] on span "TikTok" at bounding box center [918, 151] width 40 height 15
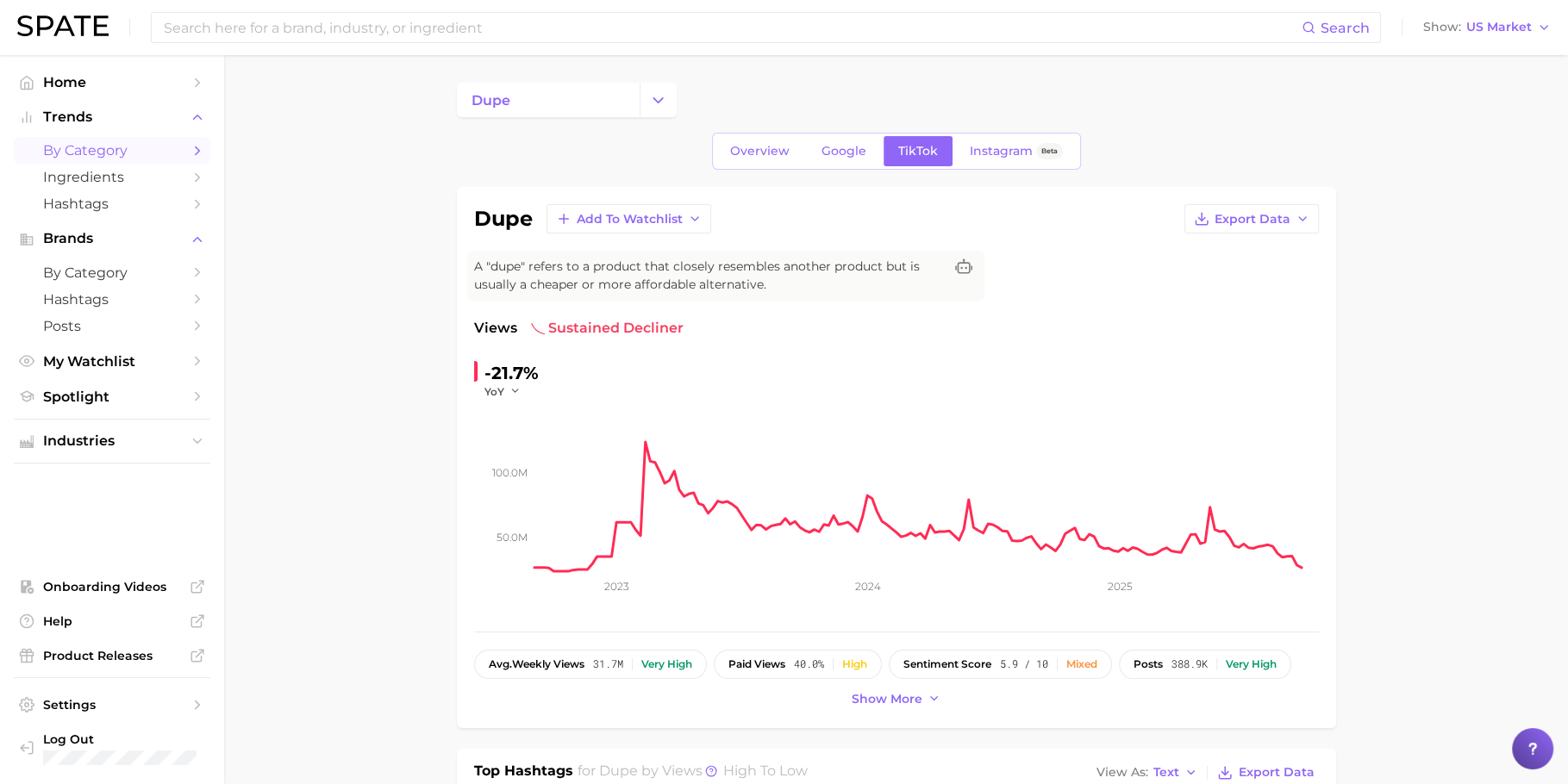
click at [142, 152] on span "by Category" at bounding box center [112, 150] width 138 height 17
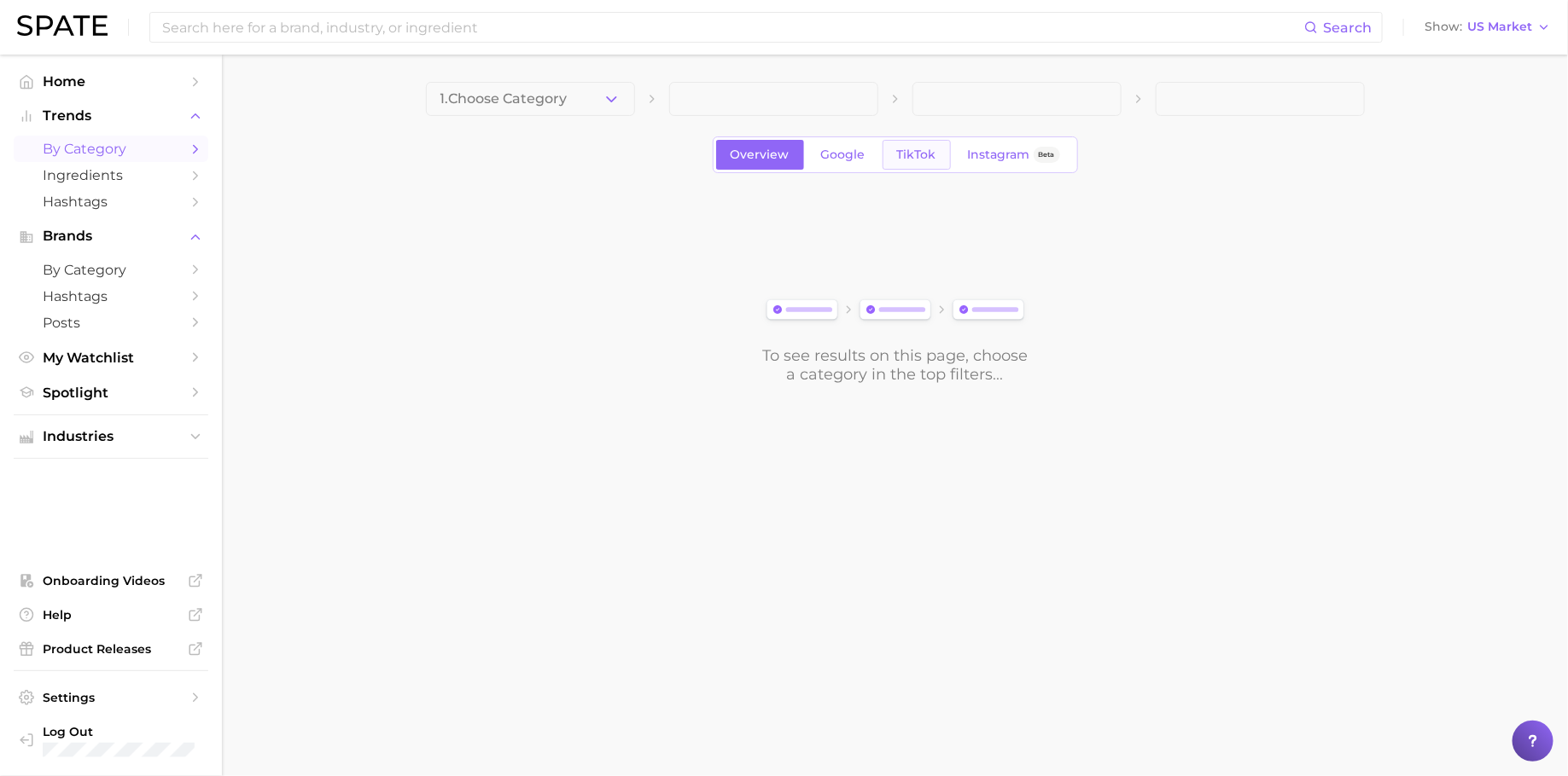
click at [918, 142] on link "TikTok" at bounding box center [916, 155] width 68 height 30
click at [627, 88] on button "1. Choose Category" at bounding box center [530, 98] width 209 height 34
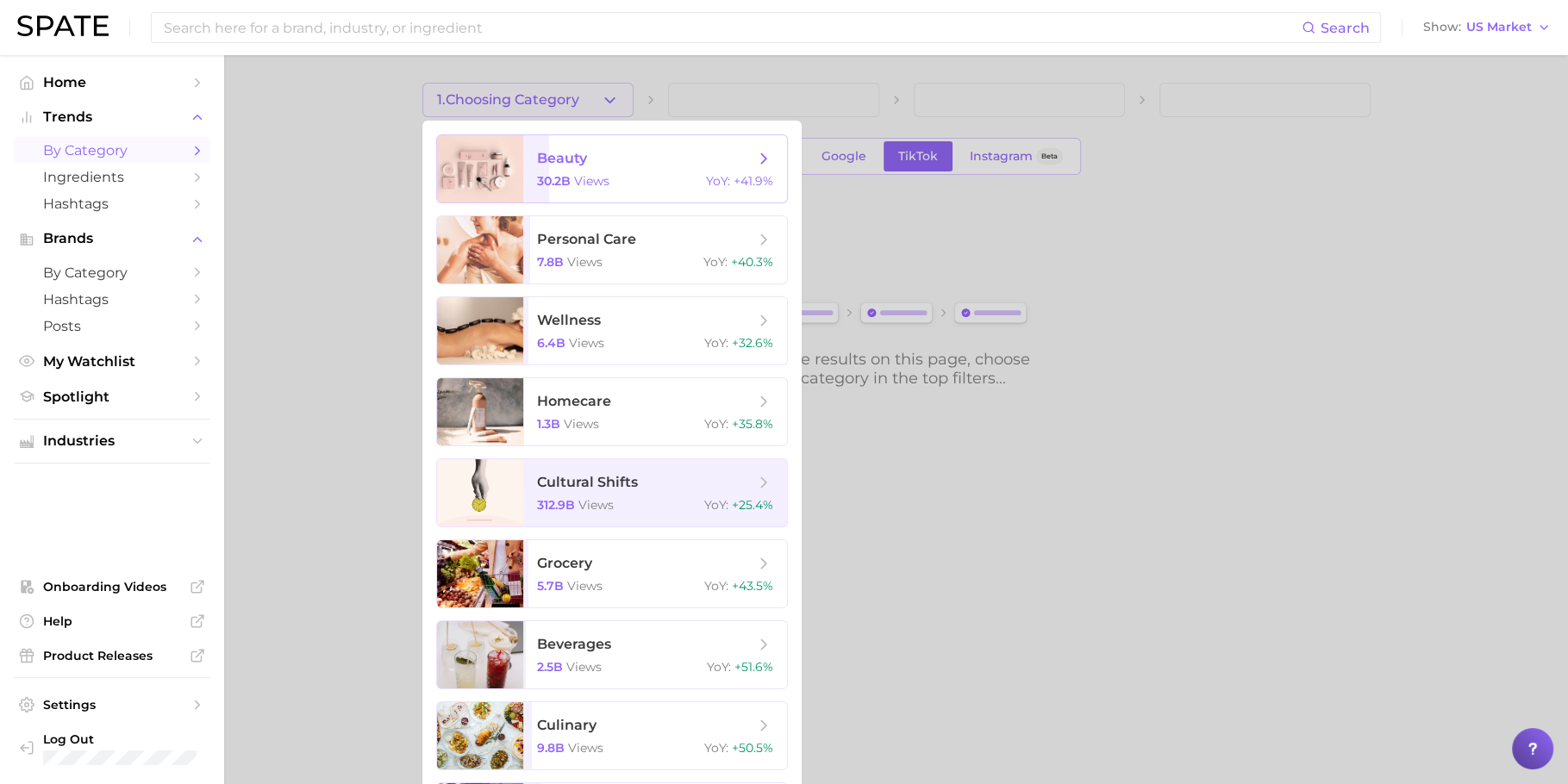
click at [633, 161] on span "beauty" at bounding box center [646, 158] width 218 height 19
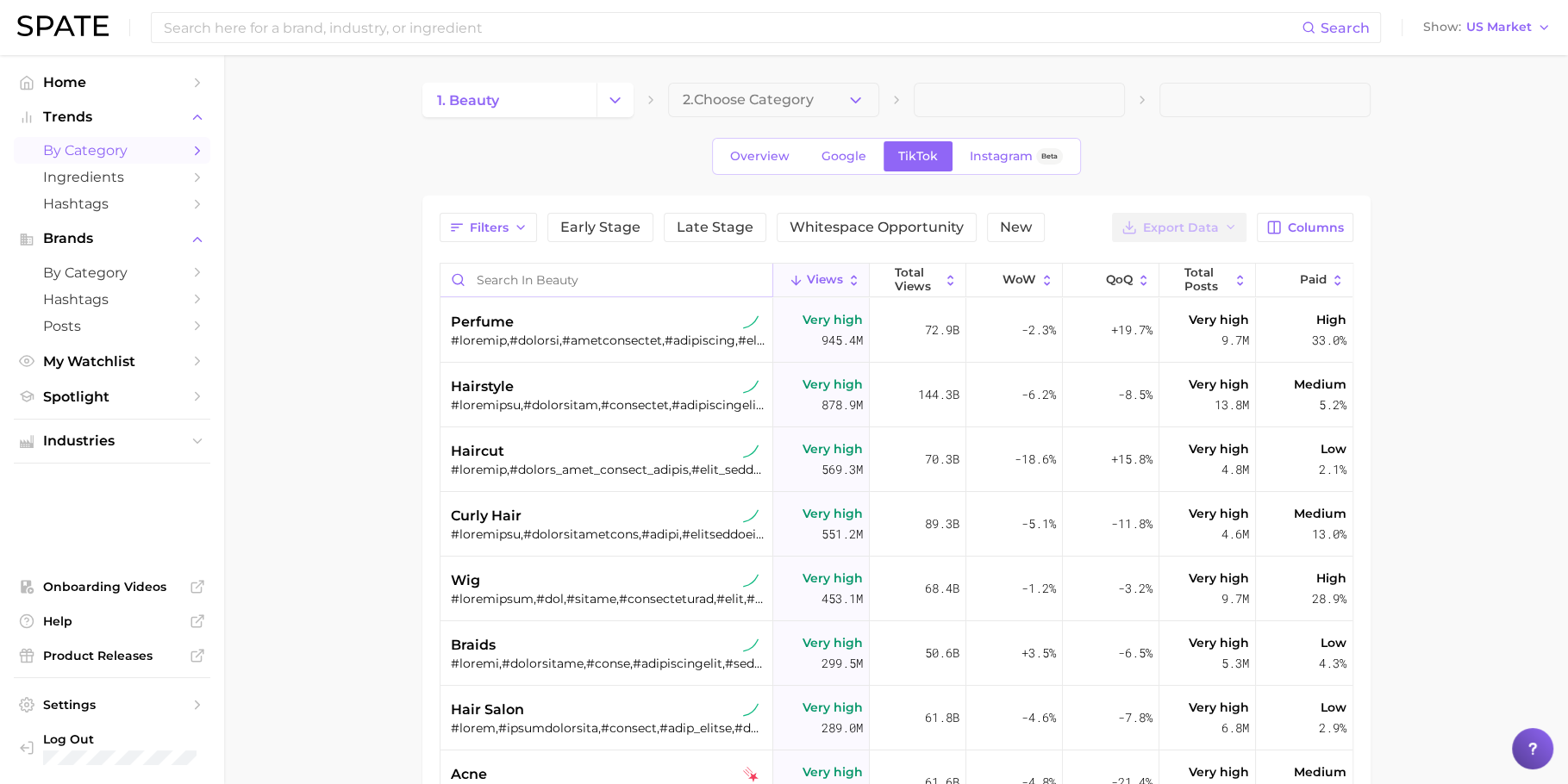
click at [630, 278] on input "Search in beauty" at bounding box center [606, 280] width 332 height 33
type input "dupe"
click at [336, 227] on main "1. beauty 2. Choose Category Overview Google TikTok Instagram Beta Filters Earl…" at bounding box center [896, 603] width 1344 height 1096
